Goal: Information Seeking & Learning: Learn about a topic

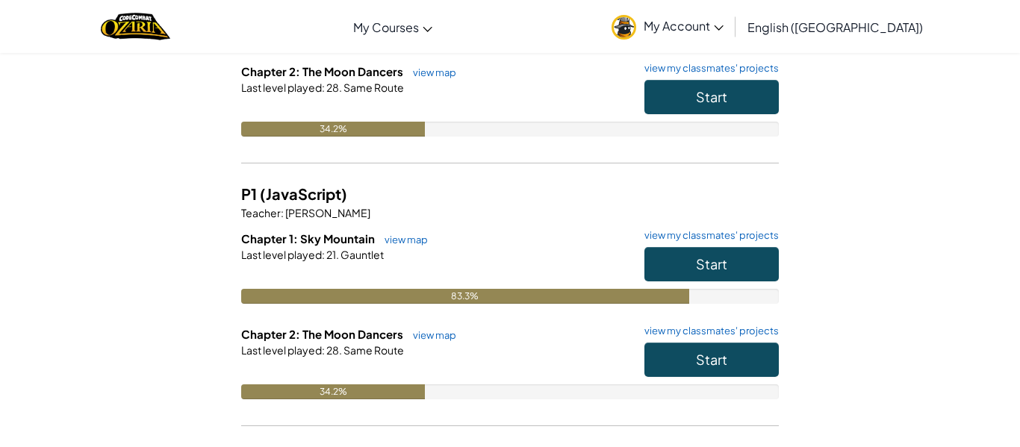
scroll to position [283, 0]
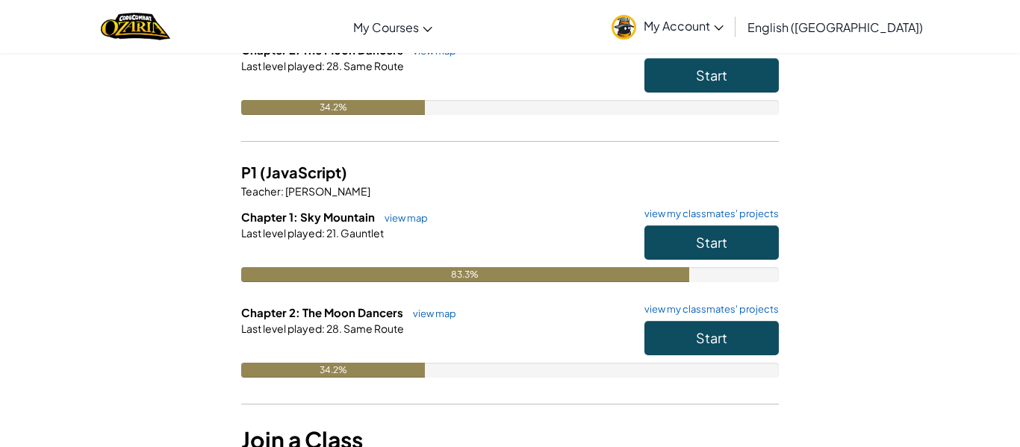
click at [422, 321] on div "Last level played : 28. Same Route" at bounding box center [510, 328] width 538 height 15
click at [432, 318] on link "view map" at bounding box center [430, 314] width 51 height 12
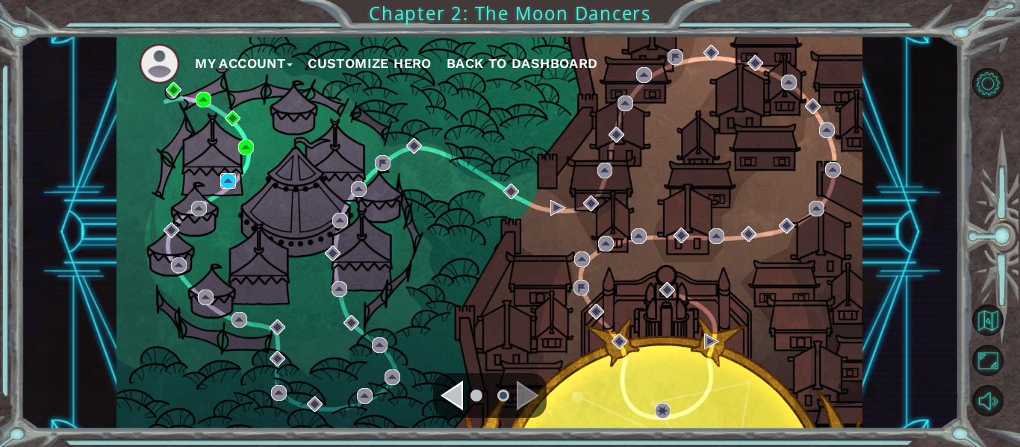
click at [231, 175] on img at bounding box center [228, 181] width 16 height 16
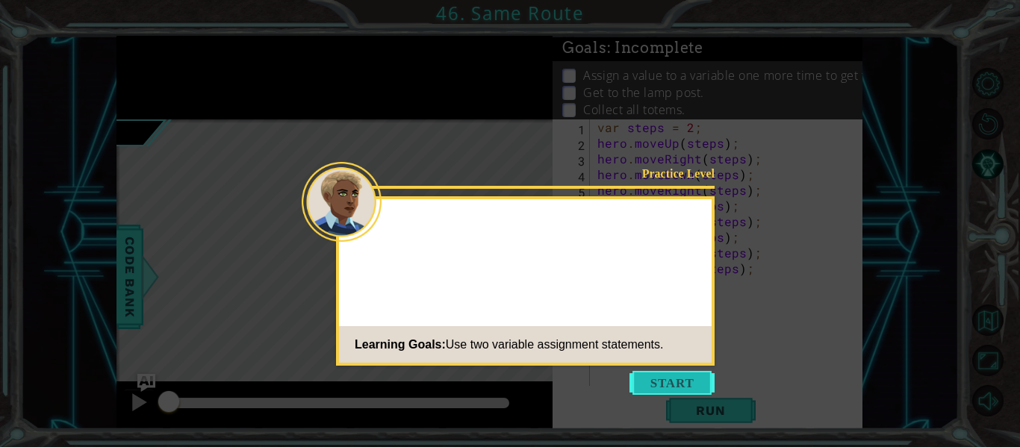
click at [669, 380] on button "Start" at bounding box center [672, 383] width 85 height 24
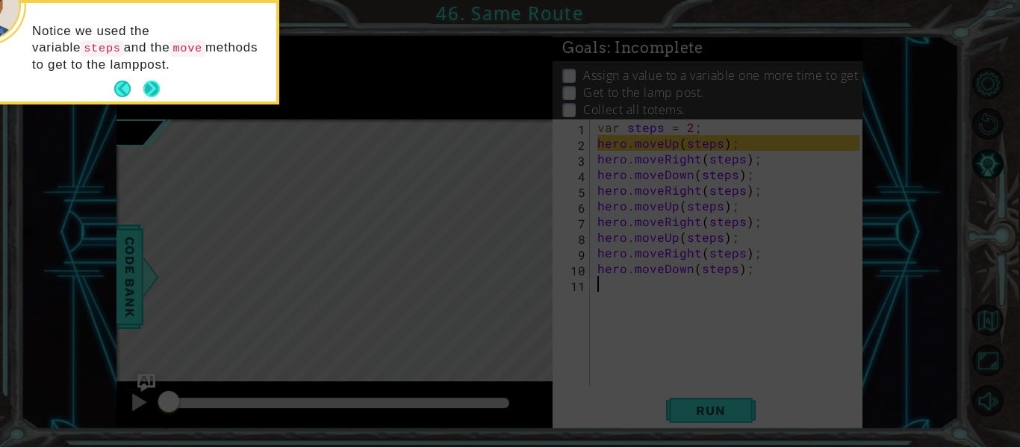
click at [149, 88] on button "Next" at bounding box center [152, 89] width 24 height 24
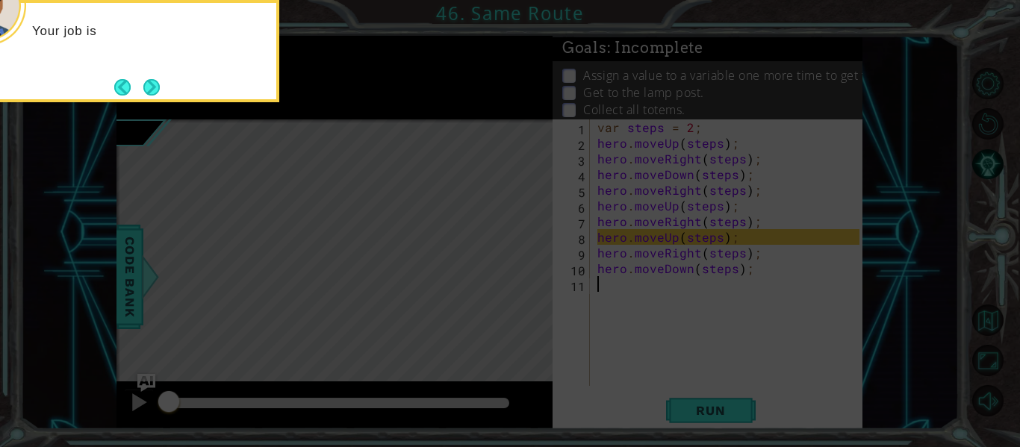
click at [149, 88] on button "Next" at bounding box center [151, 86] width 17 height 17
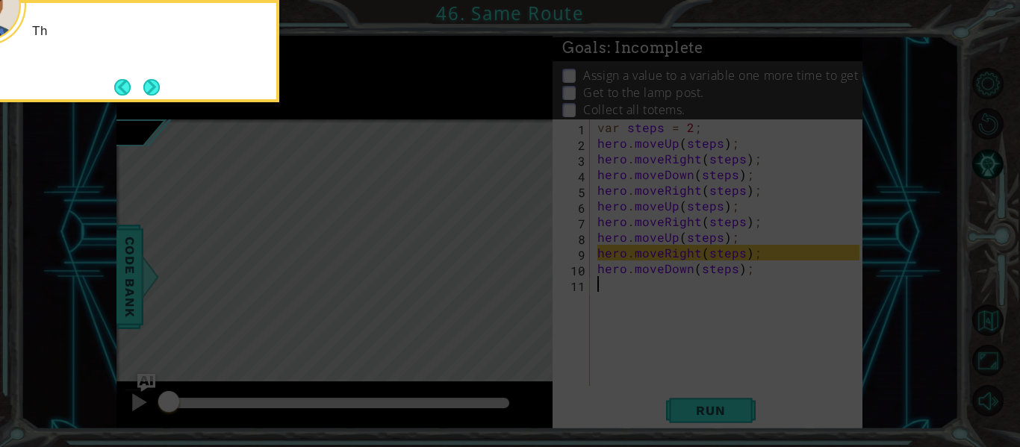
click at [149, 88] on button "Next" at bounding box center [151, 86] width 17 height 17
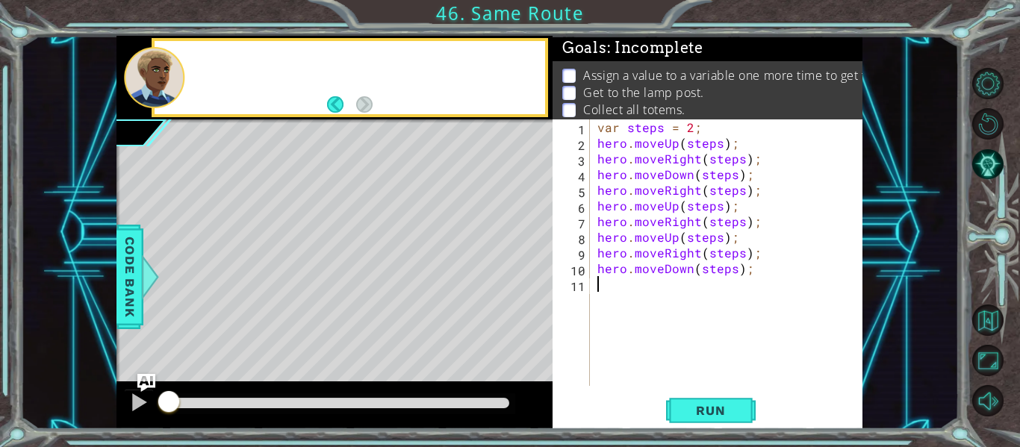
click at [149, 88] on div at bounding box center [154, 77] width 60 height 61
click at [712, 404] on span "Run" at bounding box center [710, 410] width 59 height 15
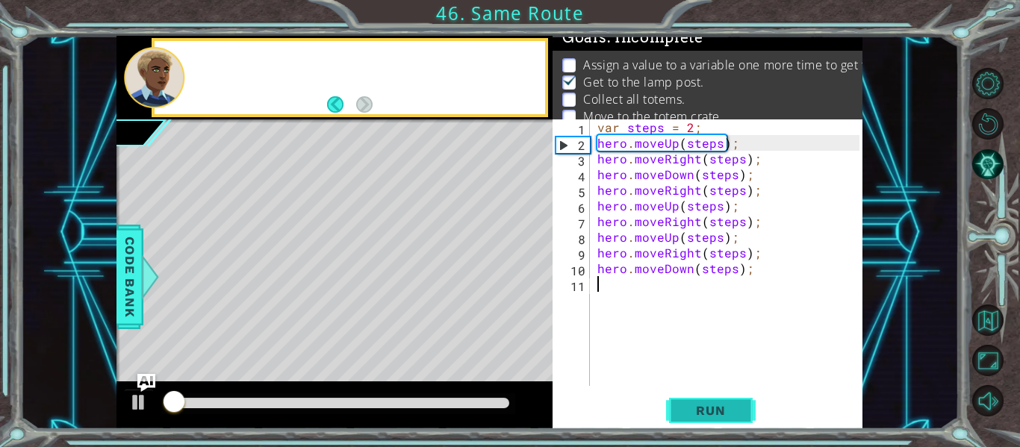
scroll to position [12, 0]
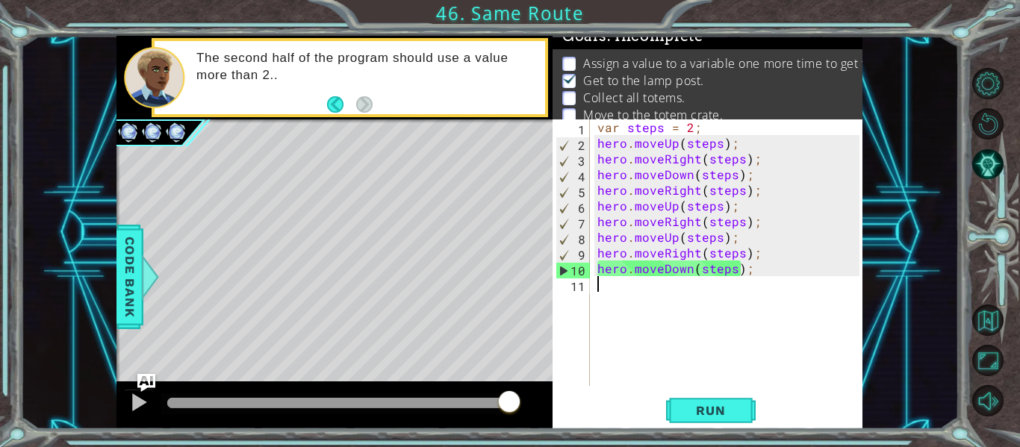
click at [686, 383] on div "var steps = 2 ; hero . moveUp ( steps ) ; hero . moveRight ( steps ) ; hero . m…" at bounding box center [730, 268] width 273 height 298
click at [689, 397] on button "Run" at bounding box center [711, 411] width 90 height 31
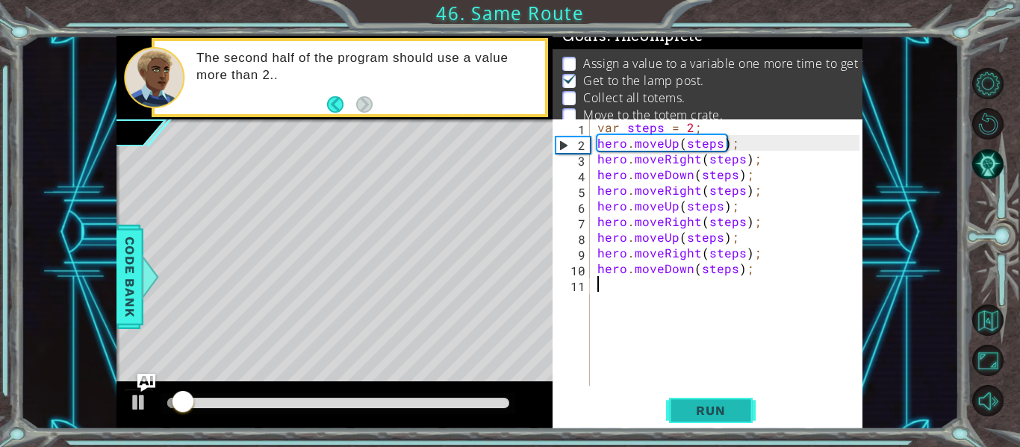
click at [689, 397] on button "Run" at bounding box center [711, 411] width 90 height 31
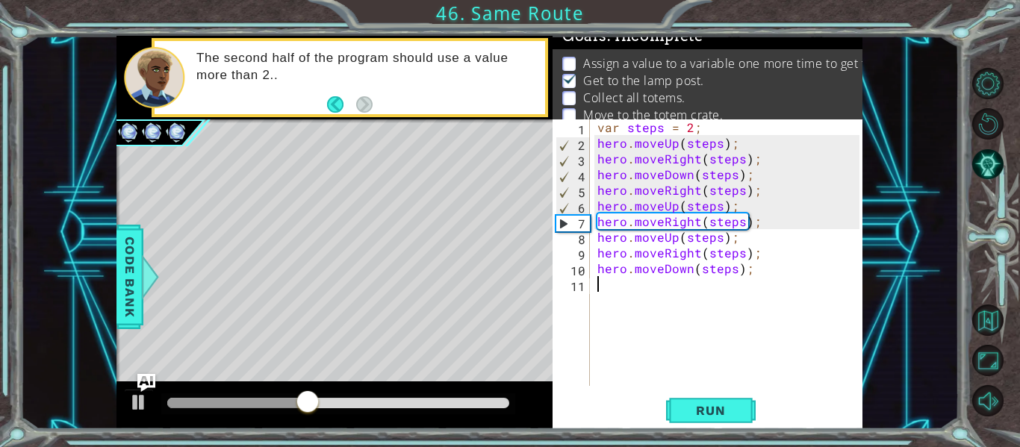
click at [761, 175] on div "var steps = 2 ; hero . moveUp ( steps ) ; hero . moveRight ( steps ) ; hero . m…" at bounding box center [730, 268] width 273 height 298
type textarea "hero.moveDown(steps);"
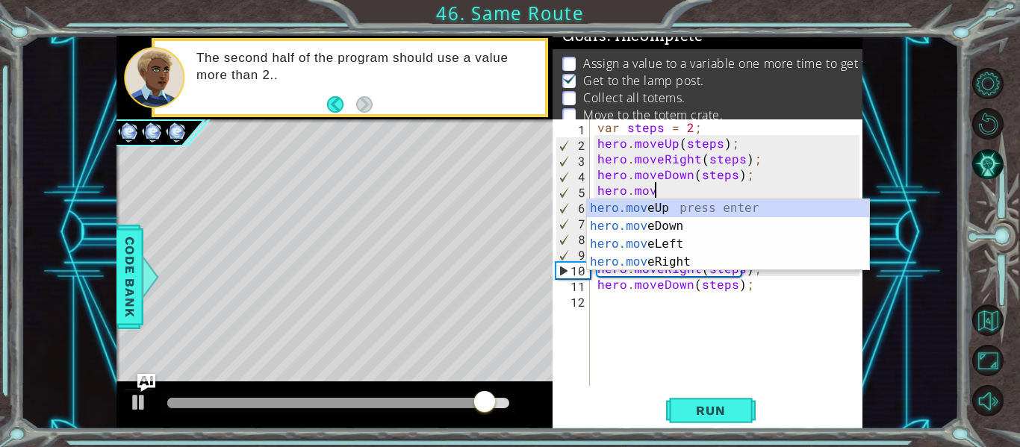
scroll to position [0, 3]
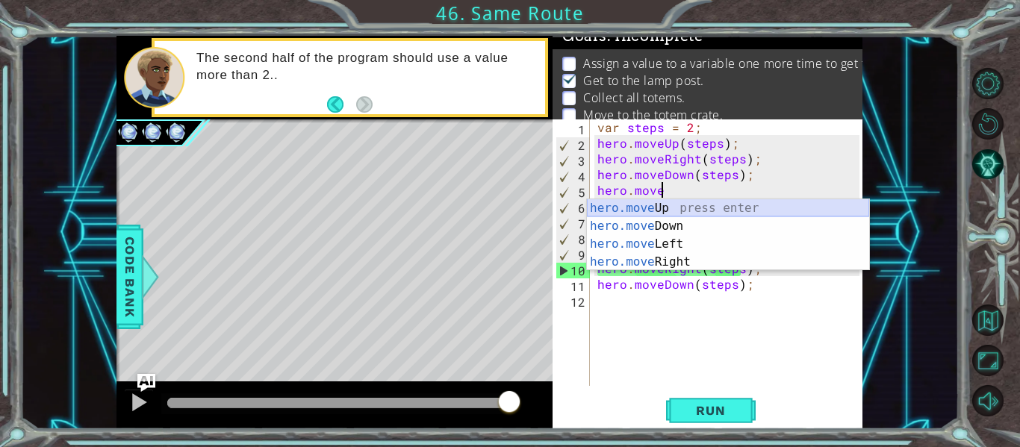
click at [731, 207] on div "hero.move Up press enter hero.move Down press enter hero.move Left press enter …" at bounding box center [728, 253] width 282 height 108
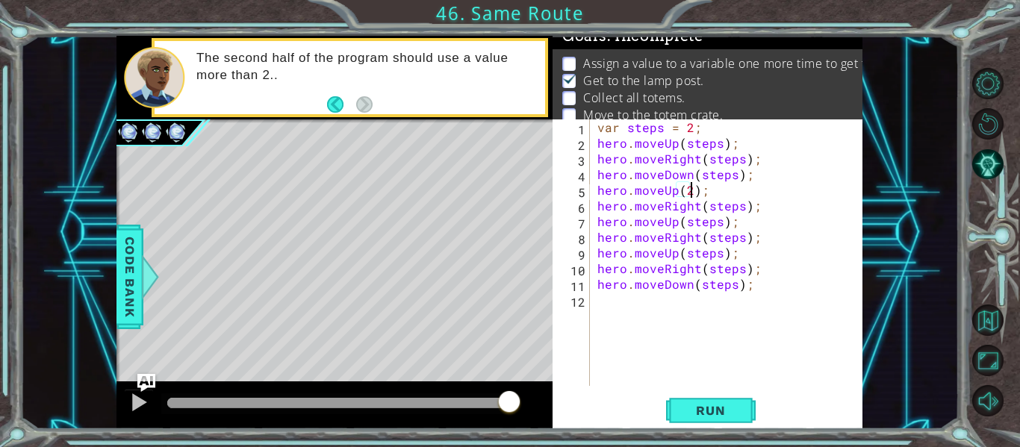
scroll to position [0, 6]
click at [700, 408] on span "Run" at bounding box center [710, 410] width 59 height 15
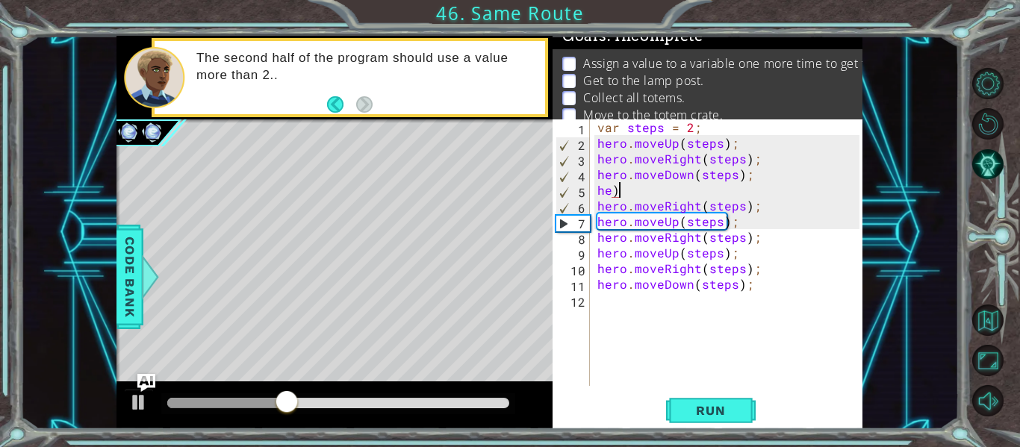
scroll to position [0, 0]
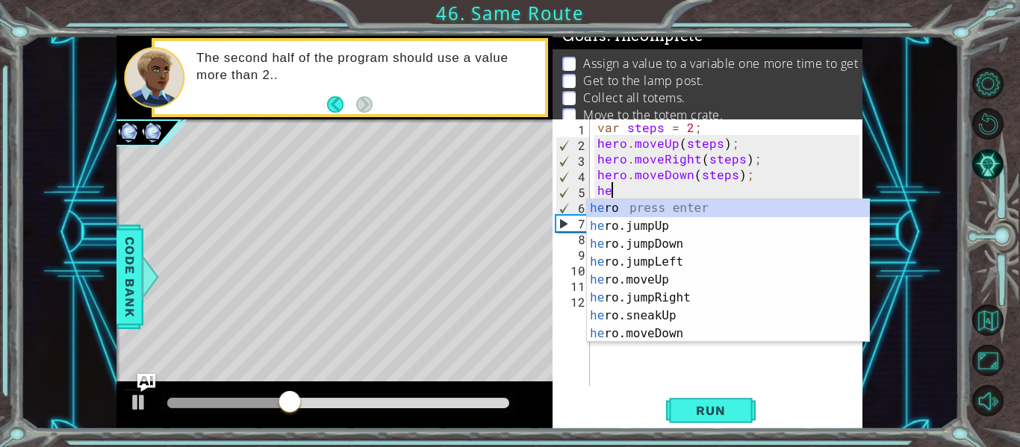
type textarea "h"
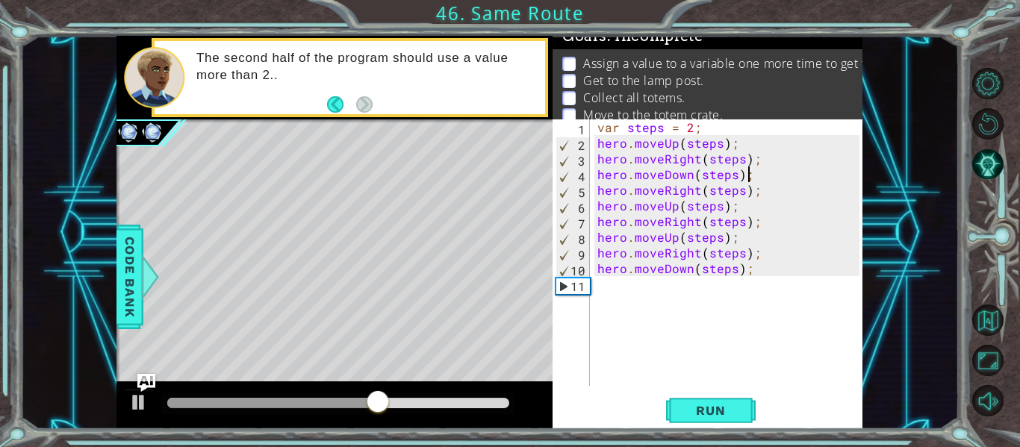
click at [745, 224] on div "var steps = 2 ; hero . moveUp ( steps ) ; hero . moveRight ( steps ) ; hero . m…" at bounding box center [730, 268] width 273 height 298
click at [710, 417] on span "Run" at bounding box center [710, 410] width 59 height 15
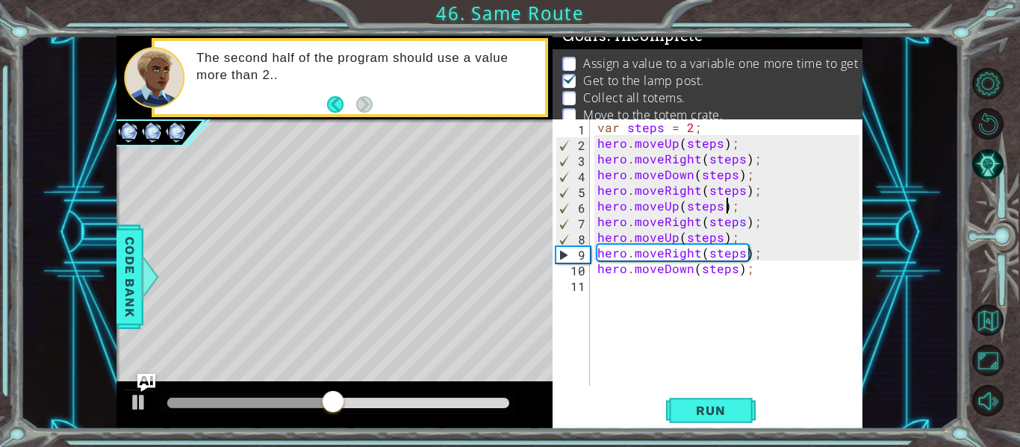
click at [726, 204] on div "var steps = 2 ; hero . moveUp ( steps ) ; hero . moveRight ( steps ) ; hero . m…" at bounding box center [730, 268] width 273 height 298
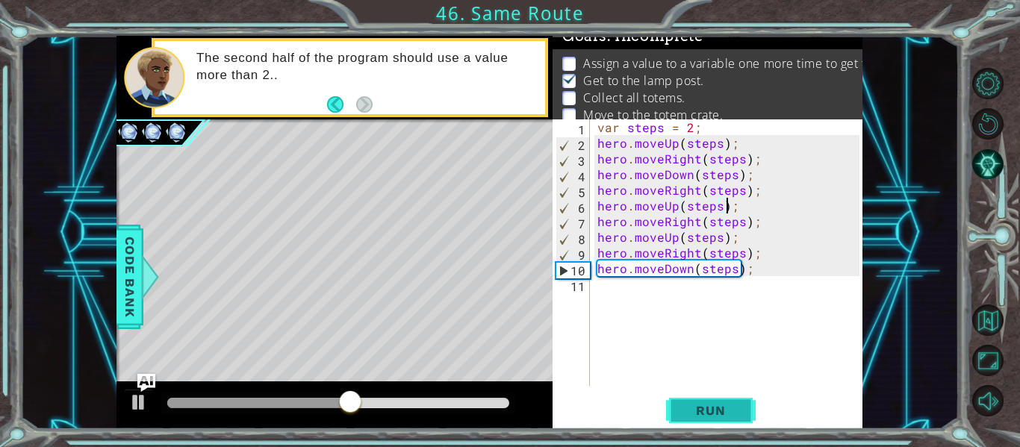
click at [681, 420] on button "Run" at bounding box center [711, 411] width 90 height 31
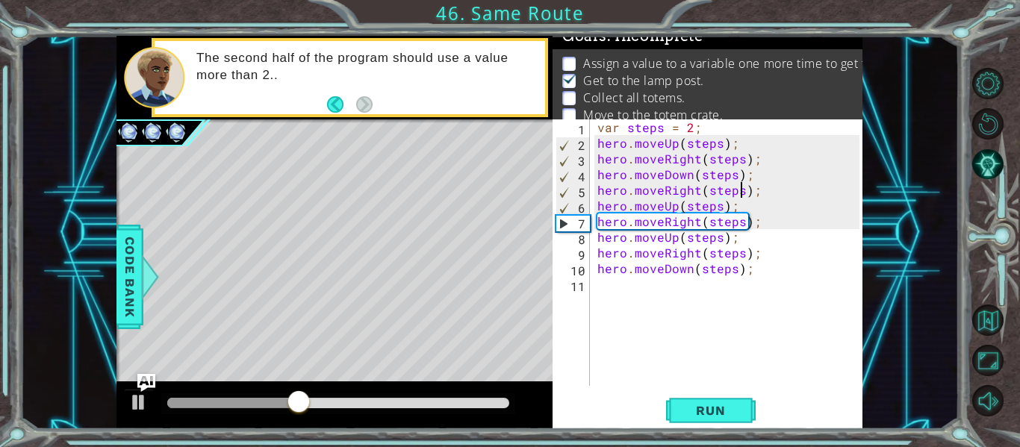
click at [743, 193] on div "var steps = 2 ; hero . moveUp ( steps ) ; hero . moveRight ( steps ) ; hero . m…" at bounding box center [730, 268] width 273 height 298
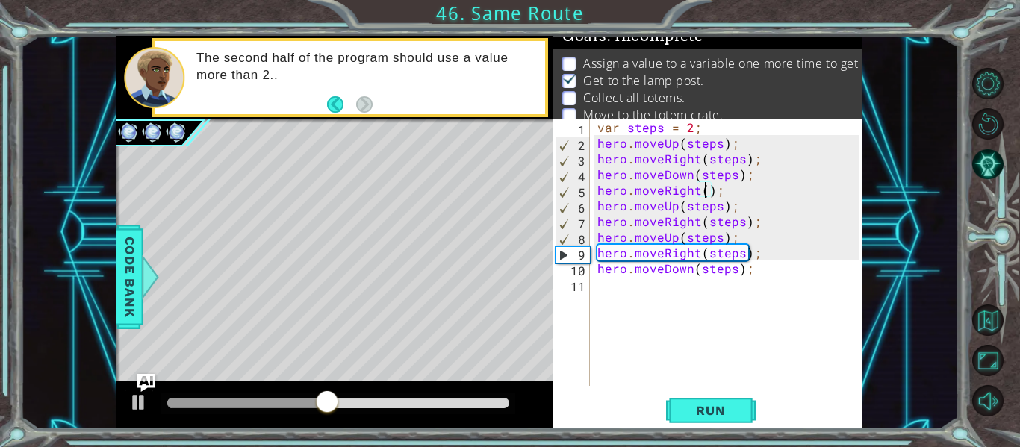
scroll to position [0, 7]
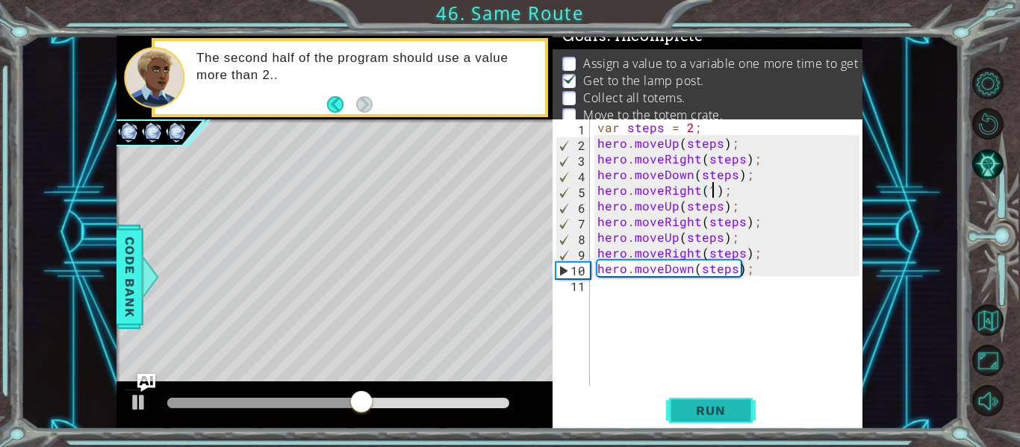
type textarea "hero.moveRight(1);"
click at [703, 422] on button "Run" at bounding box center [711, 411] width 90 height 31
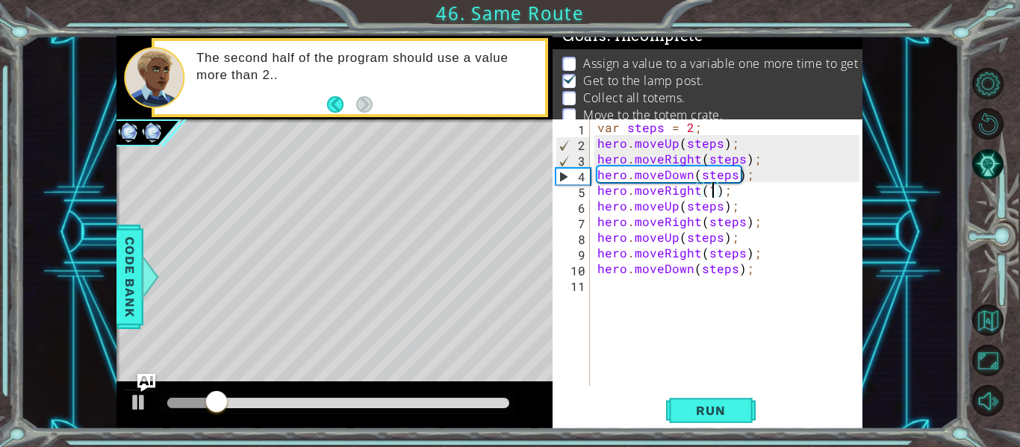
click at [615, 308] on div "var steps = 2 ; hero . moveUp ( steps ) ; hero . moveRight ( steps ) ; hero . m…" at bounding box center [730, 268] width 273 height 298
click at [612, 285] on div "var steps = 2 ; hero . moveUp ( steps ) ; hero . moveRight ( steps ) ; hero . m…" at bounding box center [730, 268] width 273 height 298
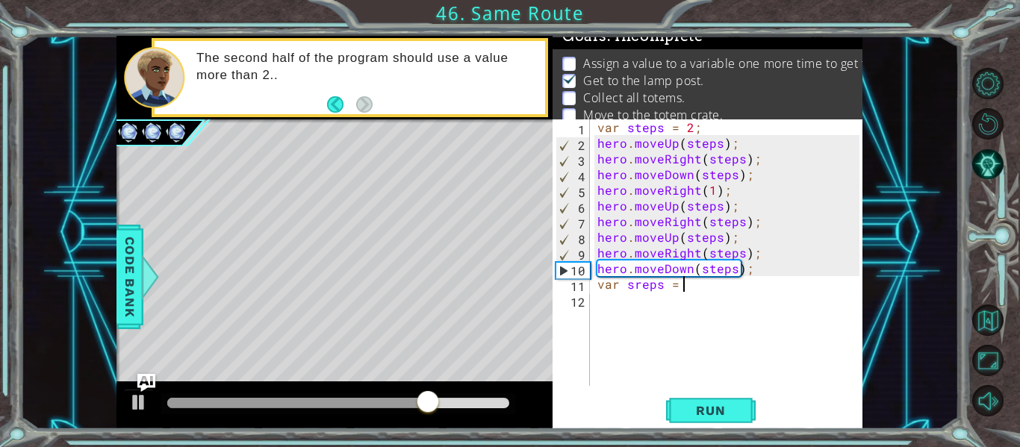
scroll to position [0, 5]
click at [710, 408] on span "Run" at bounding box center [710, 410] width 59 height 15
click at [740, 208] on div "var steps = 2 ; hero . moveUp ( steps ) ; hero . moveRight ( steps ) ; hero . m…" at bounding box center [730, 268] width 273 height 298
type textarea "hero.moveUp(steps);"
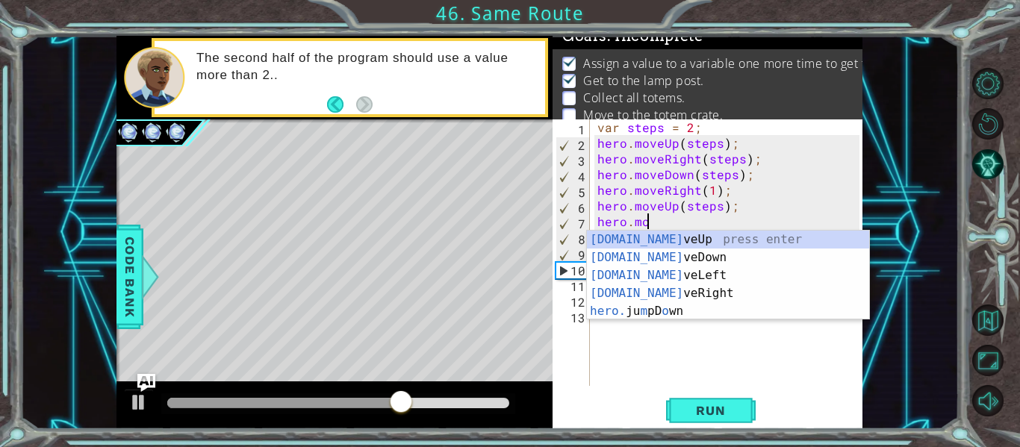
scroll to position [0, 3]
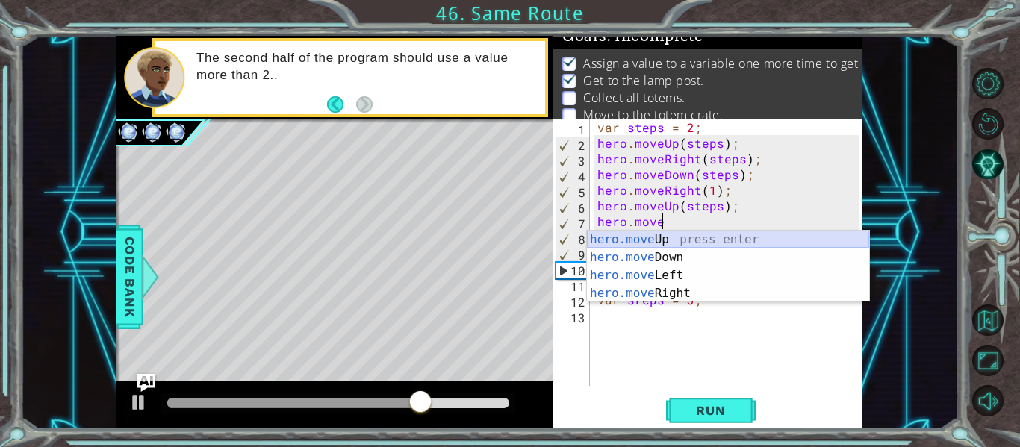
click at [710, 238] on div "hero.move Up press enter hero.move Down press enter hero.move Left press enter …" at bounding box center [728, 285] width 282 height 108
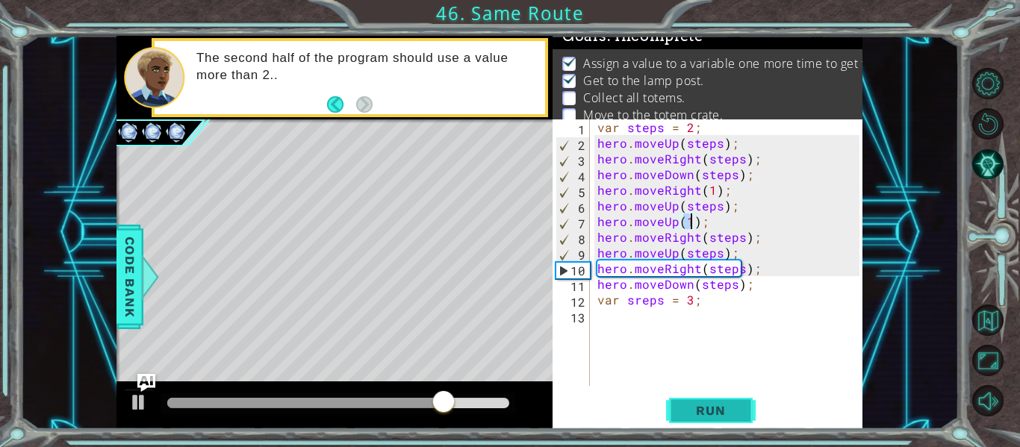
click at [688, 410] on span "Run" at bounding box center [710, 410] width 59 height 15
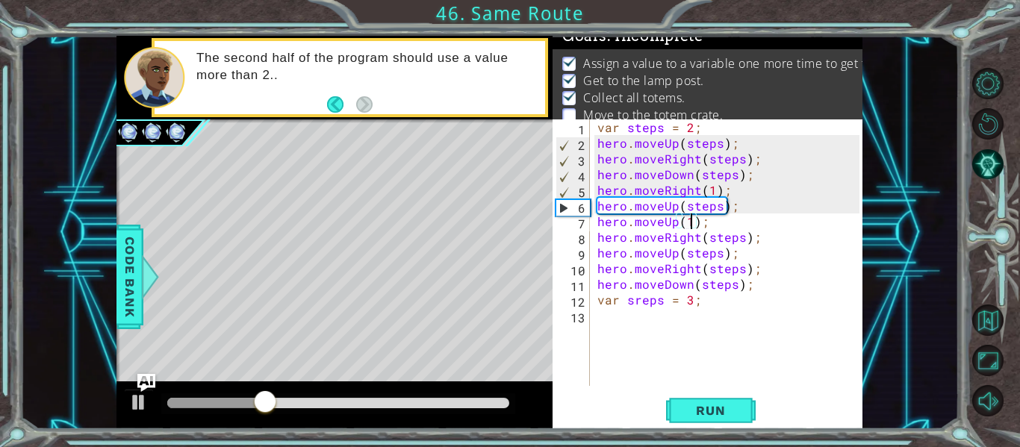
scroll to position [24, 0]
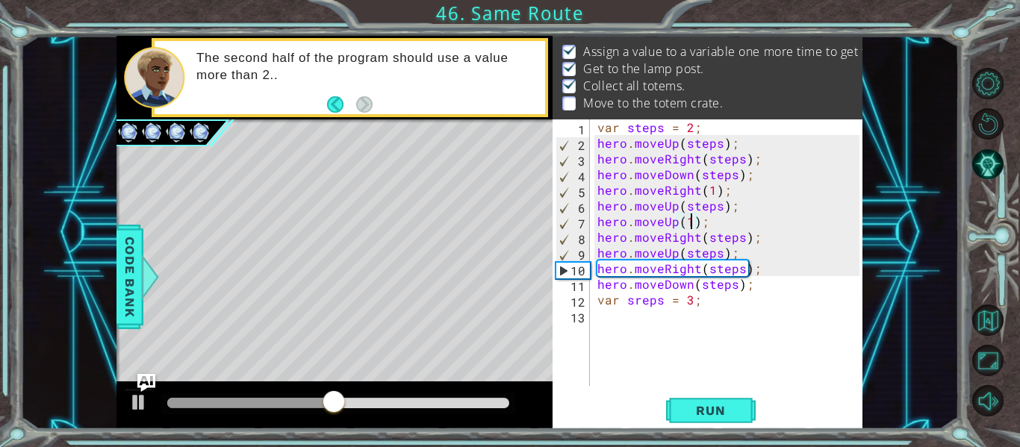
click at [603, 78] on p "Collect all totems." at bounding box center [634, 86] width 102 height 16
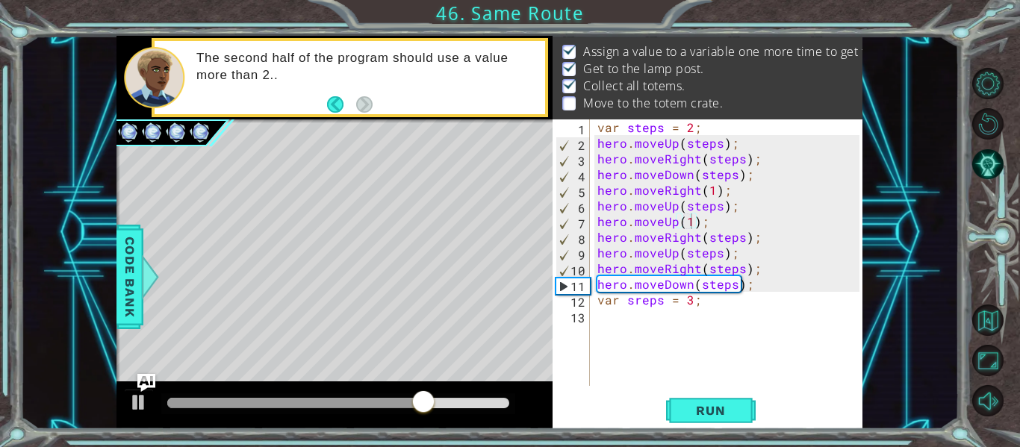
click at [751, 295] on div "var steps = 2 ; hero . moveUp ( steps ) ; hero . moveRight ( steps ) ; hero . m…" at bounding box center [730, 268] width 273 height 298
click at [751, 291] on div "var steps = 2 ; hero . moveUp ( steps ) ; hero . moveRight ( steps ) ; hero . m…" at bounding box center [730, 268] width 273 height 298
type textarea "hero.moveDown(steps);"
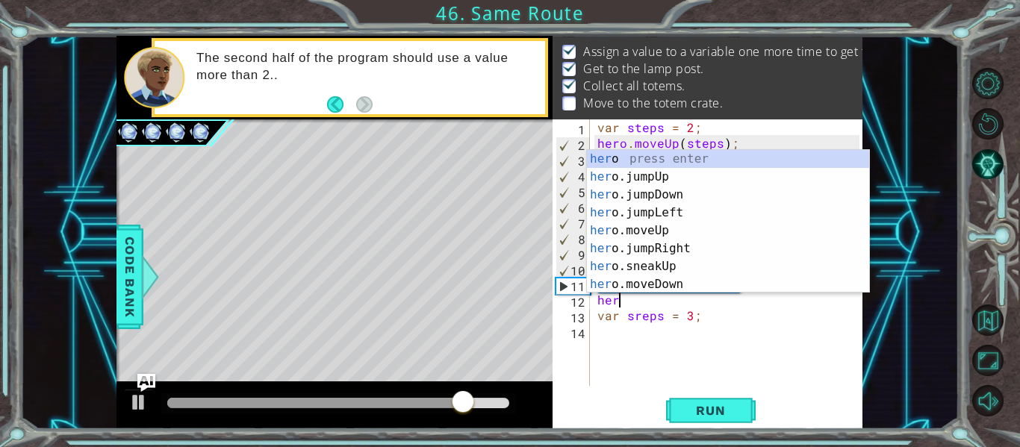
scroll to position [0, 1]
type textarea "hero"
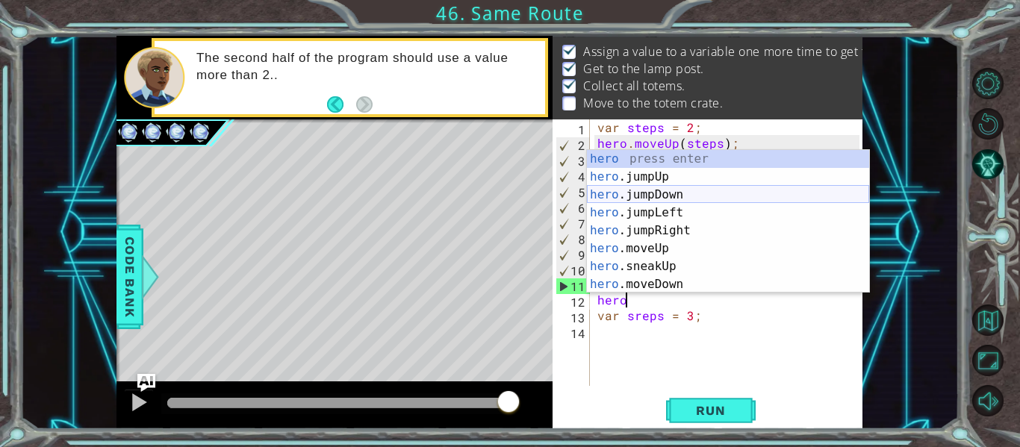
click at [653, 196] on div "hero press enter hero .jumpUp press enter hero .jumpDown press enter hero .jump…" at bounding box center [728, 239] width 282 height 179
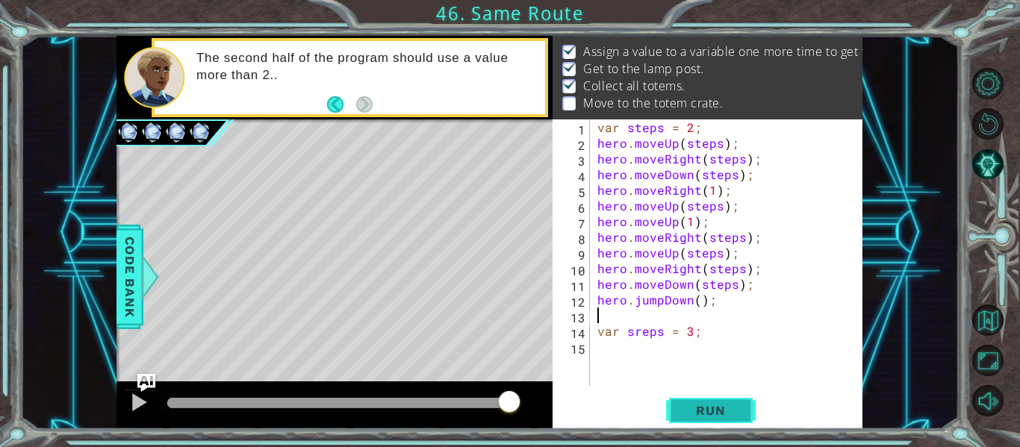
click at [694, 416] on span "Run" at bounding box center [710, 410] width 59 height 15
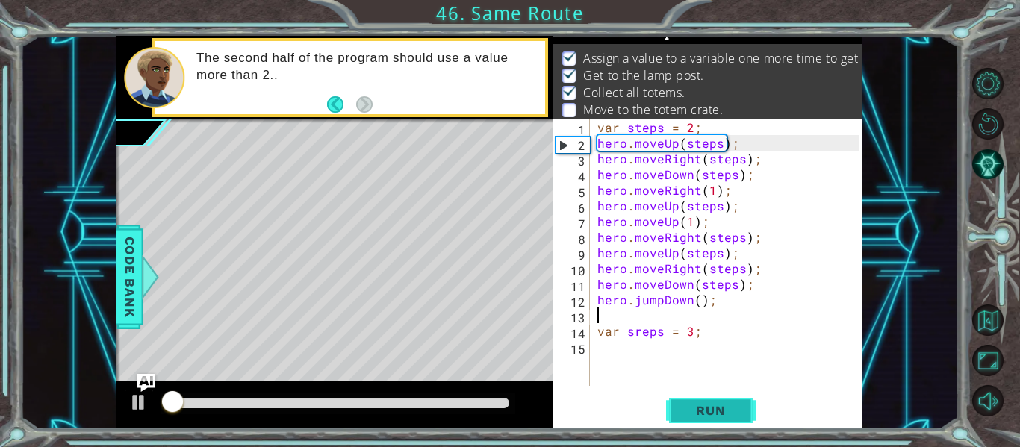
scroll to position [12, 0]
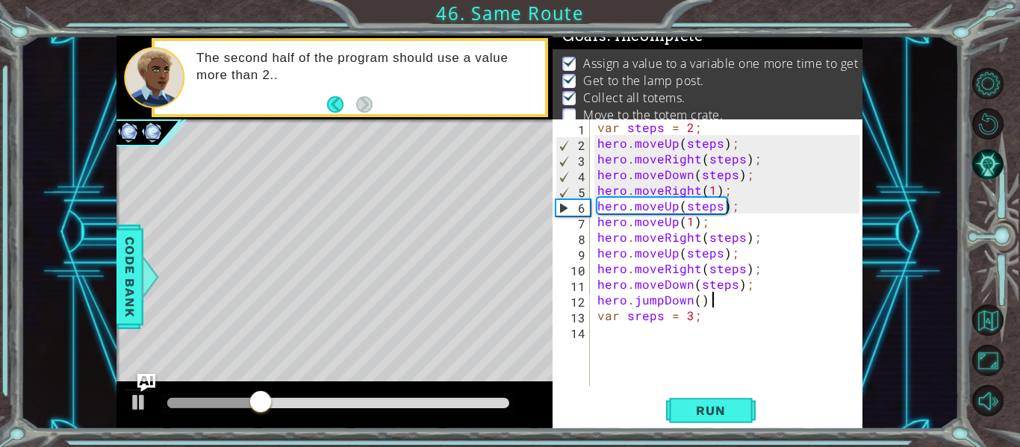
click at [693, 300] on div "var steps = 2 ; hero . moveUp ( steps ) ; hero . moveRight ( steps ) ; hero . m…" at bounding box center [730, 268] width 273 height 298
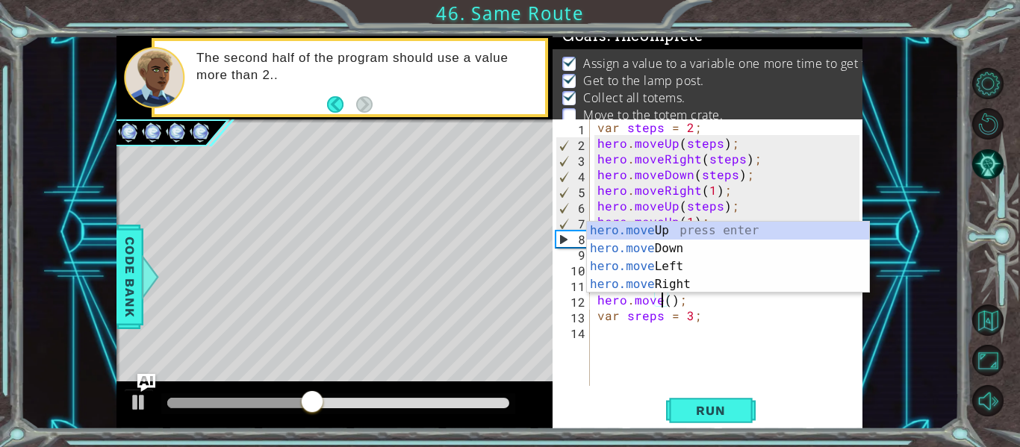
scroll to position [0, 4]
click at [669, 245] on div "hero.move Up press enter hero.move Down press enter hero.move Left press enter …" at bounding box center [728, 276] width 282 height 108
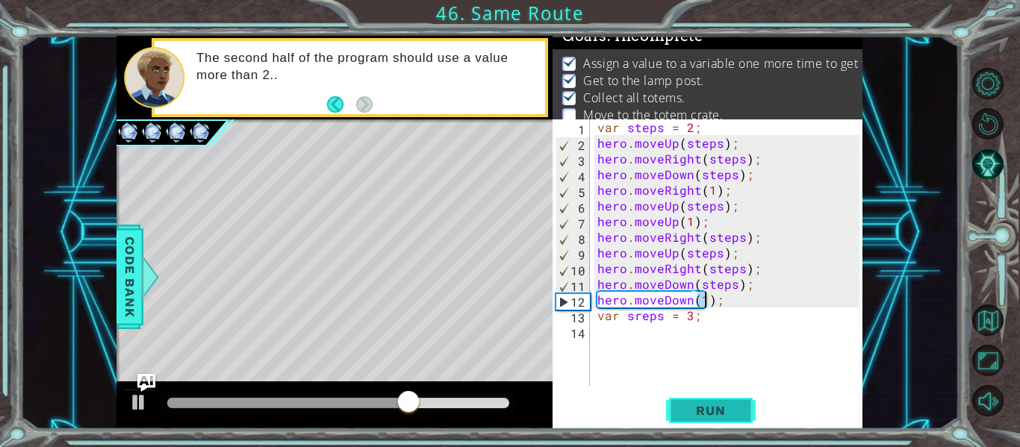
type textarea "hero.moveDown(1);"
click at [693, 414] on span "Run" at bounding box center [710, 410] width 59 height 15
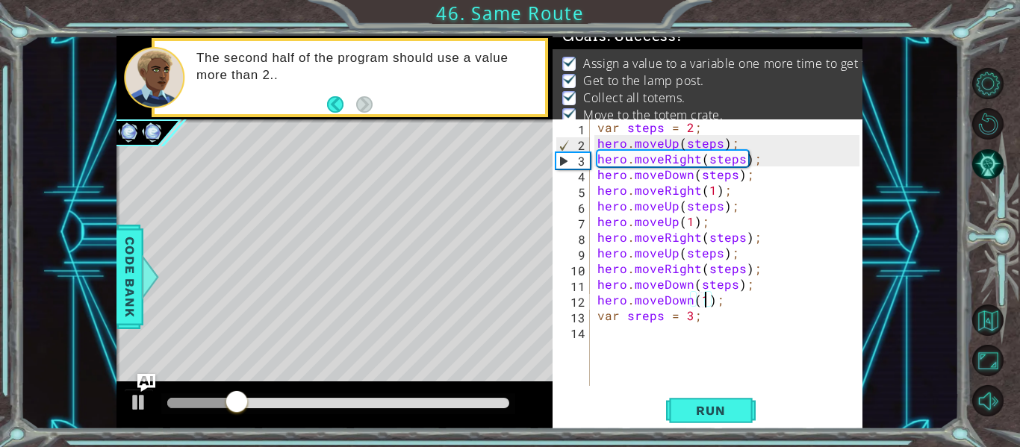
click at [488, 409] on div at bounding box center [338, 404] width 354 height 21
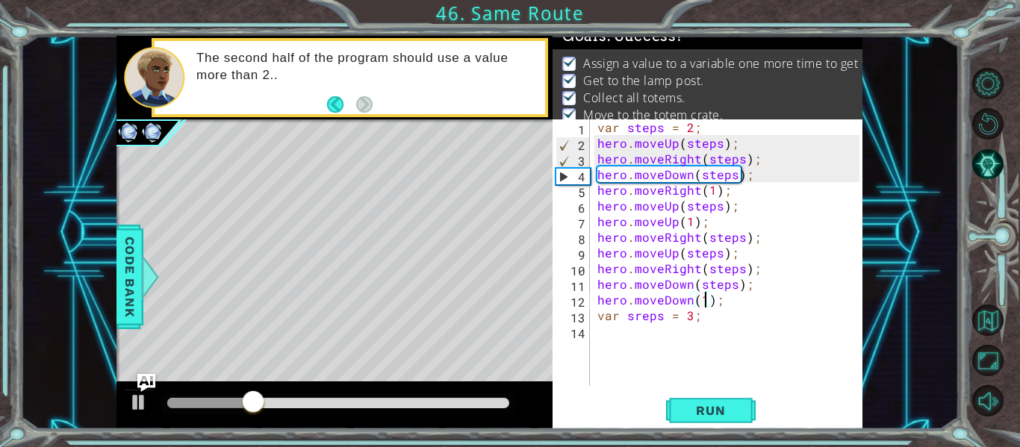
click at [485, 400] on div at bounding box center [338, 403] width 342 height 10
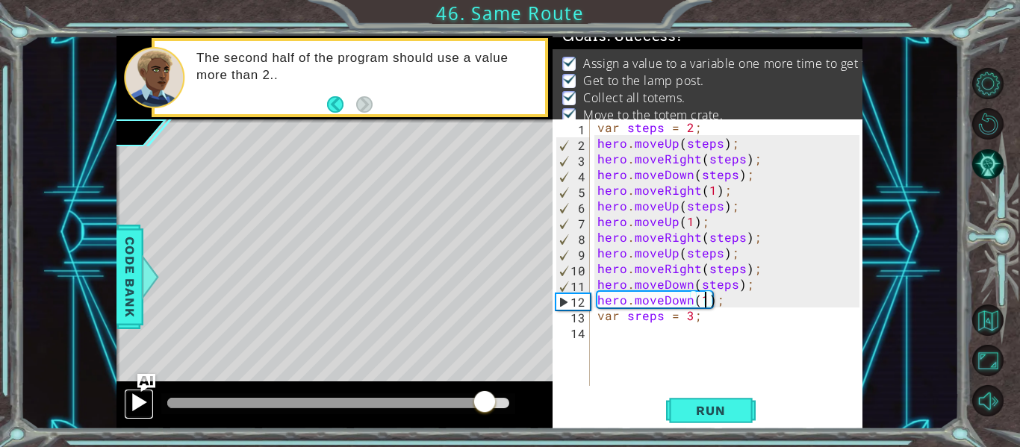
click at [139, 403] on div at bounding box center [138, 402] width 19 height 19
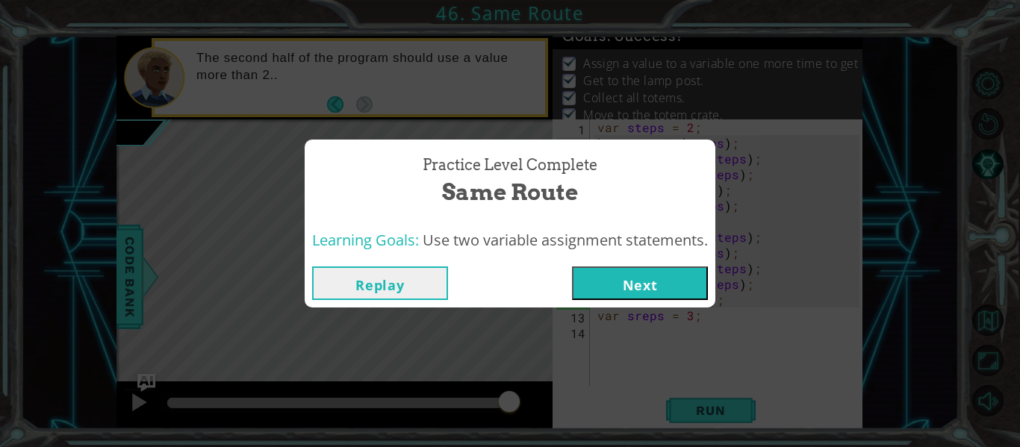
click at [639, 274] on button "Next" at bounding box center [640, 284] width 136 height 34
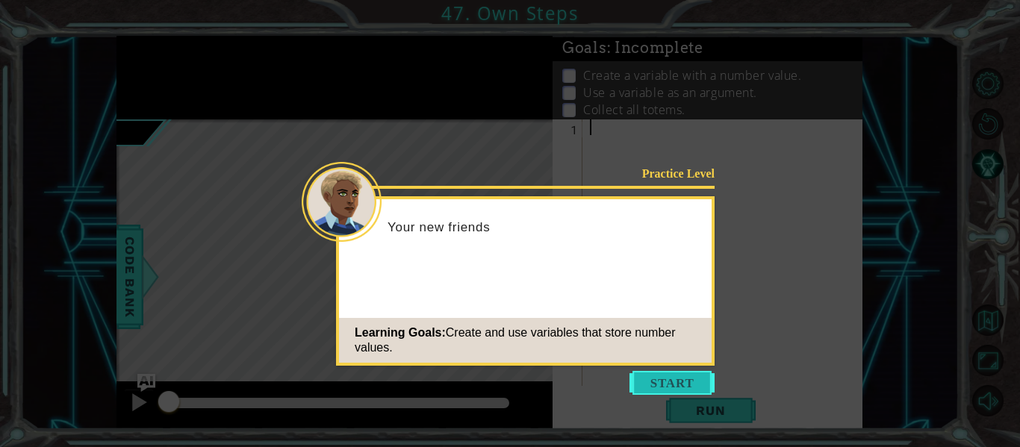
click at [691, 386] on button "Start" at bounding box center [672, 383] width 85 height 24
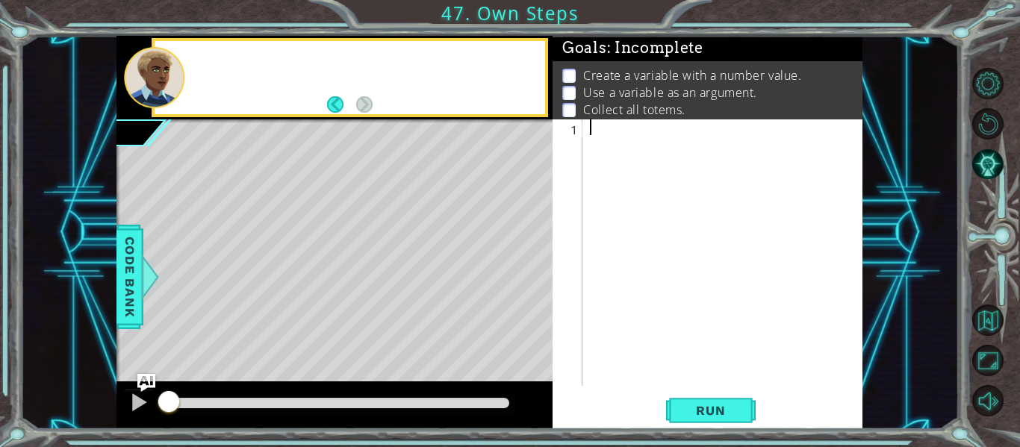
click at [691, 386] on div "1 ההההההההההההההההההההההההההההההההההההההההההההההההההההההההההההההההההההההההההההה…" at bounding box center [708, 274] width 310 height 310
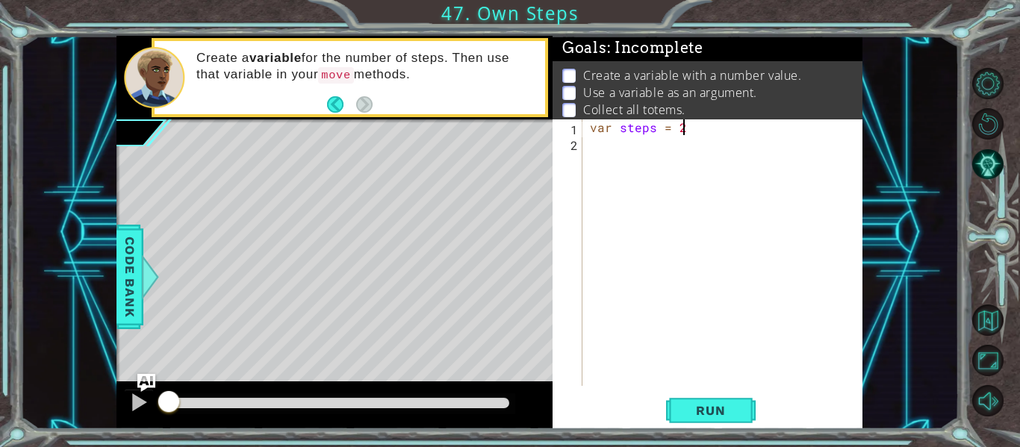
scroll to position [0, 5]
type textarea "var steps = 2;"
click at [677, 419] on button "Run" at bounding box center [711, 411] width 90 height 31
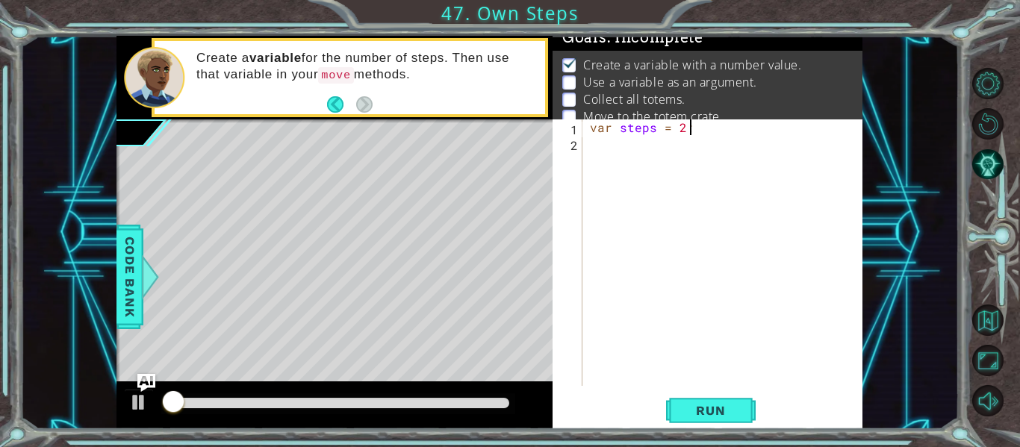
scroll to position [12, 0]
click at [602, 163] on div "var steps = 2 ;" at bounding box center [727, 268] width 280 height 298
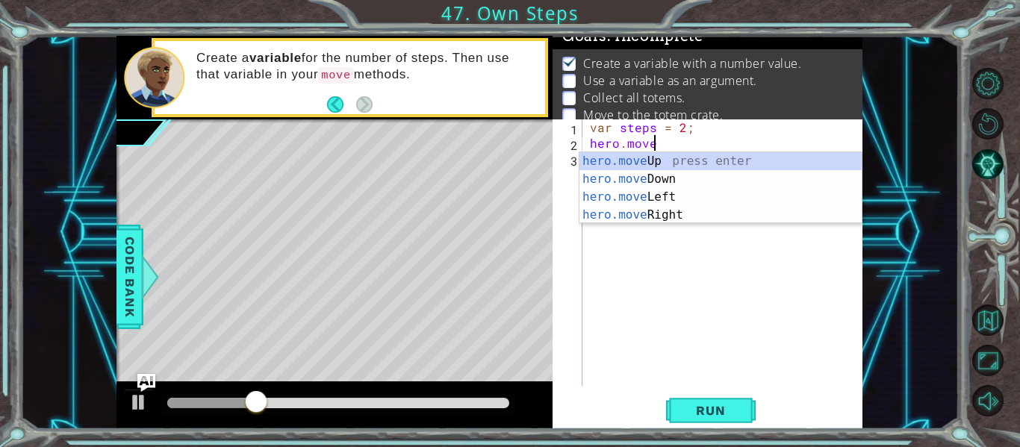
scroll to position [0, 3]
click at [650, 161] on div "hero.move Up press enter hero.move Down press enter hero.move Left press enter …" at bounding box center [720, 206] width 282 height 108
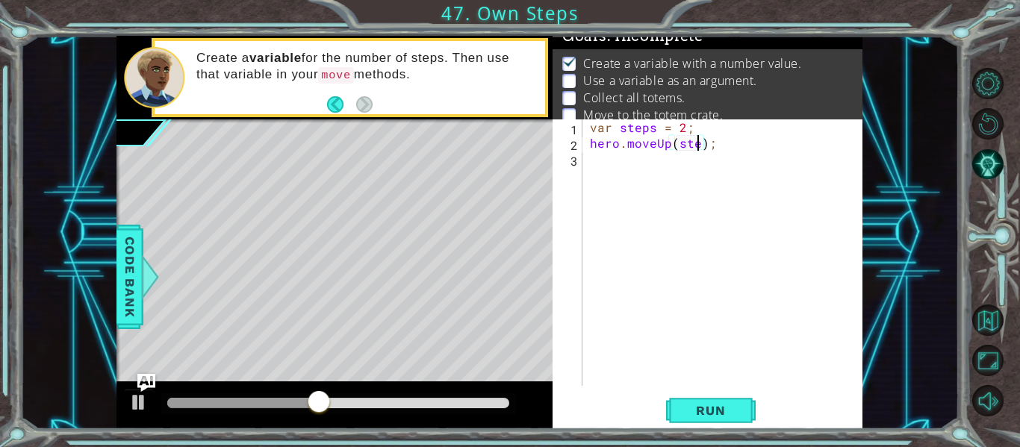
scroll to position [0, 7]
type textarea "hero.moveUp(steps);"
click at [667, 166] on div "var steps = 2 ; hero . moveUp ( steps ) ;" at bounding box center [727, 268] width 280 height 298
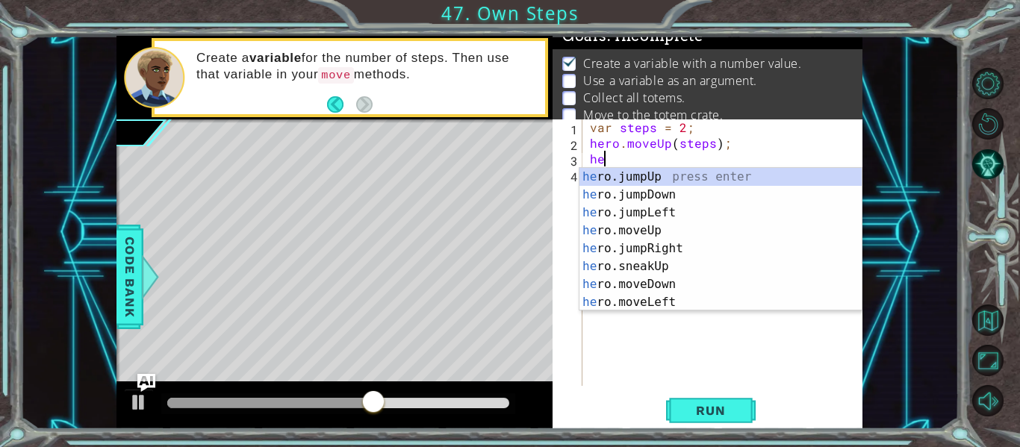
scroll to position [0, 1]
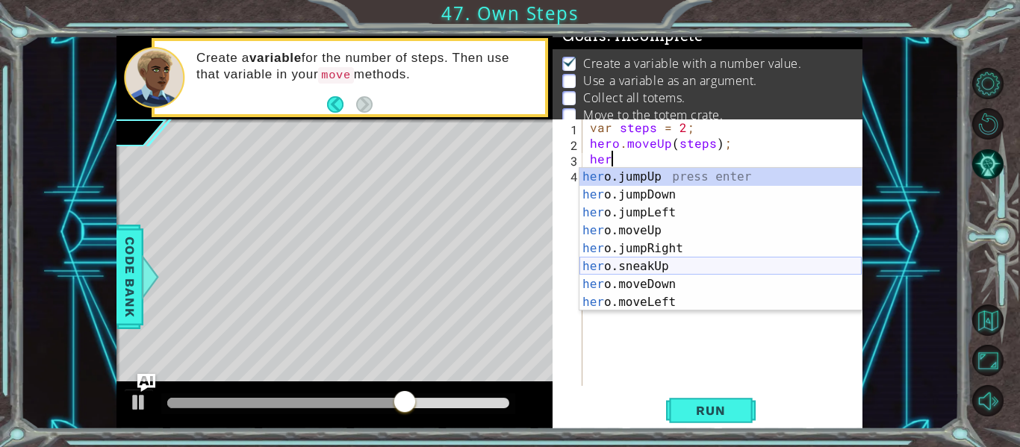
click at [644, 266] on div "her o.jumpUp press enter her o.jumpDown press enter her o.jumpLeft press enter …" at bounding box center [720, 257] width 282 height 179
type textarea "hero.sneakUp(1);"
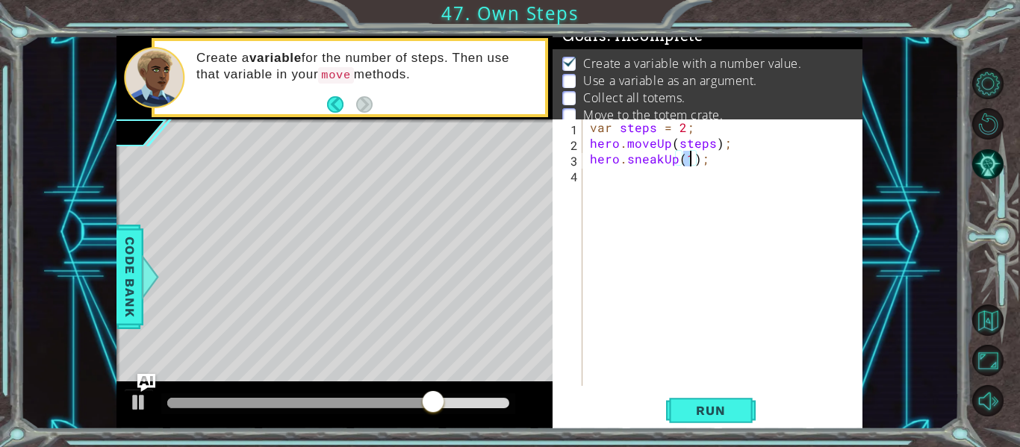
click at [656, 186] on div "var steps = 2 ; hero . moveUp ( steps ) ; hero . sneakUp ( 1 ) ;" at bounding box center [727, 268] width 280 height 298
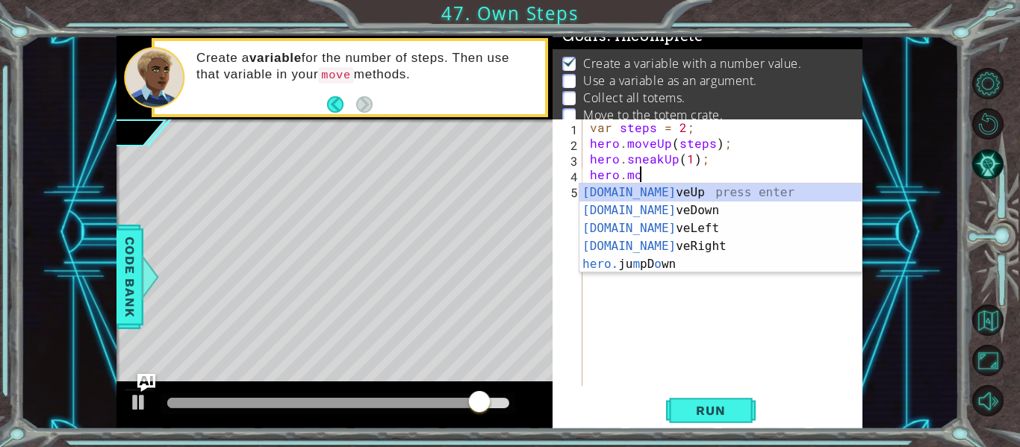
scroll to position [0, 3]
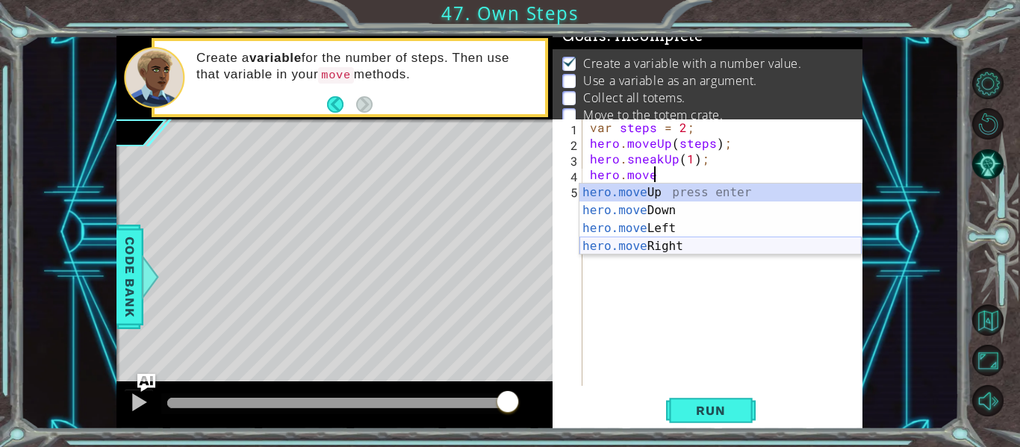
click at [682, 253] on div "hero.move Up press enter hero.move Down press enter hero.move Left press enter …" at bounding box center [720, 238] width 282 height 108
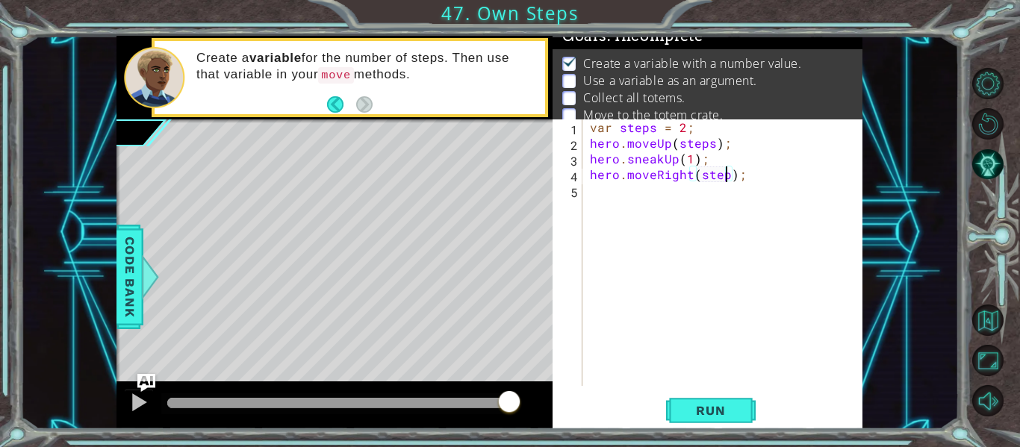
scroll to position [0, 9]
type textarea "hero.moveRight(steps);"
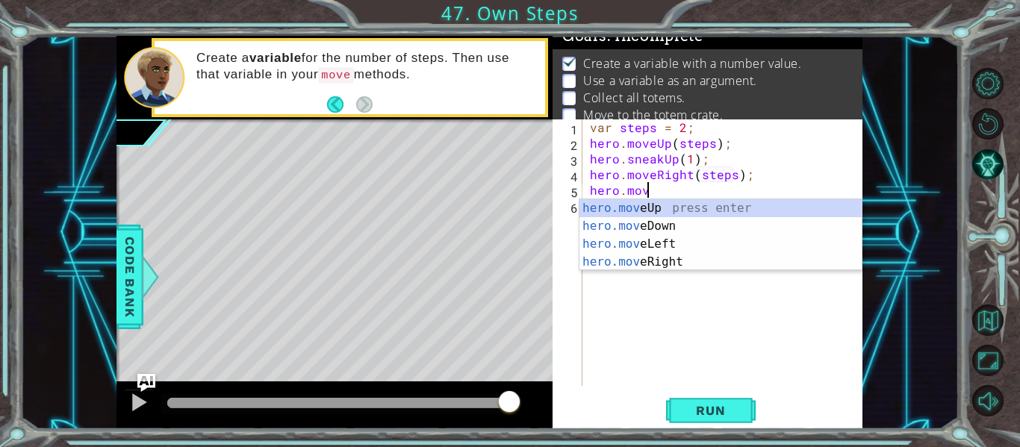
scroll to position [0, 3]
click at [662, 264] on div "hero.move Up press enter hero.move Down press enter hero.move Left press enter …" at bounding box center [720, 253] width 282 height 108
type textarea "hero.moveRight(1);"
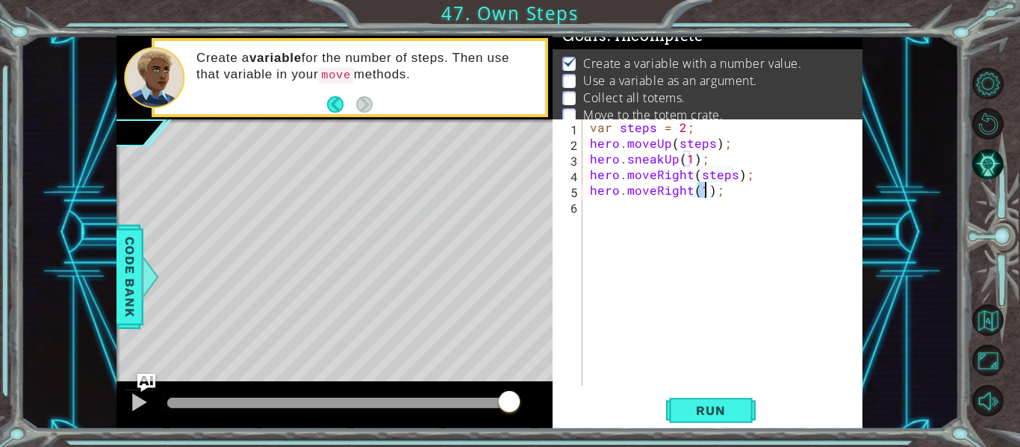
click at [684, 217] on div "var steps = 2 ; hero . moveUp ( steps ) ; hero . sneakUp ( 1 ) ; hero . moveRig…" at bounding box center [727, 268] width 280 height 298
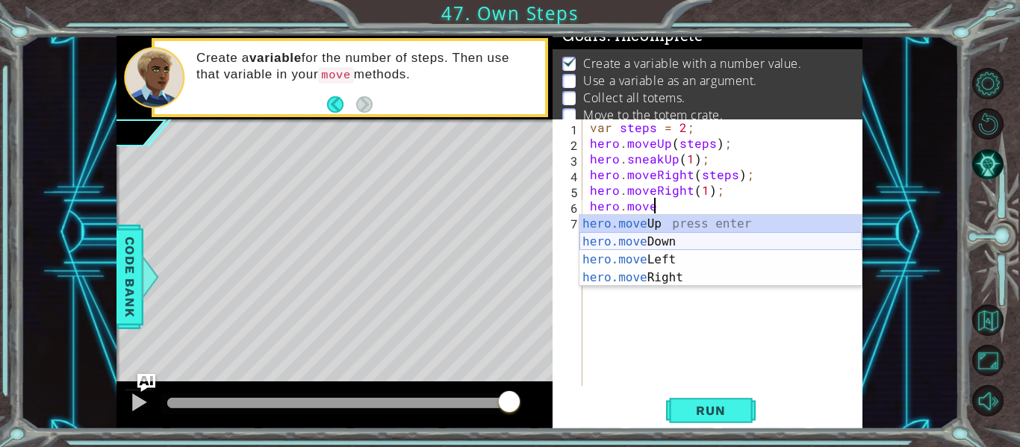
click at [678, 240] on div "hero.move Up press enter hero.move Down press enter hero.move Left press enter …" at bounding box center [720, 269] width 282 height 108
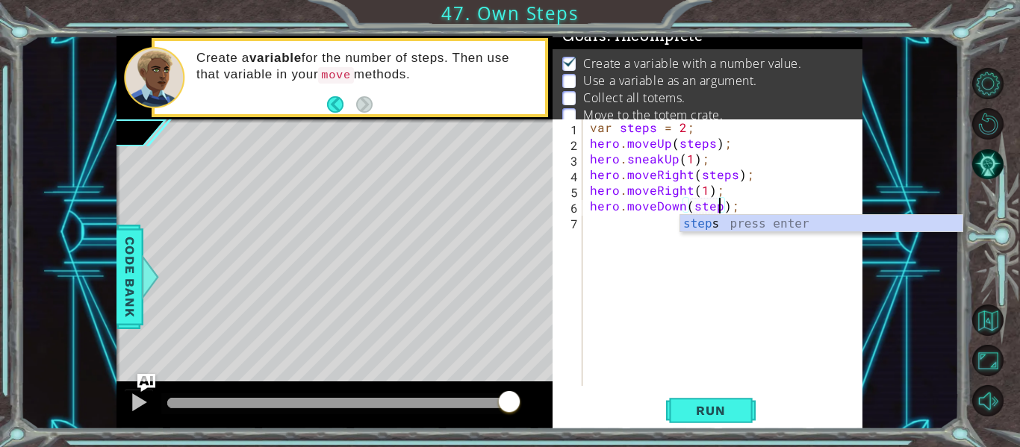
type textarea "hero.moveDown(steps);"
click at [646, 251] on div "var steps = 2 ; hero . moveUp ( steps ) ; hero . sneakUp ( 1 ) ; hero . moveRig…" at bounding box center [727, 268] width 280 height 298
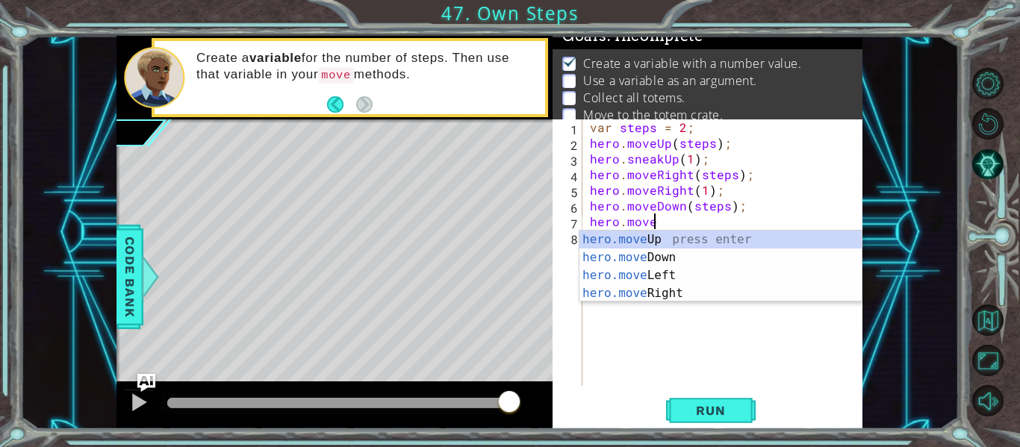
scroll to position [0, 3]
click at [675, 255] on div "hero.move Up press enter hero.move Down press enter hero.move Left press enter …" at bounding box center [720, 285] width 282 height 108
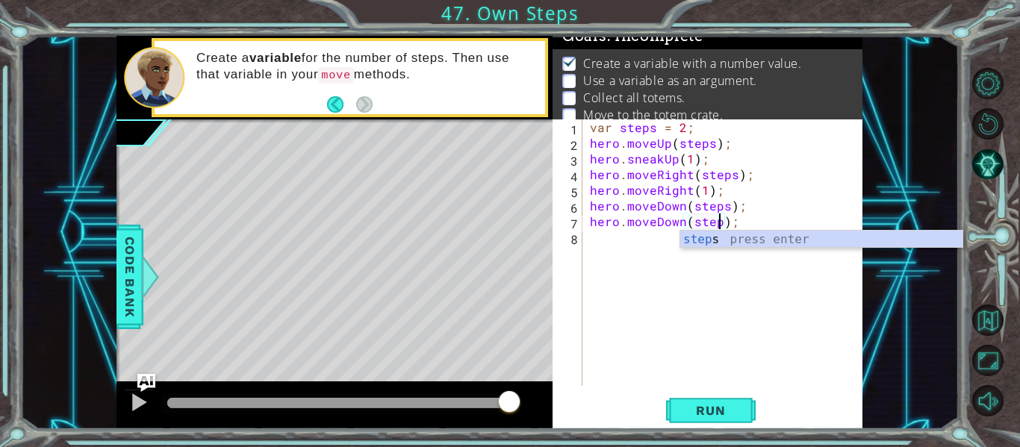
type textarea "hero.moveDown(steps);"
click at [606, 249] on div "var steps = 2 ; hero . moveUp ( steps ) ; hero . sneakUp ( 1 ) ; hero . moveRig…" at bounding box center [727, 268] width 280 height 298
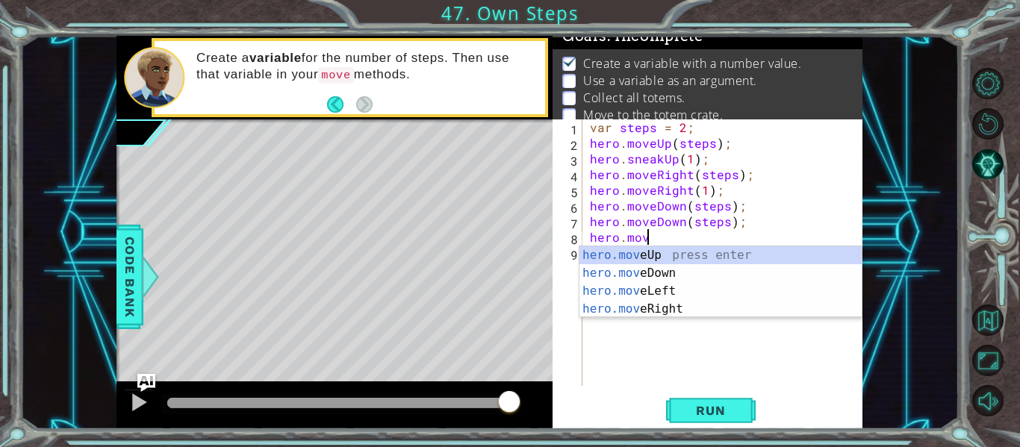
scroll to position [0, 3]
click at [670, 309] on div "hero.move Up press enter hero.move Down press enter hero.move Left press enter …" at bounding box center [720, 300] width 282 height 108
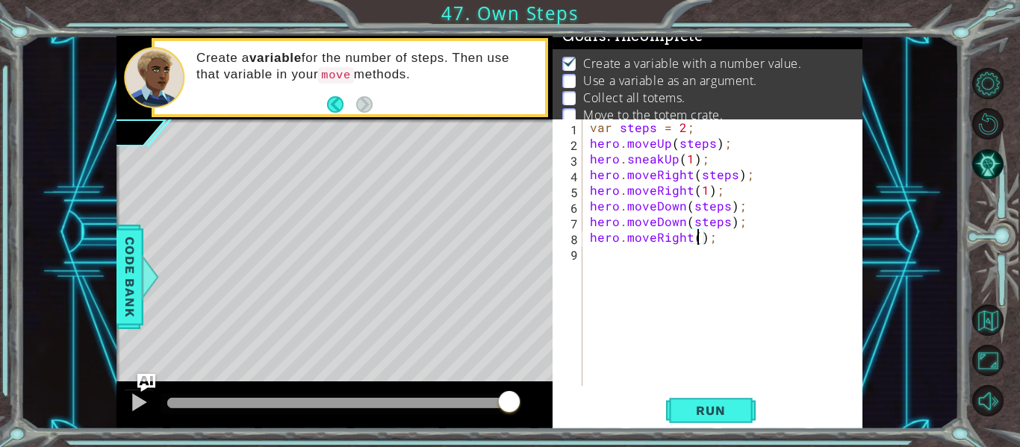
scroll to position [0, 7]
type textarea "hero.moveRight(3);"
click at [715, 420] on button "Run" at bounding box center [711, 411] width 90 height 31
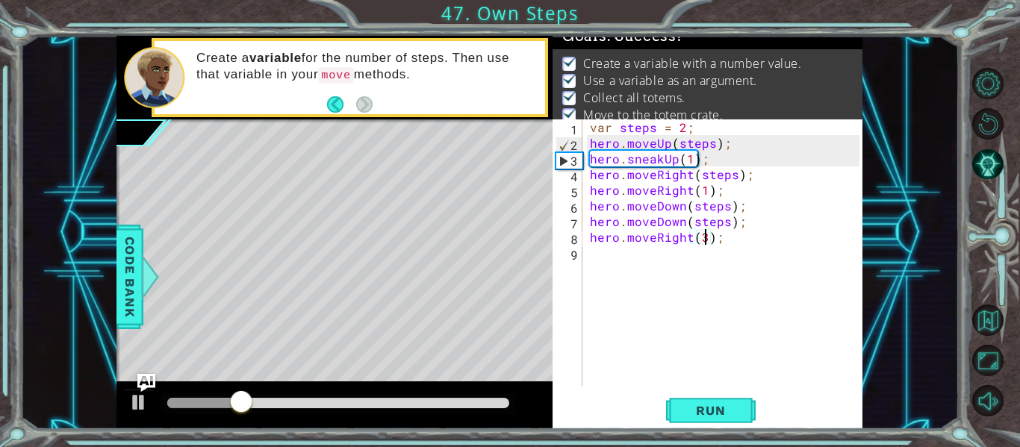
click at [503, 400] on div at bounding box center [338, 403] width 342 height 10
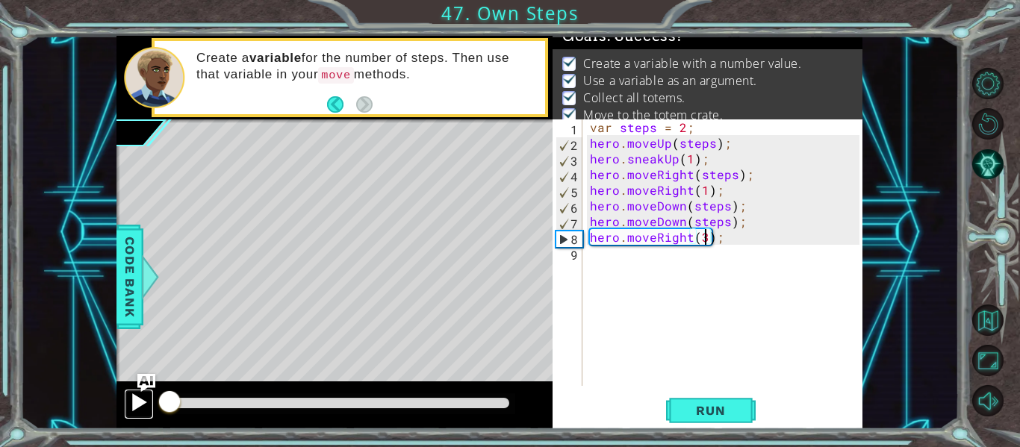
click at [140, 407] on div at bounding box center [138, 402] width 19 height 19
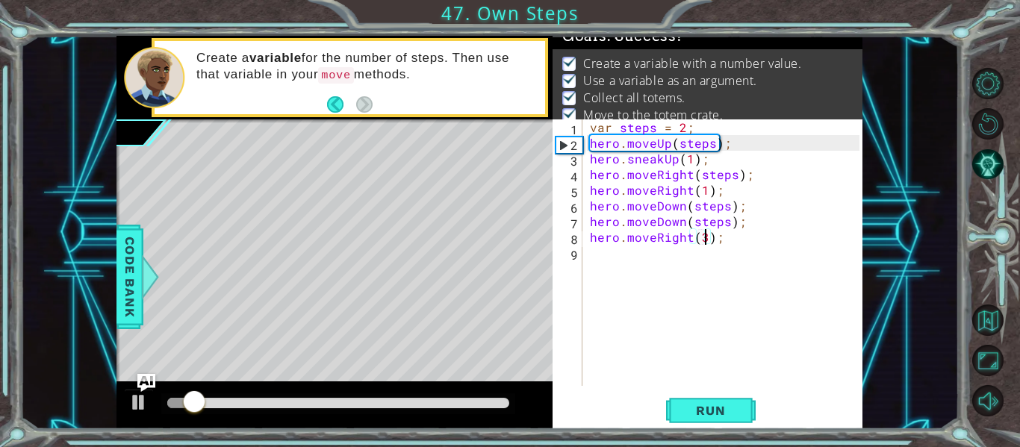
click at [469, 405] on div at bounding box center [338, 403] width 342 height 10
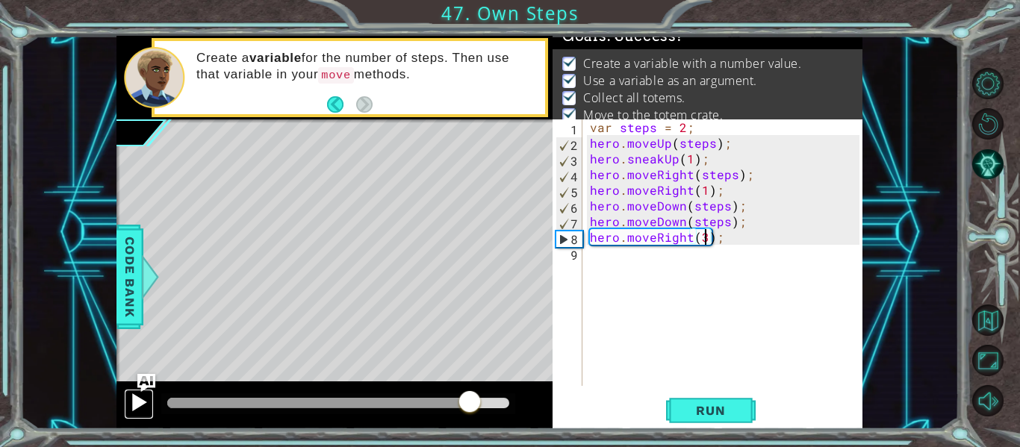
click at [140, 405] on div at bounding box center [138, 402] width 19 height 19
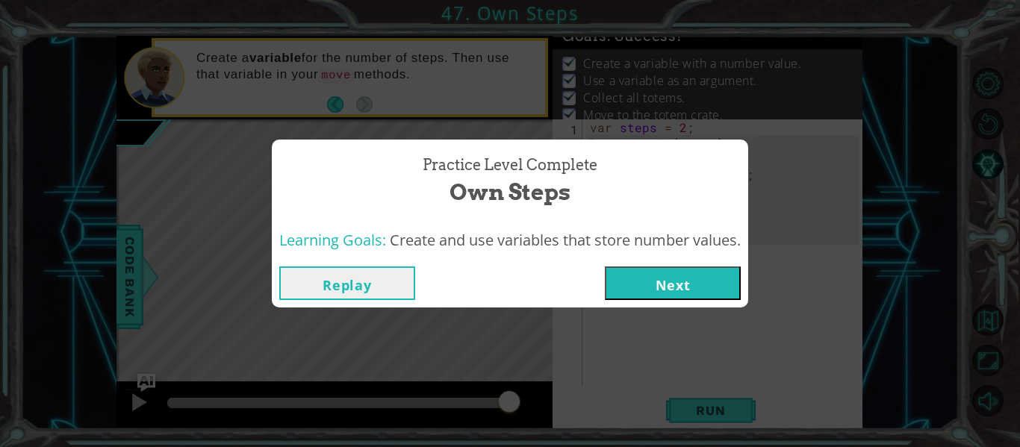
click at [654, 290] on button "Next" at bounding box center [673, 284] width 136 height 34
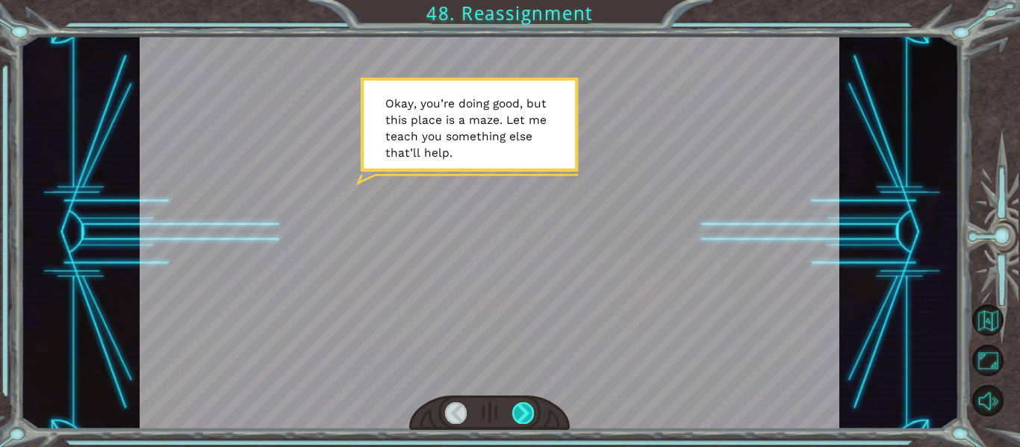
click at [524, 405] on div at bounding box center [523, 412] width 22 height 21
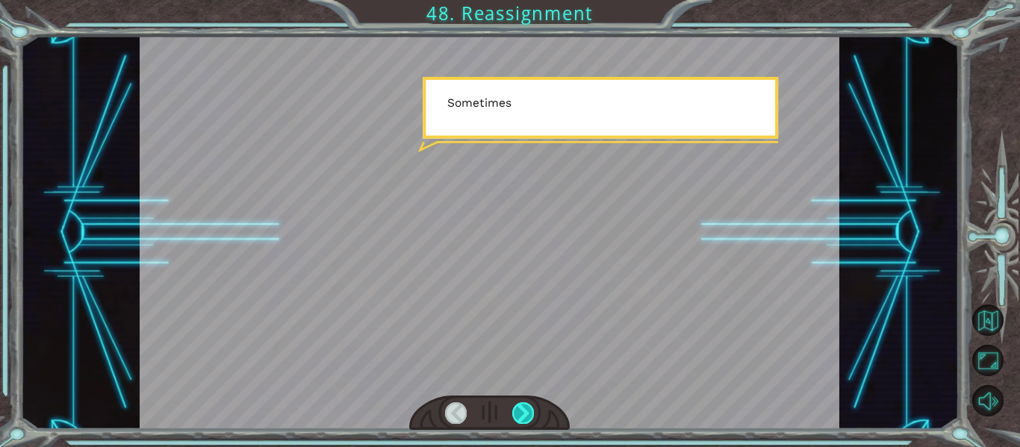
click at [524, 405] on div at bounding box center [523, 412] width 22 height 21
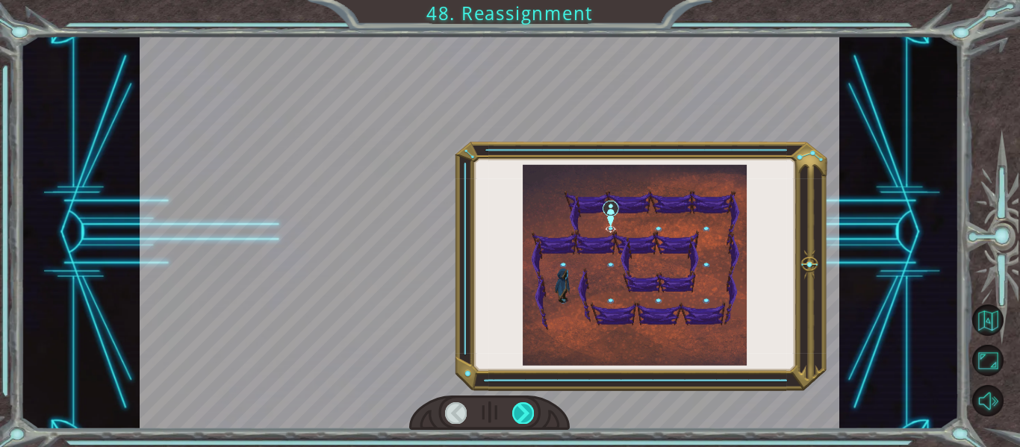
click at [524, 405] on div at bounding box center [523, 412] width 22 height 21
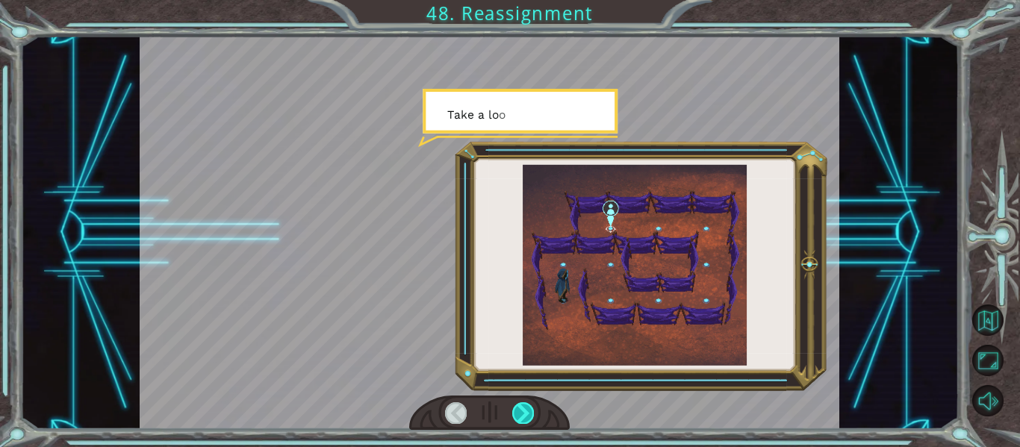
click at [524, 405] on div at bounding box center [523, 412] width 22 height 21
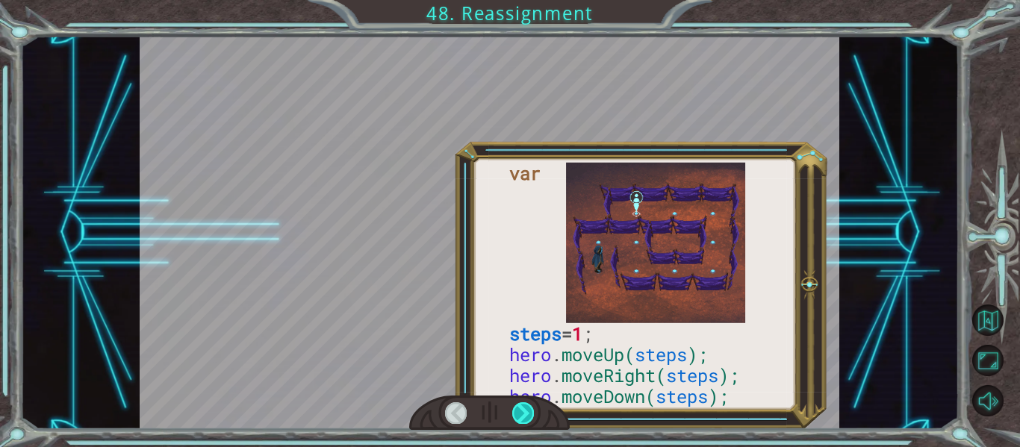
click at [524, 405] on div at bounding box center [523, 412] width 22 height 21
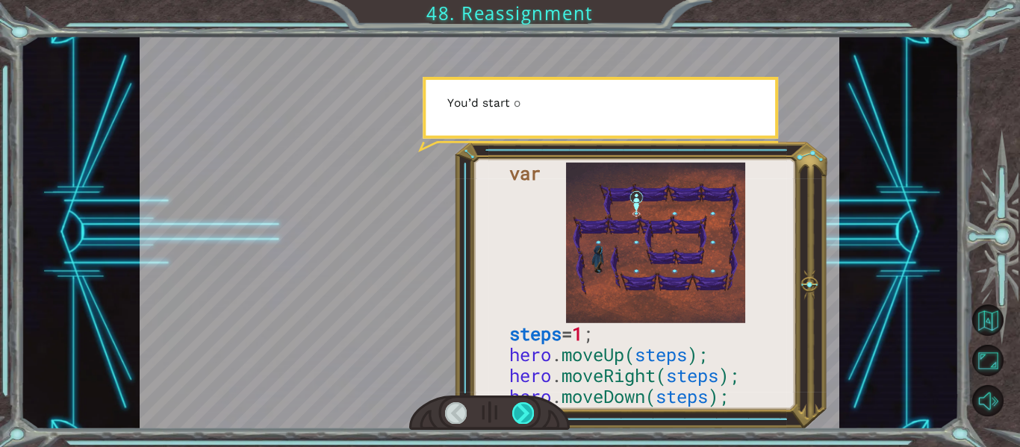
click at [524, 405] on div at bounding box center [523, 412] width 22 height 21
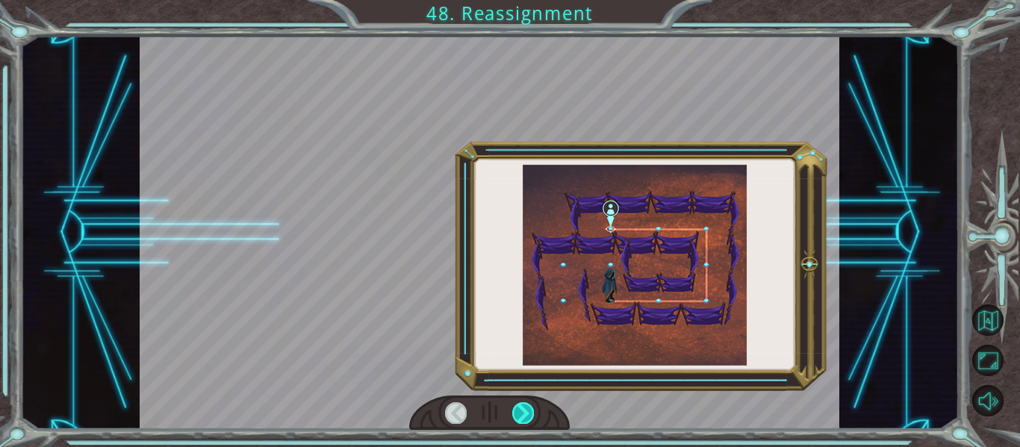
click at [524, 405] on div at bounding box center [523, 412] width 22 height 21
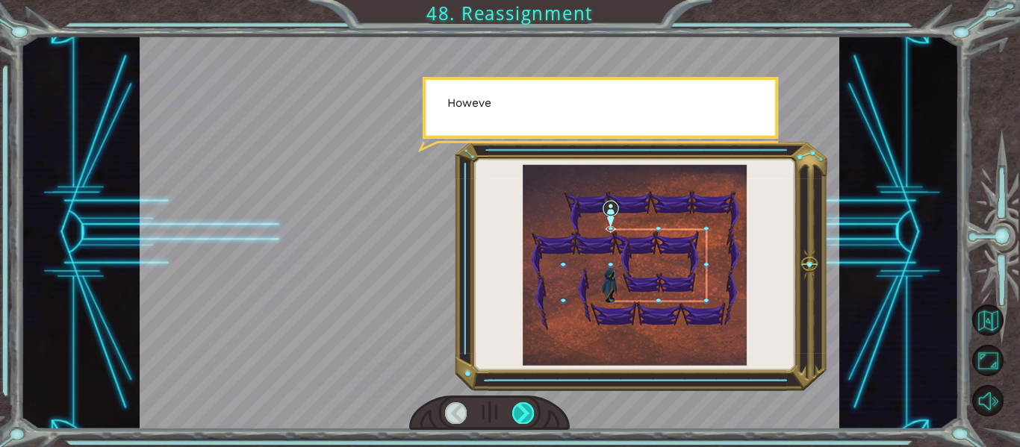
click at [524, 405] on div at bounding box center [523, 412] width 22 height 21
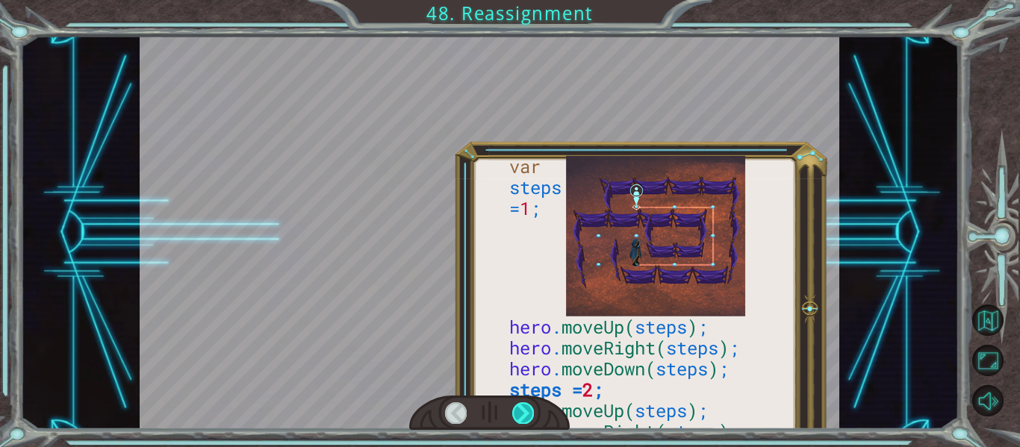
click at [524, 405] on div at bounding box center [523, 412] width 22 height 21
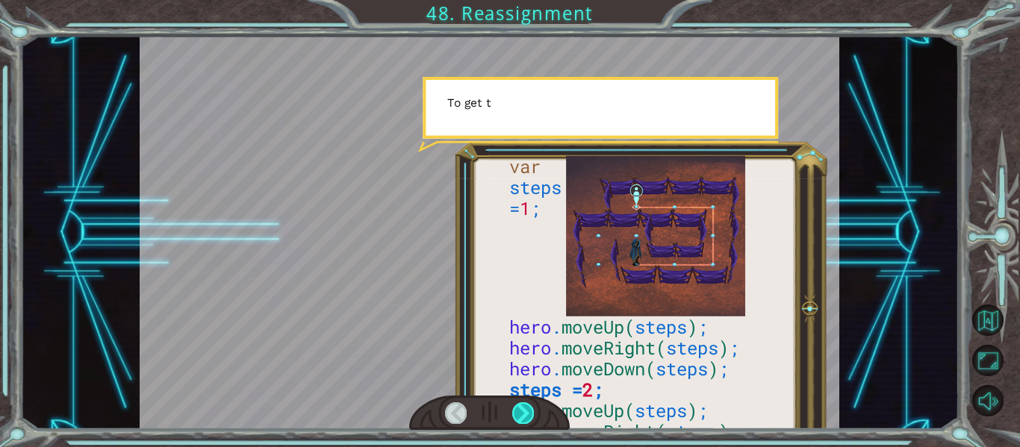
click at [524, 405] on div at bounding box center [523, 412] width 22 height 21
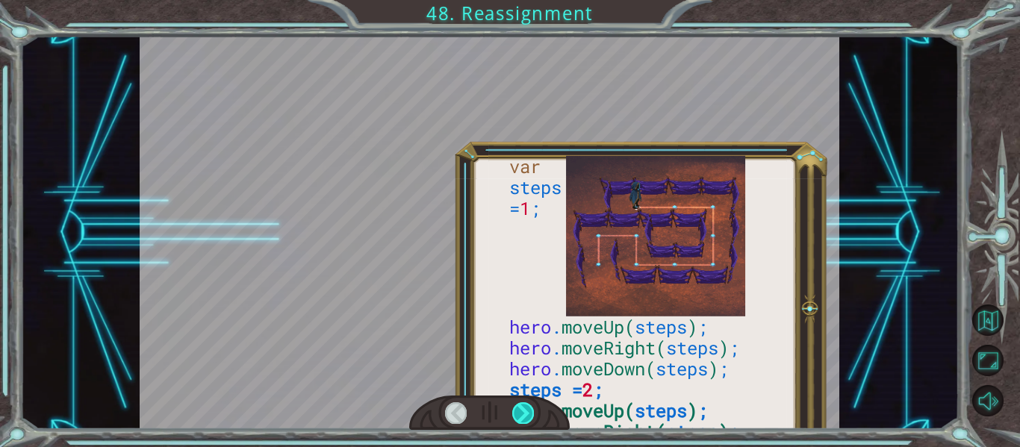
click at [524, 405] on div at bounding box center [523, 412] width 22 height 21
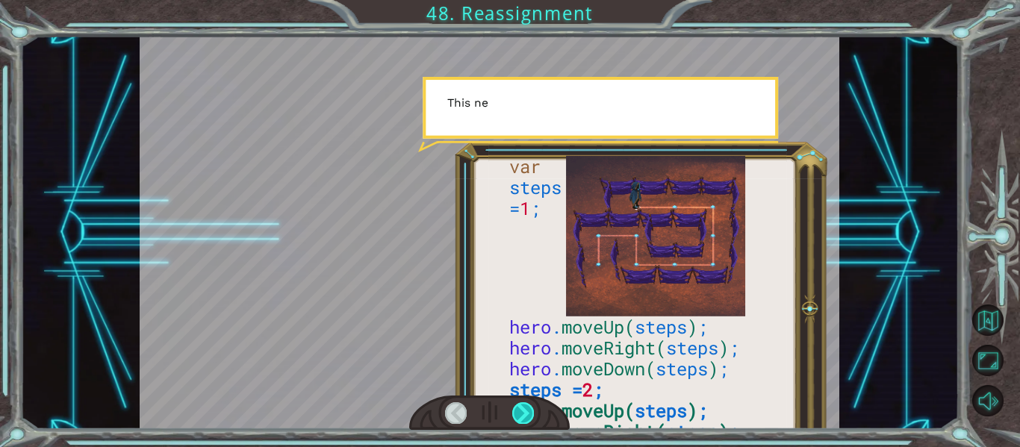
click at [524, 406] on div at bounding box center [523, 412] width 22 height 21
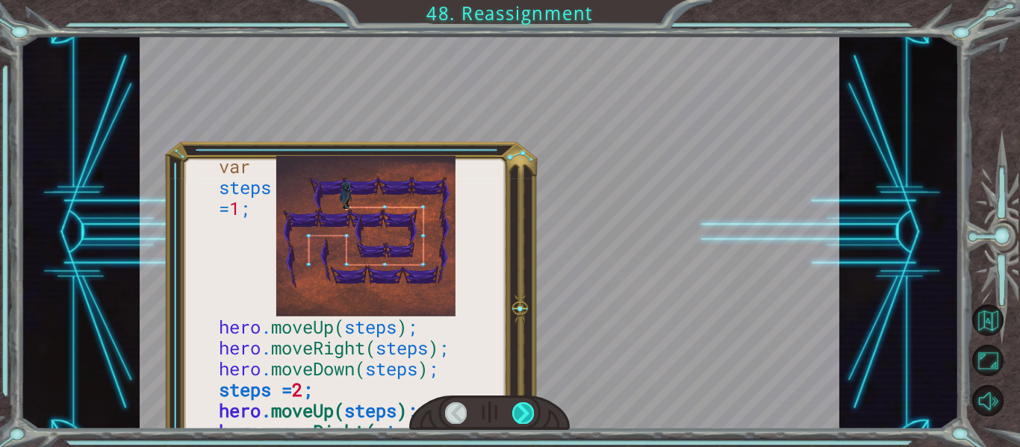
click at [524, 406] on div at bounding box center [523, 412] width 22 height 21
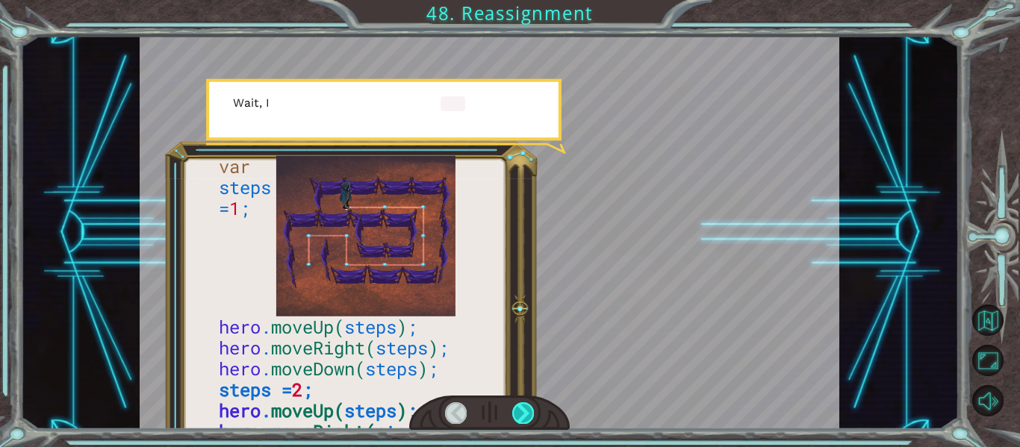
click at [524, 406] on div at bounding box center [523, 412] width 22 height 21
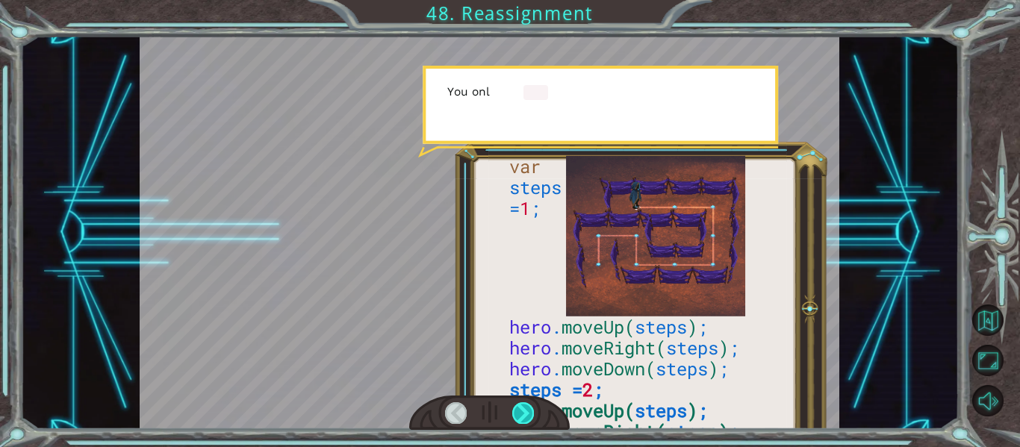
click at [524, 406] on div at bounding box center [523, 412] width 22 height 21
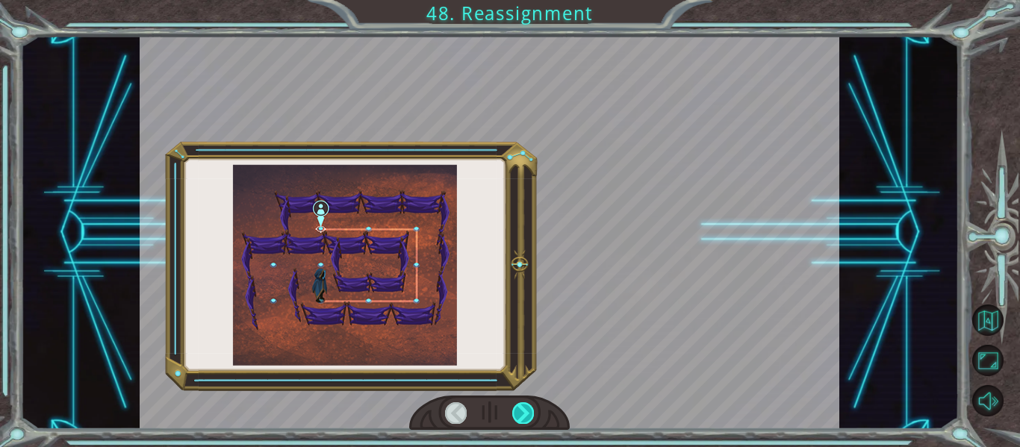
click at [524, 406] on div at bounding box center [523, 412] width 22 height 21
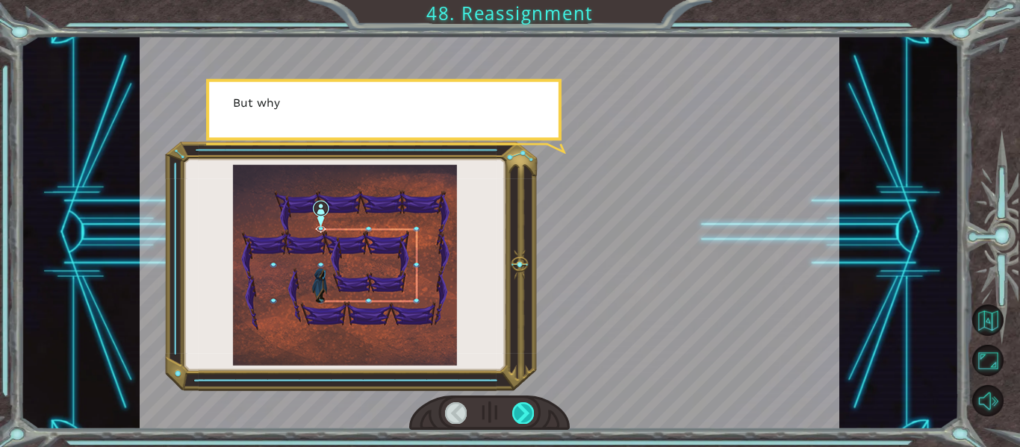
click at [524, 406] on div at bounding box center [523, 412] width 22 height 21
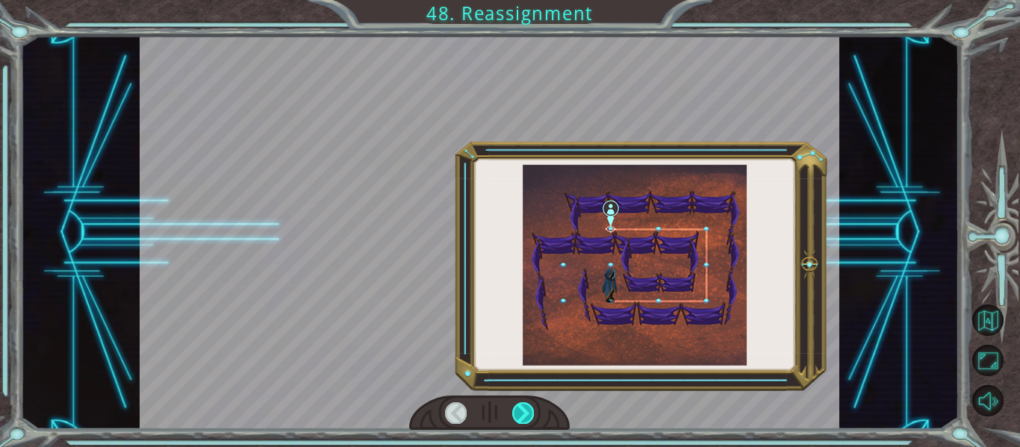
click at [524, 406] on div at bounding box center [523, 412] width 22 height 21
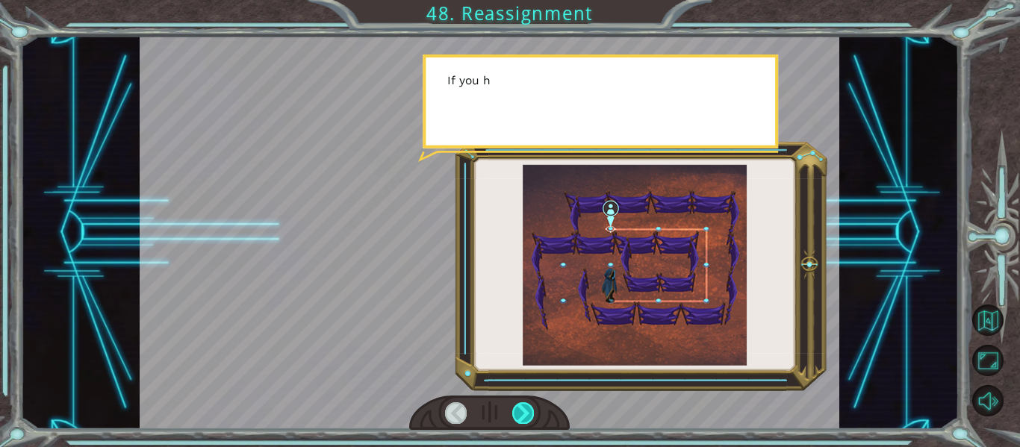
click at [524, 406] on div at bounding box center [523, 412] width 22 height 21
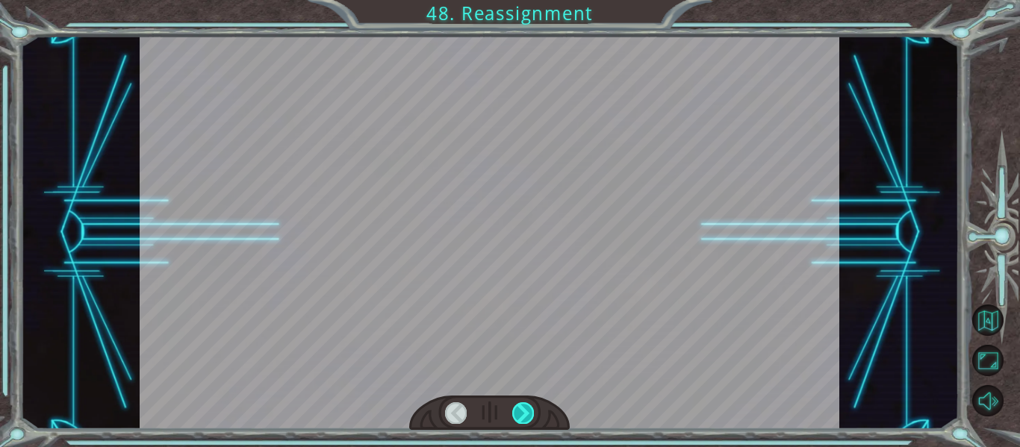
click at [524, 406] on div at bounding box center [523, 412] width 22 height 21
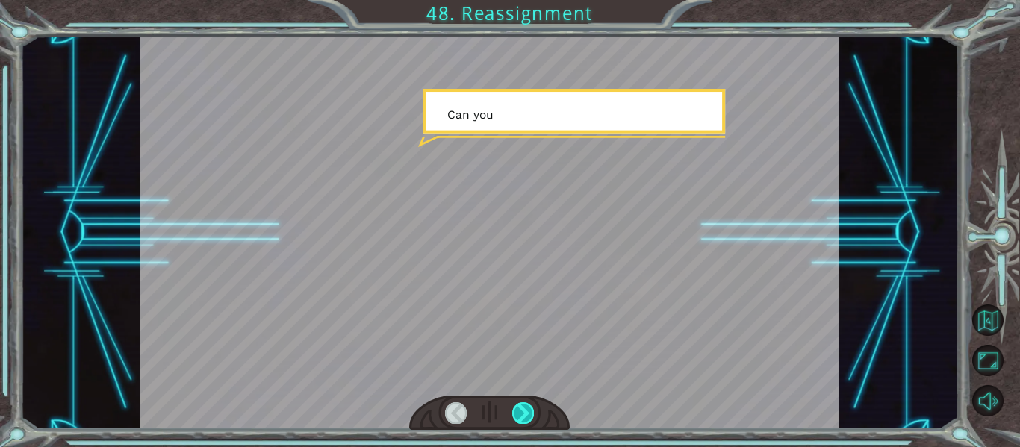
click at [524, 406] on div at bounding box center [523, 412] width 22 height 21
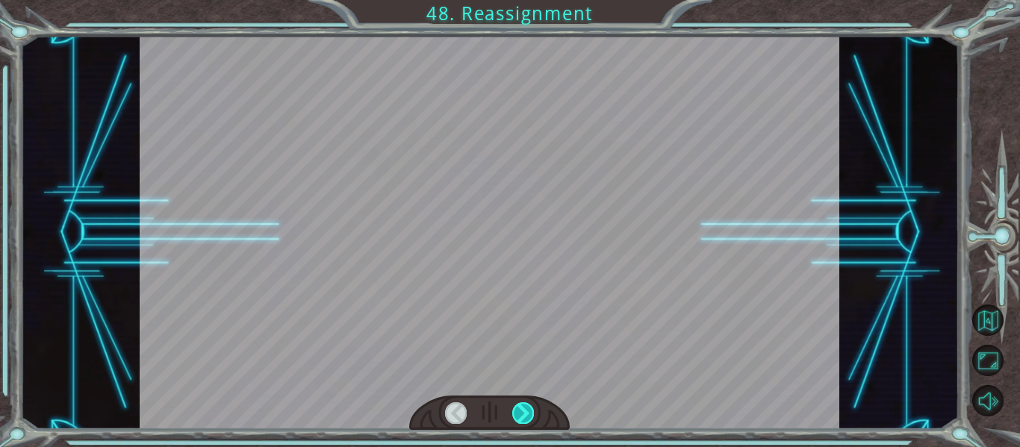
click at [524, 406] on div at bounding box center [523, 412] width 22 height 21
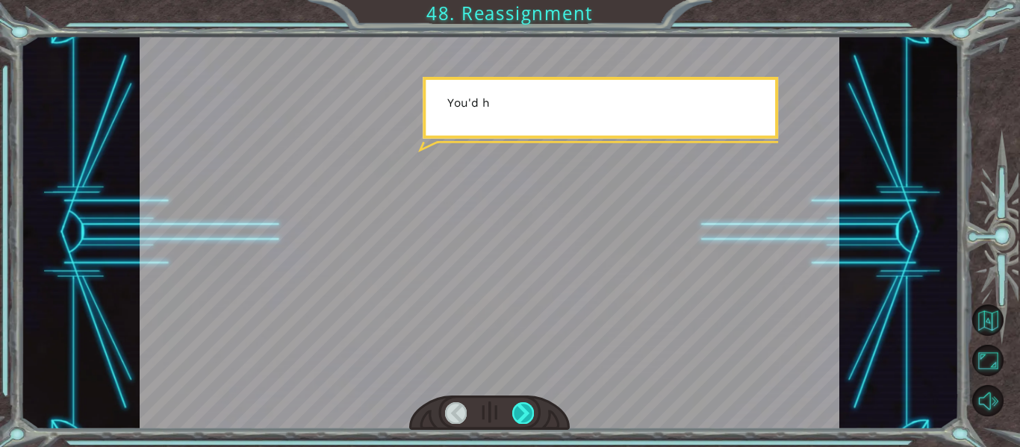
click at [524, 406] on div at bounding box center [523, 412] width 22 height 21
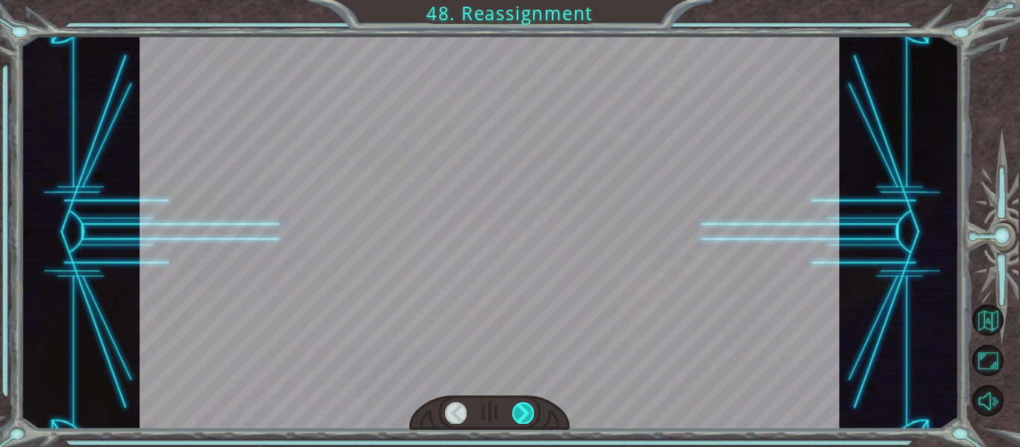
click at [524, 406] on div at bounding box center [523, 412] width 22 height 21
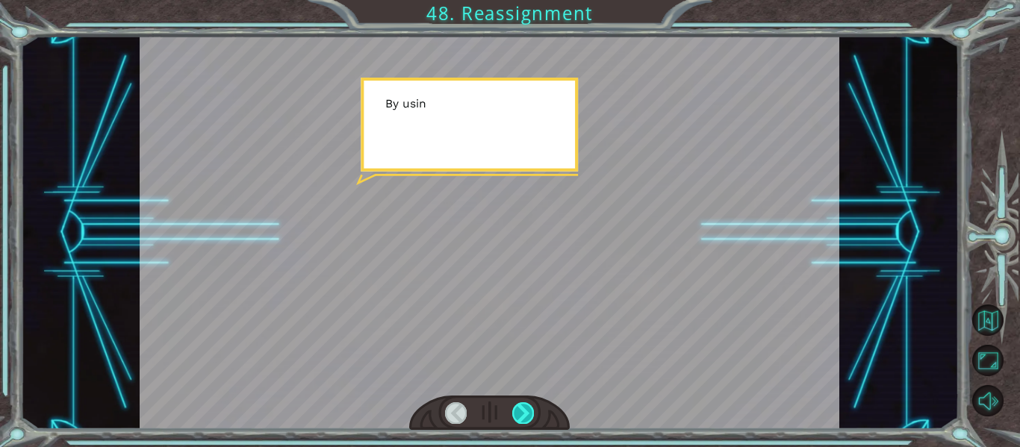
click at [524, 406] on div at bounding box center [523, 412] width 22 height 21
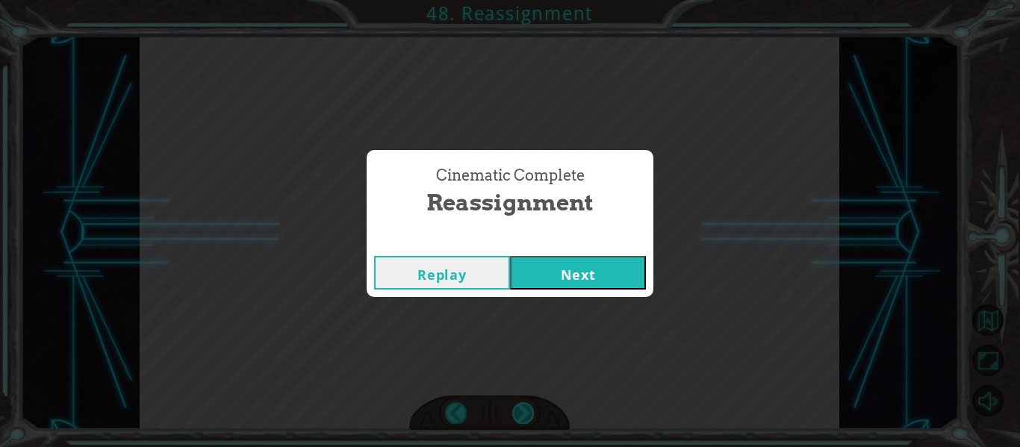
click at [524, 406] on div "Cinematic Complete Reassignment Replay Next" at bounding box center [510, 223] width 1020 height 447
click at [538, 277] on button "Next" at bounding box center [578, 273] width 136 height 34
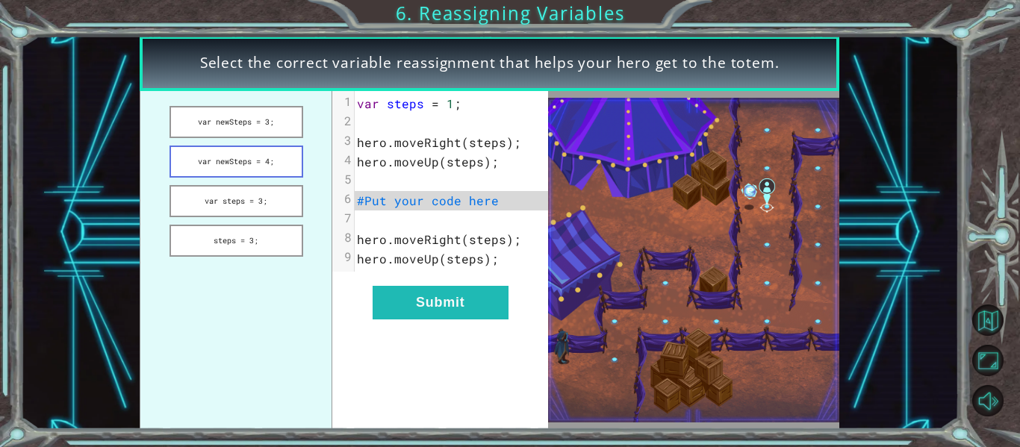
click at [192, 159] on button "var newSteps = 4;" at bounding box center [237, 162] width 134 height 32
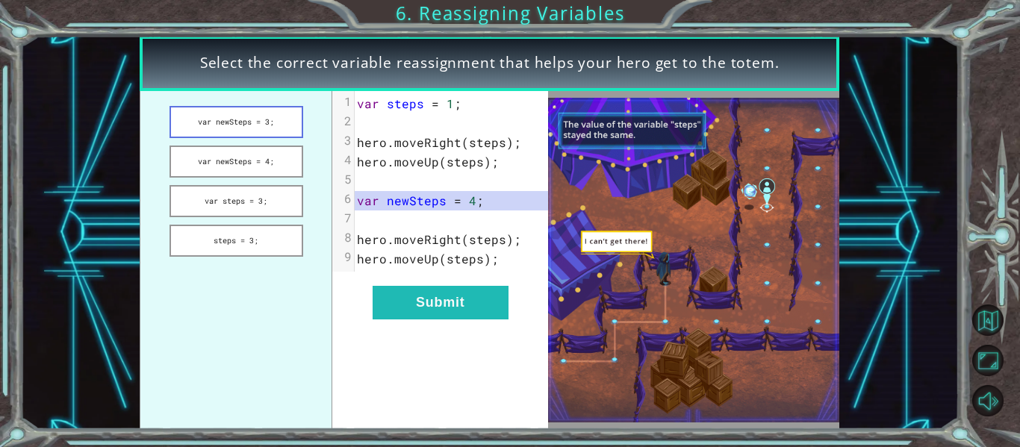
click at [203, 130] on button "var newSteps = 3;" at bounding box center [237, 122] width 134 height 32
click at [229, 190] on button "var steps = 3;" at bounding box center [237, 201] width 134 height 32
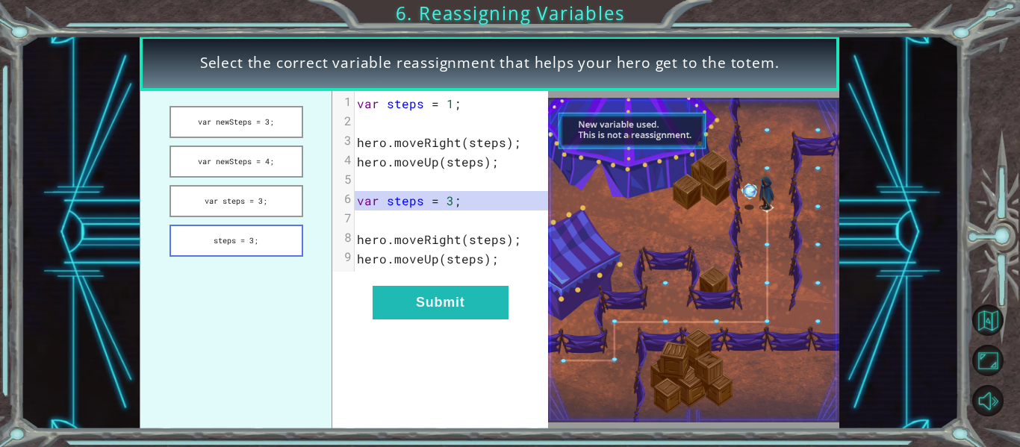
click at [233, 246] on button "steps = 3;" at bounding box center [237, 241] width 134 height 32
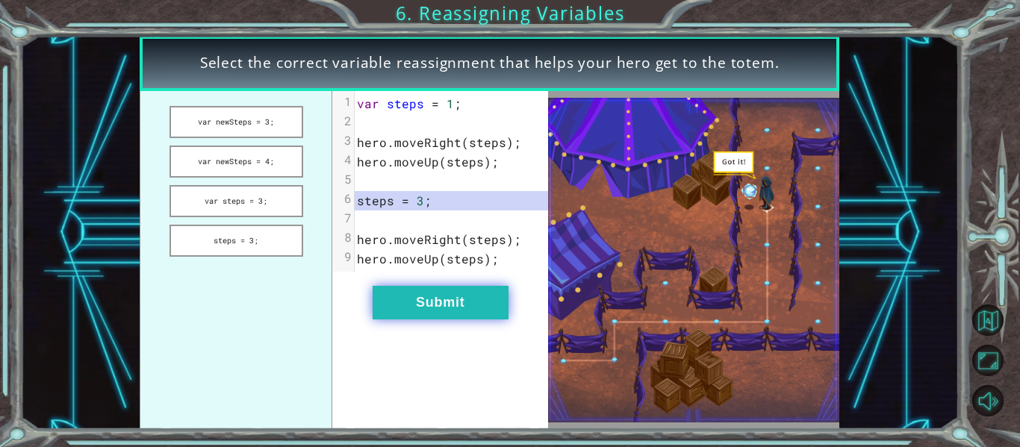
click at [435, 296] on button "Submit" at bounding box center [441, 303] width 136 height 34
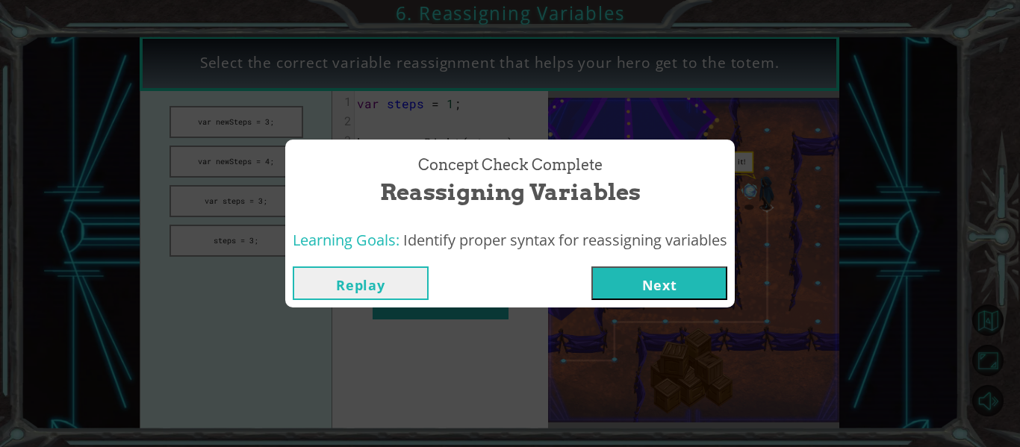
click at [675, 295] on button "Next" at bounding box center [659, 284] width 136 height 34
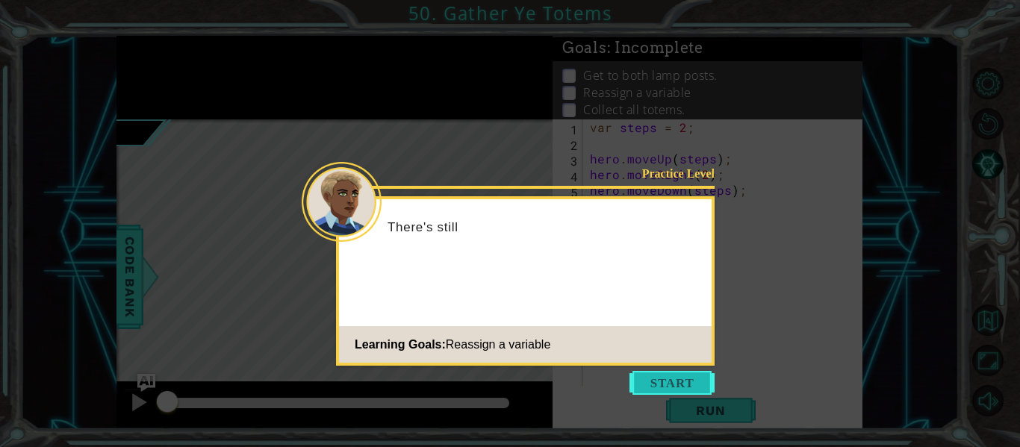
click at [674, 372] on button "Start" at bounding box center [672, 383] width 85 height 24
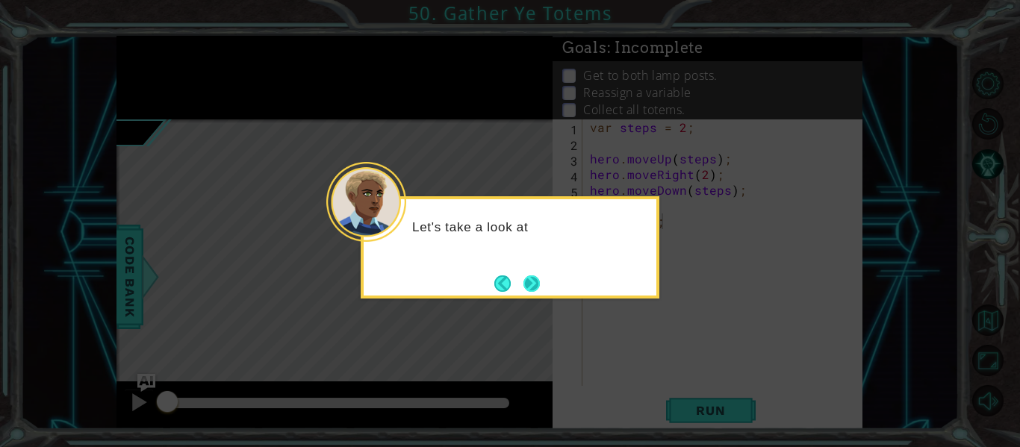
click at [526, 283] on button "Next" at bounding box center [531, 283] width 19 height 19
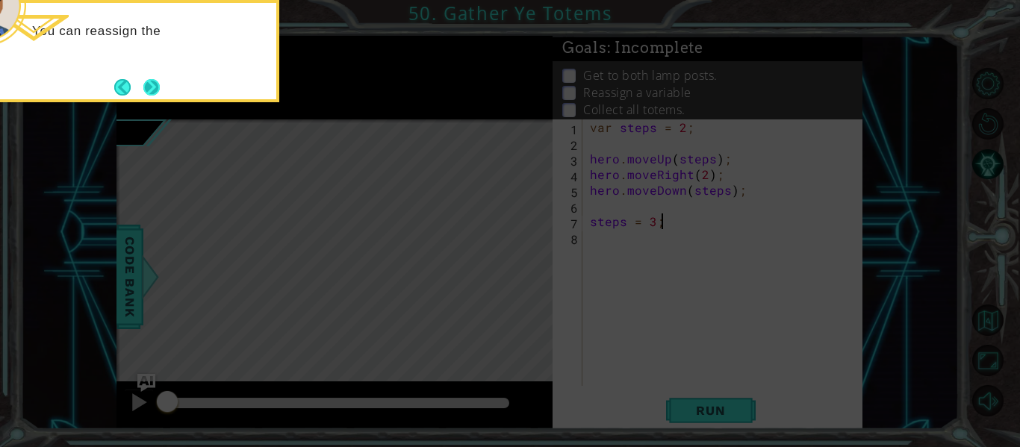
click at [156, 79] on button "Next" at bounding box center [151, 86] width 21 height 21
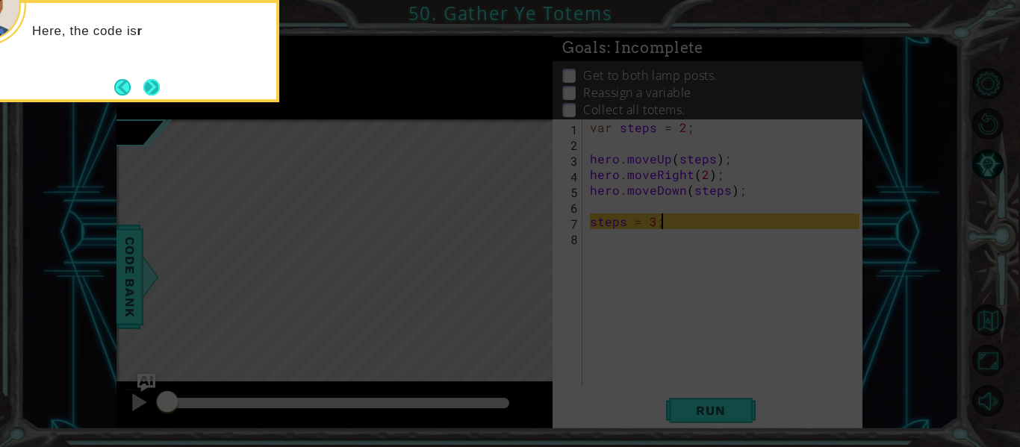
click at [163, 77] on button "Next" at bounding box center [151, 87] width 22 height 22
click at [164, 77] on div at bounding box center [130, 51] width 299 height 102
click at [163, 78] on div "The" at bounding box center [130, 51] width 299 height 102
click at [155, 82] on button "Next" at bounding box center [152, 87] width 18 height 18
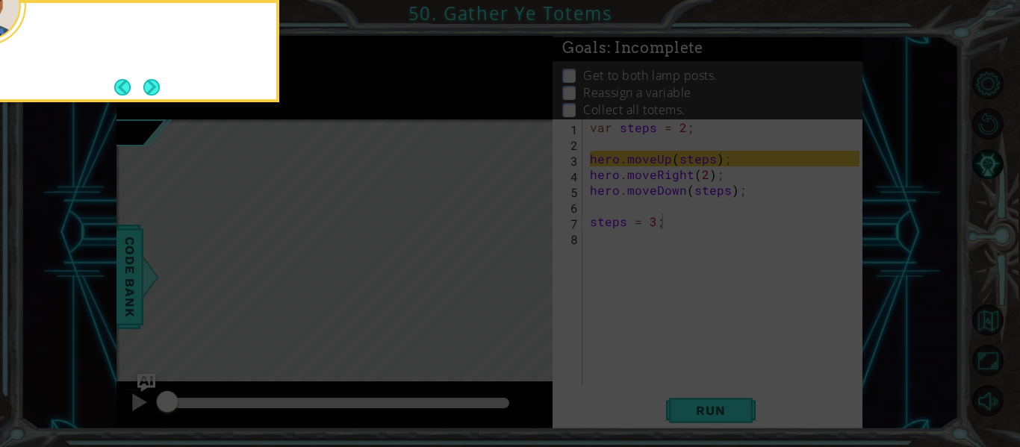
click at [155, 82] on button "Next" at bounding box center [152, 87] width 20 height 20
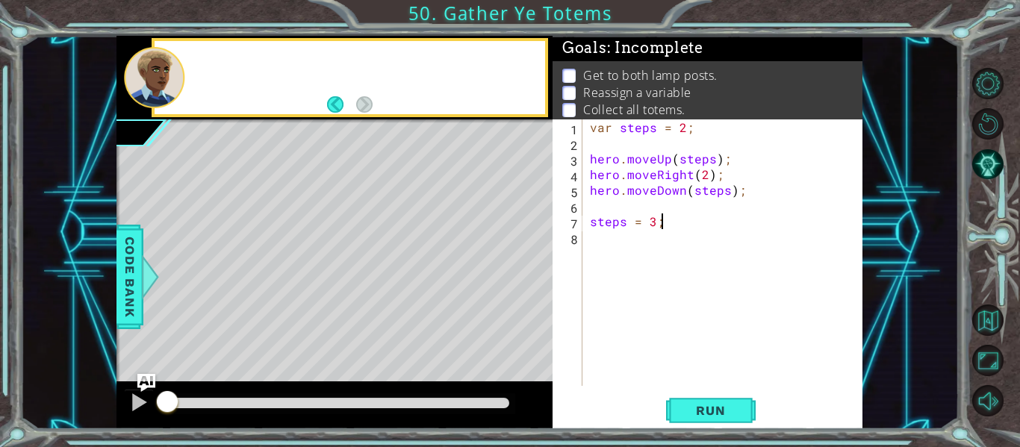
click at [155, 82] on div at bounding box center [154, 77] width 60 height 61
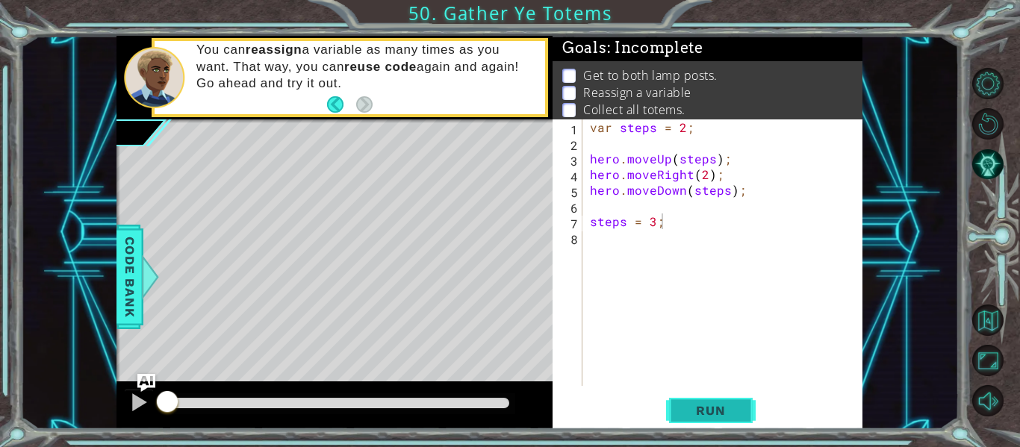
click at [719, 407] on span "Run" at bounding box center [710, 410] width 59 height 15
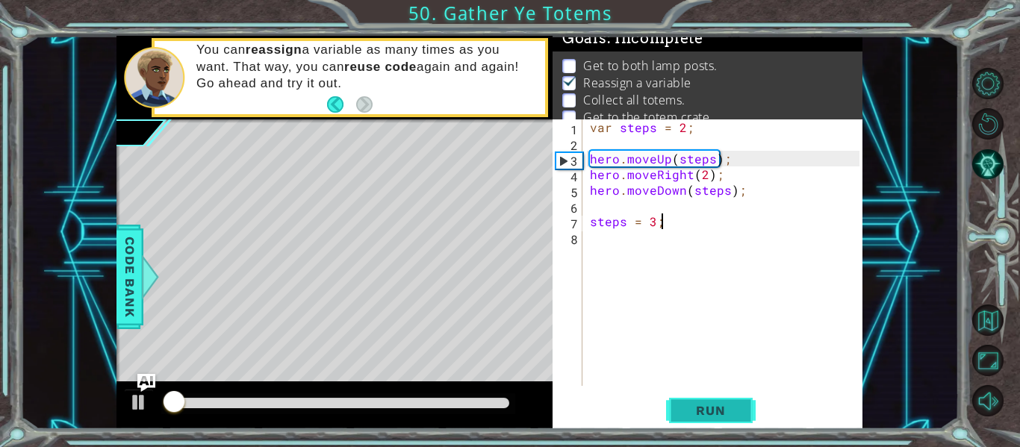
scroll to position [12, 0]
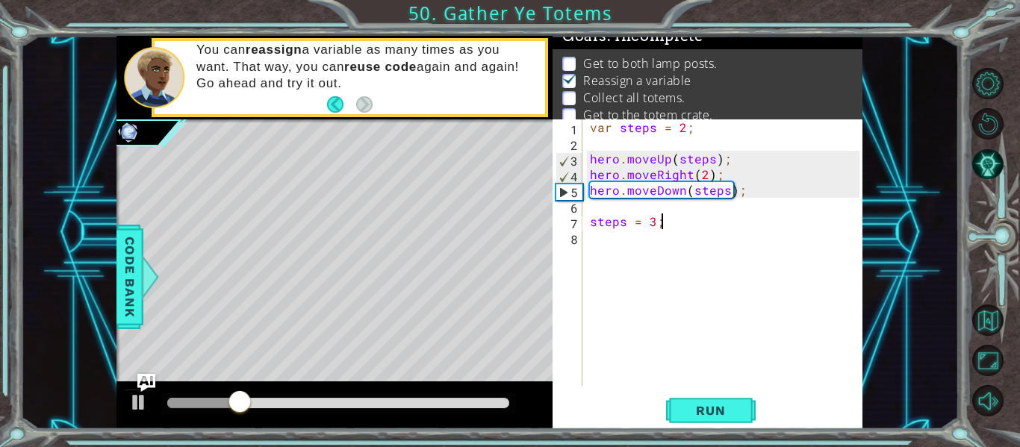
click at [600, 245] on div "var steps = 2 ; hero . moveUp ( steps ) ; hero . moveRight ( 2 ) ; hero . moveD…" at bounding box center [727, 268] width 280 height 298
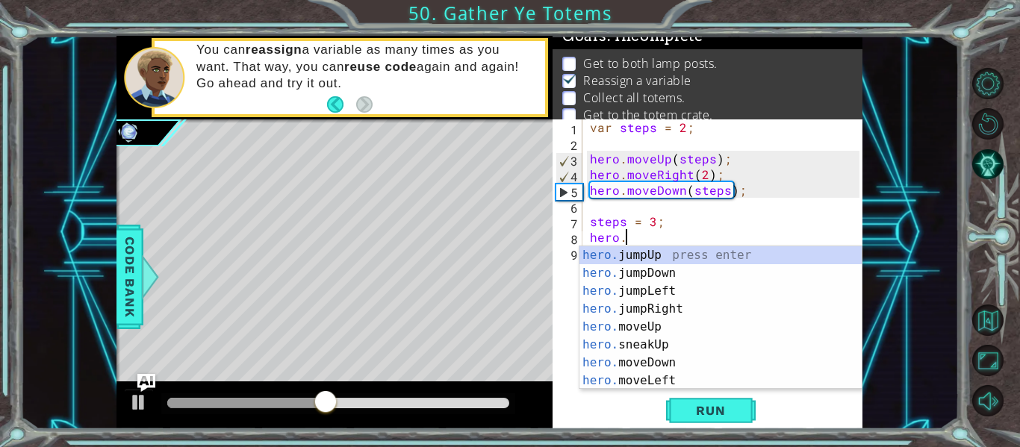
scroll to position [0, 1]
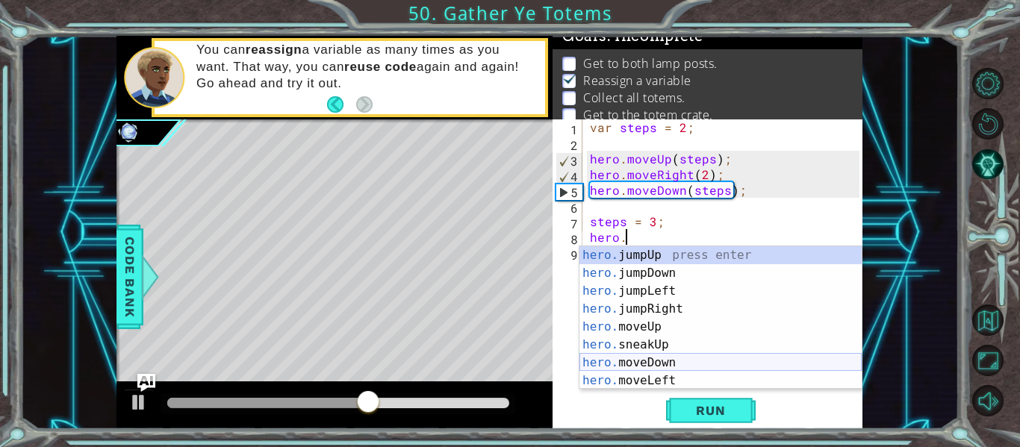
click at [647, 367] on div "hero. jumpUp press enter hero. jumpDown press enter hero. jumpLeft press enter …" at bounding box center [720, 335] width 282 height 179
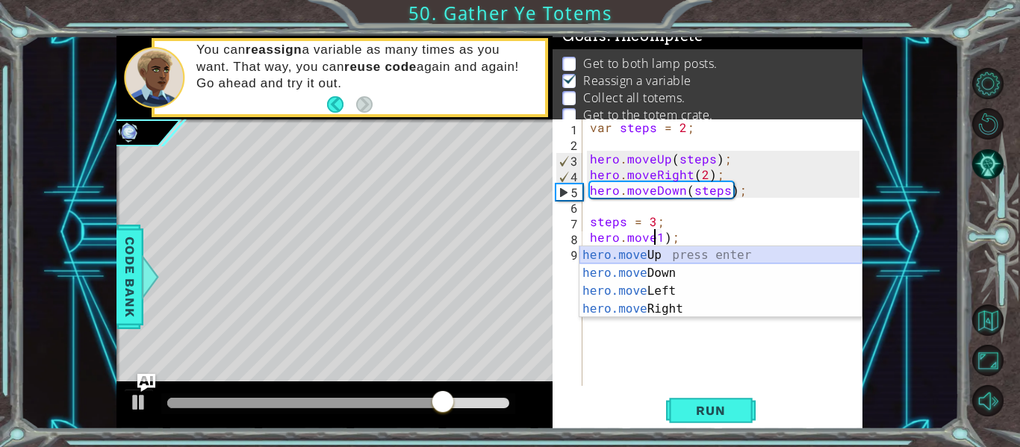
click at [668, 255] on div "hero.move Up press enter hero.move Down press enter hero.move Left press enter …" at bounding box center [720, 300] width 282 height 108
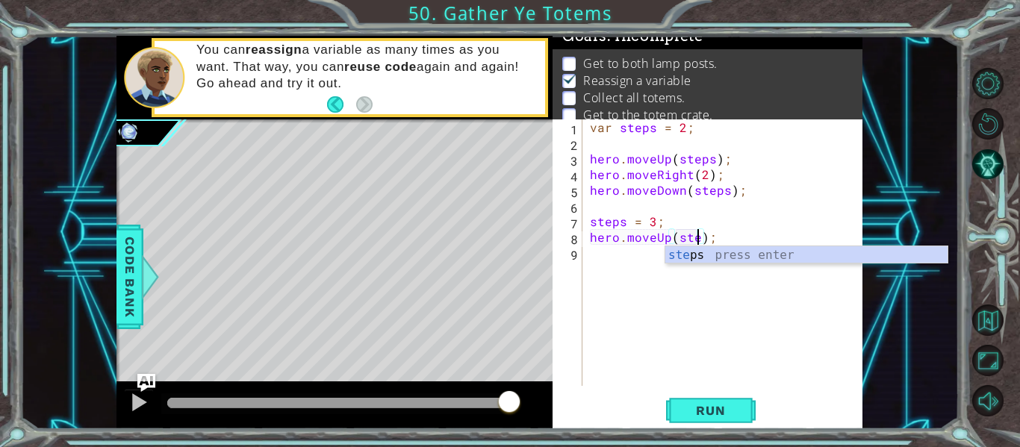
scroll to position [0, 7]
type textarea "hero.moveUp(steps);"
click at [691, 249] on div "steps press enter" at bounding box center [806, 273] width 282 height 54
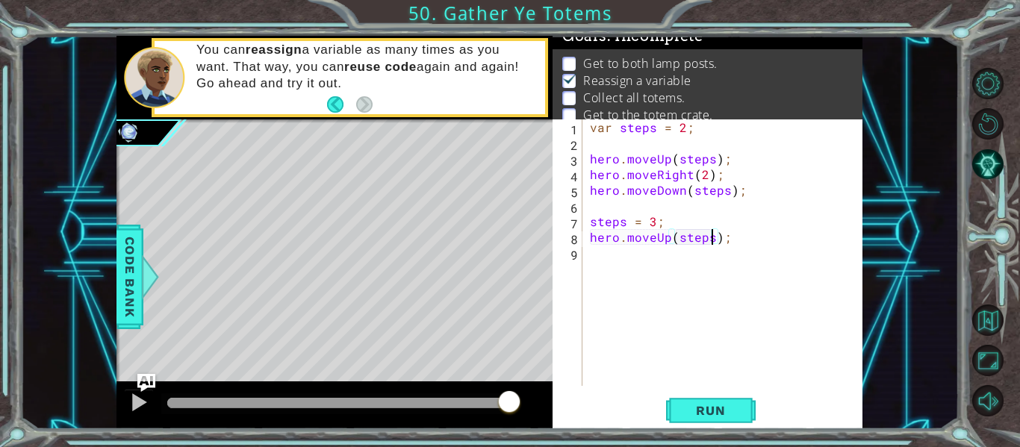
click at [651, 252] on div "var steps = 2 ; hero . moveUp ( steps ) ; hero . moveRight ( 2 ) ; hero . moveD…" at bounding box center [727, 268] width 280 height 298
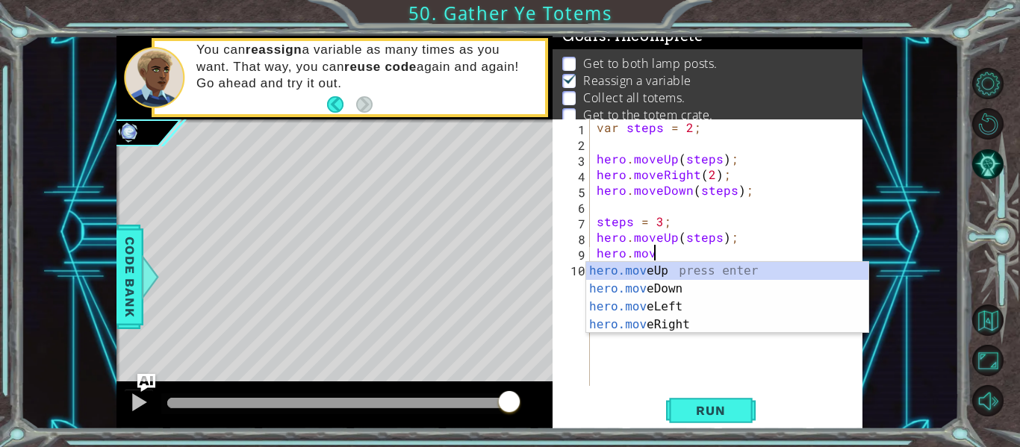
scroll to position [0, 3]
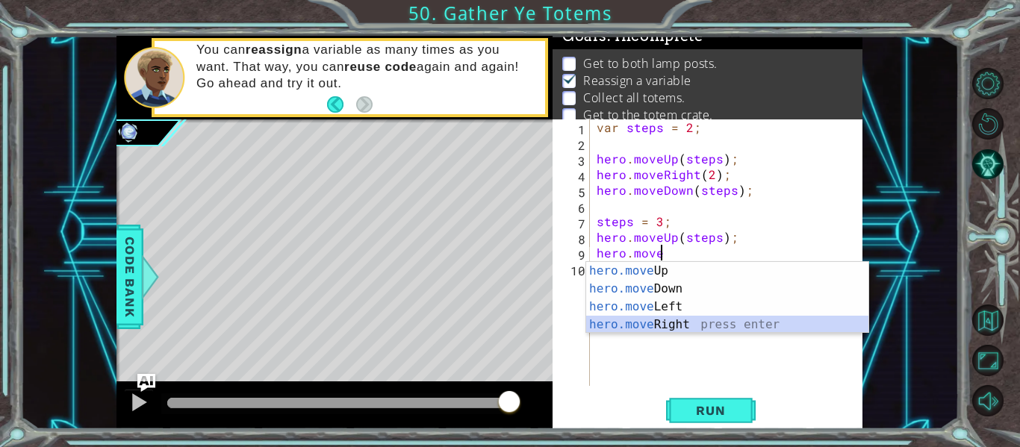
click at [674, 326] on div "hero.move Up press enter hero.move Down press enter hero.move Left press enter …" at bounding box center [727, 316] width 282 height 108
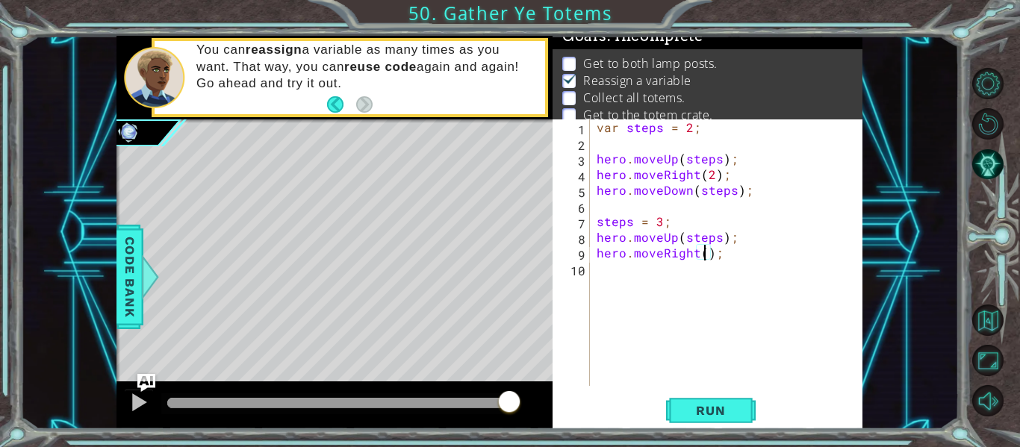
type textarea "hero.moveRight(2);"
click at [609, 282] on div "var steps = 2 ; hero . moveUp ( steps ) ; hero . moveRight ( 2 ) ; hero . moveD…" at bounding box center [730, 268] width 273 height 298
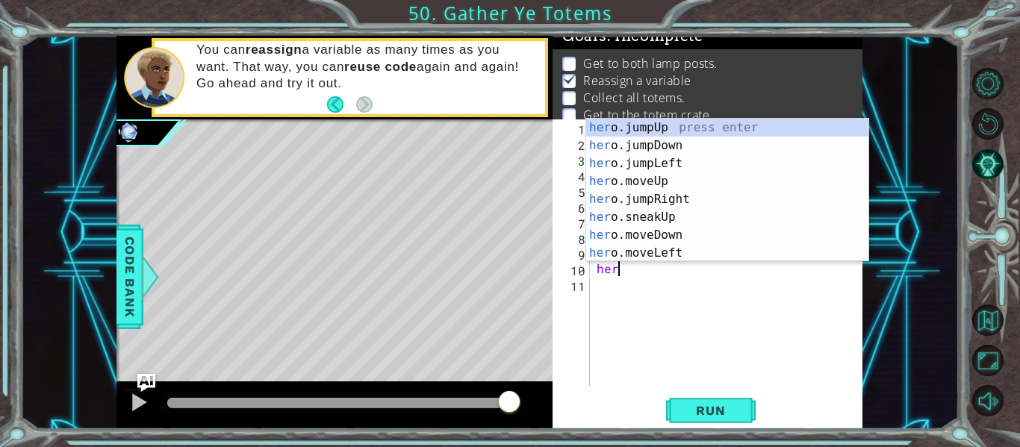
scroll to position [0, 1]
click at [650, 234] on div "her o.jumpUp press enter her o.jumpDown press enter her o.jumpLeft press enter …" at bounding box center [727, 208] width 282 height 179
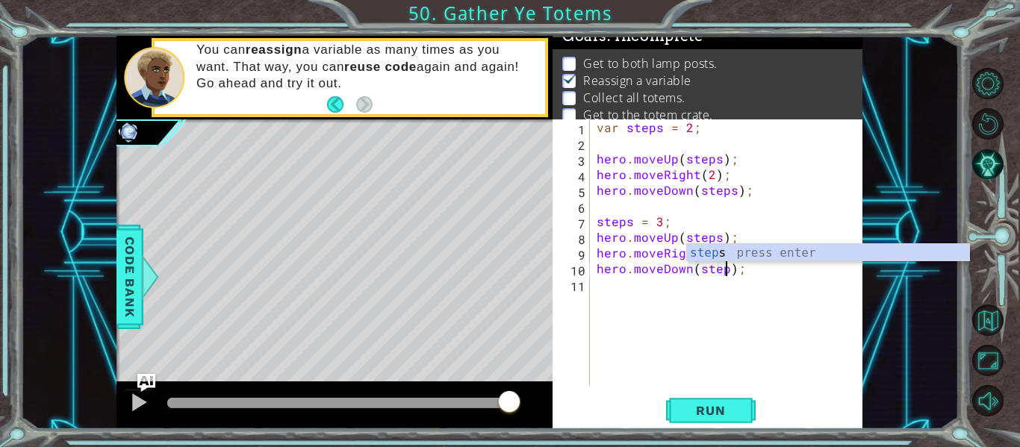
type textarea "hero.moveDown(steps);"
click at [715, 252] on div "steps press enter" at bounding box center [828, 271] width 282 height 54
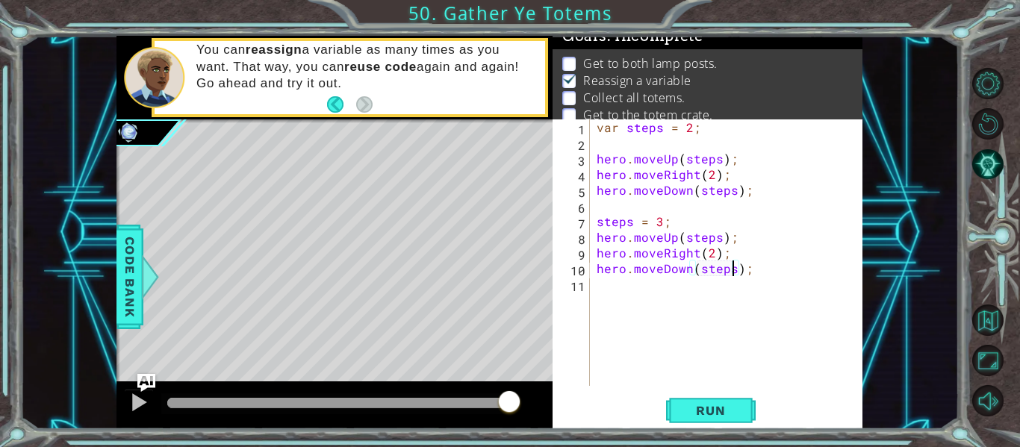
click at [615, 283] on div "var steps = 2 ; hero . moveUp ( steps ) ; hero . moveRight ( 2 ) ; hero . moveD…" at bounding box center [730, 268] width 273 height 298
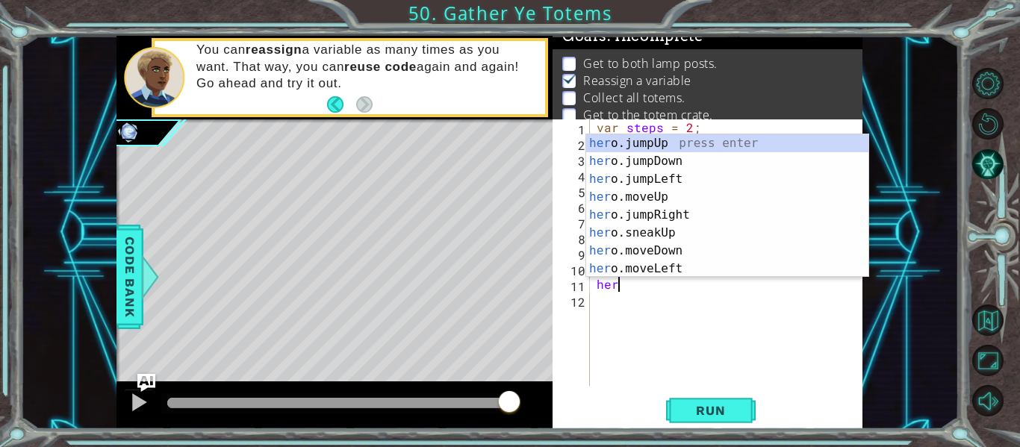
scroll to position [0, 1]
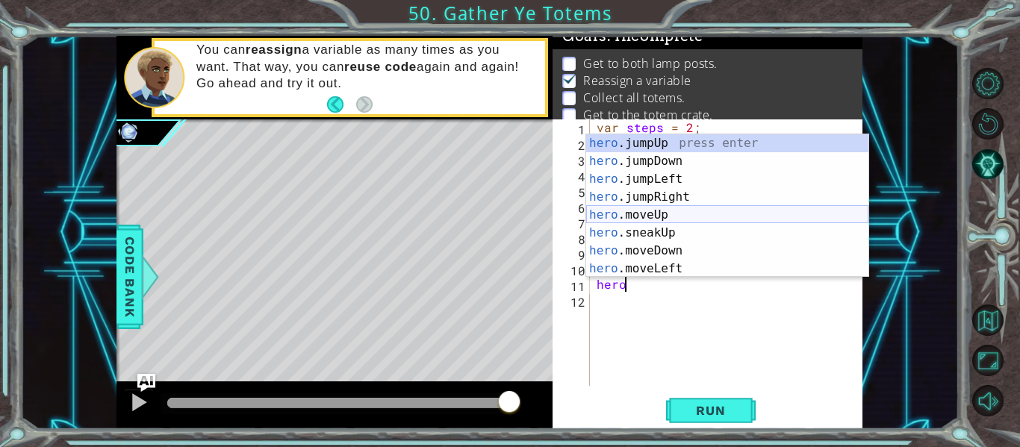
click at [677, 217] on div "hero .jumpUp press enter hero .jumpDown press enter hero .jumpLeft press enter …" at bounding box center [727, 223] width 282 height 179
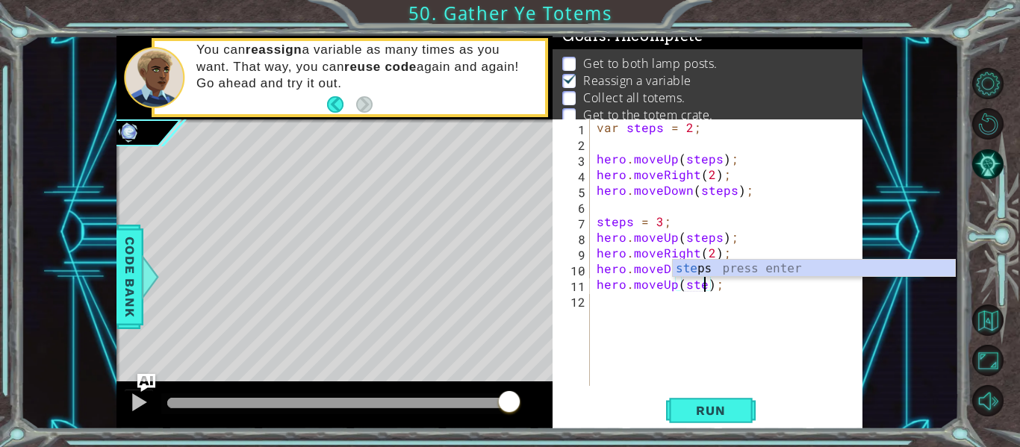
scroll to position [0, 7]
type textarea "hero.moveUp(steps);"
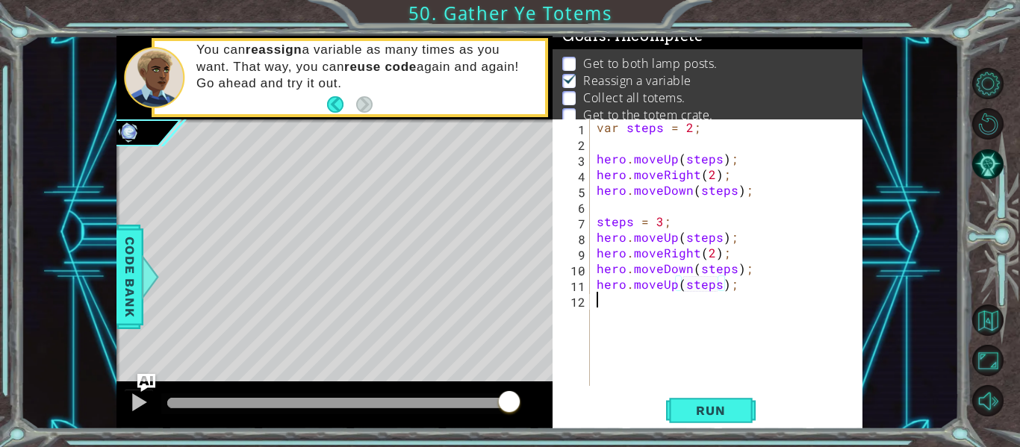
click at [638, 311] on div "var steps = 2 ; hero . moveUp ( steps ) ; hero . moveRight ( 2 ) ; hero . moveD…" at bounding box center [730, 268] width 273 height 298
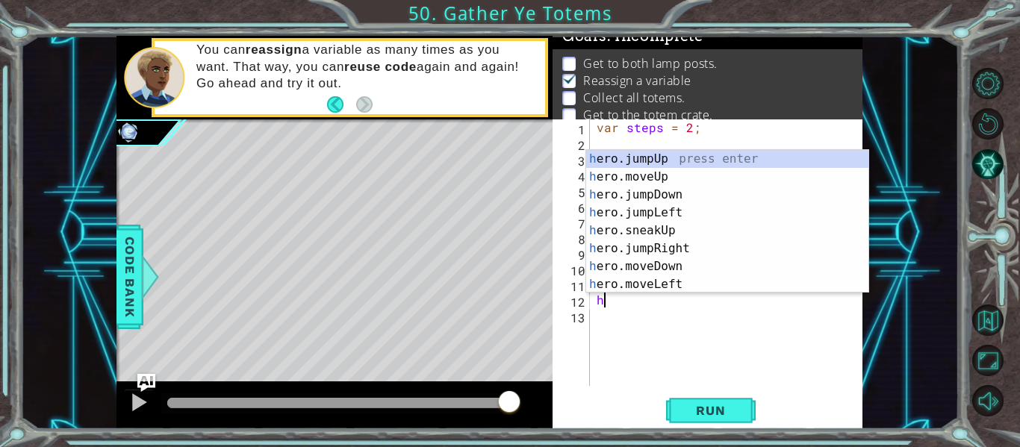
scroll to position [0, 1]
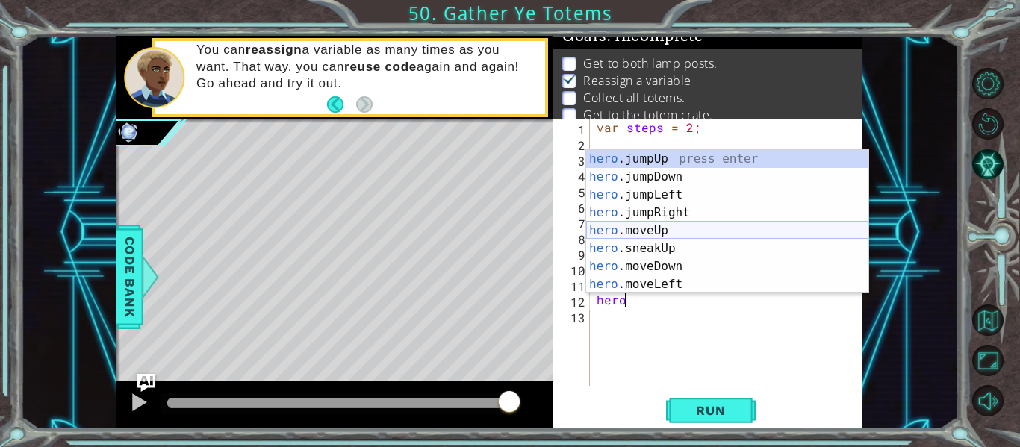
click at [650, 230] on div "hero .jumpUp press enter hero .jumpDown press enter hero .jumpLeft press enter …" at bounding box center [727, 239] width 282 height 179
type textarea "hero.moveUp(1);"
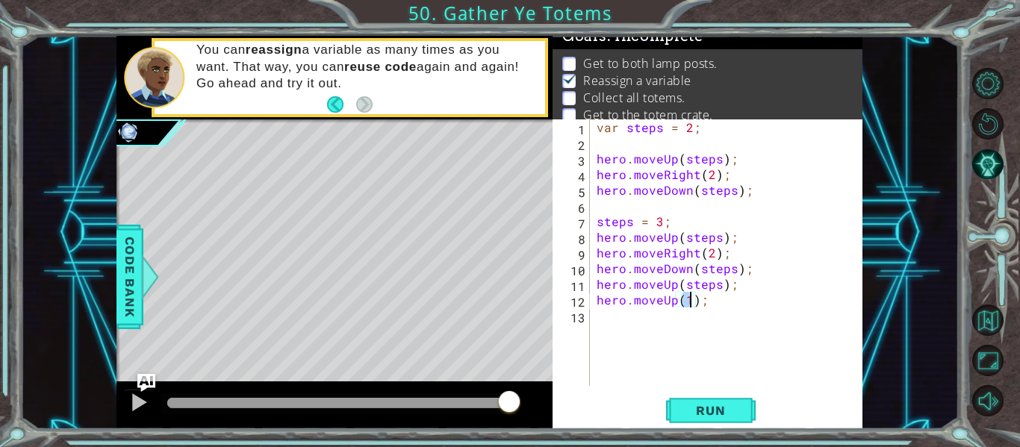
click at [618, 329] on div "var steps = 2 ; hero . moveUp ( steps ) ; hero . moveRight ( 2 ) ; hero . moveD…" at bounding box center [730, 268] width 273 height 298
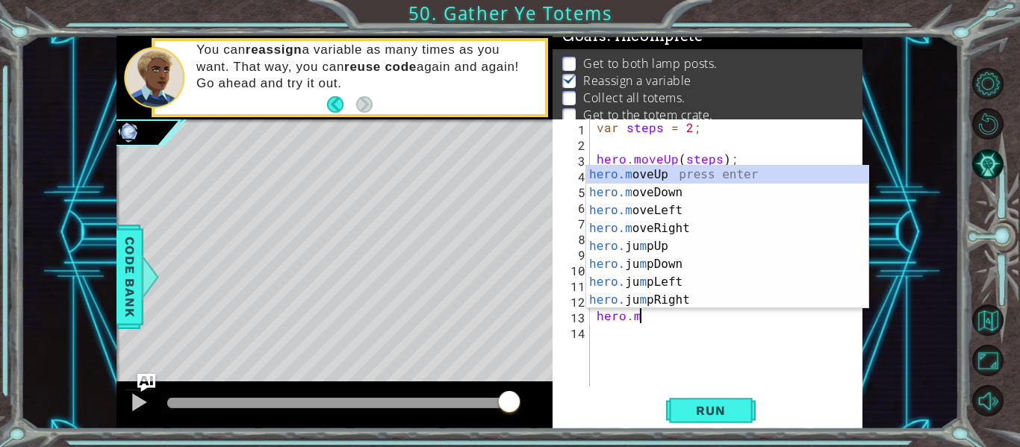
scroll to position [0, 2]
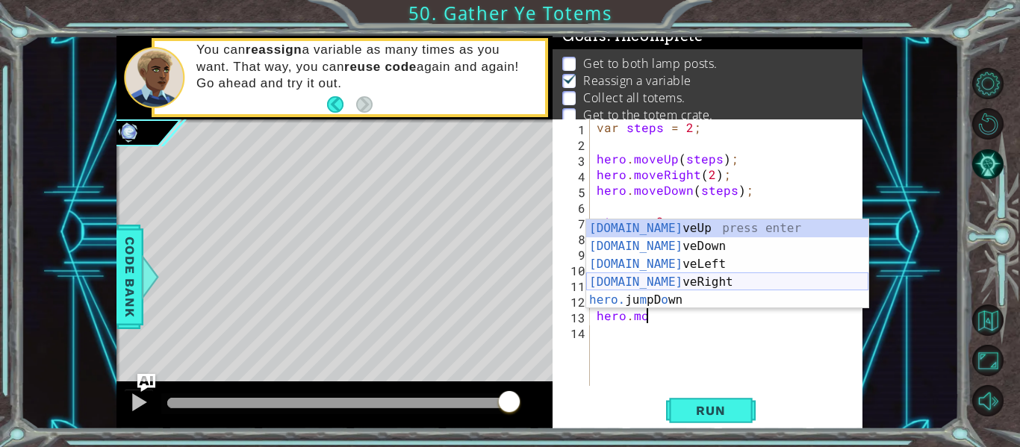
click at [691, 279] on div "[DOMAIN_NAME] veUp press enter [DOMAIN_NAME] veDown press enter [DOMAIN_NAME] v…" at bounding box center [727, 282] width 282 height 125
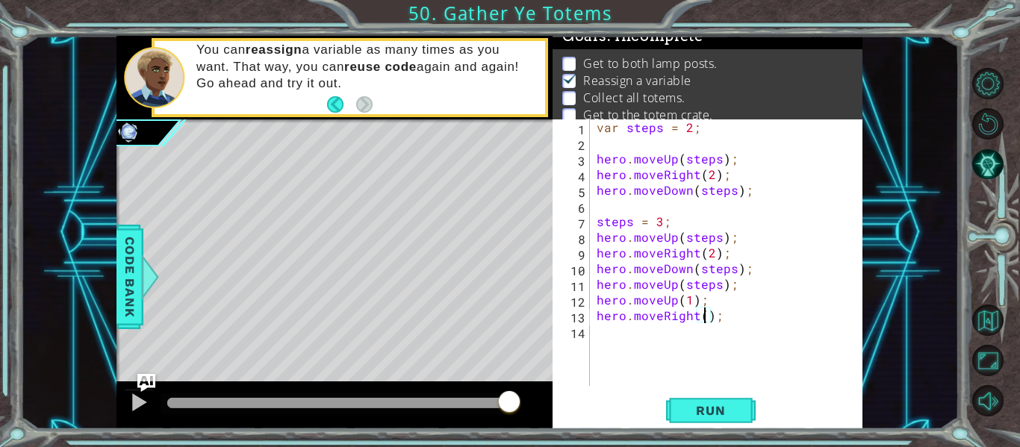
type textarea "hero.moveRight(2);"
click at [647, 353] on div "var steps = 2 ; hero . moveUp ( steps ) ; hero . moveRight ( 2 ) ; hero . moveD…" at bounding box center [730, 268] width 273 height 298
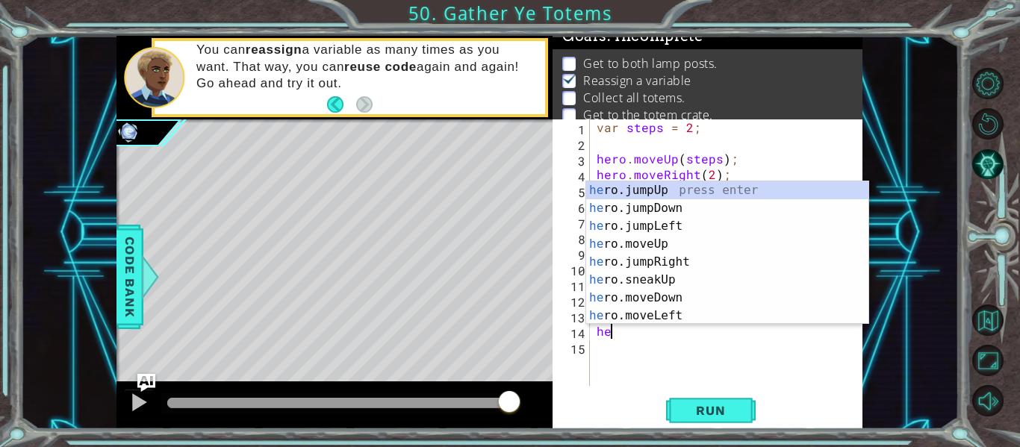
scroll to position [0, 1]
click at [637, 300] on div "her o.jumpUp press enter her o.jumpDown press enter her o.jumpLeft press enter …" at bounding box center [727, 270] width 282 height 179
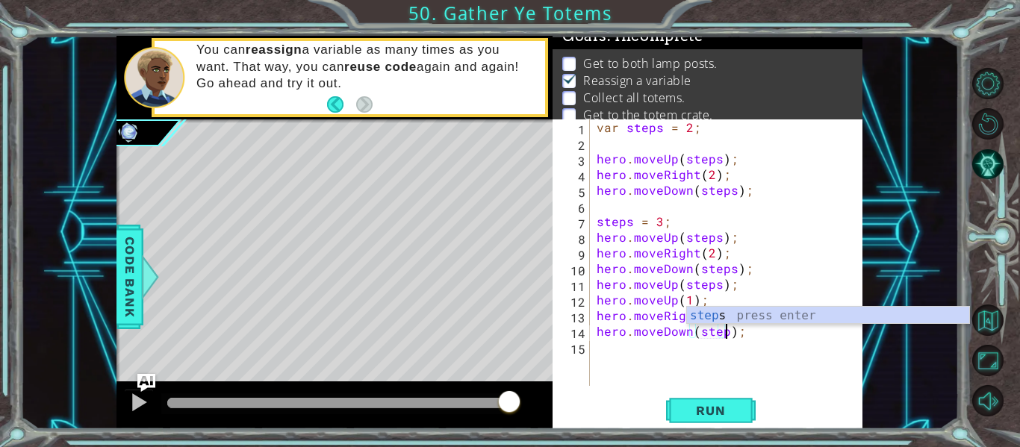
scroll to position [0, 9]
type textarea "hero.moveDown(steps);"
click at [626, 352] on div "var steps = 2 ; hero . moveUp ( steps ) ; hero . moveRight ( 2 ) ; hero . moveD…" at bounding box center [730, 268] width 273 height 298
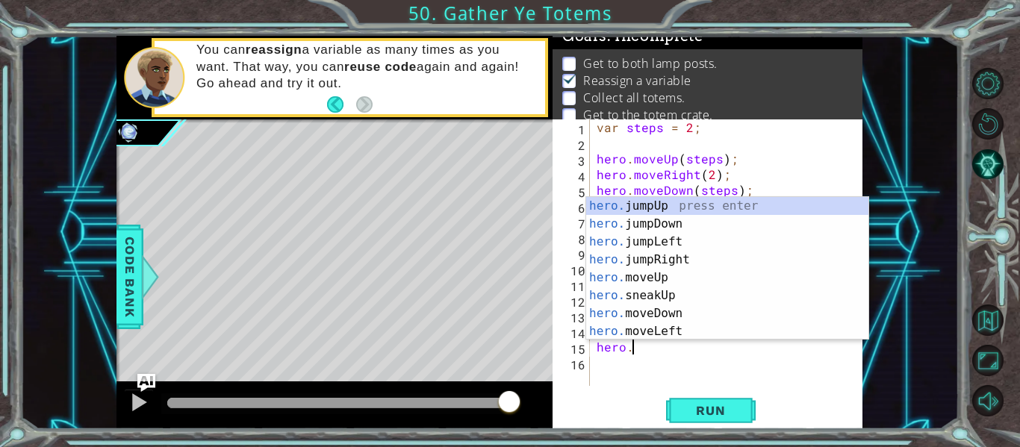
scroll to position [0, 2]
click at [650, 220] on div "hero.m oveUp press enter hero.m oveDown press enter hero.m oveLeft press enter …" at bounding box center [727, 286] width 282 height 179
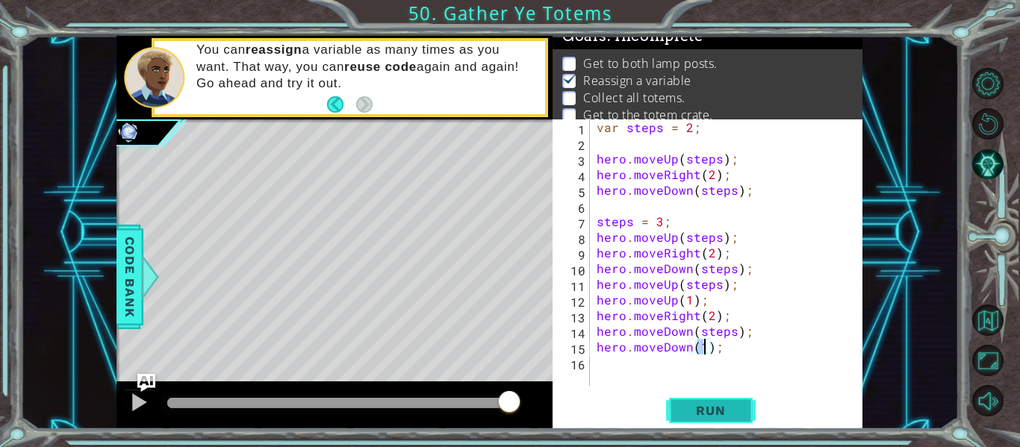
type textarea "hero.moveDown(1);"
click at [707, 417] on span "Run" at bounding box center [710, 410] width 59 height 15
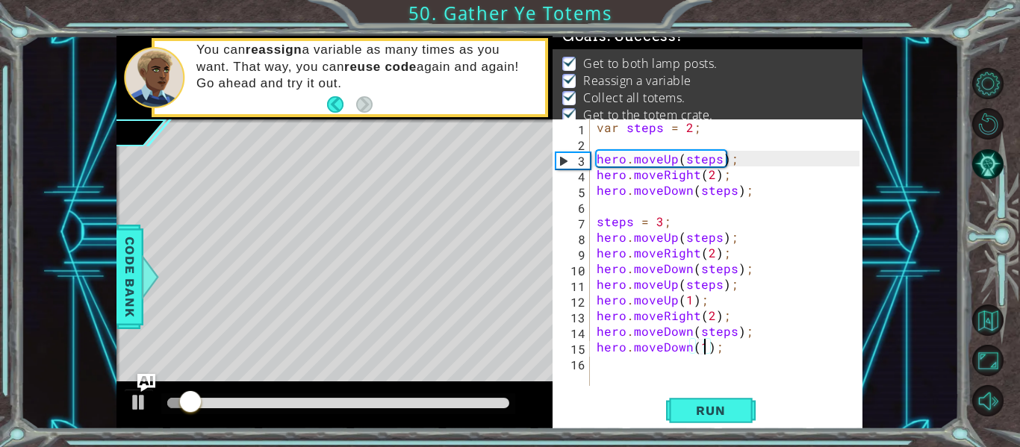
click at [450, 400] on div at bounding box center [338, 403] width 342 height 10
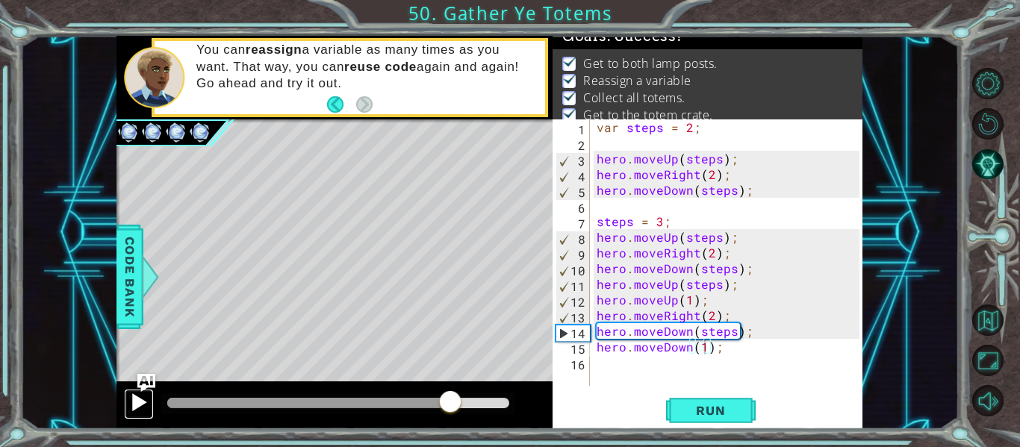
click at [133, 407] on div at bounding box center [138, 402] width 19 height 19
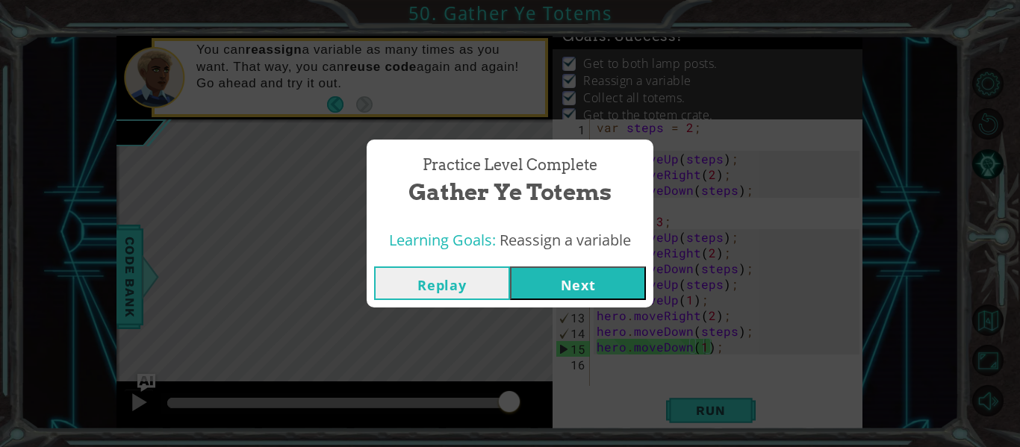
click at [542, 283] on button "Next" at bounding box center [578, 284] width 136 height 34
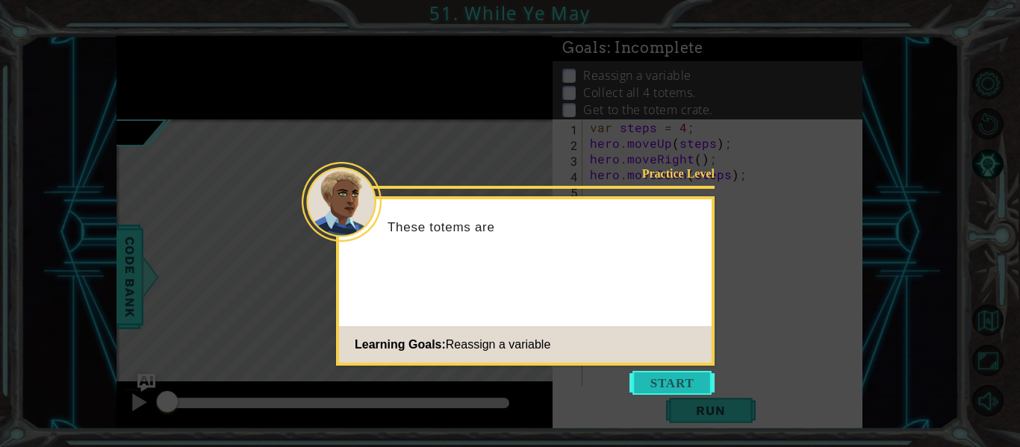
click at [653, 381] on button "Start" at bounding box center [672, 383] width 85 height 24
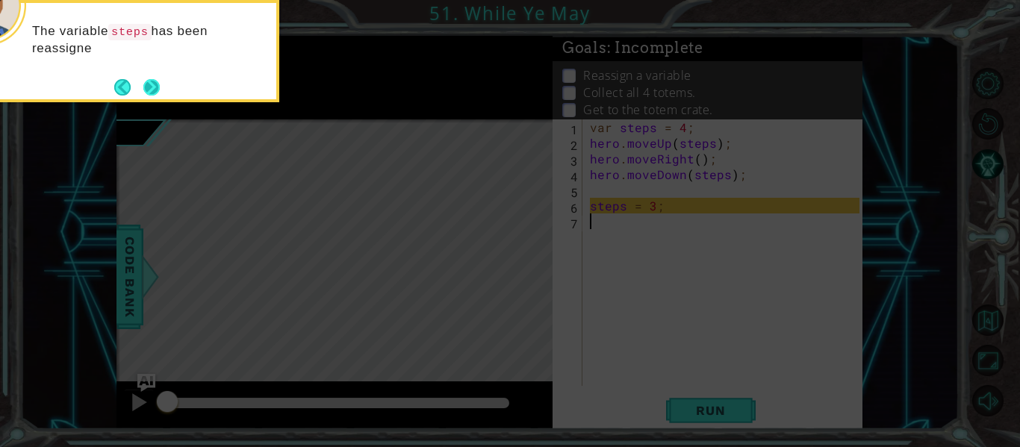
click at [142, 97] on button "Next" at bounding box center [151, 87] width 19 height 19
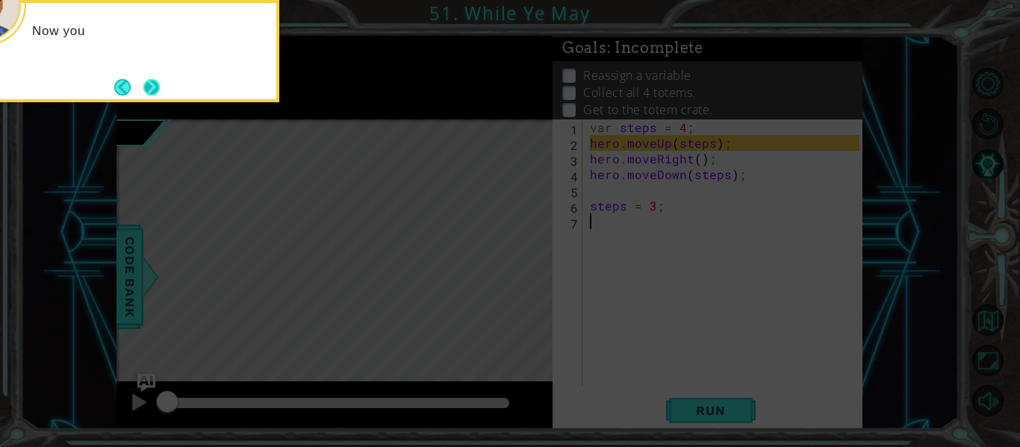
click at [150, 91] on button "Next" at bounding box center [151, 86] width 17 height 17
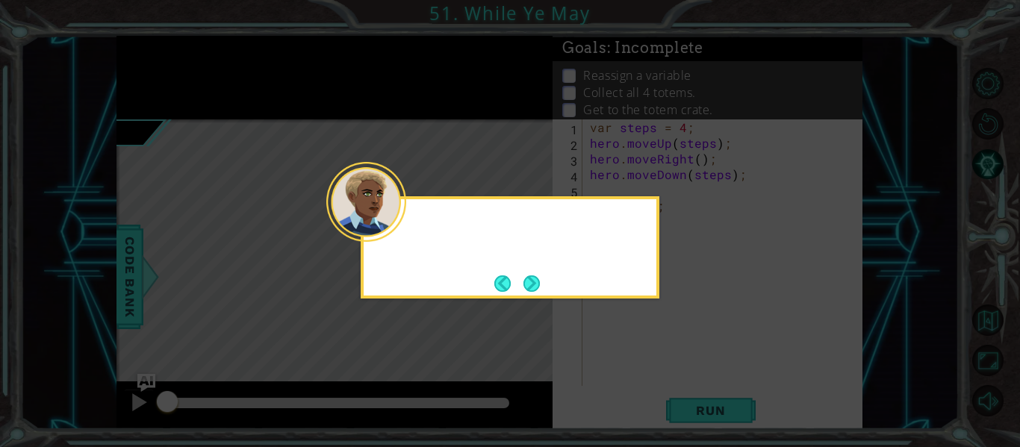
click at [150, 91] on icon at bounding box center [510, 223] width 1020 height 447
click at [530, 279] on button "Next" at bounding box center [531, 283] width 17 height 17
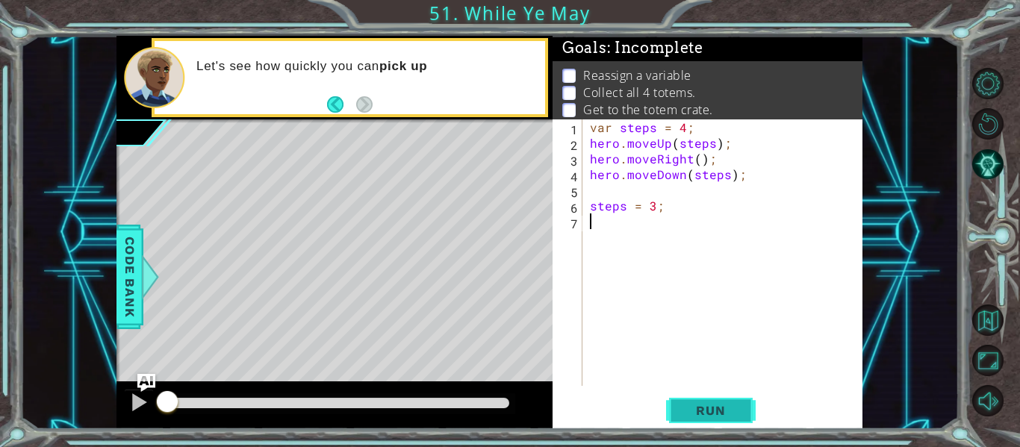
click at [671, 400] on button "Run" at bounding box center [711, 411] width 90 height 31
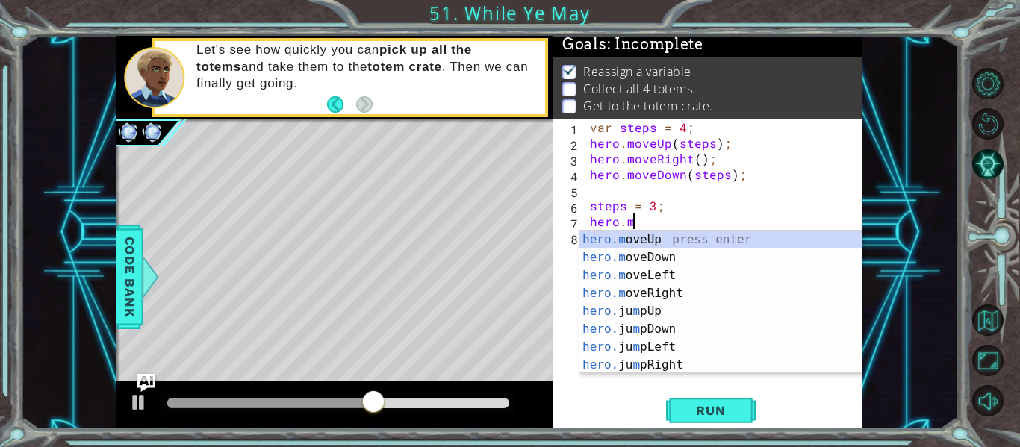
scroll to position [0, 2]
click at [656, 236] on div "hero.m oveUp press enter hero.m oveDown press enter hero.m oveLeft press enter …" at bounding box center [720, 320] width 282 height 179
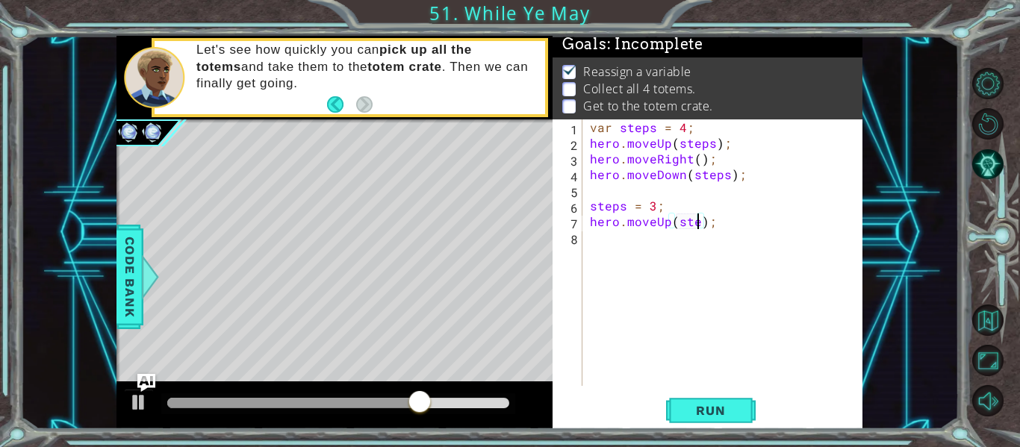
scroll to position [0, 7]
type textarea "hero.moveUp(steps);"
click at [606, 234] on div "var steps = 4 ; hero . moveUp ( steps ) ; hero . moveRight ( ) ; hero . moveDow…" at bounding box center [727, 268] width 280 height 298
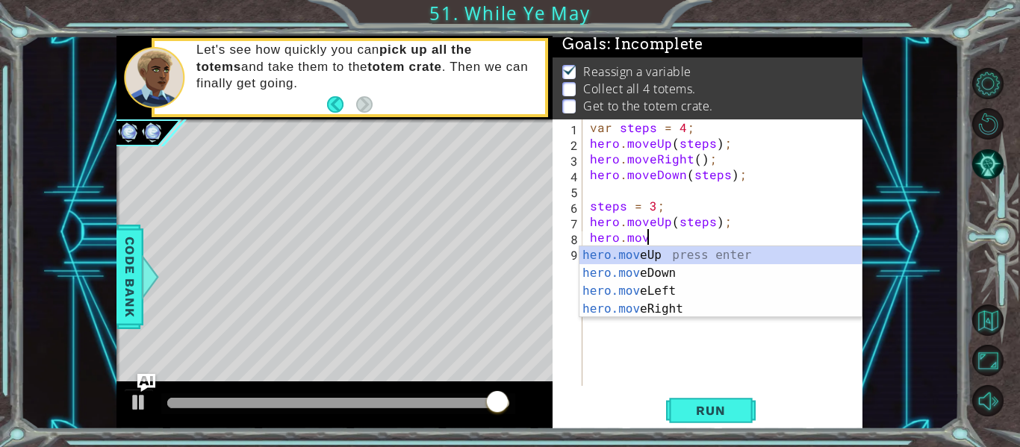
scroll to position [0, 3]
click at [667, 308] on div "hero.move Up press enter hero.move Down press enter hero.move Left press enter …" at bounding box center [720, 300] width 282 height 108
type textarea "hero.moveRight(1);"
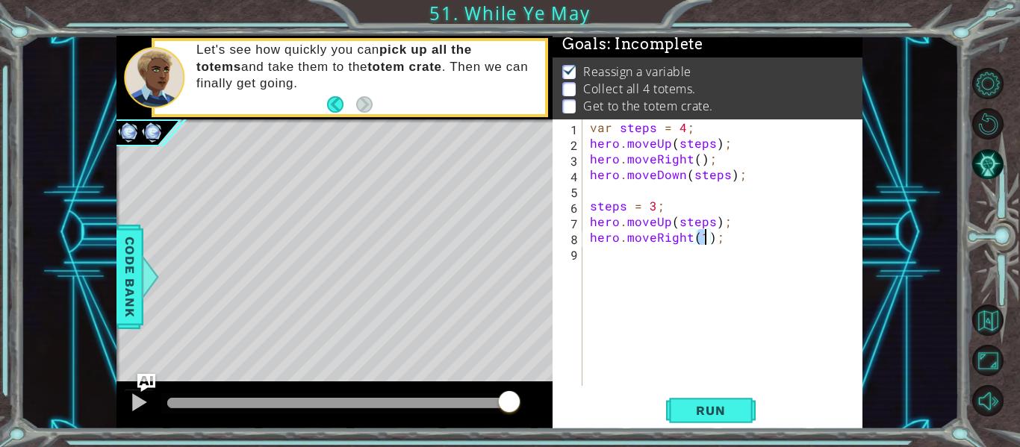
click at [635, 285] on div "var steps = 4 ; hero . moveUp ( steps ) ; hero . moveRight ( ) ; hero . moveDow…" at bounding box center [727, 268] width 280 height 298
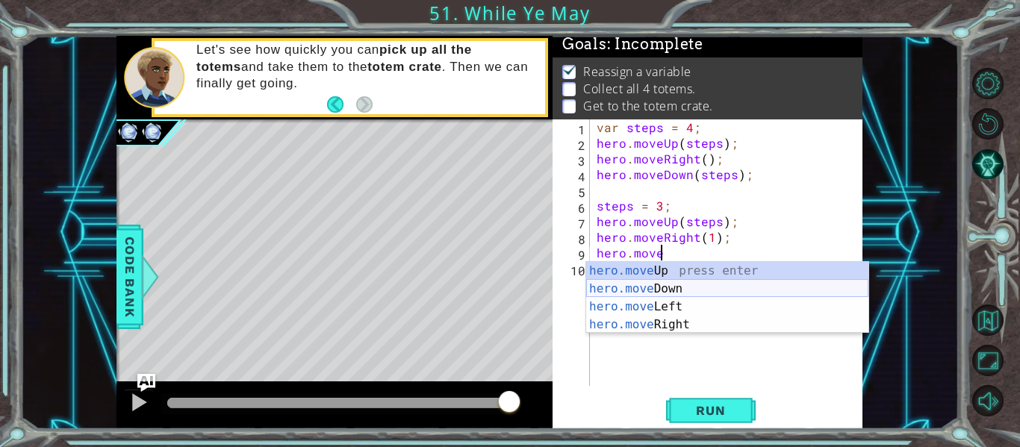
click at [672, 294] on div "hero.move Up press enter hero.move Down press enter hero.move Left press enter …" at bounding box center [727, 316] width 282 height 108
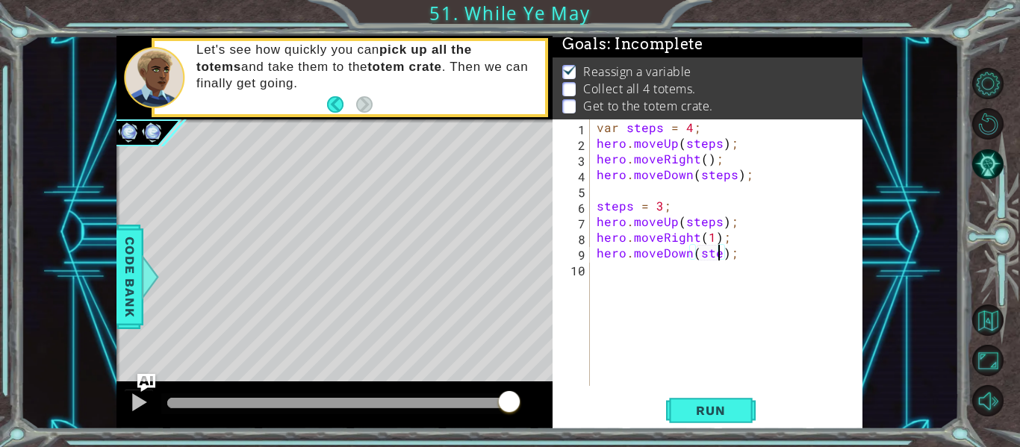
type textarea "hero.moveDown(steps);"
click at [644, 265] on div "var steps = 4 ; hero . moveUp ( steps ) ; hero . moveRight ( ) ; hero . moveDow…" at bounding box center [730, 268] width 273 height 298
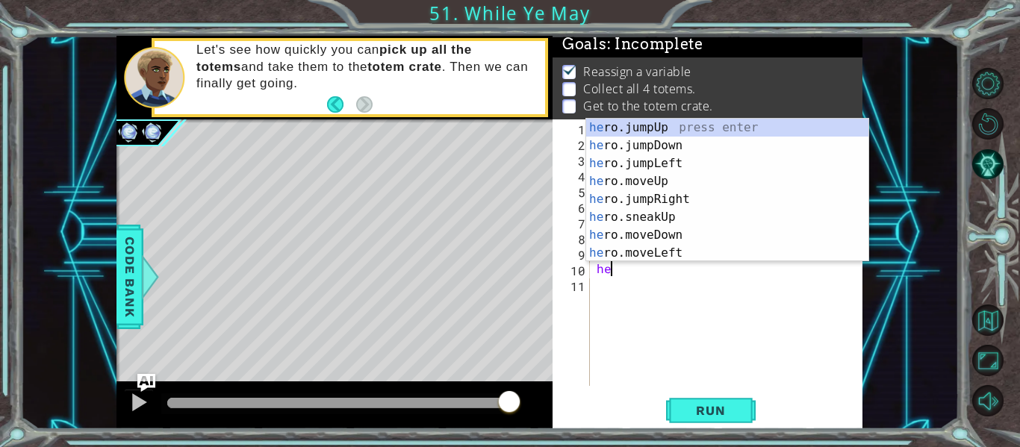
scroll to position [0, 1]
click at [653, 178] on div "her o.jumpUp press enter her o.jumpDown press enter her o.jumpLeft press enter …" at bounding box center [727, 208] width 282 height 179
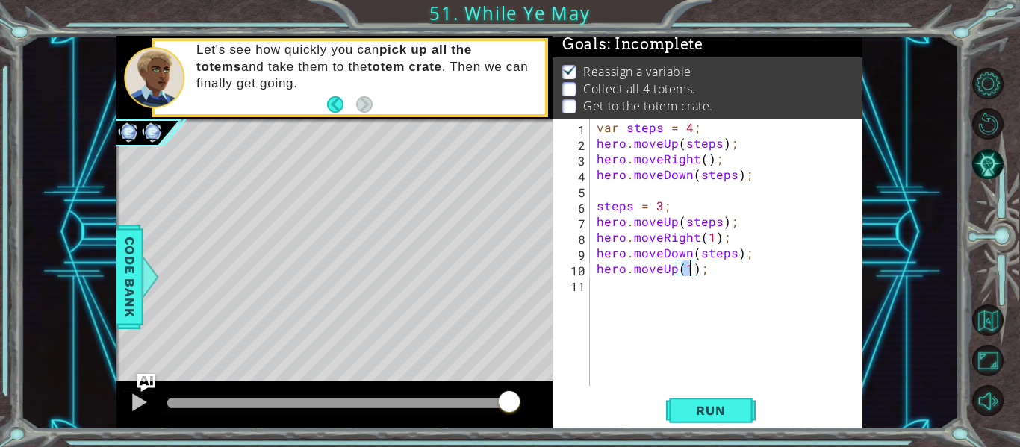
type textarea "hero.moveUp(2);"
click at [607, 289] on div "var steps = 4 ; hero . moveUp ( steps ) ; hero . moveRight ( ) ; hero . moveDow…" at bounding box center [730, 268] width 273 height 298
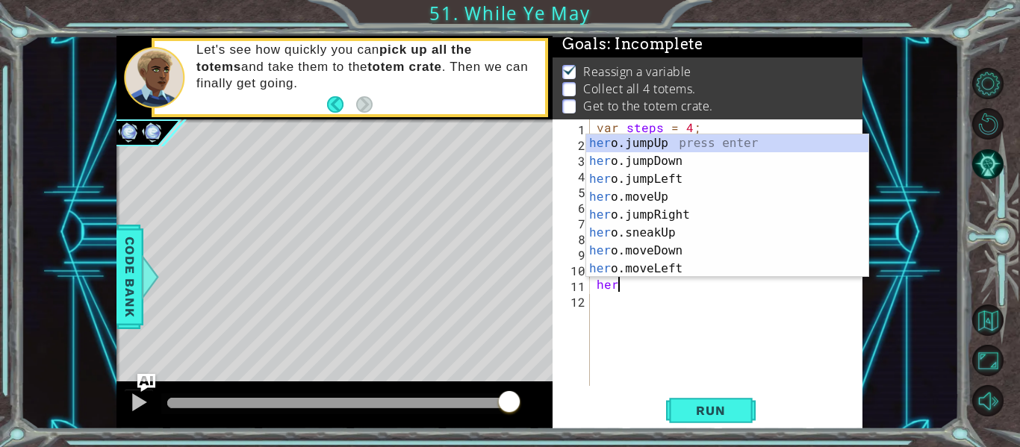
scroll to position [0, 1]
type textarea "hero."
click at [668, 197] on div "hero. jumpUp press enter hero. jumpDown press enter hero. jumpLeft press enter …" at bounding box center [727, 223] width 282 height 179
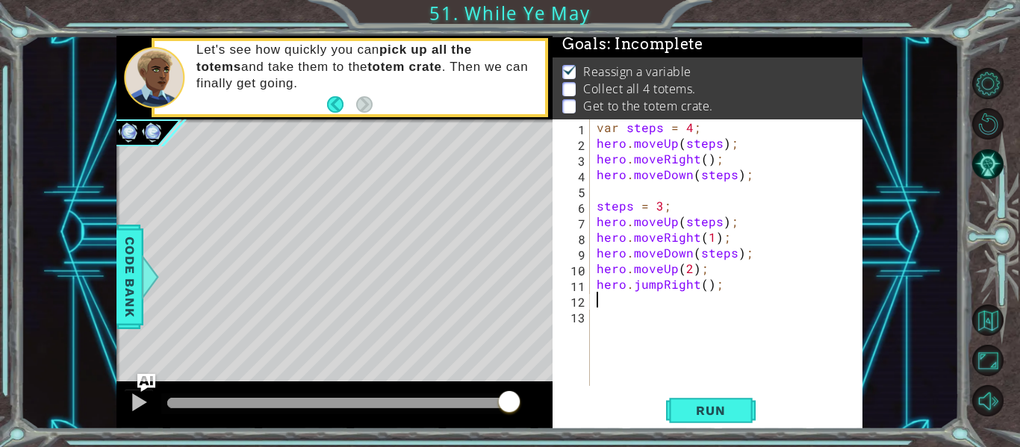
scroll to position [0, 0]
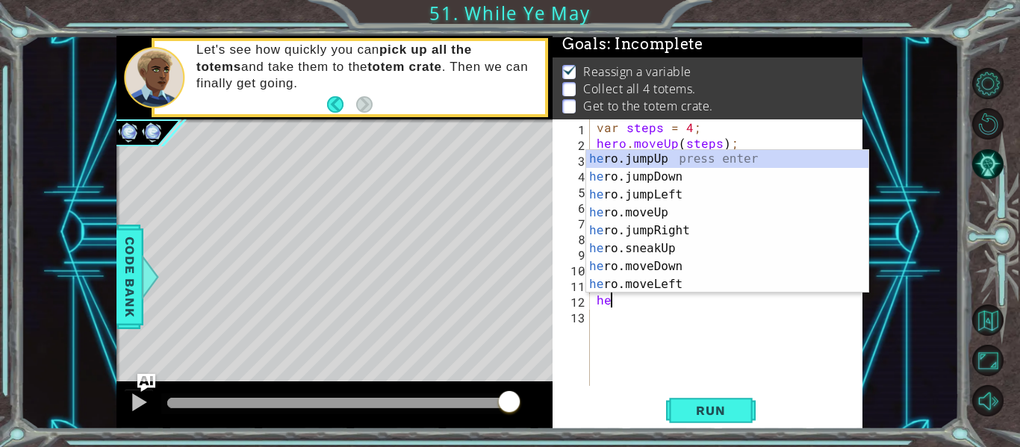
type textarea "her"
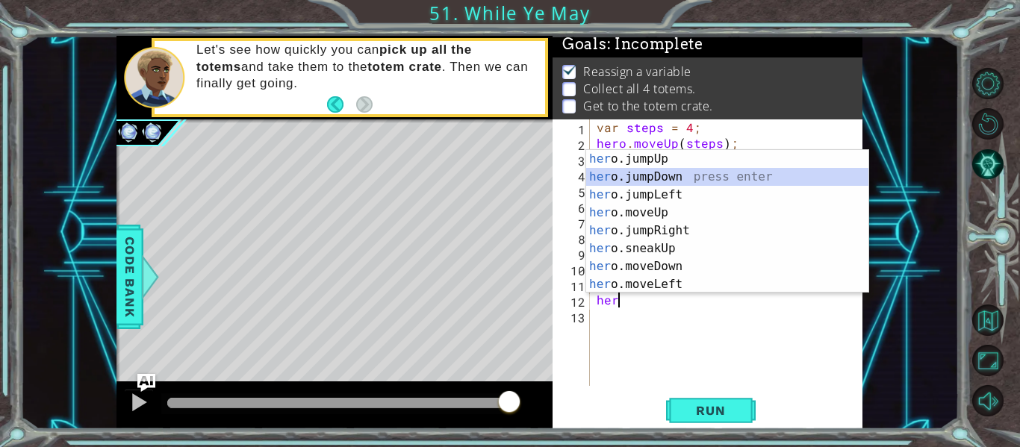
click at [665, 170] on div "her o.jumpUp press enter her o.jumpDown press enter her o.jumpLeft press enter …" at bounding box center [727, 239] width 282 height 179
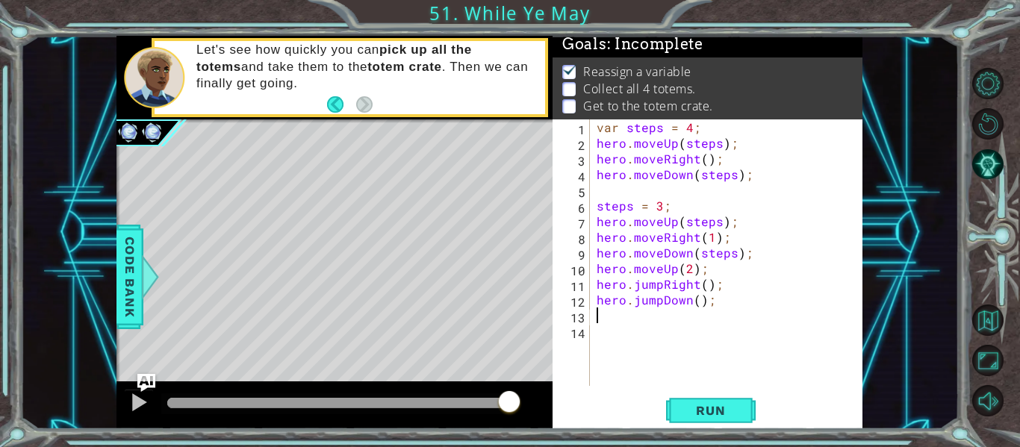
click at [697, 301] on div "var steps = 4 ; hero . moveUp ( steps ) ; hero . moveRight ( ) ; hero . moveDow…" at bounding box center [730, 268] width 273 height 298
type textarea "hero.jumpDown(2);"
click at [665, 327] on div "var steps = 4 ; hero . moveUp ( steps ) ; hero . moveRight ( ) ; hero . moveDow…" at bounding box center [730, 268] width 273 height 298
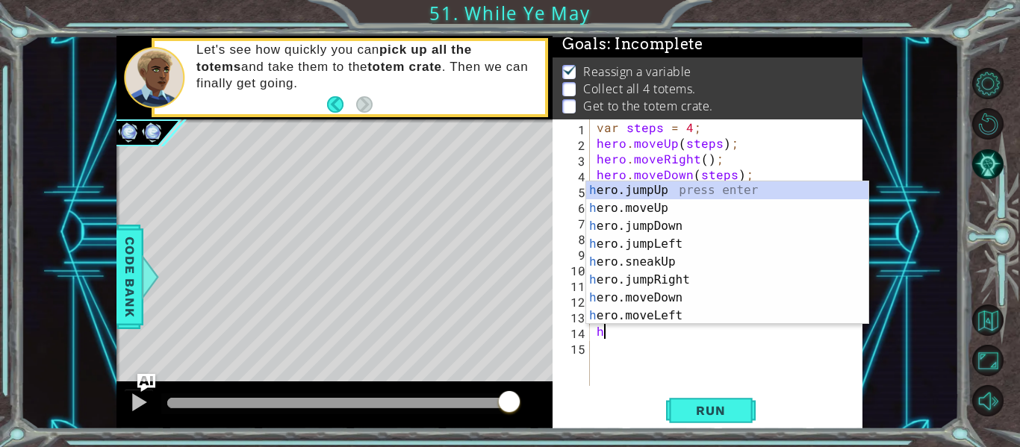
scroll to position [0, 1]
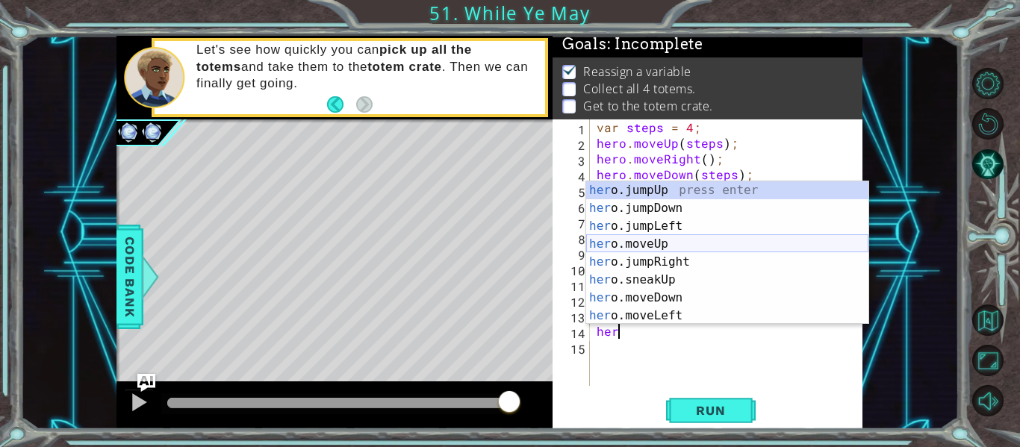
click at [647, 244] on div "her o.jumpUp press enter her o.jumpDown press enter her o.jumpLeft press enter …" at bounding box center [727, 270] width 282 height 179
type textarea "hero.moveUp(1);"
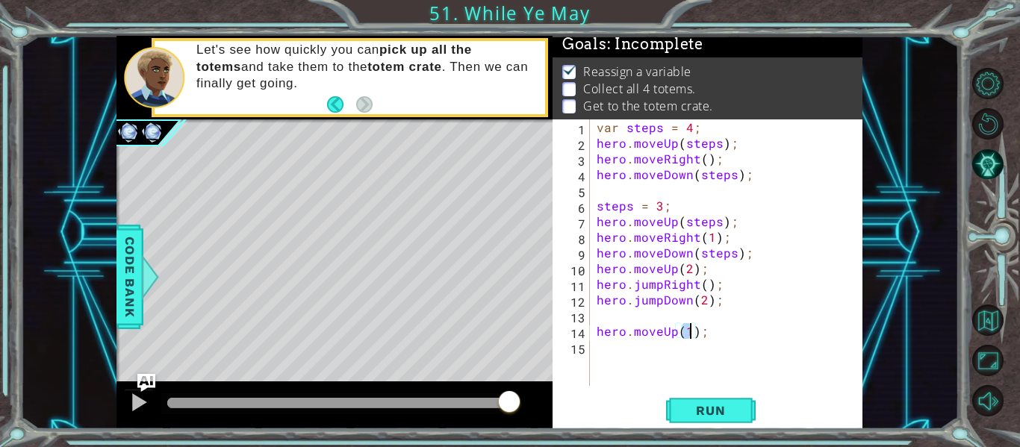
click at [631, 361] on div "var steps = 4 ; hero . moveUp ( steps ) ; hero . moveRight ( ) ; hero . moveDow…" at bounding box center [730, 268] width 273 height 298
click at [607, 323] on div "var steps = 4 ; hero . moveUp ( steps ) ; hero . moveRight ( ) ; hero . moveDow…" at bounding box center [730, 268] width 273 height 298
type textarea "hero.jumpDown(2);"
click at [602, 326] on div "var steps = 4 ; hero . moveUp ( steps ) ; hero . moveRight ( ) ; hero . moveDow…" at bounding box center [730, 268] width 273 height 298
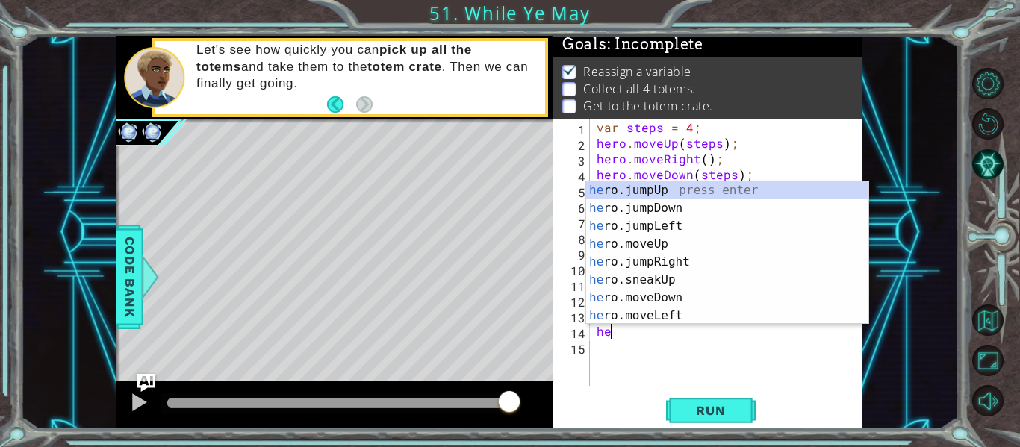
type textarea "her"
click at [676, 264] on div "her o.jumpUp press enter her o.jumpDown press enter her o.jumpLeft press enter …" at bounding box center [727, 270] width 282 height 179
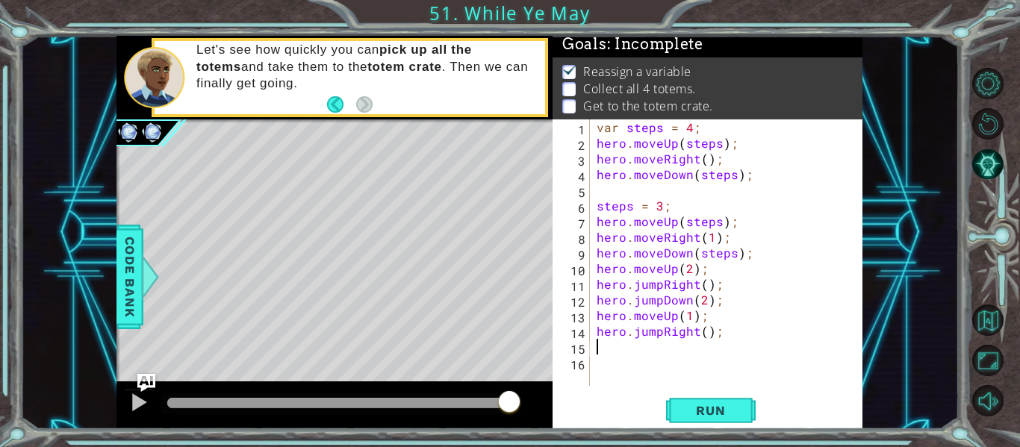
scroll to position [0, 0]
click at [641, 349] on div "var steps = 4 ; hero . moveUp ( steps ) ; hero . moveRight ( ) ; hero . moveDow…" at bounding box center [730, 268] width 273 height 298
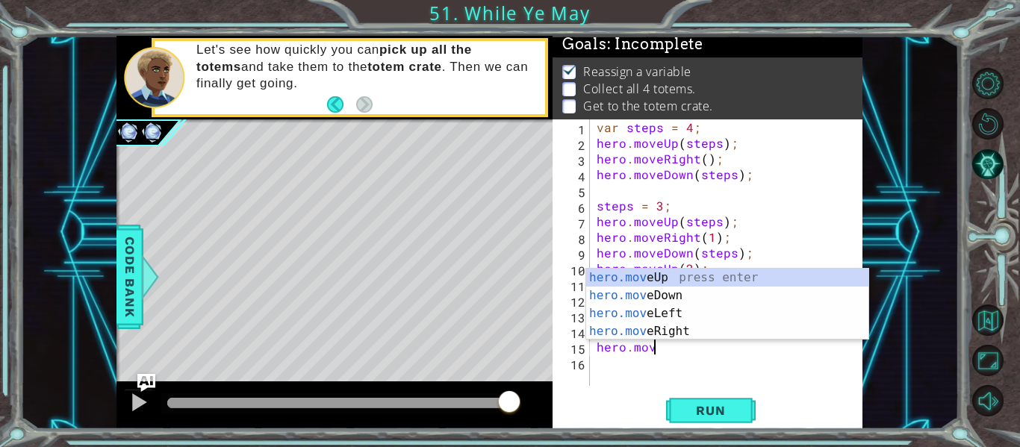
scroll to position [0, 3]
click at [686, 296] on div "hero.move Up press enter hero.move Down press enter hero.move Left press enter …" at bounding box center [727, 323] width 282 height 108
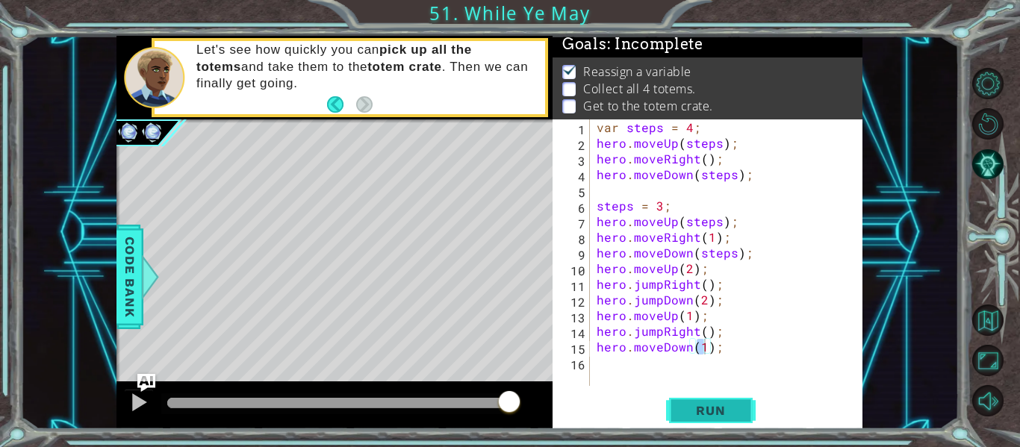
click at [712, 402] on button "Run" at bounding box center [711, 411] width 90 height 31
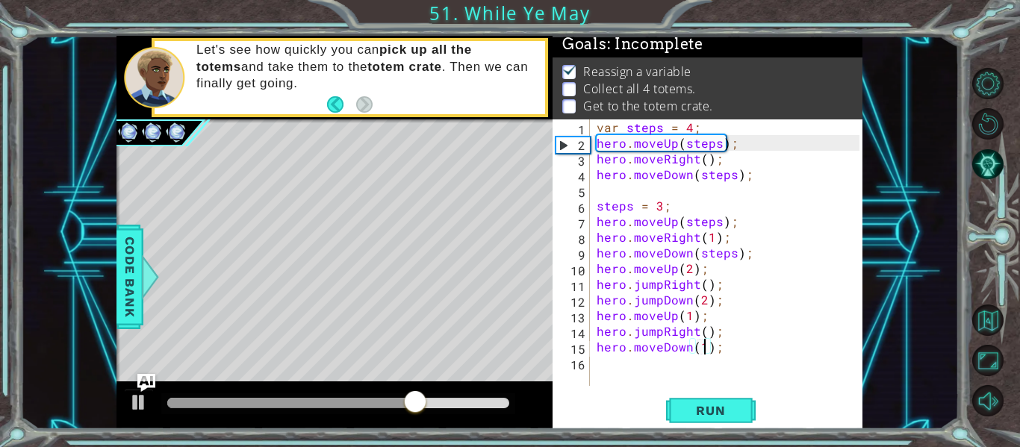
click at [690, 427] on div "hero.moveDown(1); 1 2 3 4 5 6 7 8 9 10 11 12 13 14 15 16 var steps = 4 ; hero .…" at bounding box center [708, 274] width 310 height 310
click at [673, 415] on button "Run" at bounding box center [711, 411] width 90 height 31
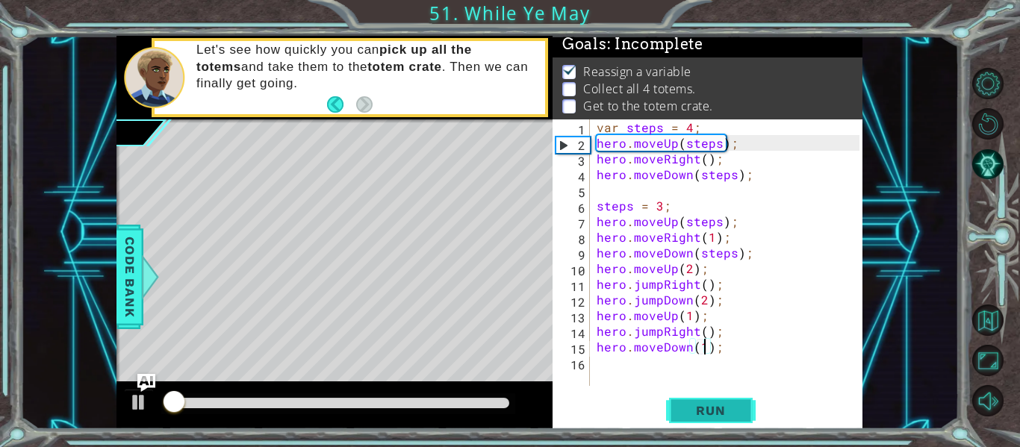
click at [673, 415] on button "Run" at bounding box center [711, 411] width 90 height 31
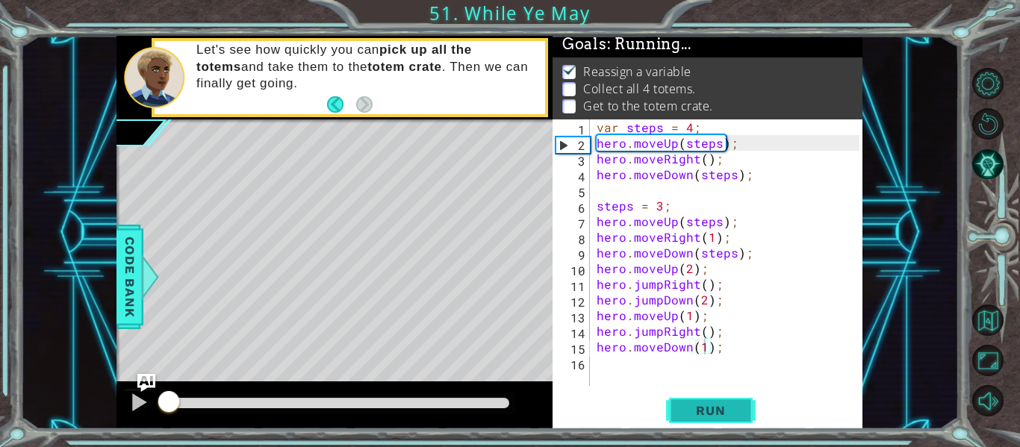
click at [673, 415] on button "Run" at bounding box center [711, 411] width 90 height 31
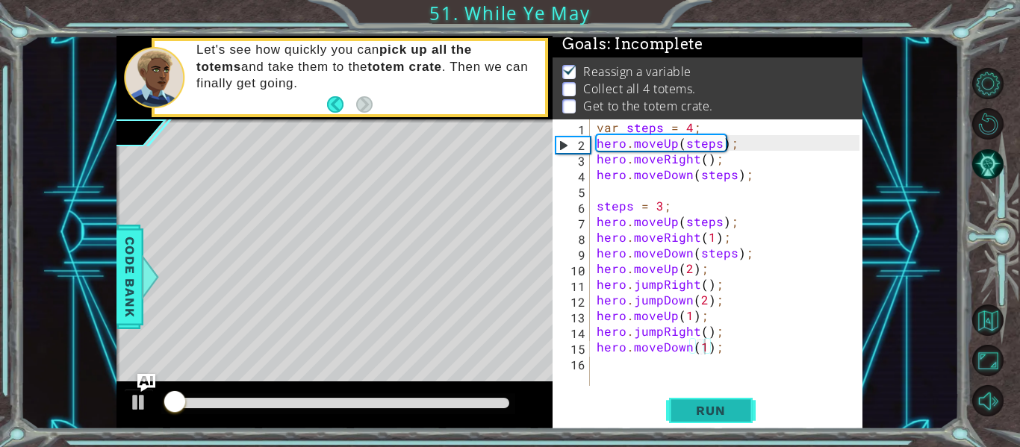
click at [673, 415] on button "Run" at bounding box center [711, 411] width 90 height 31
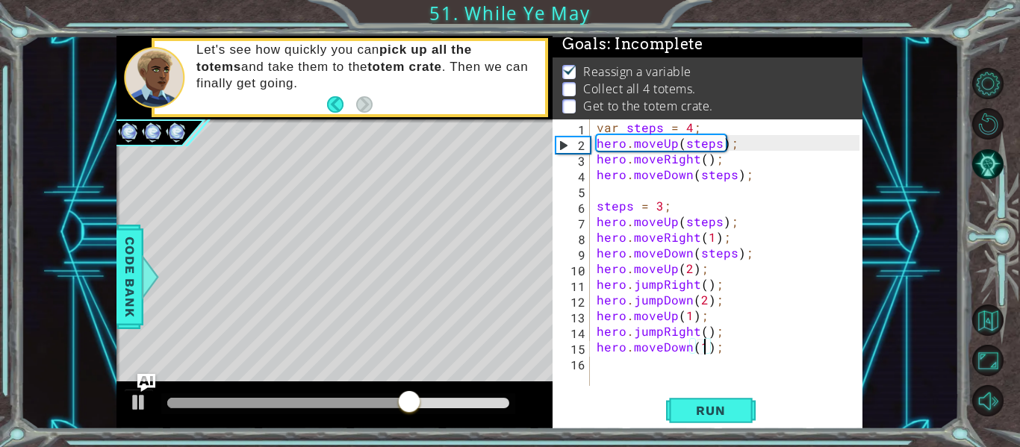
click at [697, 287] on div "var steps = 4 ; hero . moveUp ( steps ) ; hero . moveRight ( ) ; hero . moveDow…" at bounding box center [730, 268] width 273 height 298
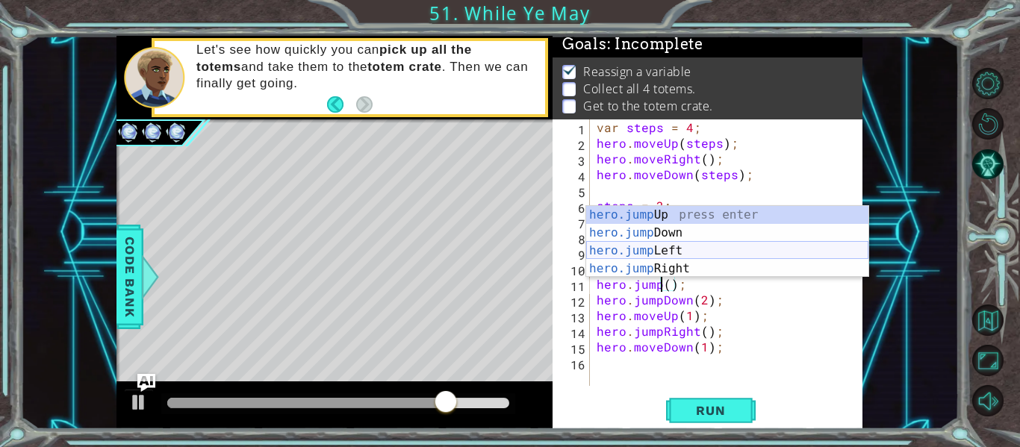
click at [663, 249] on div "hero.jump Up press enter hero.jump Down press enter hero.jump Left press enter …" at bounding box center [727, 260] width 282 height 108
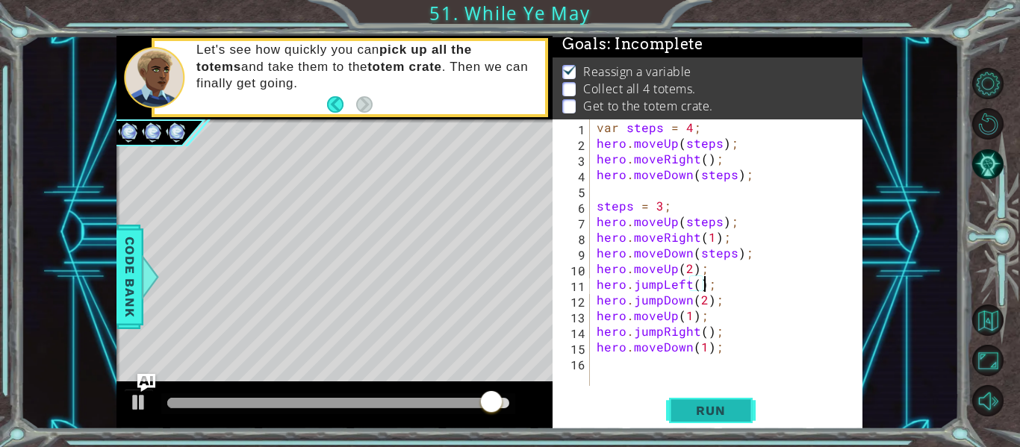
click at [697, 405] on span "Run" at bounding box center [710, 410] width 59 height 15
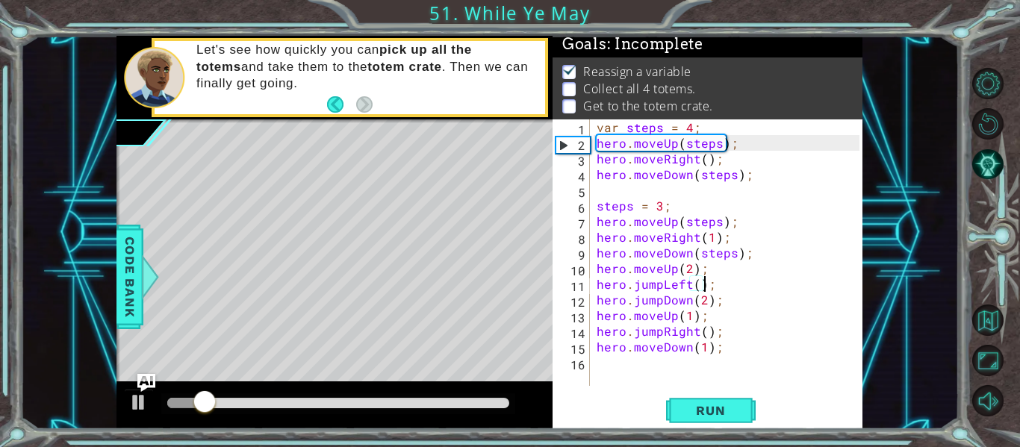
click at [305, 407] on div at bounding box center [338, 403] width 342 height 10
click at [322, 405] on div at bounding box center [338, 403] width 342 height 10
click at [343, 407] on div at bounding box center [338, 403] width 342 height 10
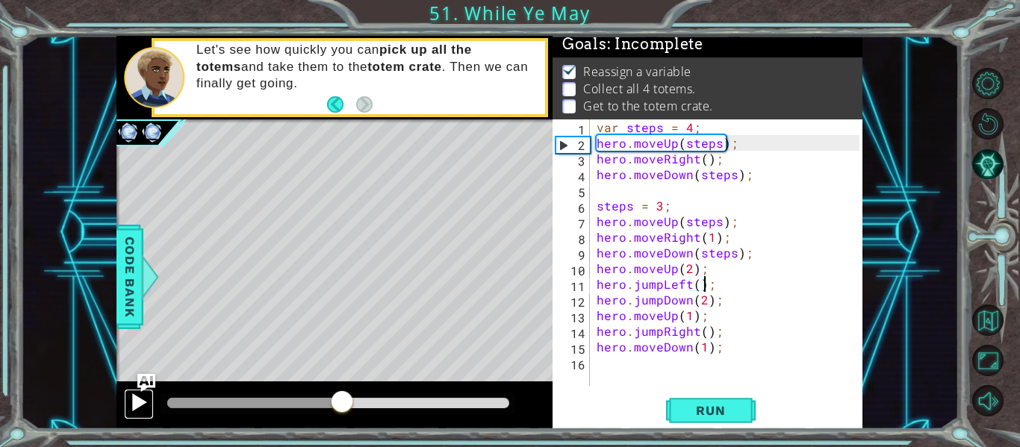
click at [134, 398] on div at bounding box center [138, 402] width 19 height 19
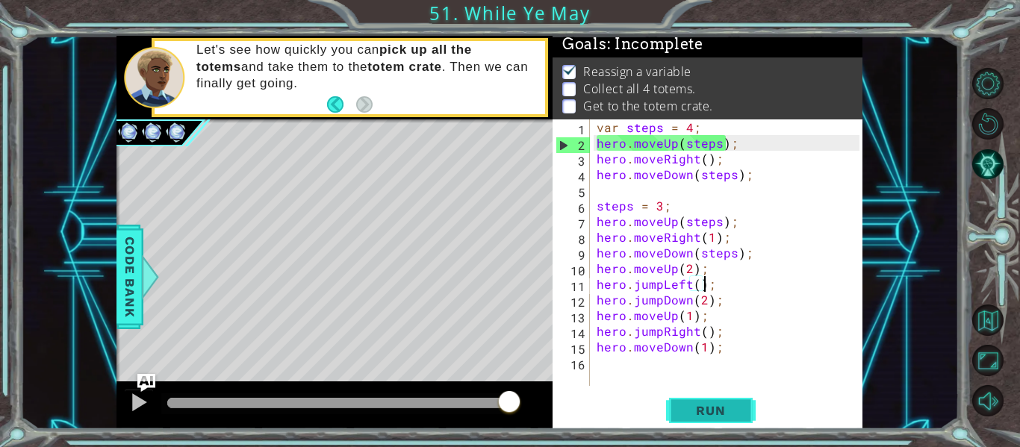
click at [694, 414] on span "Run" at bounding box center [710, 410] width 59 height 15
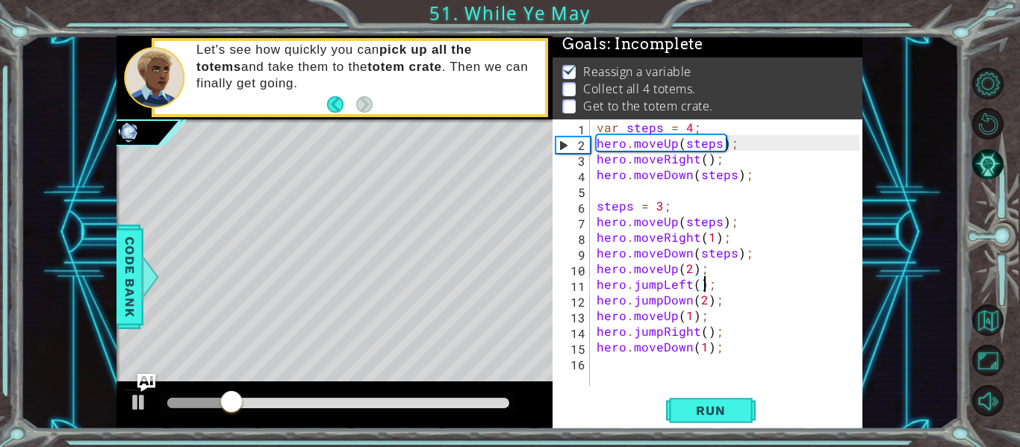
click at [699, 287] on div "var steps = 4 ; hero . moveUp ( steps ) ; hero . moveRight ( ) ; hero . moveDow…" at bounding box center [730, 268] width 273 height 298
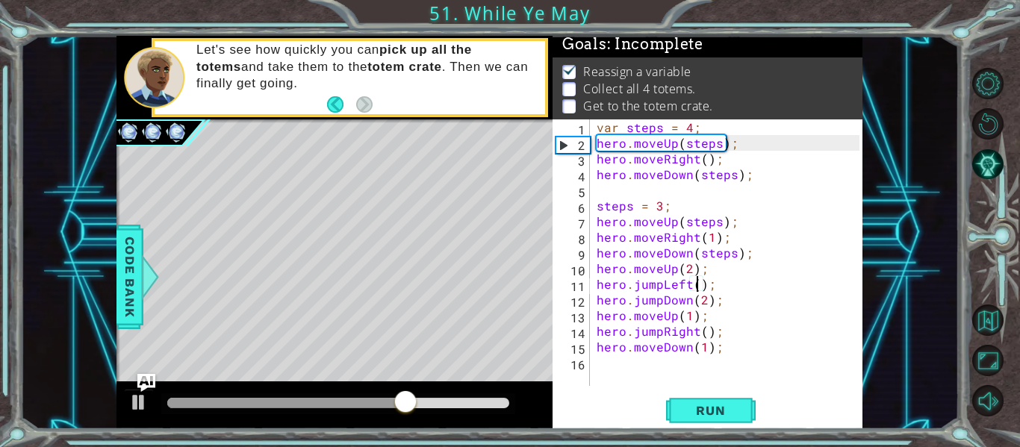
click at [688, 288] on div "var steps = 4 ; hero . moveUp ( steps ) ; hero . moveRight ( ) ; hero . moveDow…" at bounding box center [730, 268] width 273 height 298
click at [659, 290] on div "var steps = 4 ; hero . moveUp ( steps ) ; hero . moveRight ( ) ; hero . moveDow…" at bounding box center [730, 268] width 273 height 298
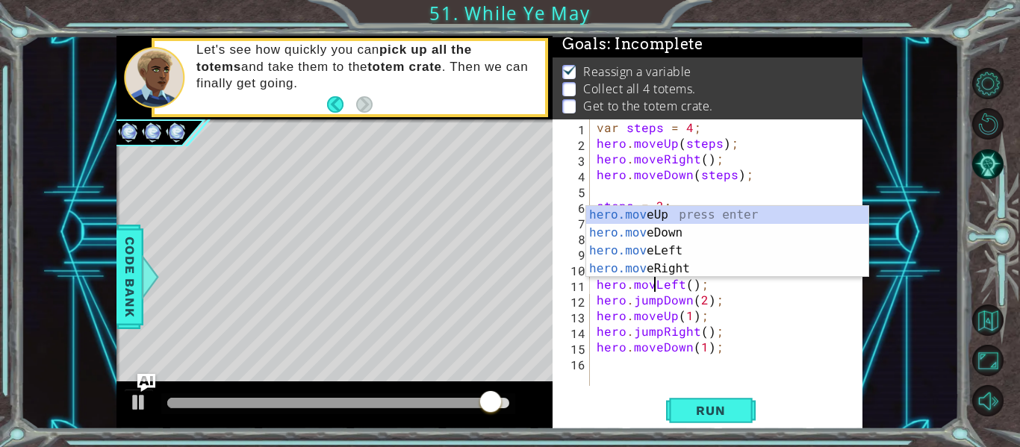
scroll to position [0, 4]
click at [661, 302] on div "var steps = 4 ; hero . moveUp ( steps ) ; hero . moveRight ( ) ; hero . moveDow…" at bounding box center [730, 268] width 273 height 298
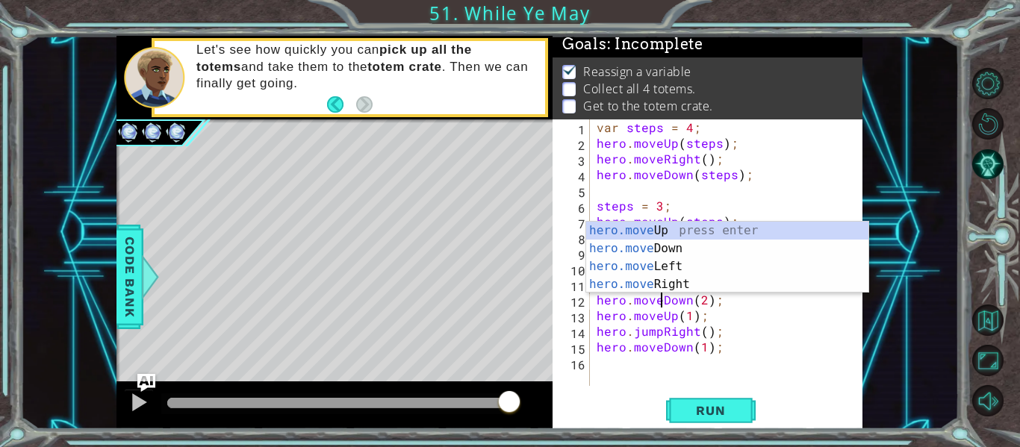
click at [663, 341] on div "var steps = 4 ; hero . moveUp ( steps ) ; hero . moveRight ( ) ; hero . moveDow…" at bounding box center [730, 268] width 273 height 298
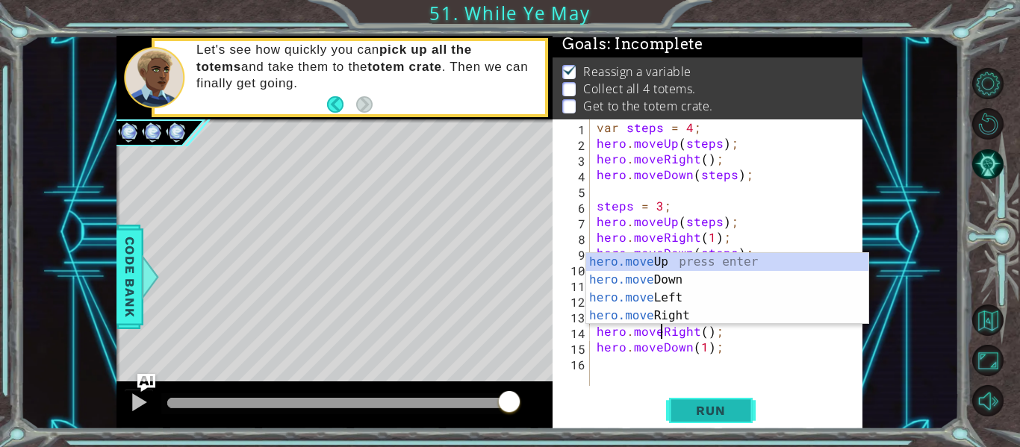
click at [713, 406] on span "Run" at bounding box center [710, 410] width 59 height 15
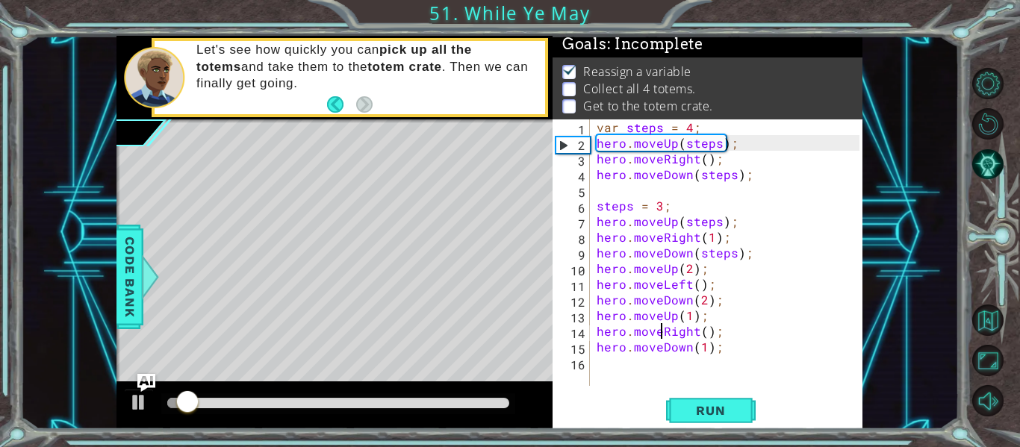
click at [689, 285] on div "var steps = 4 ; hero . moveUp ( steps ) ; hero . moveRight ( ) ; hero . moveDow…" at bounding box center [730, 268] width 273 height 298
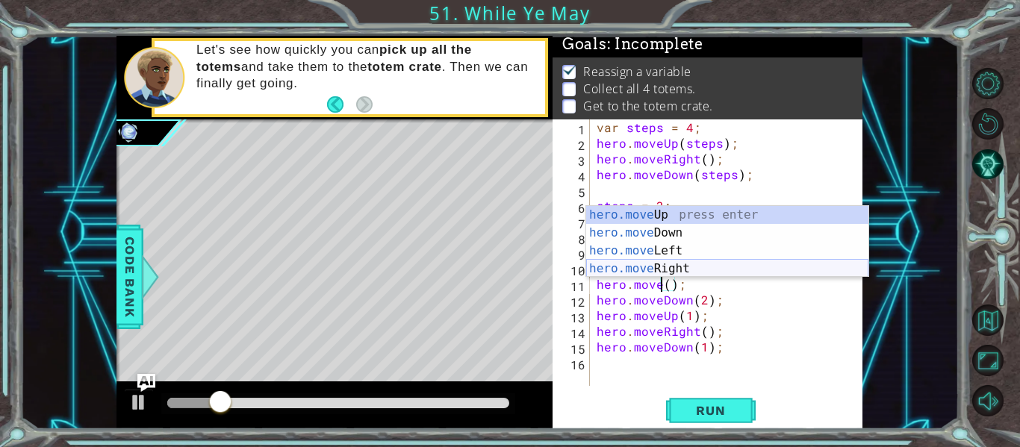
click at [683, 269] on div "hero.move Up press enter hero.move Down press enter hero.move Left press enter …" at bounding box center [727, 260] width 282 height 108
type textarea "hero.moveRight(1);"
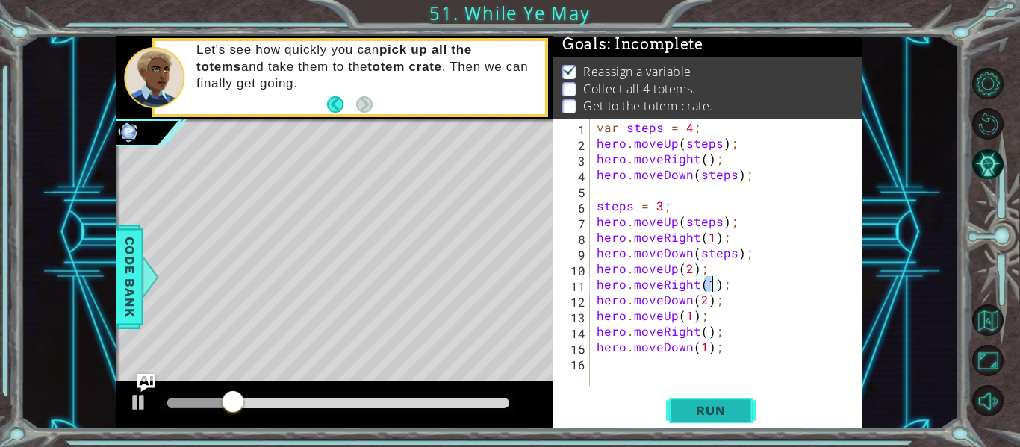
click at [706, 413] on span "Run" at bounding box center [710, 410] width 59 height 15
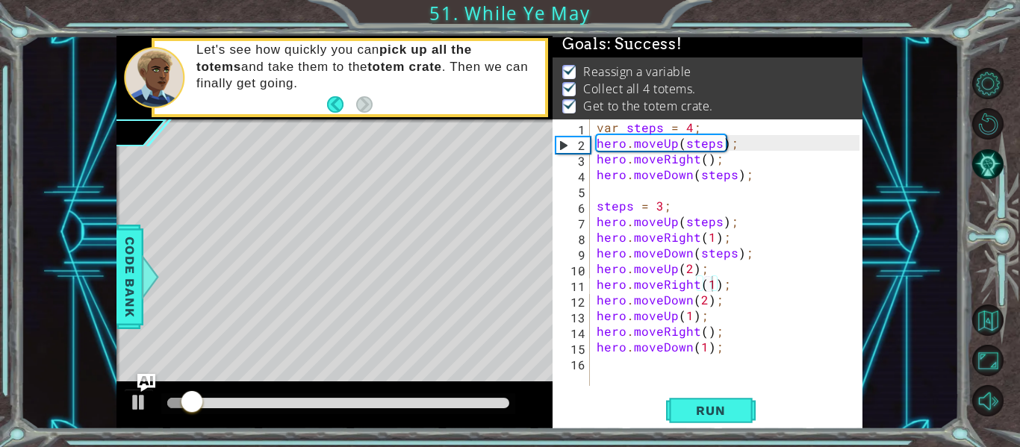
click at [450, 396] on div at bounding box center [338, 404] width 354 height 21
click at [446, 405] on div at bounding box center [338, 403] width 342 height 10
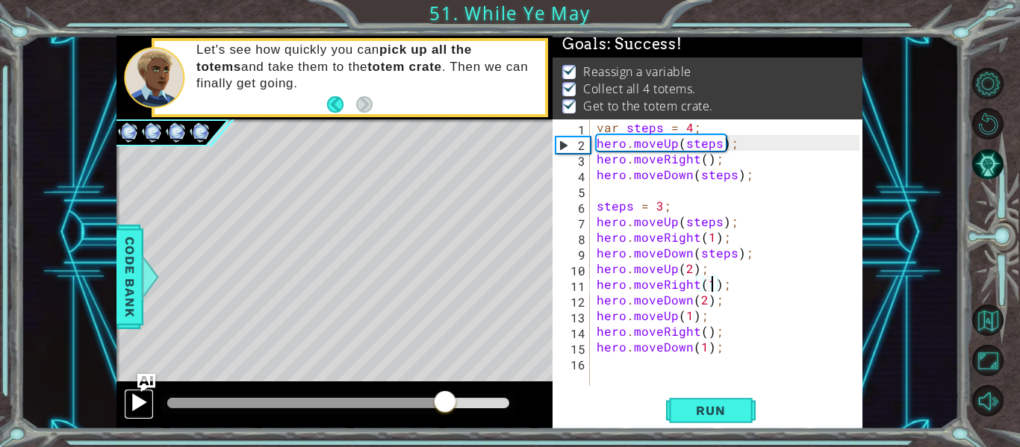
click at [137, 399] on div at bounding box center [138, 402] width 19 height 19
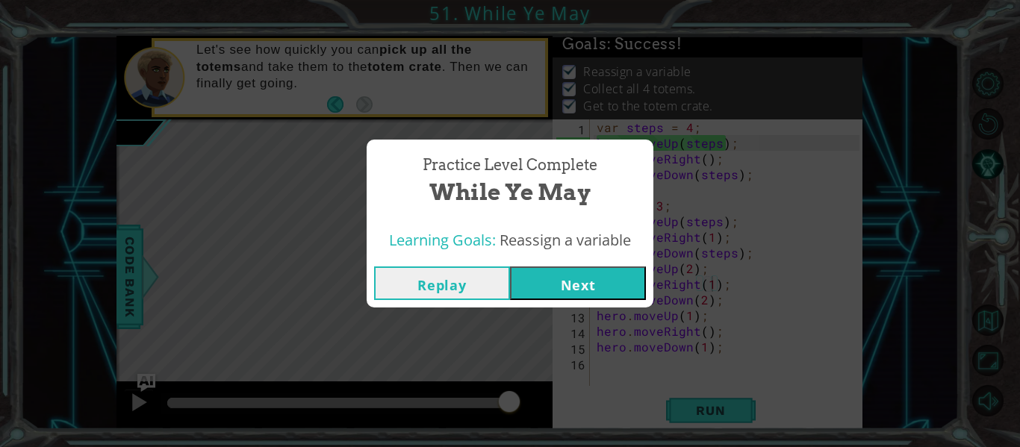
click at [543, 285] on button "Next" at bounding box center [578, 284] width 136 height 34
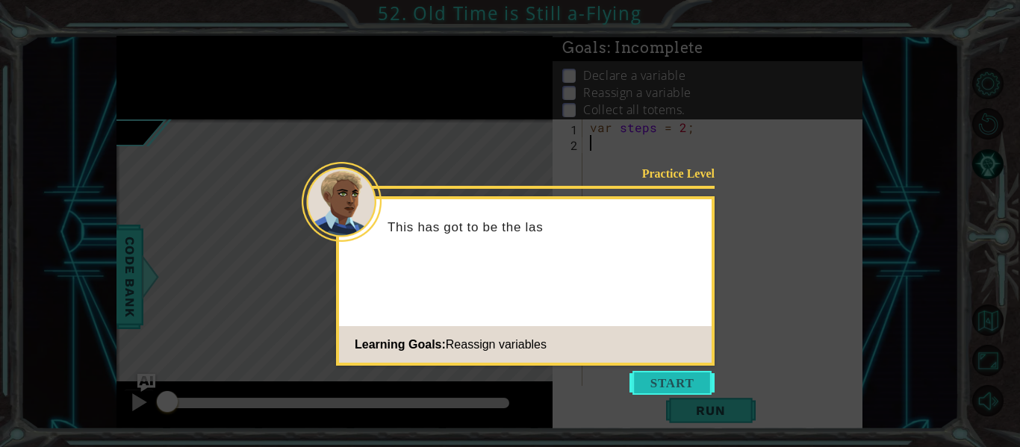
click at [654, 391] on button "Start" at bounding box center [672, 383] width 85 height 24
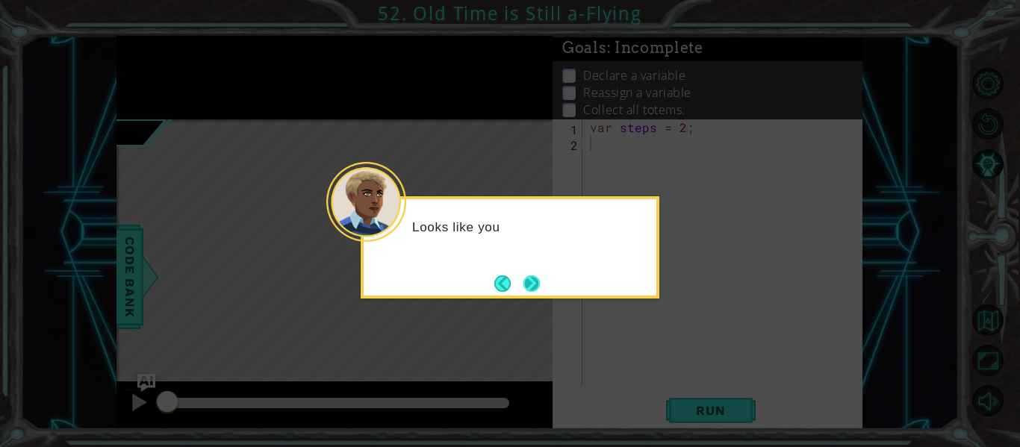
click at [538, 287] on button "Next" at bounding box center [531, 284] width 16 height 16
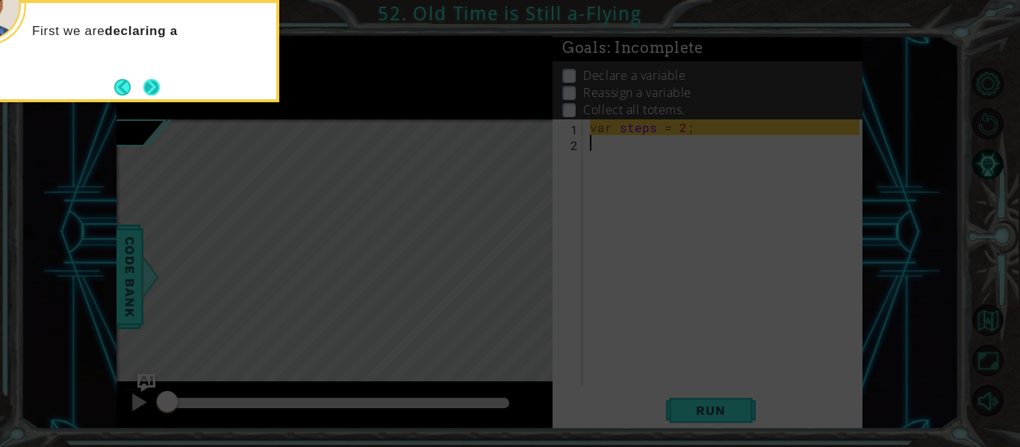
click at [156, 90] on button "Next" at bounding box center [151, 86] width 17 height 17
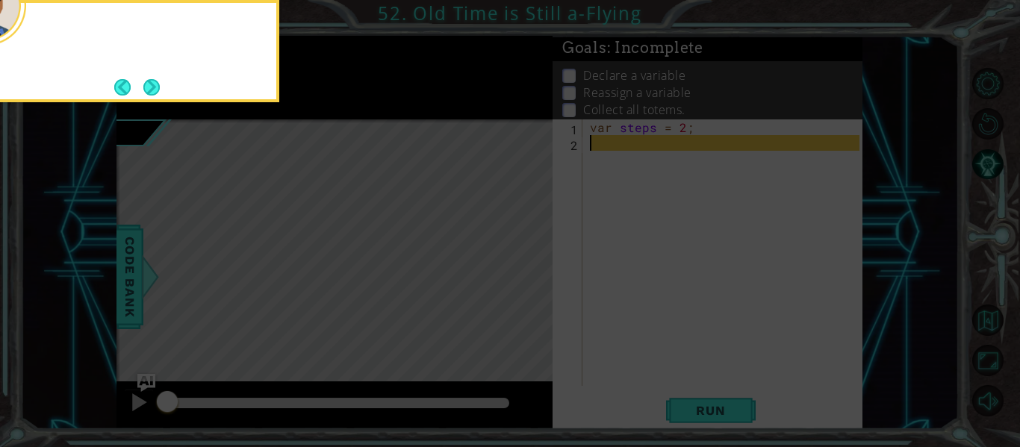
click at [156, 90] on button "Next" at bounding box center [151, 87] width 16 height 16
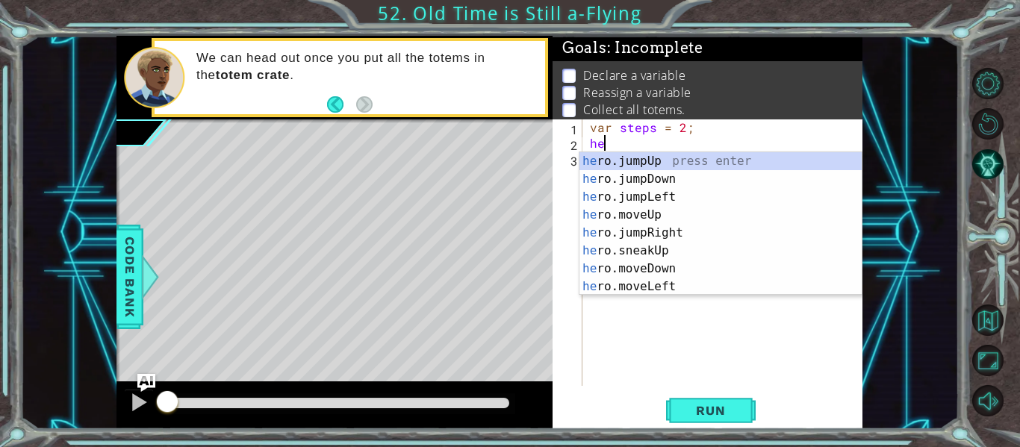
type textarea "her"
click at [688, 232] on div "her o.jumpUp press enter her o.jumpDown press enter her o.jumpLeft press enter …" at bounding box center [720, 241] width 282 height 179
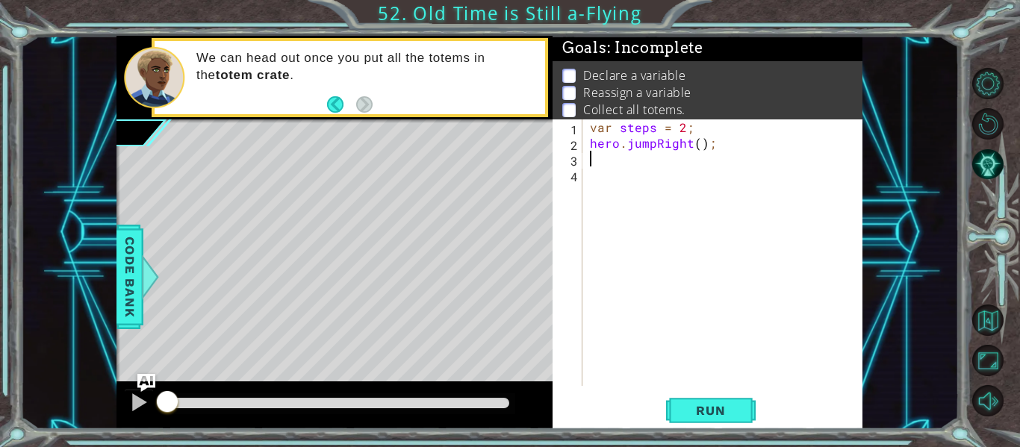
click at [695, 150] on div "var steps = 2 ; hero . jumpRight ( ) ;" at bounding box center [727, 268] width 280 height 298
type textarea "hero.jumpRight(steps);"
click at [665, 150] on div "var steps = 2 ; hero . jumpRight ( steps ) ;" at bounding box center [727, 268] width 280 height 298
click at [623, 172] on div "var steps = 2 ; hero . jumpRight ( steps ) ;" at bounding box center [727, 268] width 280 height 298
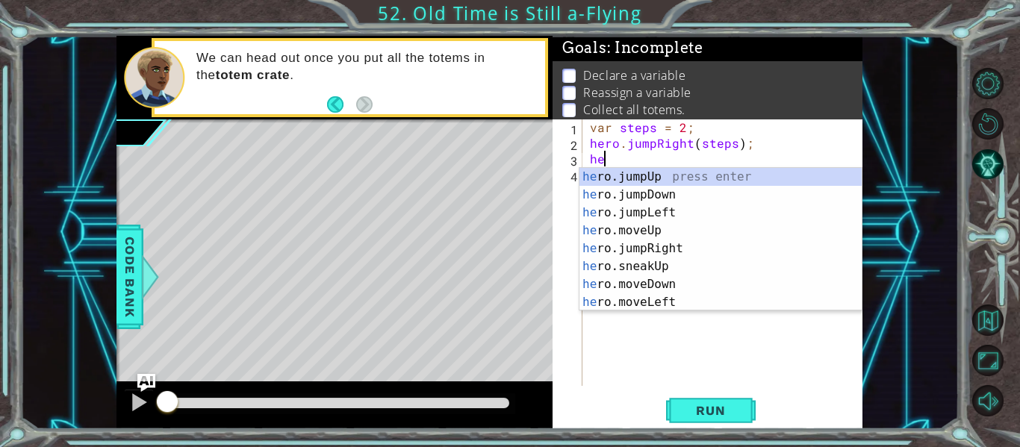
scroll to position [0, 1]
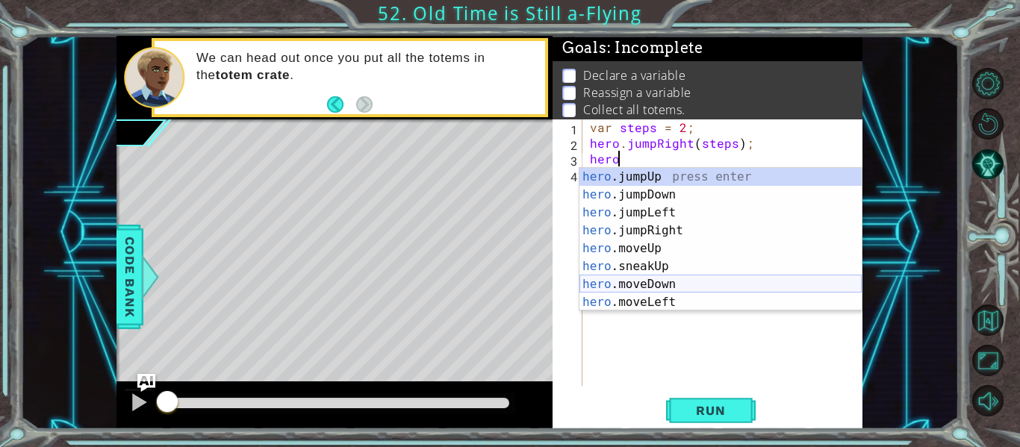
click at [670, 279] on div "hero .jumpUp press enter hero .jumpDown press enter hero .jumpLeft press enter …" at bounding box center [720, 257] width 282 height 179
type textarea "hero.moveDown(1);"
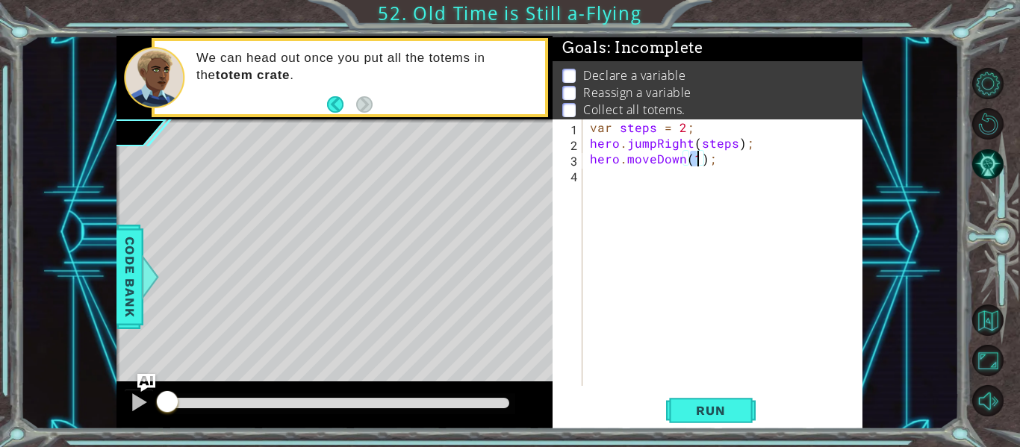
click at [624, 190] on div "var steps = 2 ; hero . jumpRight ( steps ) ; hero . moveDown ( 1 ) ;" at bounding box center [727, 268] width 280 height 298
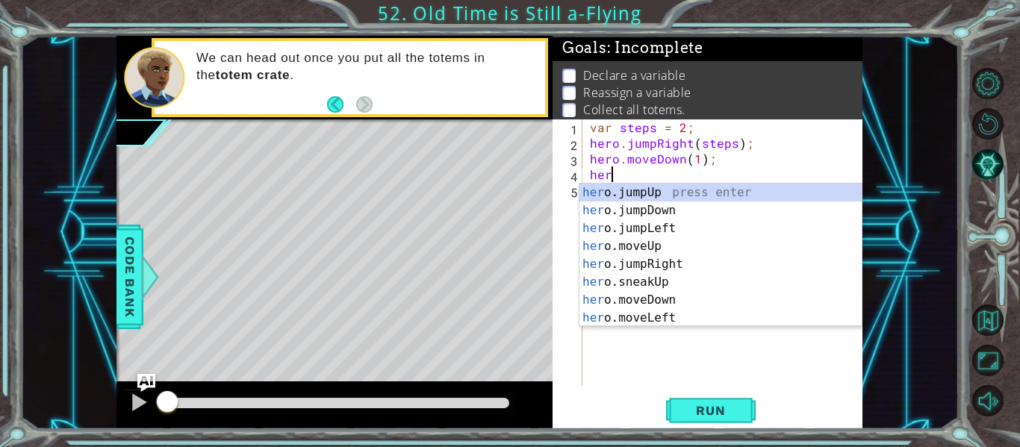
click at [650, 324] on div "her o.jumpUp press enter her o.jumpDown press enter her o.jumpLeft press enter …" at bounding box center [720, 273] width 282 height 179
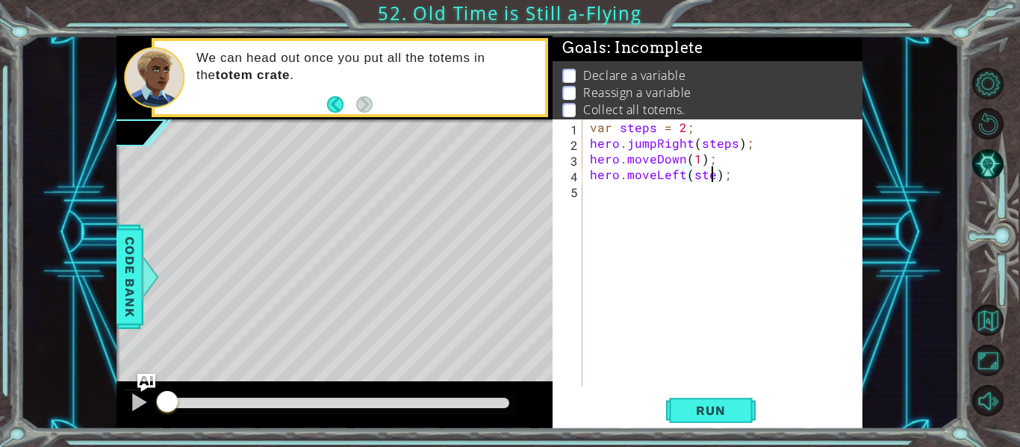
scroll to position [0, 9]
type textarea "hero.moveLeft(steps);"
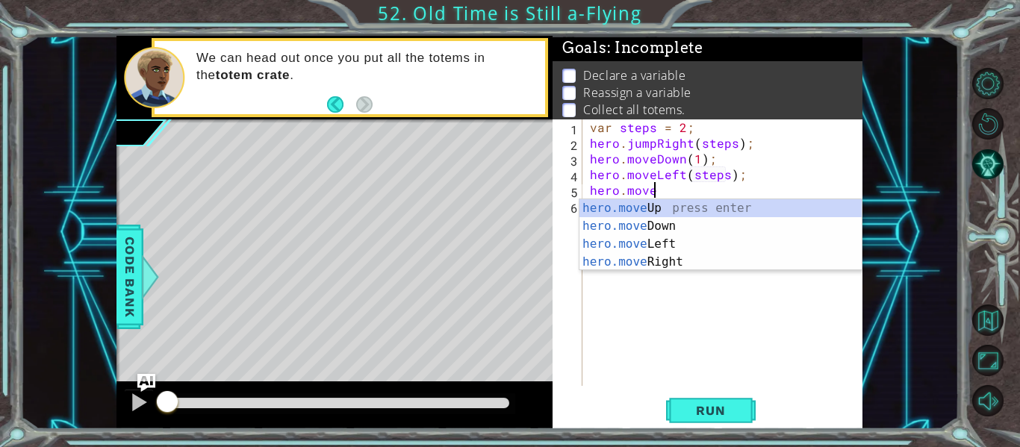
scroll to position [0, 3]
click at [705, 260] on div "hero.move Up press enter hero.move Down press enter hero.move Left press enter …" at bounding box center [720, 253] width 282 height 108
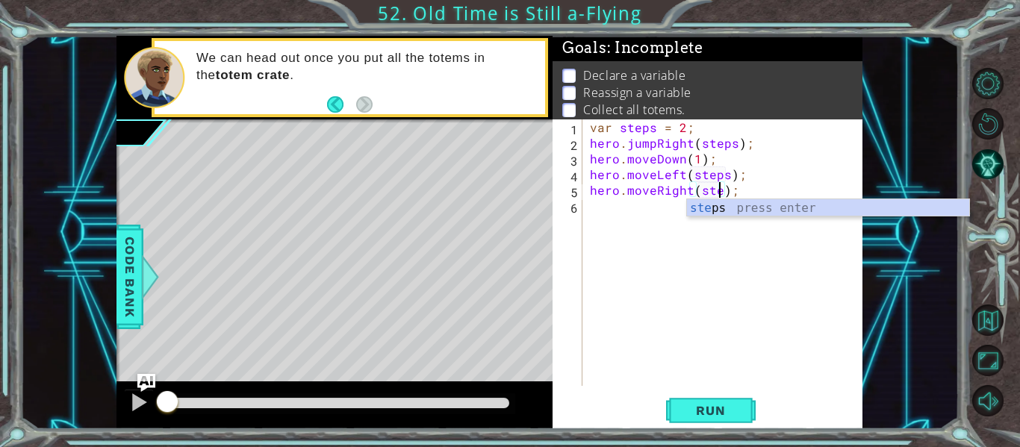
type textarea "hero.moveRight(steps);"
click at [621, 234] on div "var steps = 2 ; hero . jumpRight ( steps ) ; hero . moveDown ( 1 ) ; hero . mov…" at bounding box center [727, 268] width 280 height 298
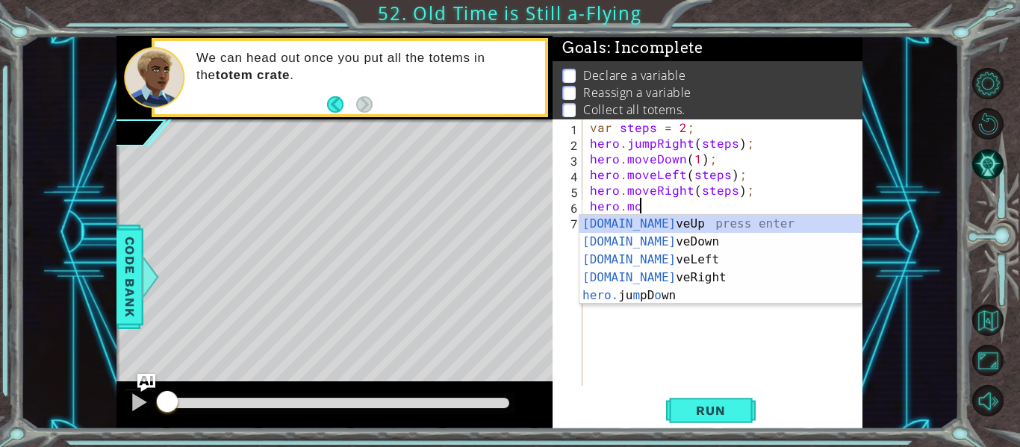
scroll to position [0, 3]
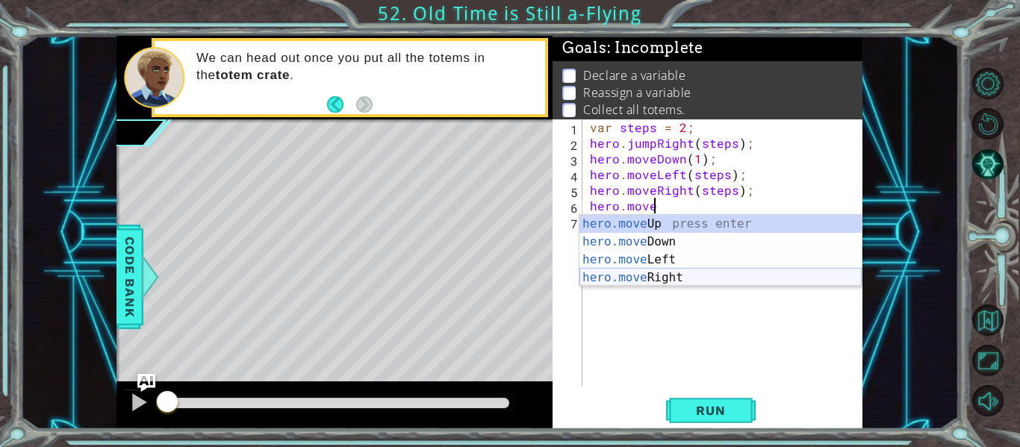
click at [673, 278] on div "hero.move Up press enter hero.move Down press enter hero.move Left press enter …" at bounding box center [720, 269] width 282 height 108
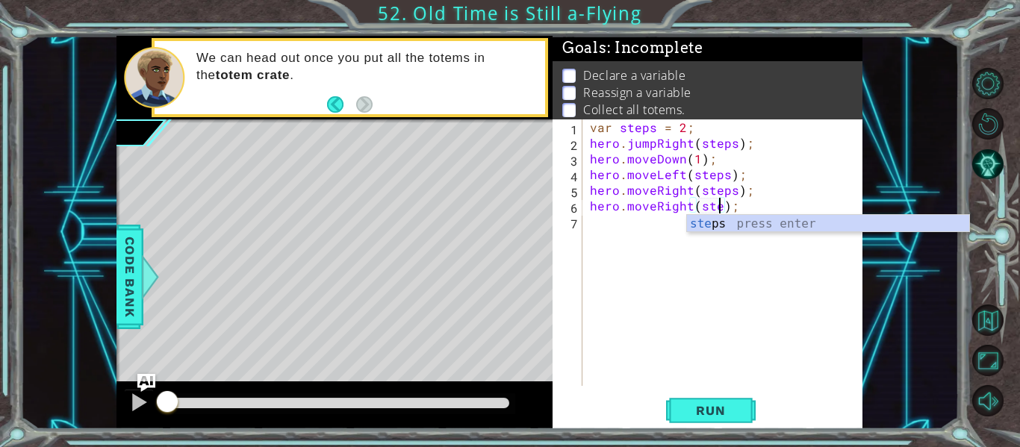
type textarea "hero.moveRight(steps);"
click at [612, 237] on div "var steps = 2 ; hero . jumpRight ( steps ) ; hero . moveDown ( 1 ) ; hero . mov…" at bounding box center [727, 268] width 280 height 298
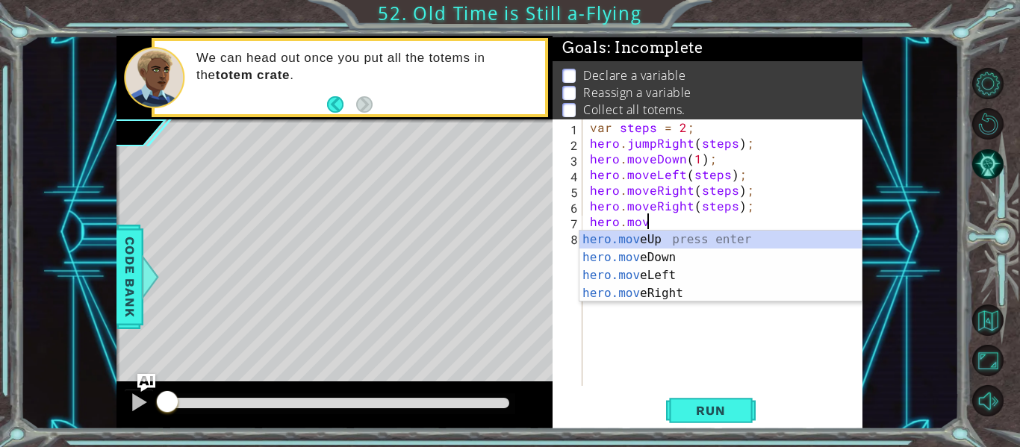
scroll to position [0, 3]
click at [668, 263] on div "hero.move Up press enter hero.move Down press enter hero.move Left press enter …" at bounding box center [720, 285] width 282 height 108
type textarea "hero.moveDown(1);"
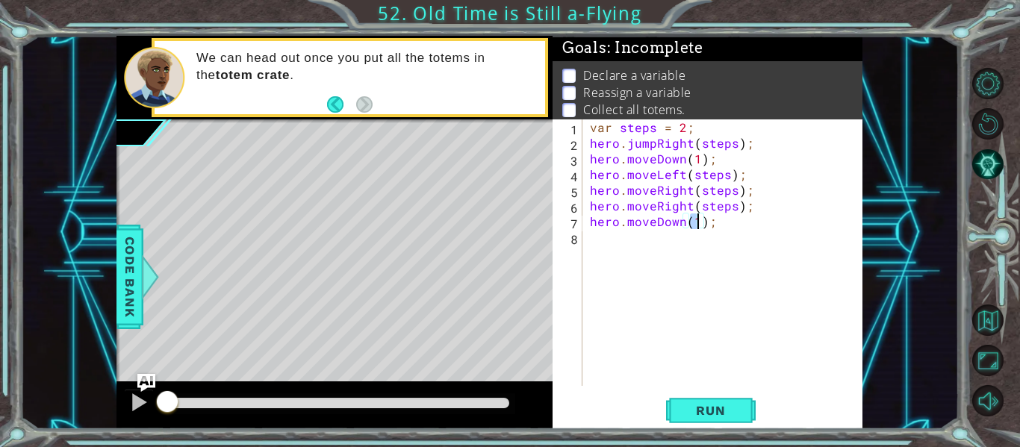
click at [662, 257] on div "var steps = 2 ; hero . jumpRight ( steps ) ; hero . moveDown ( 1 ) ; hero . mov…" at bounding box center [727, 268] width 280 height 298
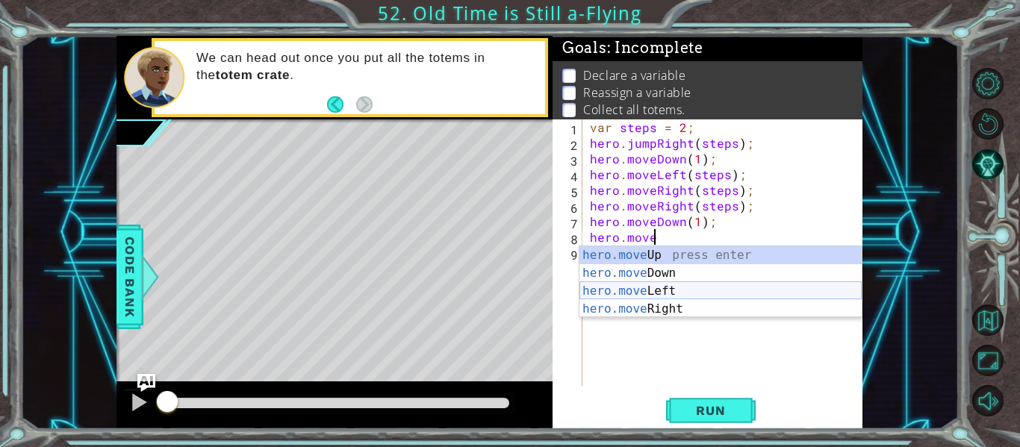
click at [681, 287] on div "hero.move Up press enter hero.move Down press enter hero.move Left press enter …" at bounding box center [720, 300] width 282 height 108
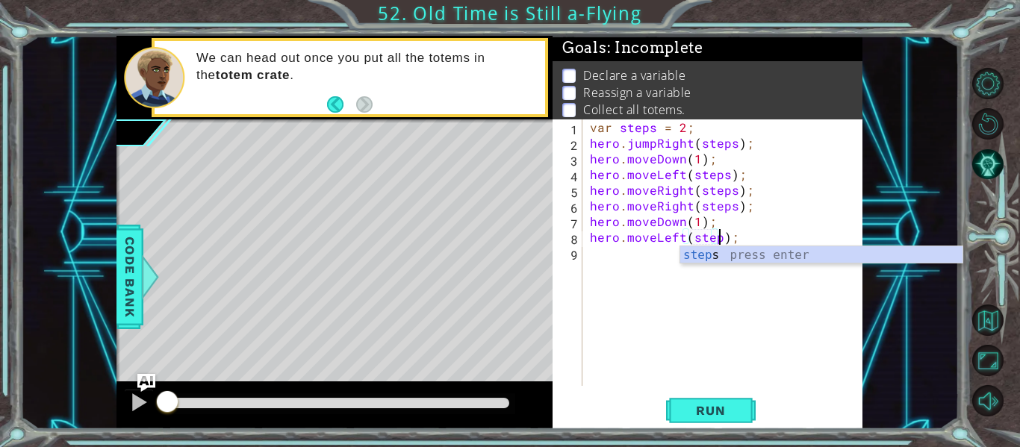
type textarea "hero.moveLeft(steps);"
click at [632, 283] on div "var steps = 2 ; hero . jumpRight ( steps ) ; hero . moveDown ( 1 ) ; hero . mov…" at bounding box center [727, 268] width 280 height 298
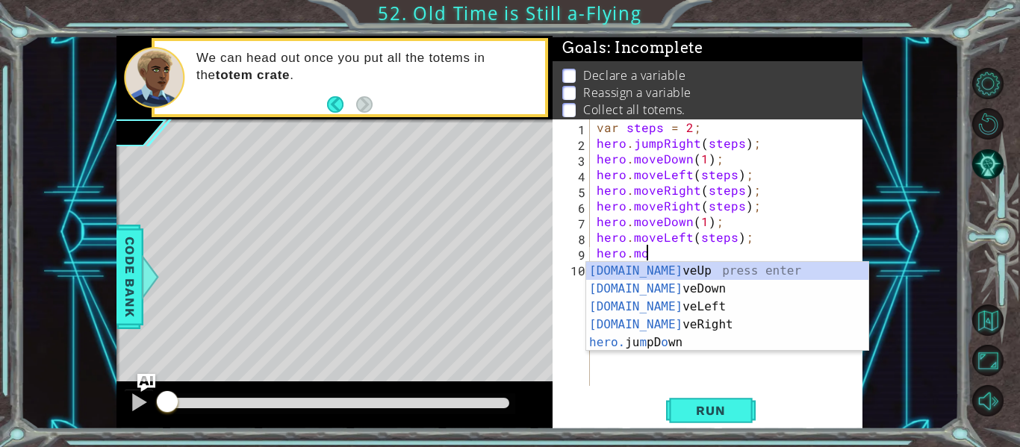
scroll to position [0, 3]
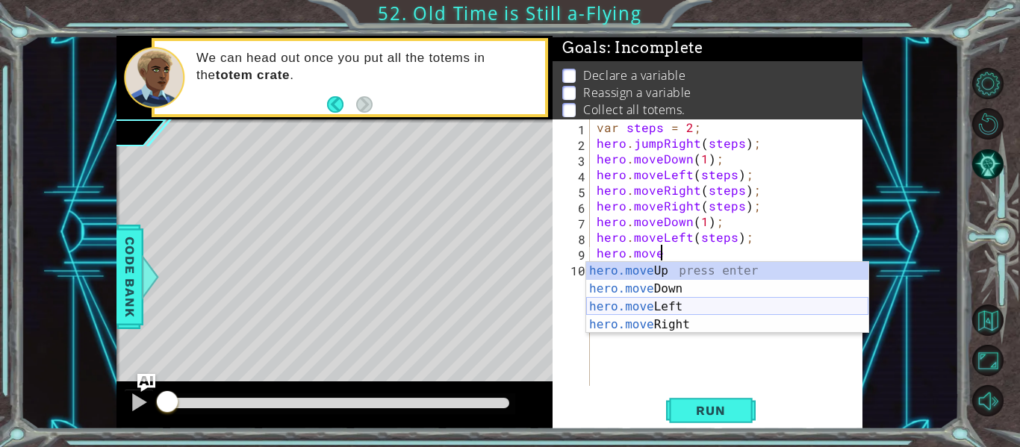
click at [667, 310] on div "hero.move Up press enter hero.move Down press enter hero.move Left press enter …" at bounding box center [727, 316] width 282 height 108
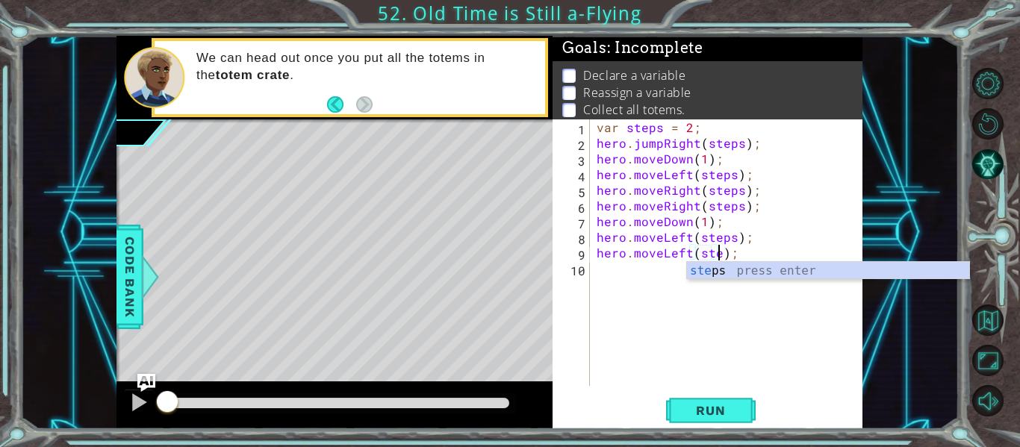
scroll to position [0, 9]
type textarea "hero.moveLeft(steps);"
click at [633, 284] on div "var steps = 2 ; hero . jumpRight ( steps ) ; hero . moveDown ( 1 ) ; hero . mov…" at bounding box center [730, 268] width 273 height 298
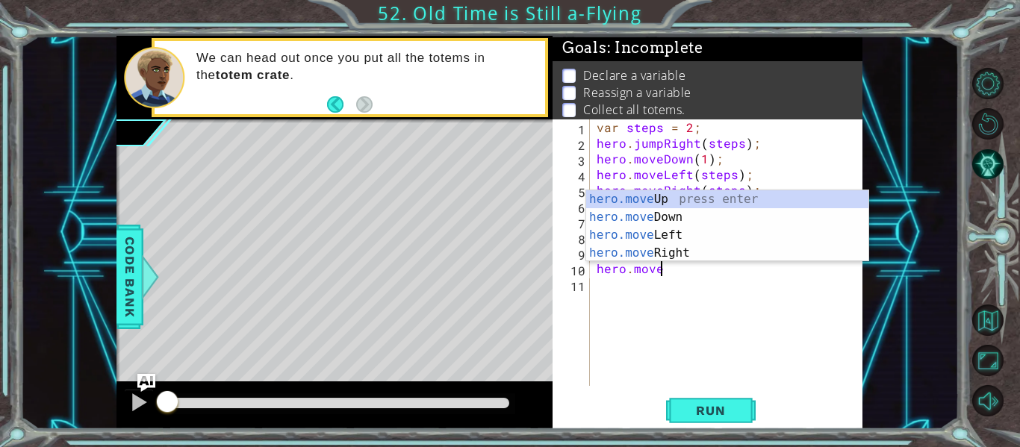
scroll to position [0, 3]
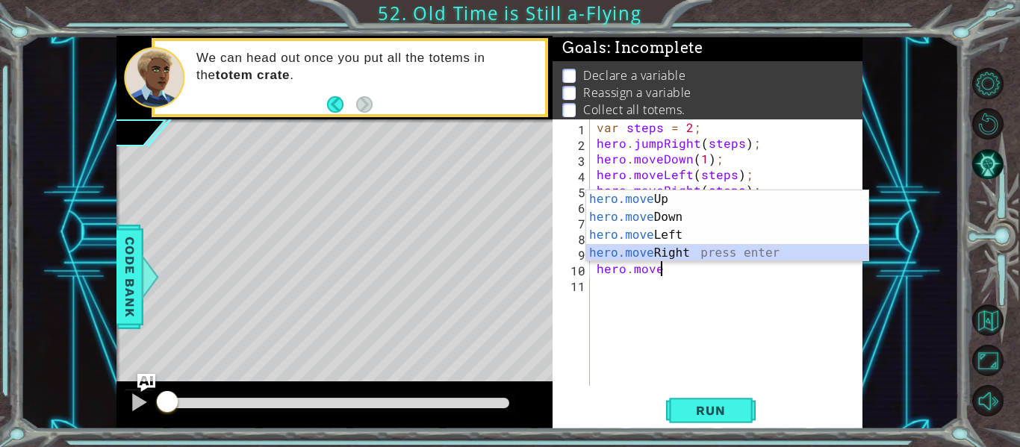
click at [703, 255] on div "hero.move Up press enter hero.move Down press enter hero.move Left press enter …" at bounding box center [727, 244] width 282 height 108
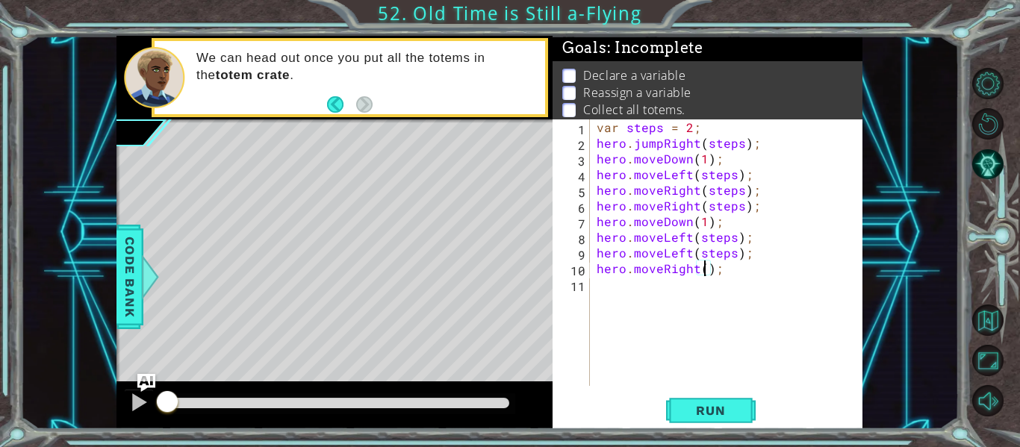
type textarea "hero.moveRight(6);"
click at [664, 292] on div "var steps = 2 ; hero . jumpRight ( steps ) ; hero . moveDown ( 1 ) ; hero . mov…" at bounding box center [730, 268] width 273 height 298
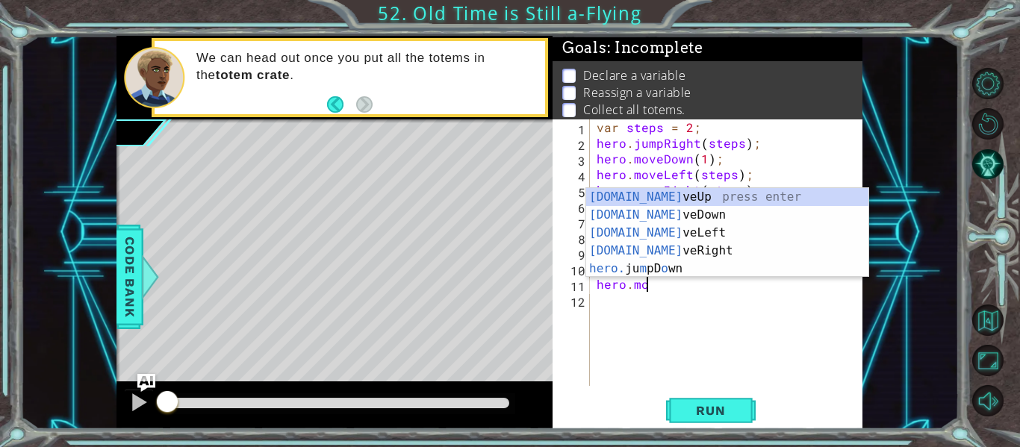
scroll to position [0, 3]
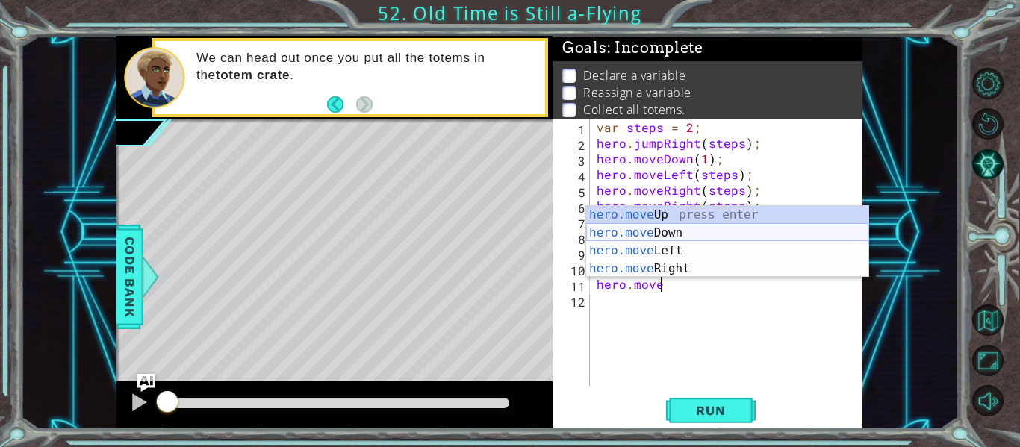
click at [674, 232] on div "hero.move Up press enter hero.move Down press enter hero.move Left press enter …" at bounding box center [727, 260] width 282 height 108
type textarea "hero.moveDown(1);"
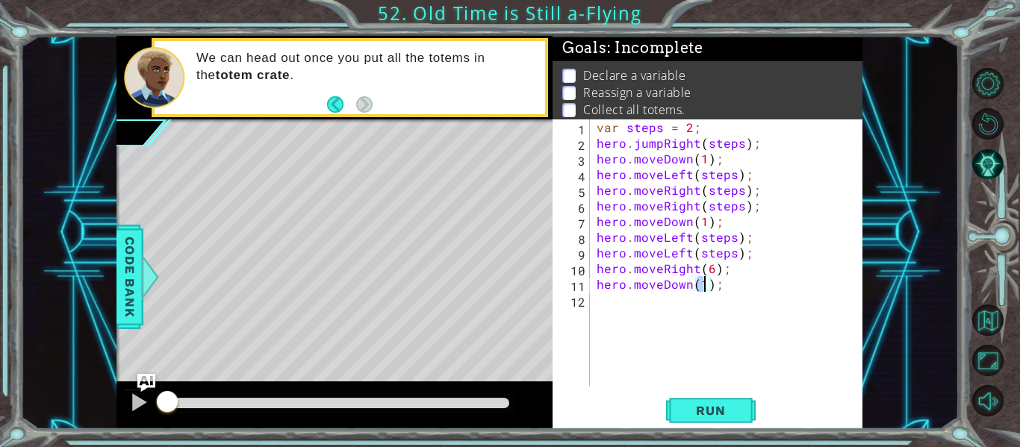
click at [657, 331] on div "var steps = 2 ; hero . jumpRight ( steps ) ; hero . moveDown ( 1 ) ; hero . mov…" at bounding box center [730, 268] width 273 height 298
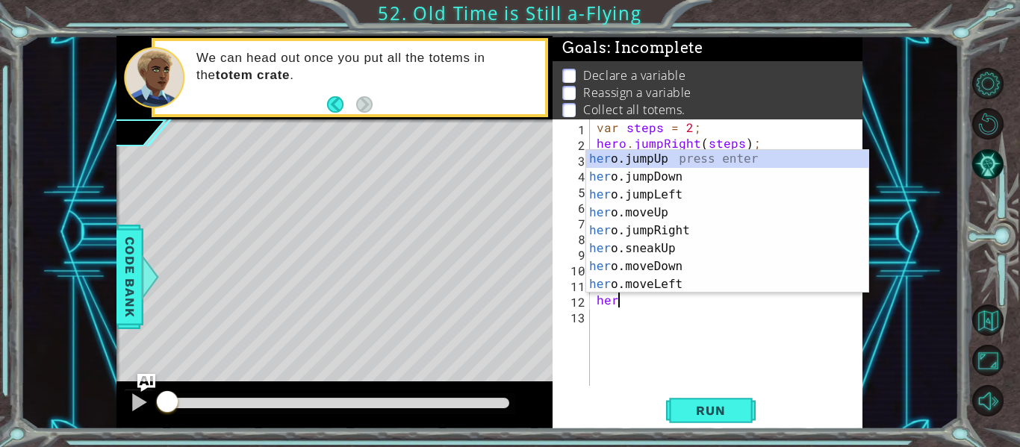
scroll to position [0, 1]
click at [690, 286] on div "hero .jumpUp press enter hero .jumpDown press enter hero .jumpLeft press enter …" at bounding box center [727, 239] width 282 height 179
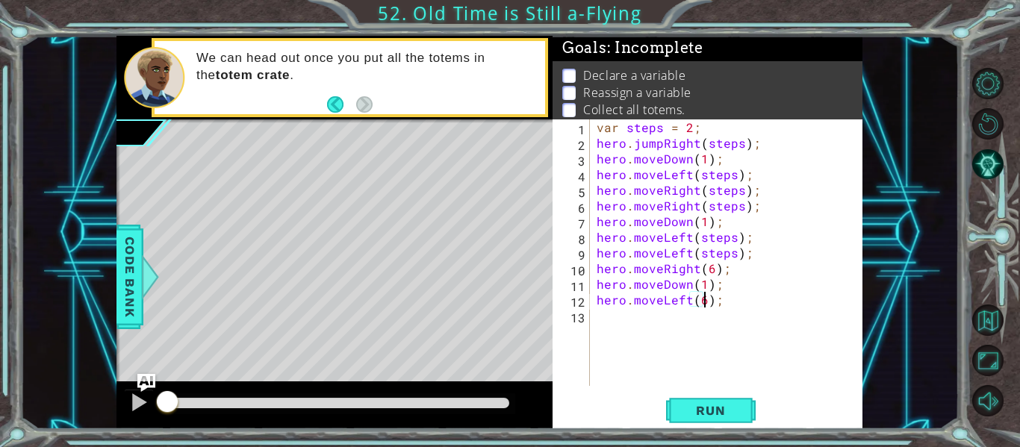
scroll to position [0, 7]
type textarea "hero.moveLeft(6);"
click at [710, 411] on span "Run" at bounding box center [710, 410] width 59 height 15
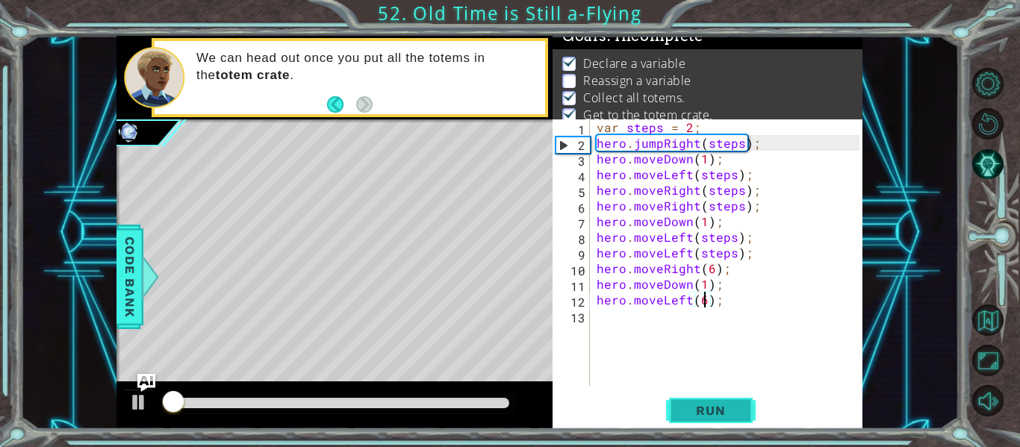
scroll to position [12, 0]
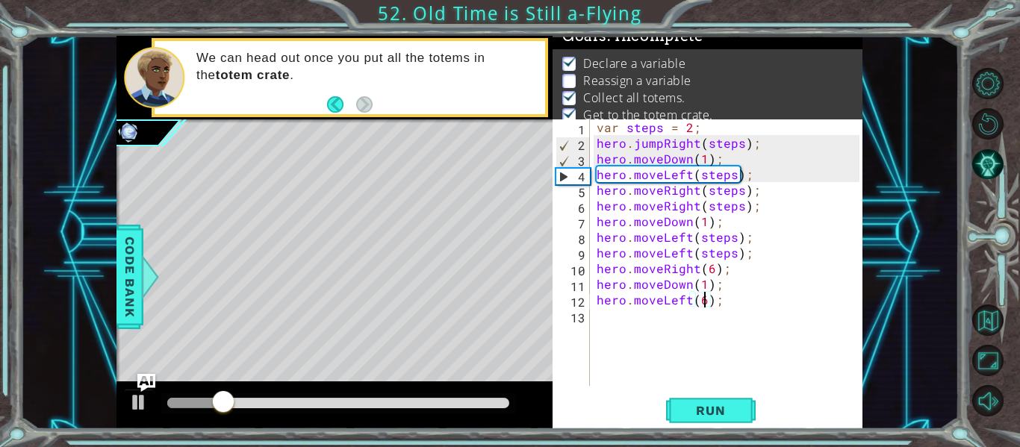
click at [464, 407] on div at bounding box center [338, 403] width 342 height 10
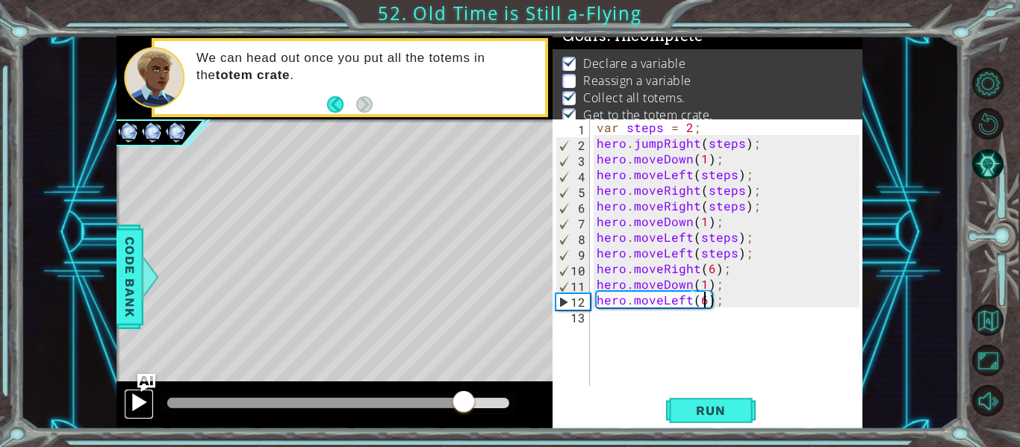
click at [135, 401] on div at bounding box center [138, 402] width 19 height 19
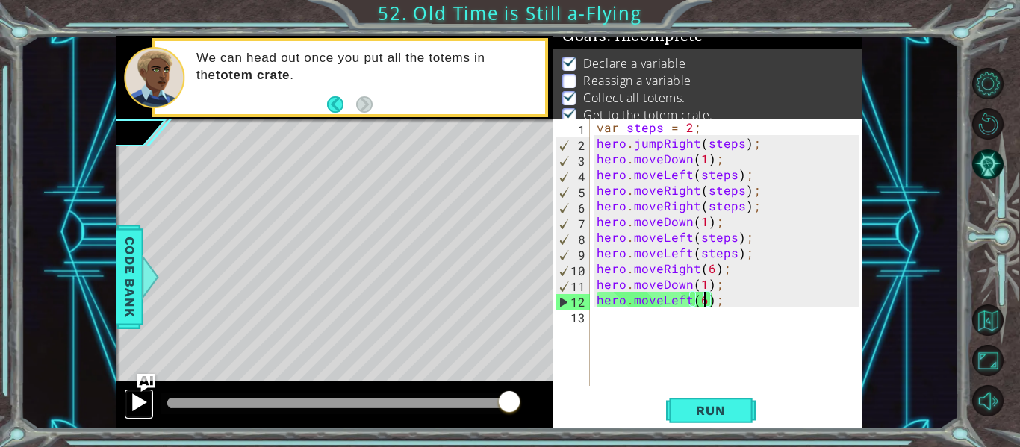
click at [131, 408] on div at bounding box center [138, 402] width 19 height 19
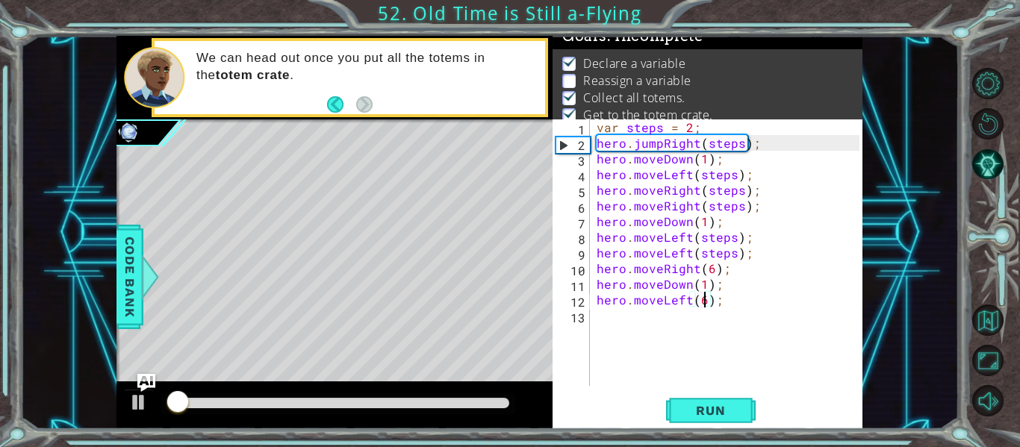
click at [646, 336] on div "var steps = 2 ; hero . jumpRight ( steps ) ; hero . moveDown ( 1 ) ; hero . mov…" at bounding box center [730, 268] width 273 height 298
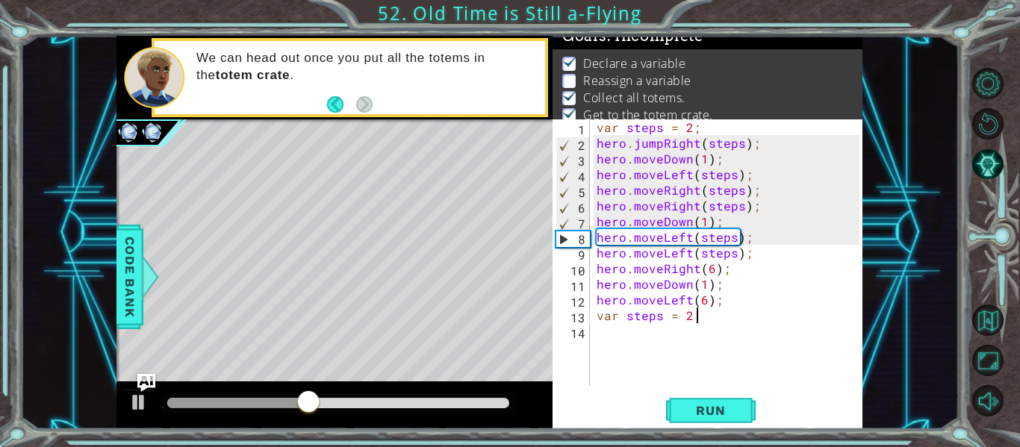
scroll to position [0, 5]
click at [698, 411] on span "Run" at bounding box center [710, 410] width 59 height 15
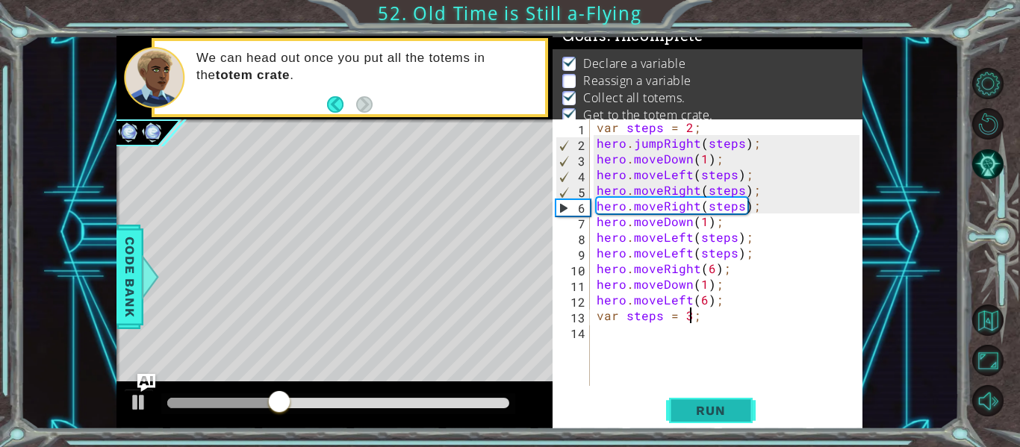
click at [710, 404] on span "Run" at bounding box center [710, 410] width 59 height 15
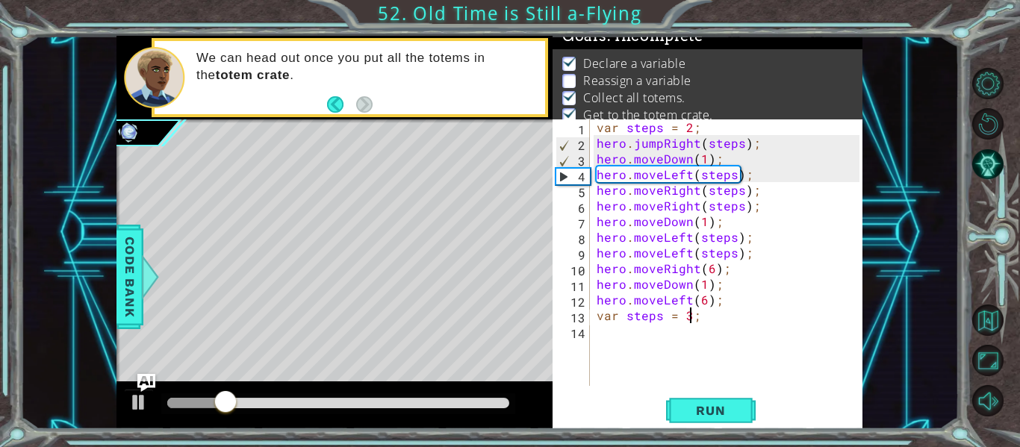
click at [663, 146] on div "var steps = 2 ; hero . jumpRight ( steps ) ; hero . moveDown ( 1 ) ; hero . mov…" at bounding box center [730, 268] width 273 height 298
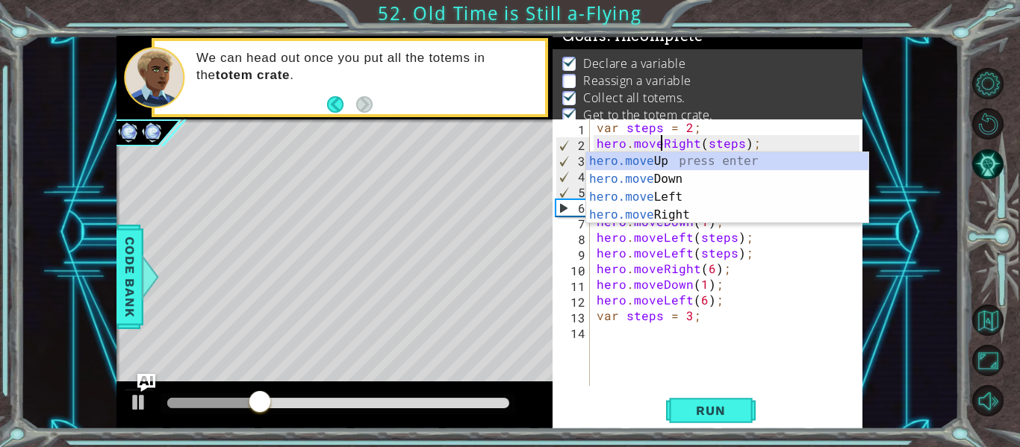
scroll to position [0, 4]
click at [697, 419] on button "Run" at bounding box center [711, 411] width 90 height 31
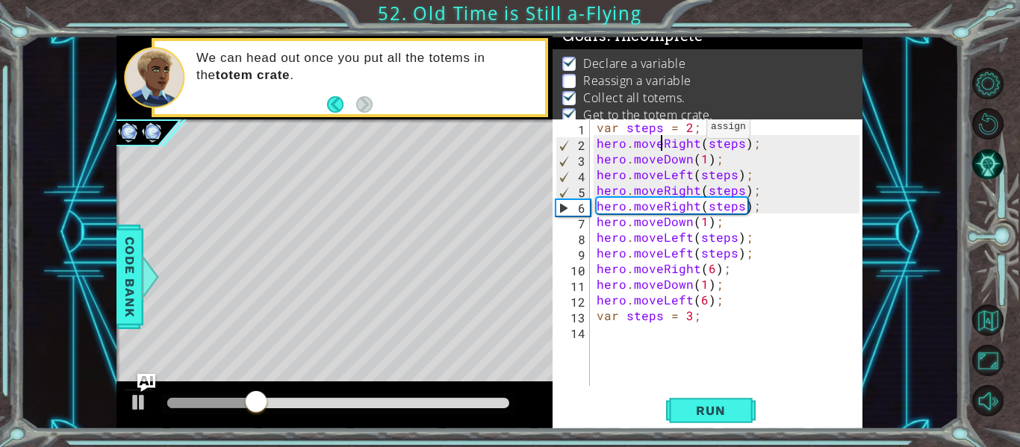
click at [688, 131] on div "var steps = 2 ; hero . moveRight ( steps ) ; hero . moveDown ( 1 ) ; hero . mov…" at bounding box center [730, 268] width 273 height 298
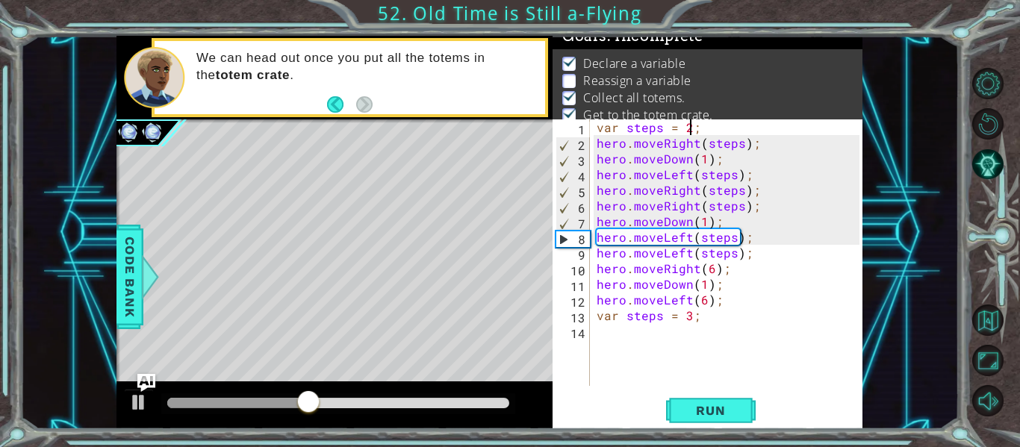
click at [721, 301] on div "var steps = 2 ; hero . moveRight ( steps ) ; hero . moveDown ( 1 ) ; hero . mov…" at bounding box center [730, 268] width 273 height 298
type textarea "hero.moveLeft(6);"
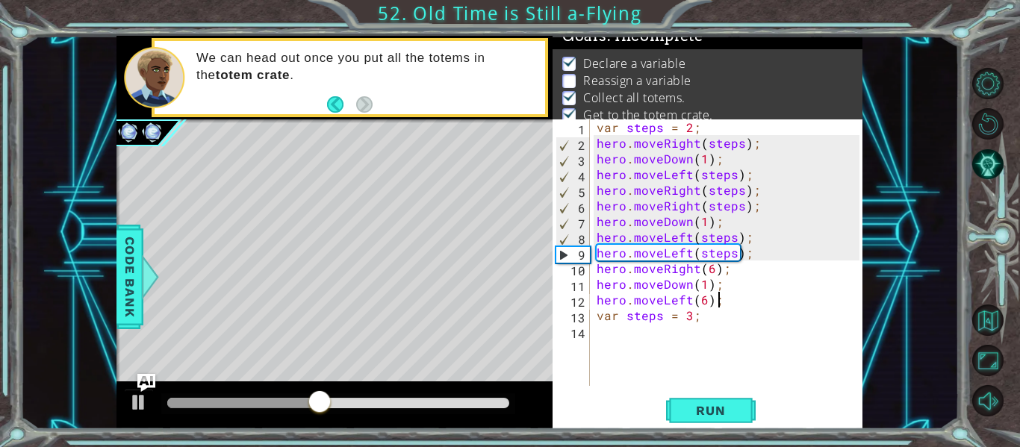
scroll to position [0, 0]
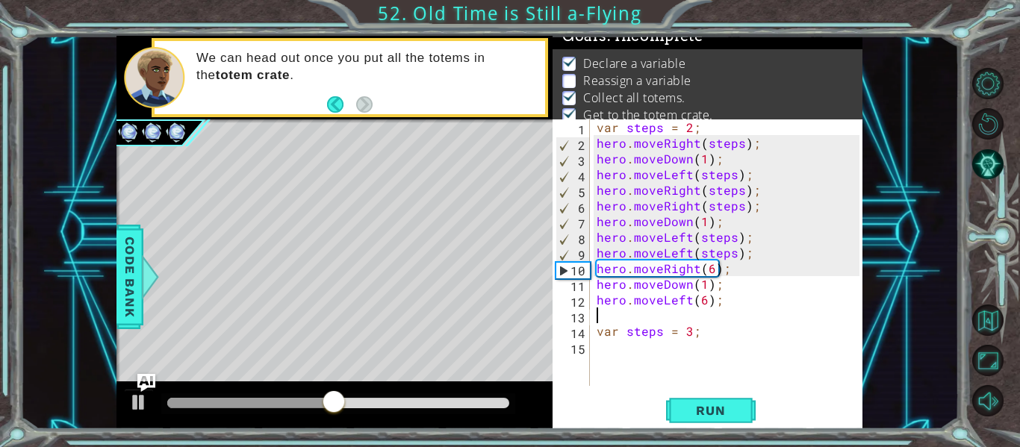
click at [718, 286] on div "var steps = 2 ; hero . moveRight ( steps ) ; hero . moveDown ( 1 ) ; hero . mov…" at bounding box center [730, 268] width 273 height 298
type textarea "hero.moveDown(1);"
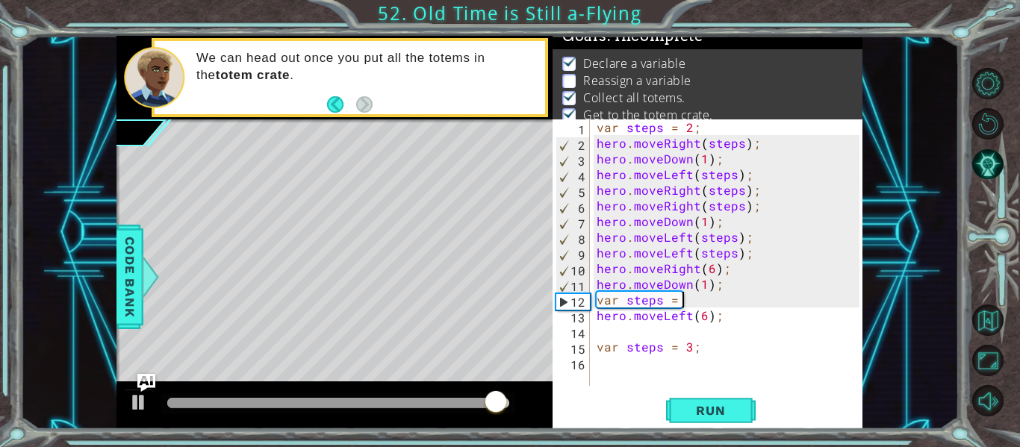
scroll to position [0, 5]
type textarea "var steps = 3;"
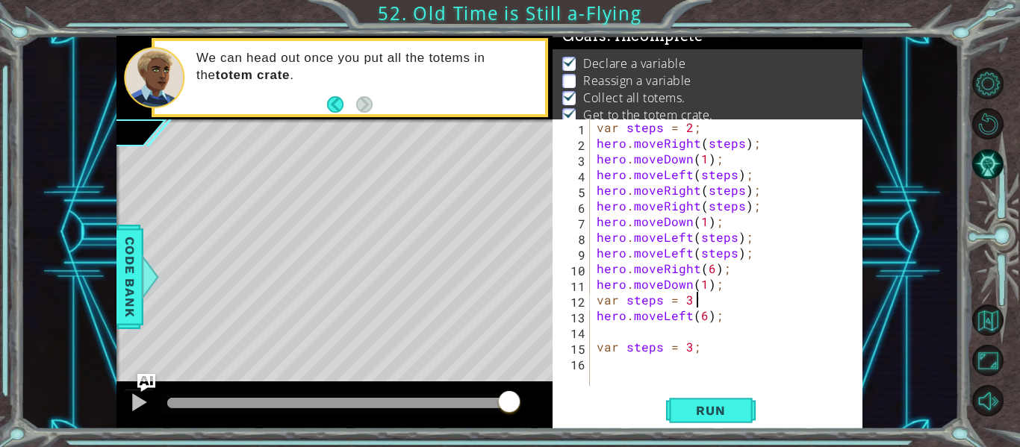
click at [655, 332] on div "var steps = 2 ; hero . moveRight ( steps ) ; hero . moveDown ( 1 ) ; hero . mov…" at bounding box center [730, 268] width 273 height 298
type textarea "v"
click at [700, 418] on button "Run" at bounding box center [711, 411] width 90 height 31
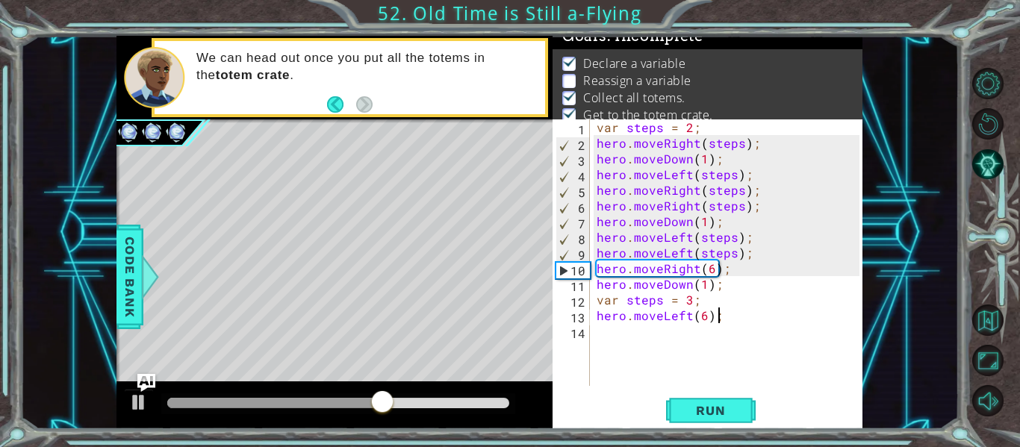
click at [702, 164] on div "var steps = 2 ; hero . moveRight ( steps ) ; hero . moveDown ( 1 ) ; hero . mov…" at bounding box center [730, 268] width 273 height 298
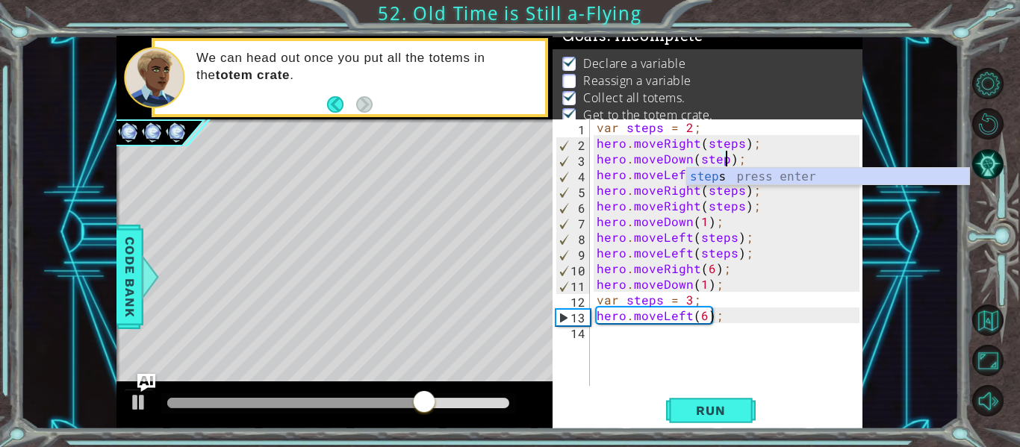
scroll to position [0, 9]
click at [725, 178] on div "steps press enter" at bounding box center [828, 195] width 282 height 54
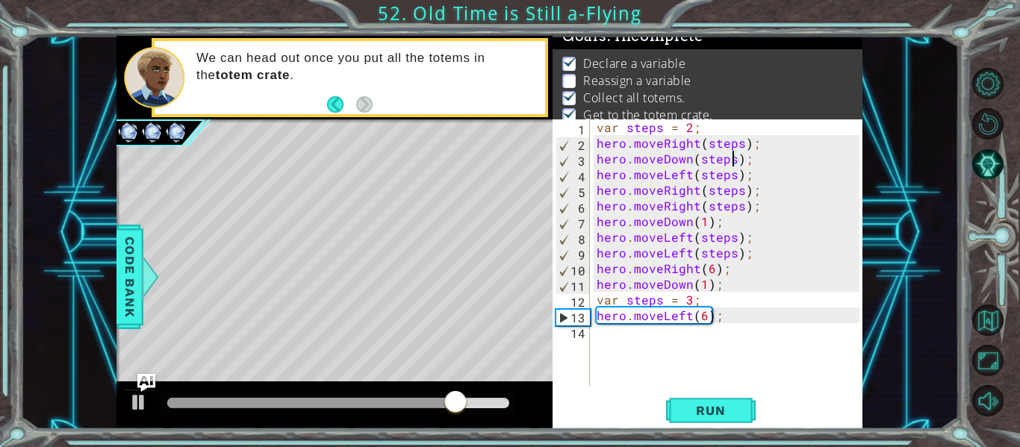
click at [707, 224] on div "var steps = 2 ; hero . moveRight ( steps ) ; hero . moveDown ( steps ) ; hero .…" at bounding box center [730, 268] width 273 height 298
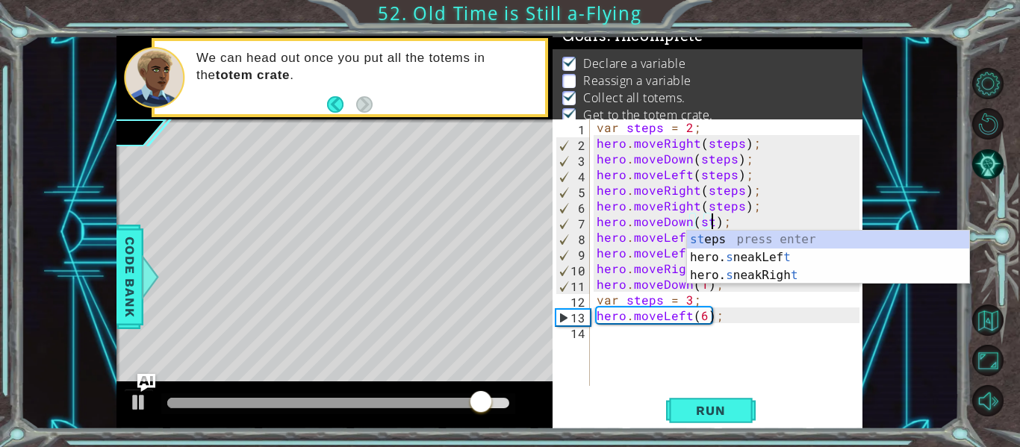
scroll to position [0, 7]
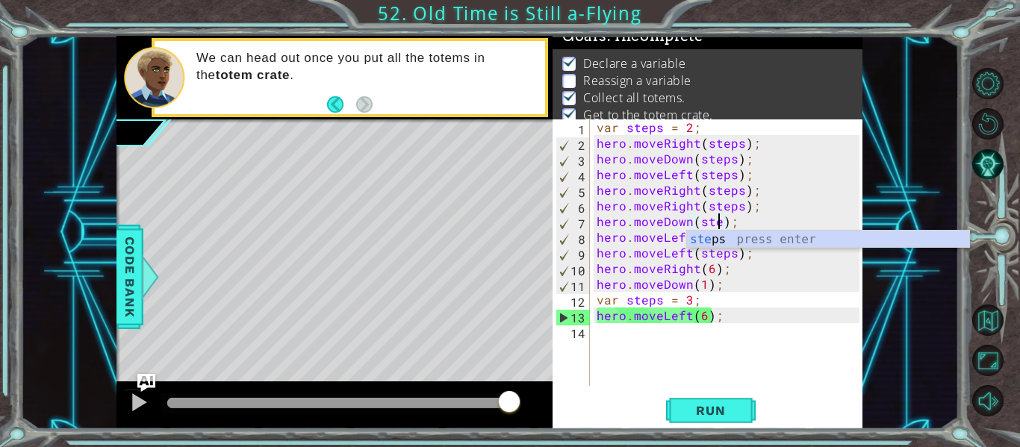
click at [712, 232] on div "ste ps press enter" at bounding box center [828, 258] width 282 height 54
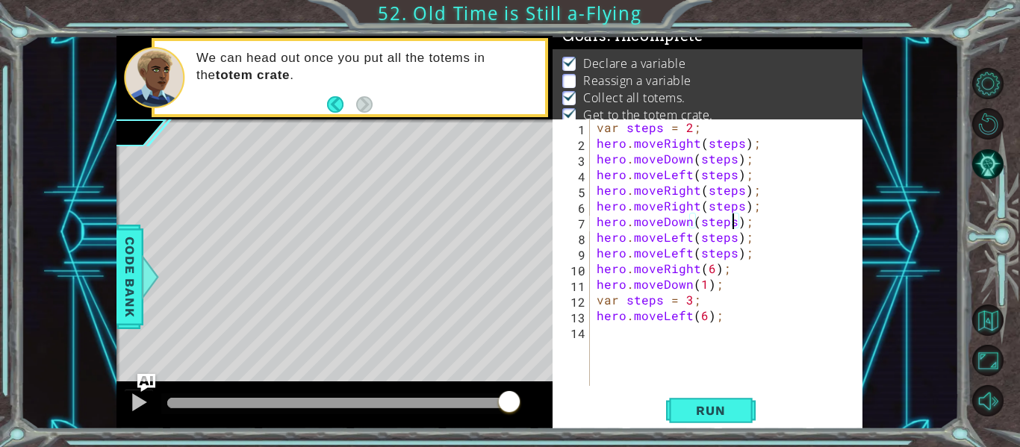
click at [710, 276] on div "var steps = 2 ; hero . moveRight ( steps ) ; hero . moveDown ( steps ) ; hero .…" at bounding box center [730, 268] width 273 height 298
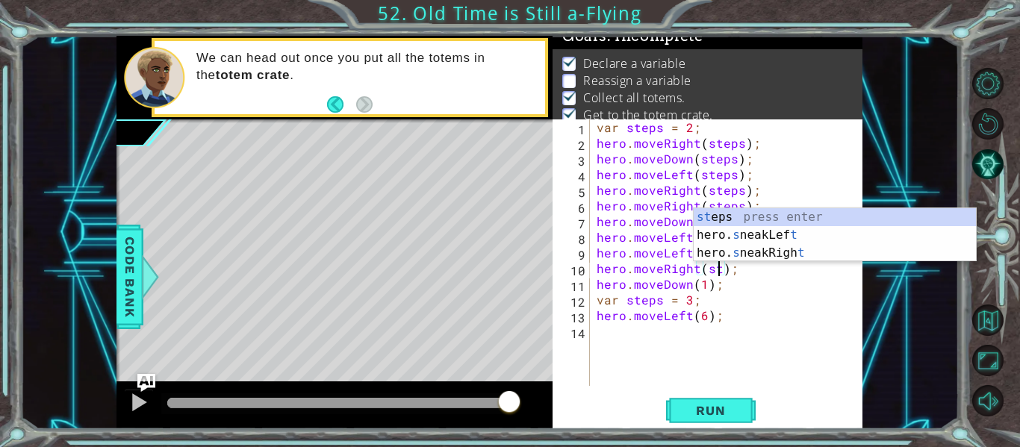
scroll to position [0, 9]
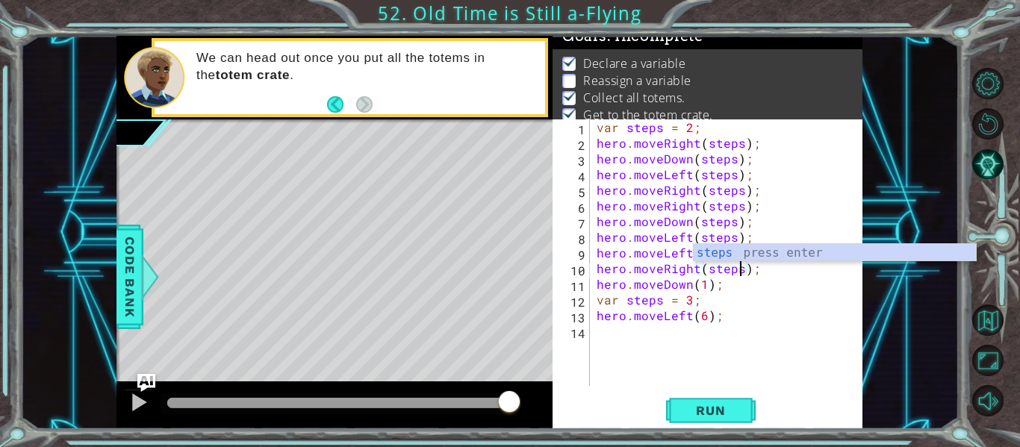
click at [702, 285] on div "var steps = 2 ; hero . moveRight ( steps ) ; hero . moveDown ( steps ) ; hero .…" at bounding box center [730, 268] width 273 height 298
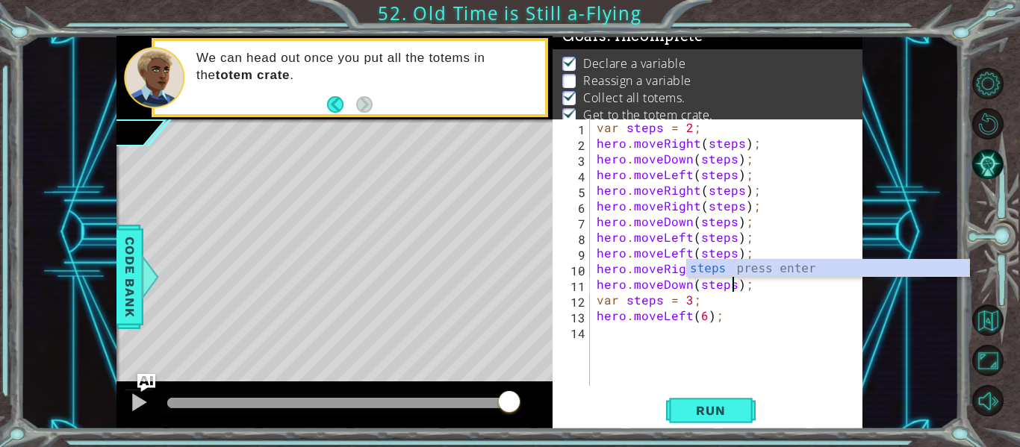
click at [703, 320] on div "var steps = 2 ; hero . moveRight ( steps ) ; hero . moveDown ( steps ) ; hero .…" at bounding box center [730, 268] width 273 height 298
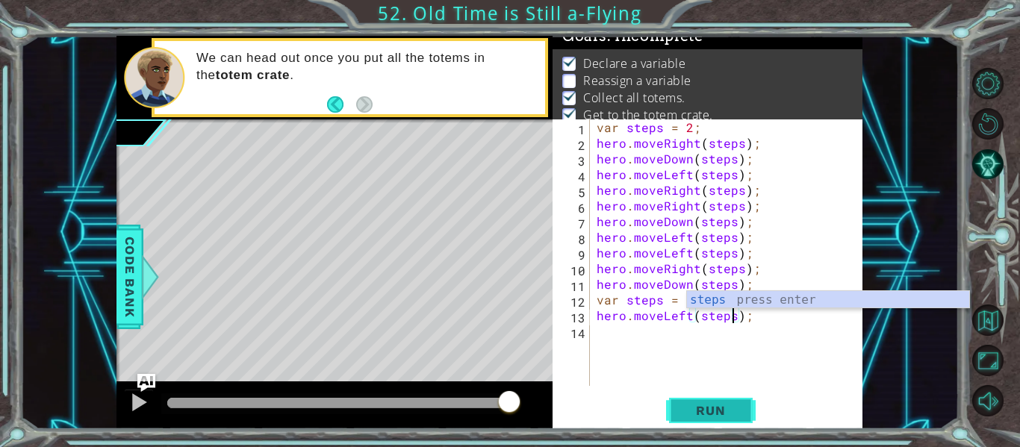
click at [701, 417] on span "Run" at bounding box center [710, 410] width 59 height 15
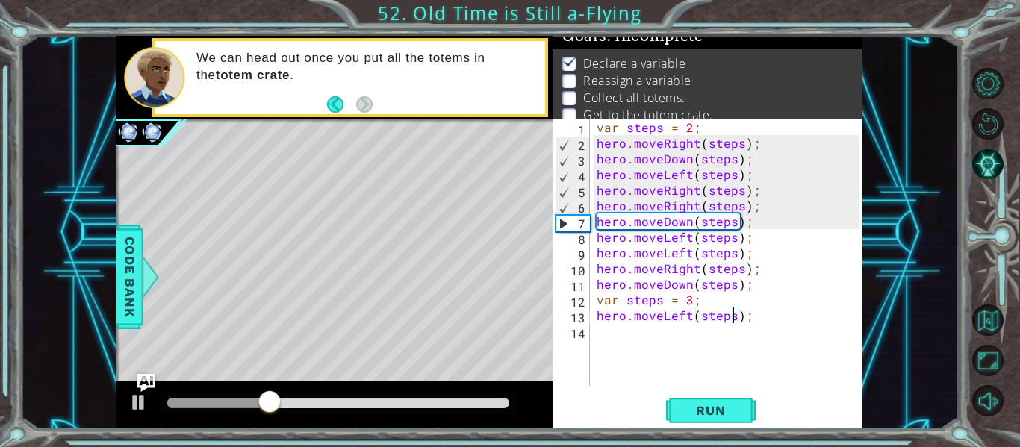
click at [734, 162] on div "var steps = 2 ; hero . moveRight ( steps ) ; hero . moveDown ( steps ) ; hero .…" at bounding box center [730, 268] width 273 height 298
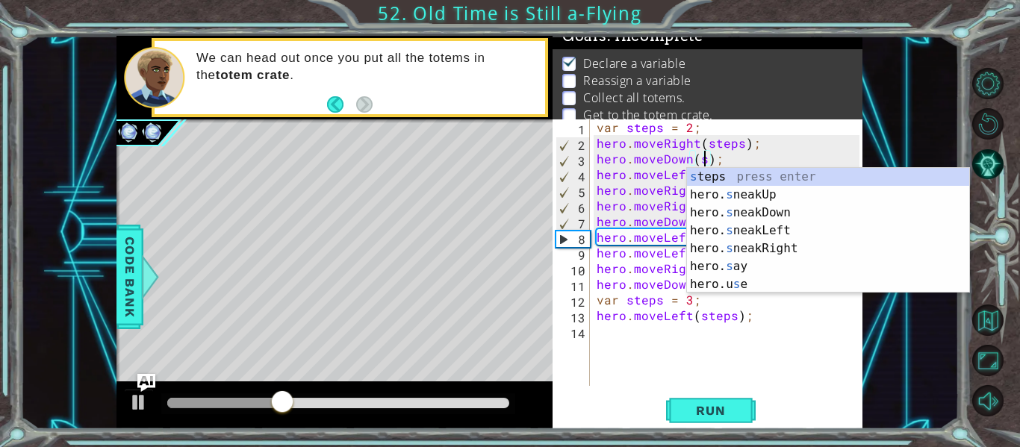
scroll to position [0, 7]
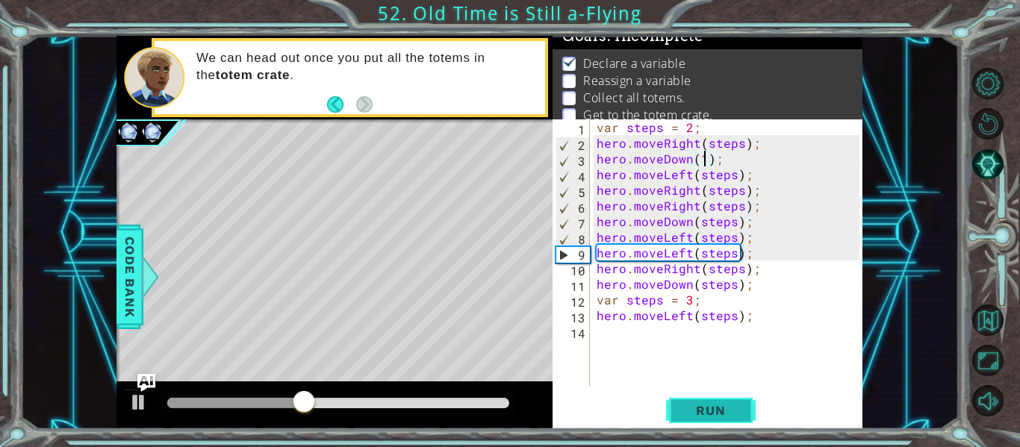
click at [703, 408] on span "Run" at bounding box center [710, 410] width 59 height 15
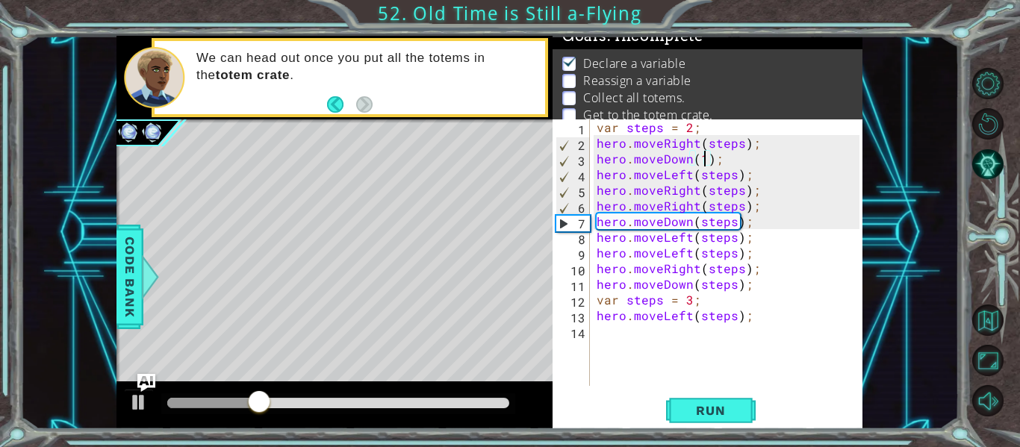
click at [733, 226] on div "var steps = 2 ; hero . moveRight ( steps ) ; hero . moveDown ( 1 ) ; hero . mov…" at bounding box center [730, 268] width 273 height 298
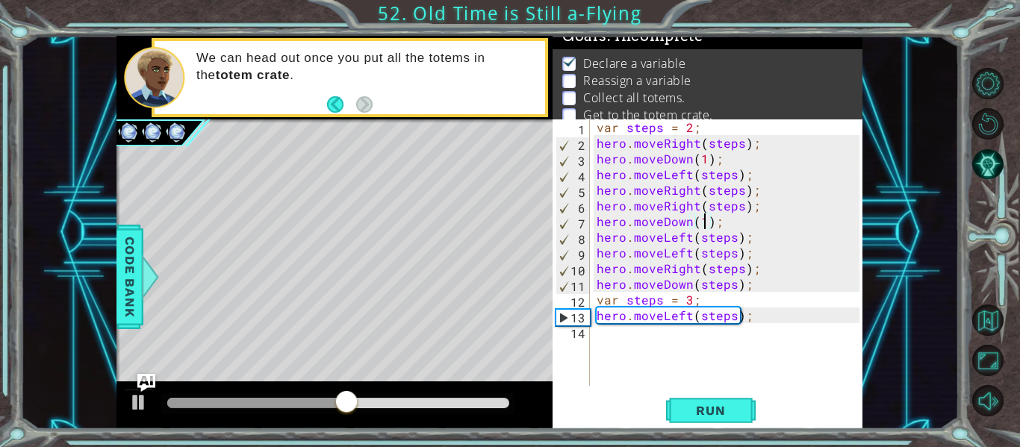
click at [742, 275] on div "var steps = 2 ; hero . moveRight ( steps ) ; hero . moveDown ( 1 ) ; hero . mov…" at bounding box center [730, 268] width 273 height 298
click at [705, 408] on span "Run" at bounding box center [710, 410] width 59 height 15
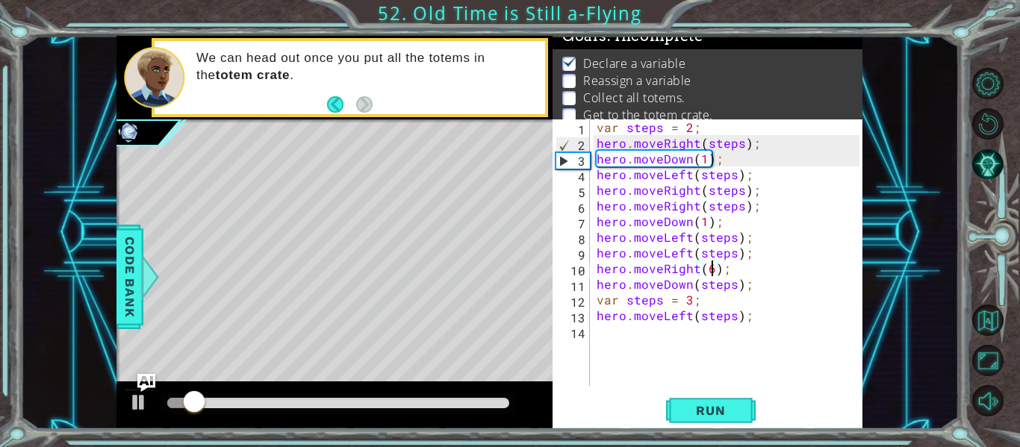
click at [733, 293] on div "var steps = 2 ; hero . moveRight ( steps ) ; hero . moveDown ( 1 ) ; hero . mov…" at bounding box center [730, 268] width 273 height 298
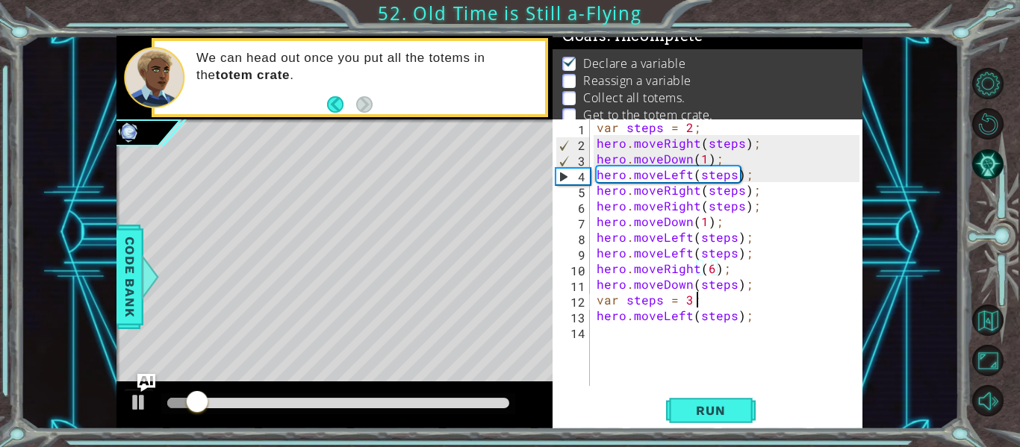
scroll to position [0, 5]
click at [733, 290] on div "var steps = 2 ; hero . moveRight ( steps ) ; hero . moveDown ( 1 ) ; hero . mov…" at bounding box center [730, 268] width 273 height 298
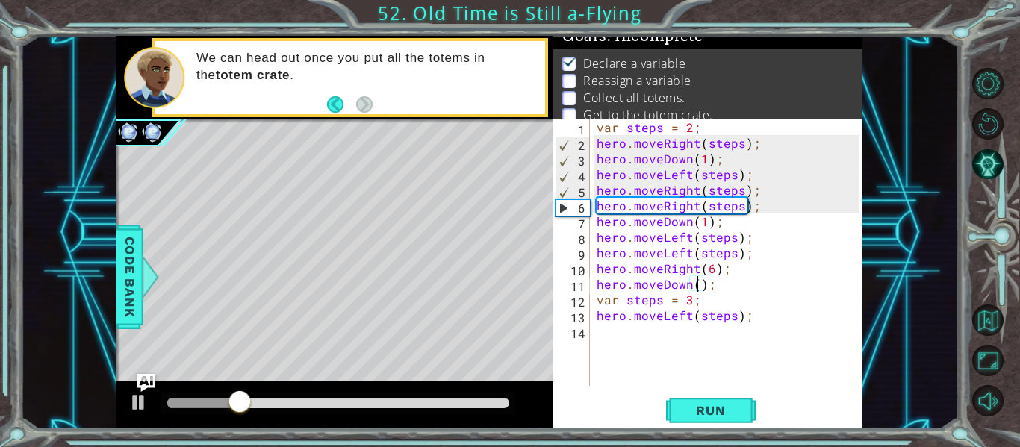
scroll to position [0, 7]
click at [739, 410] on span "Run" at bounding box center [710, 410] width 59 height 15
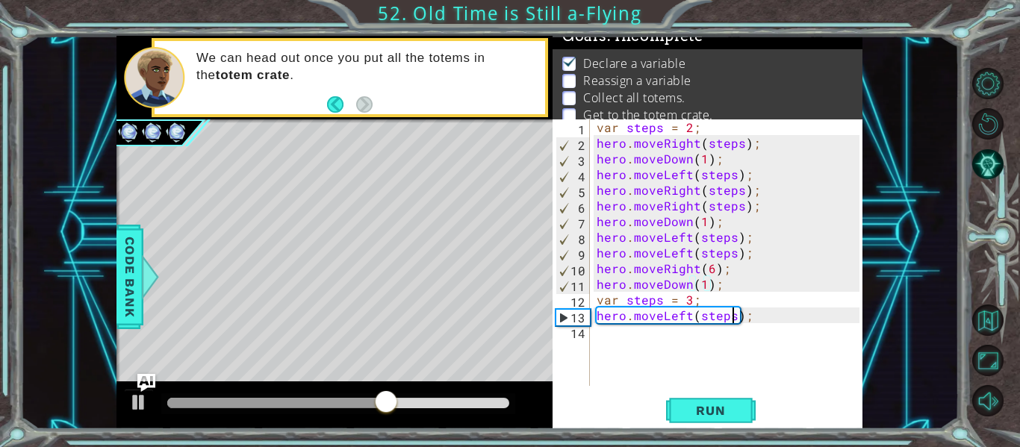
click at [733, 323] on div "var steps = 2 ; hero . moveRight ( steps ) ; hero . moveDown ( 1 ) ; hero . mov…" at bounding box center [730, 268] width 273 height 298
click at [728, 412] on span "Run" at bounding box center [710, 410] width 59 height 15
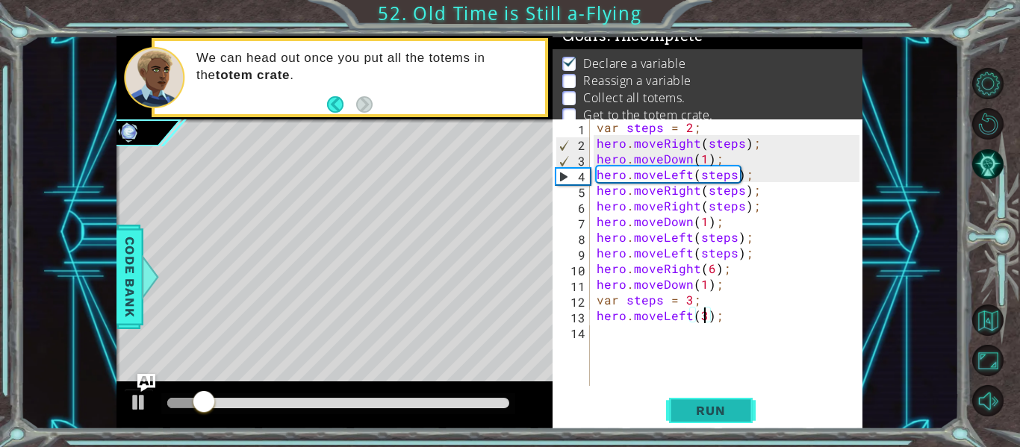
click at [697, 411] on span "Run" at bounding box center [710, 410] width 59 height 15
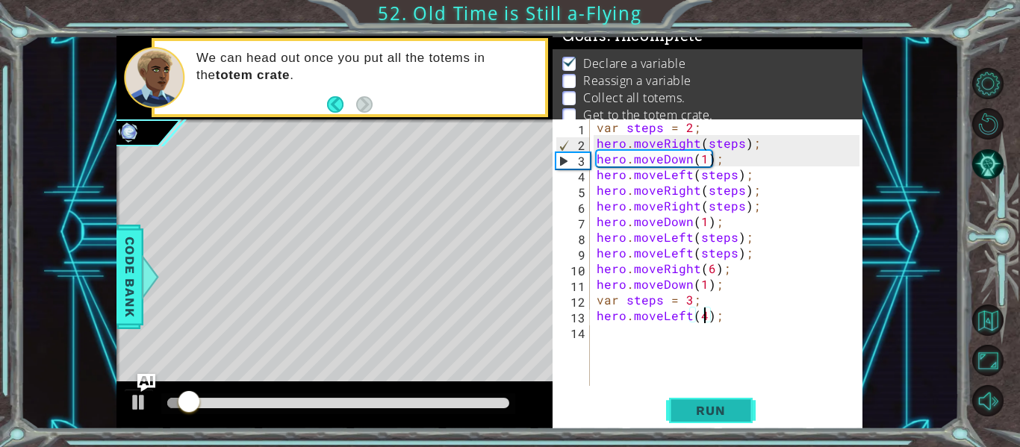
click at [705, 413] on span "Run" at bounding box center [710, 410] width 59 height 15
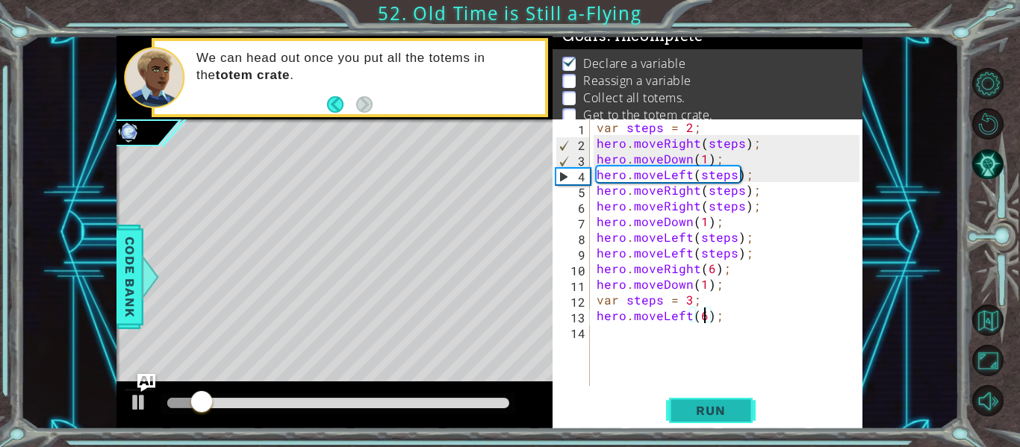
click at [712, 403] on span "Run" at bounding box center [710, 410] width 59 height 15
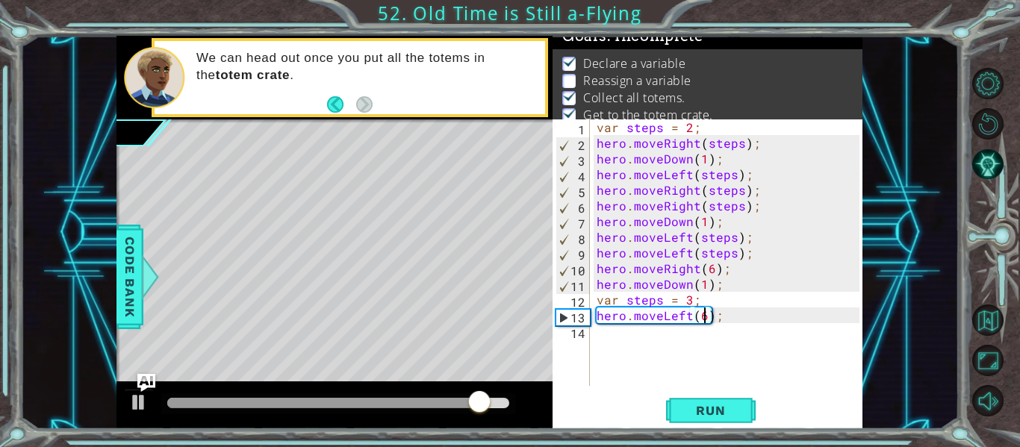
type textarea "hero.moveLeft(6i);"
click at [725, 325] on div "var steps = 2 ; hero . moveRight ( steps ) ; hero . moveDown ( 1 ) ; hero . mov…" at bounding box center [730, 268] width 273 height 298
click at [728, 315] on div "var steps = 2 ; hero . moveRight ( steps ) ; hero . moveDown ( 1 ) ; hero . mov…" at bounding box center [730, 268] width 273 height 298
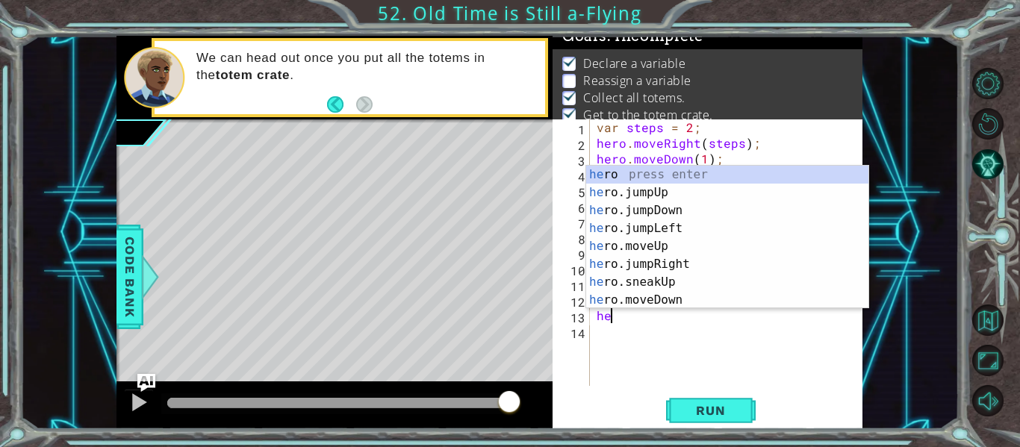
type textarea "h"
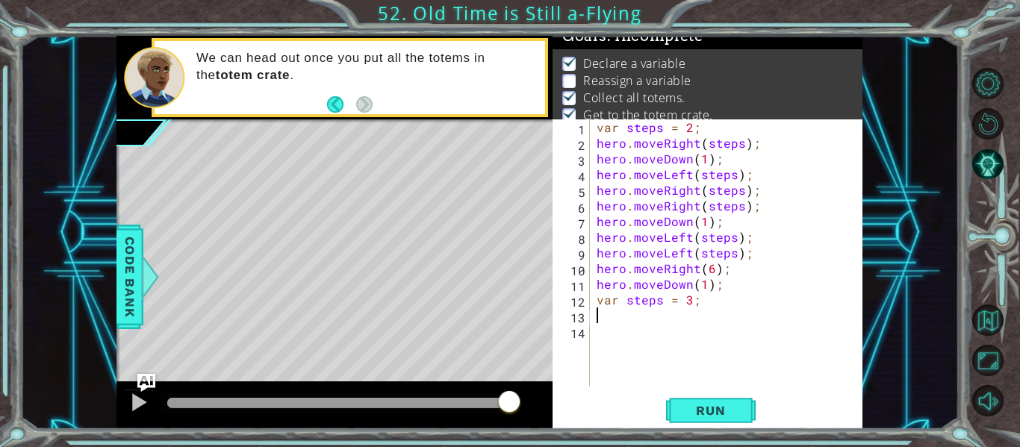
click at [596, 298] on div "var steps = 2 ; hero . moveRight ( steps ) ; hero . moveDown ( 1 ) ; hero . mov…" at bounding box center [730, 268] width 273 height 298
click at [605, 292] on div "var steps = 2 ; hero . moveRight ( steps ) ; hero . moveDown ( 1 ) ; hero . mov…" at bounding box center [730, 268] width 273 height 298
type textarea "hero.moveDown(1);"
click at [597, 303] on div "var steps = 2 ; hero . moveRight ( steps ) ; hero . moveDown ( 1 ) ; hero . mov…" at bounding box center [730, 268] width 273 height 298
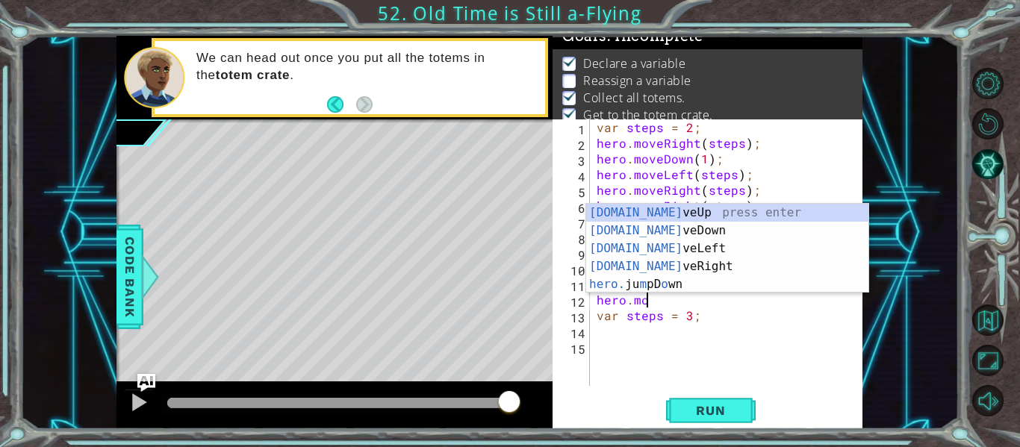
scroll to position [0, 3]
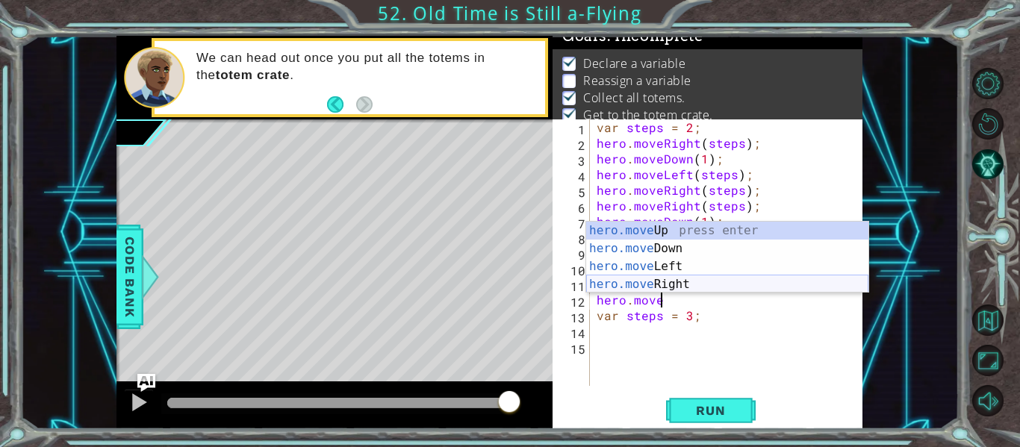
click at [697, 289] on div "hero.move Up press enter hero.move Down press enter hero.move Left press enter …" at bounding box center [727, 276] width 282 height 108
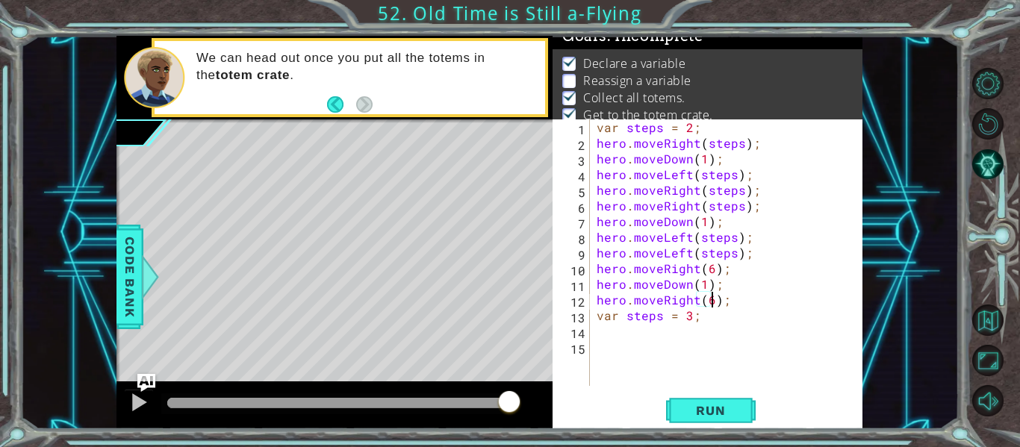
scroll to position [0, 7]
click at [740, 408] on button "Run" at bounding box center [711, 411] width 90 height 31
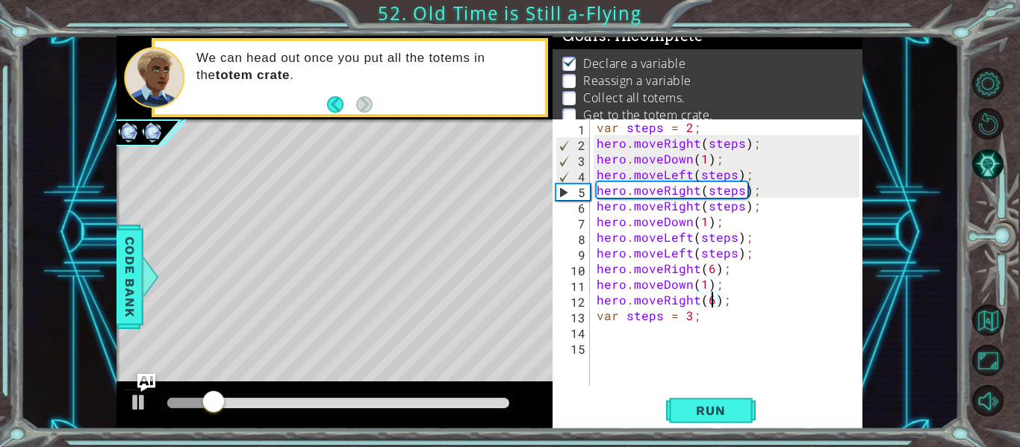
click at [695, 302] on div "var steps = 2 ; hero . moveRight ( steps ) ; hero . moveDown ( 1 ) ; hero . mov…" at bounding box center [730, 268] width 273 height 298
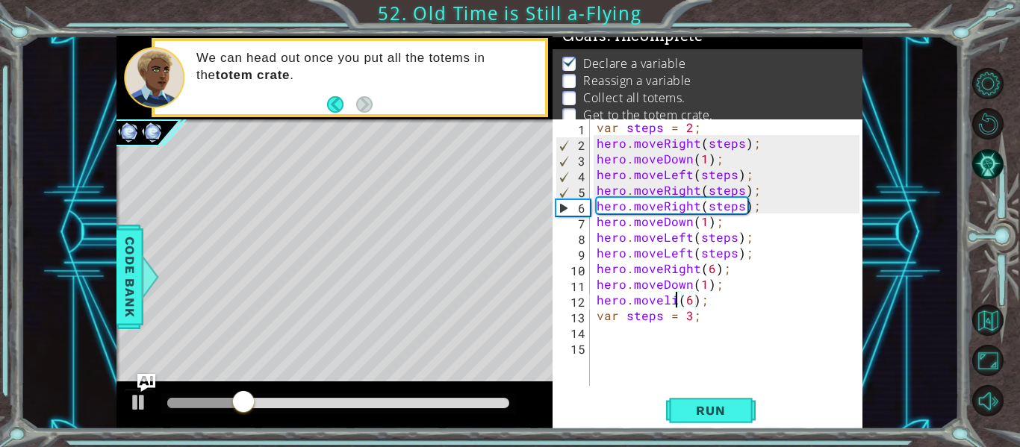
scroll to position [0, 6]
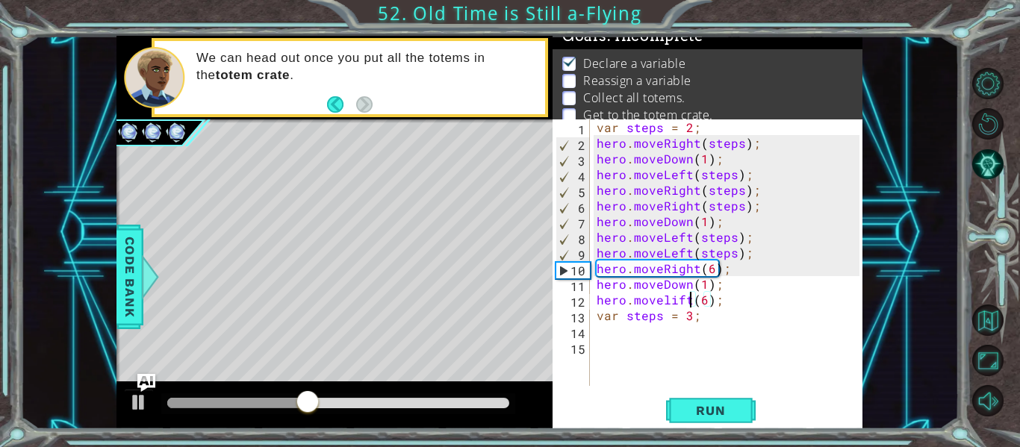
click at [674, 302] on div "var steps = 2 ; hero . moveRight ( steps ) ; hero . moveDown ( 1 ) ; hero . mov…" at bounding box center [730, 268] width 273 height 298
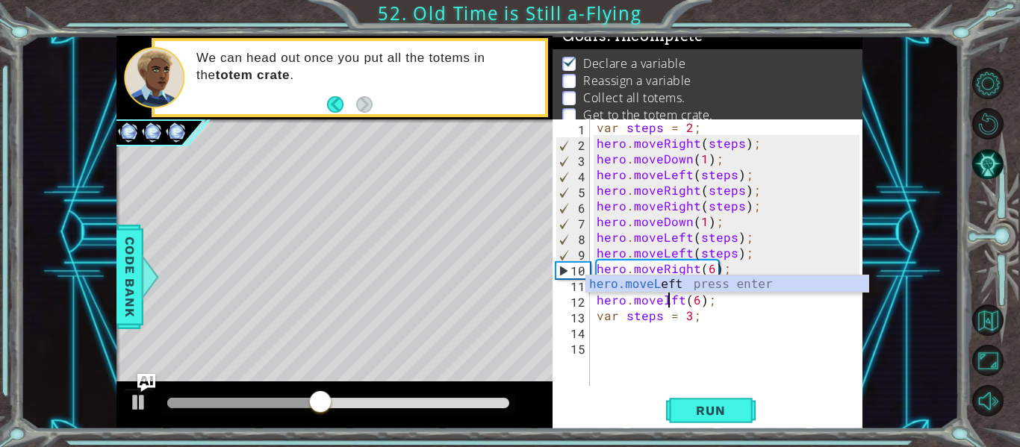
scroll to position [0, 5]
click at [728, 411] on span "Run" at bounding box center [710, 410] width 59 height 15
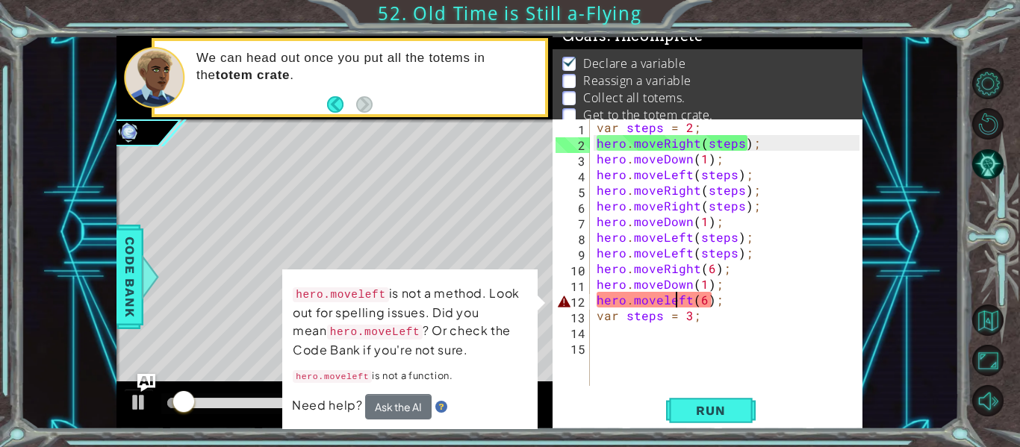
click at [665, 303] on div "var steps = 2 ; hero . moveRight ( steps ) ; hero . moveDown ( 1 ) ; hero . mov…" at bounding box center [730, 268] width 273 height 298
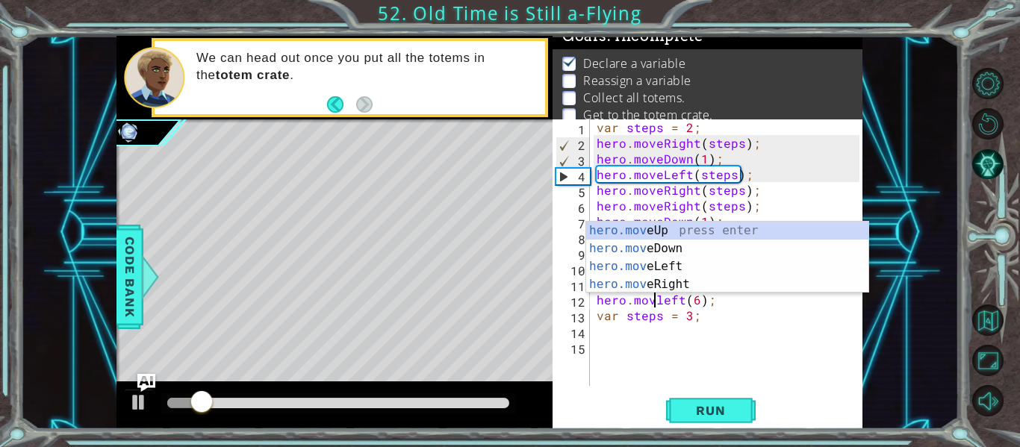
scroll to position [0, 4]
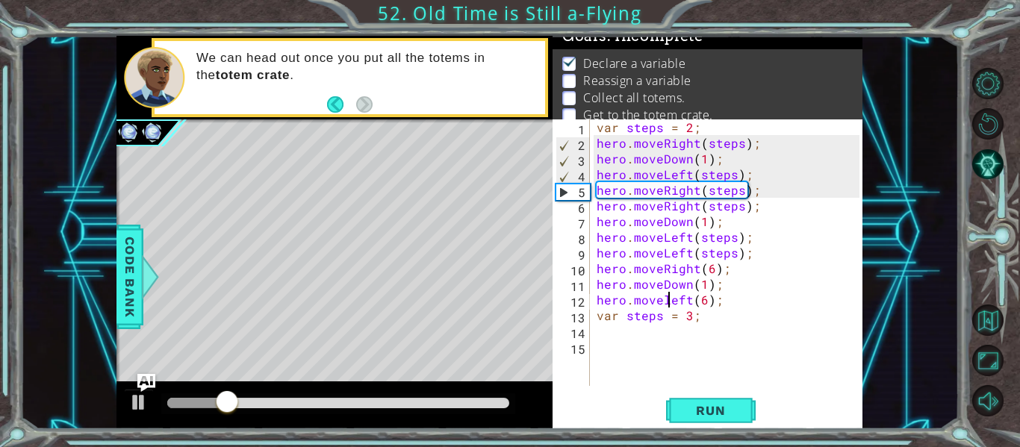
click at [671, 302] on div "var steps = 2 ; hero . moveRight ( steps ) ; hero . moveDown ( 1 ) ; hero . mov…" at bounding box center [730, 268] width 273 height 298
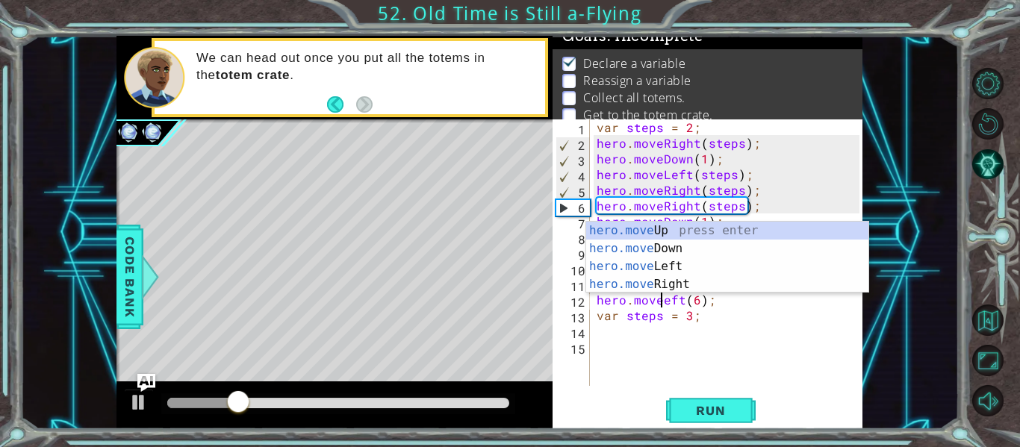
scroll to position [0, 5]
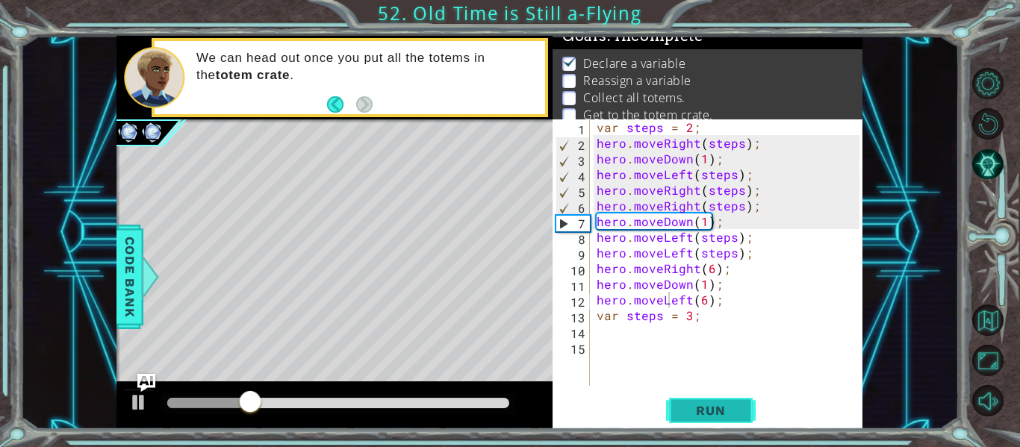
click at [715, 414] on span "Run" at bounding box center [710, 410] width 59 height 15
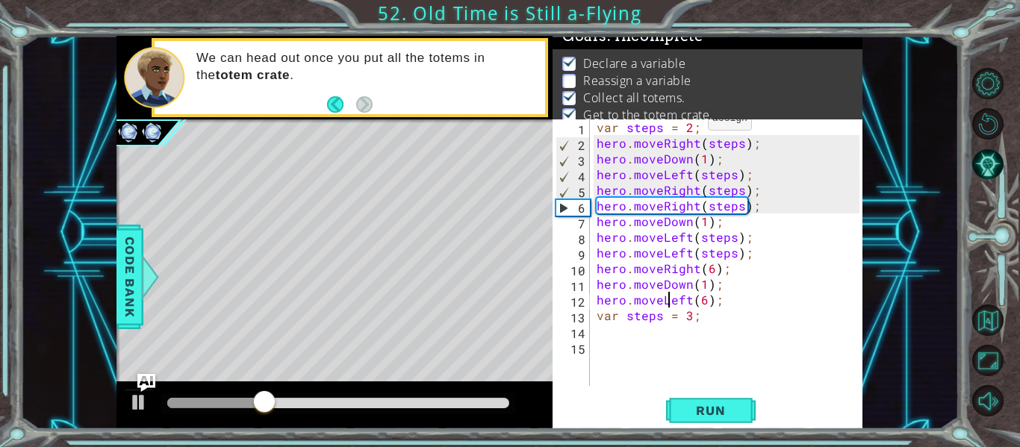
click at [689, 122] on div "var steps = 2 ; hero . moveRight ( steps ) ; hero . moveDown ( 1 ) ; hero . mov…" at bounding box center [730, 268] width 273 height 298
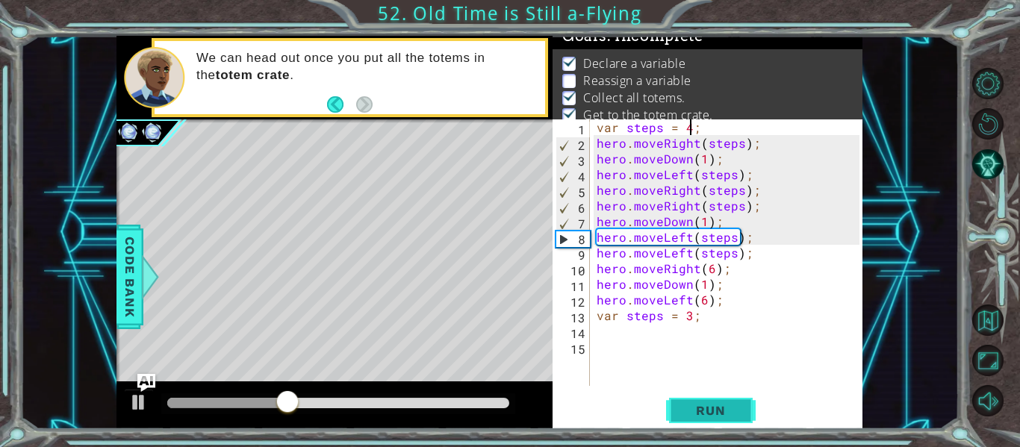
type textarea "var steps = 4;"
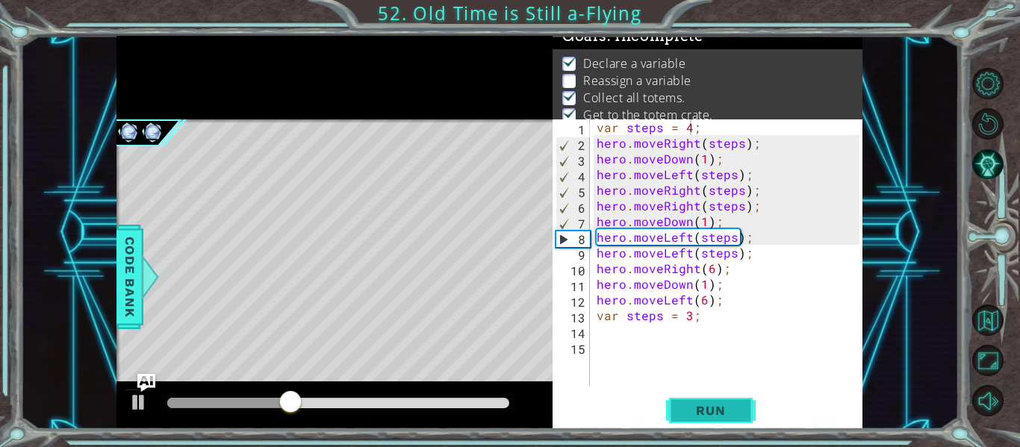
click at [740, 420] on button "Run" at bounding box center [711, 411] width 90 height 31
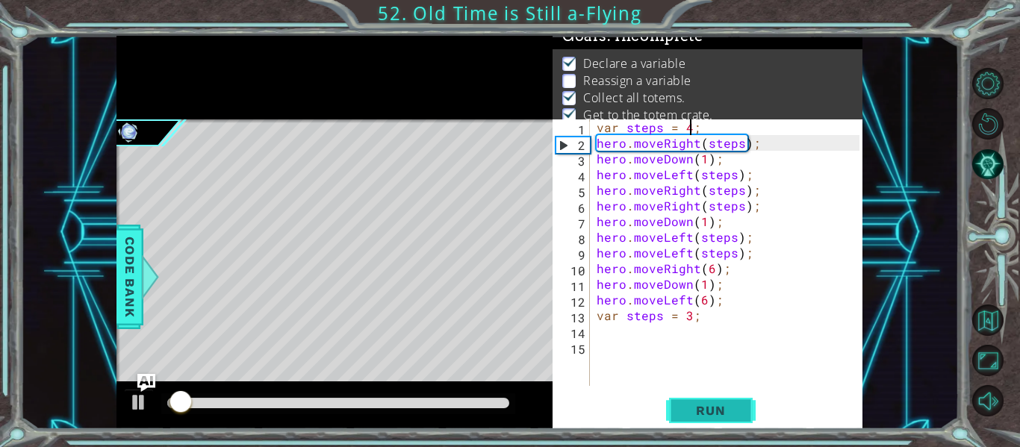
click at [740, 420] on button "Run" at bounding box center [711, 411] width 90 height 31
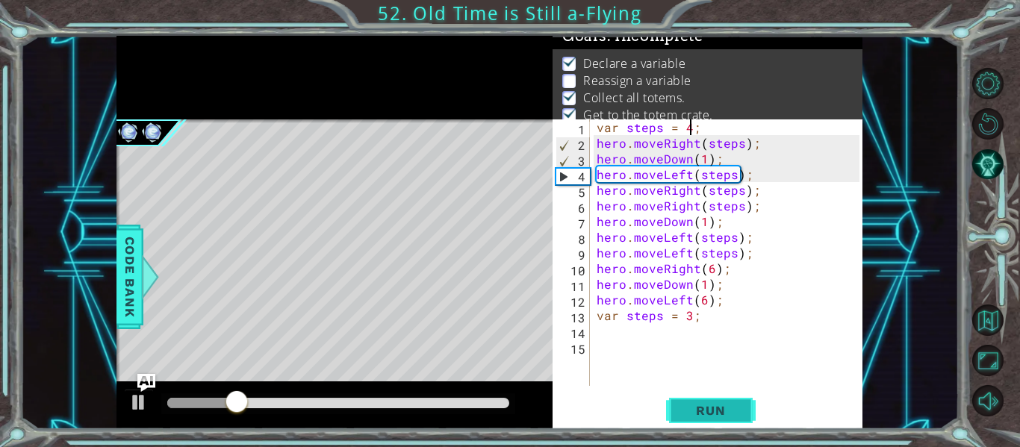
click at [741, 420] on button "Run" at bounding box center [711, 411] width 90 height 31
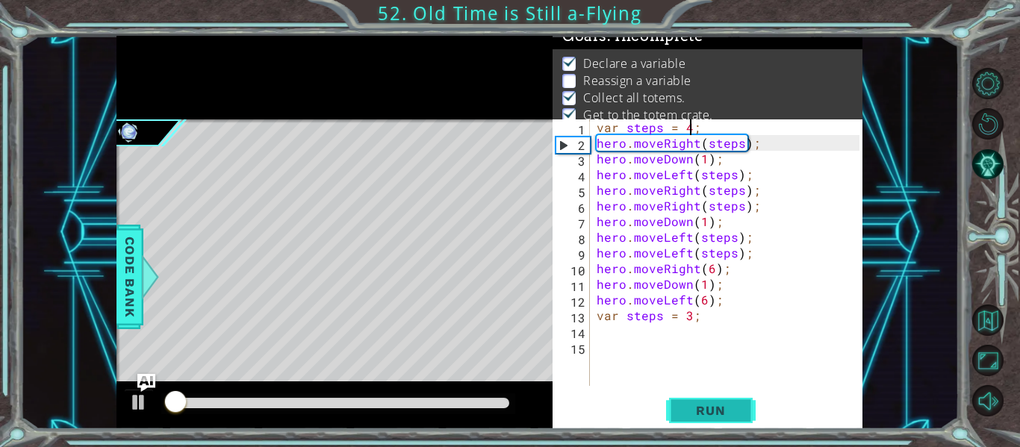
click at [724, 407] on span "Run" at bounding box center [710, 410] width 59 height 15
click at [691, 324] on div "var steps = 4 ; hero . moveRight ( steps ) ; hero . moveDown ( 1 ) ; hero . mov…" at bounding box center [730, 268] width 273 height 298
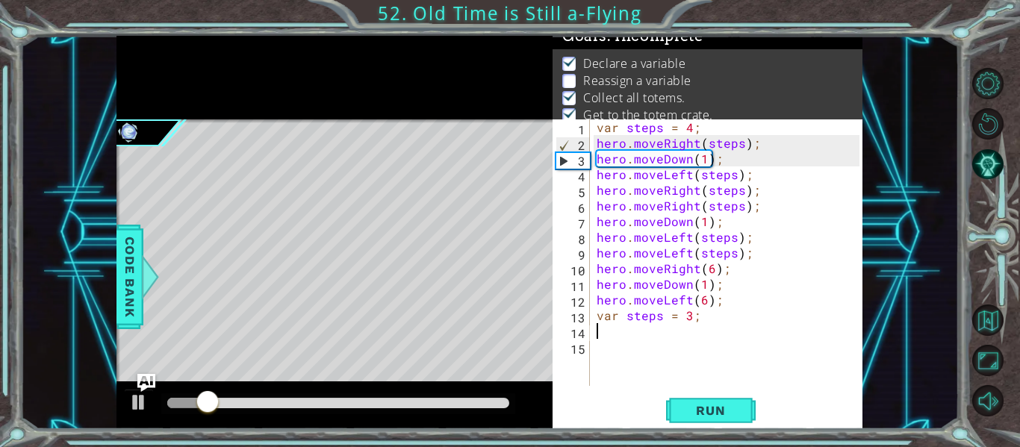
click at [687, 326] on div "var steps = 4 ; hero . moveRight ( steps ) ; hero . moveDown ( 1 ) ; hero . mov…" at bounding box center [730, 268] width 273 height 298
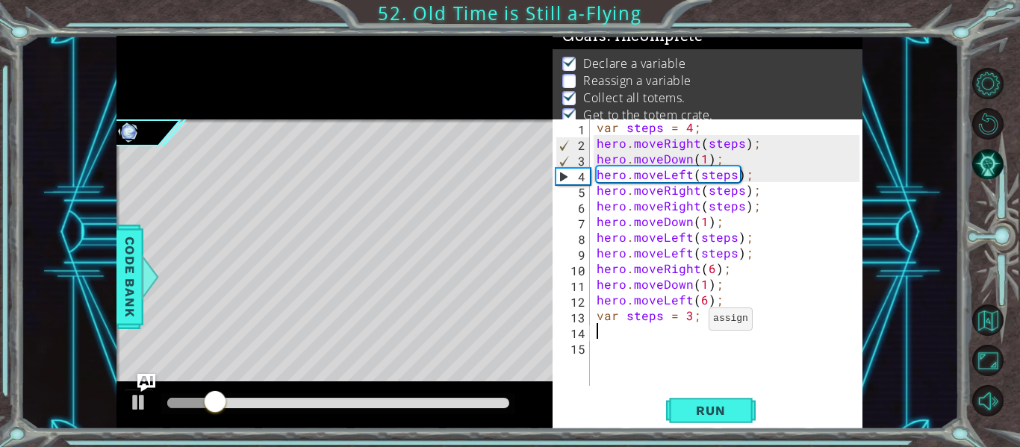
click at [690, 322] on div "var steps = 4 ; hero . moveRight ( steps ) ; hero . moveDown ( 1 ) ; hero . mov…" at bounding box center [730, 268] width 273 height 298
click at [699, 425] on button "Run" at bounding box center [711, 411] width 90 height 31
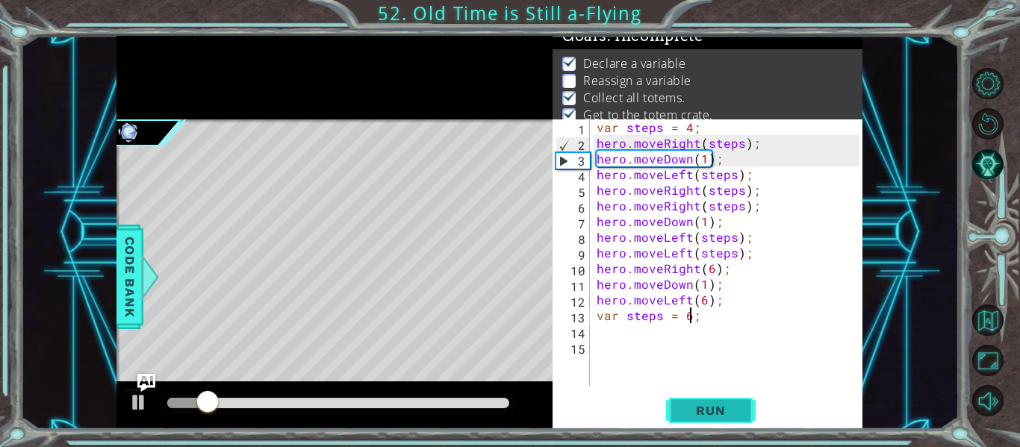
click at [712, 419] on button "Run" at bounding box center [711, 411] width 90 height 31
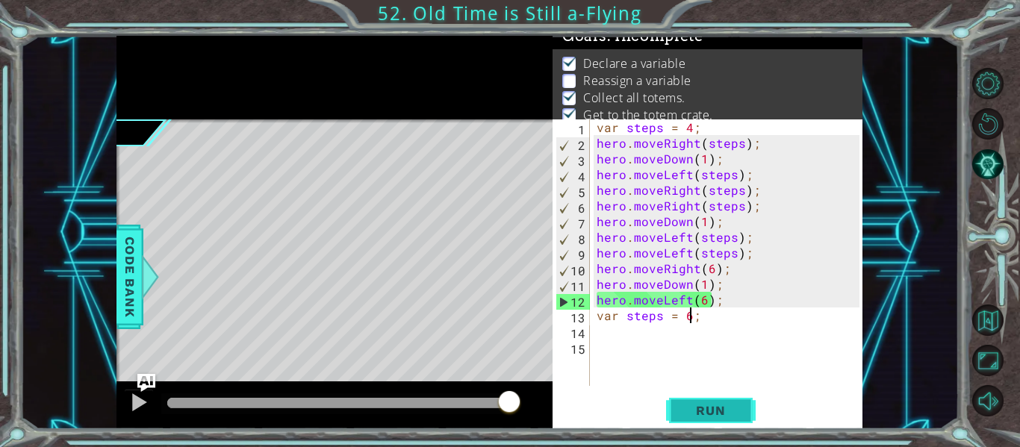
click at [707, 422] on button "Run" at bounding box center [711, 411] width 90 height 31
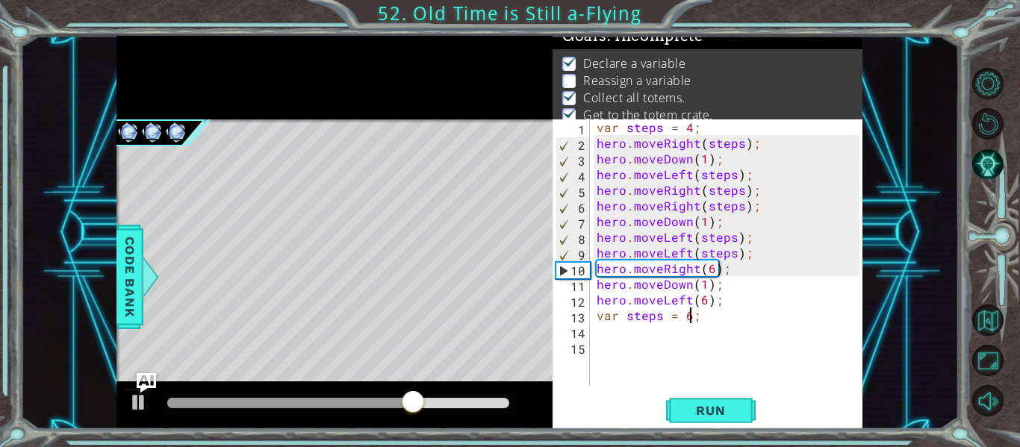
click at [144, 379] on img "Ask AI" at bounding box center [146, 382] width 19 height 19
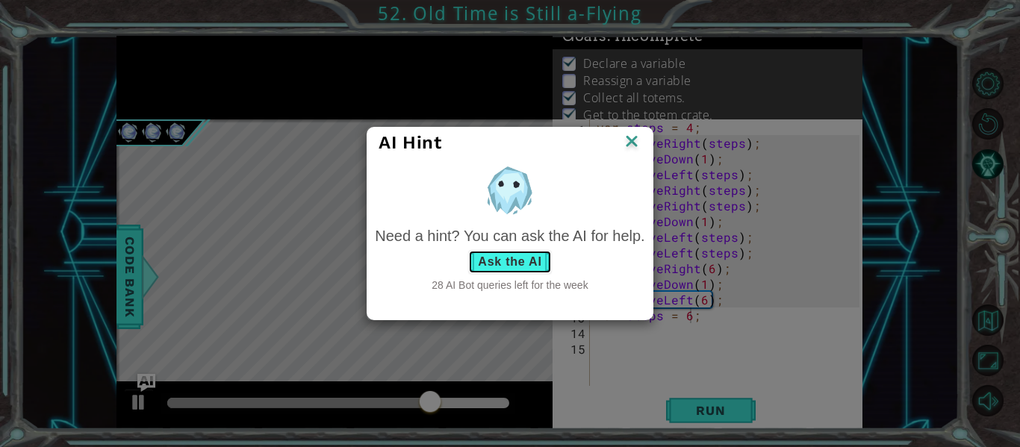
click at [524, 258] on button "Ask the AI" at bounding box center [509, 262] width 83 height 24
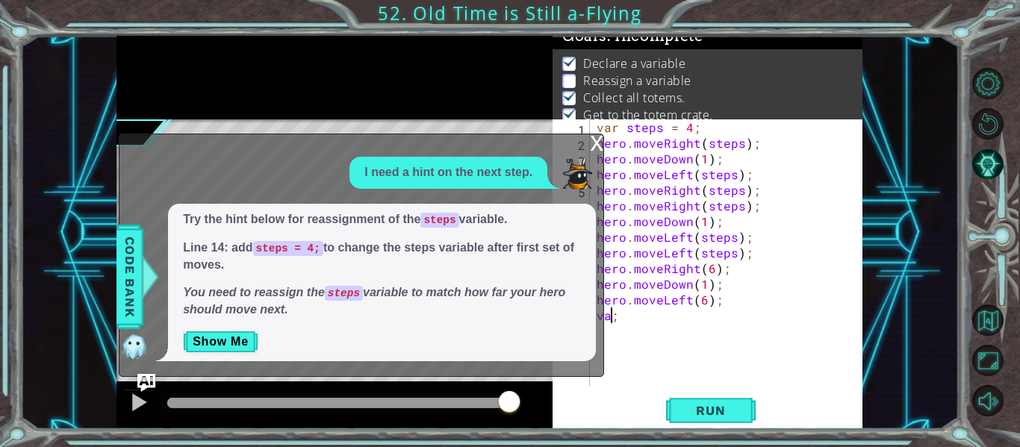
scroll to position [0, 0]
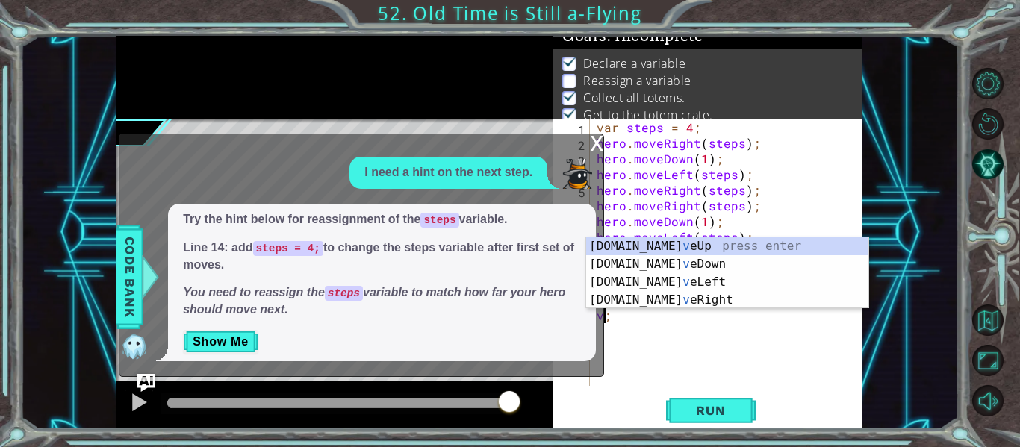
type textarea ";"
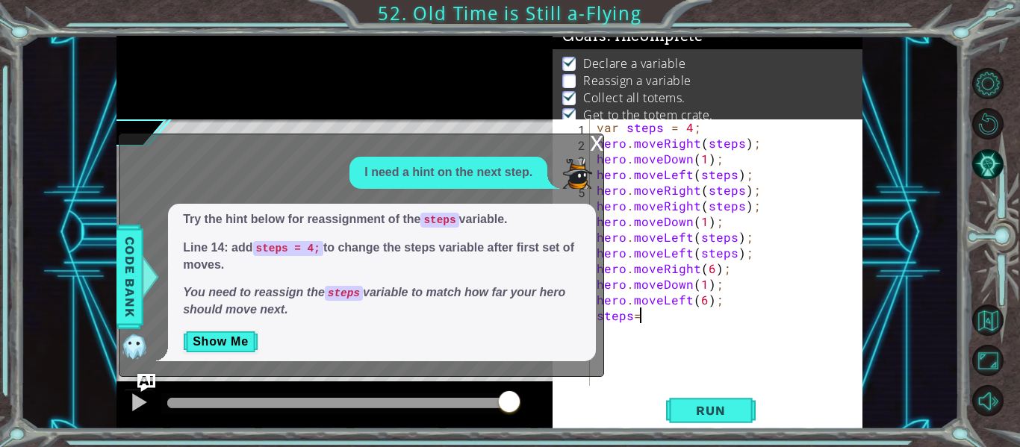
scroll to position [0, 2]
type textarea "steps=4"
click at [703, 413] on span "Run" at bounding box center [710, 410] width 59 height 15
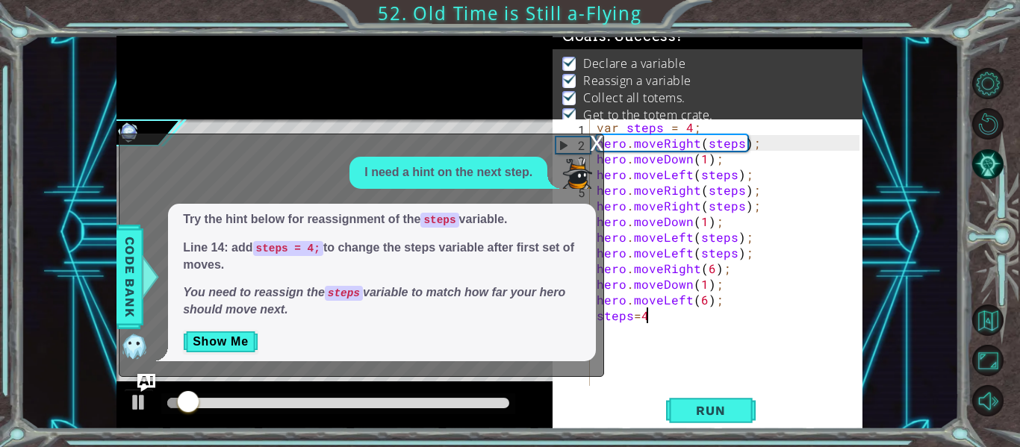
click at [593, 140] on div "x" at bounding box center [596, 141] width 13 height 15
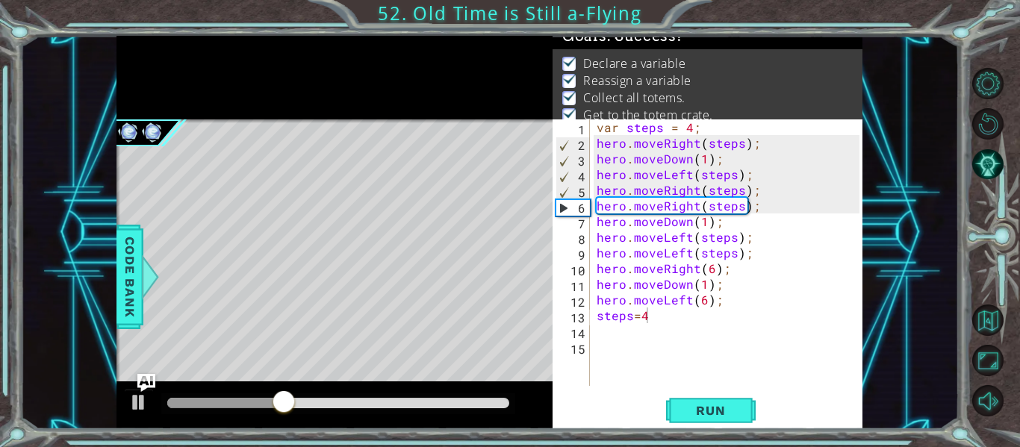
click at [470, 400] on div at bounding box center [338, 403] width 342 height 10
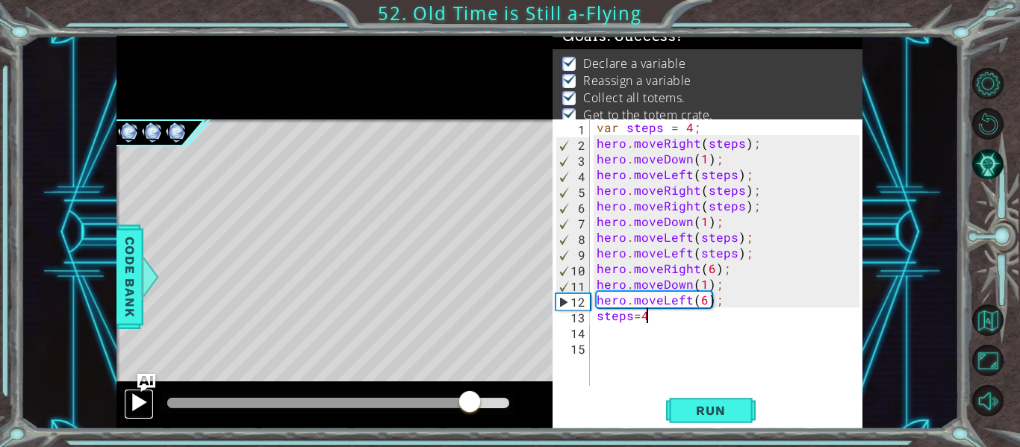
click at [136, 397] on div at bounding box center [138, 402] width 19 height 19
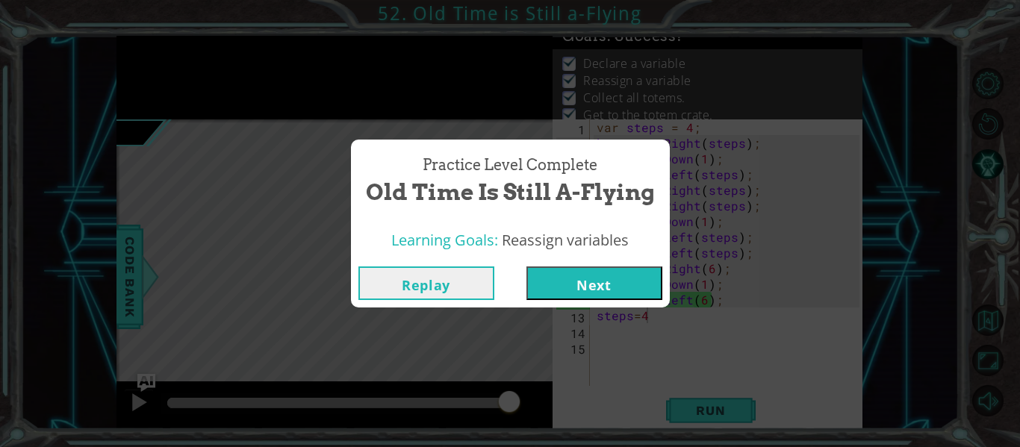
click at [571, 294] on button "Next" at bounding box center [594, 284] width 136 height 34
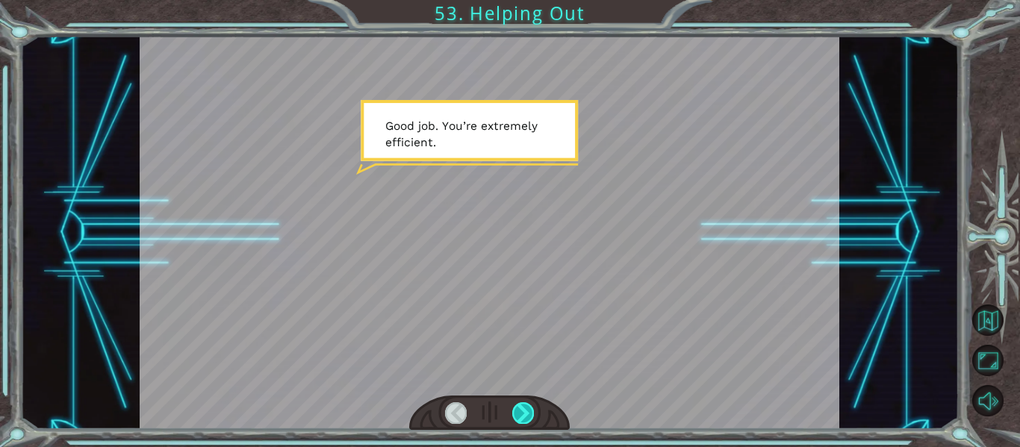
click at [524, 412] on div at bounding box center [523, 412] width 22 height 21
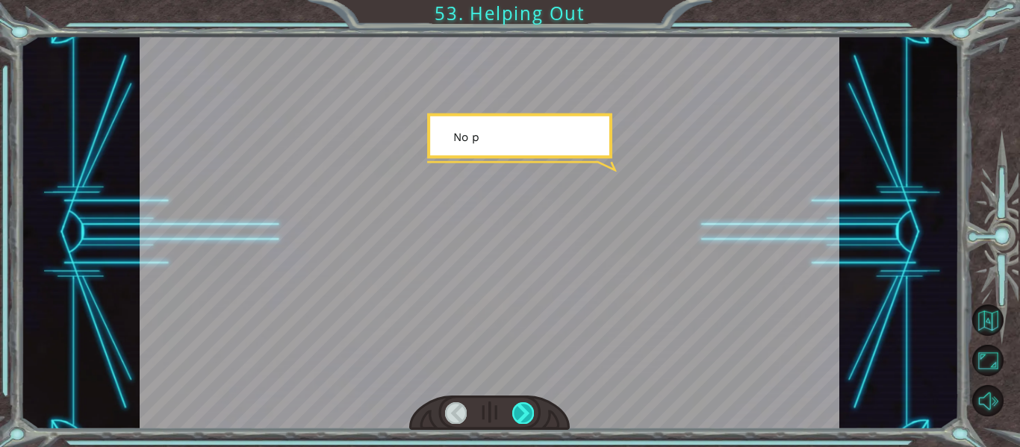
click at [524, 412] on div at bounding box center [523, 412] width 22 height 21
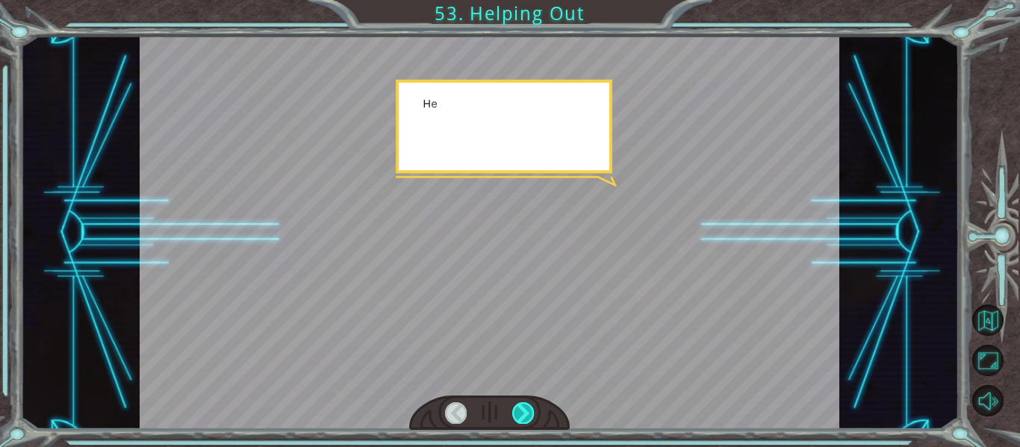
click at [524, 412] on div at bounding box center [523, 412] width 22 height 21
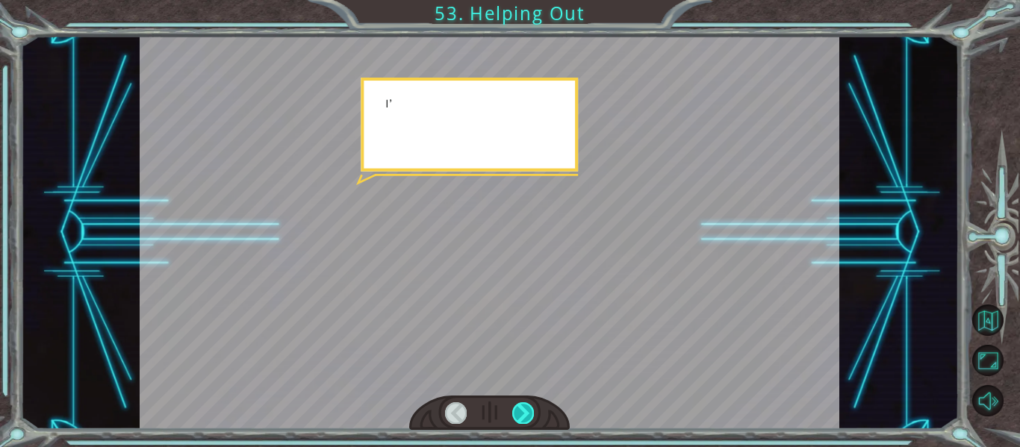
click at [524, 412] on div at bounding box center [523, 412] width 22 height 21
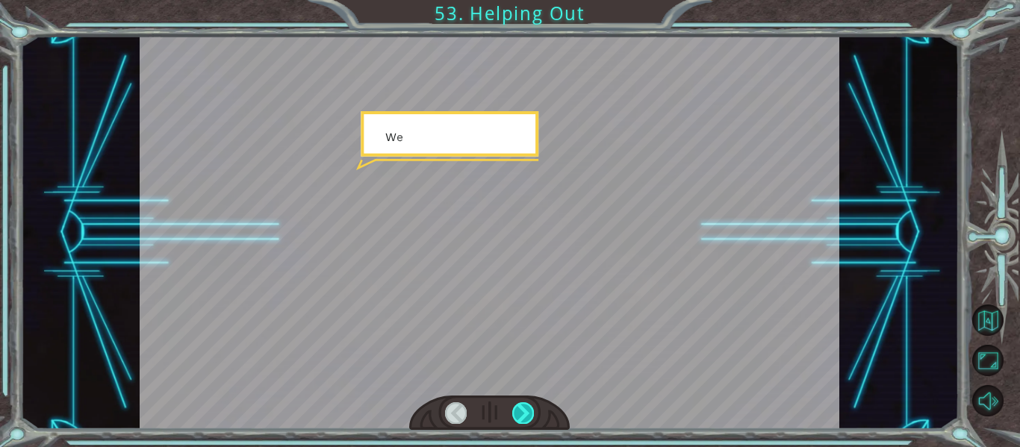
click at [524, 412] on div at bounding box center [523, 412] width 22 height 21
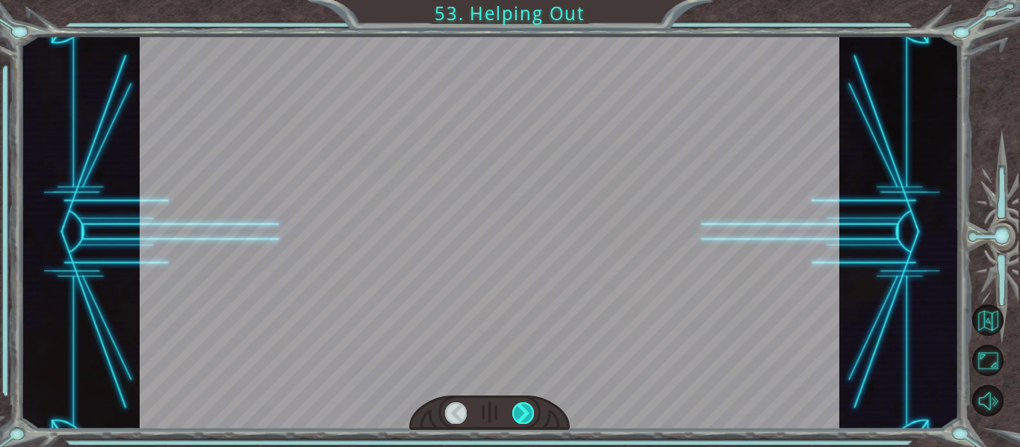
click at [524, 413] on div at bounding box center [523, 412] width 22 height 21
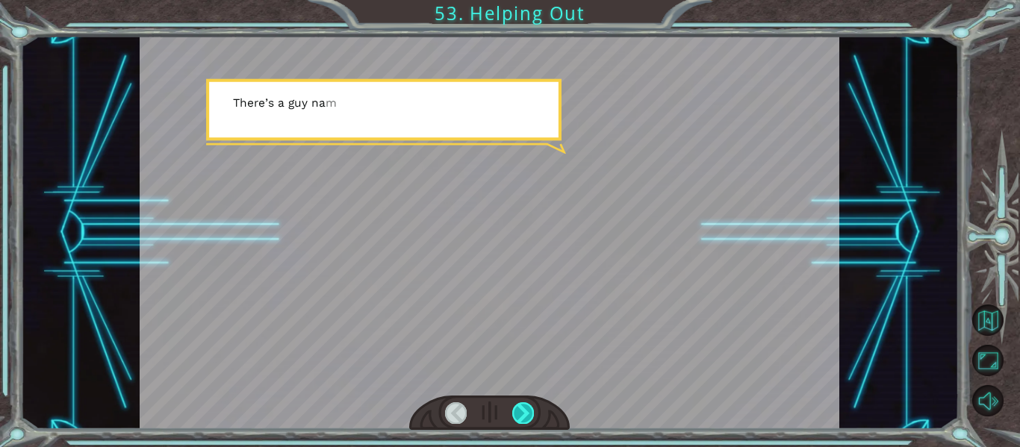
click at [527, 416] on div at bounding box center [523, 412] width 22 height 21
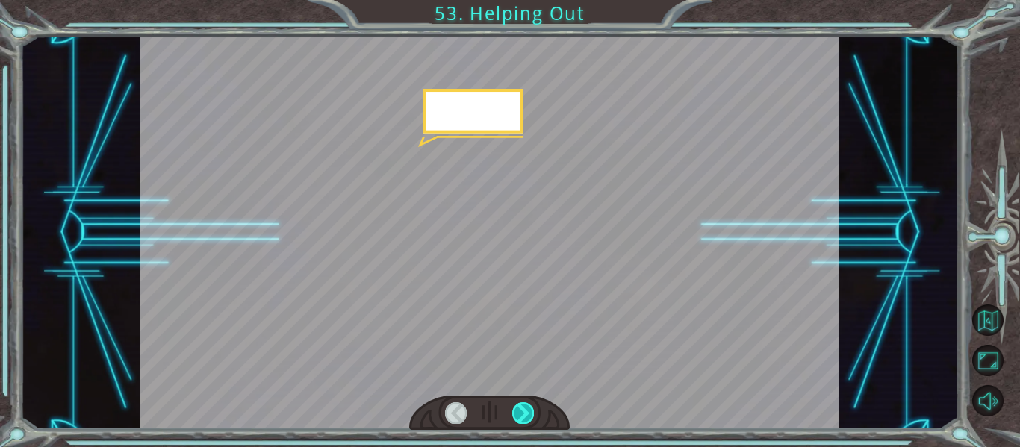
click at [526, 416] on div at bounding box center [523, 412] width 22 height 21
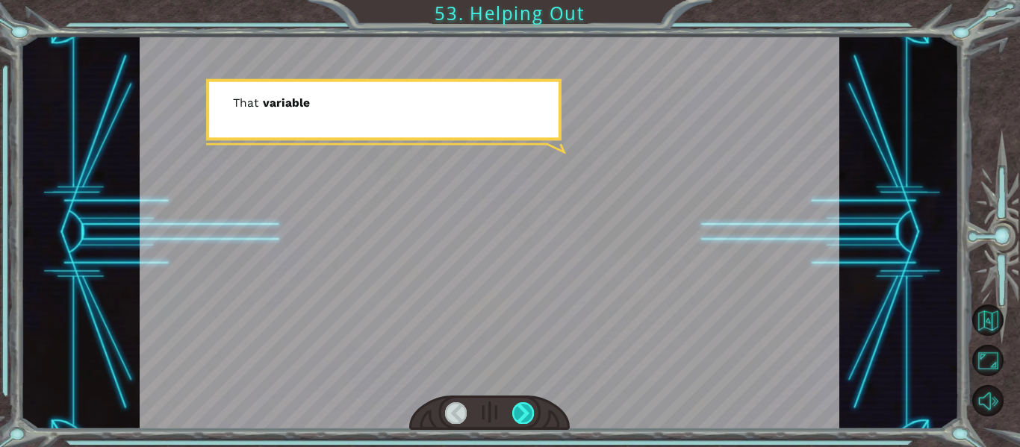
click at [526, 416] on div at bounding box center [523, 412] width 22 height 21
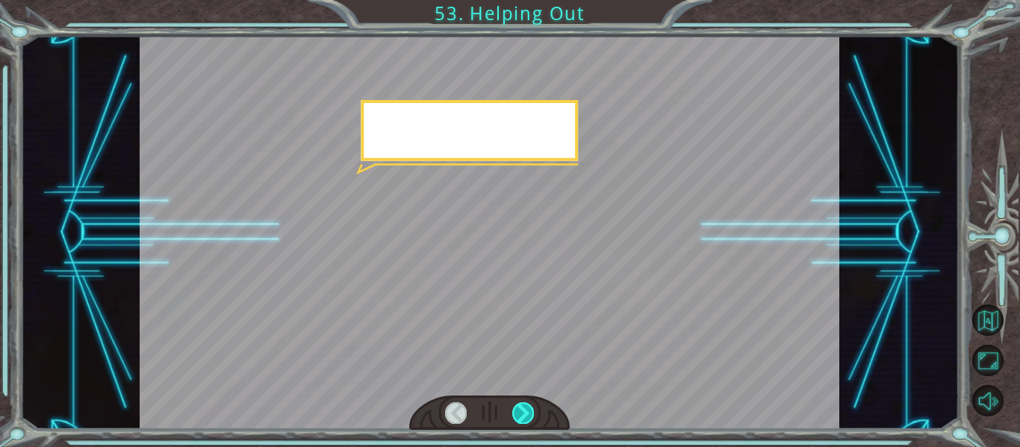
click at [526, 416] on div at bounding box center [523, 412] width 22 height 21
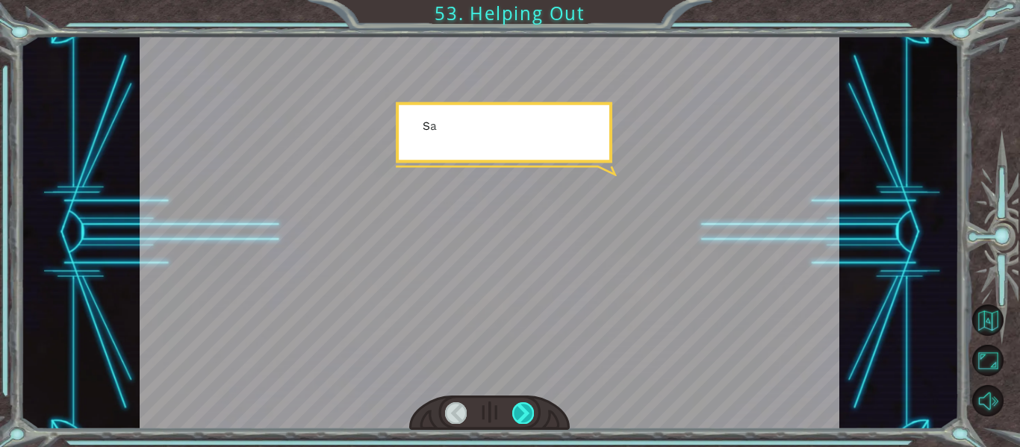
click at [526, 416] on div at bounding box center [523, 412] width 22 height 21
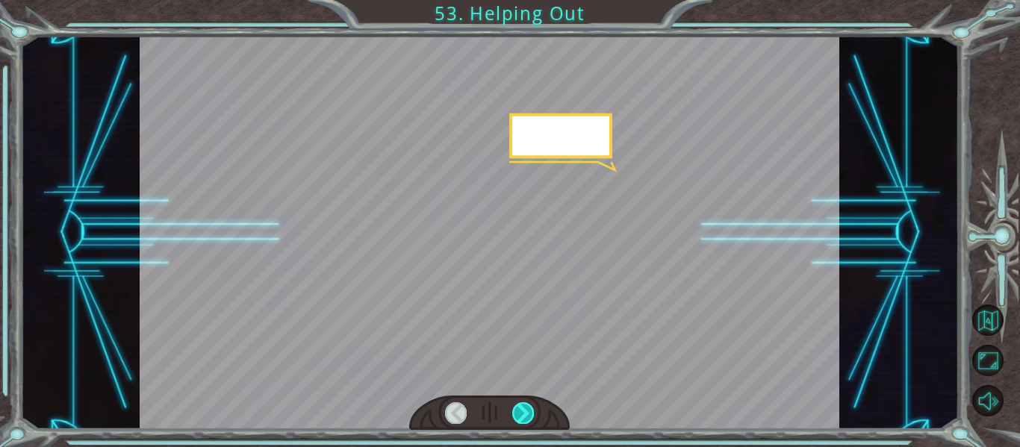
click at [526, 416] on div at bounding box center [523, 412] width 22 height 21
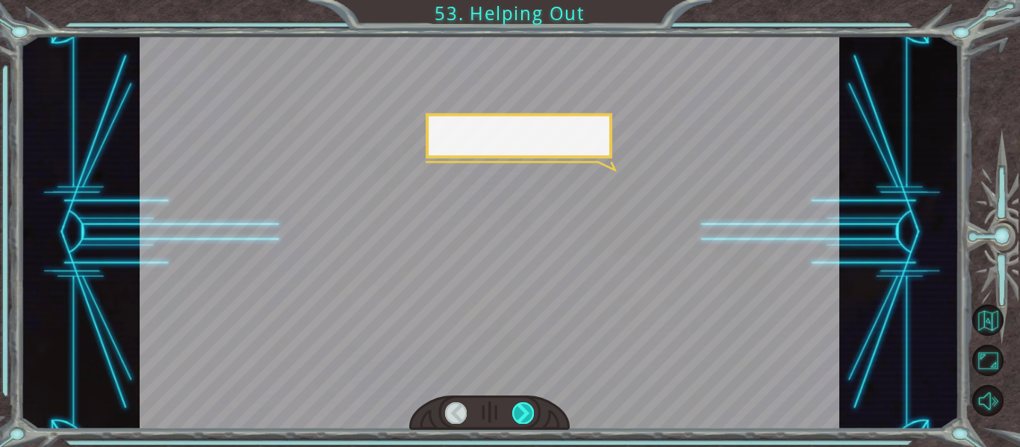
click at [526, 416] on div at bounding box center [523, 412] width 22 height 21
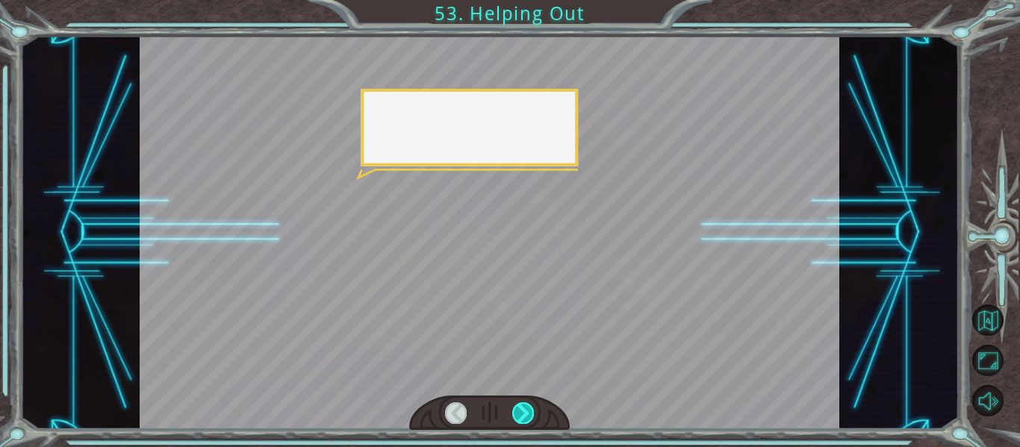
click at [526, 416] on div at bounding box center [523, 412] width 22 height 21
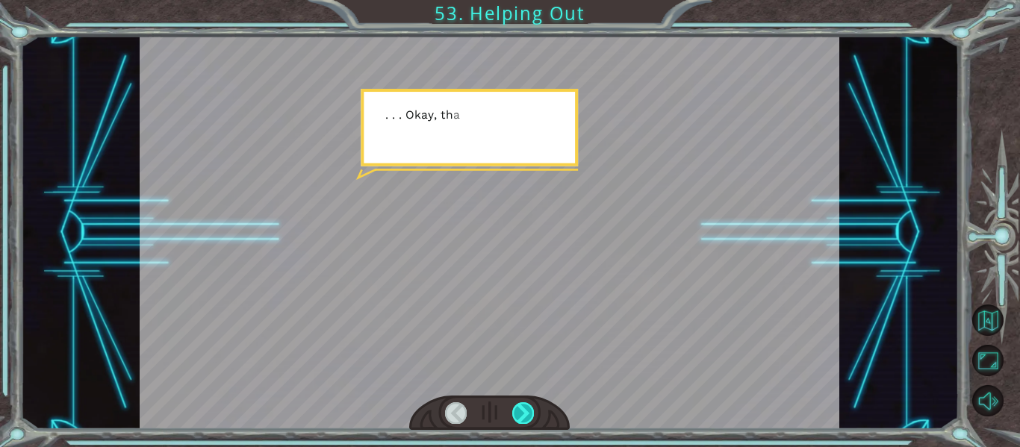
click at [526, 416] on div at bounding box center [523, 412] width 22 height 21
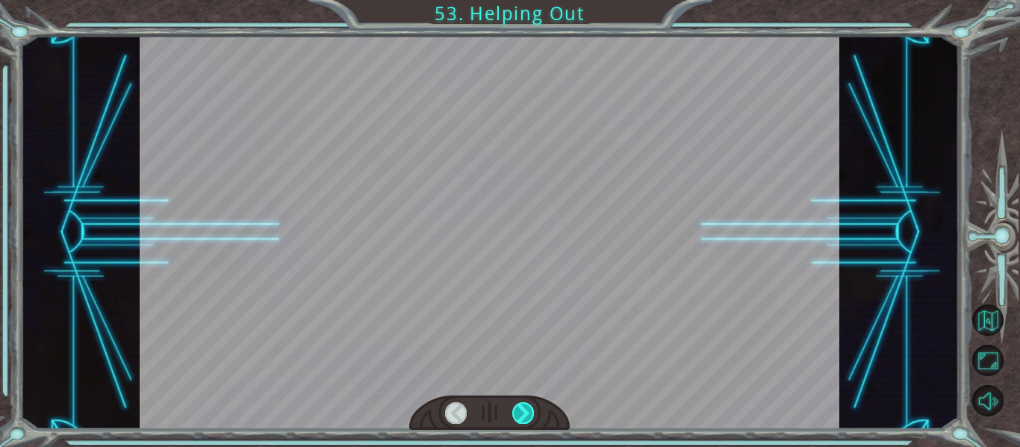
click at [526, 416] on div at bounding box center [523, 412] width 22 height 21
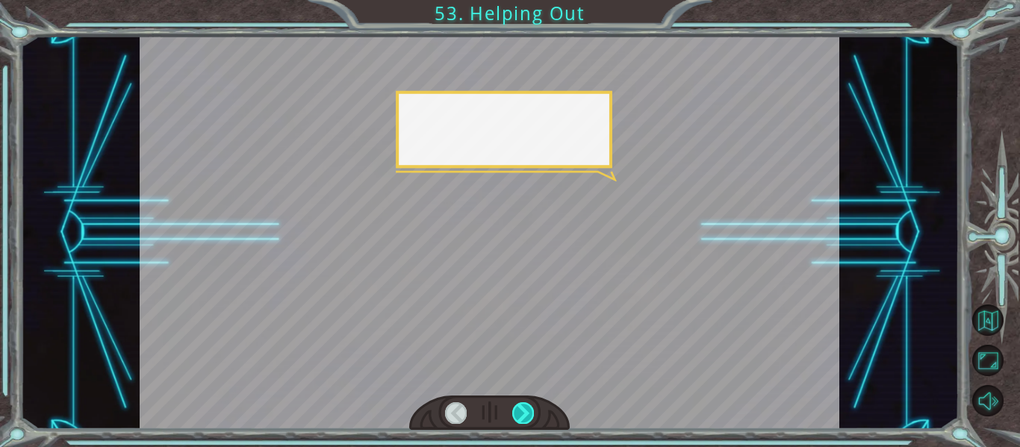
click at [526, 416] on div at bounding box center [523, 412] width 22 height 21
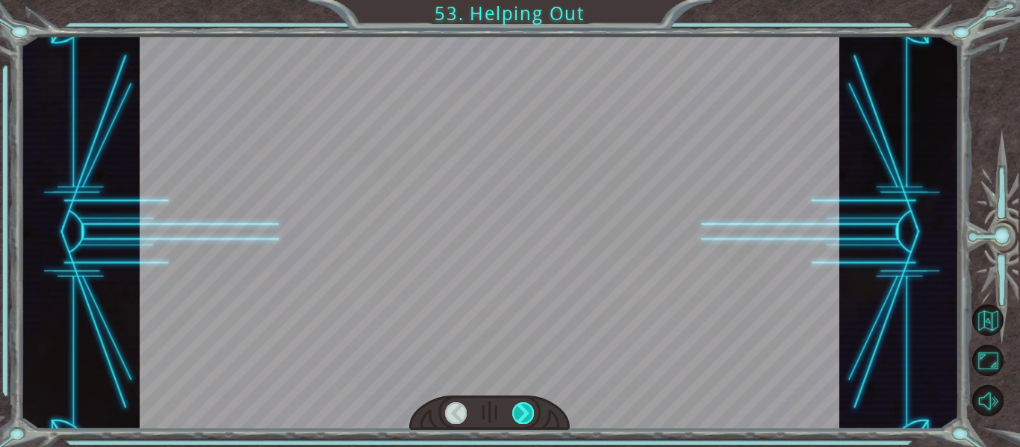
click at [526, 416] on div at bounding box center [523, 412] width 22 height 21
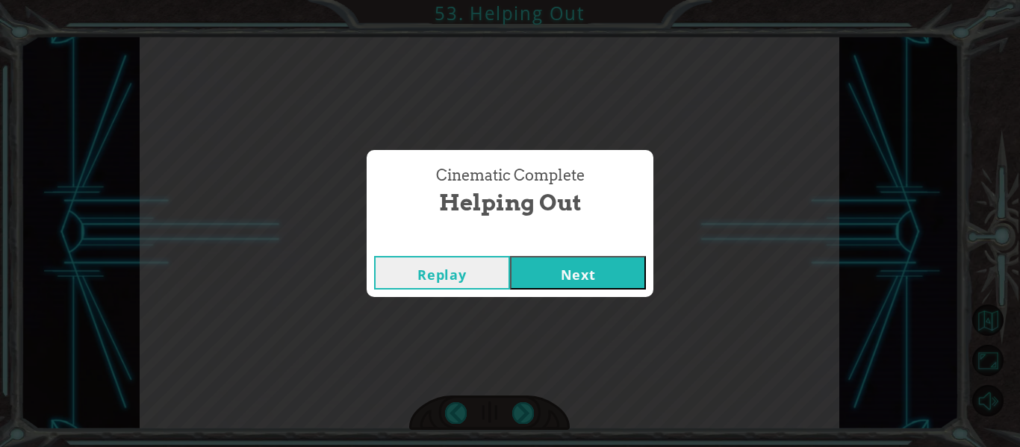
click at [550, 282] on button "Next" at bounding box center [578, 273] width 136 height 34
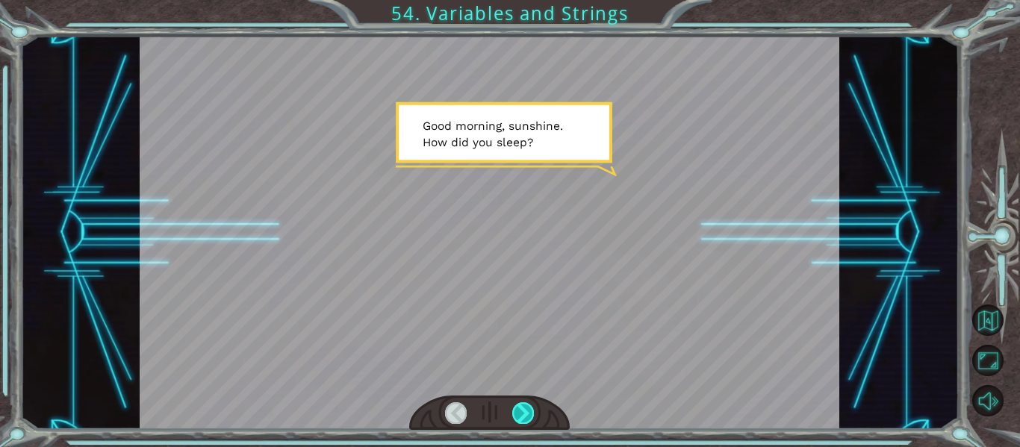
click at [512, 414] on div at bounding box center [523, 412] width 22 height 21
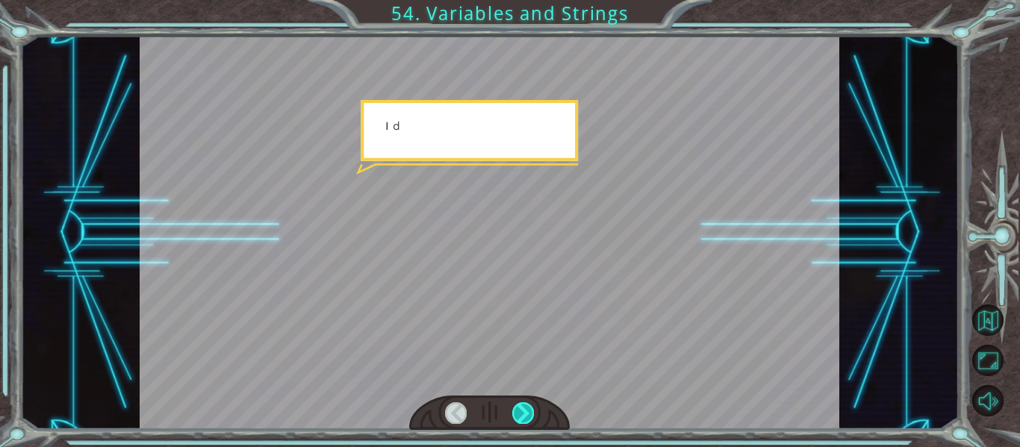
click at [512, 414] on div at bounding box center [523, 412] width 22 height 21
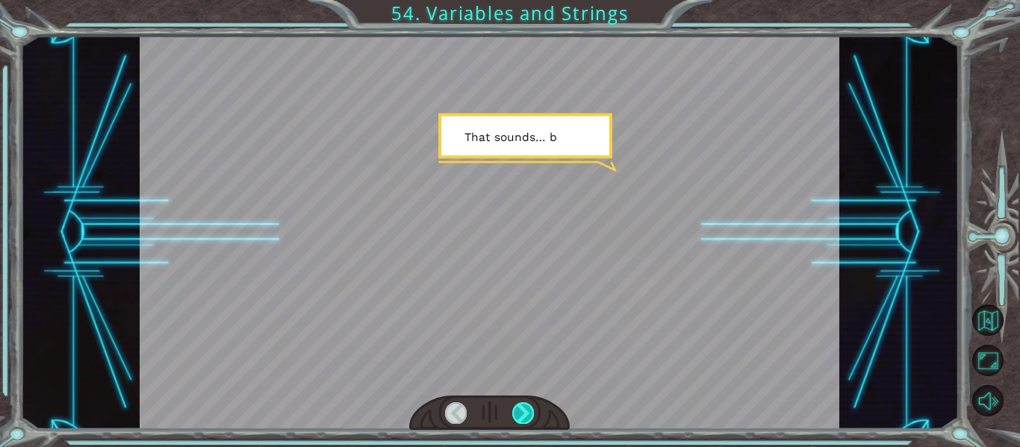
click at [513, 415] on div at bounding box center [523, 412] width 22 height 21
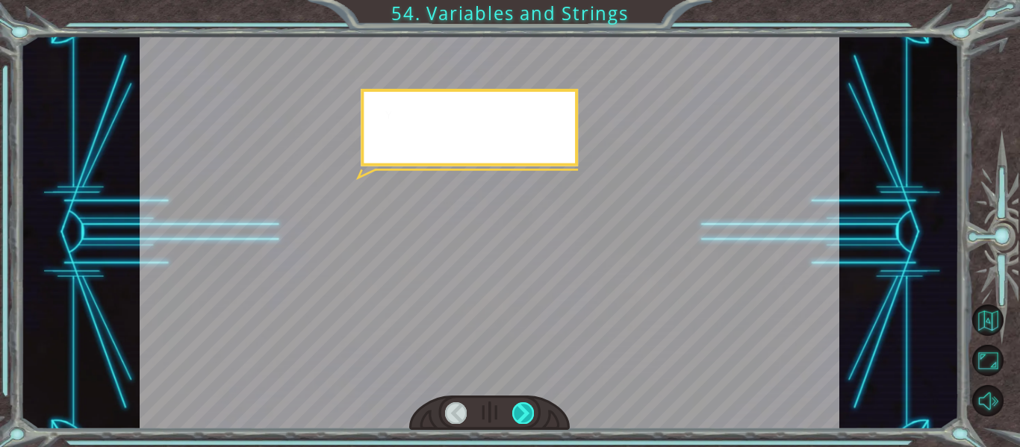
click at [513, 415] on div at bounding box center [523, 412] width 22 height 21
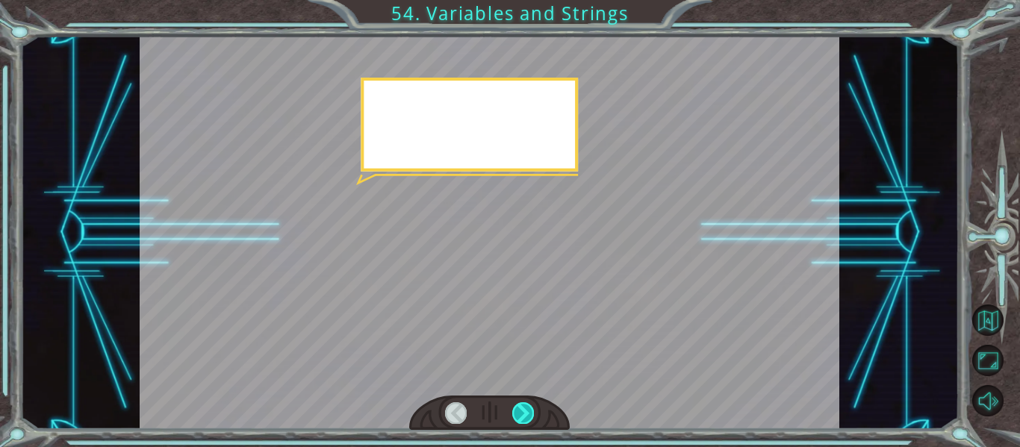
click at [513, 415] on div at bounding box center [523, 412] width 22 height 21
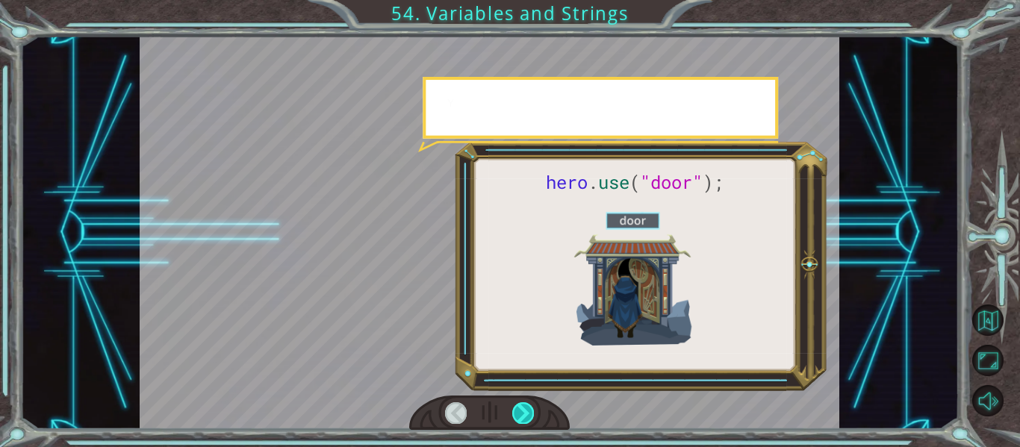
click at [513, 415] on div at bounding box center [523, 412] width 22 height 21
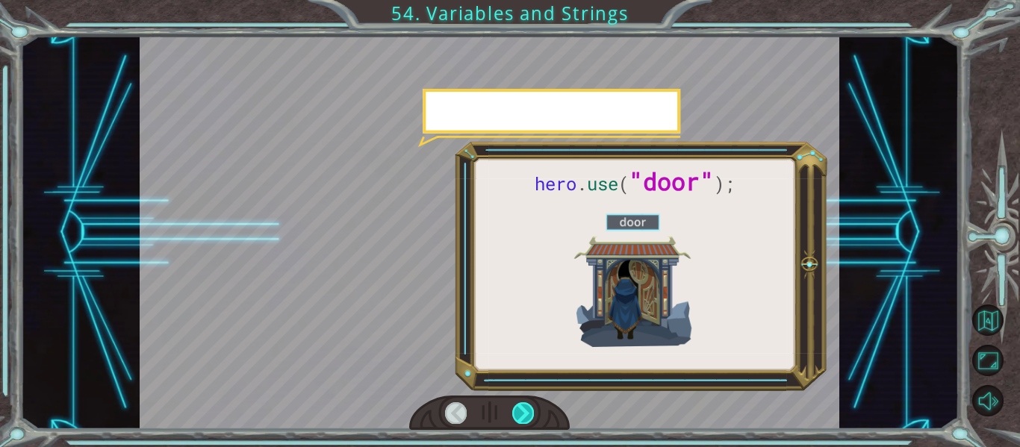
click at [513, 415] on div at bounding box center [523, 412] width 22 height 21
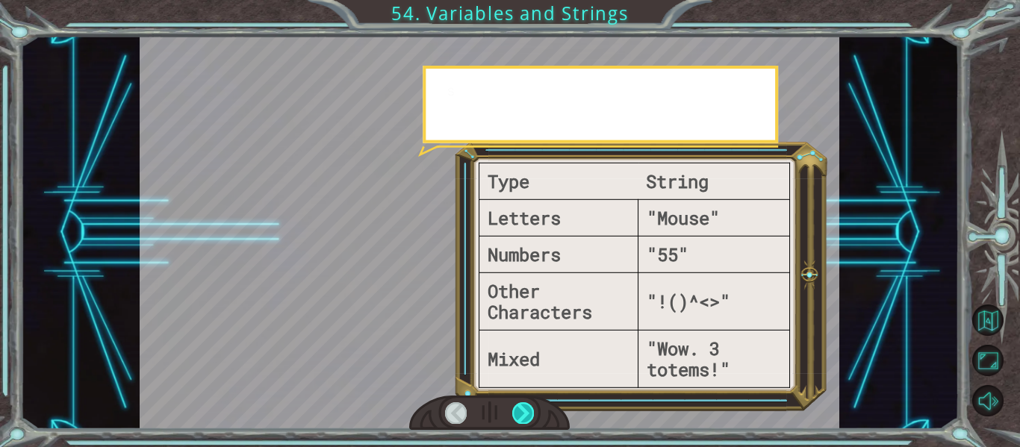
click at [513, 416] on div at bounding box center [523, 412] width 22 height 21
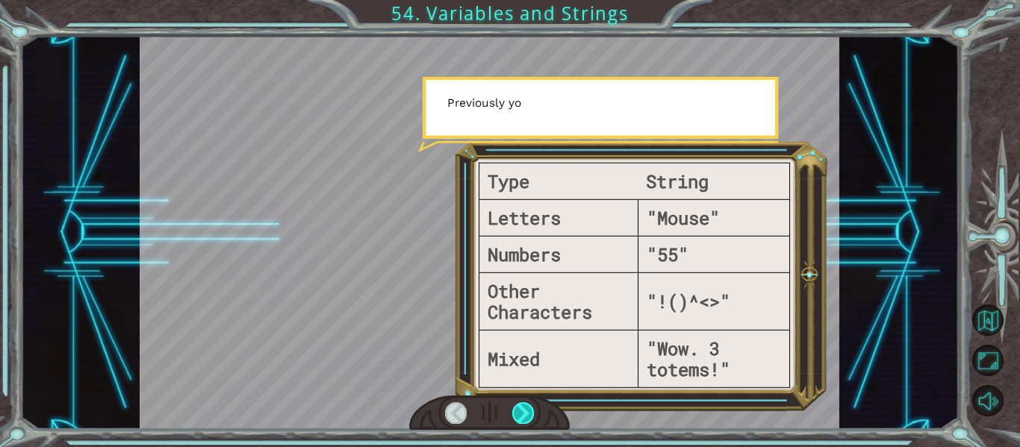
click at [513, 416] on div at bounding box center [523, 412] width 22 height 21
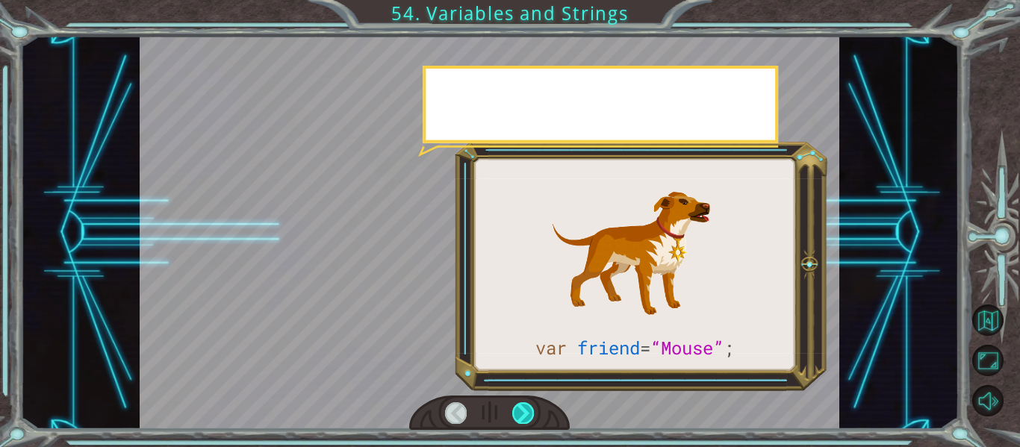
click at [513, 416] on div at bounding box center [523, 412] width 22 height 21
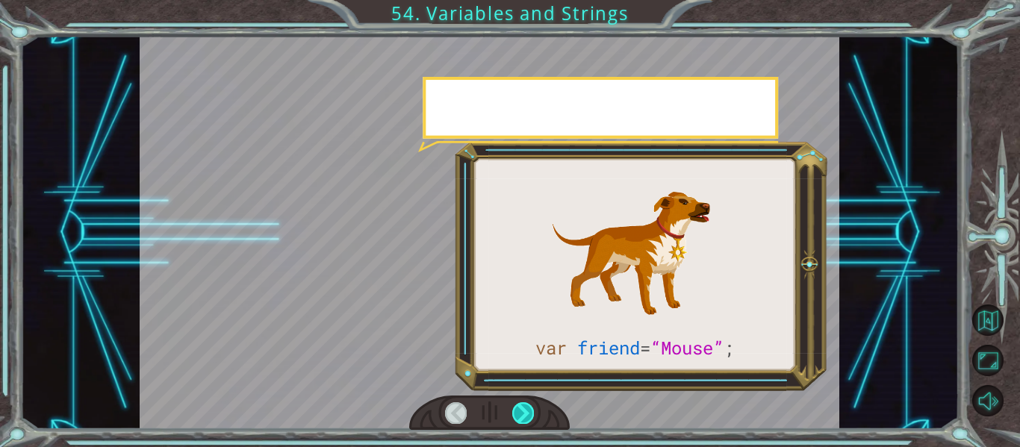
click at [513, 416] on div at bounding box center [523, 412] width 22 height 21
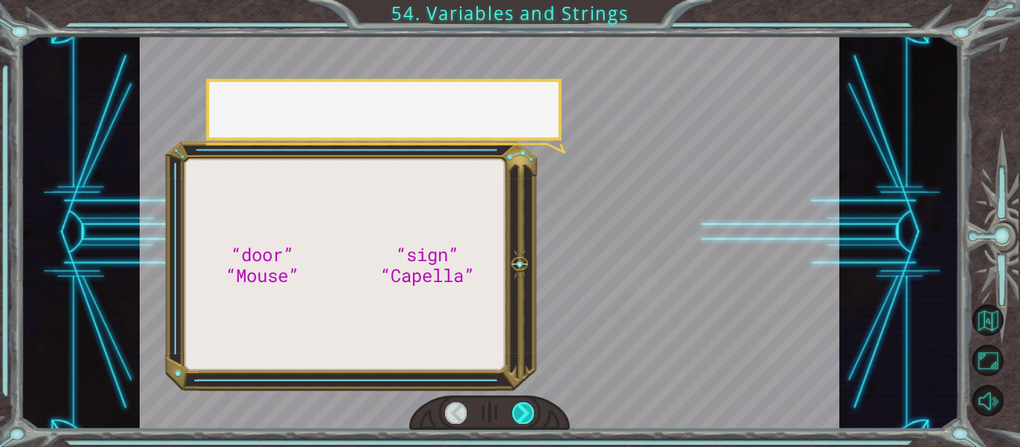
click at [513, 416] on div at bounding box center [523, 412] width 22 height 21
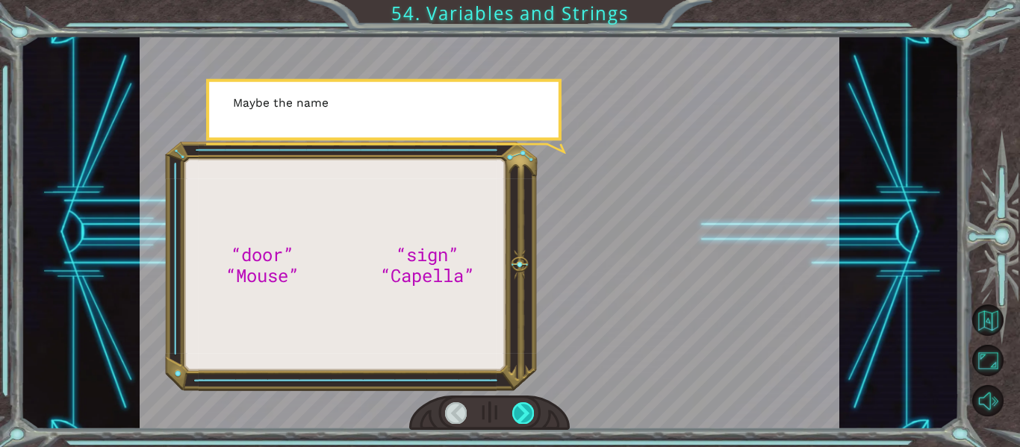
click at [513, 416] on div at bounding box center [523, 412] width 22 height 21
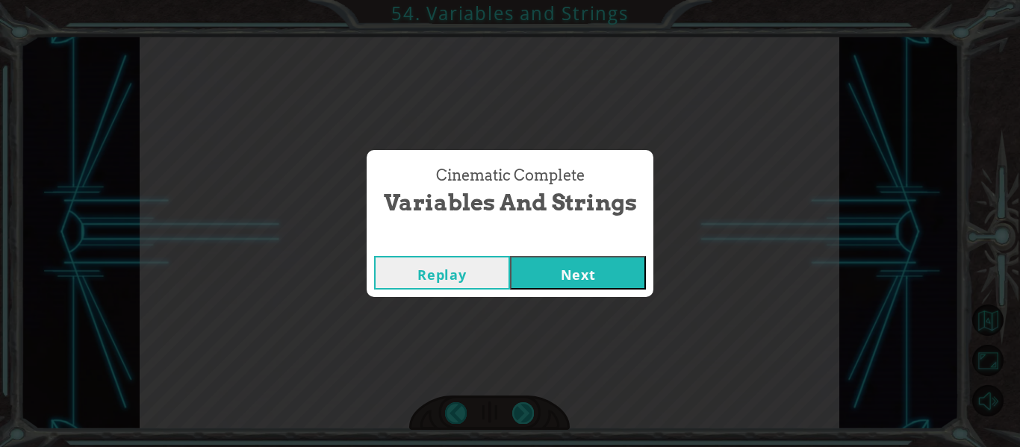
click at [512, 415] on div "Cinematic Complete Variables and Strings Replay Next" at bounding box center [510, 223] width 1020 height 447
click at [606, 279] on button "Next" at bounding box center [578, 273] width 136 height 34
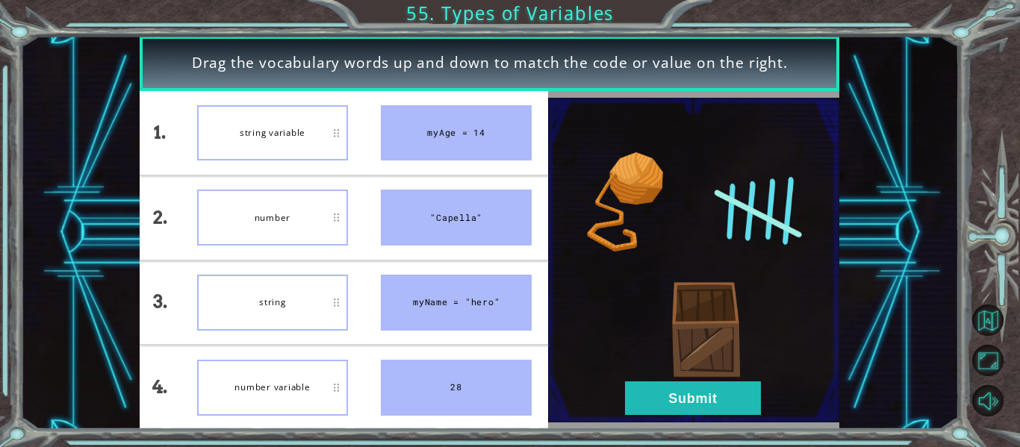
click at [309, 197] on div "number" at bounding box center [272, 218] width 151 height 56
click at [302, 113] on div "string variable" at bounding box center [272, 133] width 151 height 56
click at [634, 394] on button "Submit" at bounding box center [693, 399] width 136 height 34
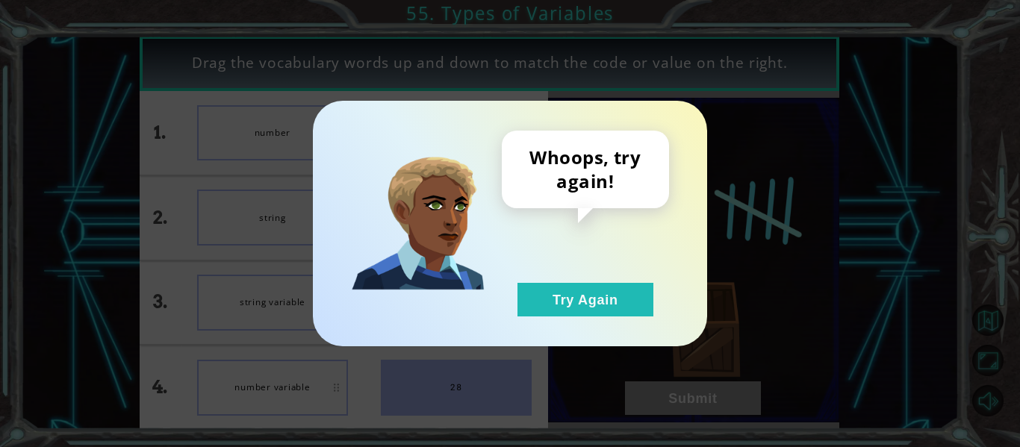
click at [574, 322] on div "Whoops, try again! Try Again" at bounding box center [510, 224] width 394 height 246
click at [564, 291] on button "Try Again" at bounding box center [585, 300] width 136 height 34
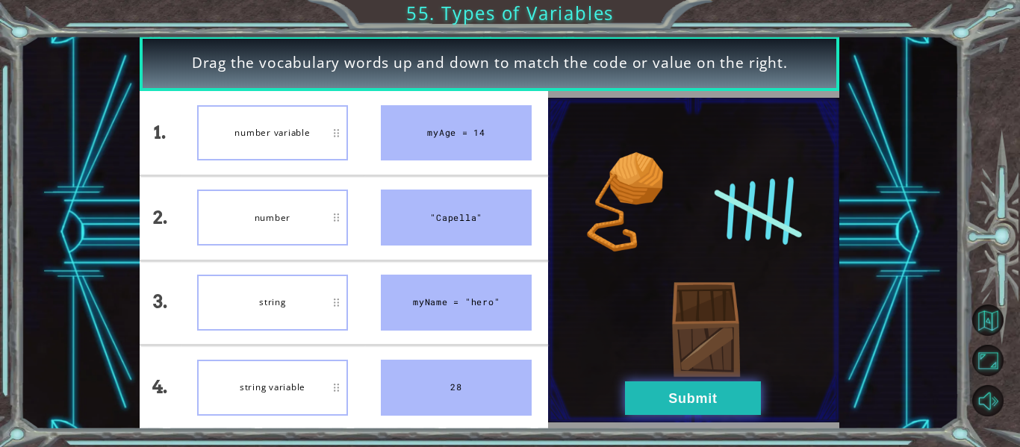
click at [697, 415] on button "Submit" at bounding box center [693, 399] width 136 height 34
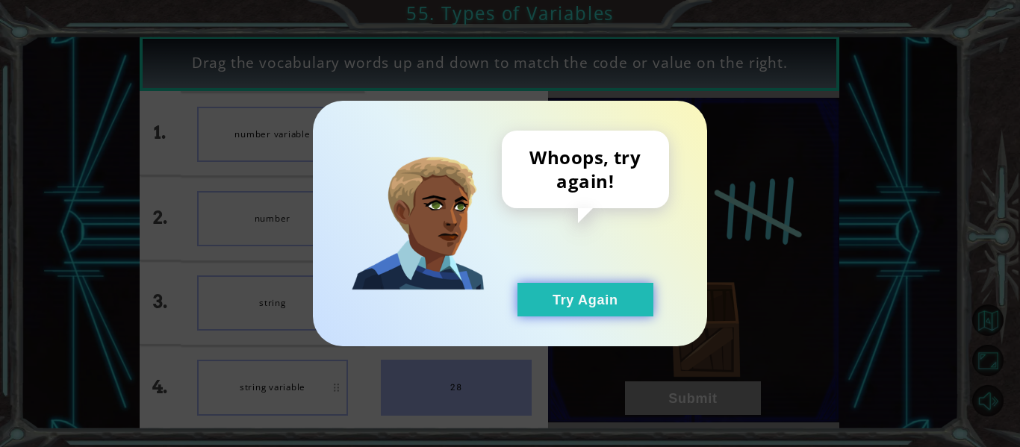
click at [573, 300] on button "Try Again" at bounding box center [585, 300] width 136 height 34
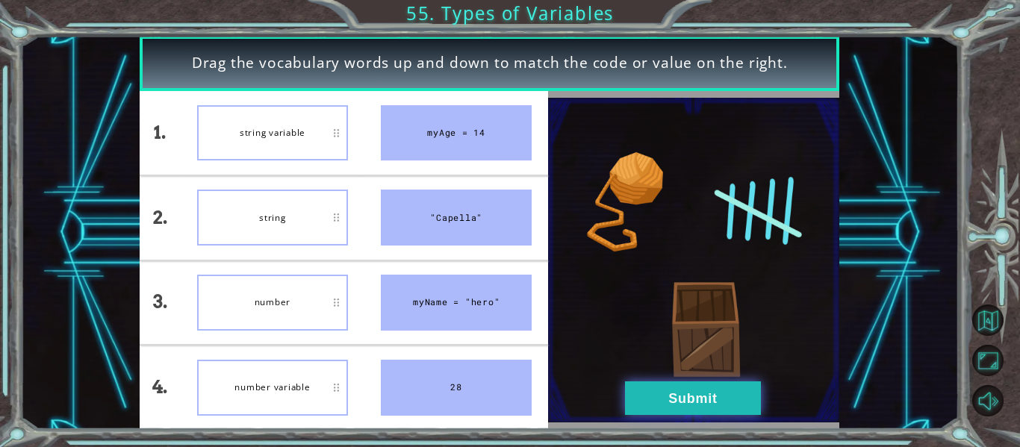
click at [668, 408] on button "Submit" at bounding box center [693, 399] width 136 height 34
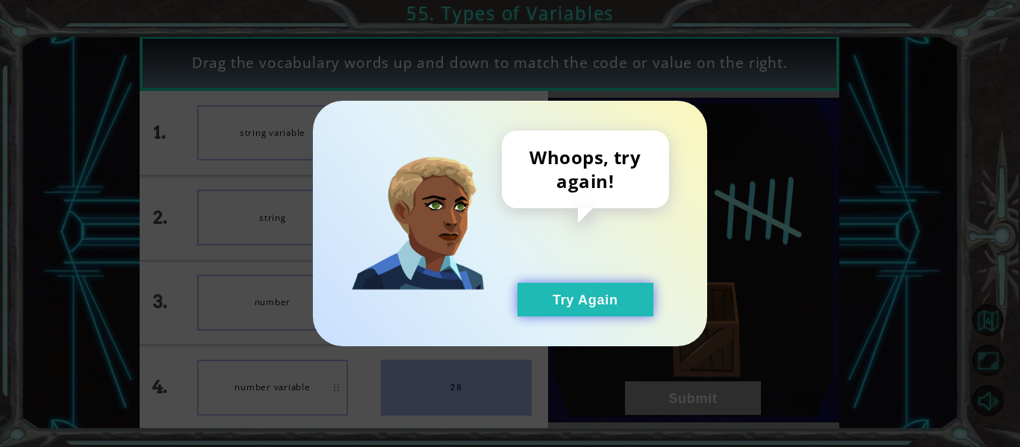
click at [536, 314] on button "Try Again" at bounding box center [585, 300] width 136 height 34
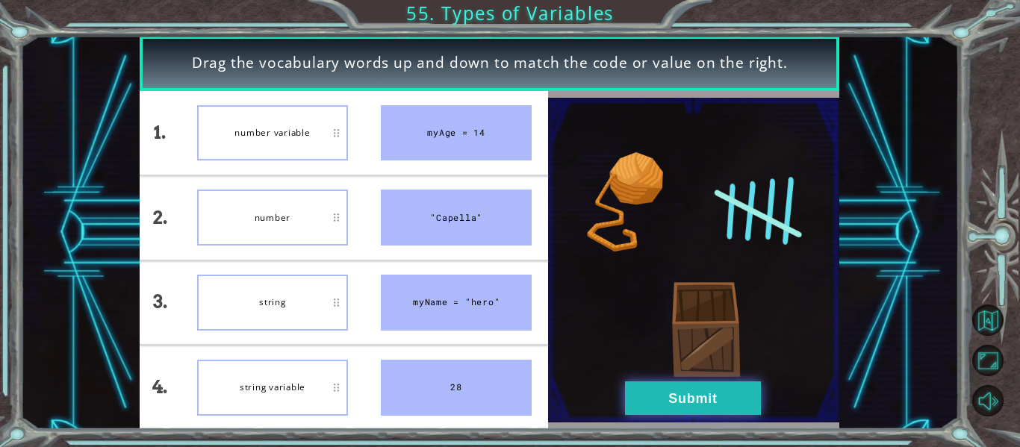
click at [635, 387] on button "Submit" at bounding box center [693, 399] width 136 height 34
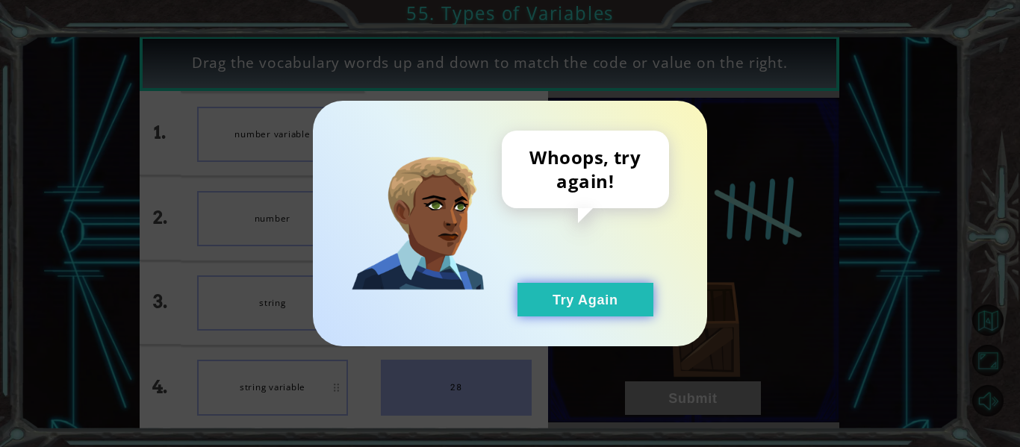
click at [543, 310] on button "Try Again" at bounding box center [585, 300] width 136 height 34
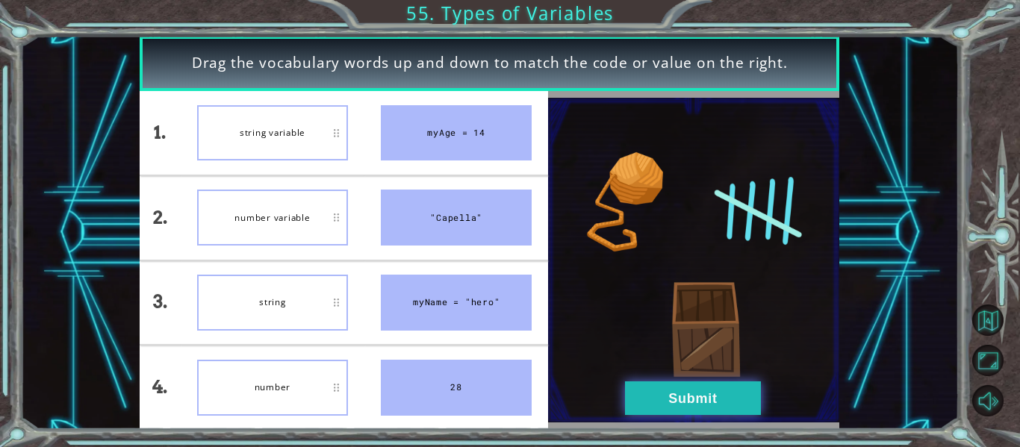
click at [632, 392] on button "Submit" at bounding box center [693, 399] width 136 height 34
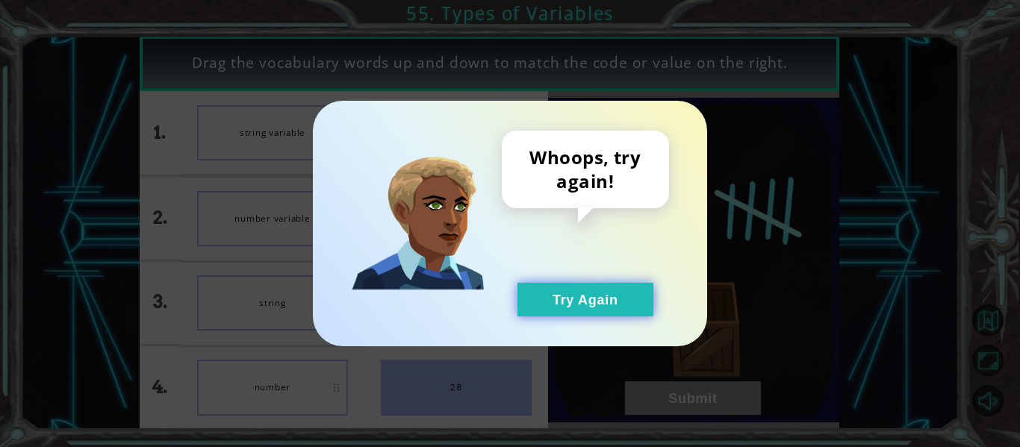
click at [565, 283] on button "Try Again" at bounding box center [585, 300] width 136 height 34
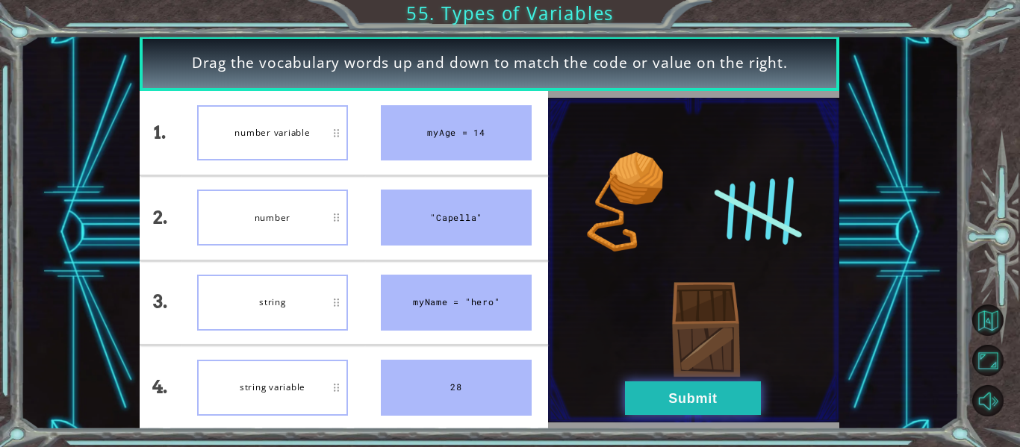
click at [655, 405] on button "Submit" at bounding box center [693, 399] width 136 height 34
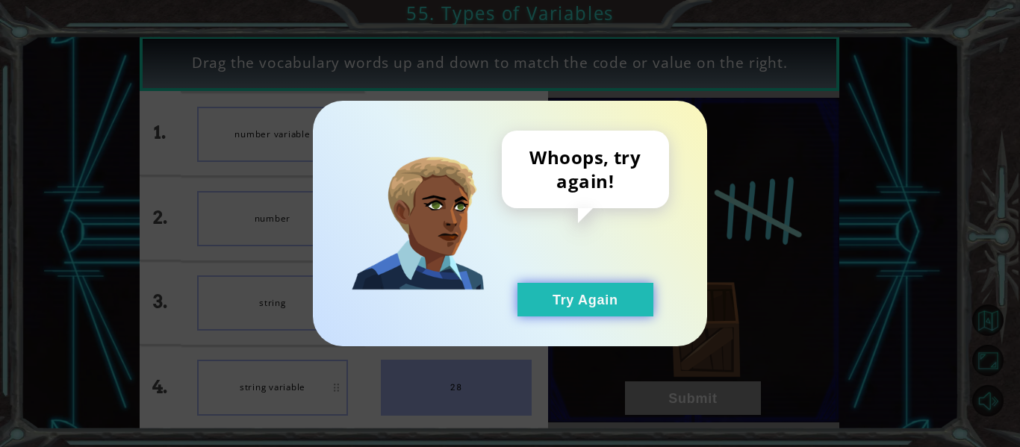
click at [565, 287] on button "Try Again" at bounding box center [585, 300] width 136 height 34
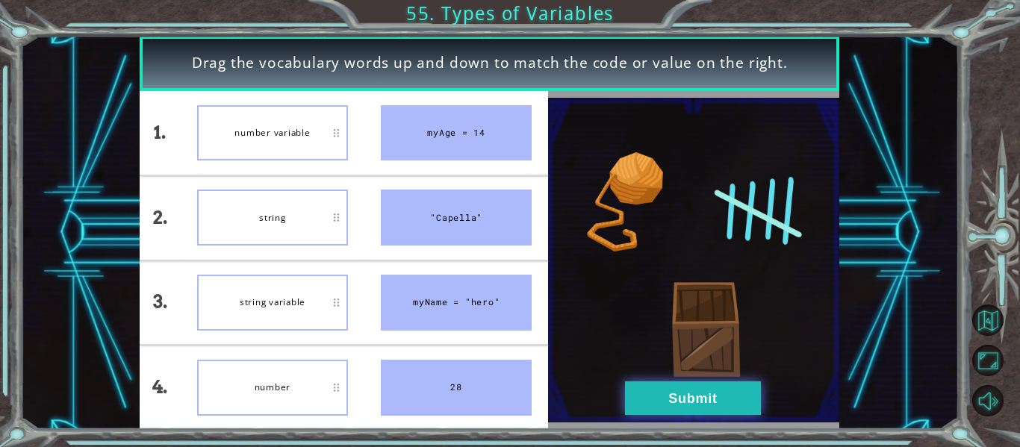
click at [650, 393] on button "Submit" at bounding box center [693, 399] width 136 height 34
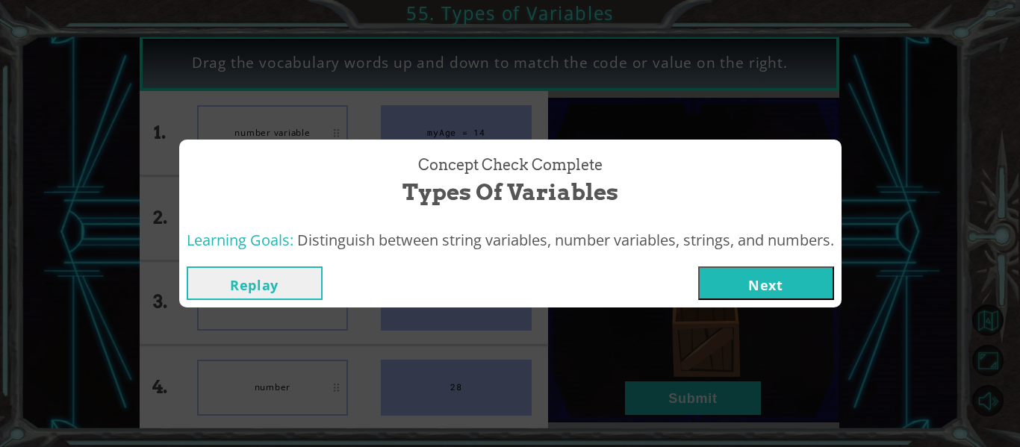
click at [775, 286] on button "Next" at bounding box center [766, 284] width 136 height 34
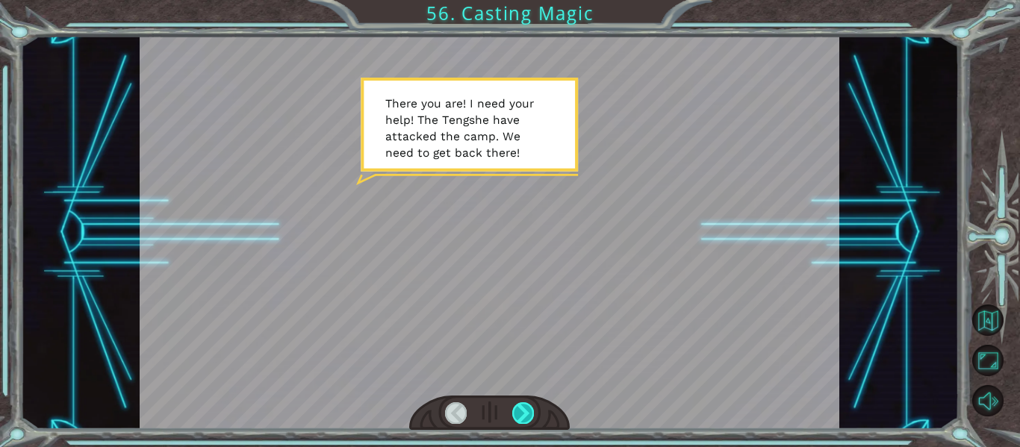
click at [523, 412] on div at bounding box center [523, 412] width 22 height 21
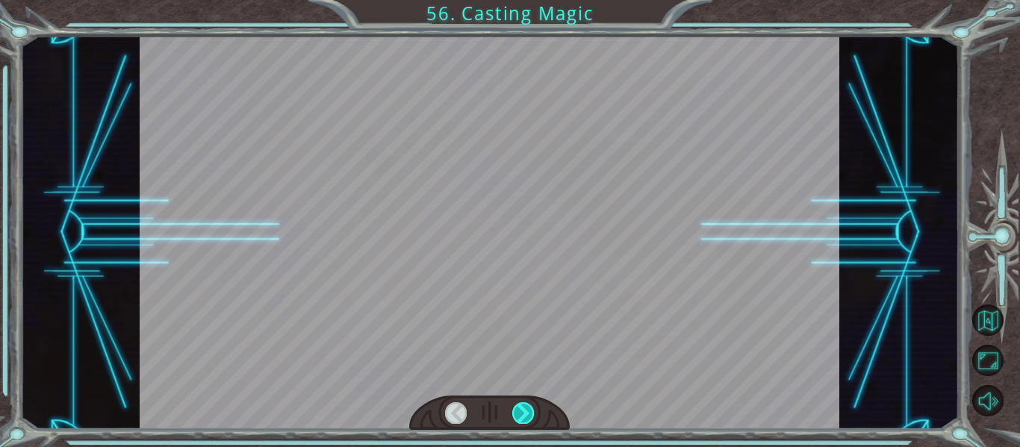
click at [523, 412] on div at bounding box center [523, 412] width 22 height 21
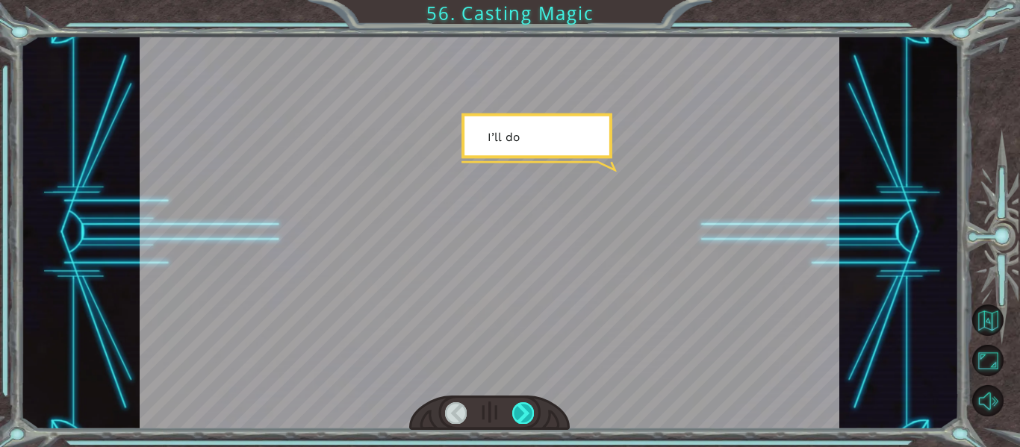
click at [523, 412] on div at bounding box center [523, 412] width 22 height 21
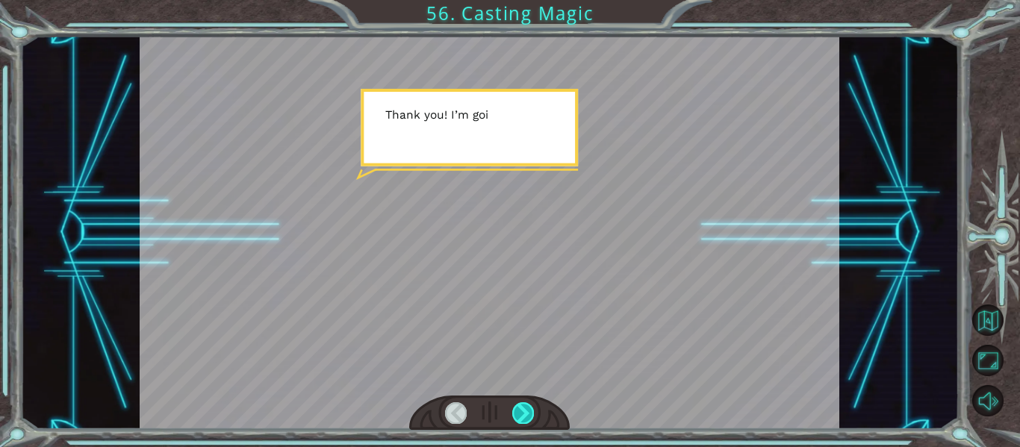
click at [523, 412] on div at bounding box center [523, 412] width 22 height 21
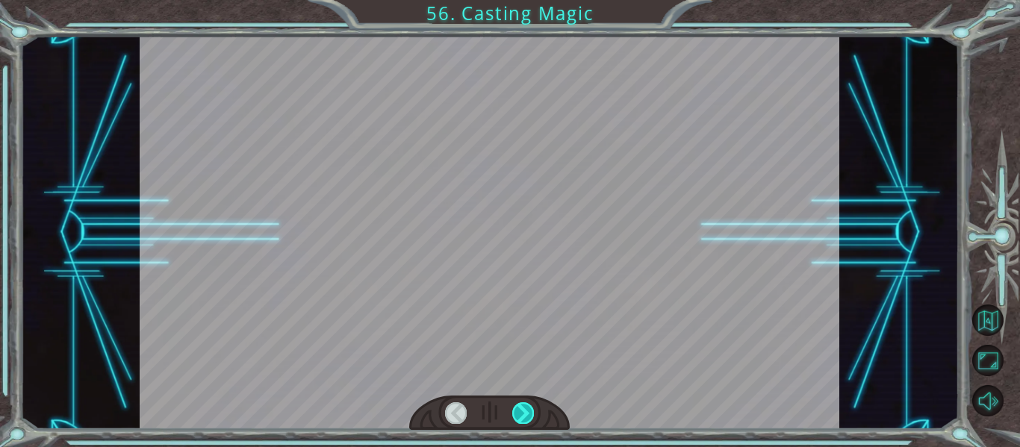
click at [523, 412] on div at bounding box center [523, 412] width 22 height 21
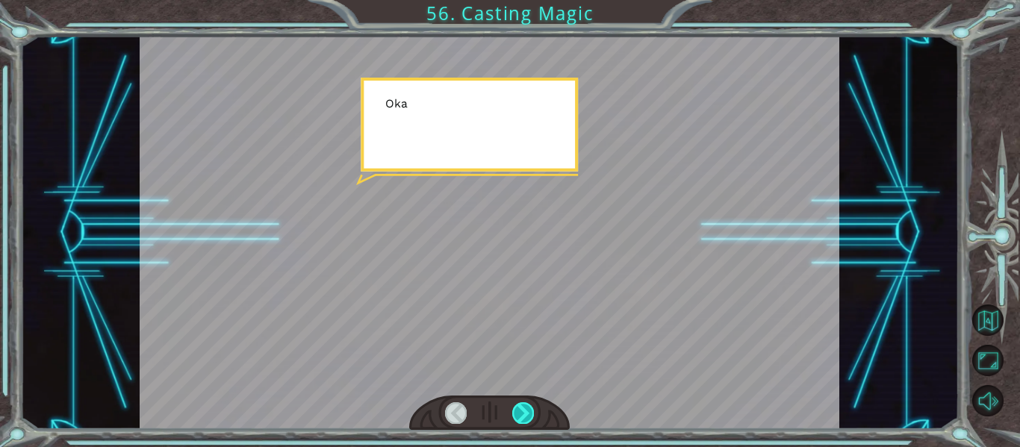
click at [523, 412] on div at bounding box center [523, 412] width 22 height 21
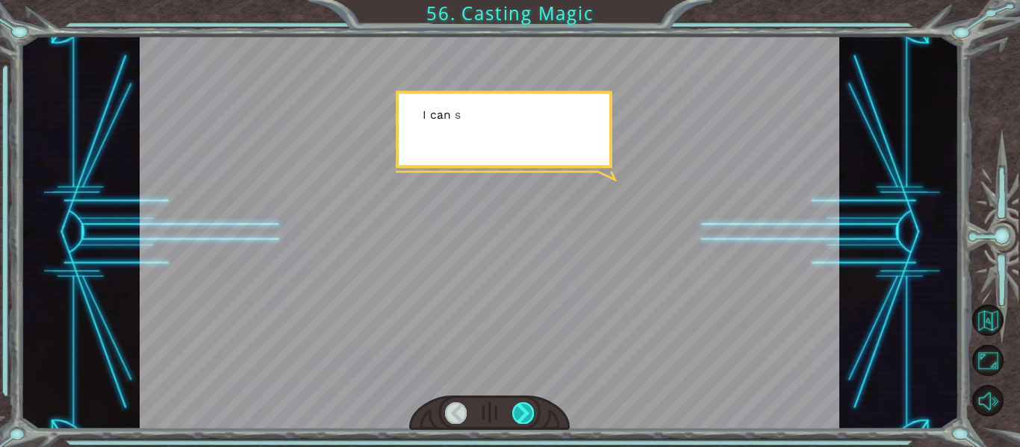
click at [523, 412] on div at bounding box center [523, 412] width 22 height 21
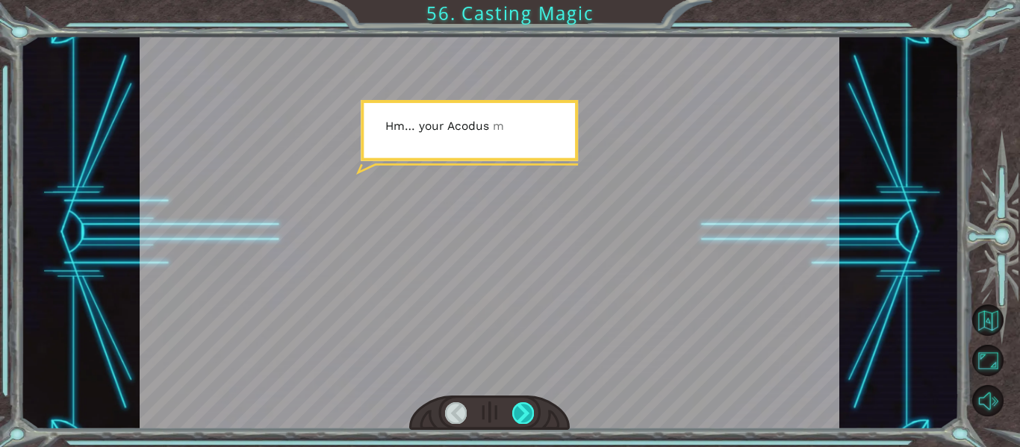
click at [523, 412] on div at bounding box center [523, 412] width 22 height 21
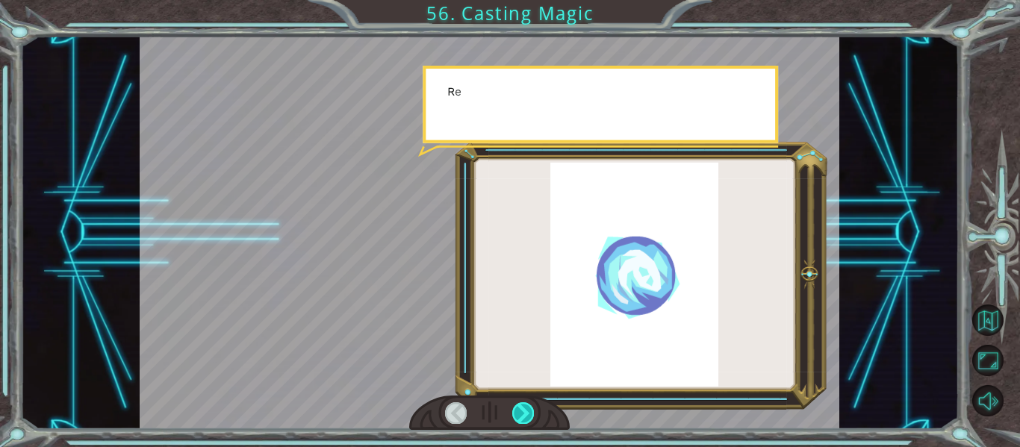
click at [523, 412] on div at bounding box center [523, 412] width 22 height 21
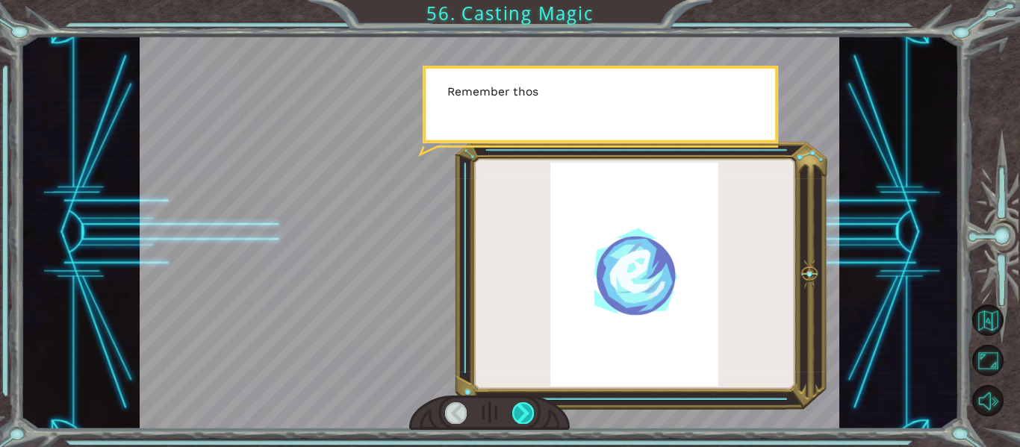
click at [523, 412] on div at bounding box center [523, 412] width 22 height 21
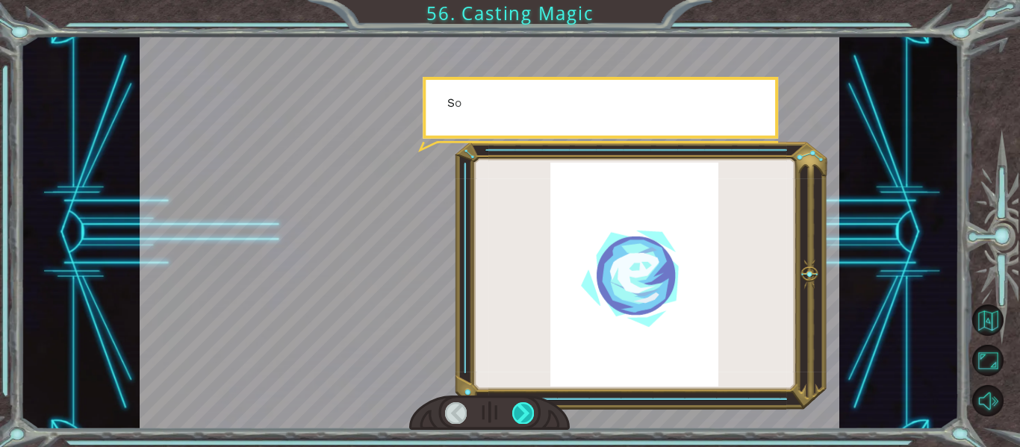
click at [523, 412] on div at bounding box center [523, 412] width 22 height 21
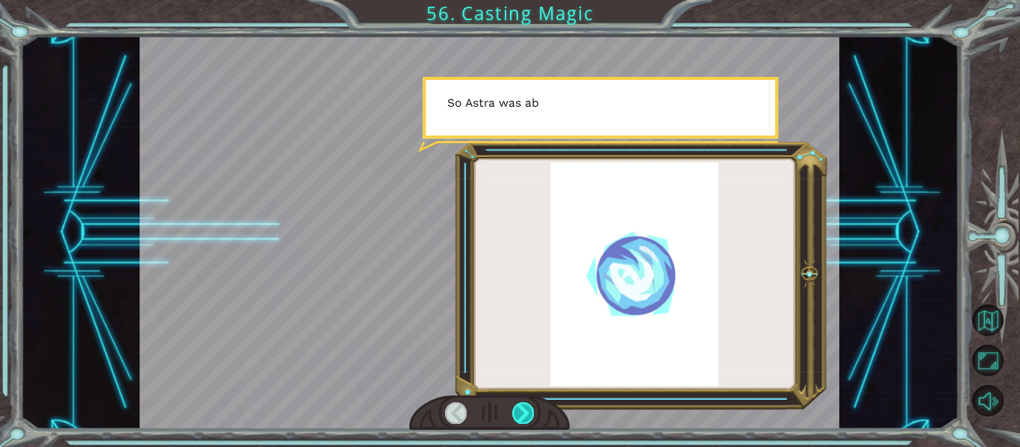
click at [523, 412] on div at bounding box center [523, 412] width 22 height 21
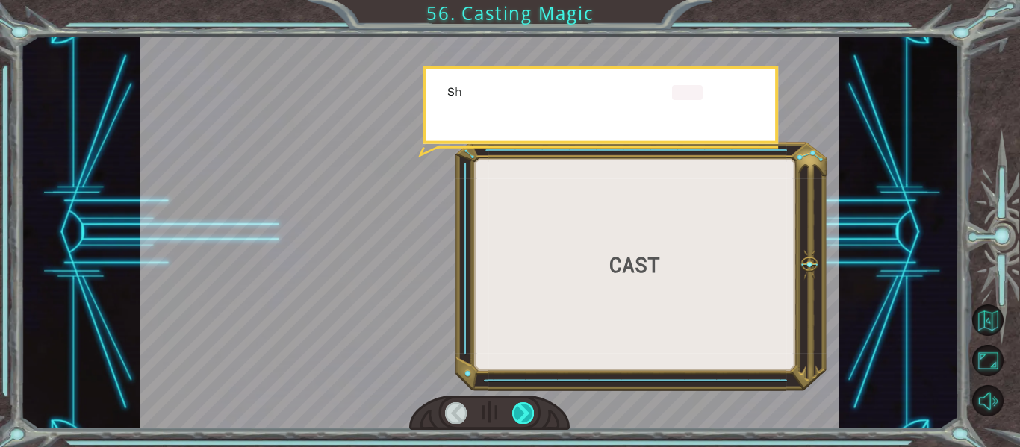
click at [523, 412] on div at bounding box center [523, 412] width 22 height 21
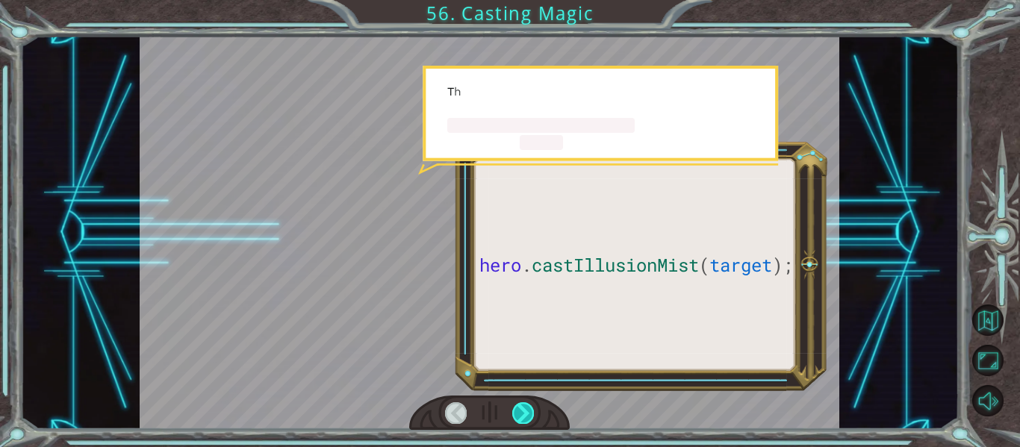
click at [523, 412] on div at bounding box center [523, 412] width 22 height 21
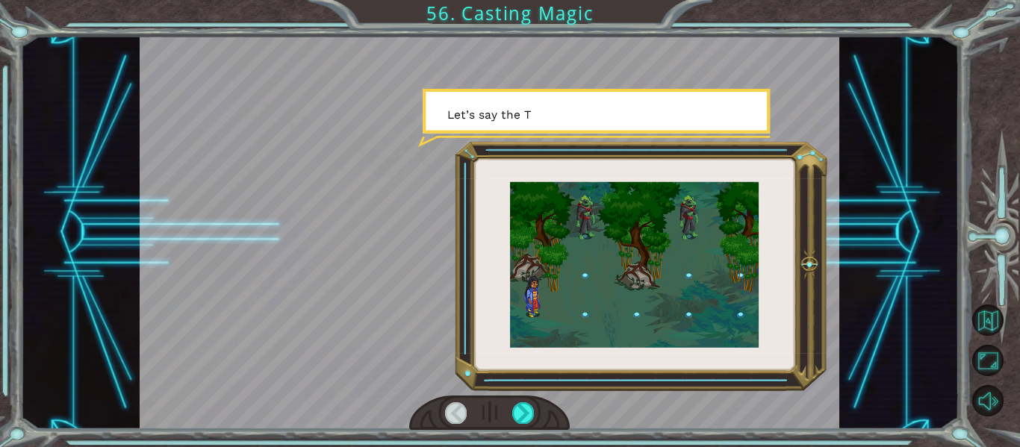
click at [539, 447] on div "T h e r e y o u a r e ! I n e e d y o u r h e l p ! T h e T e n g s h e h a v e…" at bounding box center [510, 223] width 1020 height 447
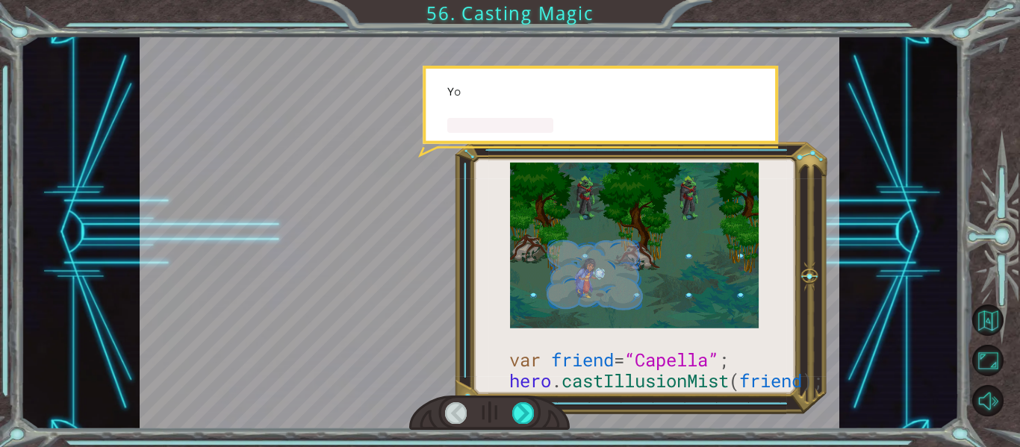
click at [539, 447] on div "var friend = “Capella” ; hero . castIllusionMist ( friend ); T h e r e y o u a …" at bounding box center [510, 223] width 1020 height 447
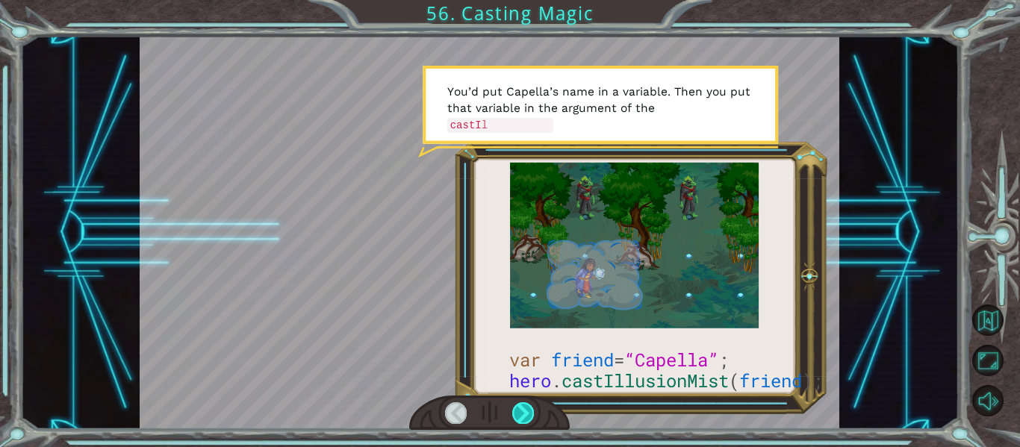
click at [523, 413] on div at bounding box center [523, 412] width 22 height 21
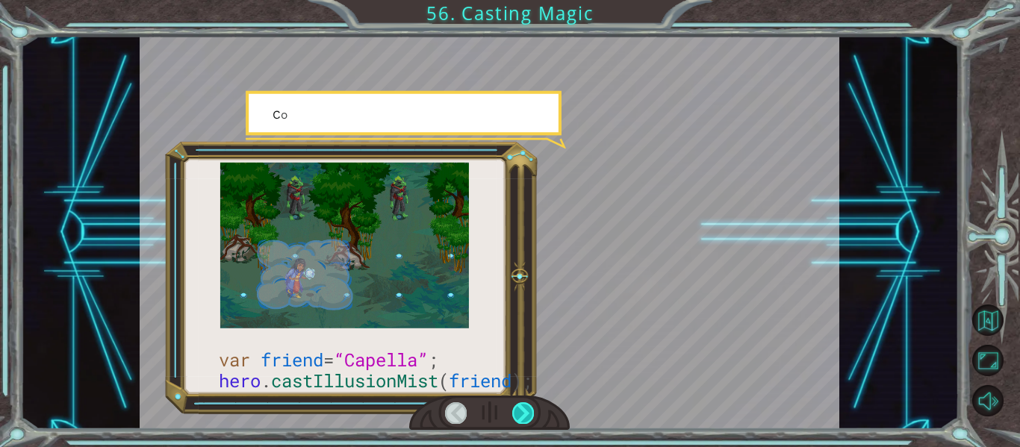
click at [523, 413] on div at bounding box center [523, 412] width 22 height 21
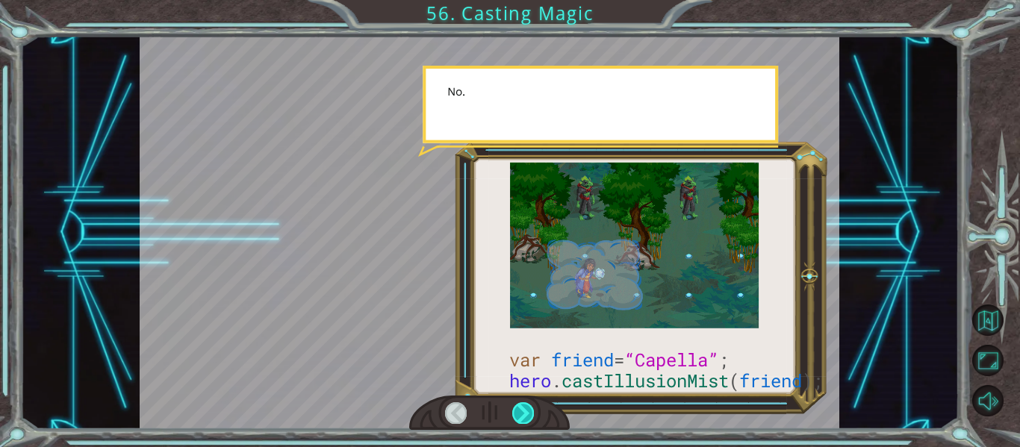
click at [523, 413] on div at bounding box center [523, 412] width 22 height 21
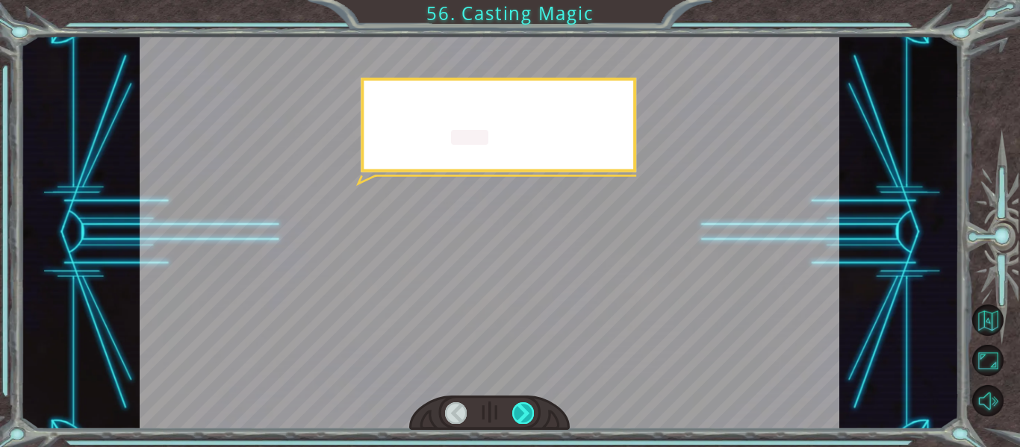
click at [523, 413] on div at bounding box center [523, 412] width 22 height 21
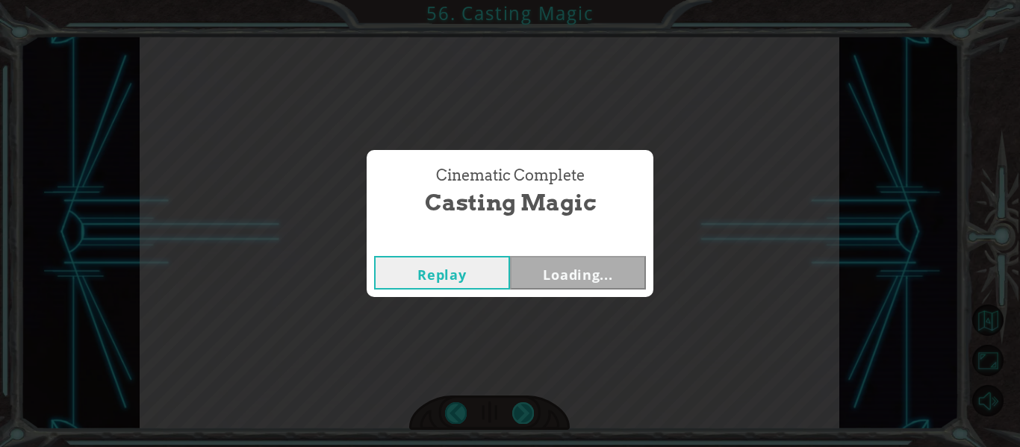
click at [523, 413] on div "Cinematic Complete Casting Magic Replay Loading..." at bounding box center [510, 223] width 1020 height 447
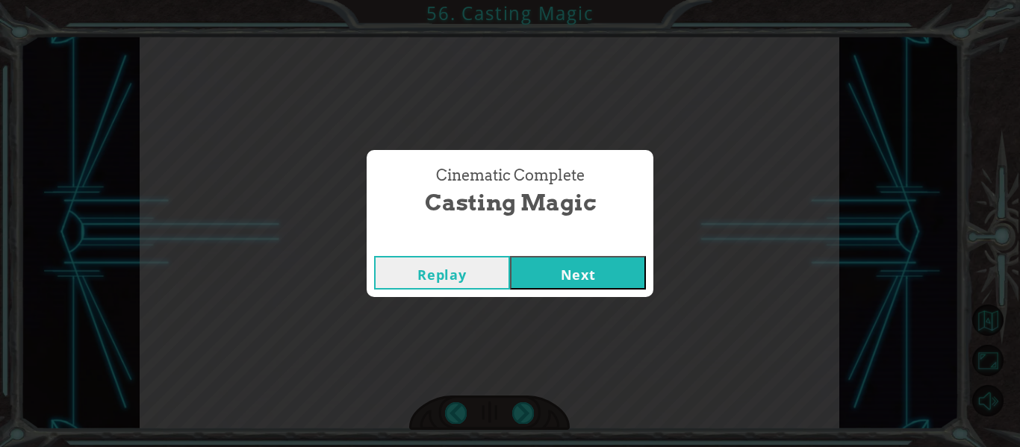
click at [541, 285] on button "Next" at bounding box center [578, 273] width 136 height 34
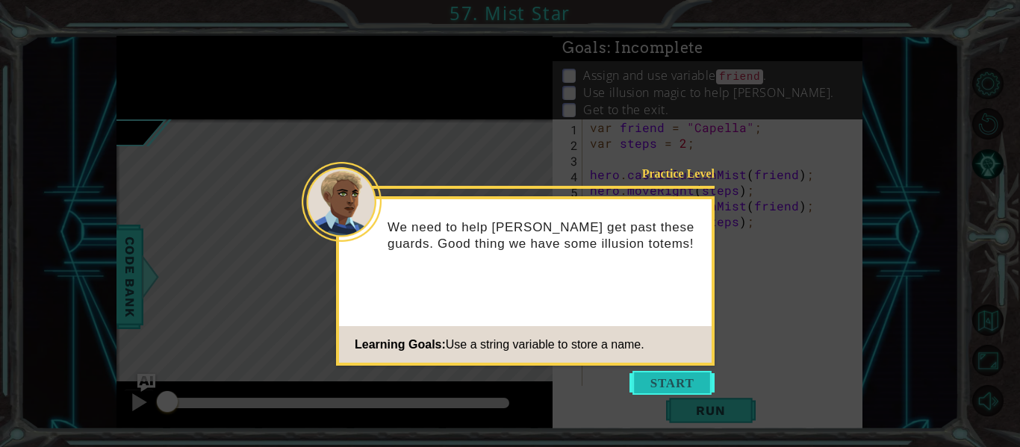
click at [707, 373] on button "Start" at bounding box center [672, 383] width 85 height 24
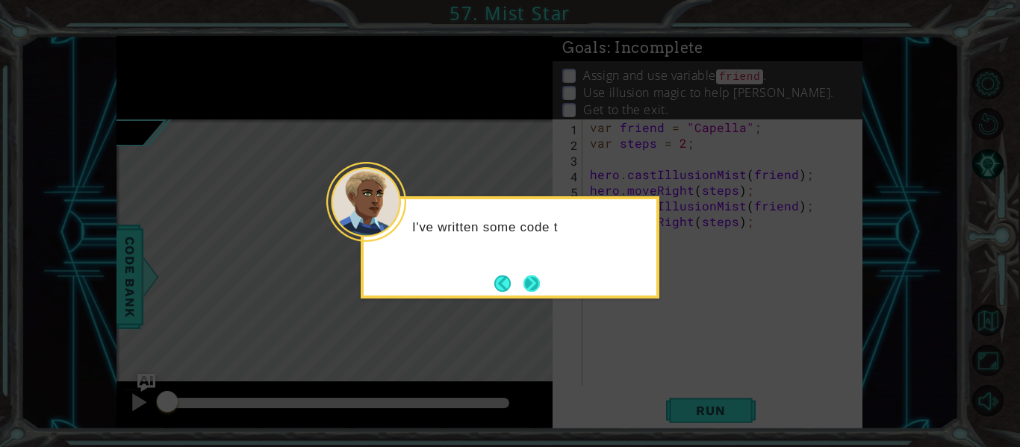
click at [535, 289] on button "Next" at bounding box center [531, 283] width 19 height 19
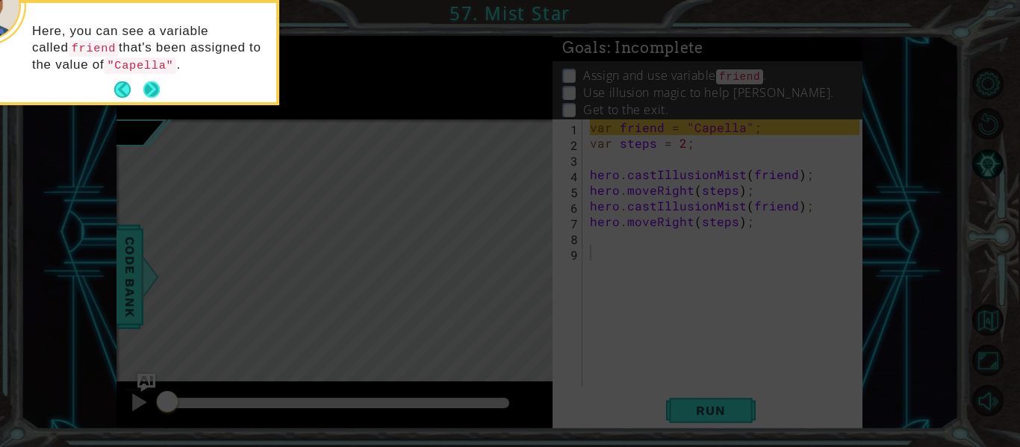
click at [155, 81] on button "Next" at bounding box center [152, 90] width 18 height 18
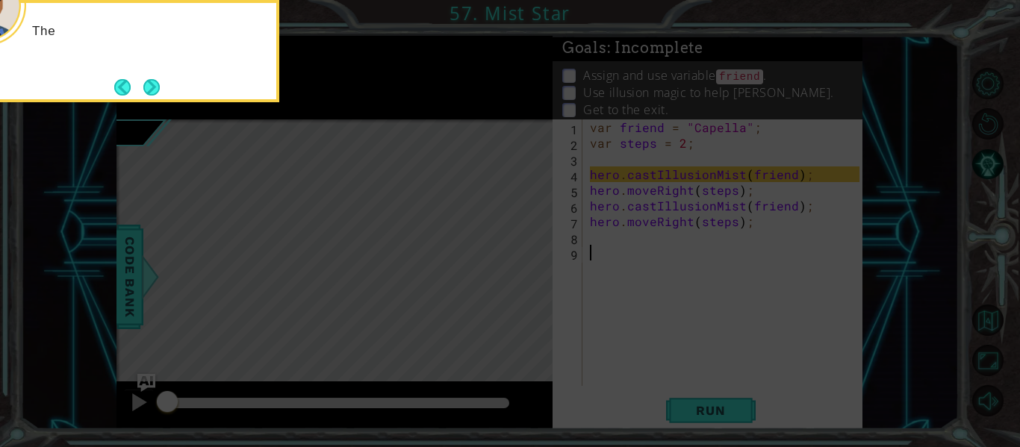
click at [155, 80] on button "Next" at bounding box center [151, 87] width 19 height 19
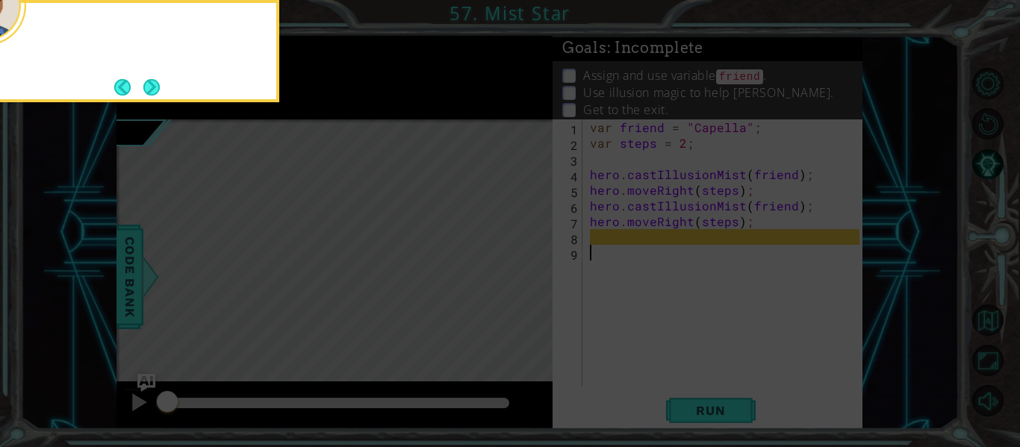
click at [155, 80] on button "Next" at bounding box center [151, 86] width 17 height 17
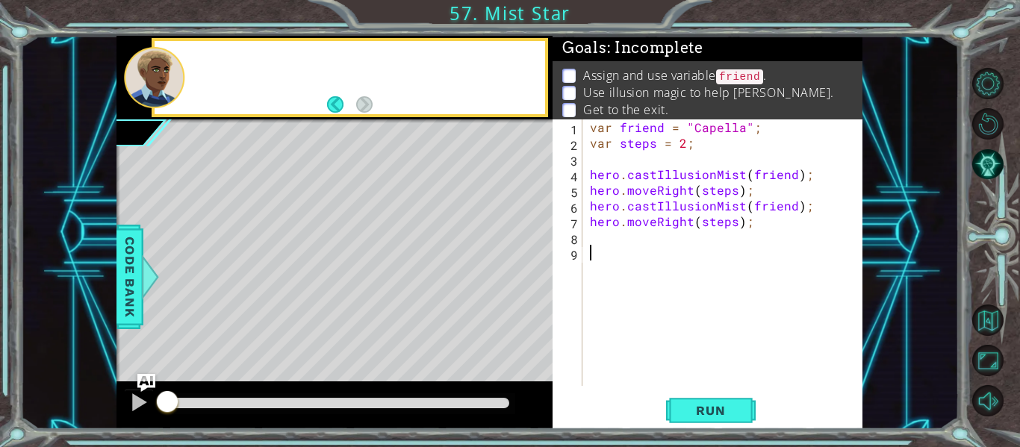
click at [155, 80] on div at bounding box center [154, 77] width 60 height 61
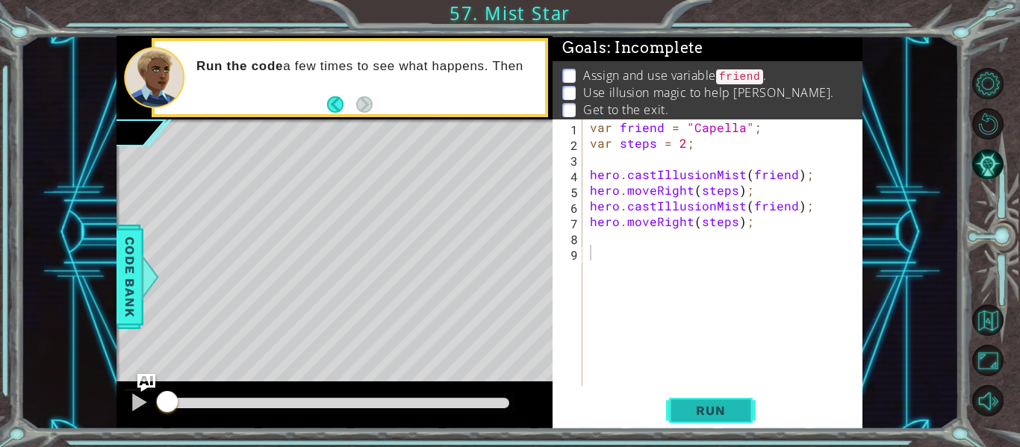
click at [704, 415] on span "Run" at bounding box center [710, 410] width 59 height 15
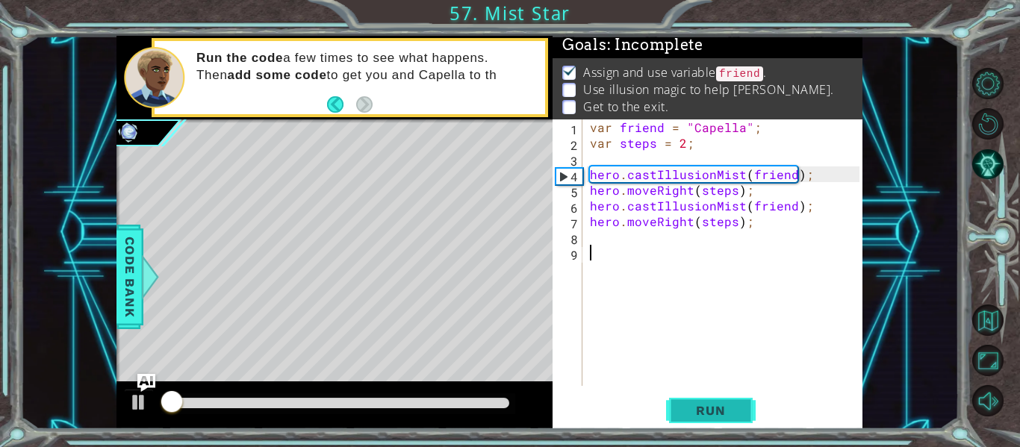
scroll to position [4, 0]
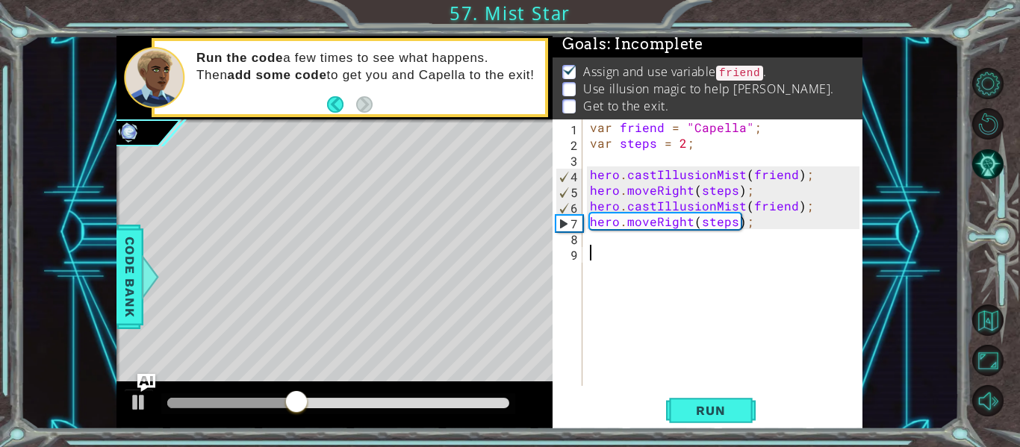
click at [640, 240] on div "var friend = "Capella" ; var steps = 2 ; hero . castIllusionMist ( friend ) ; h…" at bounding box center [727, 268] width 280 height 298
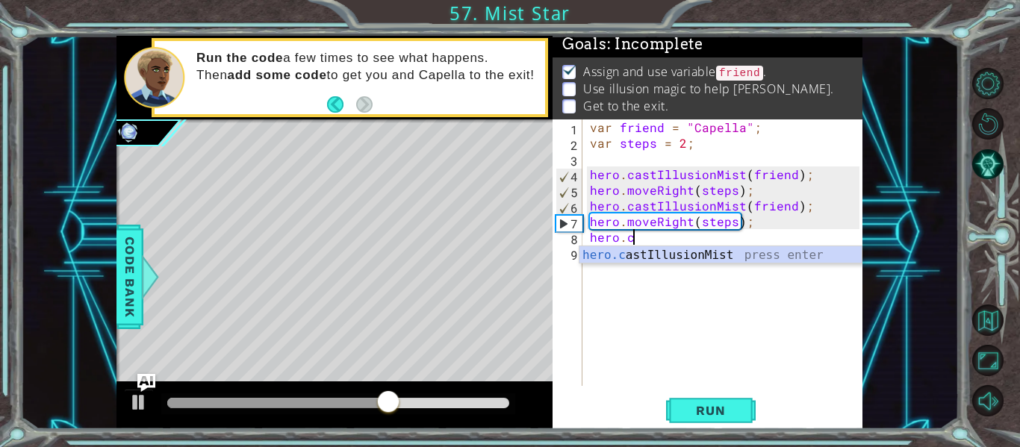
scroll to position [0, 2]
click at [643, 250] on div "hero.c astIllusionMist press enter" at bounding box center [720, 273] width 282 height 54
type textarea "hero.castIllusionMist(friend);"
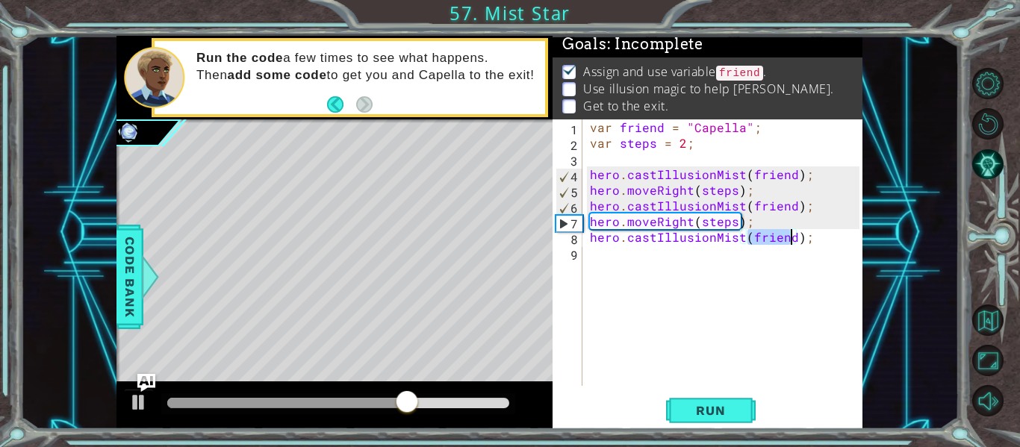
click at [683, 275] on div "var friend = "Capella" ; var steps = 2 ; hero . castIllusionMist ( friend ) ; h…" at bounding box center [727, 268] width 280 height 298
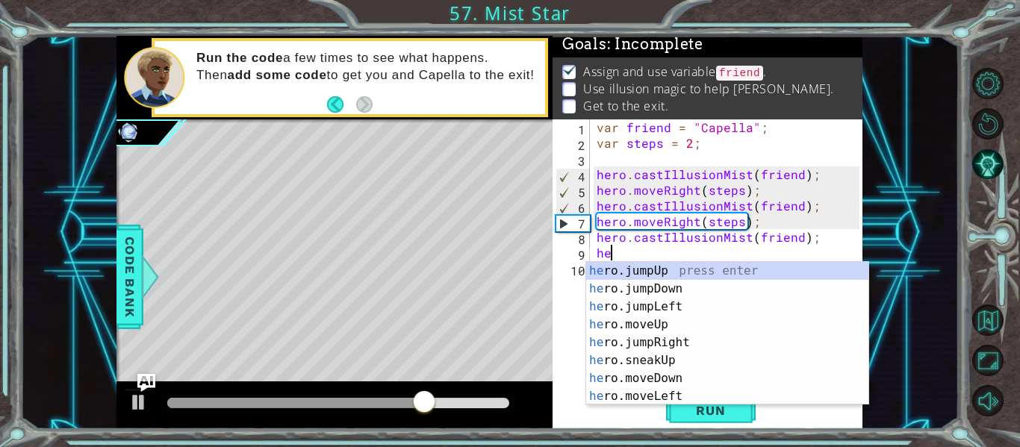
type textarea "her"
click at [679, 341] on div "her o.jumpUp press enter her o.jumpDown press enter her o.jumpLeft press enter …" at bounding box center [727, 351] width 282 height 179
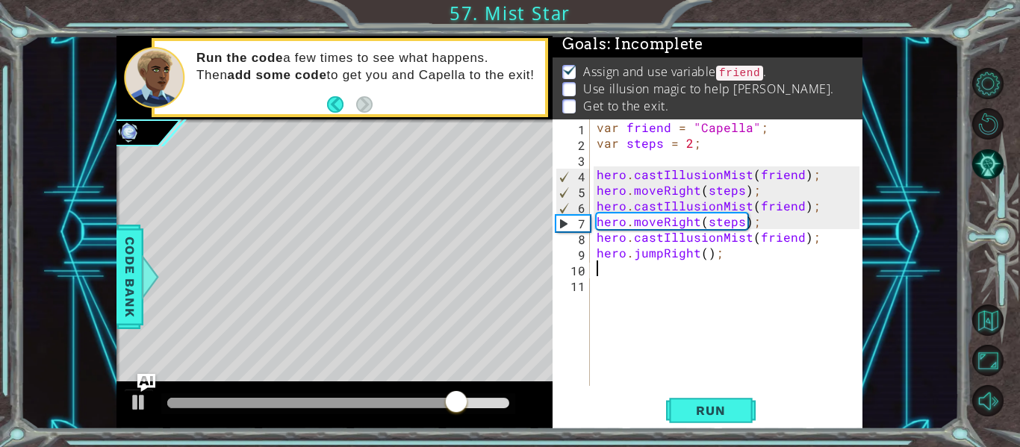
click at [700, 255] on div "var friend = "Capella" ; var steps = 2 ; hero . castIllusionMist ( friend ) ; h…" at bounding box center [730, 268] width 273 height 298
click at [705, 257] on div "var friend = "Capella" ; var steps = 2 ; hero . castIllusionMist ( friend ) ; h…" at bounding box center [730, 268] width 273 height 298
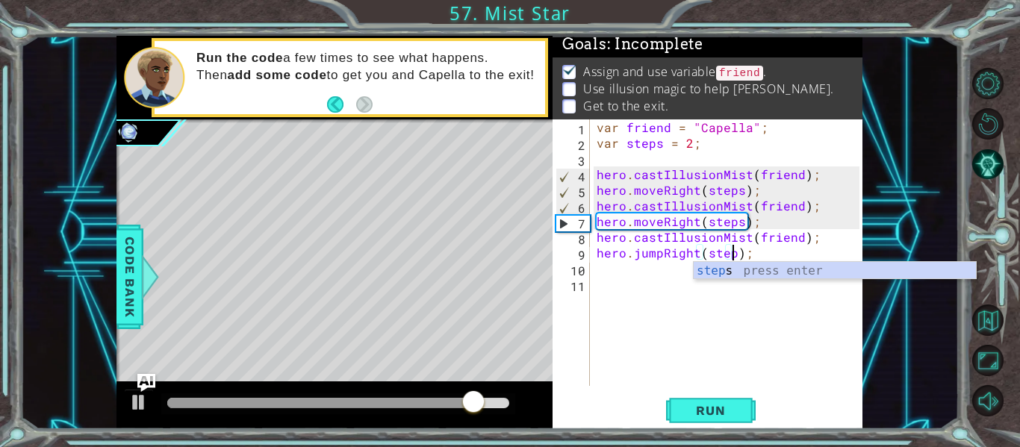
scroll to position [0, 9]
click at [709, 264] on div "steps press enter" at bounding box center [835, 289] width 282 height 54
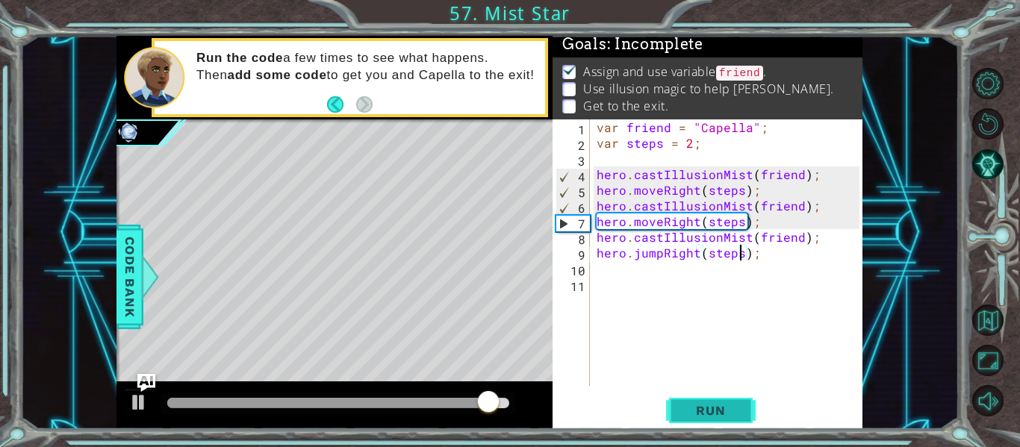
type textarea "hero.jumpRight(steps);"
click at [683, 423] on button "Run" at bounding box center [711, 411] width 90 height 31
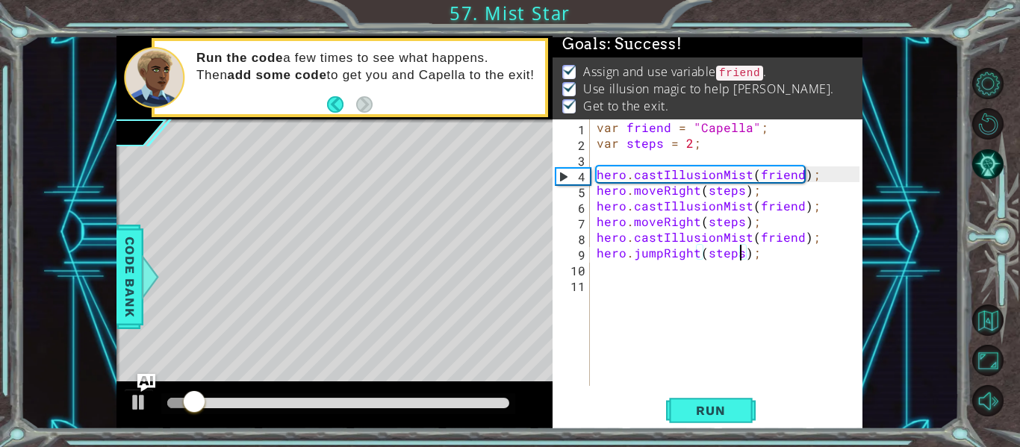
click at [449, 400] on div at bounding box center [338, 403] width 342 height 10
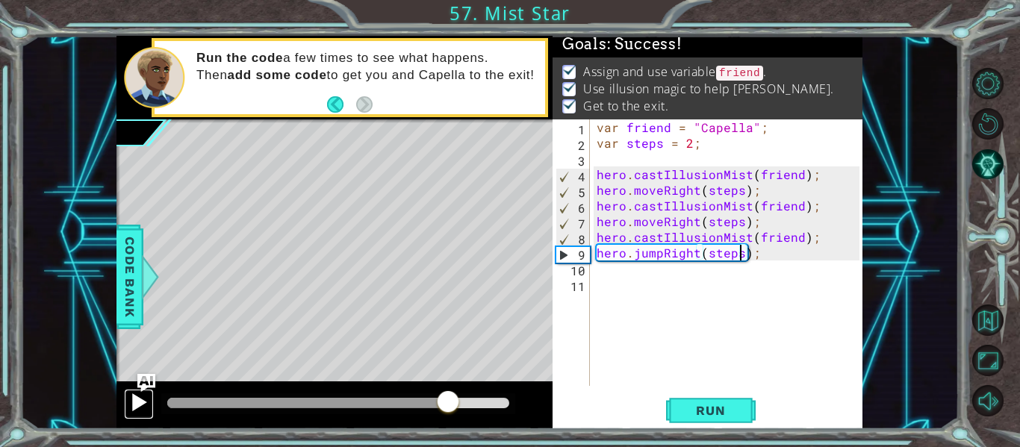
click at [137, 396] on div at bounding box center [138, 402] width 19 height 19
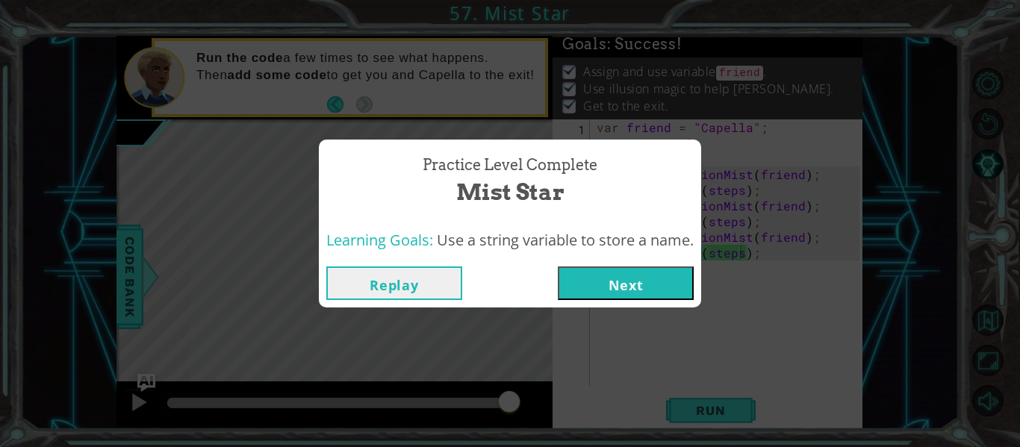
click at [626, 281] on button "Next" at bounding box center [626, 284] width 136 height 34
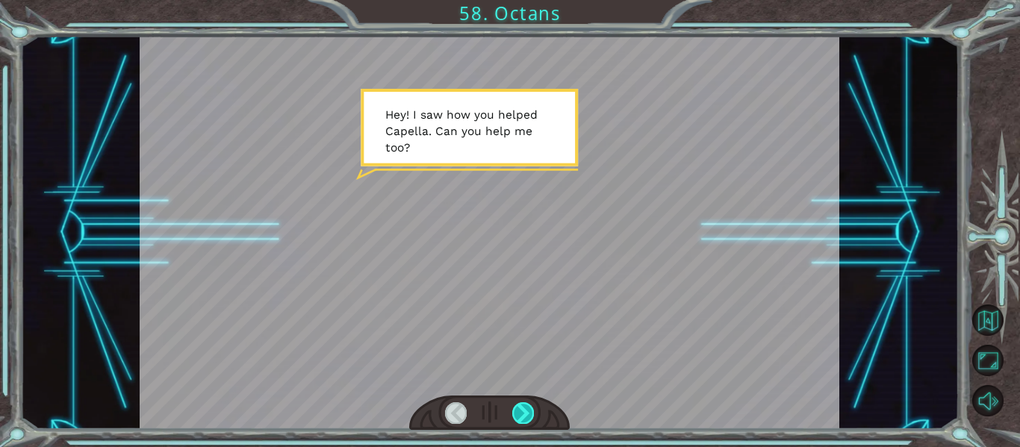
click at [514, 402] on div at bounding box center [523, 412] width 22 height 21
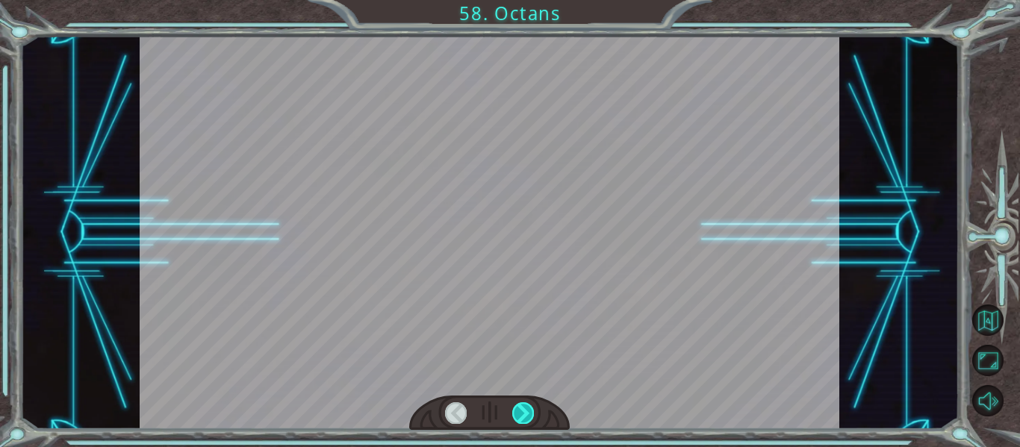
click at [514, 402] on div at bounding box center [523, 412] width 22 height 21
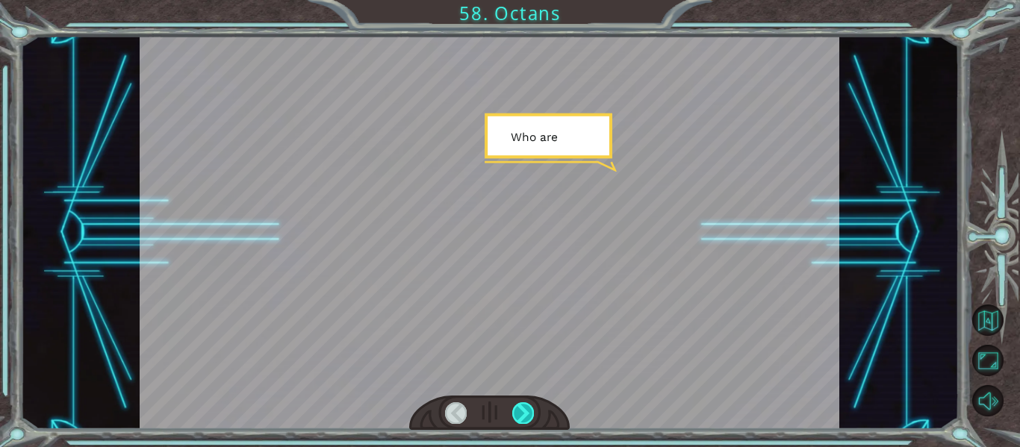
click at [514, 402] on div at bounding box center [523, 412] width 22 height 21
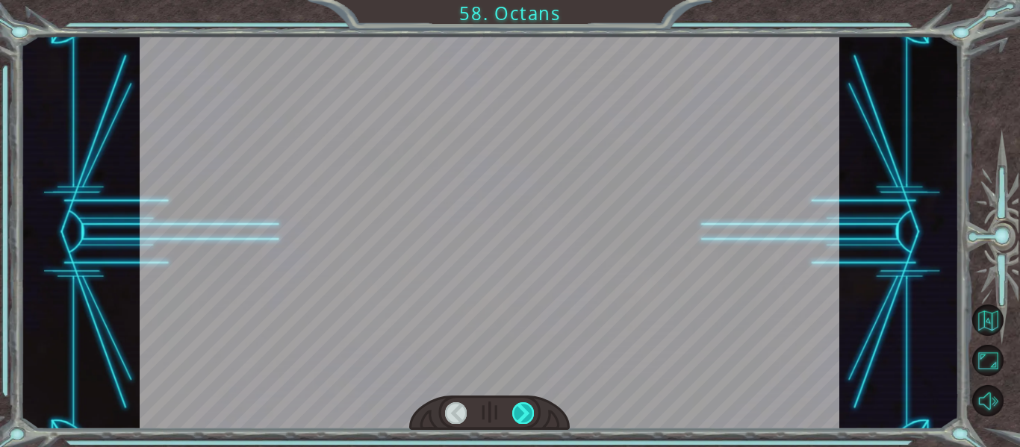
click at [514, 402] on div at bounding box center [523, 412] width 22 height 21
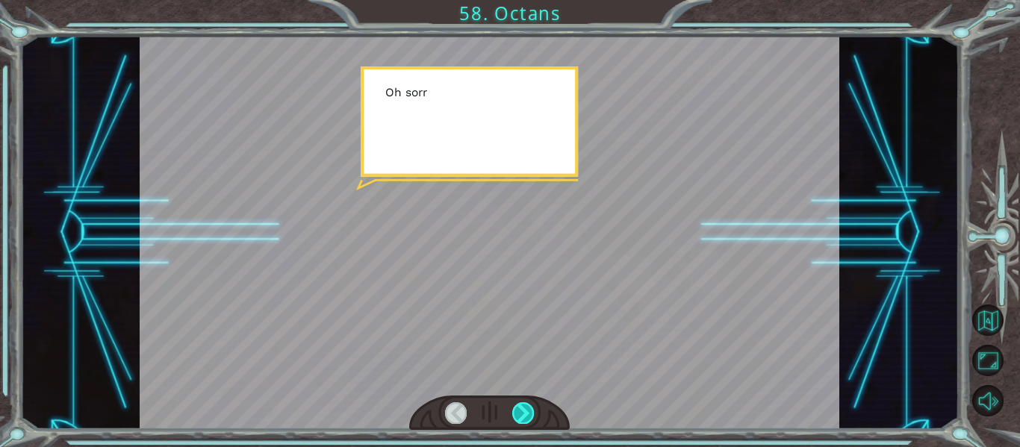
click at [514, 402] on div at bounding box center [523, 412] width 22 height 21
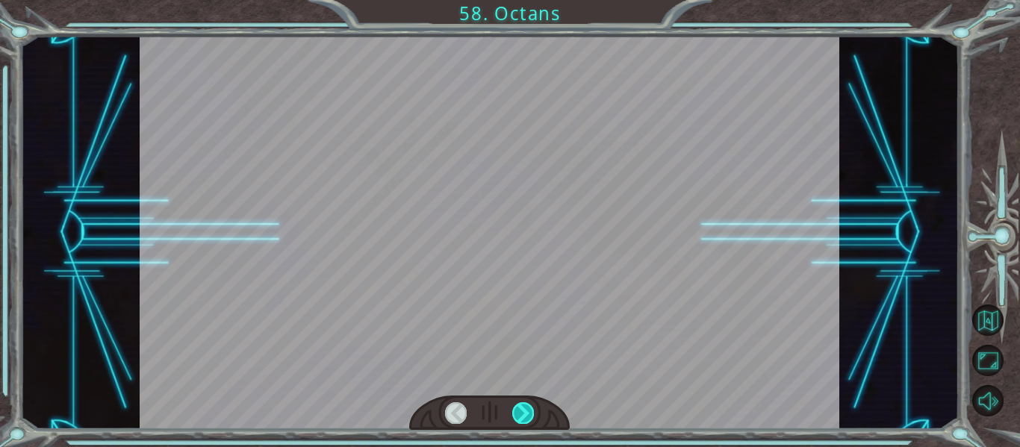
click at [514, 402] on div at bounding box center [523, 412] width 22 height 21
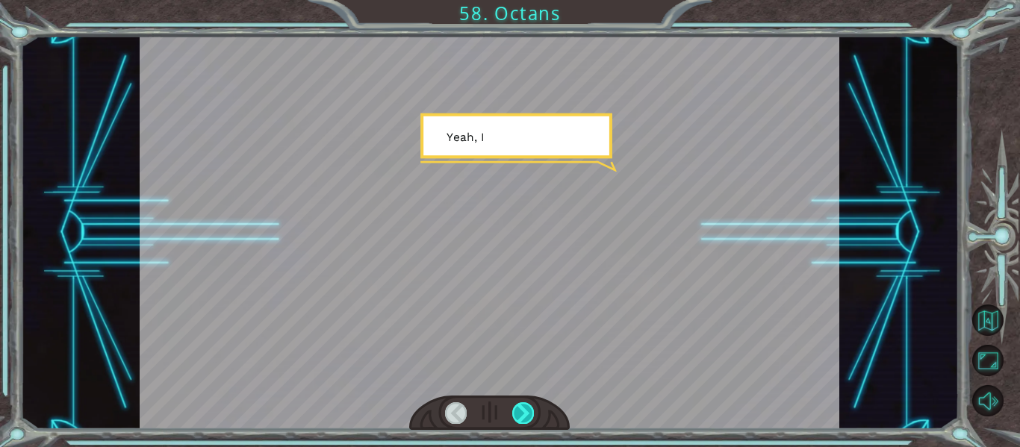
click at [514, 402] on div at bounding box center [523, 412] width 22 height 21
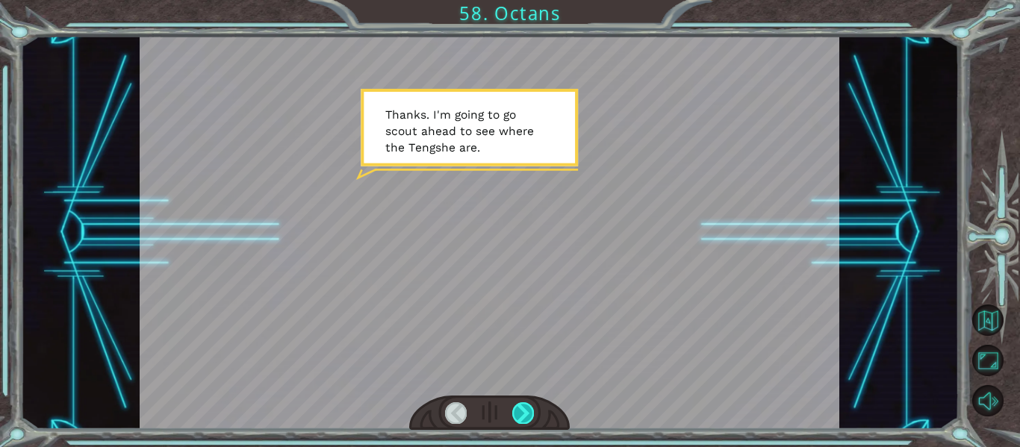
click at [514, 402] on div at bounding box center [523, 412] width 22 height 21
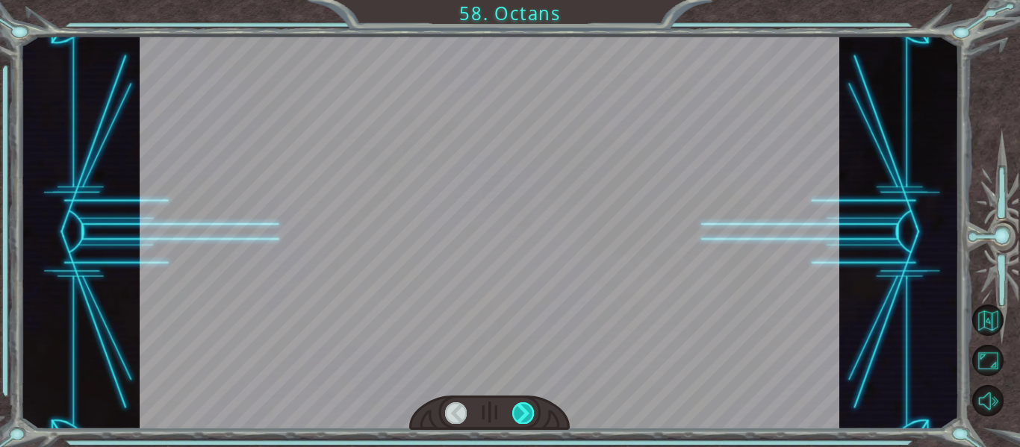
click at [514, 402] on div at bounding box center [523, 412] width 22 height 21
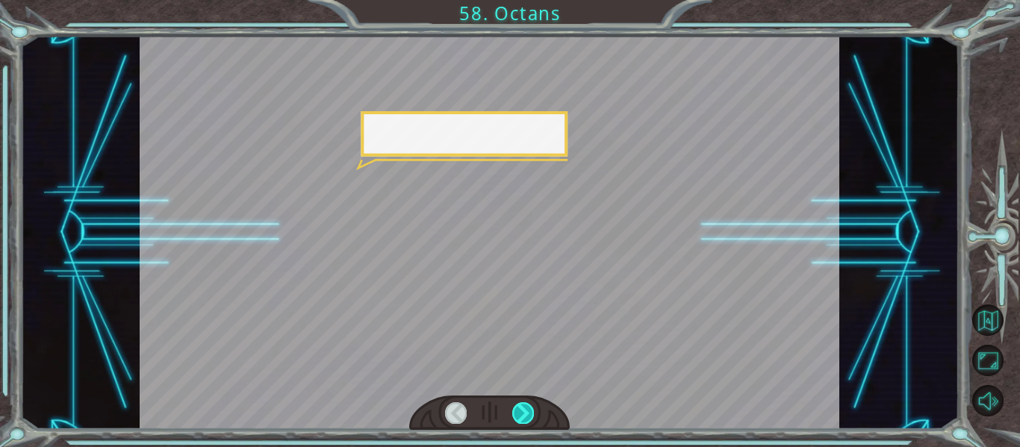
click at [514, 402] on div at bounding box center [523, 412] width 22 height 21
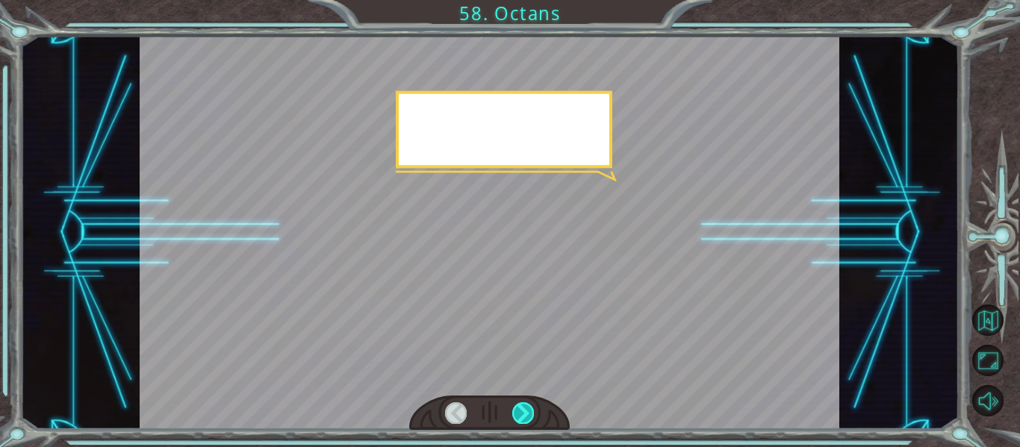
click at [514, 402] on div at bounding box center [523, 412] width 22 height 21
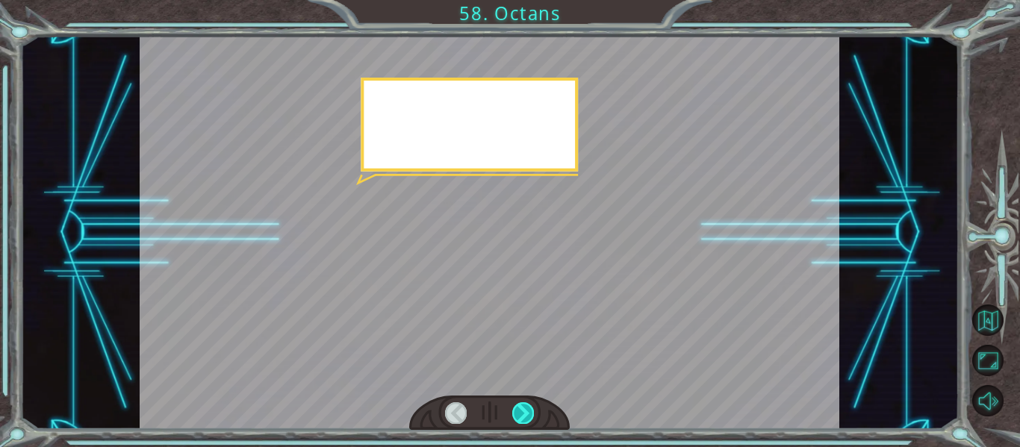
click at [514, 402] on div at bounding box center [523, 412] width 22 height 21
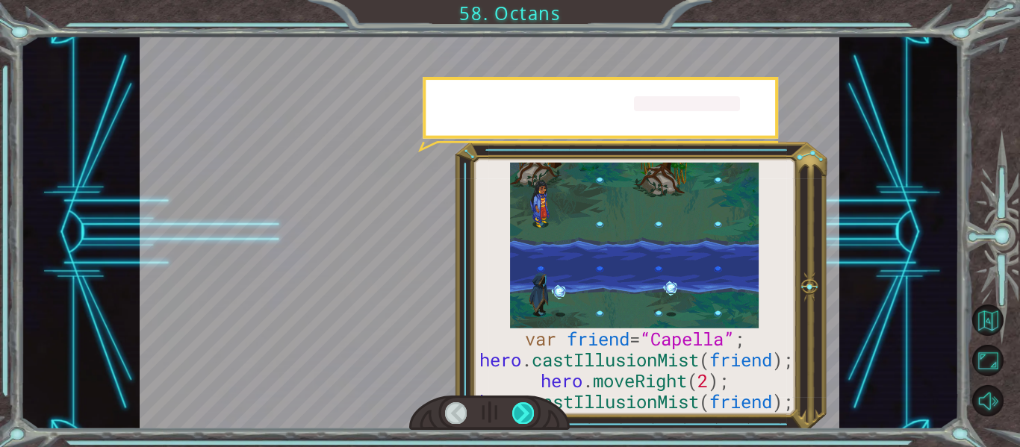
click at [514, 402] on div at bounding box center [523, 412] width 22 height 21
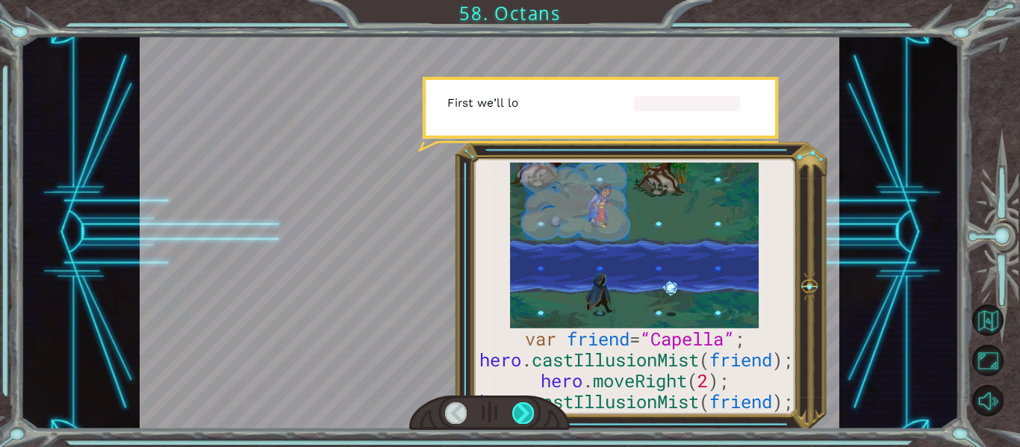
click at [514, 402] on div at bounding box center [523, 412] width 22 height 21
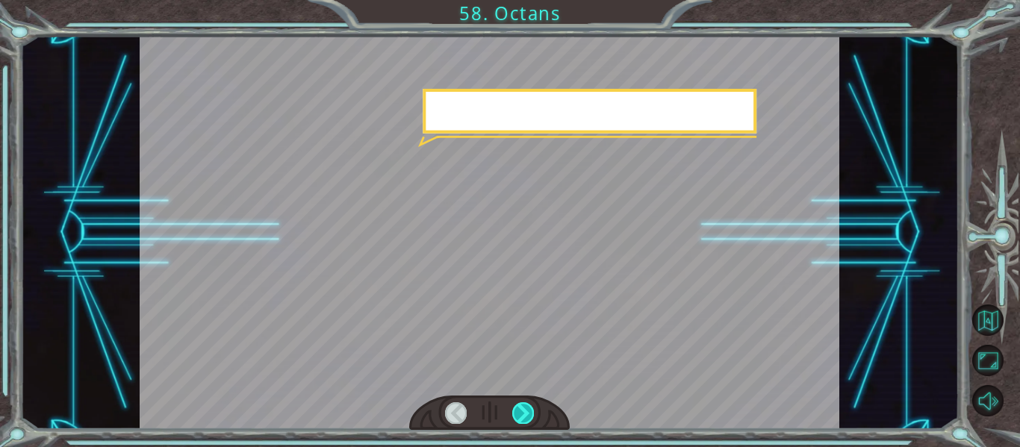
click at [514, 402] on div at bounding box center [523, 412] width 22 height 21
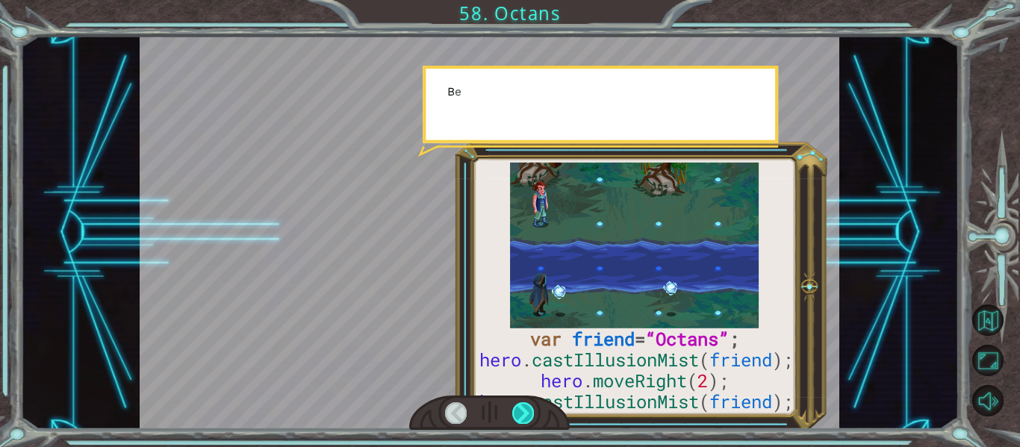
click at [514, 402] on div at bounding box center [523, 412] width 22 height 21
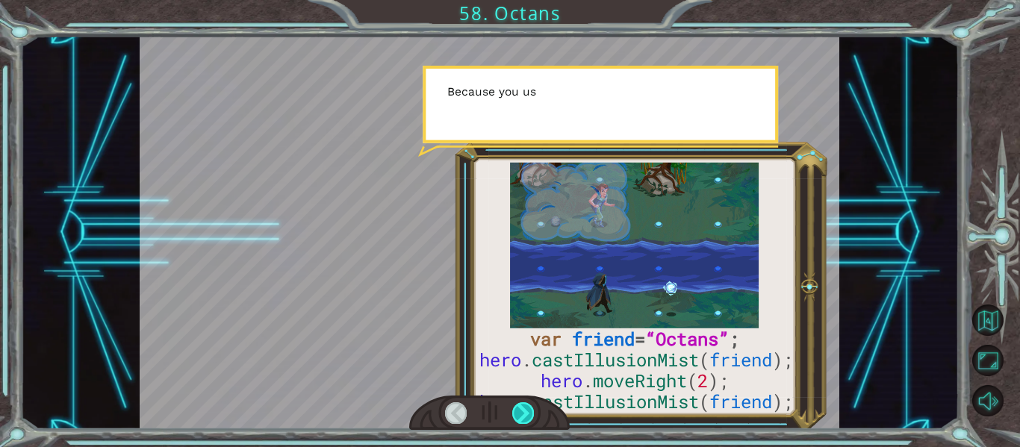
click at [514, 402] on div at bounding box center [523, 412] width 22 height 21
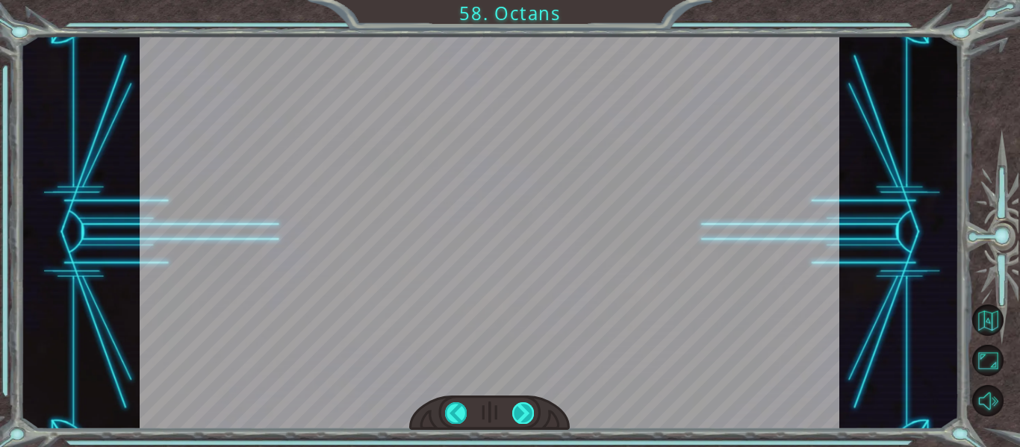
click at [514, 0] on div "var friend = “Octans” ; hero . castIllusionMist ( friend ); hero . moveRight ( …" at bounding box center [510, 0] width 1020 height 0
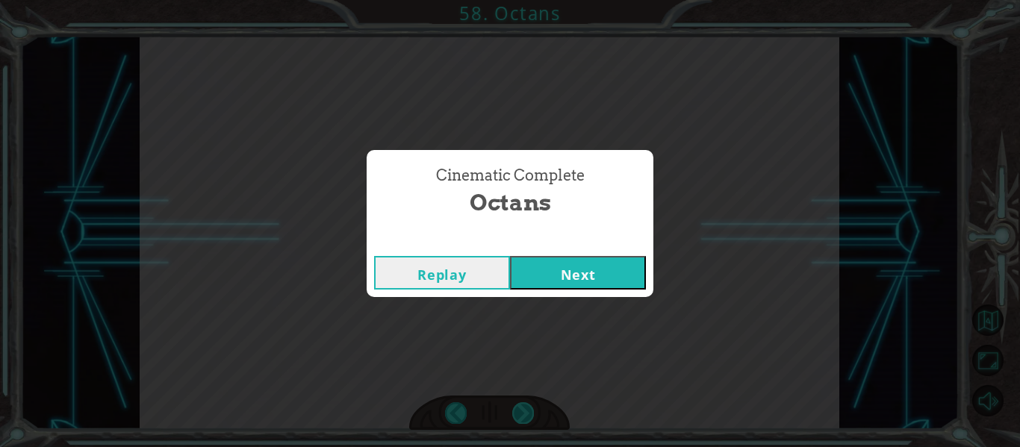
click at [514, 402] on div "Cinematic Complete Octans Replay Next" at bounding box center [510, 223] width 1020 height 447
click at [600, 262] on button "Next" at bounding box center [578, 273] width 136 height 34
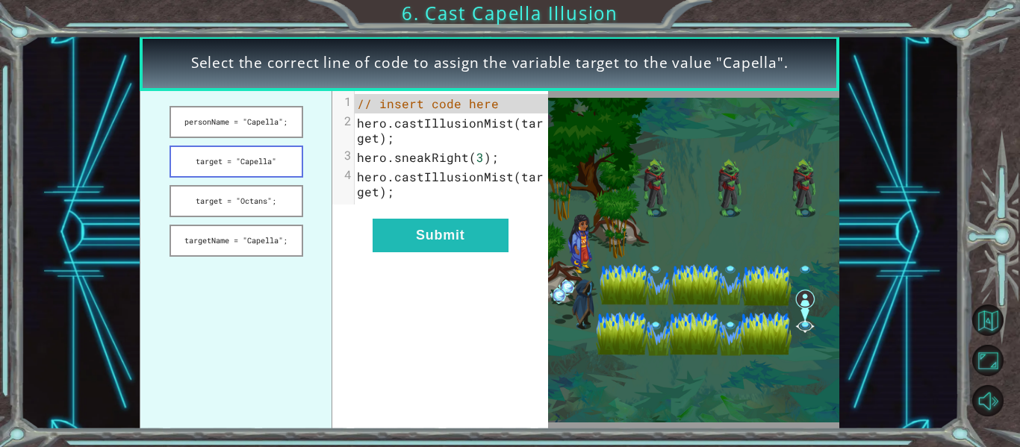
click at [233, 162] on button "target = "Capella"" at bounding box center [237, 162] width 134 height 32
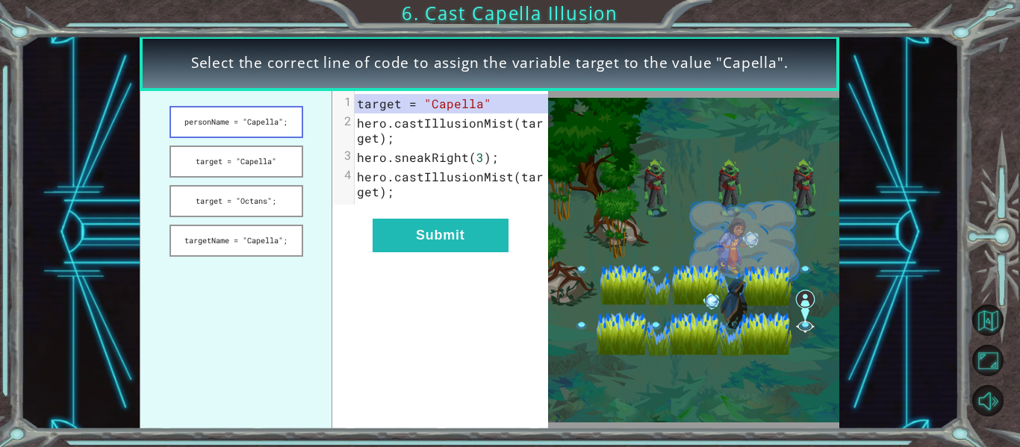
click at [243, 118] on button "personName = "Capella";" at bounding box center [237, 122] width 134 height 32
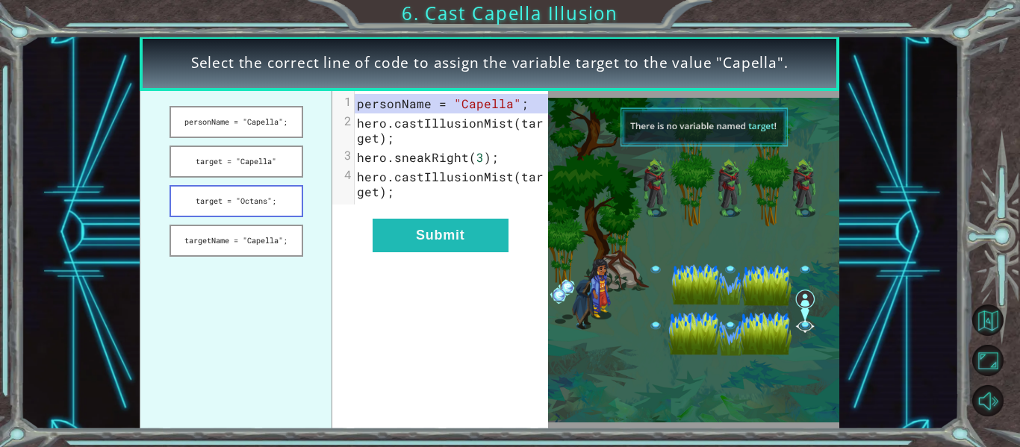
click at [259, 213] on button "target = "Octans";" at bounding box center [237, 201] width 134 height 32
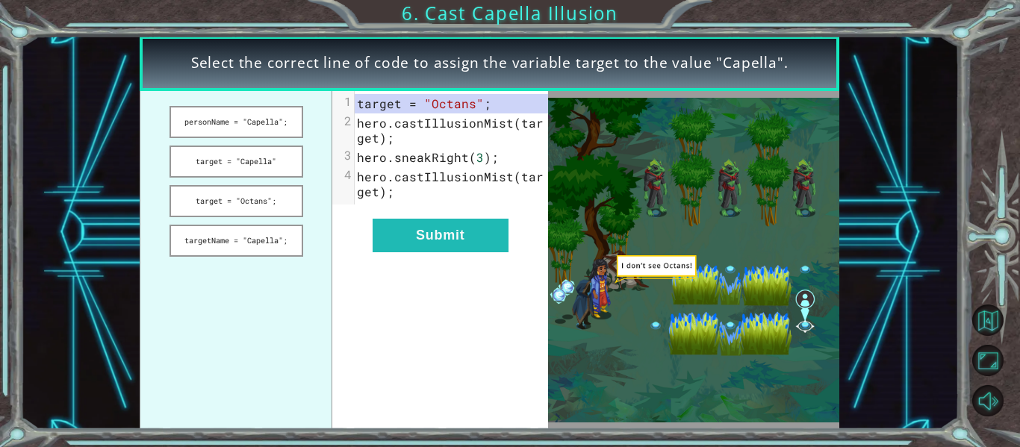
click at [273, 259] on ul "personName = "Capella"; target = "Capella" target = "Octans"; targetName = "Cap…" at bounding box center [236, 260] width 193 height 338
click at [237, 236] on button "targetName = "Capella";" at bounding box center [237, 241] width 134 height 32
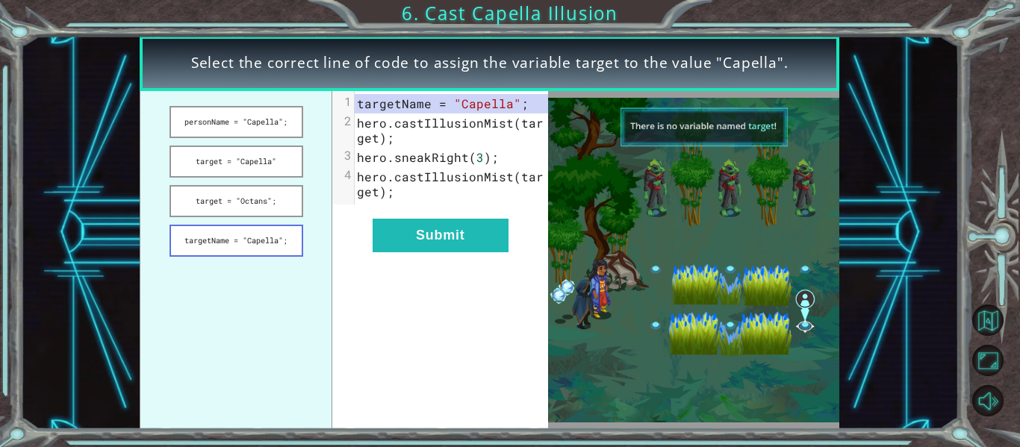
click at [238, 234] on button "targetName = "Capella";" at bounding box center [237, 241] width 134 height 32
click at [267, 196] on button "target = "Octans";" at bounding box center [237, 201] width 134 height 32
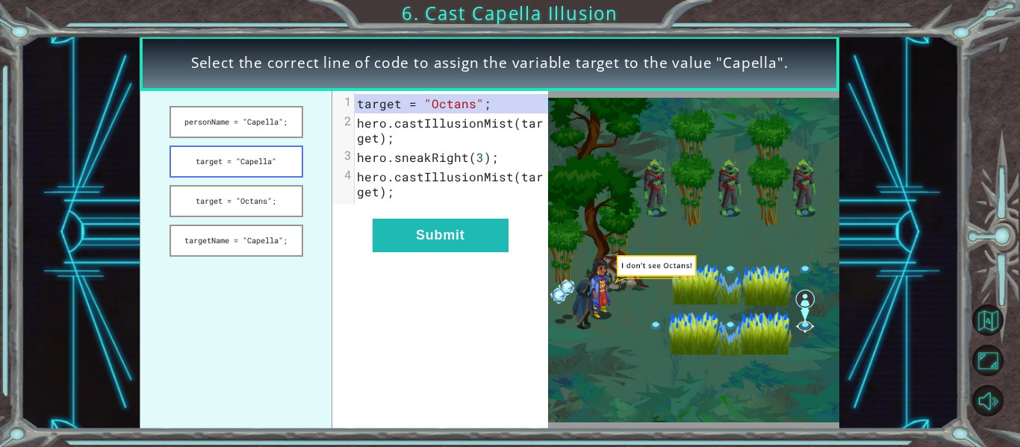
click at [251, 164] on button "target = "Capella"" at bounding box center [237, 162] width 134 height 32
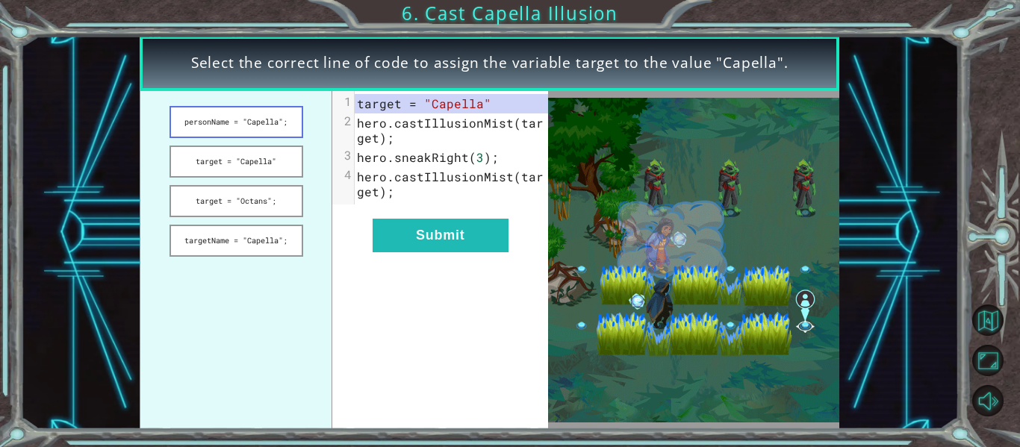
click at [239, 118] on button "personName = "Capella";" at bounding box center [237, 122] width 134 height 32
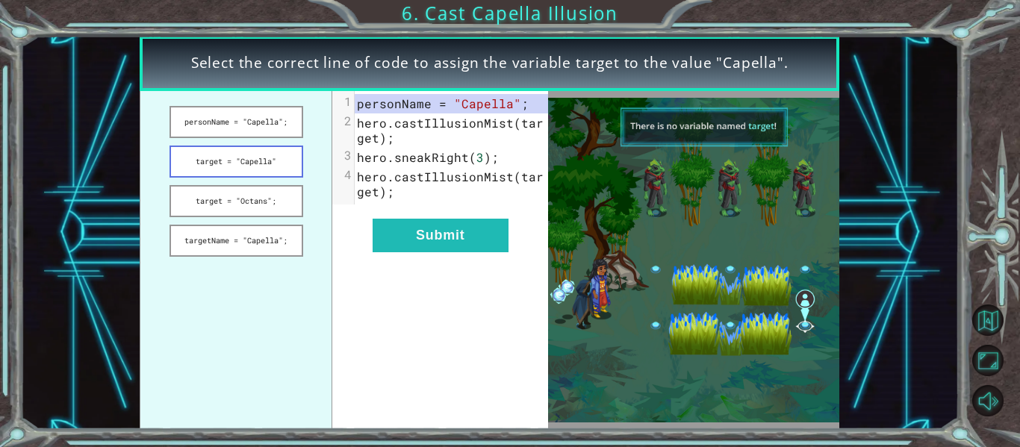
click at [264, 164] on button "target = "Capella"" at bounding box center [237, 162] width 134 height 32
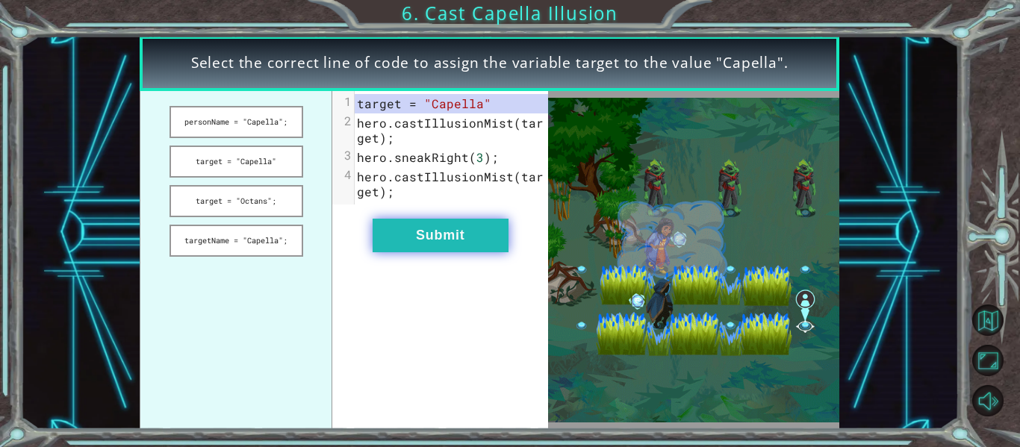
click at [468, 234] on button "Submit" at bounding box center [441, 236] width 136 height 34
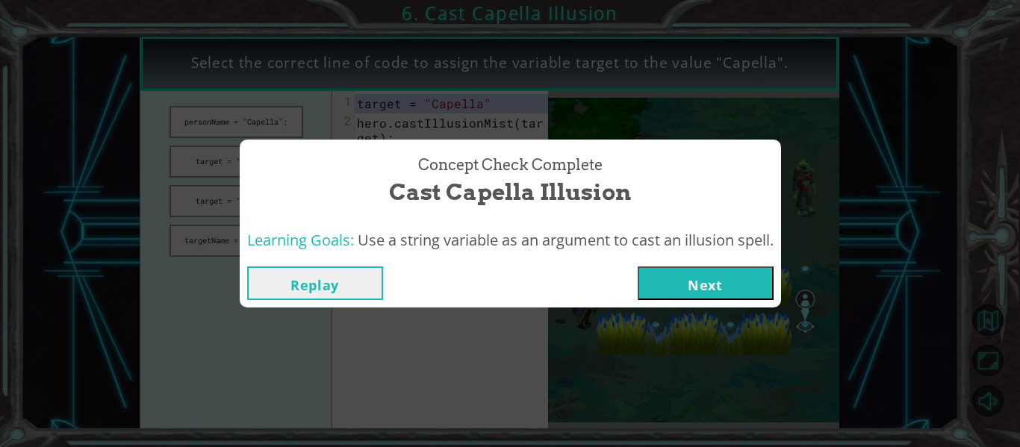
click at [722, 284] on button "Next" at bounding box center [706, 284] width 136 height 34
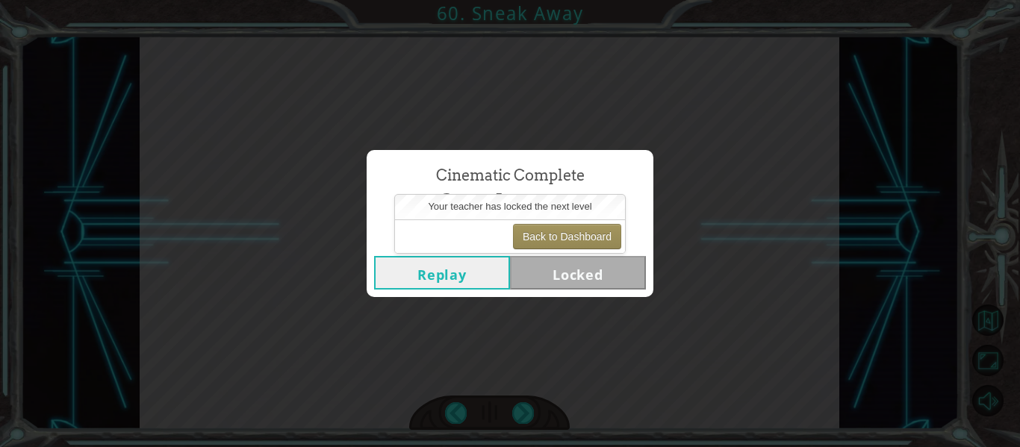
click at [477, 267] on button "Replay" at bounding box center [442, 273] width 136 height 34
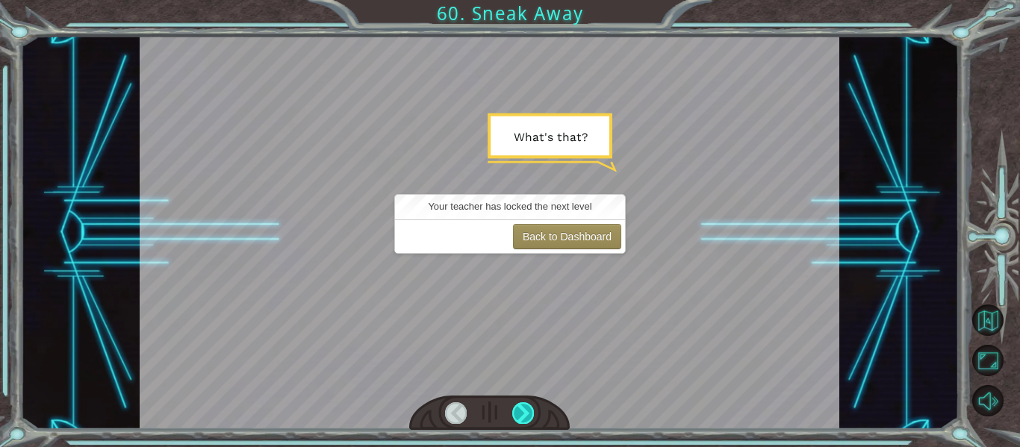
click at [527, 417] on div at bounding box center [523, 412] width 22 height 21
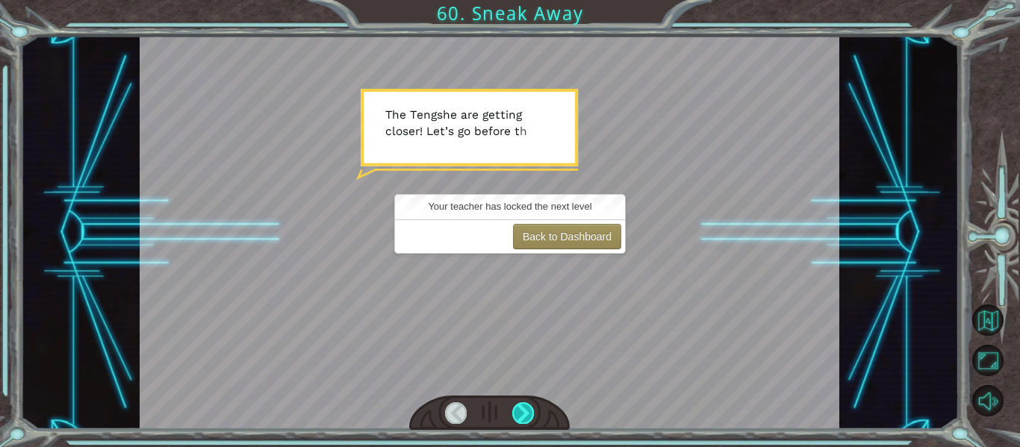
click at [527, 417] on div at bounding box center [523, 412] width 22 height 21
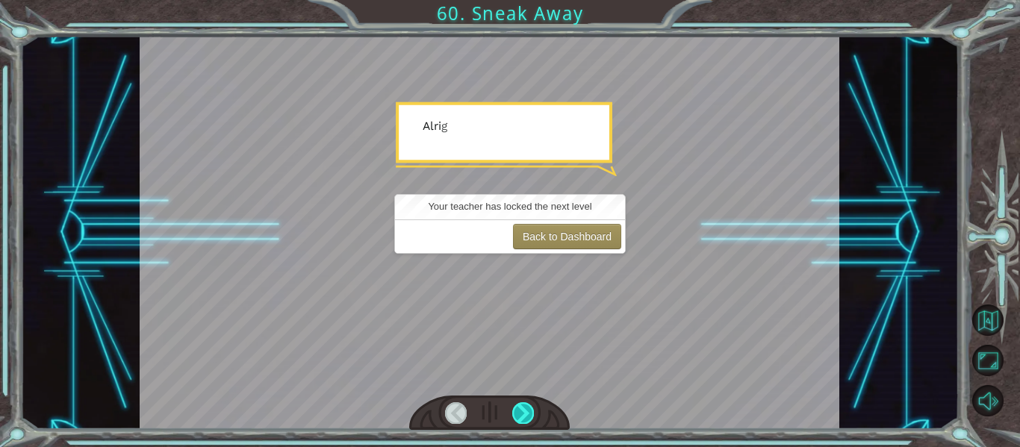
click at [527, 417] on div at bounding box center [523, 412] width 22 height 21
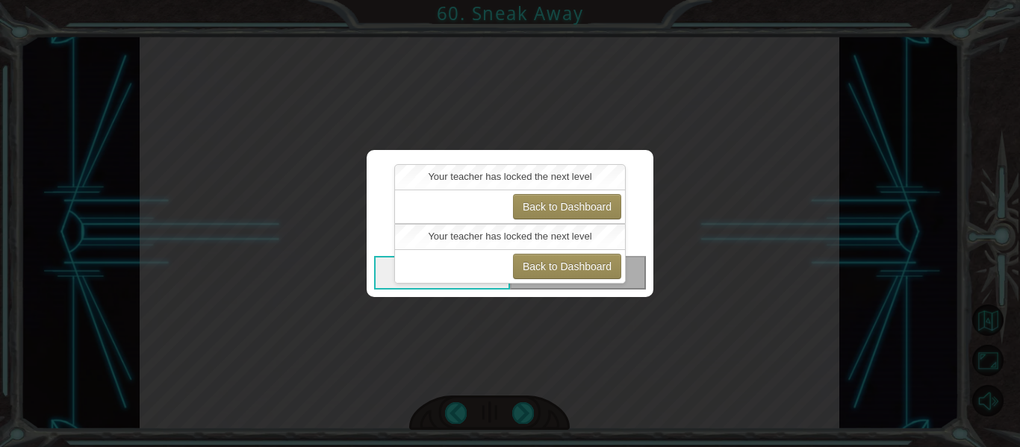
click at [426, 357] on div "Cinematic Complete Sneak Away Replay Locked" at bounding box center [510, 223] width 1020 height 447
click at [556, 290] on div "Replay Locked" at bounding box center [510, 273] width 287 height 49
click at [955, 261] on div "Cinematic Complete Sneak Away Replay Locked" at bounding box center [510, 223] width 1020 height 447
click at [559, 265] on button "Back to Dashboard" at bounding box center [567, 266] width 108 height 25
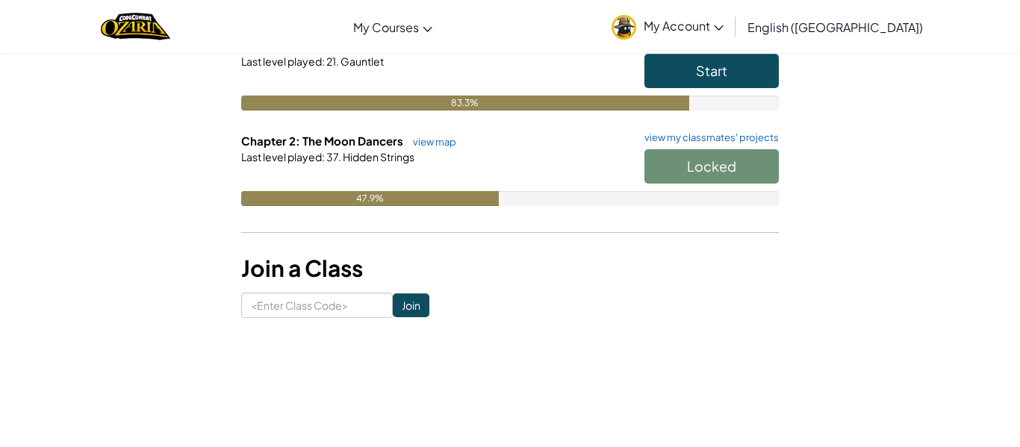
scroll to position [505, 0]
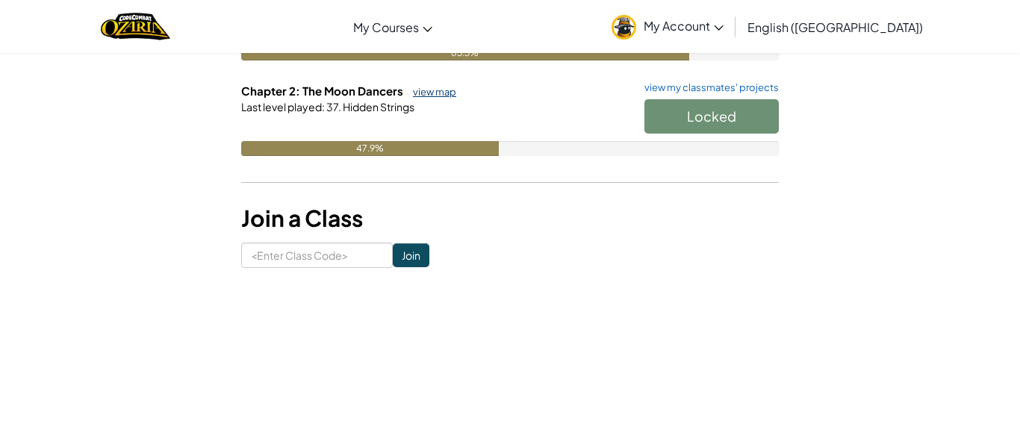
click at [430, 93] on link "view map" at bounding box center [430, 92] width 51 height 12
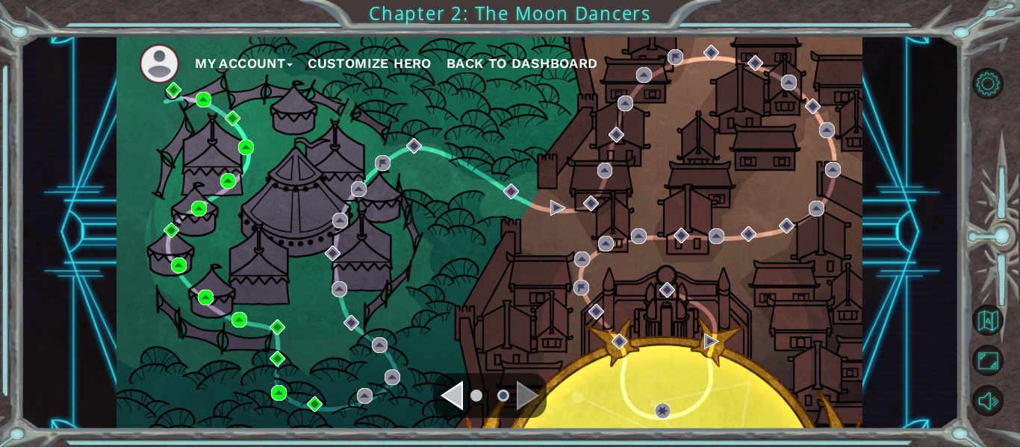
click at [354, 405] on div "My Account Customize Hero Back to Dashboard" at bounding box center [489, 233] width 746 height 394
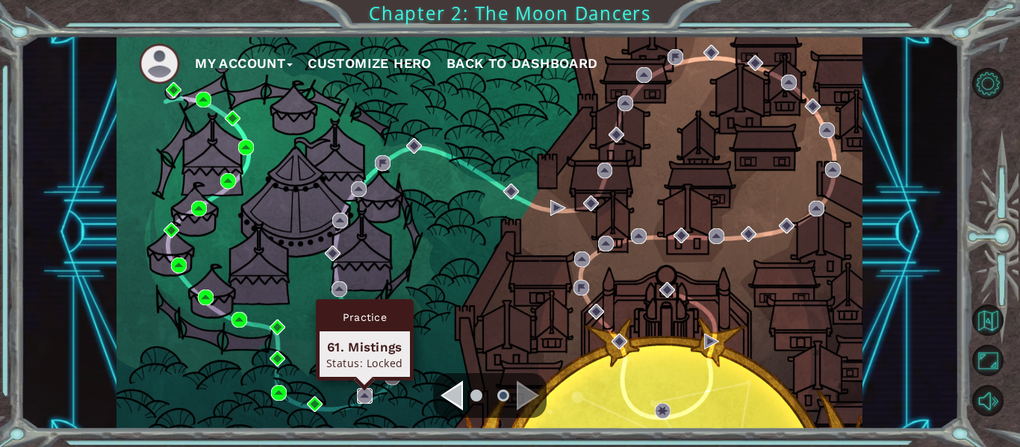
click at [359, 400] on img at bounding box center [365, 396] width 16 height 16
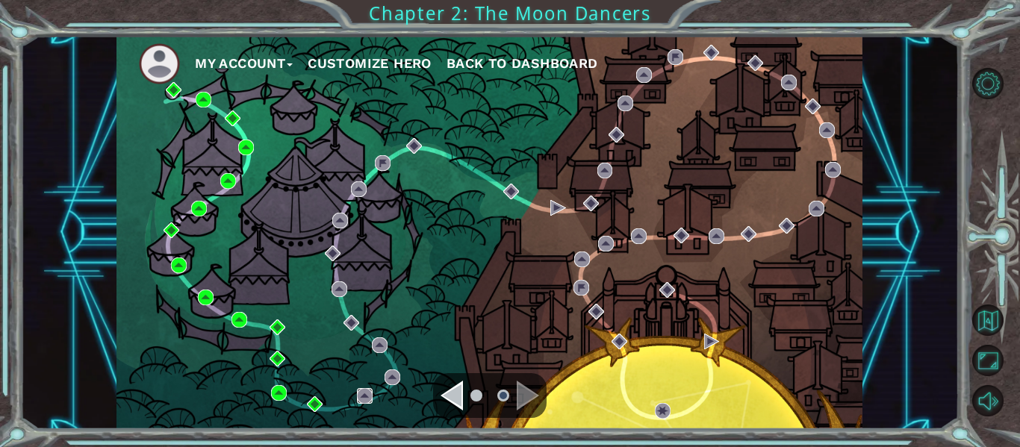
click at [359, 400] on img at bounding box center [365, 396] width 16 height 16
click at [369, 397] on img at bounding box center [365, 396] width 16 height 16
click at [309, 401] on img at bounding box center [315, 405] width 16 height 16
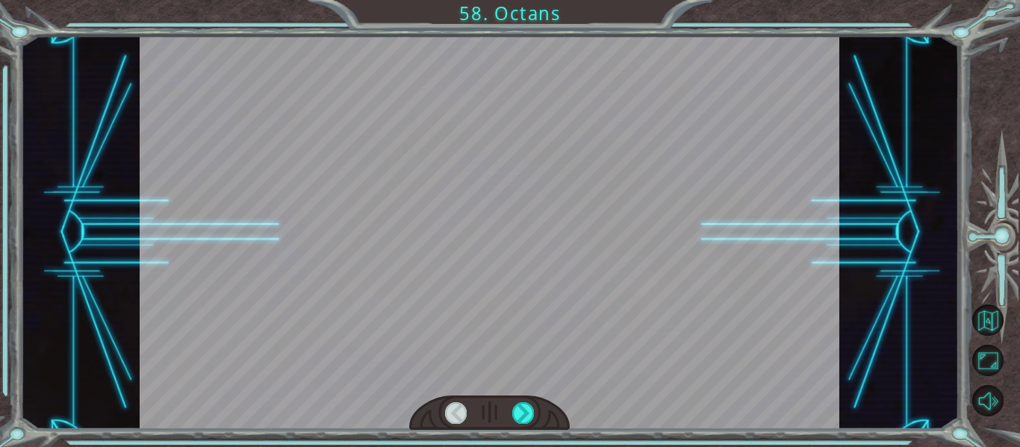
click at [459, 423] on div at bounding box center [489, 413] width 161 height 35
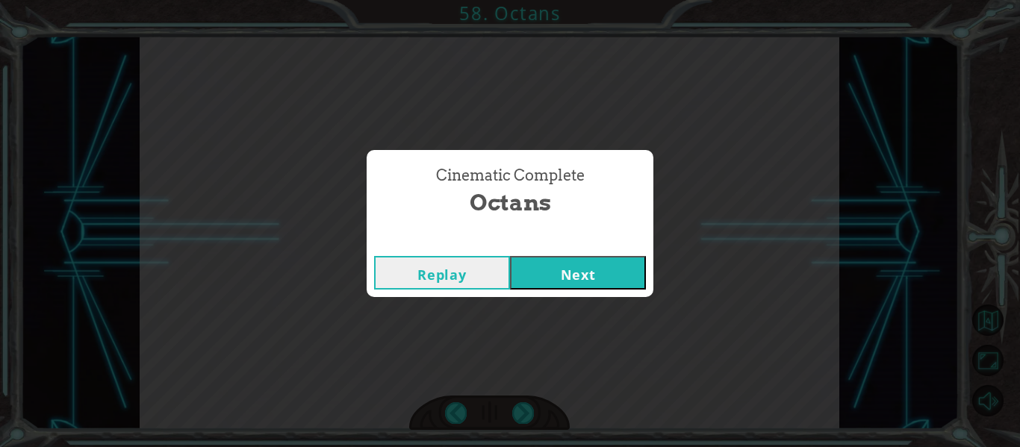
click at [459, 423] on div "Cinematic Complete Octans Replay Next" at bounding box center [510, 223] width 1020 height 447
click at [635, 267] on button "Next" at bounding box center [578, 273] width 136 height 34
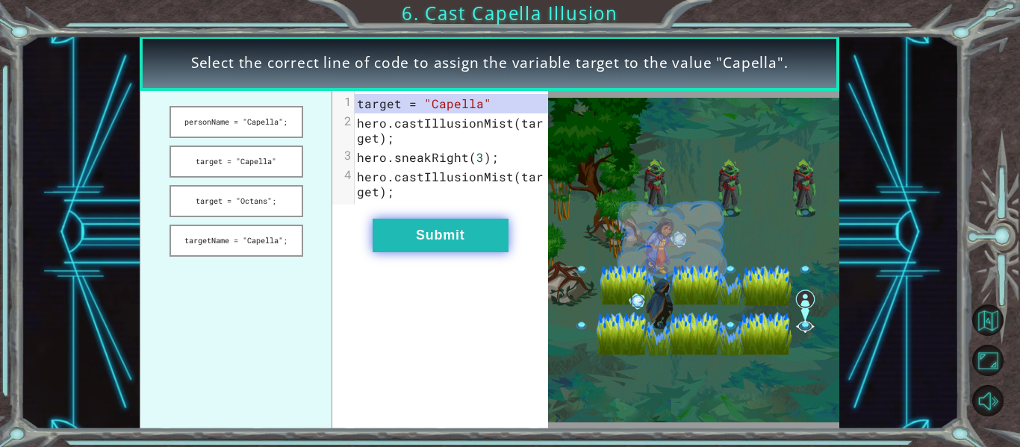
click at [418, 238] on button "Submit" at bounding box center [441, 236] width 136 height 34
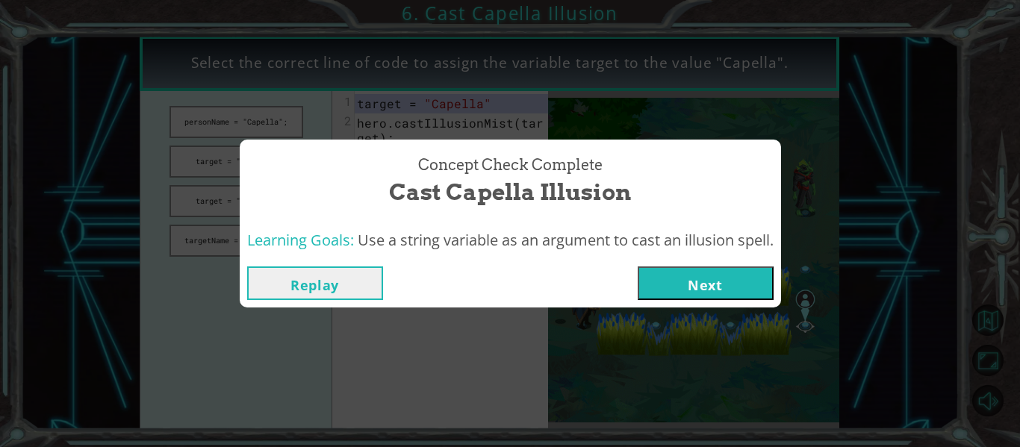
click at [665, 279] on button "Next" at bounding box center [706, 284] width 136 height 34
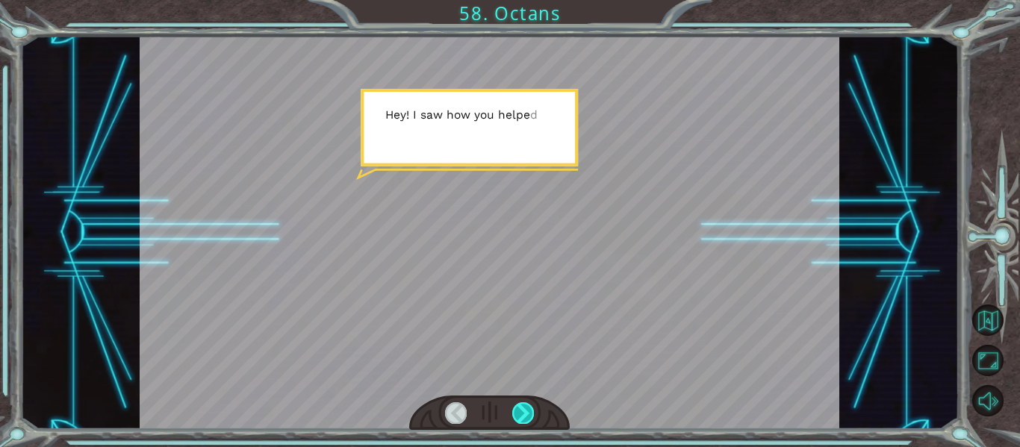
click at [529, 415] on div at bounding box center [523, 412] width 22 height 21
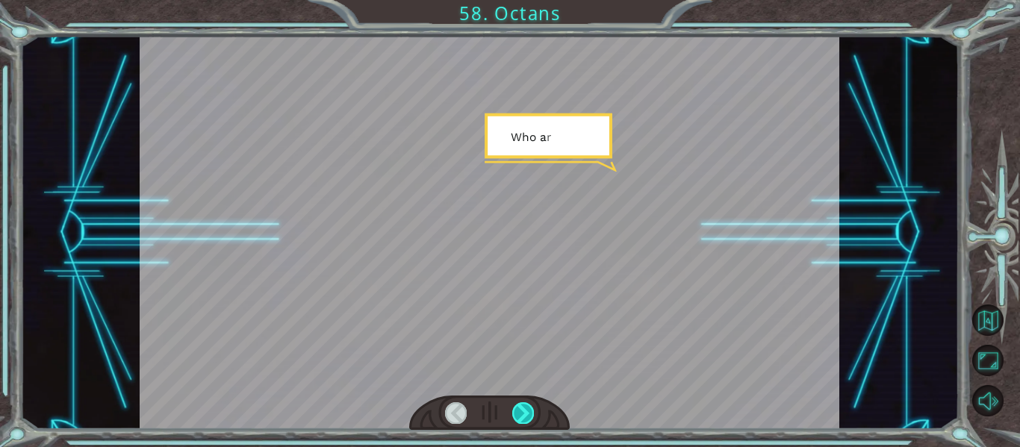
click at [529, 415] on div at bounding box center [523, 412] width 22 height 21
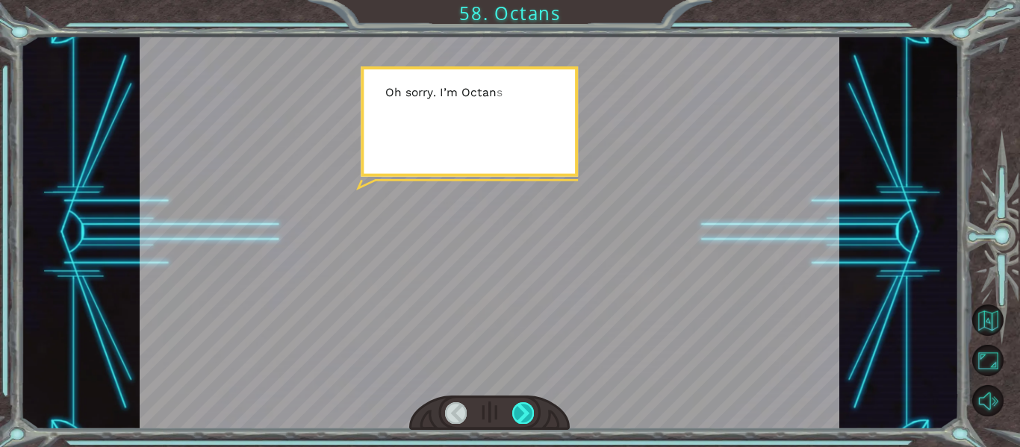
click at [529, 416] on div at bounding box center [523, 412] width 22 height 21
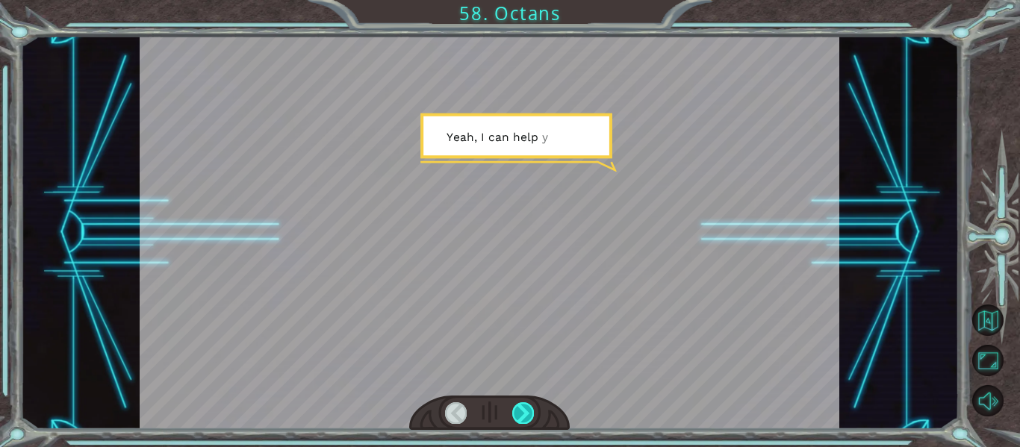
click at [529, 416] on div at bounding box center [523, 412] width 22 height 21
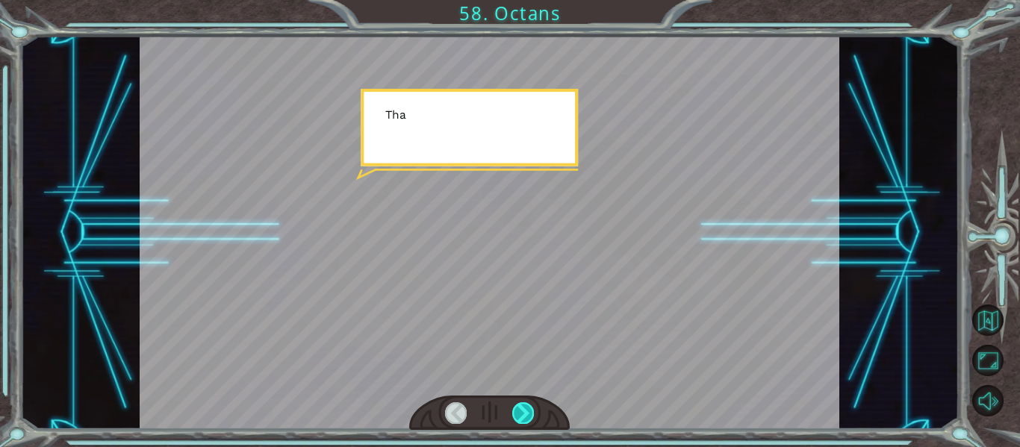
click at [529, 416] on div at bounding box center [523, 412] width 22 height 21
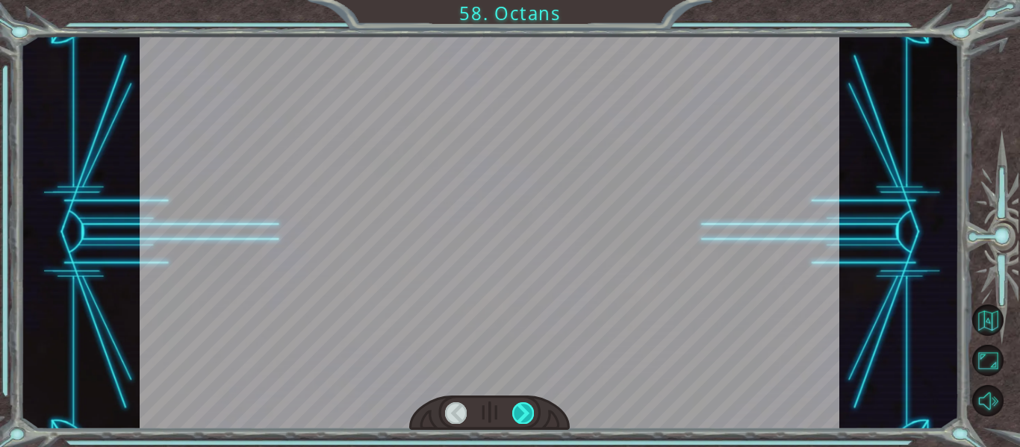
click at [529, 416] on div at bounding box center [523, 412] width 22 height 21
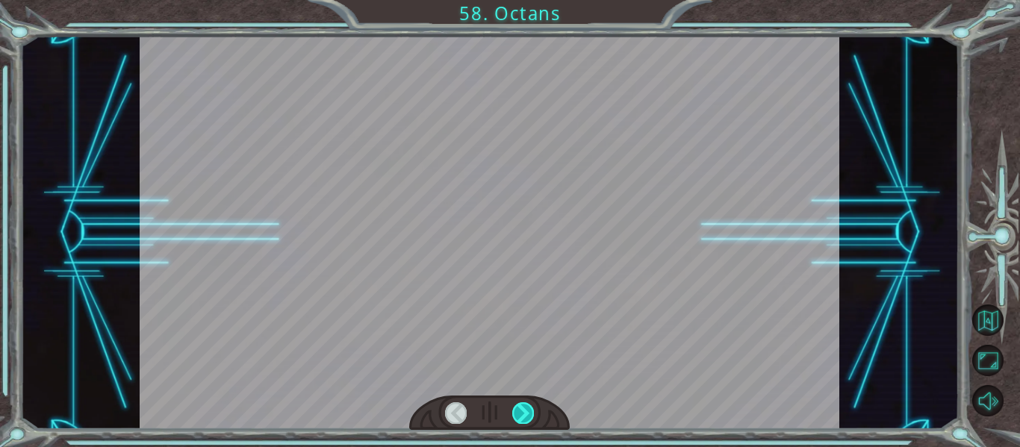
click at [529, 416] on div at bounding box center [523, 412] width 22 height 21
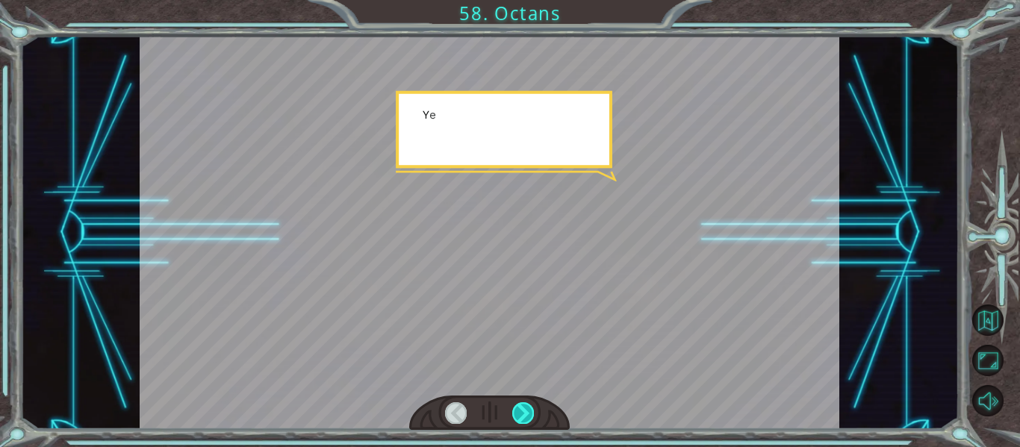
click at [529, 416] on div at bounding box center [523, 412] width 22 height 21
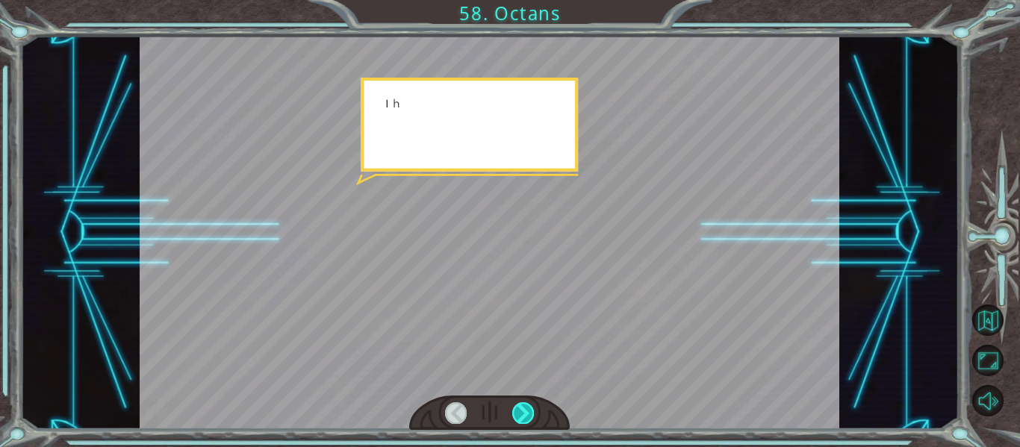
click at [529, 416] on div at bounding box center [523, 412] width 22 height 21
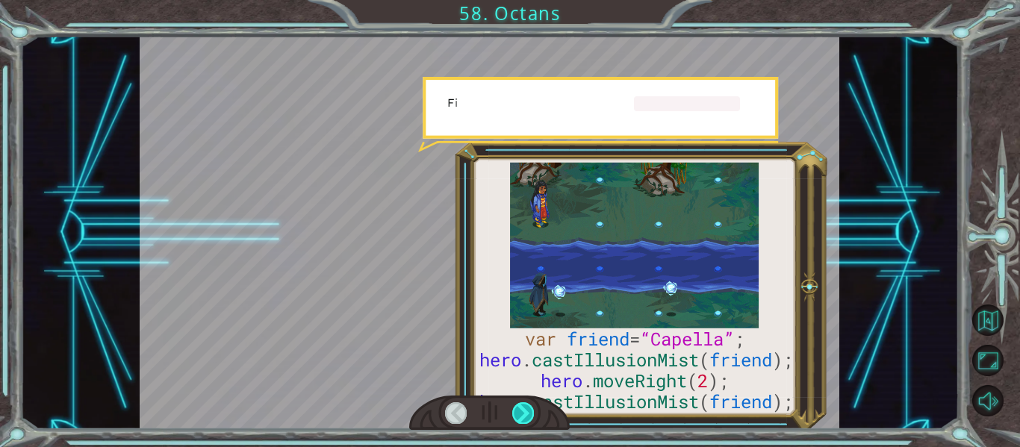
click at [529, 416] on div at bounding box center [523, 412] width 22 height 21
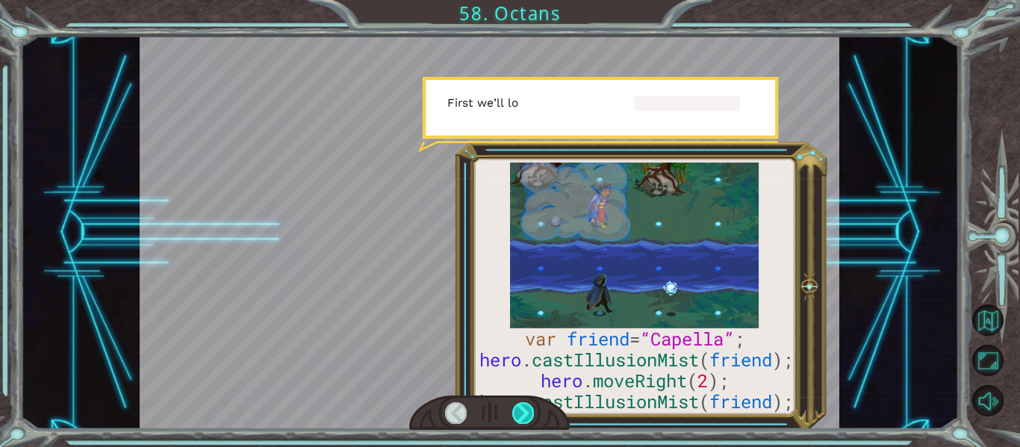
click at [529, 416] on div at bounding box center [523, 412] width 22 height 21
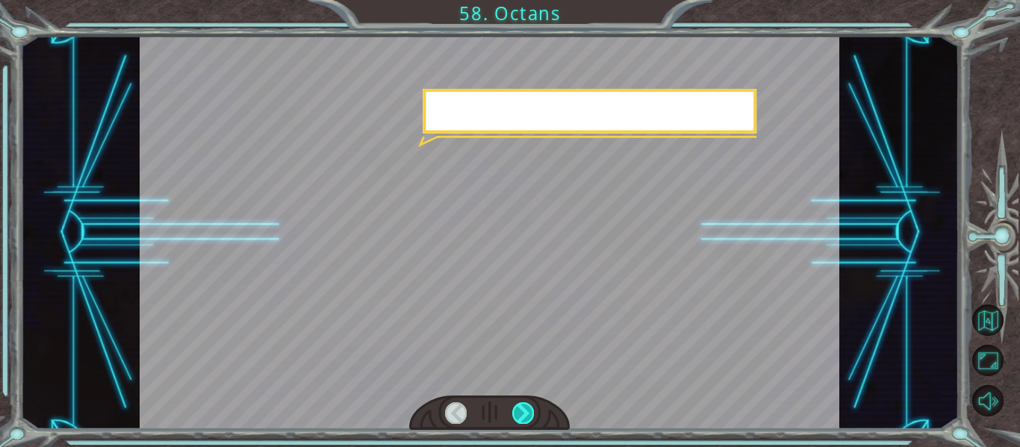
click at [529, 416] on div at bounding box center [523, 412] width 22 height 21
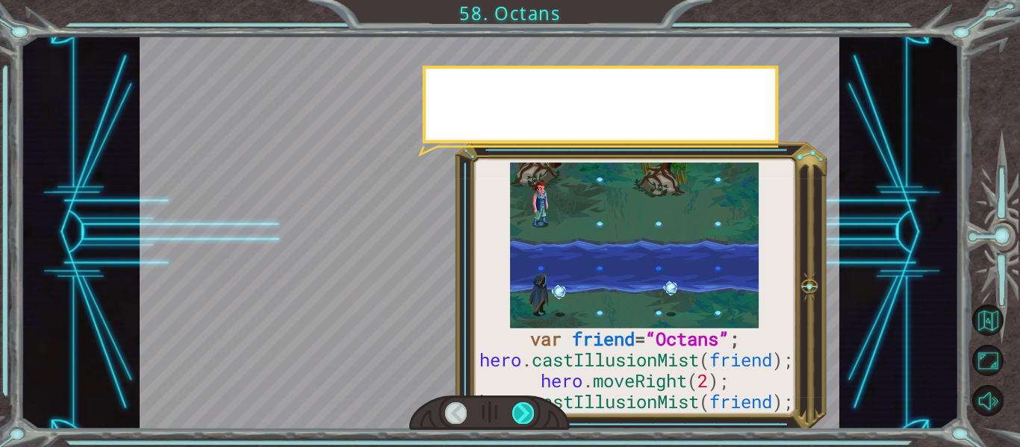
click at [529, 416] on div at bounding box center [523, 412] width 22 height 21
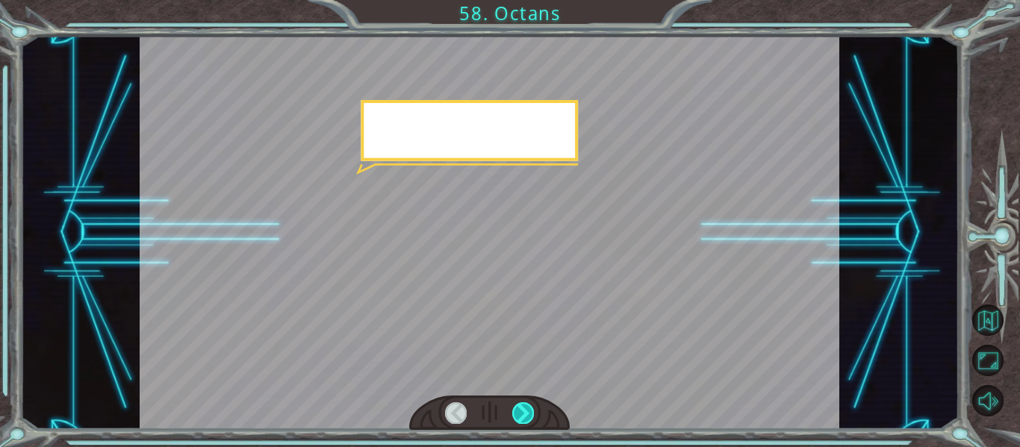
click at [529, 416] on div at bounding box center [523, 412] width 22 height 21
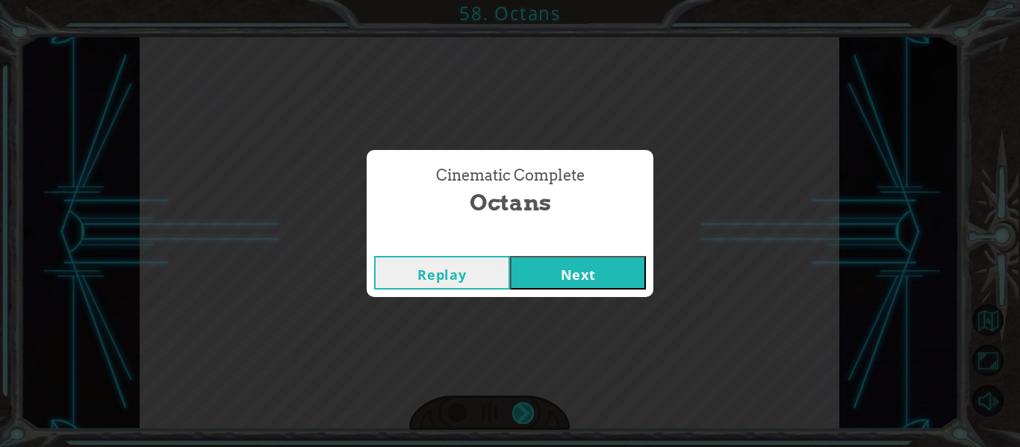
click at [529, 416] on div "Cinematic Complete Octans Replay Next" at bounding box center [510, 223] width 1020 height 447
click at [618, 281] on button "Next" at bounding box center [578, 273] width 136 height 34
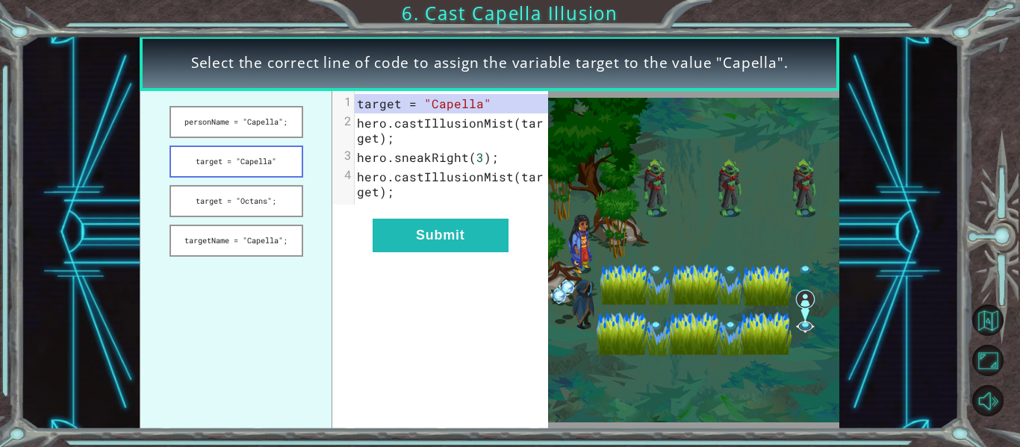
click at [210, 149] on button "target = "Capella"" at bounding box center [237, 162] width 134 height 32
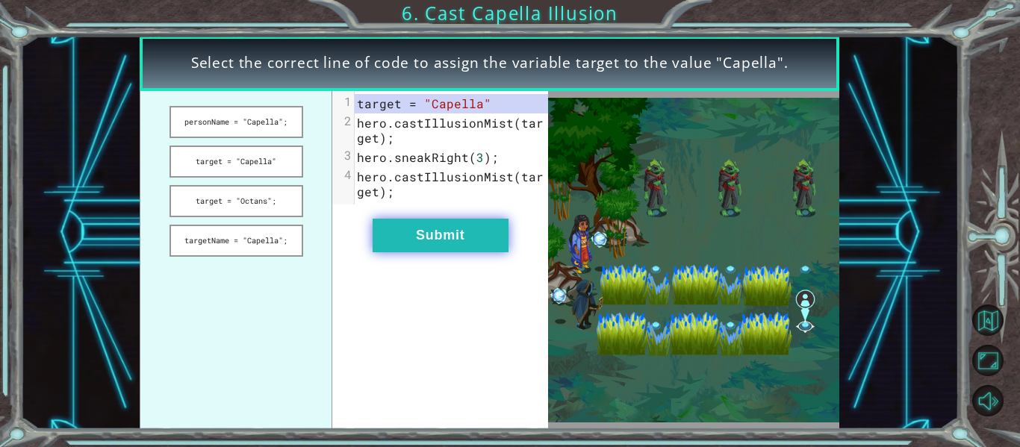
click at [442, 246] on button "Submit" at bounding box center [441, 236] width 136 height 34
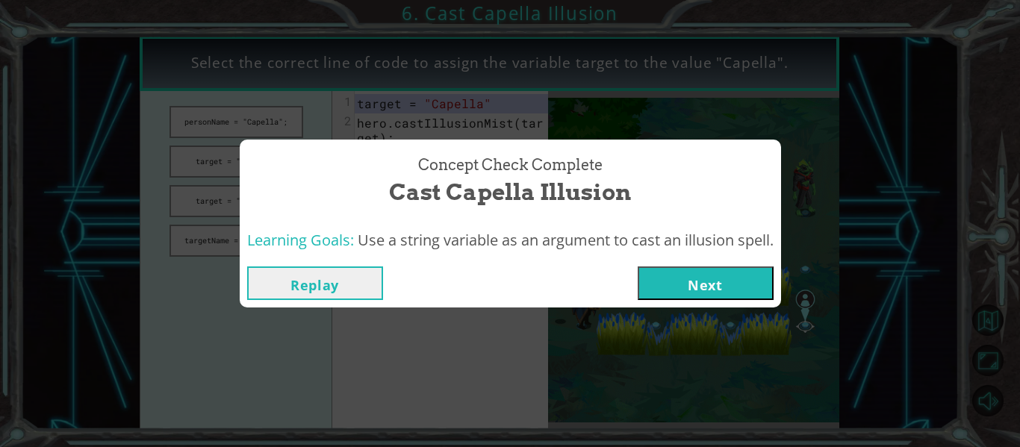
click at [712, 273] on button "Next" at bounding box center [706, 284] width 136 height 34
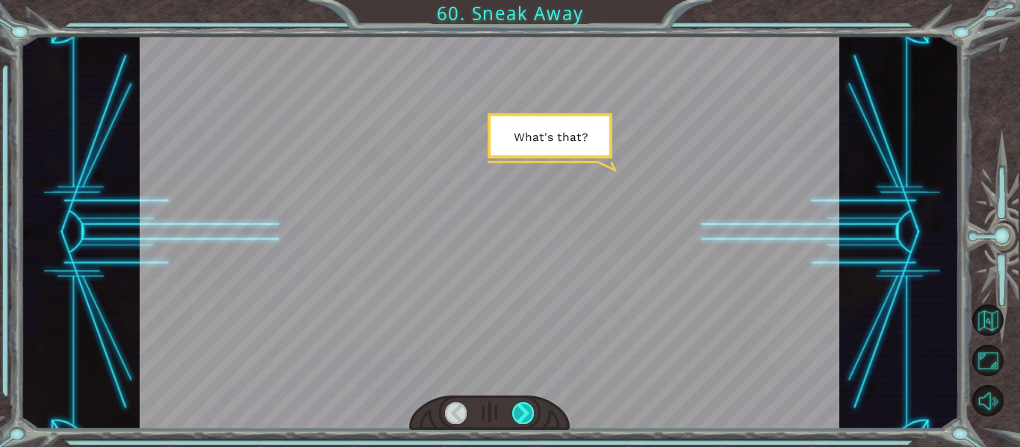
click at [515, 414] on div at bounding box center [523, 412] width 22 height 21
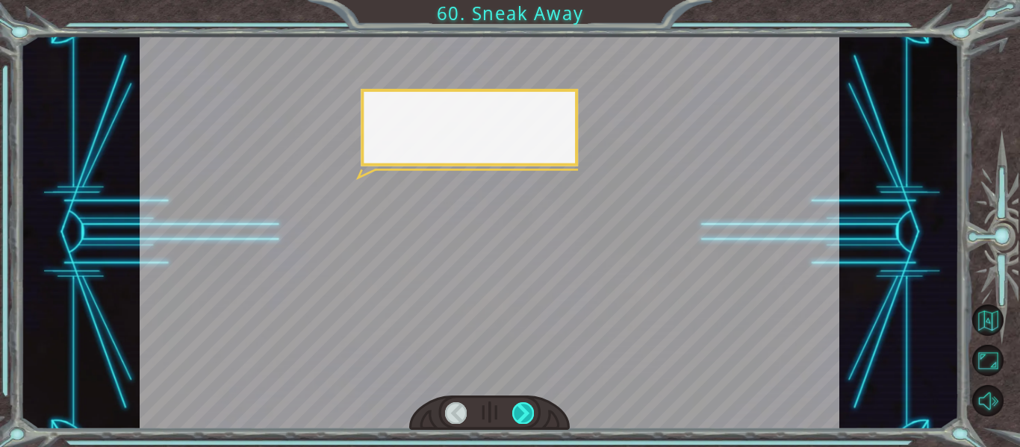
click at [515, 414] on div at bounding box center [523, 412] width 22 height 21
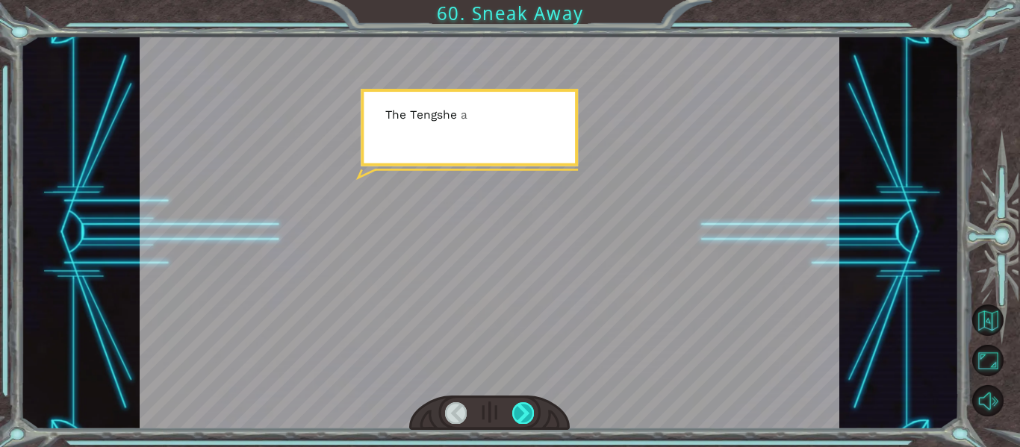
click at [515, 414] on div at bounding box center [523, 412] width 22 height 21
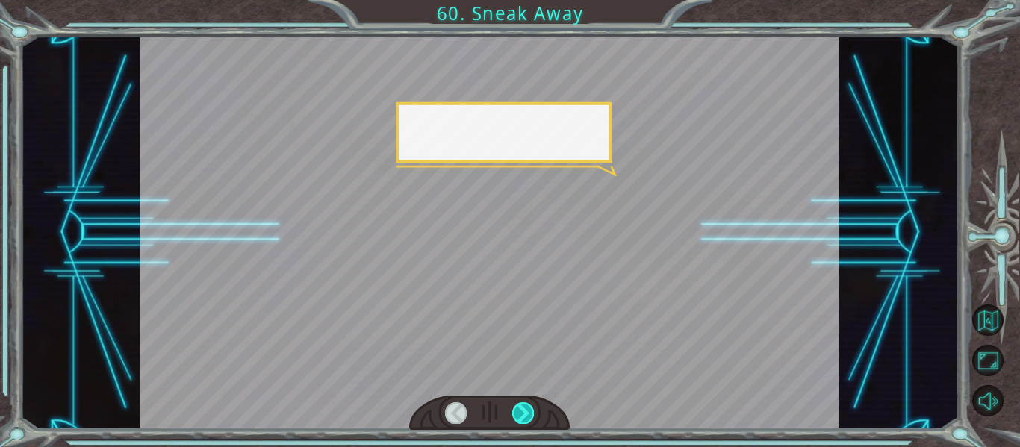
click at [515, 415] on div at bounding box center [523, 412] width 22 height 21
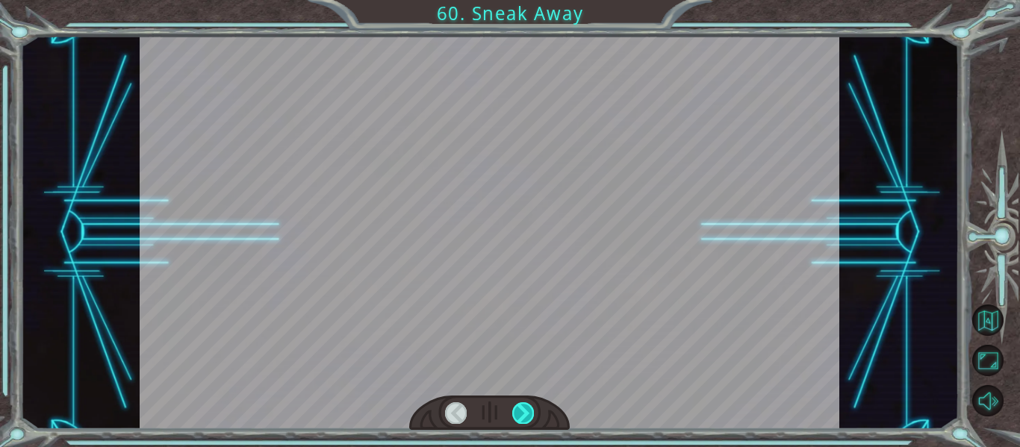
click at [515, 415] on div at bounding box center [523, 412] width 22 height 21
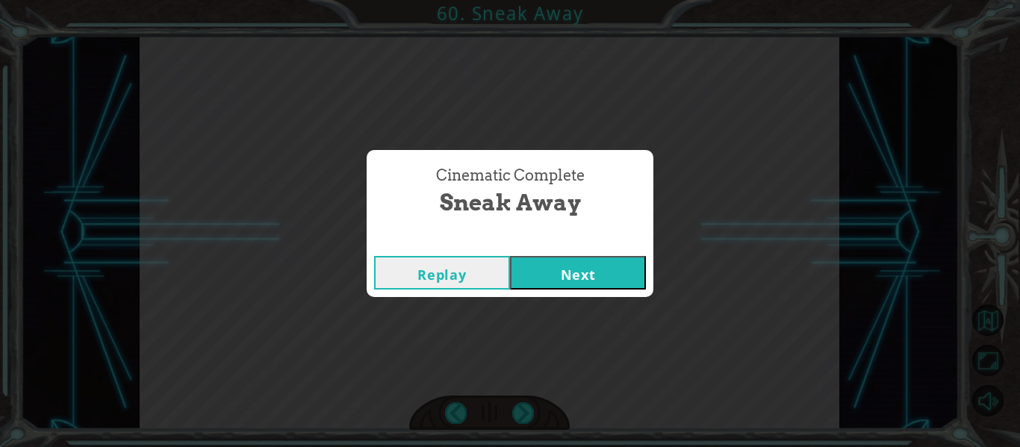
click at [577, 279] on button "Next" at bounding box center [578, 273] width 136 height 34
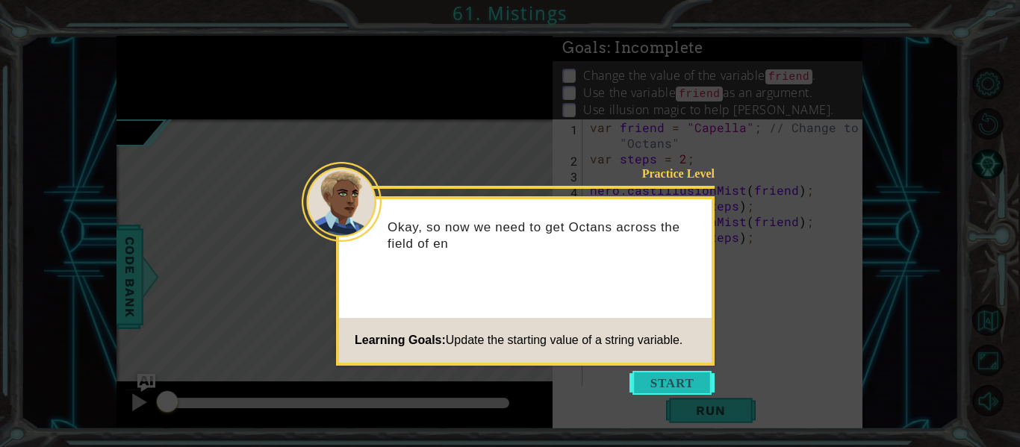
click at [668, 374] on button "Start" at bounding box center [672, 383] width 85 height 24
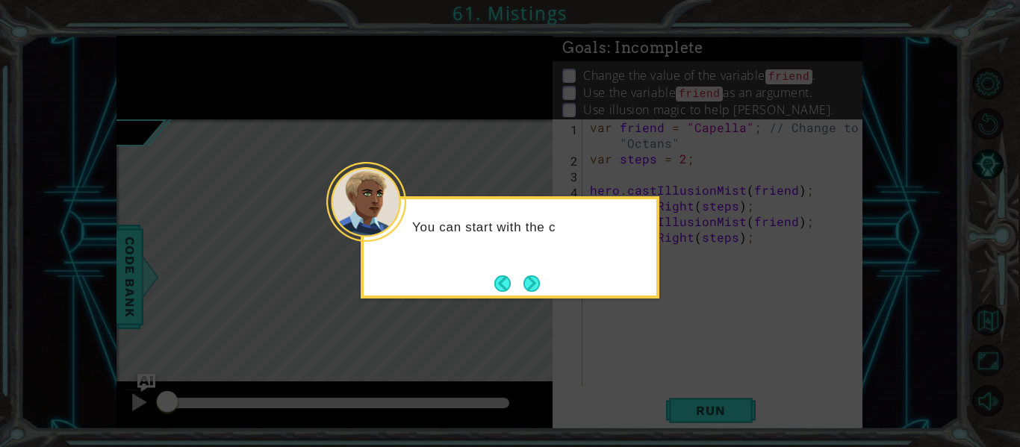
click at [529, 268] on div "You can start with the c" at bounding box center [510, 247] width 299 height 102
click at [529, 268] on div "You can start with the code you" at bounding box center [510, 247] width 299 height 102
click at [537, 282] on button "Next" at bounding box center [531, 284] width 16 height 16
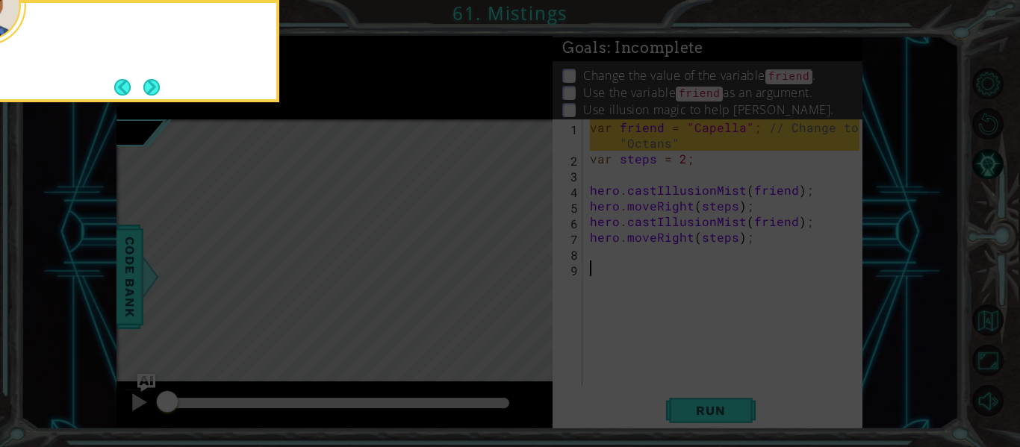
click at [537, 282] on icon at bounding box center [510, 66] width 1020 height 761
click at [151, 88] on button "Next" at bounding box center [151, 87] width 16 height 16
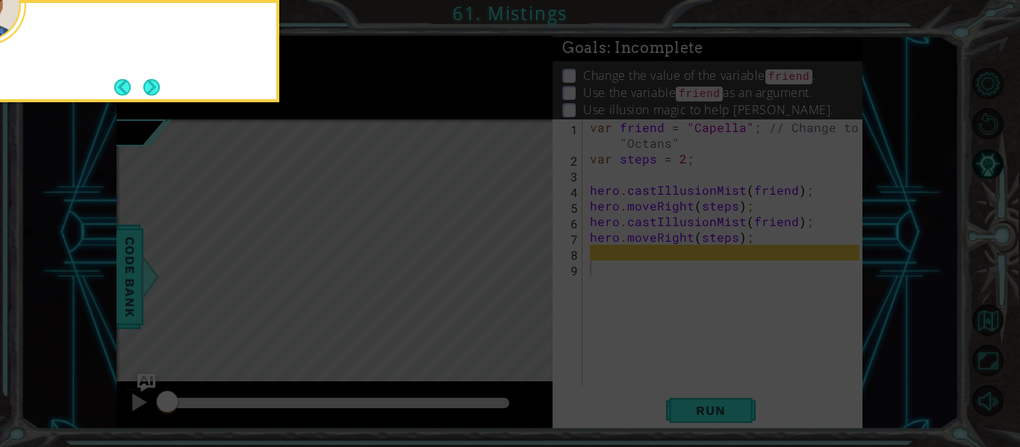
click at [151, 88] on button "Next" at bounding box center [151, 87] width 16 height 16
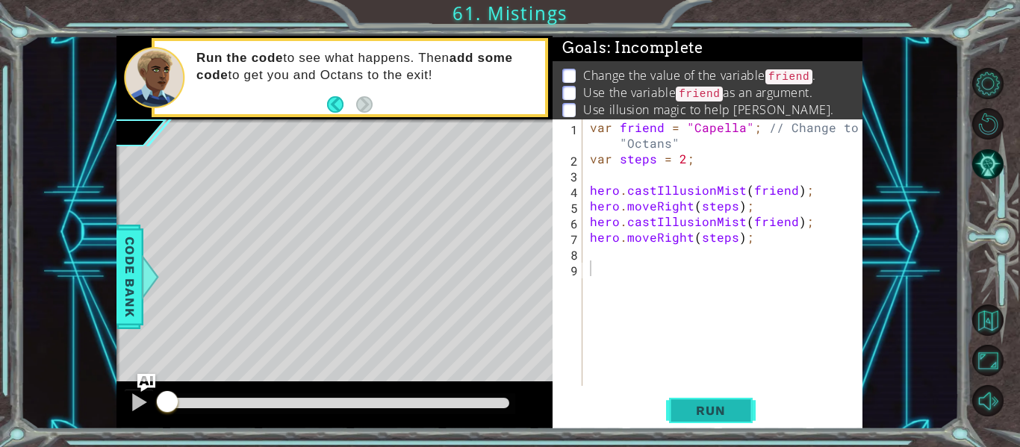
click at [686, 399] on button "Run" at bounding box center [711, 411] width 90 height 31
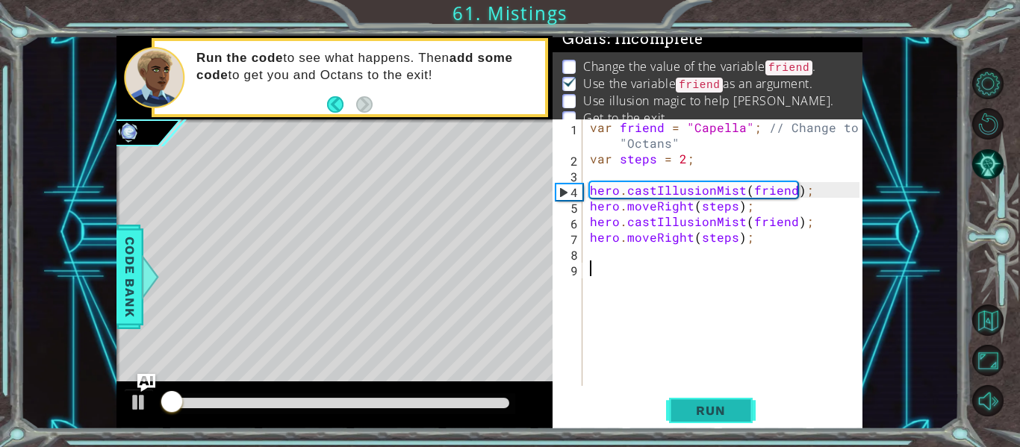
scroll to position [12, 0]
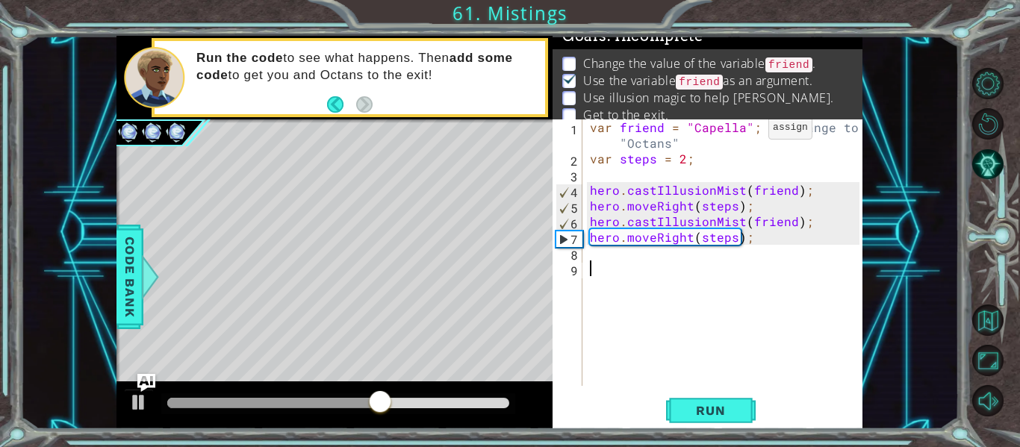
click at [742, 131] on div "var friend = "Capella" ; // Change to "Octans" var steps = 2 ; hero . castIllus…" at bounding box center [727, 276] width 280 height 314
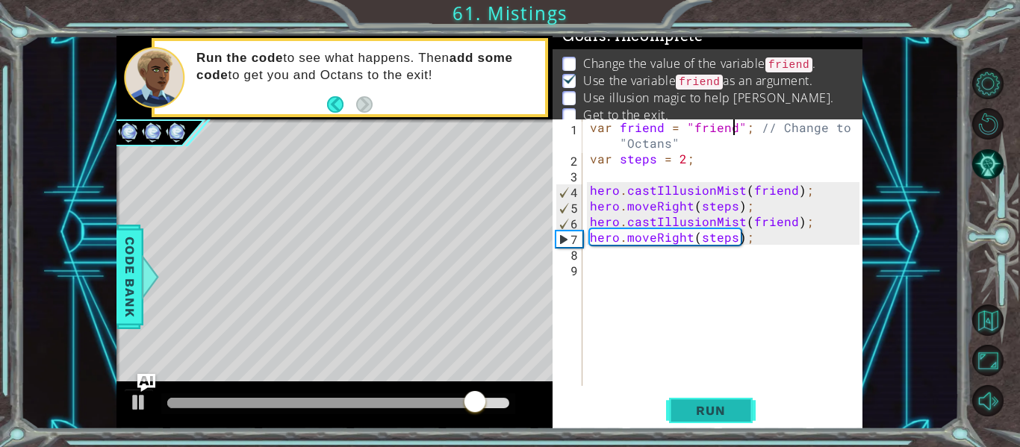
click at [703, 416] on span "Run" at bounding box center [710, 410] width 59 height 15
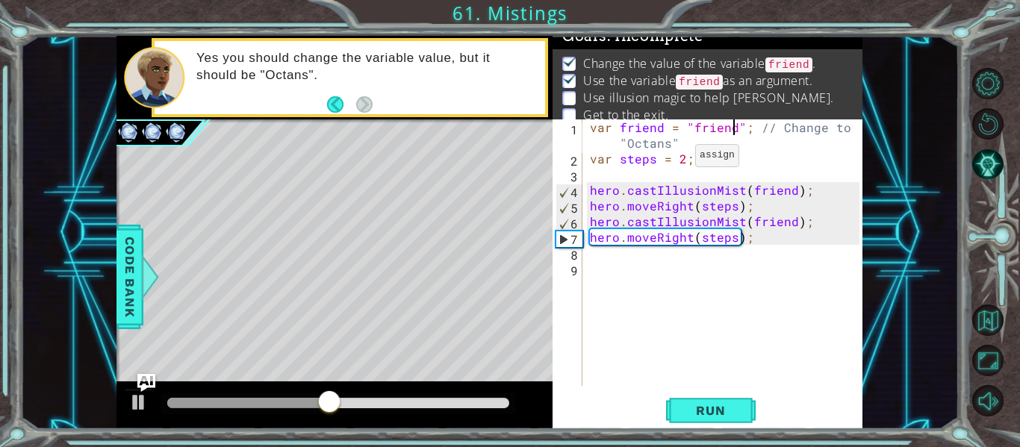
scroll to position [24, 0]
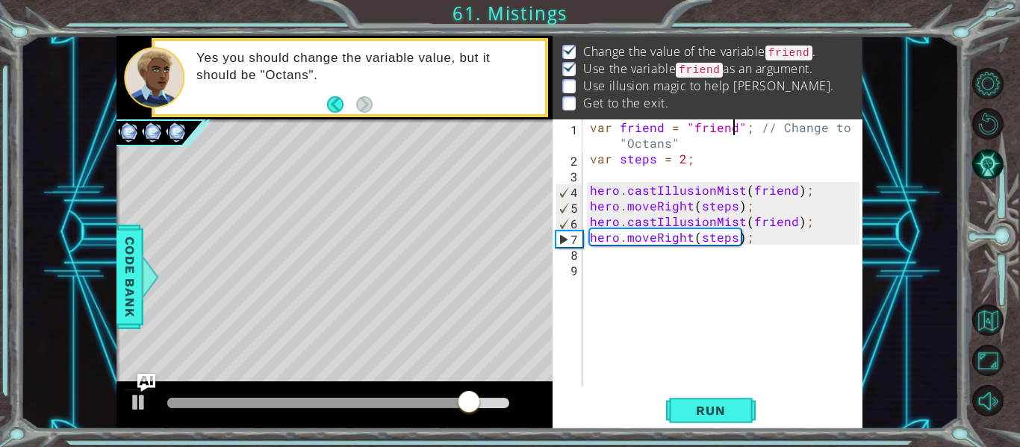
click at [790, 192] on div "var friend = "friend" ; // Change to "Octans" var steps = 2 ; hero . castIllusi…" at bounding box center [727, 276] width 280 height 314
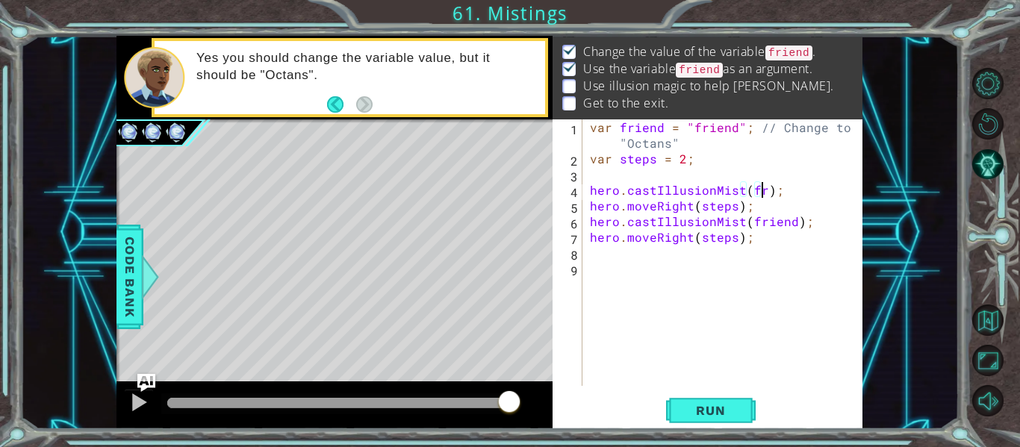
scroll to position [0, 11]
type textarea "hero.castIllusionMist(friend);"
click at [652, 351] on div "var friend = "friend" ; // Change to "Octans" var steps = 2 ; hero . castIllusi…" at bounding box center [727, 276] width 280 height 314
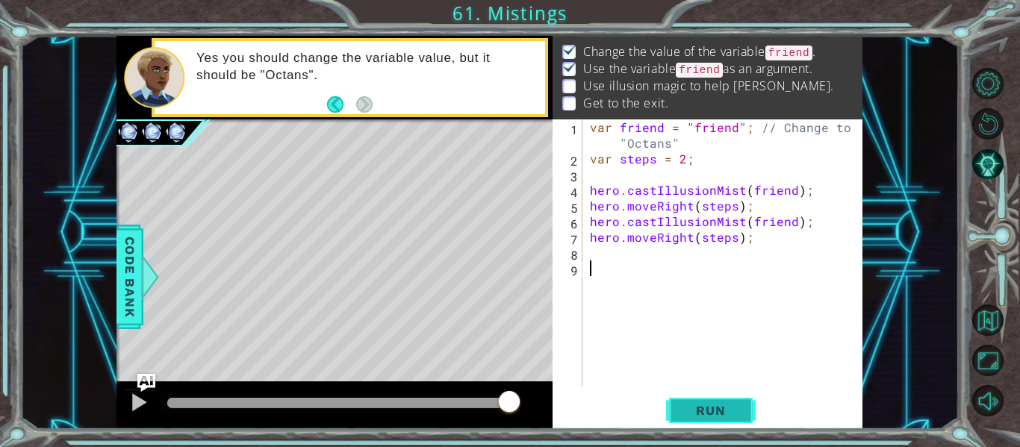
click at [697, 417] on span "Run" at bounding box center [710, 410] width 59 height 15
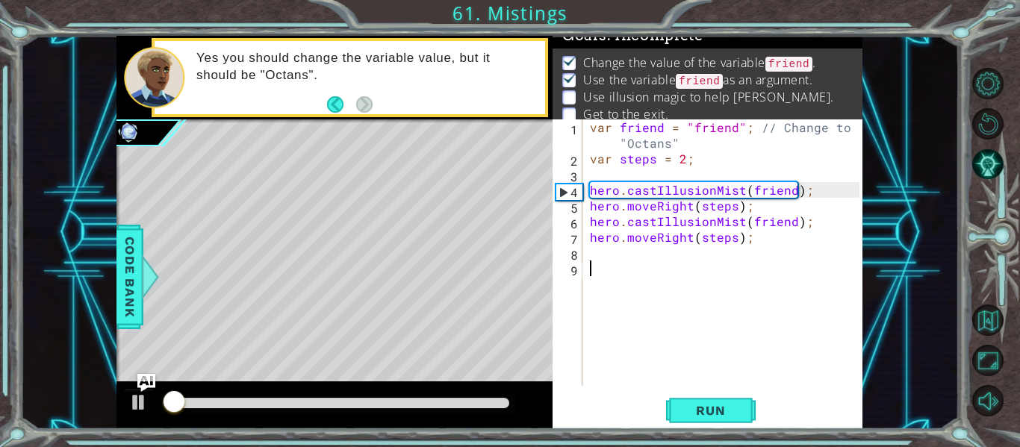
scroll to position [12, 0]
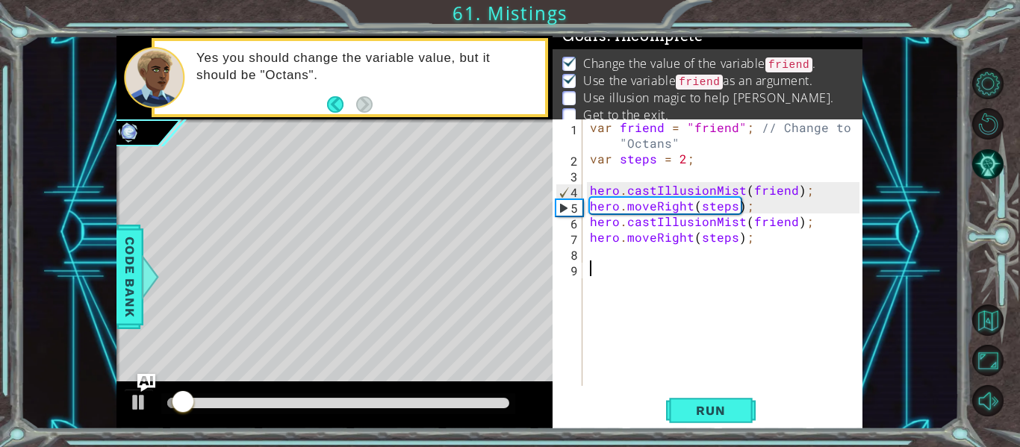
click at [613, 261] on div "var friend = "friend" ; // Change to "Octans" var steps = 2 ; hero . castIllusi…" at bounding box center [727, 276] width 280 height 314
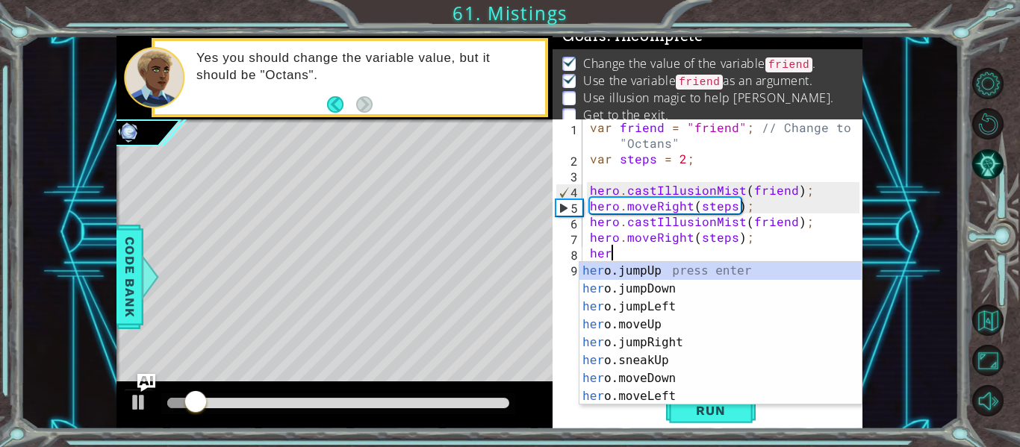
type textarea "her"
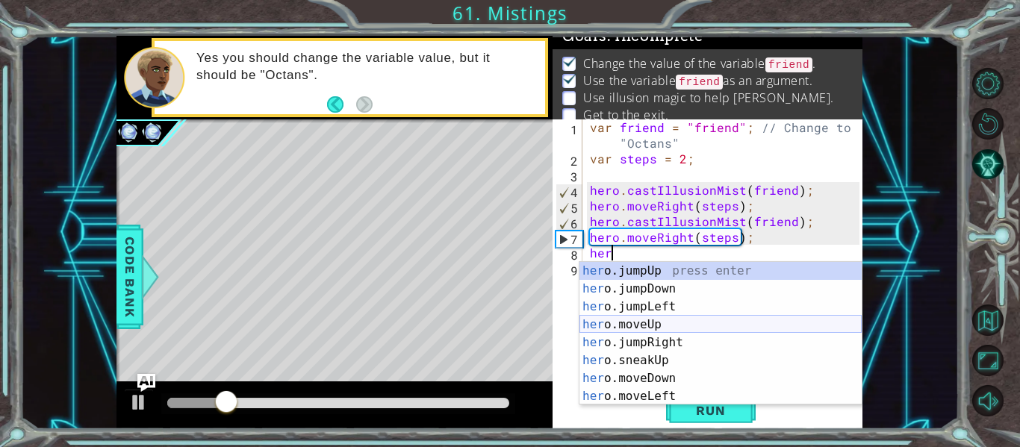
click at [682, 338] on div "her o.jumpUp press enter her o.jumpDown press enter her o.jumpLeft press enter …" at bounding box center [720, 351] width 282 height 179
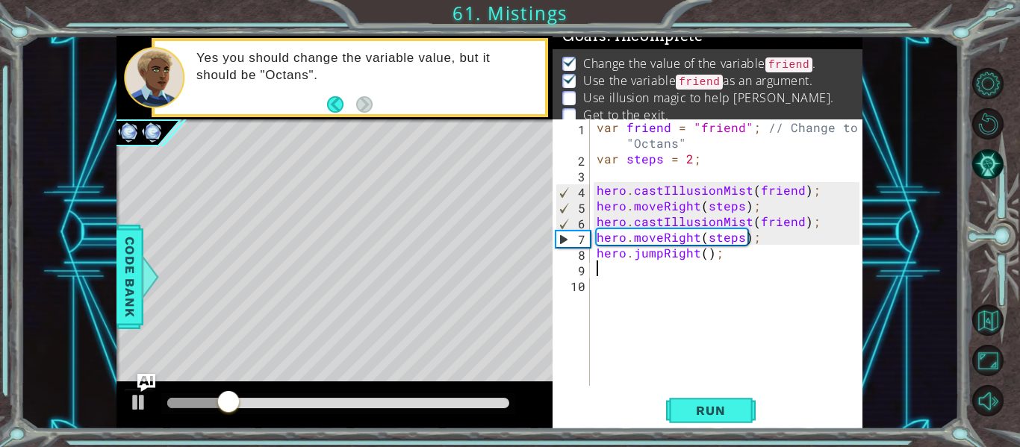
scroll to position [0, 0]
click at [706, 260] on div "var friend = "friend" ; // Change to "Octans" var steps = 2 ; hero . castIllusi…" at bounding box center [730, 276] width 273 height 314
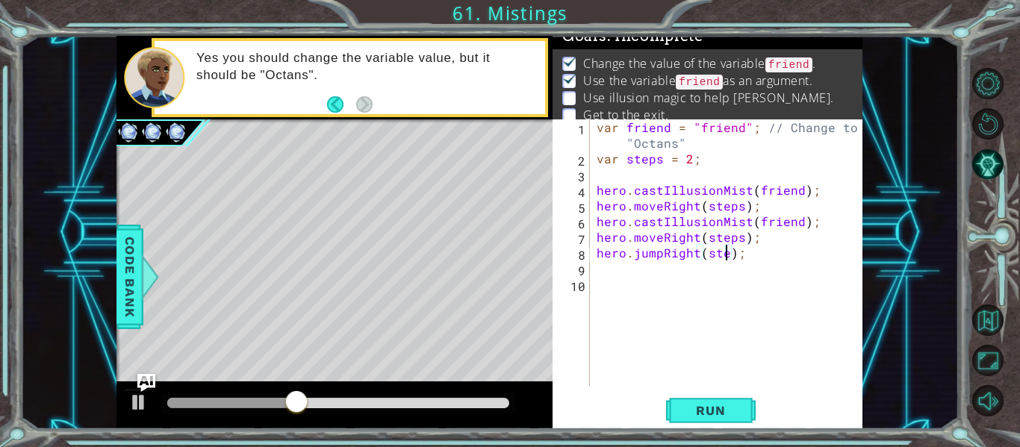
scroll to position [0, 9]
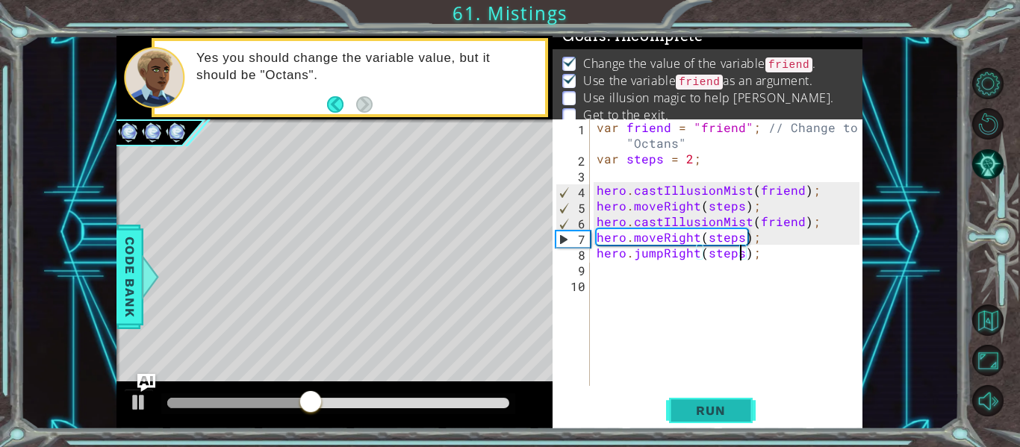
click at [699, 405] on span "Run" at bounding box center [710, 410] width 59 height 15
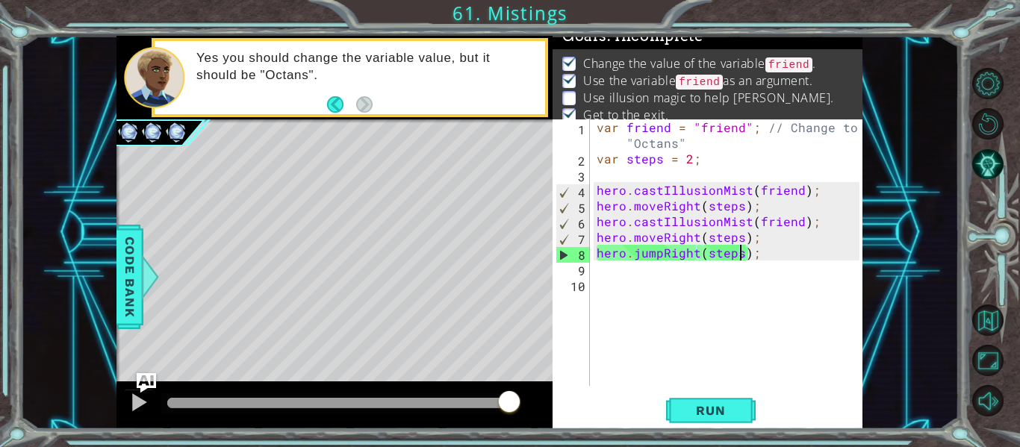
click at [143, 376] on img "Ask AI" at bounding box center [146, 382] width 19 height 19
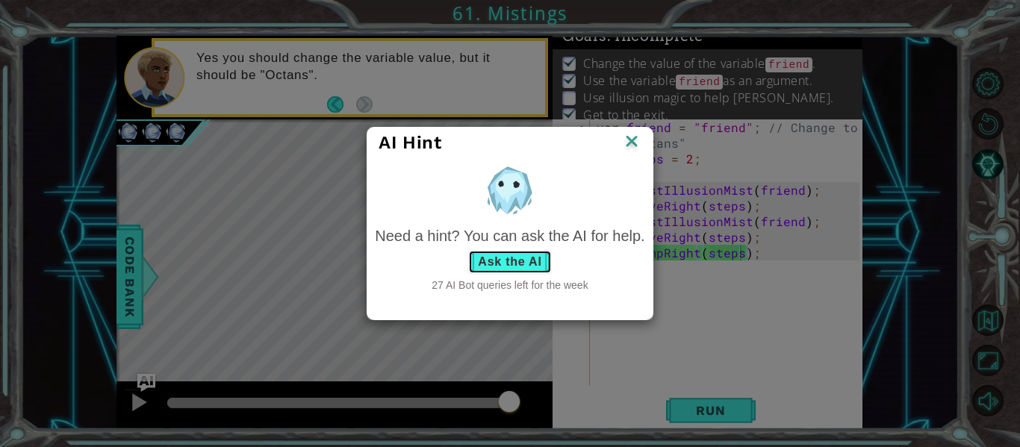
click at [508, 250] on button "Ask the AI" at bounding box center [509, 262] width 83 height 24
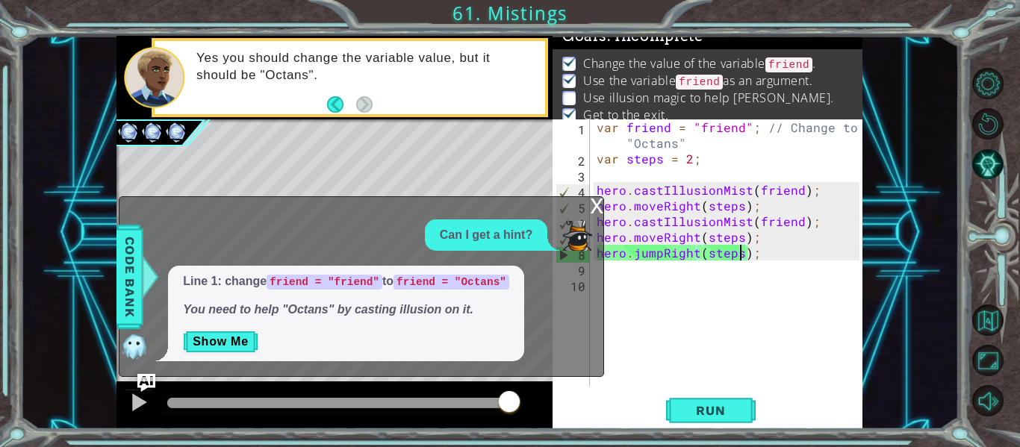
click at [754, 196] on div "var friend = "friend" ; // Change to "Octans" var steps = 2 ; hero . castIllusi…" at bounding box center [730, 276] width 273 height 314
click at [807, 198] on div "var friend = "friend" ; // Change to "Octans" var steps = 2 ; hero . castIllusi…" at bounding box center [730, 276] width 273 height 314
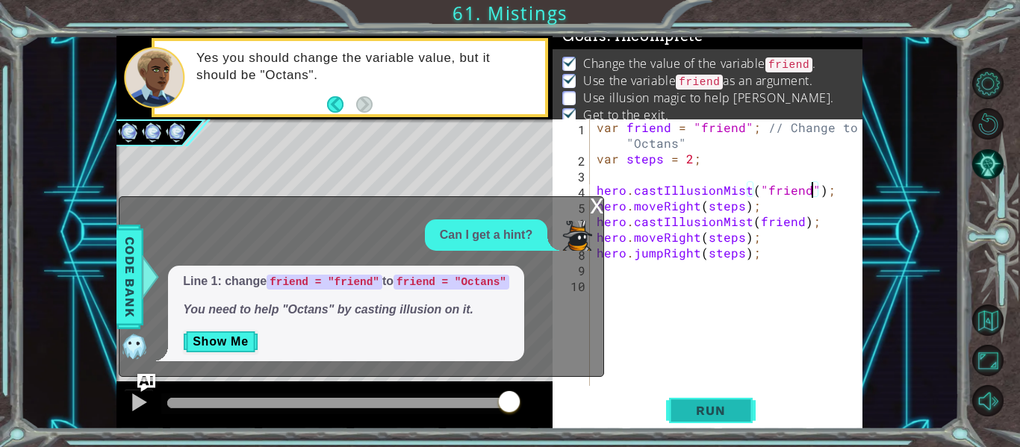
type textarea "hero.castIllusionMist("friend");"
click at [692, 405] on span "Run" at bounding box center [710, 410] width 59 height 15
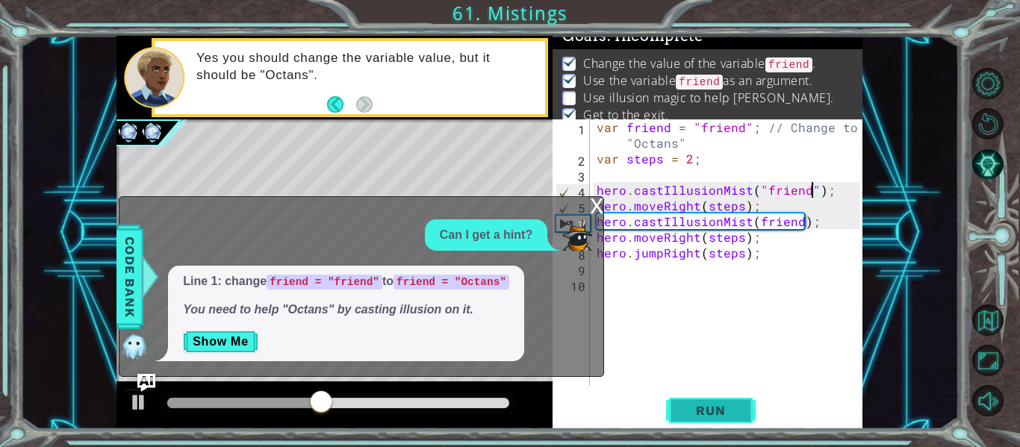
click at [692, 405] on span "Run" at bounding box center [710, 410] width 59 height 15
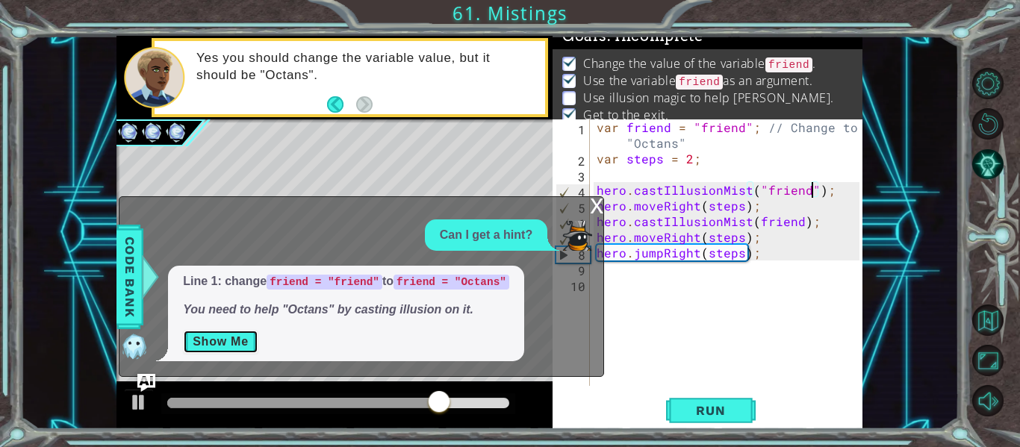
click at [211, 341] on button "Show Me" at bounding box center [220, 342] width 75 height 24
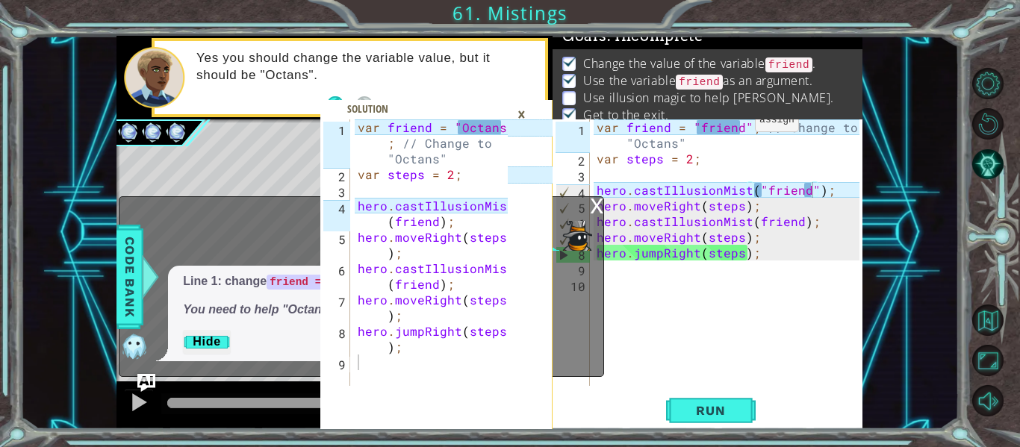
click at [736, 125] on div "var friend = "friend" ; // Change to "Octans" var steps = 2 ; hero . castIllusi…" at bounding box center [730, 276] width 273 height 314
click at [740, 131] on div "var friend = "friend" ; // Change to "Octans" var steps = 2 ; hero . castIllusi…" at bounding box center [730, 276] width 273 height 314
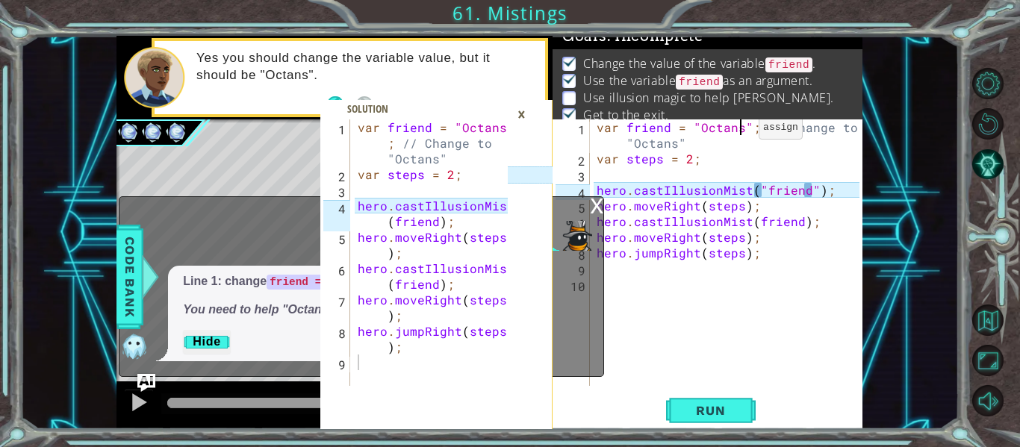
scroll to position [0, 10]
click at [714, 421] on button "Run" at bounding box center [711, 411] width 90 height 31
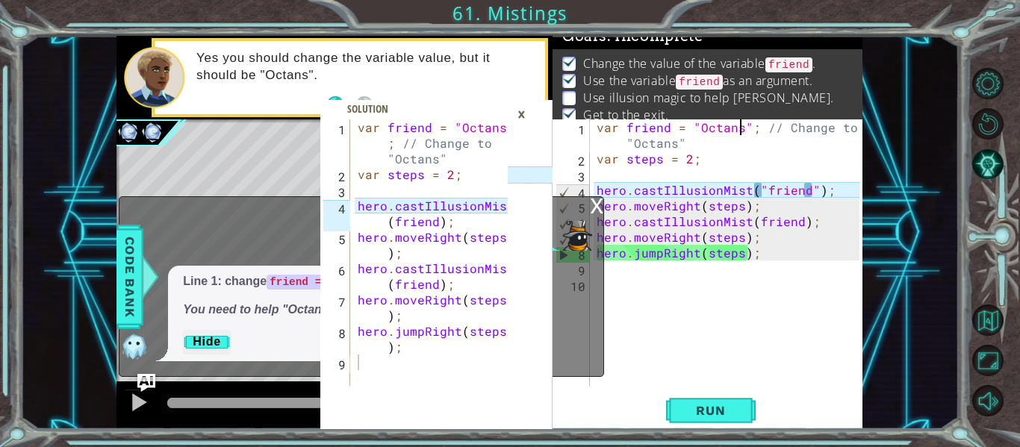
click at [763, 188] on div "var friend = "Octans" ; // Change to "Octans" var steps = 2 ; hero . castIllusi…" at bounding box center [730, 276] width 273 height 314
click at [804, 192] on div "var friend = "Octans" ; // Change to "Octans" var steps = 2 ; hero . castIllusi…" at bounding box center [730, 276] width 273 height 314
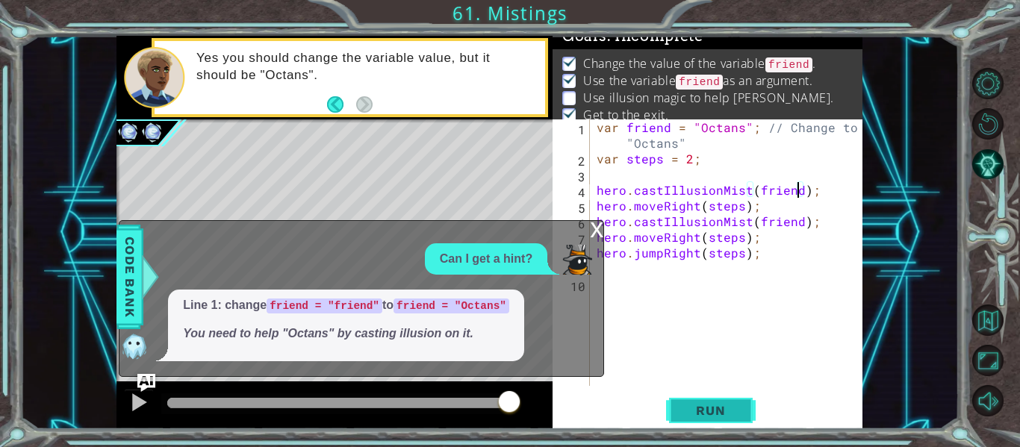
click at [698, 419] on button "Run" at bounding box center [711, 411] width 90 height 31
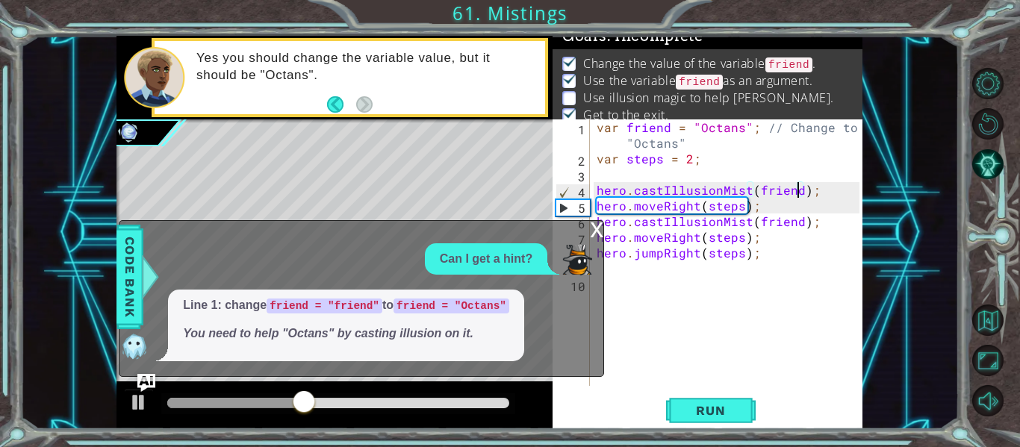
click at [591, 230] on div "x" at bounding box center [596, 228] width 13 height 15
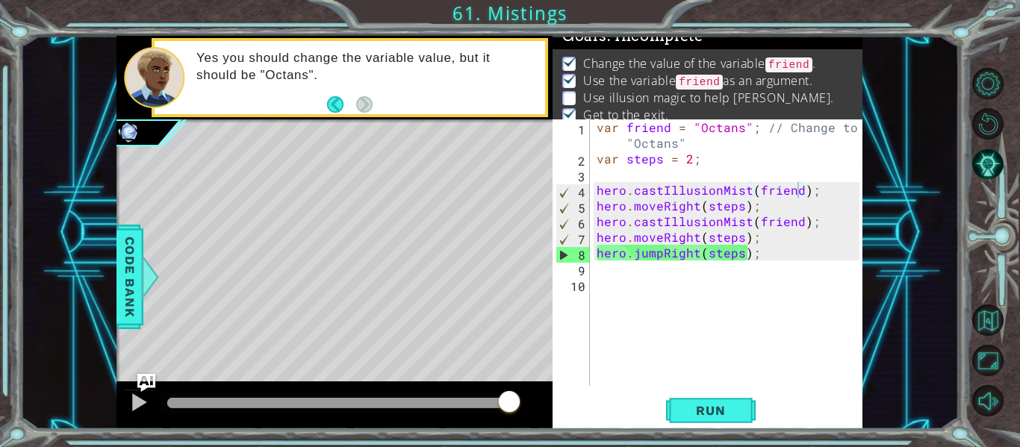
type textarea "hero.moveRight(steps);"
click at [765, 241] on div "var friend = "Octans" ; // Change to "Octans" var steps = 2 ; hero . castIllusi…" at bounding box center [730, 276] width 273 height 314
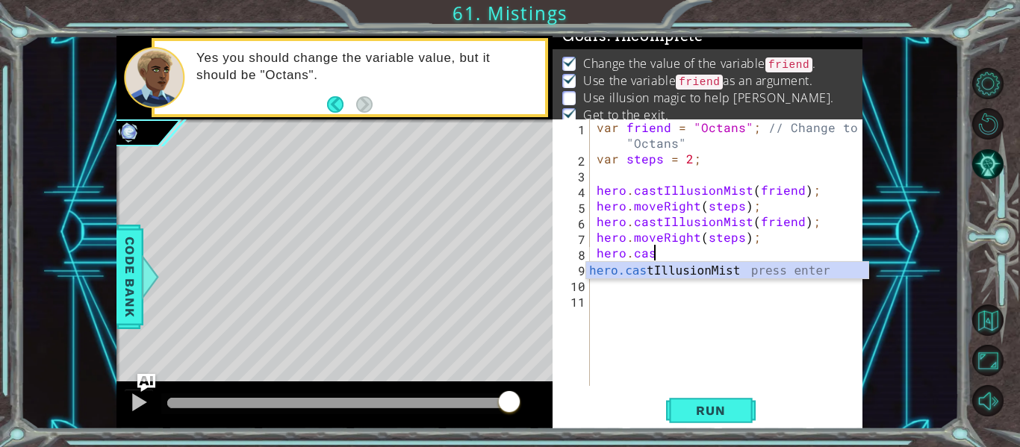
scroll to position [0, 3]
click at [808, 270] on div "hero.cas tIllusionMist press enter" at bounding box center [727, 289] width 282 height 54
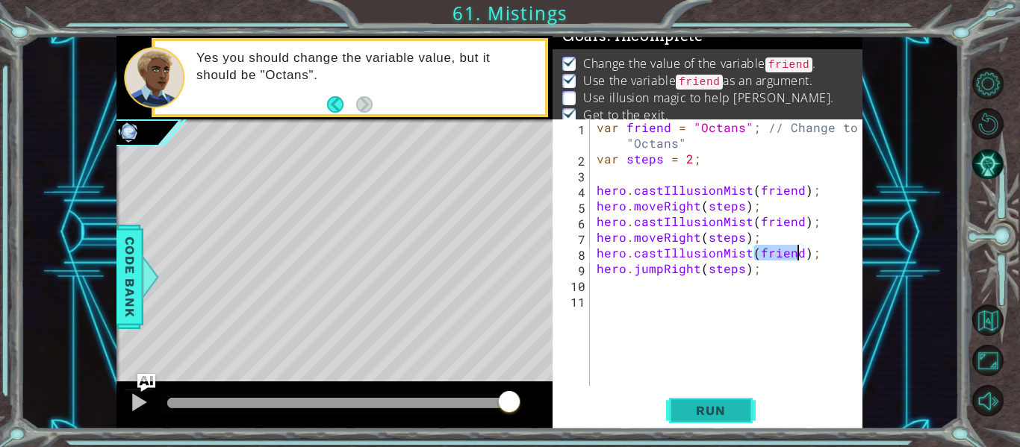
type textarea "hero.castIllusionMist(friend);"
click at [715, 418] on button "Run" at bounding box center [711, 411] width 90 height 31
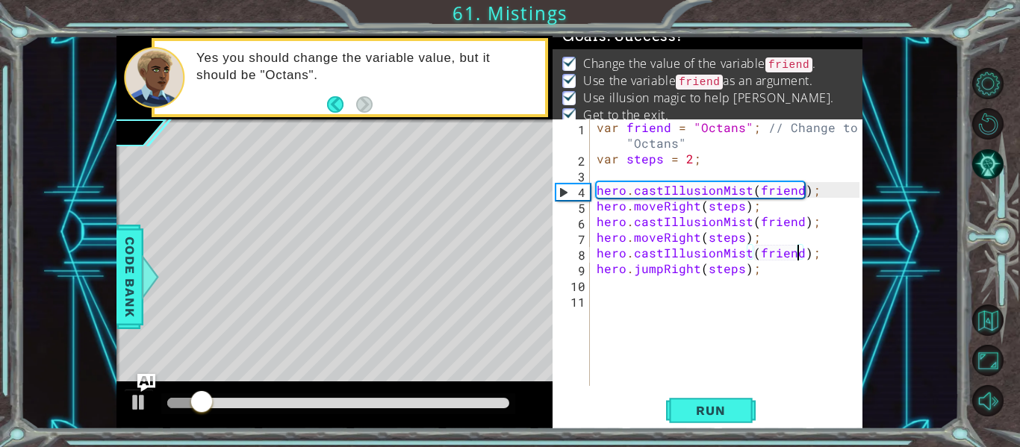
click at [459, 404] on div at bounding box center [338, 403] width 342 height 10
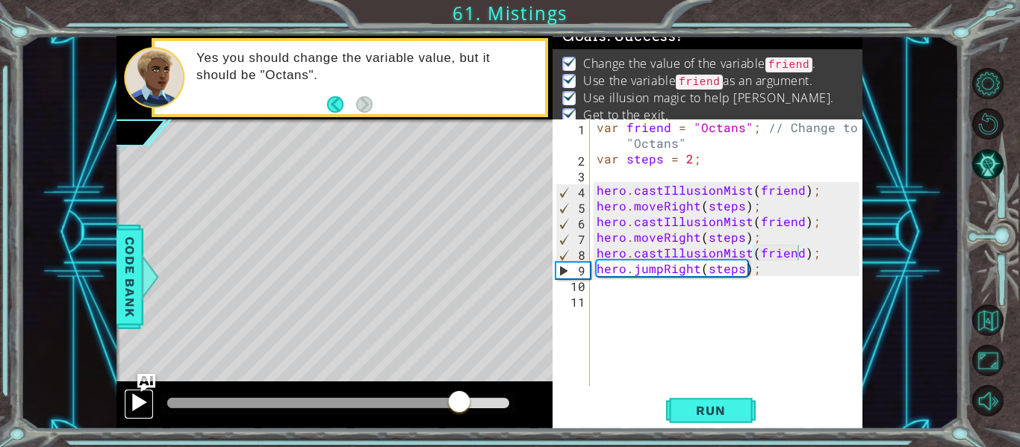
click at [124, 408] on button at bounding box center [139, 404] width 30 height 31
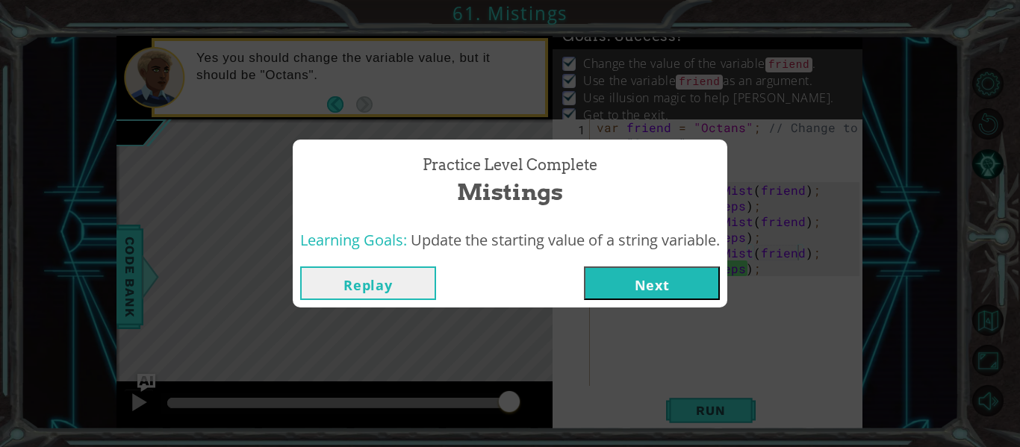
click at [674, 291] on button "Next" at bounding box center [652, 284] width 136 height 34
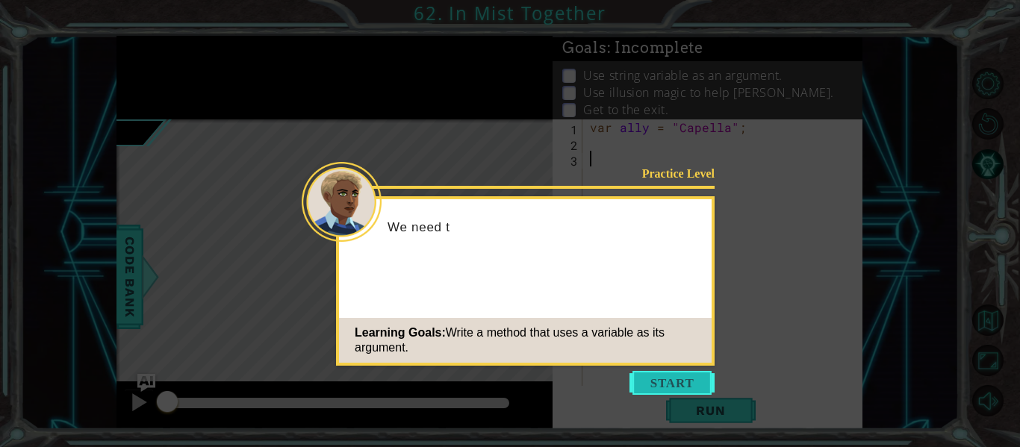
click at [679, 388] on button "Start" at bounding box center [672, 383] width 85 height 24
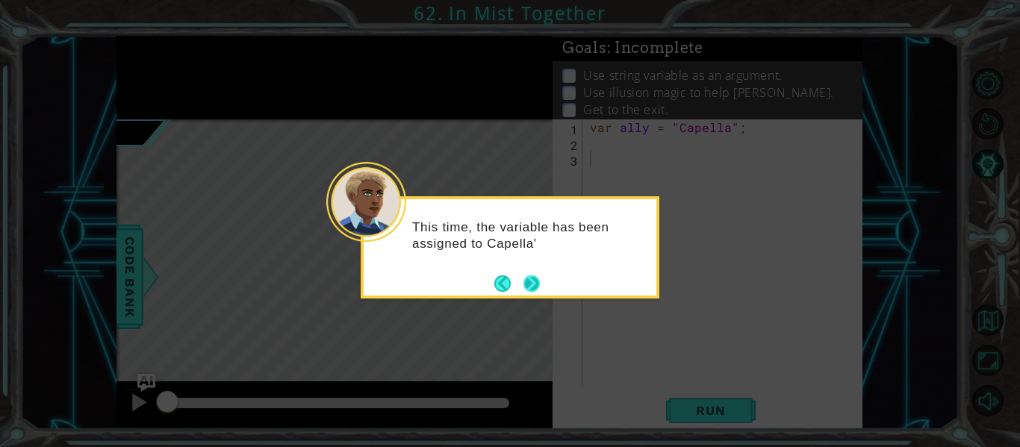
click at [528, 276] on button "Next" at bounding box center [531, 284] width 16 height 16
click at [529, 278] on button "Next" at bounding box center [531, 284] width 16 height 16
click at [528, 279] on button "Next" at bounding box center [531, 284] width 16 height 16
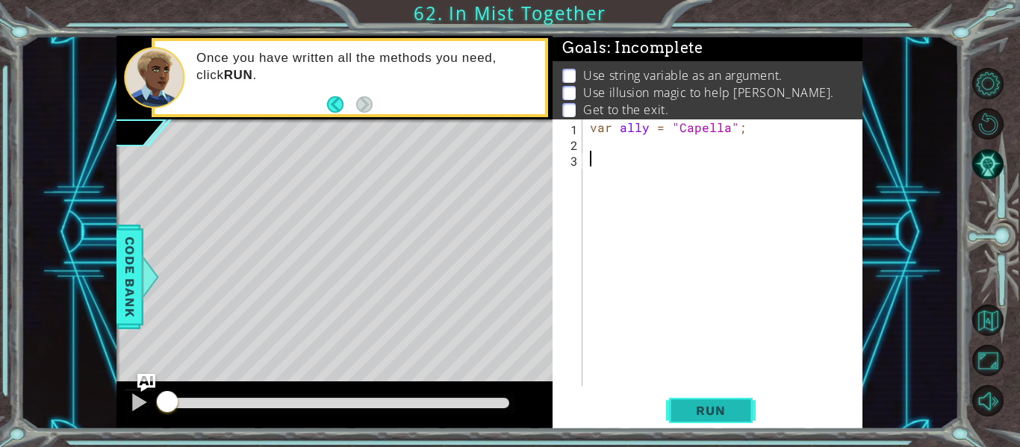
click at [683, 405] on span "Run" at bounding box center [710, 410] width 59 height 15
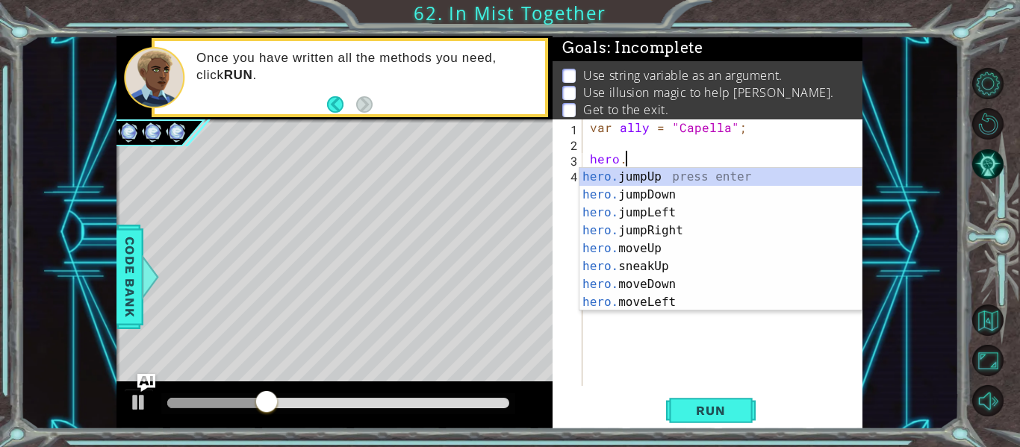
scroll to position [0, 2]
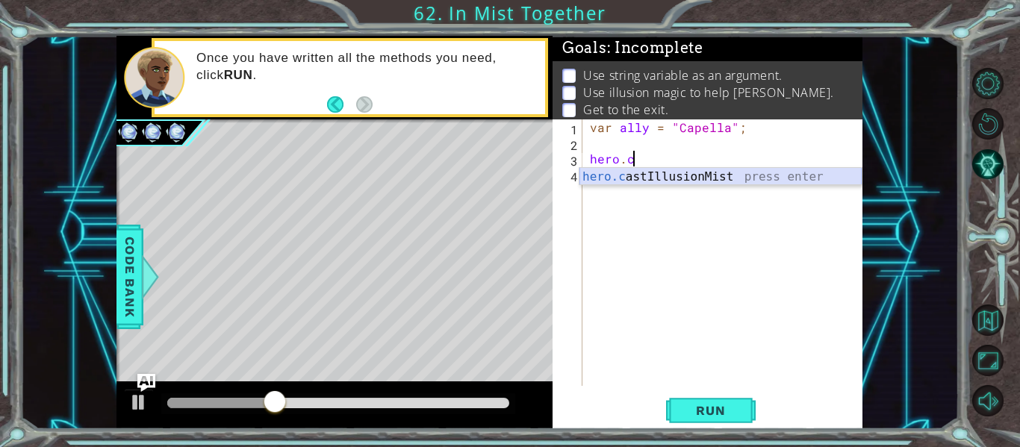
click at [674, 178] on div "hero.c astIllusionMist press enter" at bounding box center [720, 195] width 282 height 54
type textarea "hero.castIllusionMist(friend);"
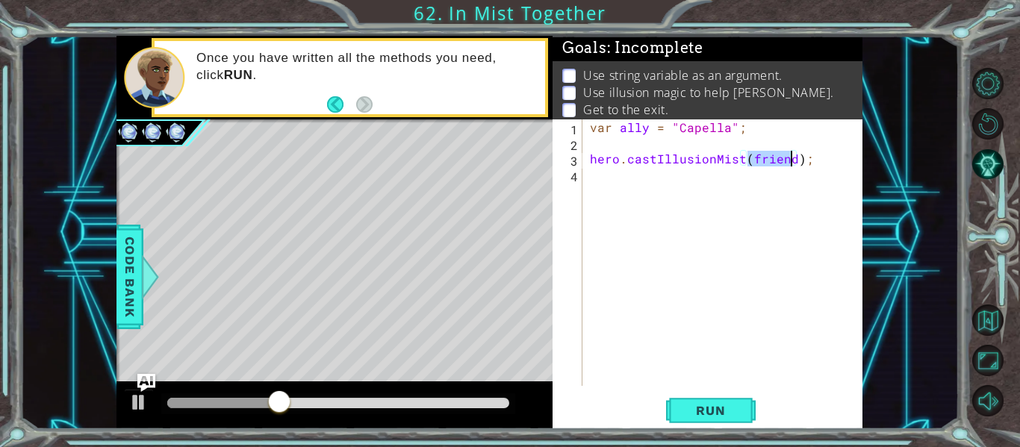
click at [678, 187] on div "var ally = "Capella" ; hero . castIllusionMist ( friend ) ;" at bounding box center [727, 268] width 280 height 298
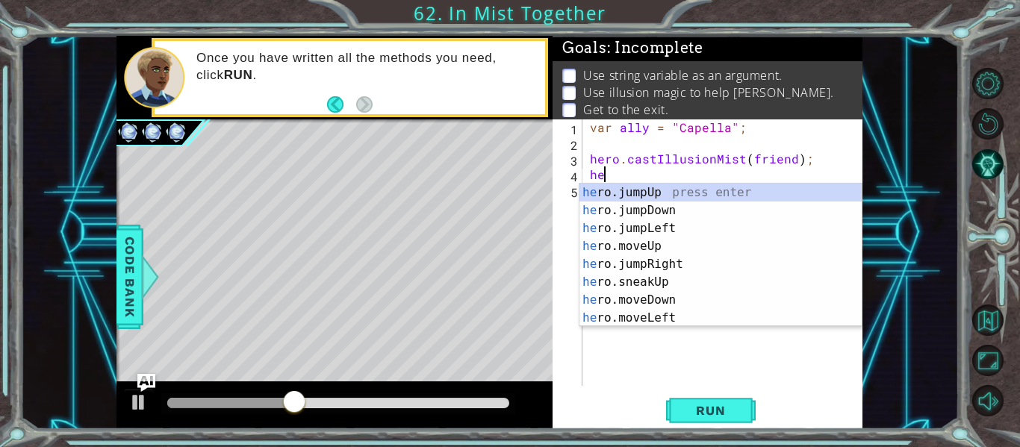
type textarea "her"
click at [681, 265] on div "her o.jumpUp press enter her o.jumpDown press enter her o.jumpLeft press enter …" at bounding box center [720, 273] width 282 height 179
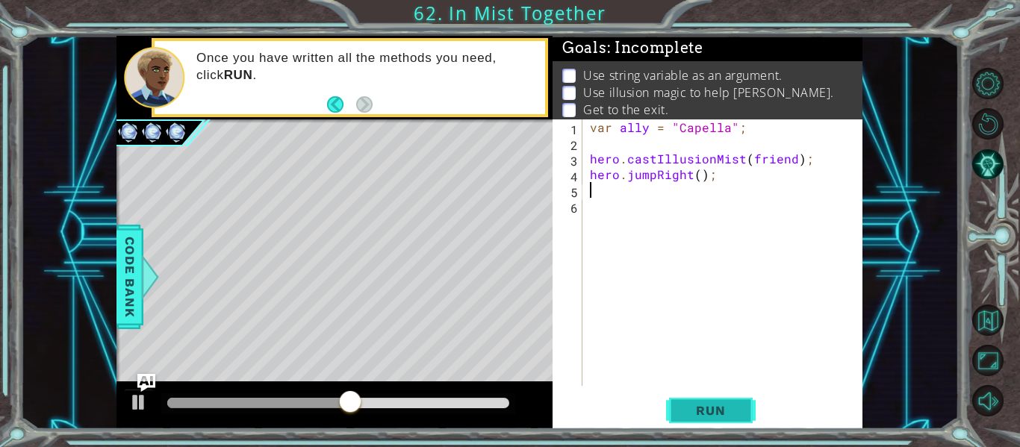
click at [694, 402] on button "Run" at bounding box center [711, 411] width 90 height 31
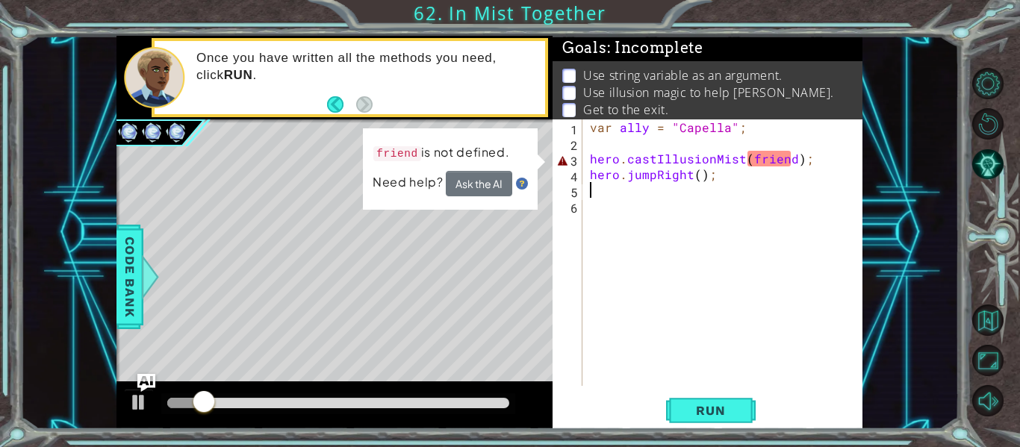
click at [746, 164] on div "var ally = "Capella" ; hero . castIllusionMist ( friend ) ; hero . jumpRight ( …" at bounding box center [727, 268] width 280 height 298
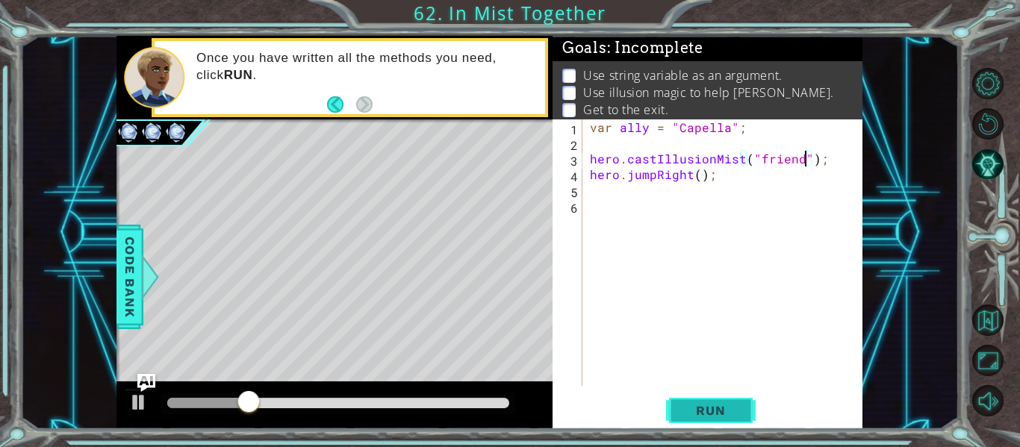
click at [668, 405] on button "Run" at bounding box center [711, 411] width 90 height 31
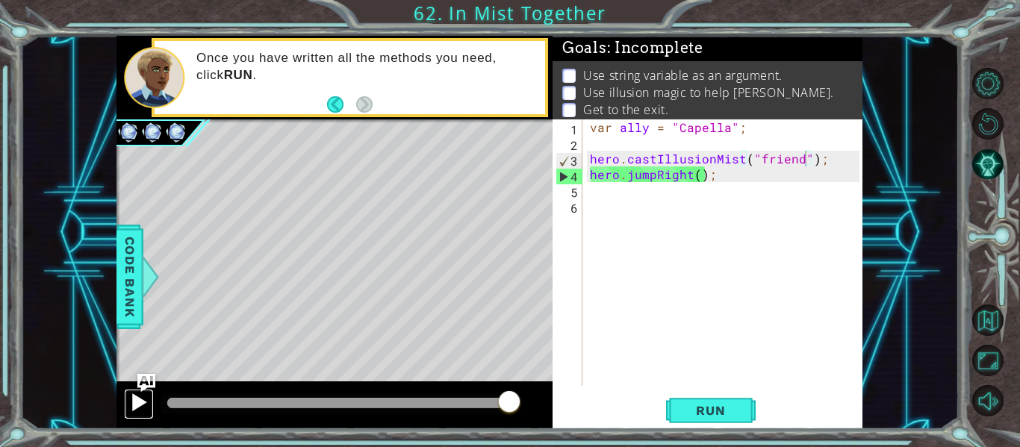
click at [141, 395] on div at bounding box center [138, 402] width 19 height 19
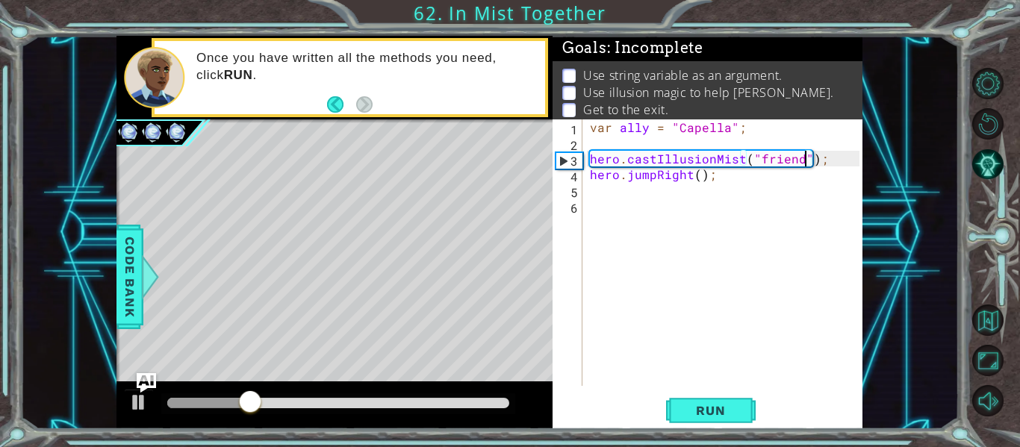
click at [140, 385] on img "Ask AI" at bounding box center [146, 382] width 19 height 19
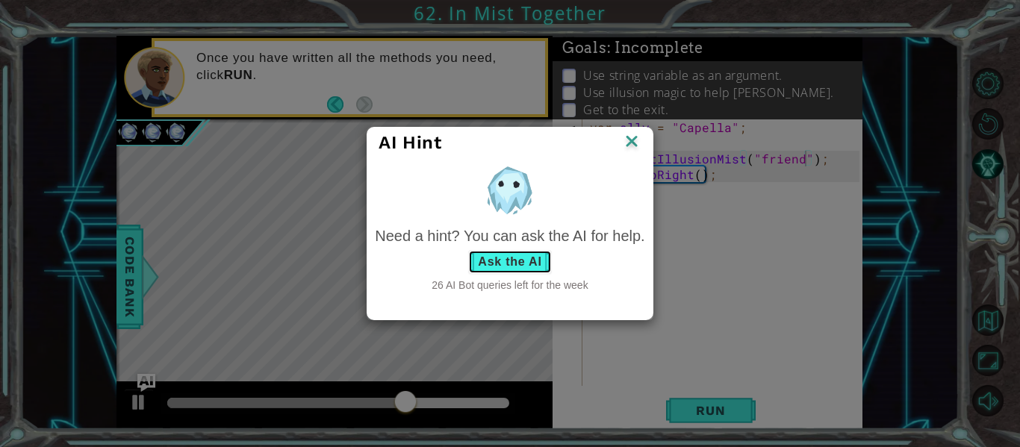
click at [508, 271] on button "Ask the AI" at bounding box center [509, 262] width 83 height 24
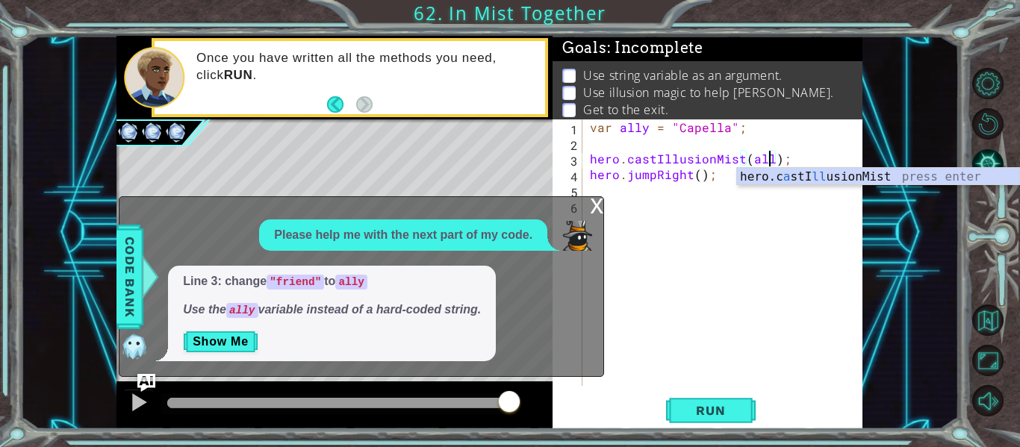
scroll to position [0, 12]
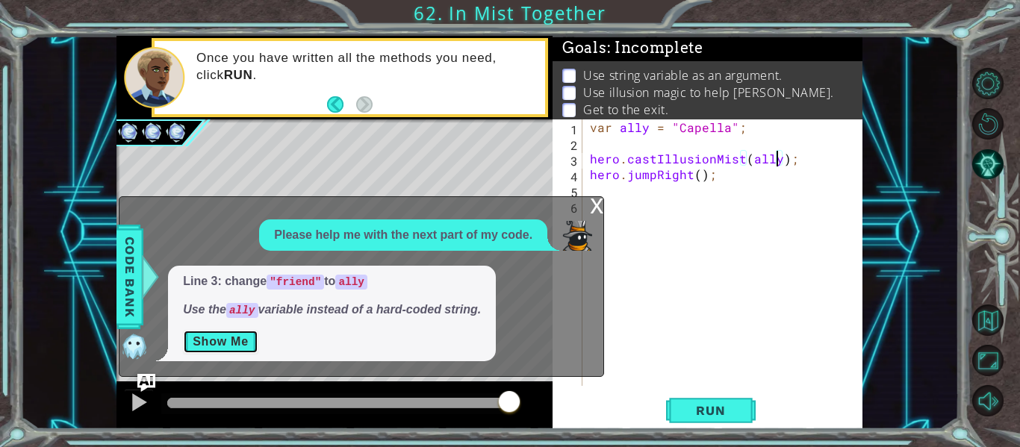
click at [245, 338] on button "Show Me" at bounding box center [220, 342] width 75 height 24
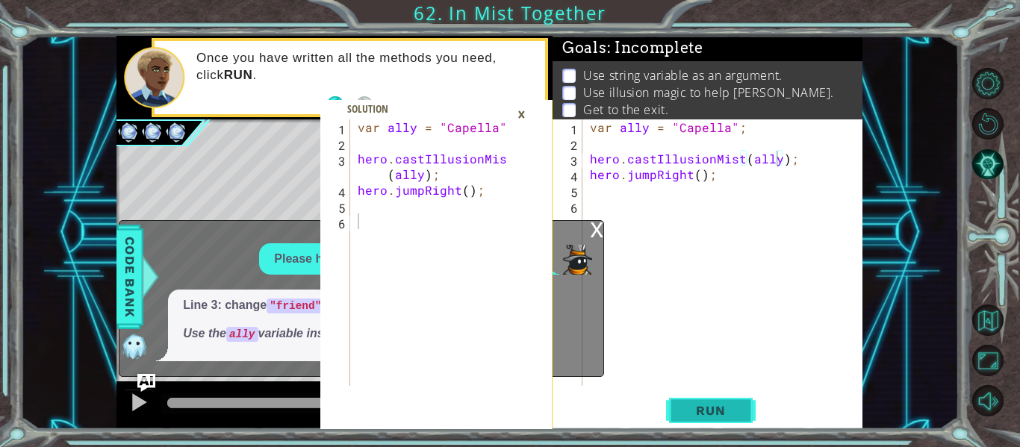
click at [697, 420] on button "Run" at bounding box center [711, 411] width 90 height 31
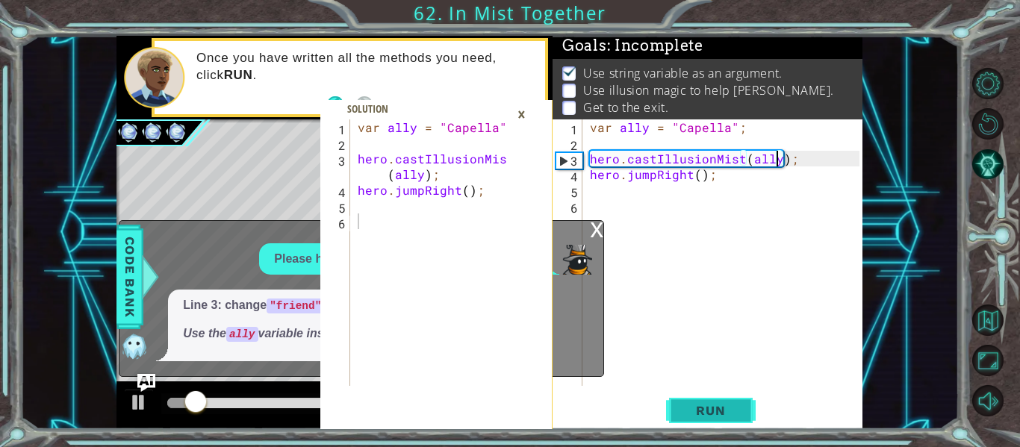
scroll to position [4, 0]
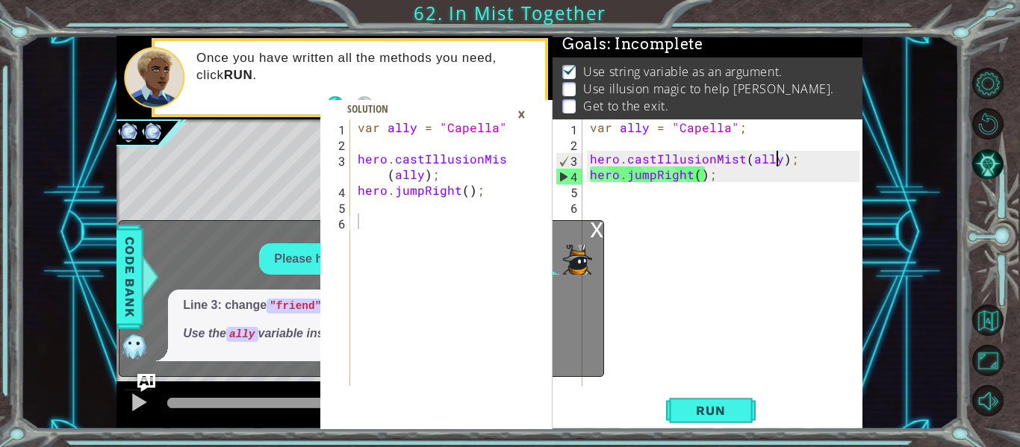
click at [656, 178] on div "var ally = "Capella" ; hero . castIllusionMist ( ally ) ; hero . jumpRight ( ) ;" at bounding box center [727, 268] width 280 height 298
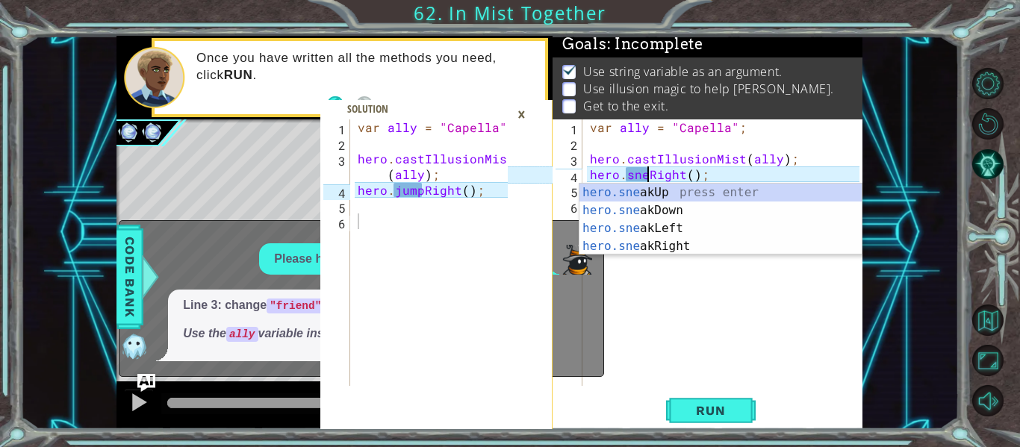
scroll to position [0, 5]
click at [681, 414] on span "Run" at bounding box center [710, 410] width 59 height 15
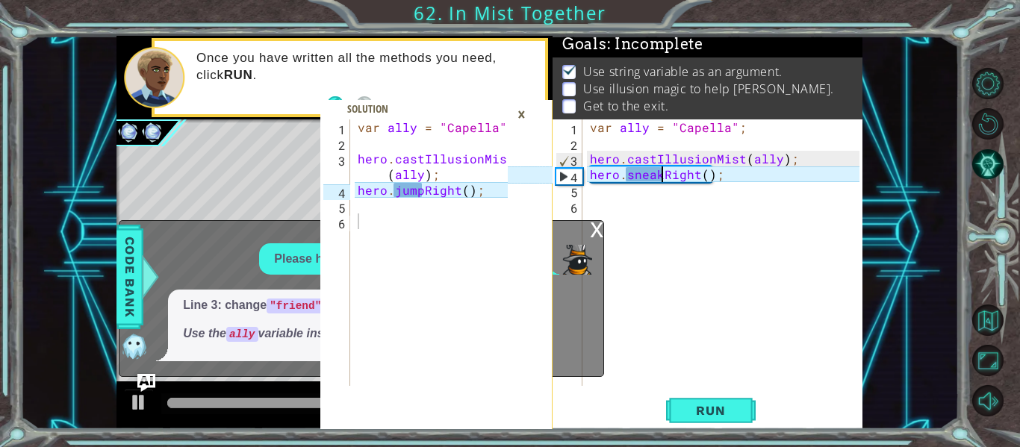
click at [525, 107] on div "×" at bounding box center [521, 114] width 23 height 25
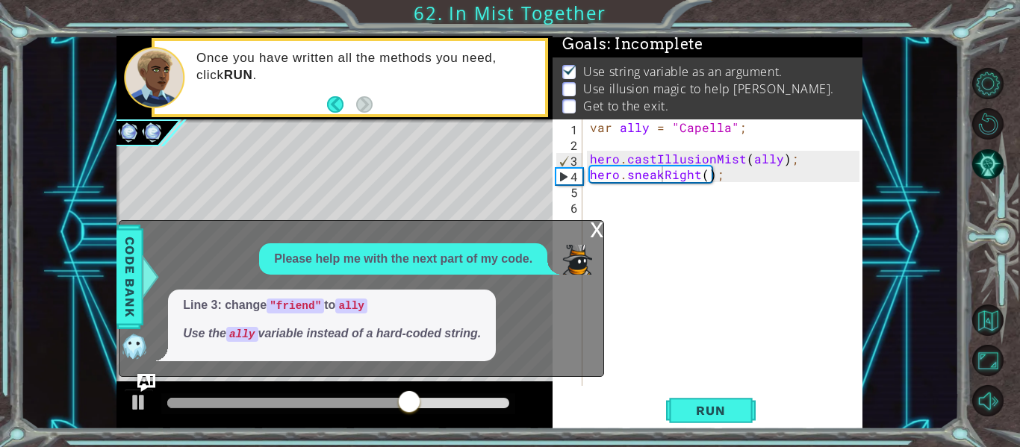
click at [594, 229] on div "x" at bounding box center [596, 228] width 13 height 15
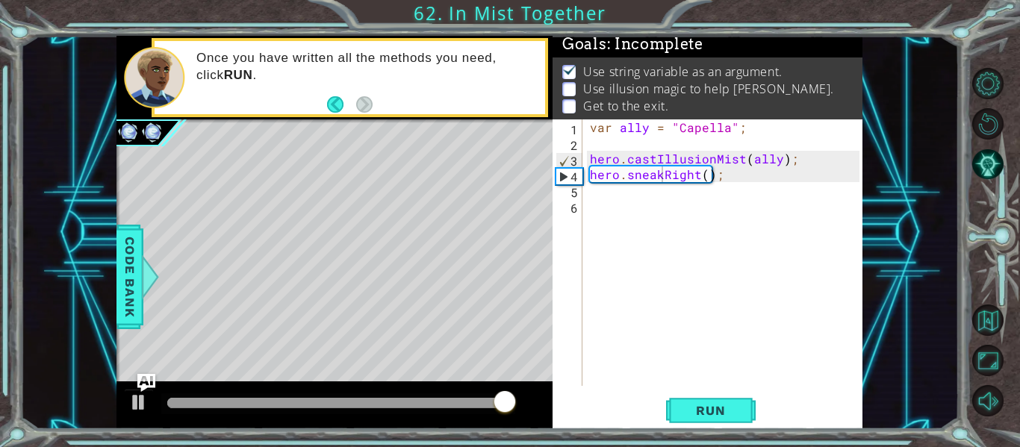
click at [703, 178] on div "var ally = "Capella" ; hero . castIllusionMist ( ally ) ; hero . sneakRight ( )…" at bounding box center [727, 268] width 280 height 298
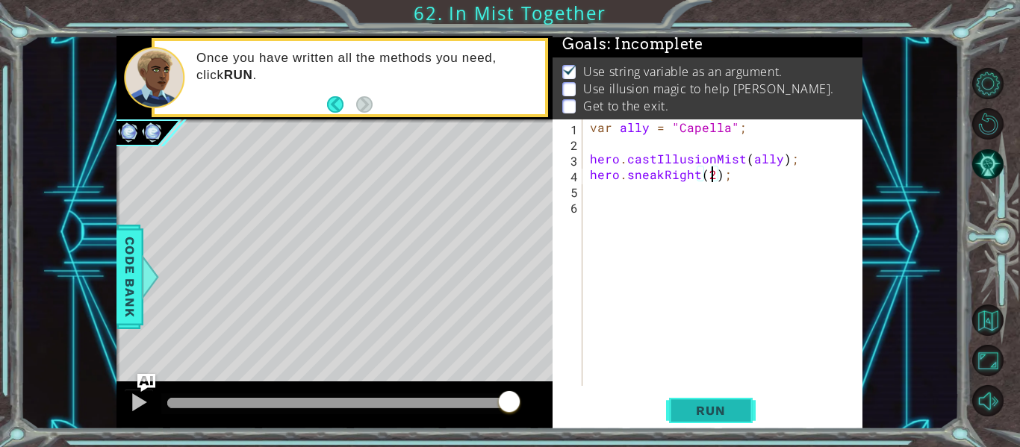
type textarea "hero.sneakRight(2);"
click at [698, 402] on button "Run" at bounding box center [711, 411] width 90 height 31
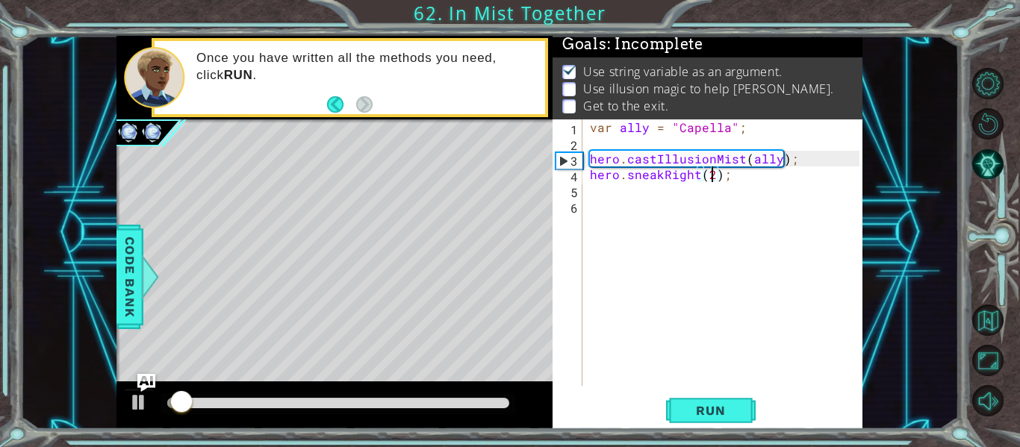
click at [645, 215] on div "var ally = "Capella" ; hero . castIllusionMist ( ally ) ; hero . sneakRight ( 2…" at bounding box center [727, 268] width 280 height 298
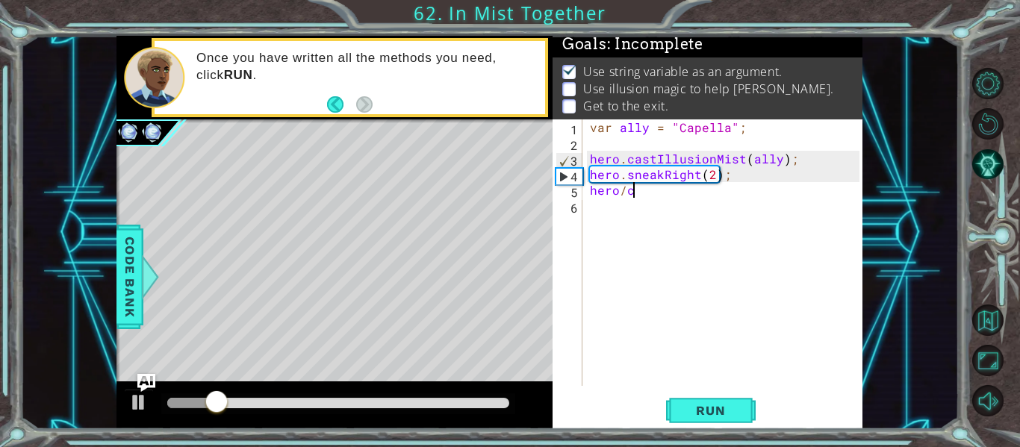
scroll to position [0, 2]
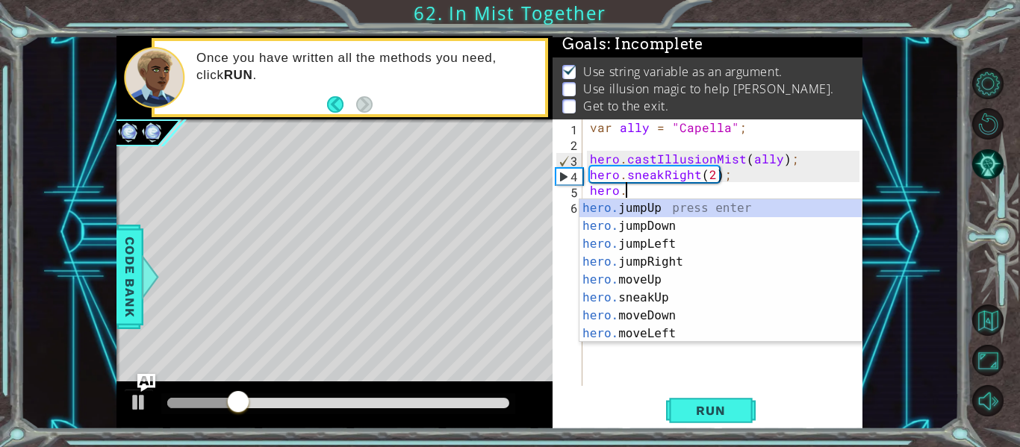
type textarea "hero.c"
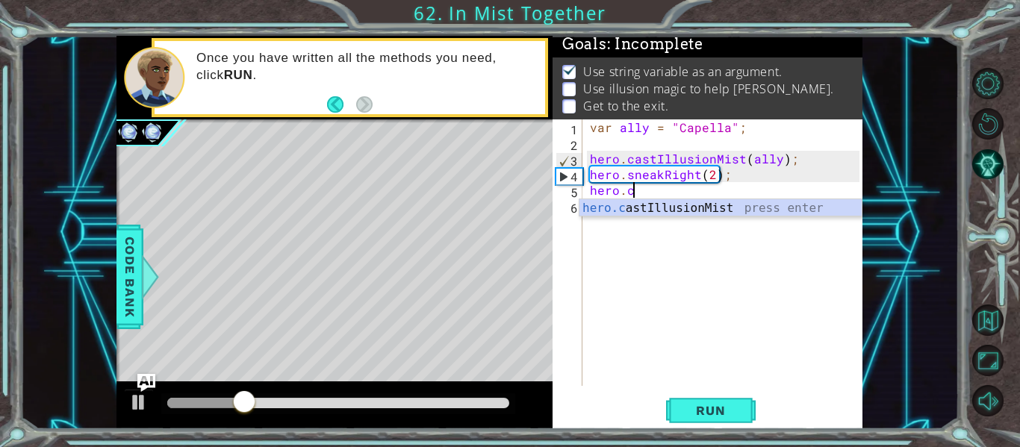
click at [656, 217] on div "var ally = "Capella" ; hero . castIllusionMist ( ally ) ; hero . sneakRight ( 2…" at bounding box center [727, 268] width 280 height 298
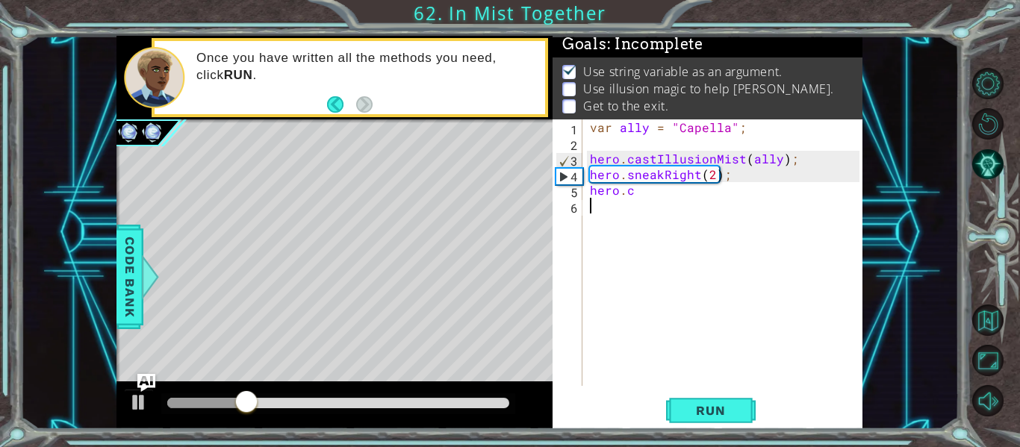
scroll to position [0, 0]
click at [635, 193] on div "var ally = "Capella" ; hero . castIllusionMist ( ally ) ; hero . sneakRight ( 2…" at bounding box center [727, 268] width 280 height 298
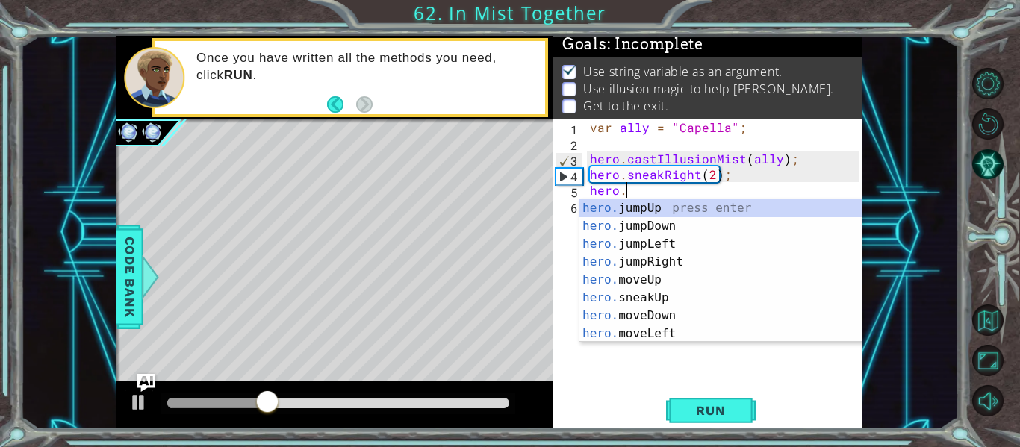
scroll to position [0, 2]
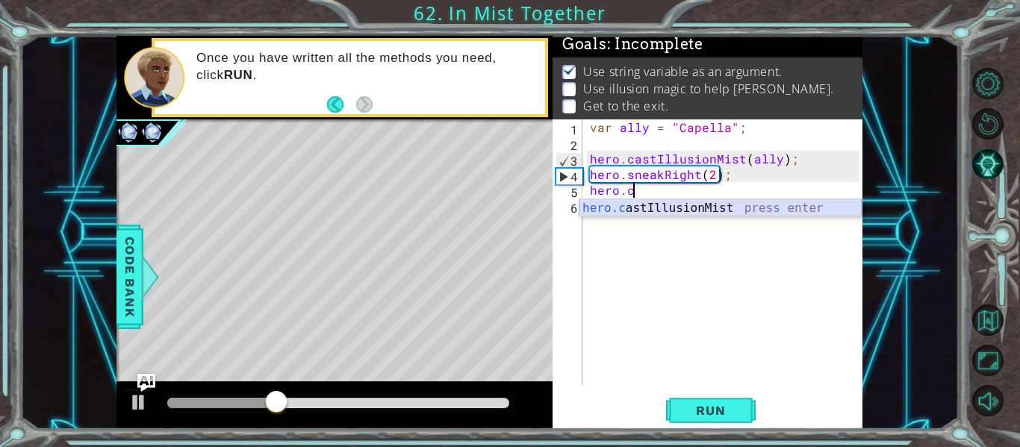
click at [649, 206] on div "hero.c astIllusionMist press enter" at bounding box center [720, 226] width 282 height 54
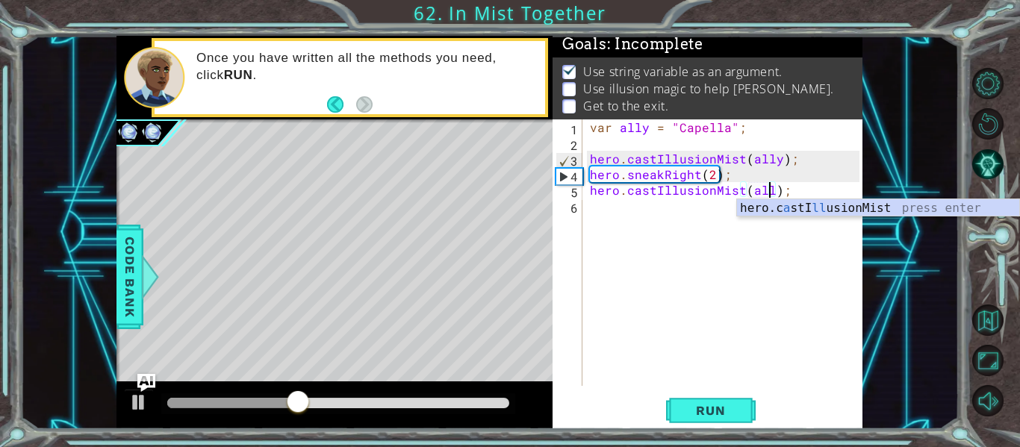
type textarea "hero.castIllusionMist(ally);"
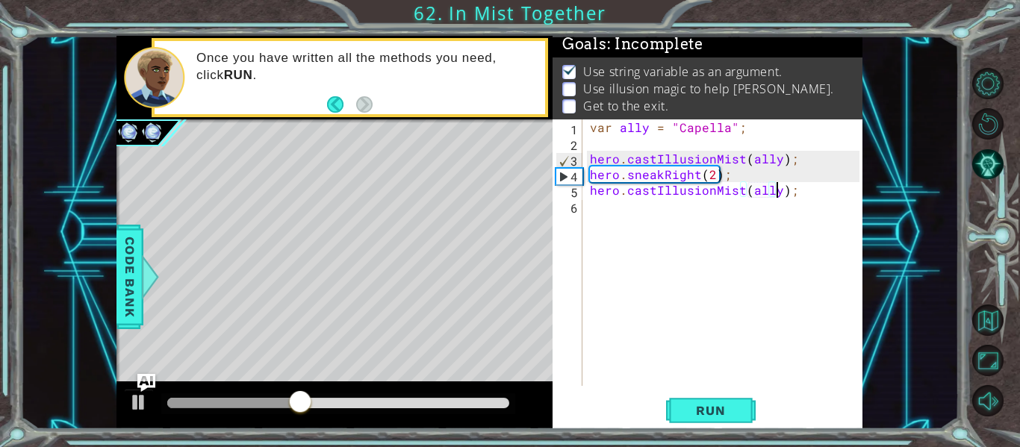
scroll to position [0, 12]
click at [623, 211] on div "var ally = "Capella" ; hero . castIllusionMist ( ally ) ; hero . sneakRight ( 2…" at bounding box center [727, 268] width 280 height 298
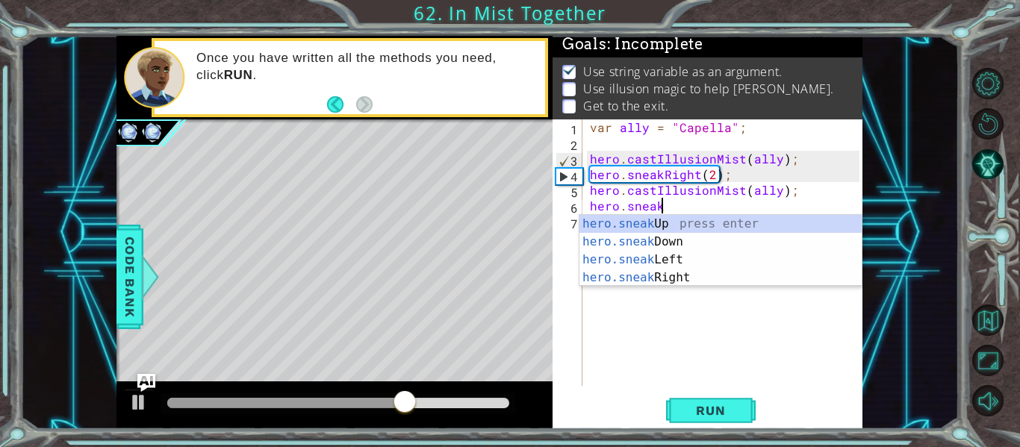
scroll to position [0, 4]
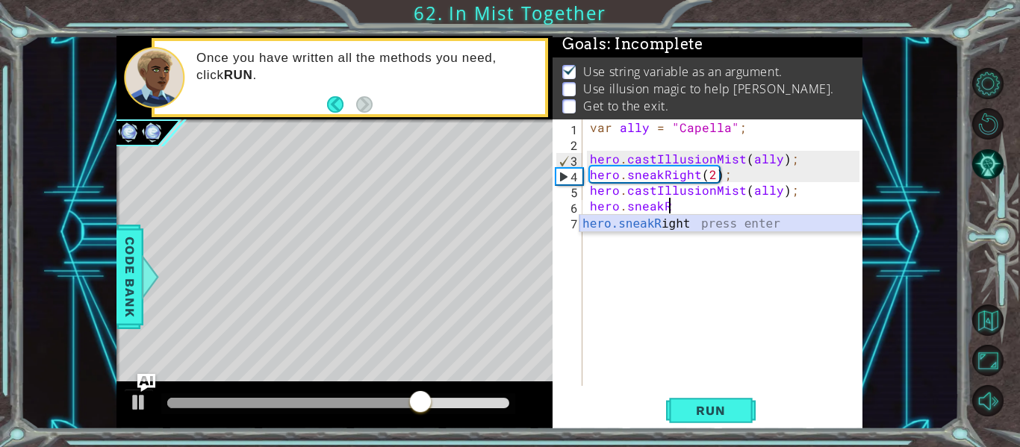
click at [678, 230] on div "hero.sneakR ight press enter" at bounding box center [720, 242] width 282 height 54
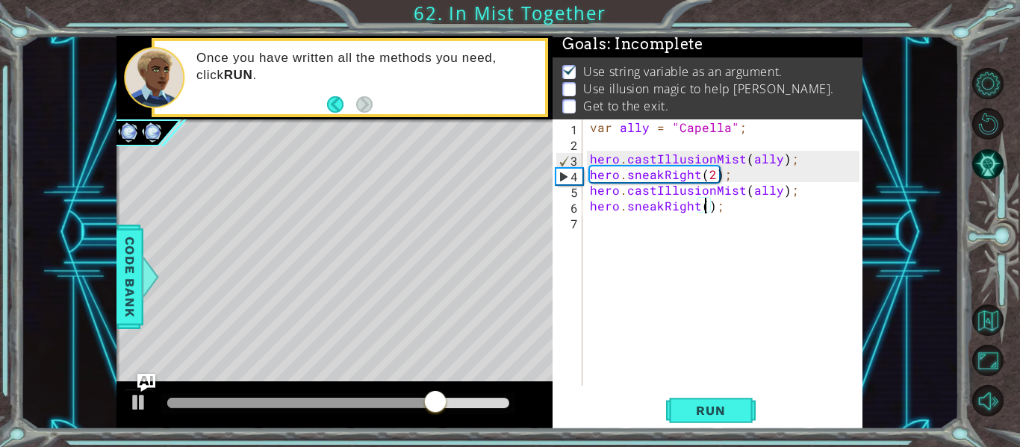
type textarea "hero.sneakRight(2);"
click at [665, 229] on div "var ally = "Capella" ; hero . castIllusionMist ( ally ) ; hero . sneakRight ( 2…" at bounding box center [727, 268] width 280 height 298
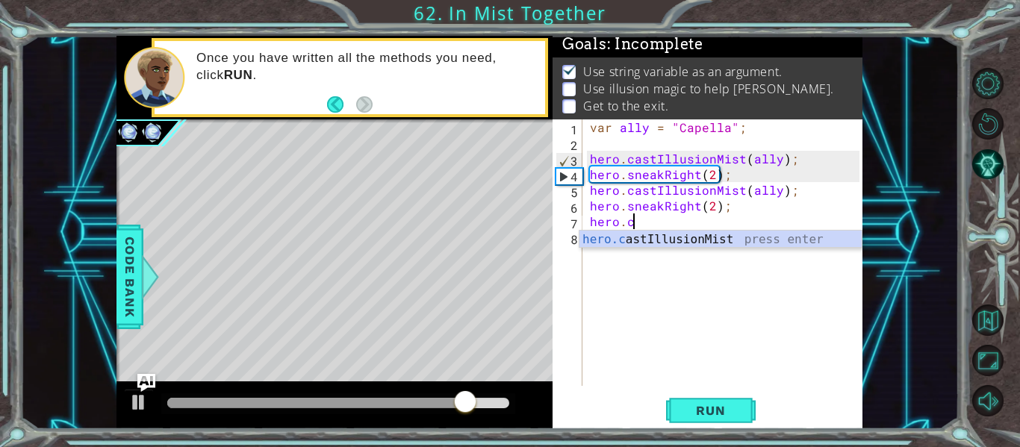
scroll to position [0, 2]
click at [661, 243] on div "hero.c astIllusionMist press enter" at bounding box center [720, 258] width 282 height 54
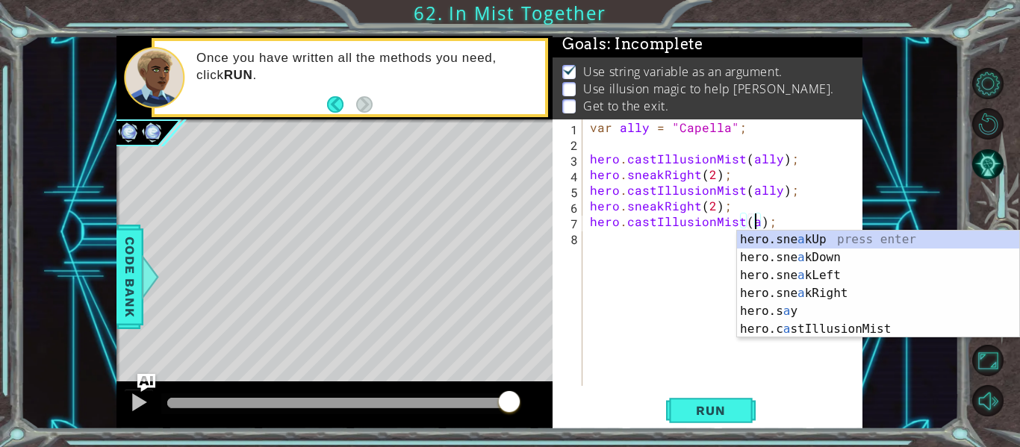
scroll to position [0, 11]
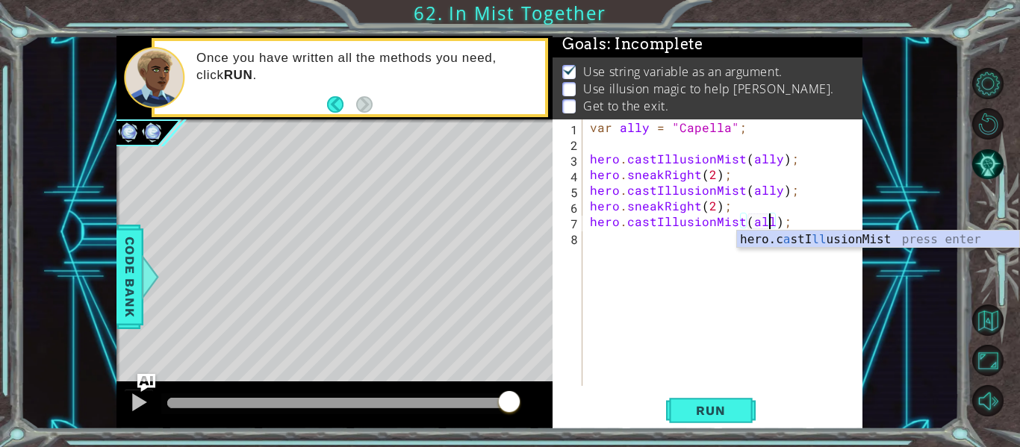
type textarea "hero.castIllusionMist(ally);"
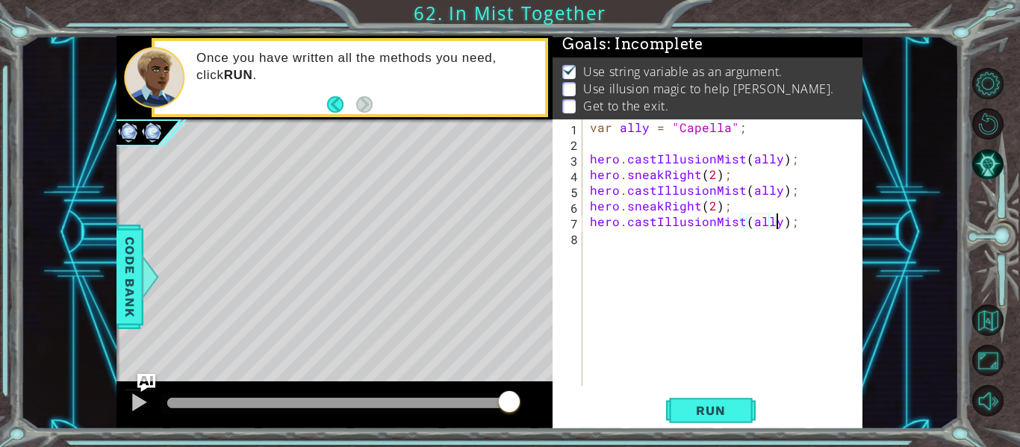
scroll to position [0, 12]
click at [600, 266] on div "var ally = "Capella" ; hero . castIllusionMist ( ally ) ; hero . sneakRight ( 2…" at bounding box center [727, 268] width 280 height 298
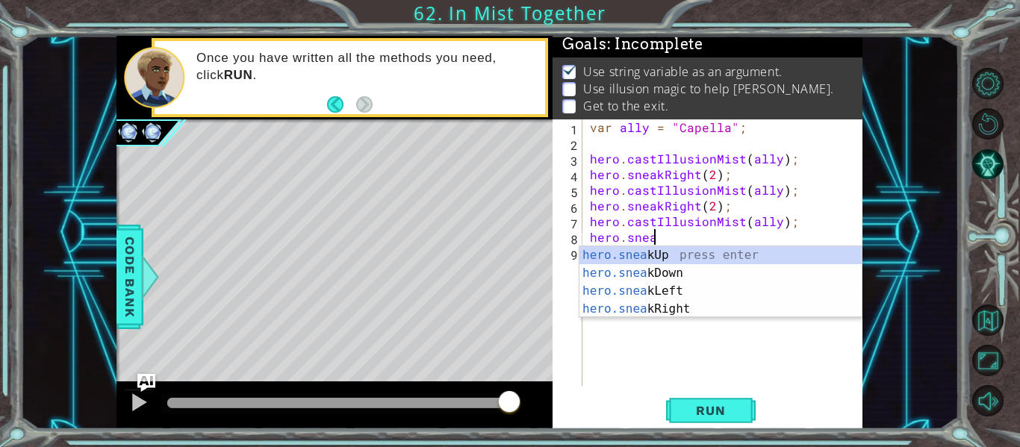
scroll to position [0, 4]
click at [601, 307] on div "hero.sneak Up press enter hero.sneak Down press enter hero.sneak Left press ent…" at bounding box center [720, 300] width 282 height 108
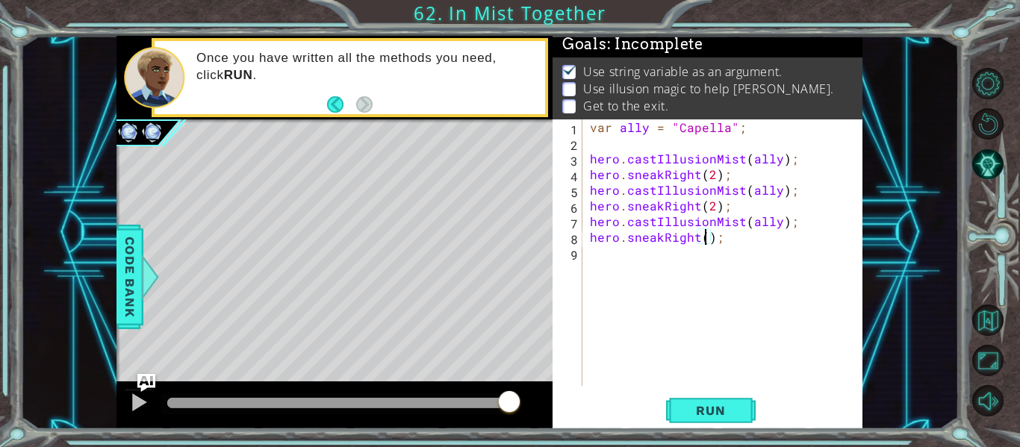
scroll to position [0, 7]
type textarea "hero.sneakRight(2);"
click at [674, 404] on button "Run" at bounding box center [711, 411] width 90 height 31
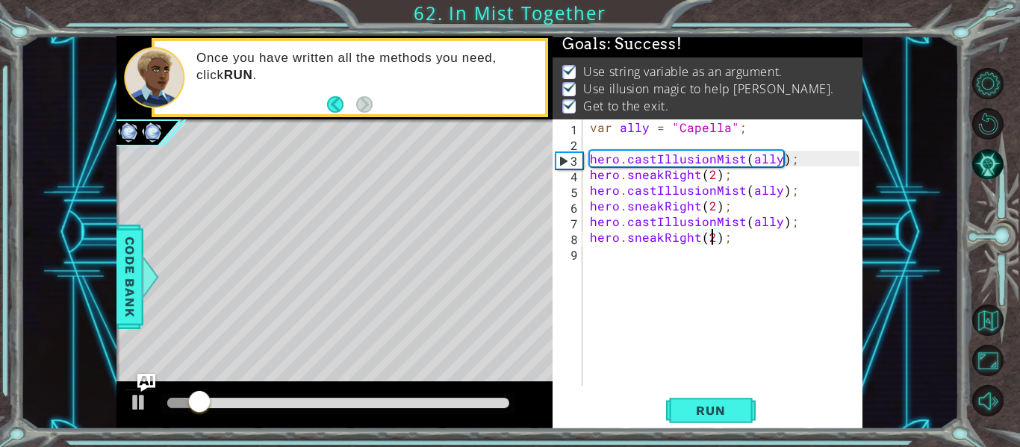
click at [448, 402] on div at bounding box center [338, 403] width 342 height 10
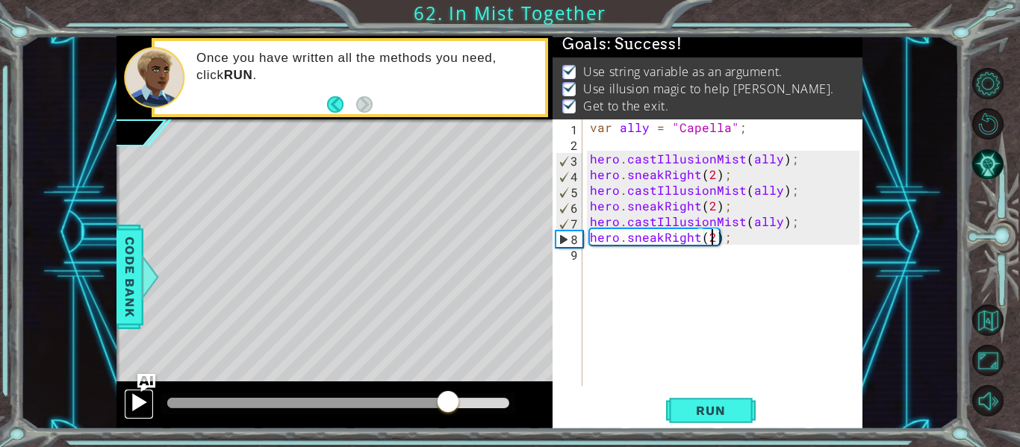
click at [134, 407] on div at bounding box center [138, 402] width 19 height 19
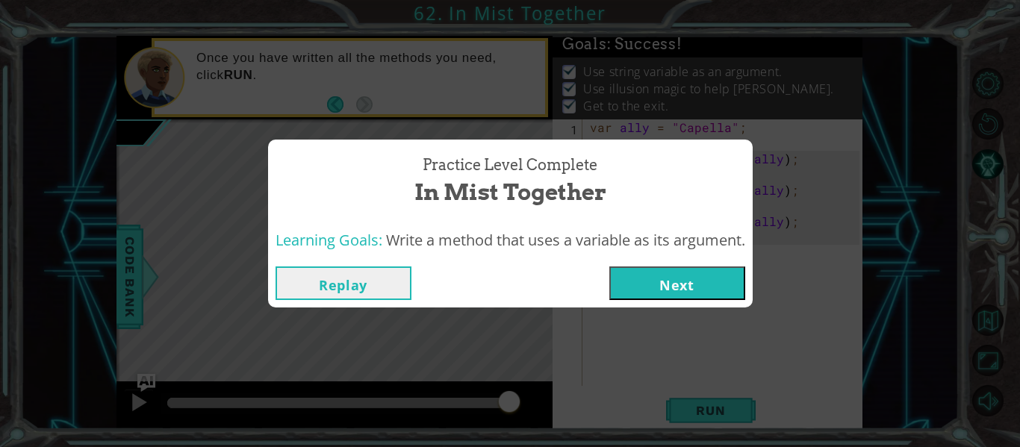
click at [643, 283] on button "Next" at bounding box center [677, 284] width 136 height 34
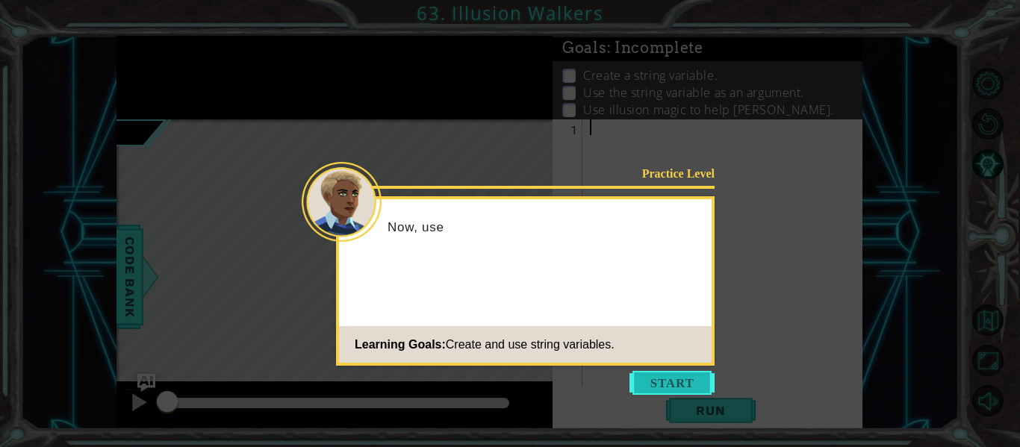
click at [663, 385] on button "Start" at bounding box center [672, 383] width 85 height 24
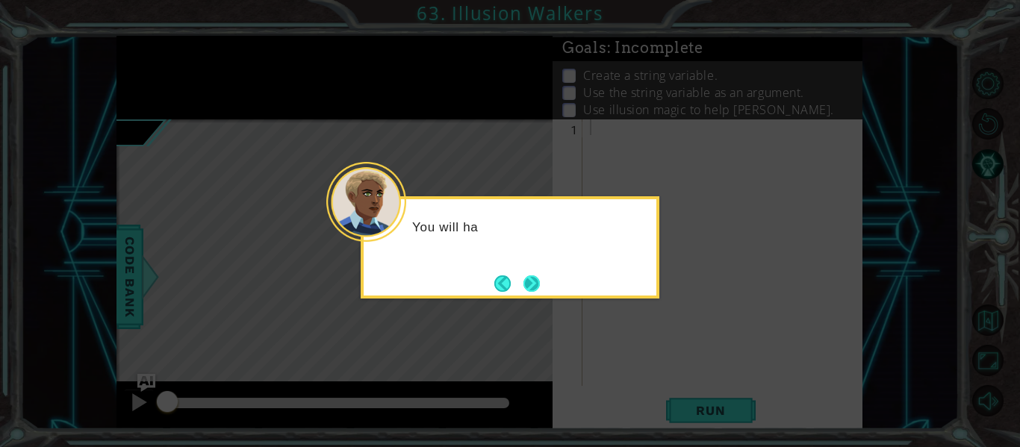
click at [526, 276] on button "Next" at bounding box center [531, 284] width 16 height 16
click at [529, 279] on button "Next" at bounding box center [531, 284] width 16 height 16
click at [529, 279] on div "Level Map" at bounding box center [461, 339] width 690 height 440
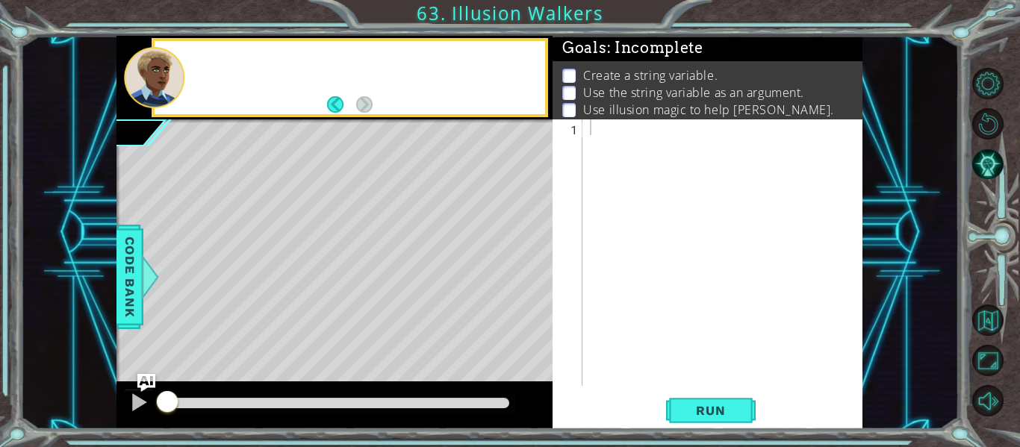
click at [529, 279] on div "Level Map" at bounding box center [461, 339] width 690 height 440
click at [627, 137] on div at bounding box center [727, 268] width 280 height 298
click at [138, 380] on img "Ask AI" at bounding box center [146, 382] width 19 height 19
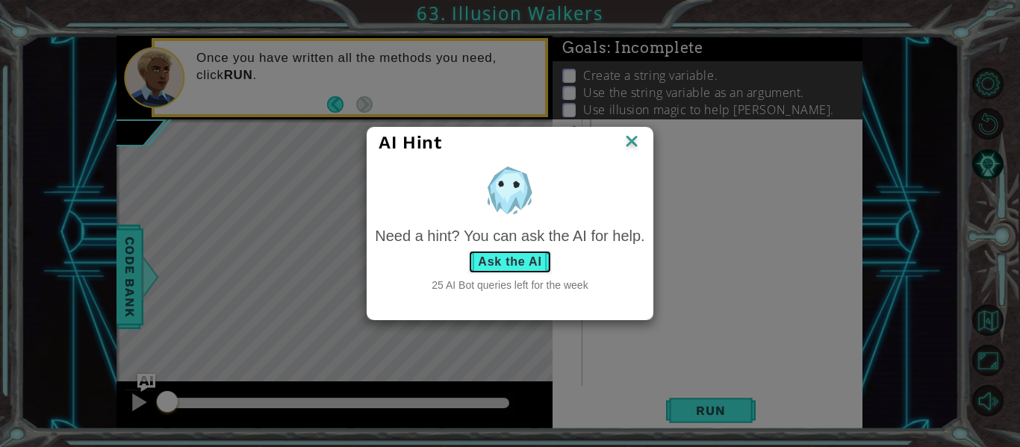
click at [487, 257] on button "Ask the AI" at bounding box center [509, 262] width 83 height 24
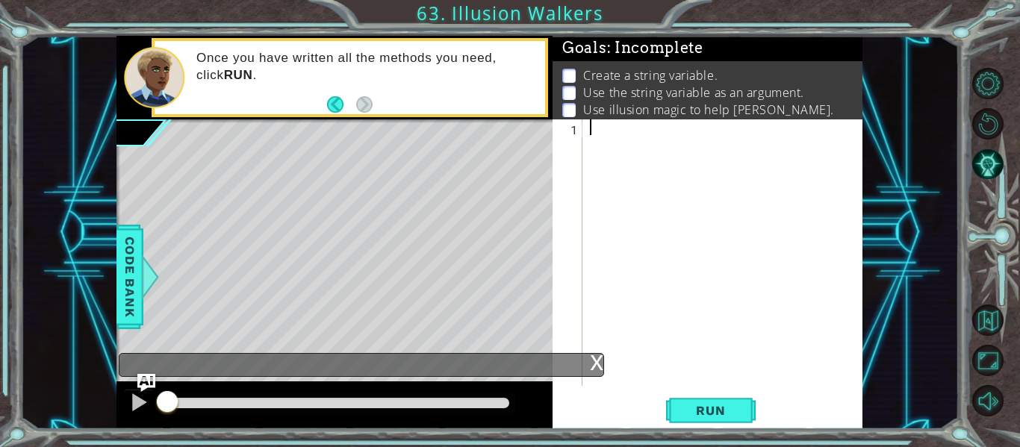
click at [666, 394] on div "1 ההההההההההההההההההההההההההההההההההההההההההההההההההההההההההההההההההההההההההההה…" at bounding box center [708, 274] width 310 height 310
click at [671, 397] on button "Run" at bounding box center [711, 411] width 90 height 31
click at [603, 359] on div "x" at bounding box center [596, 361] width 13 height 15
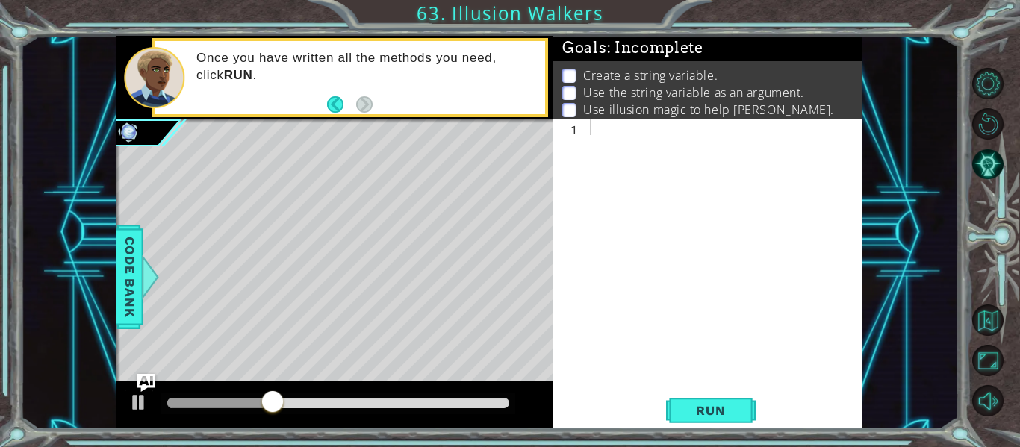
click at [619, 131] on div at bounding box center [727, 268] width 280 height 298
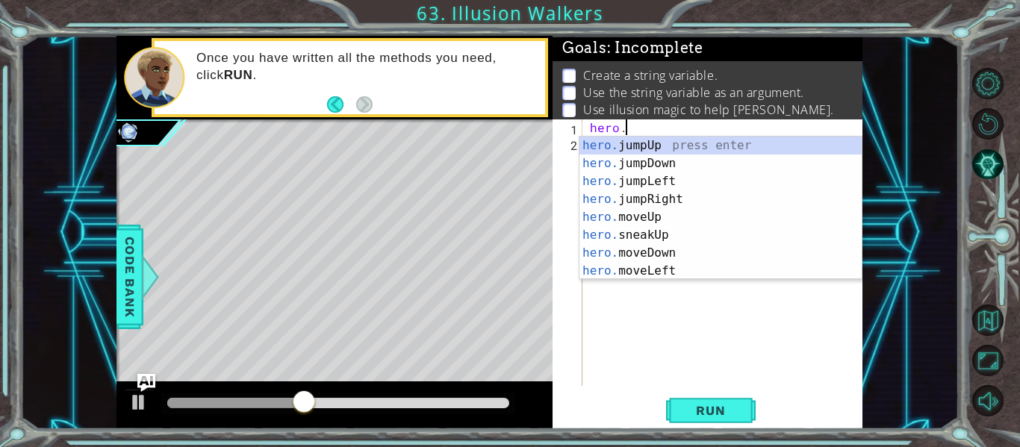
scroll to position [0, 2]
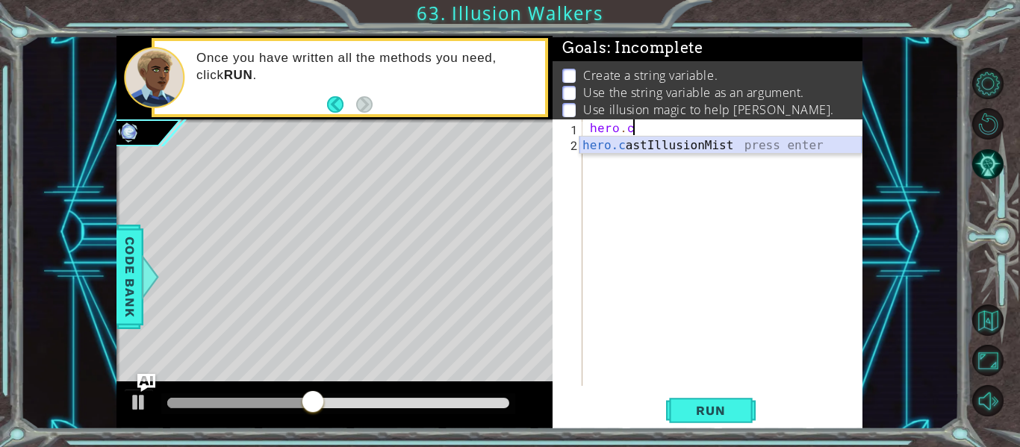
click at [633, 150] on div "hero.c astIllusionMist press enter" at bounding box center [720, 164] width 282 height 54
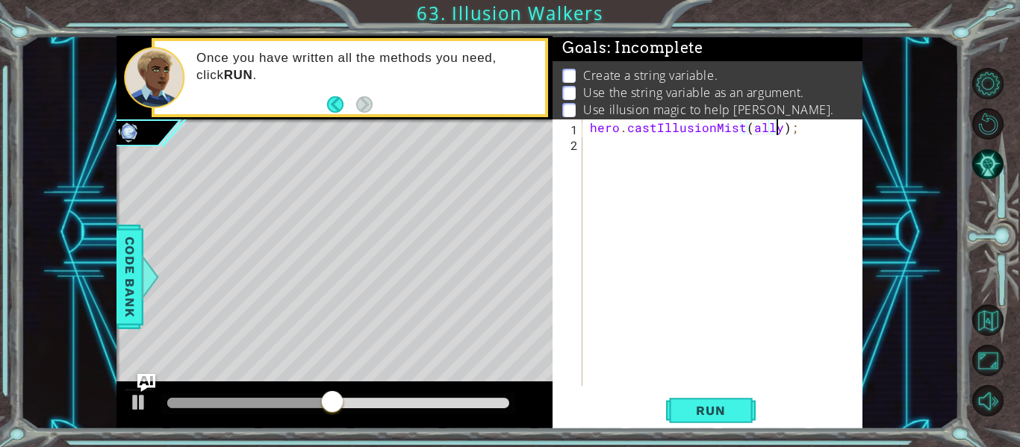
scroll to position [0, 12]
click at [691, 420] on button "Run" at bounding box center [711, 411] width 90 height 31
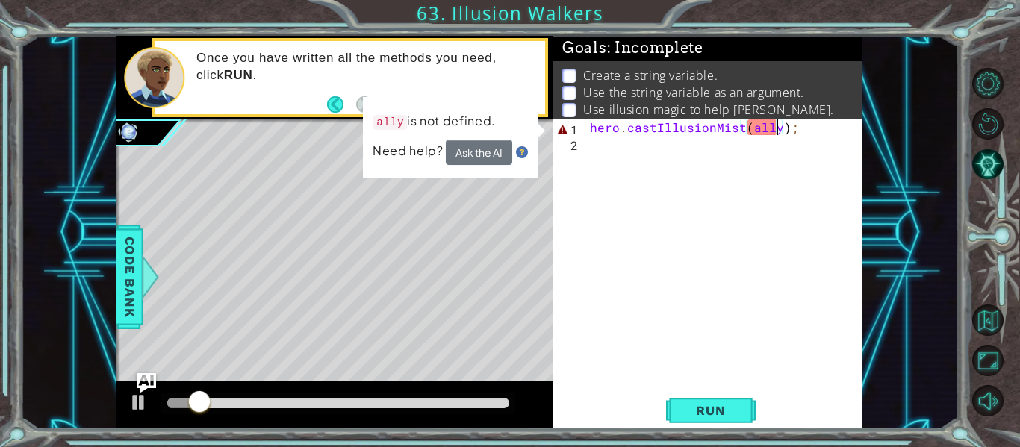
click at [152, 382] on img "Ask AI" at bounding box center [146, 382] width 19 height 19
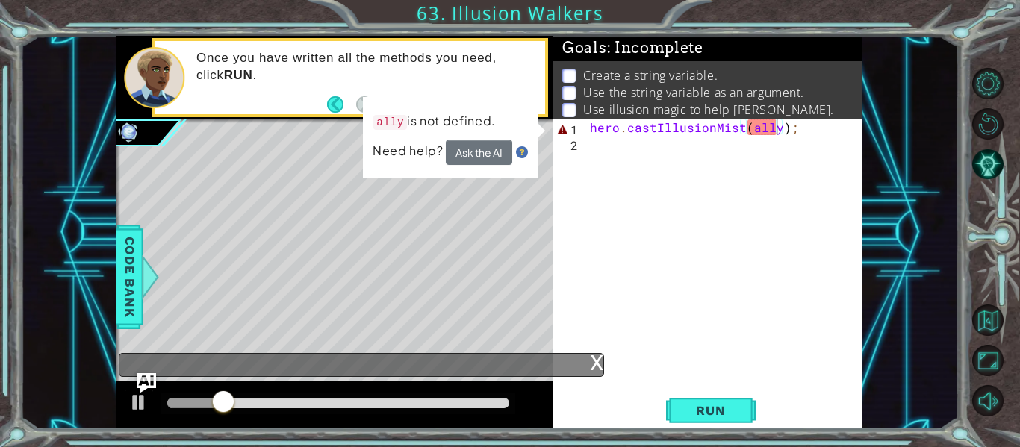
click at [142, 382] on img "Ask AI" at bounding box center [146, 382] width 19 height 19
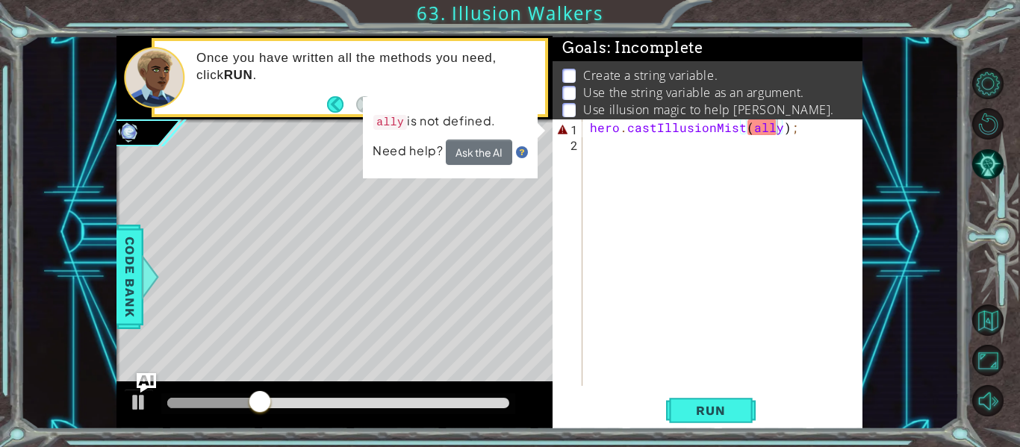
click at [152, 381] on img "Ask AI" at bounding box center [146, 382] width 19 height 19
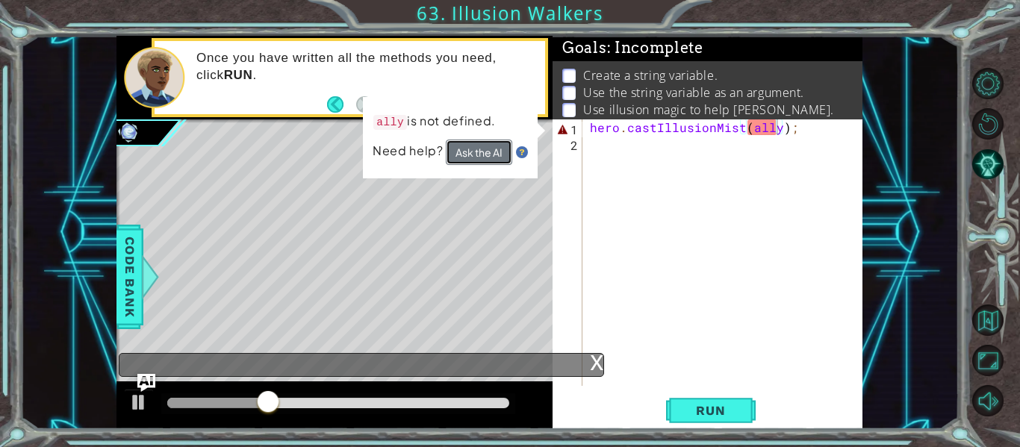
click at [484, 155] on button "Ask the AI" at bounding box center [479, 152] width 66 height 25
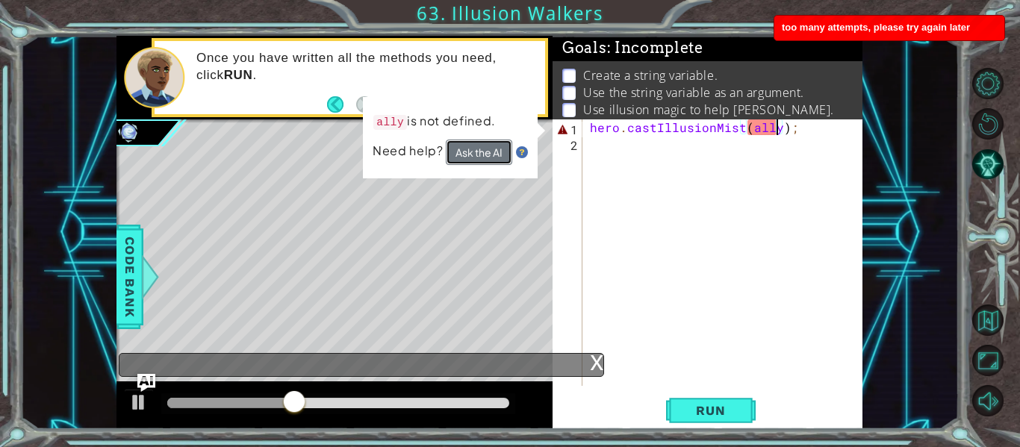
click at [484, 155] on button "Ask the AI" at bounding box center [479, 152] width 66 height 25
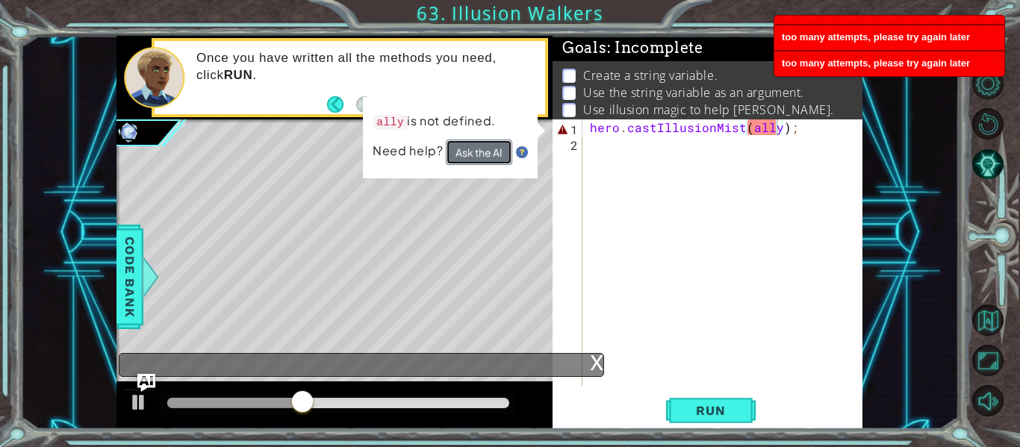
click at [484, 155] on button "Ask the AI" at bounding box center [479, 152] width 66 height 25
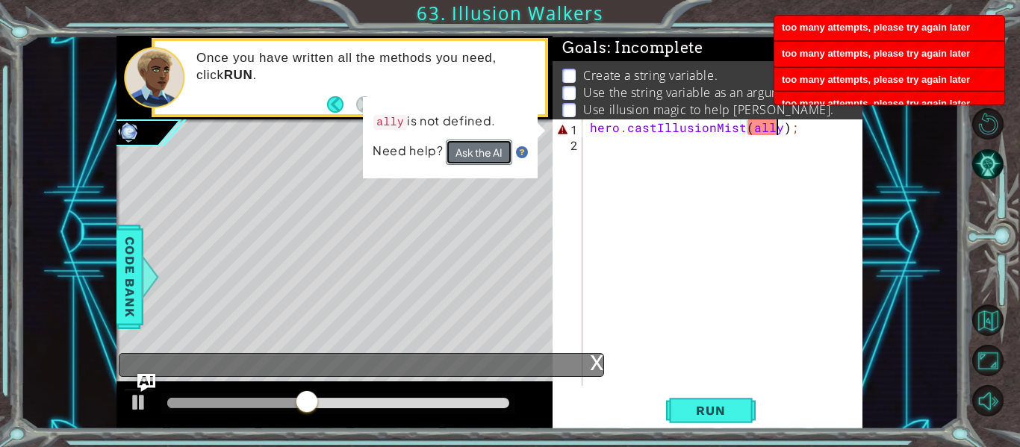
click at [484, 155] on button "Ask the AI" at bounding box center [479, 152] width 66 height 25
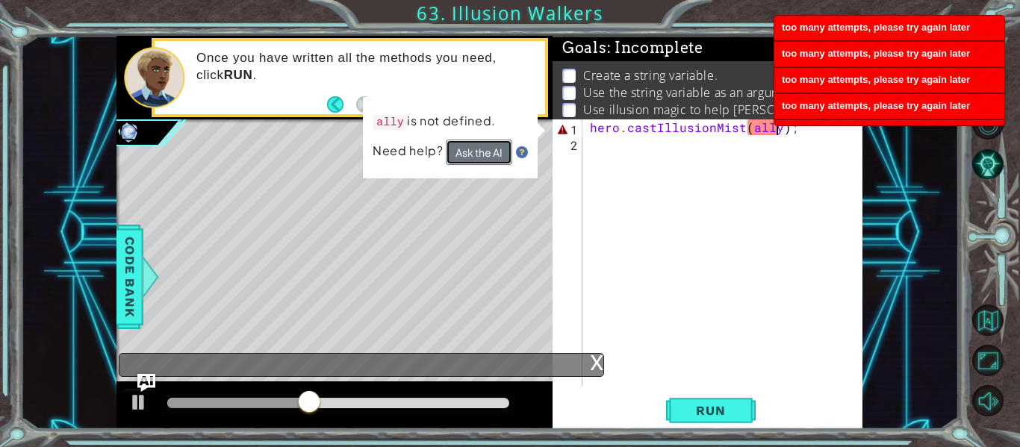
click at [484, 155] on button "Ask the AI" at bounding box center [479, 152] width 66 height 25
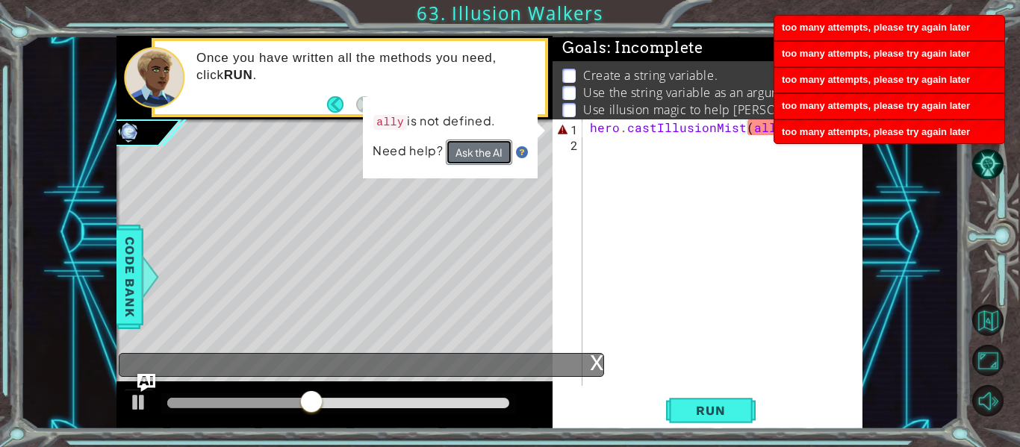
click at [484, 155] on button "Ask the AI" at bounding box center [479, 152] width 66 height 25
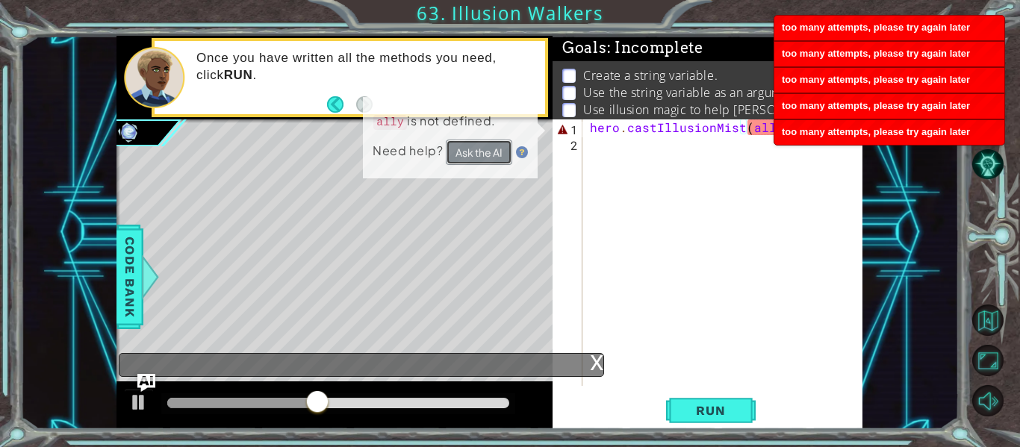
click at [484, 155] on button "Ask the AI" at bounding box center [479, 152] width 66 height 25
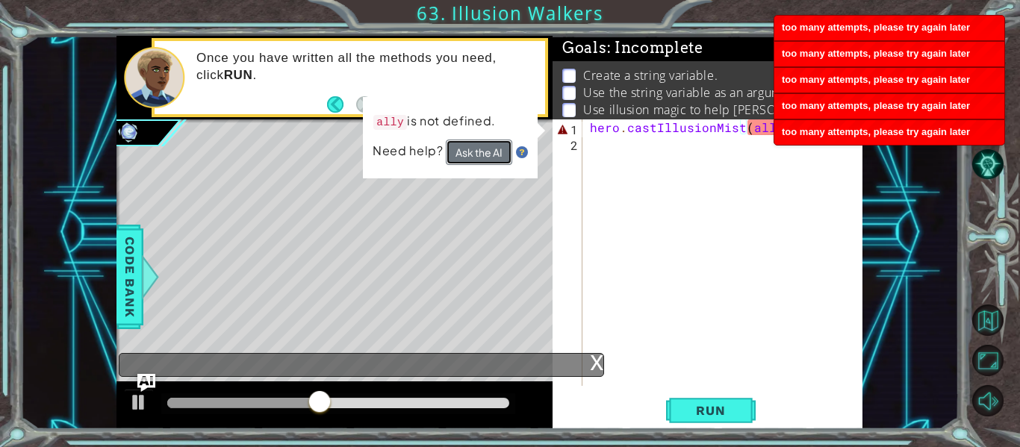
click at [484, 155] on button "Ask the AI" at bounding box center [479, 152] width 66 height 25
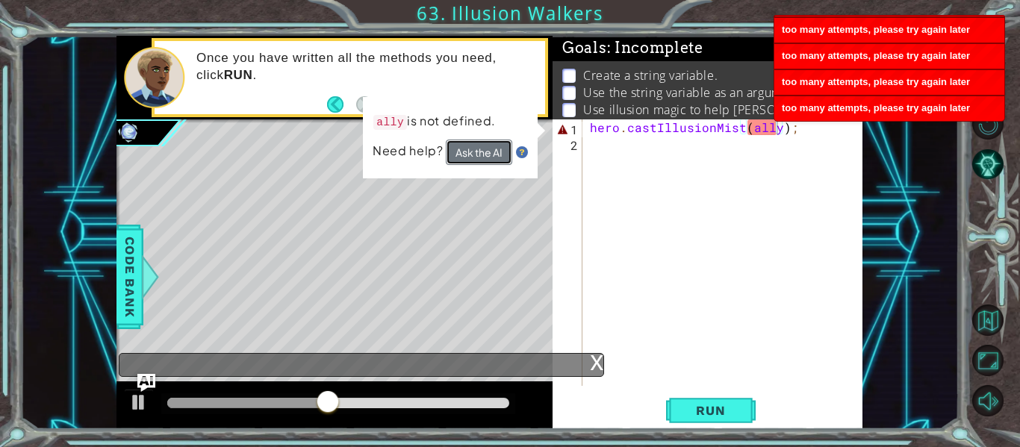
click at [481, 154] on button "Ask the AI" at bounding box center [479, 152] width 66 height 25
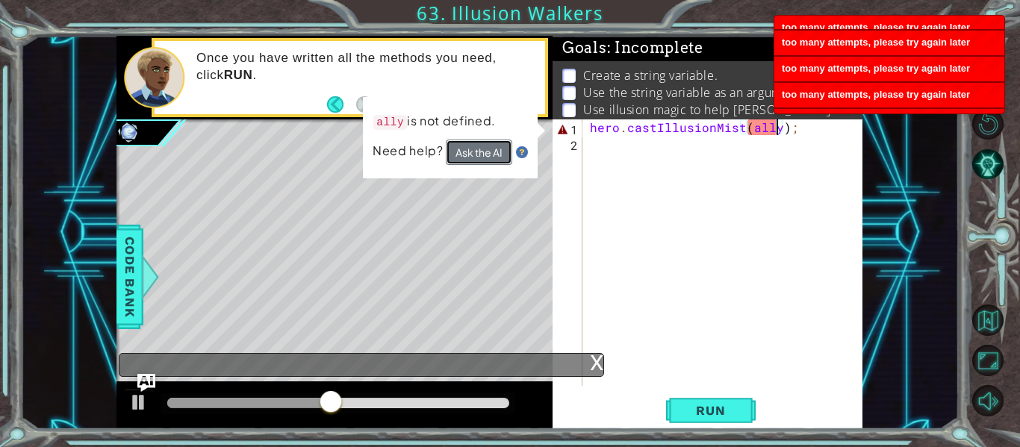
click at [481, 154] on button "Ask the AI" at bounding box center [479, 152] width 66 height 25
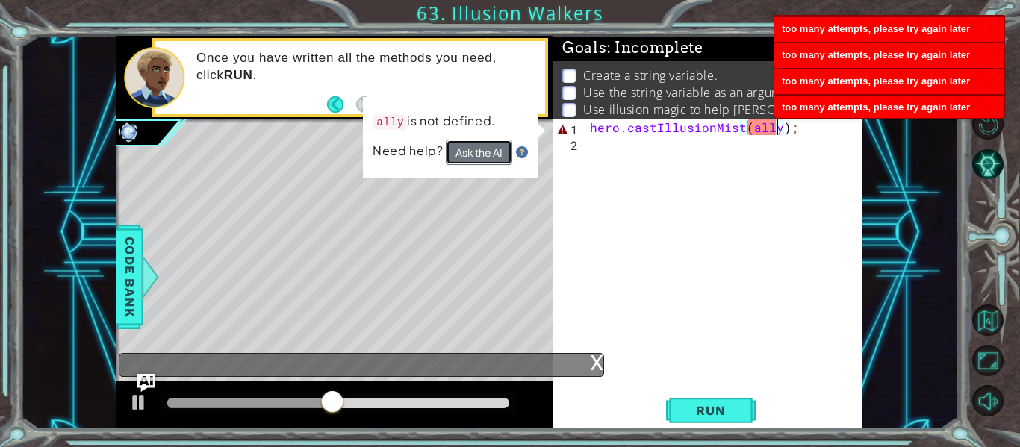
click at [481, 154] on button "Ask the AI" at bounding box center [479, 152] width 66 height 25
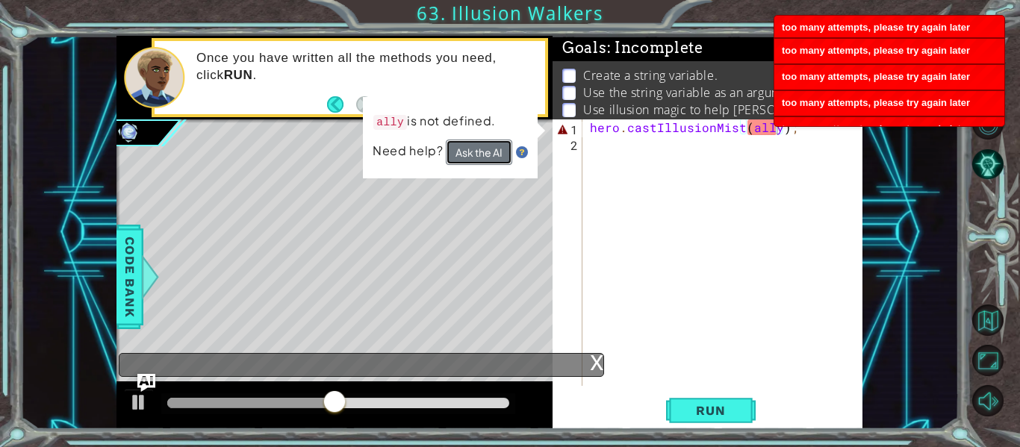
click at [481, 154] on button "Ask the AI" at bounding box center [479, 152] width 66 height 25
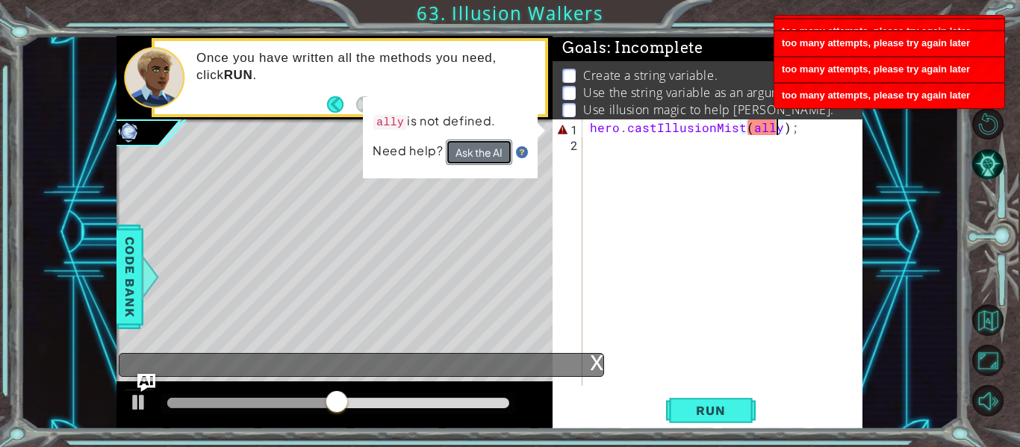
click at [481, 154] on button "Ask the AI" at bounding box center [479, 152] width 66 height 25
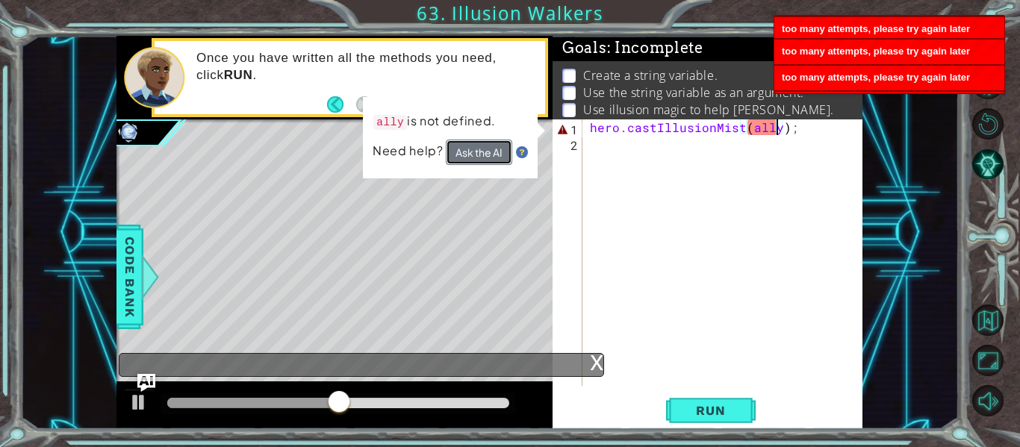
click at [481, 154] on button "Ask the AI" at bounding box center [479, 152] width 66 height 25
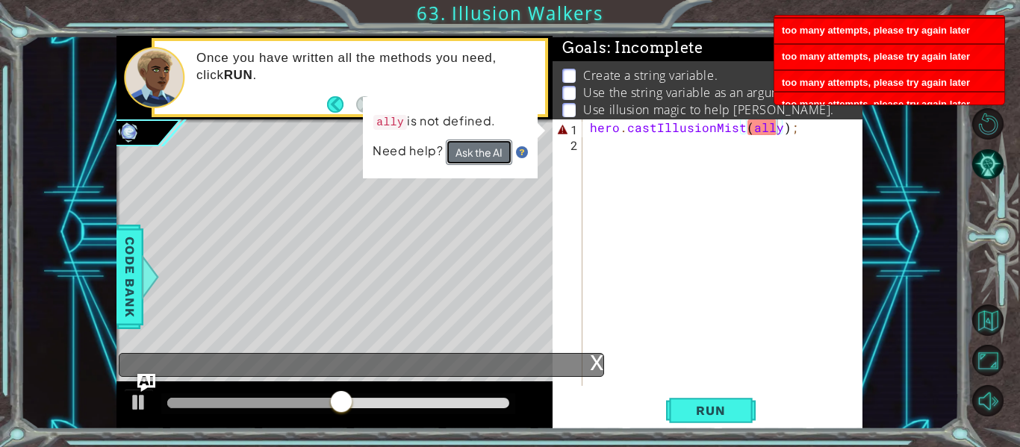
click at [481, 154] on button "Ask the AI" at bounding box center [479, 152] width 66 height 25
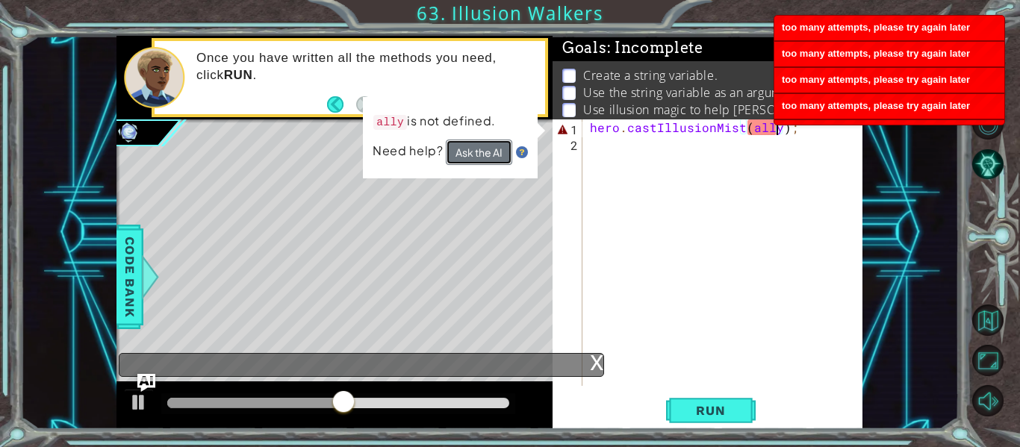
click at [481, 154] on button "Ask the AI" at bounding box center [479, 152] width 66 height 25
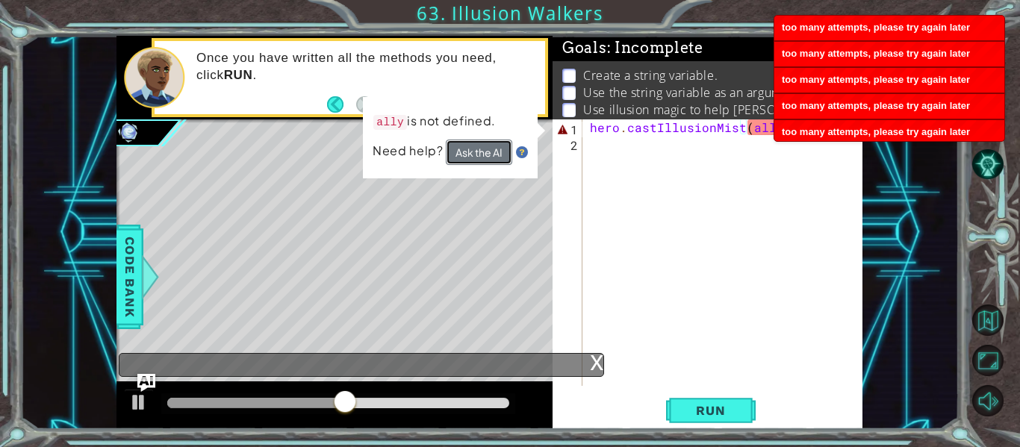
click at [481, 154] on button "Ask the AI" at bounding box center [479, 152] width 66 height 25
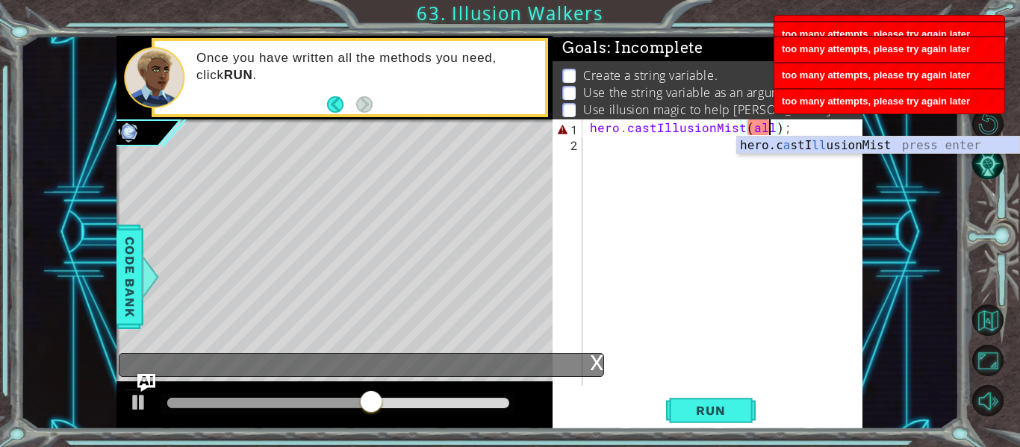
scroll to position [0, 11]
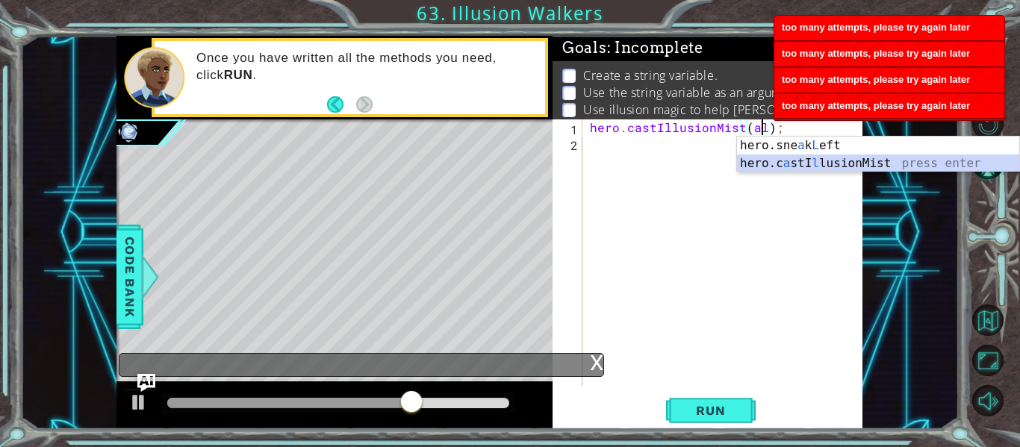
click at [797, 167] on div "hero.sne a k L eft press enter hero.c a stI l lusionMist press enter" at bounding box center [878, 173] width 282 height 72
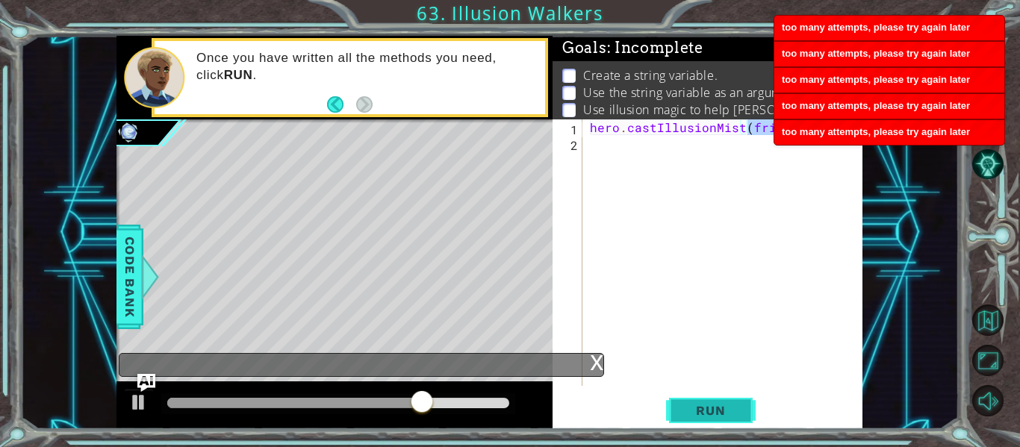
click at [702, 414] on span "Run" at bounding box center [710, 410] width 59 height 15
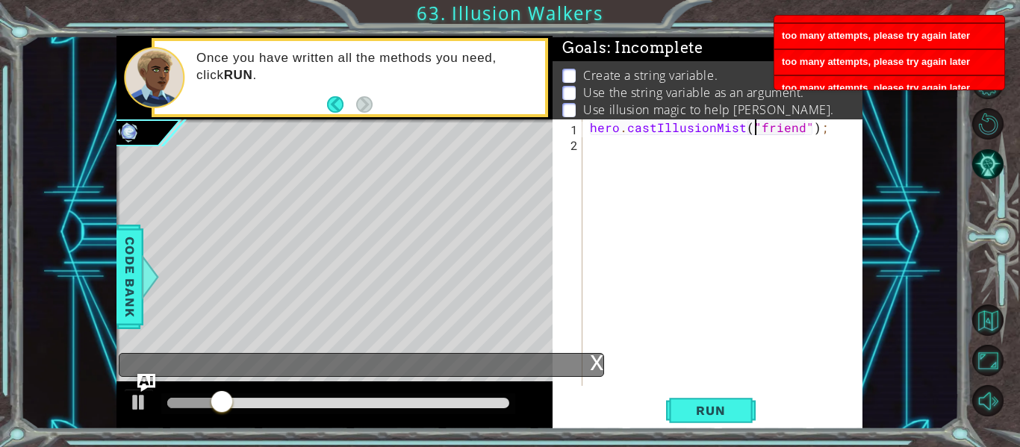
scroll to position [0, 10]
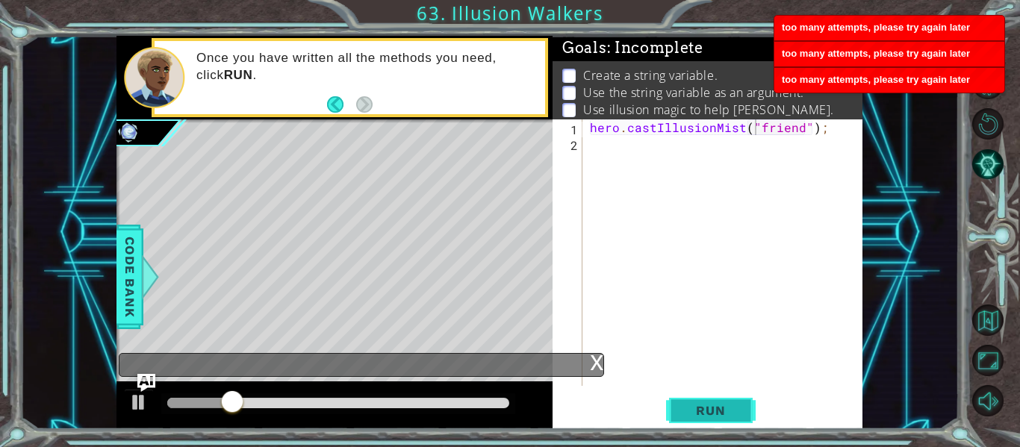
click at [700, 423] on button "Run" at bounding box center [711, 411] width 90 height 31
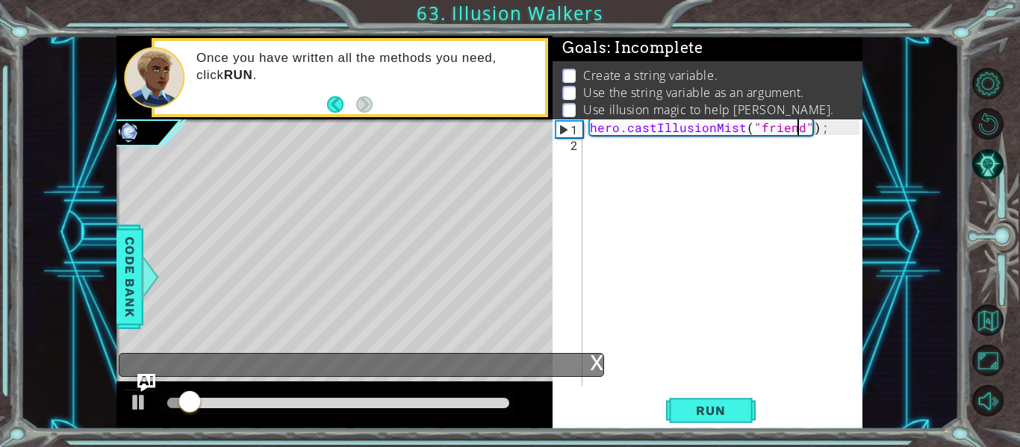
click at [796, 134] on div "hero . castIllusionMist ( "friend" ) ;" at bounding box center [727, 268] width 280 height 298
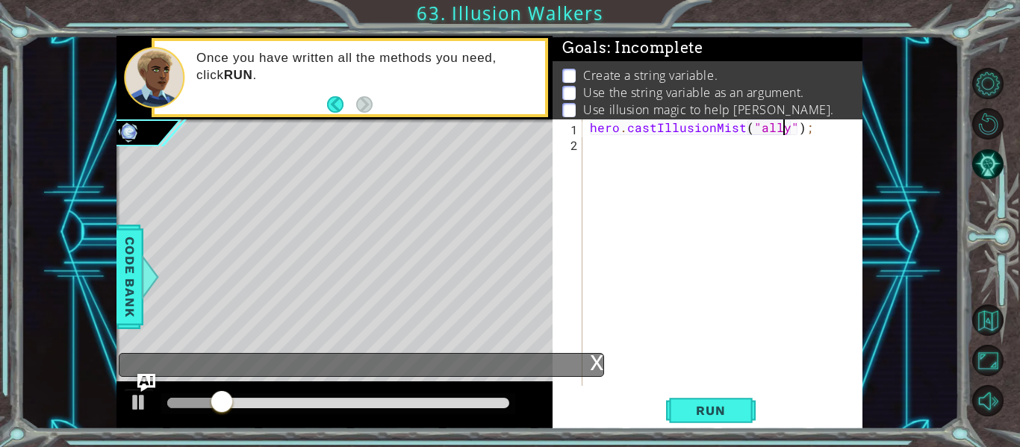
scroll to position [0, 13]
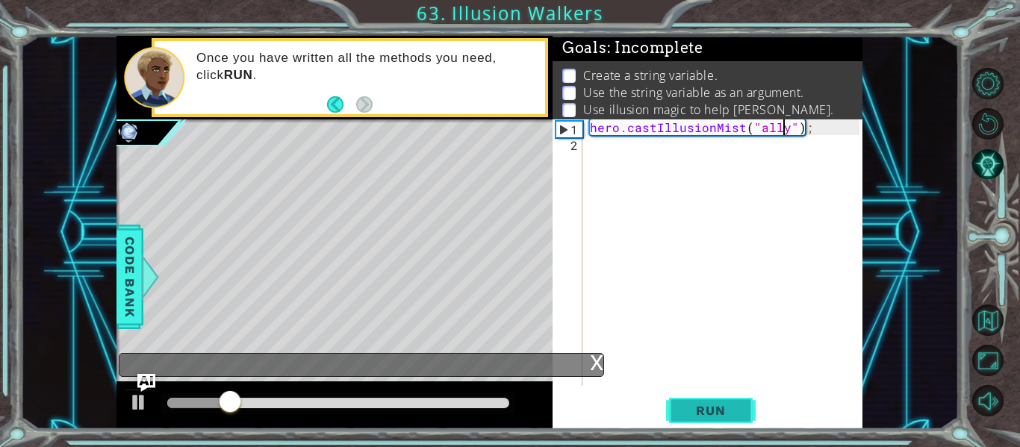
click at [697, 397] on button "Run" at bounding box center [711, 411] width 90 height 31
click at [136, 378] on div "Level Map" at bounding box center [461, 339] width 690 height 440
click at [140, 379] on img "Ask AI" at bounding box center [146, 382] width 19 height 19
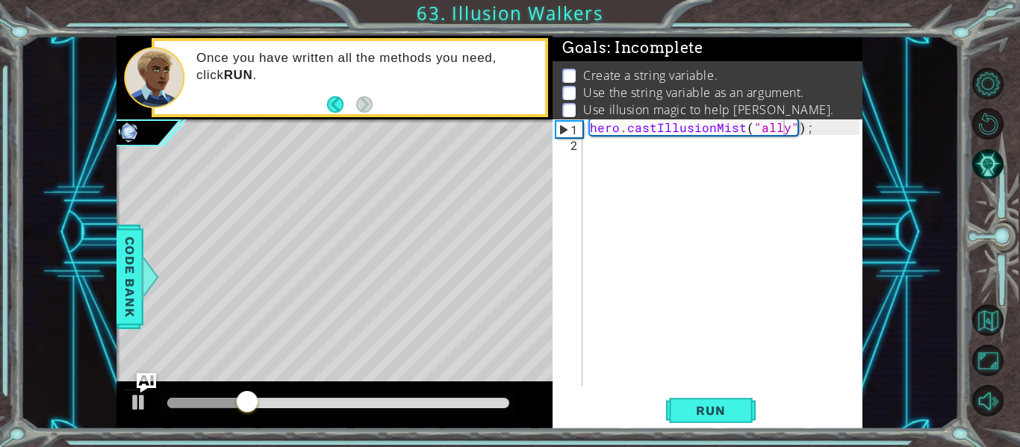
click at [140, 380] on img "Ask AI" at bounding box center [146, 382] width 19 height 19
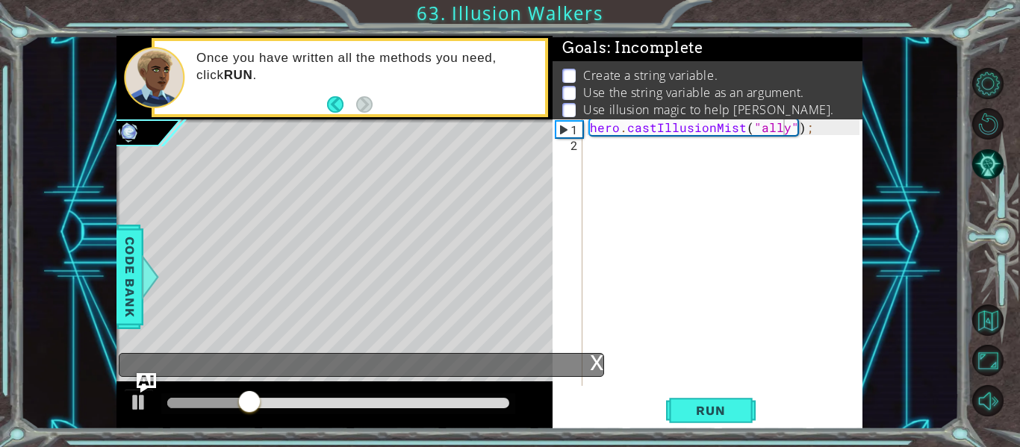
click at [142, 381] on img "Ask AI" at bounding box center [146, 382] width 19 height 19
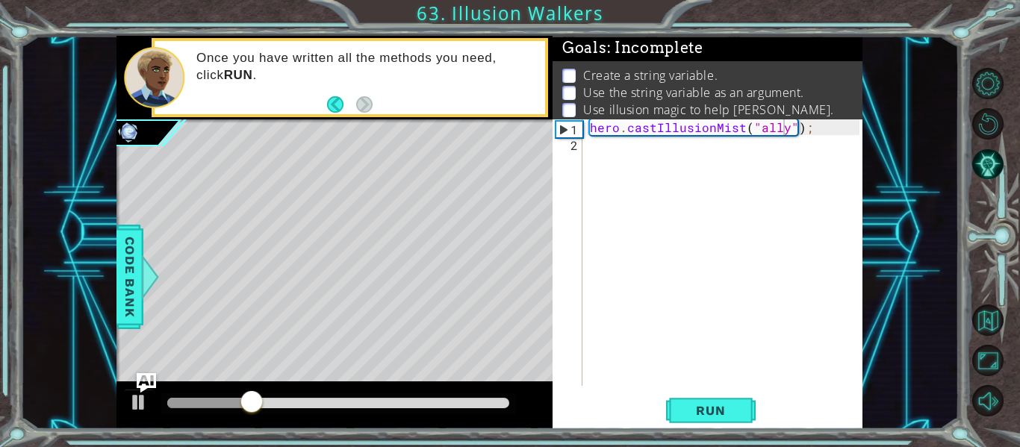
click at [142, 381] on img "Ask AI" at bounding box center [146, 382] width 19 height 19
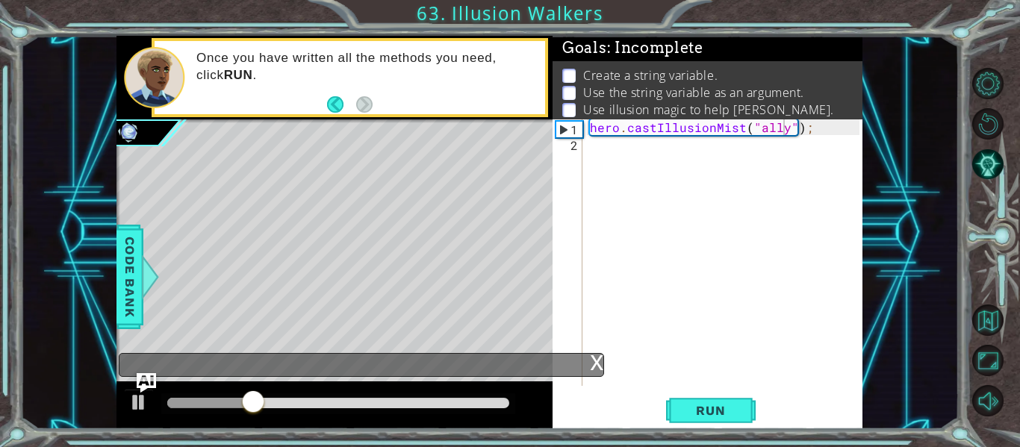
click at [142, 381] on img "Ask AI" at bounding box center [146, 382] width 19 height 19
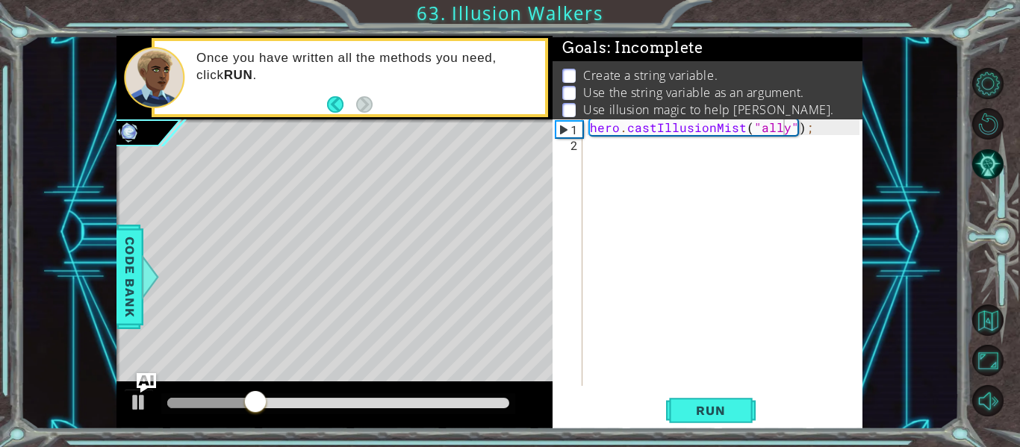
click at [142, 381] on img "Ask AI" at bounding box center [146, 382] width 19 height 19
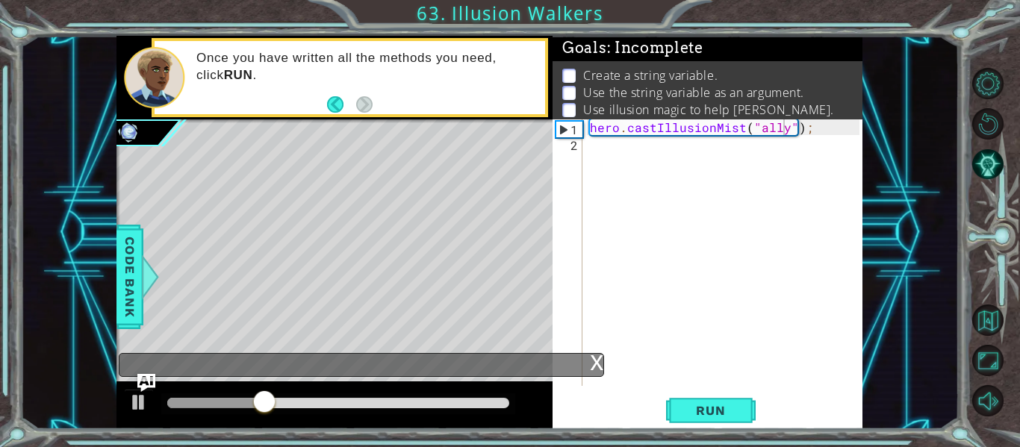
click at [171, 361] on div "x" at bounding box center [361, 365] width 485 height 24
click at [131, 303] on span "Code Bank" at bounding box center [130, 276] width 24 height 91
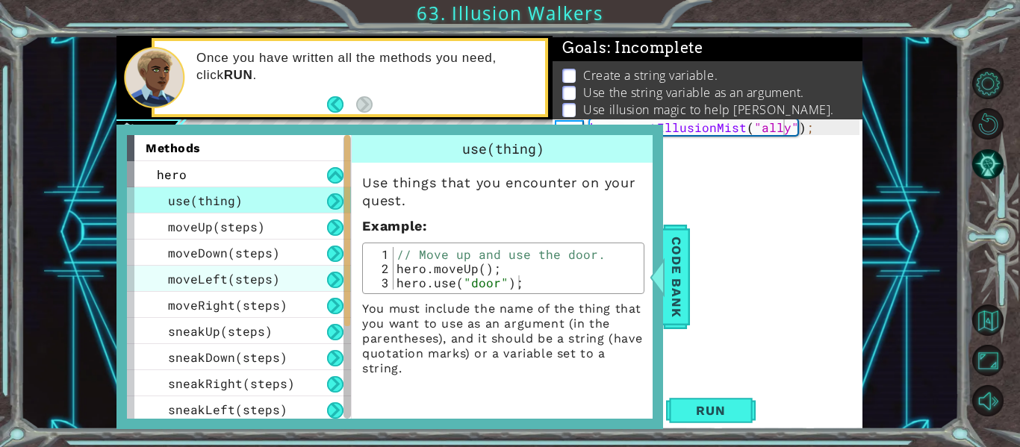
click at [250, 275] on span "moveLeft(steps)" at bounding box center [224, 279] width 112 height 16
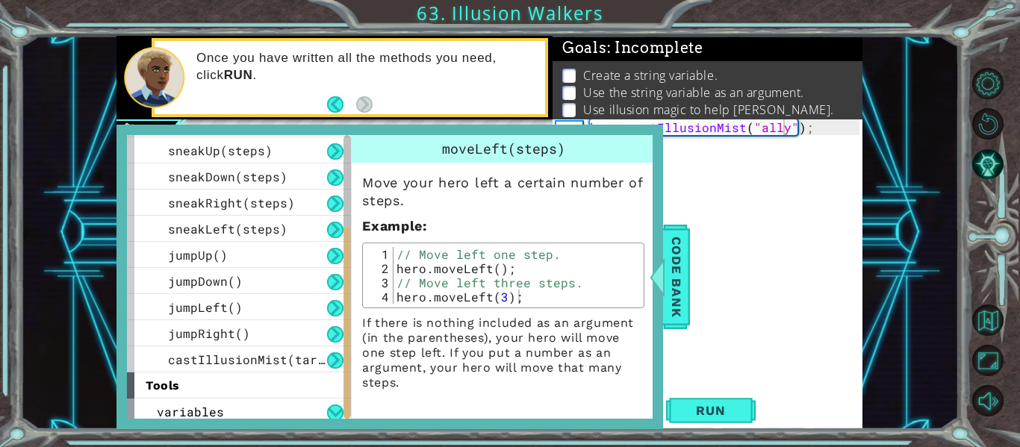
scroll to position [187, 0]
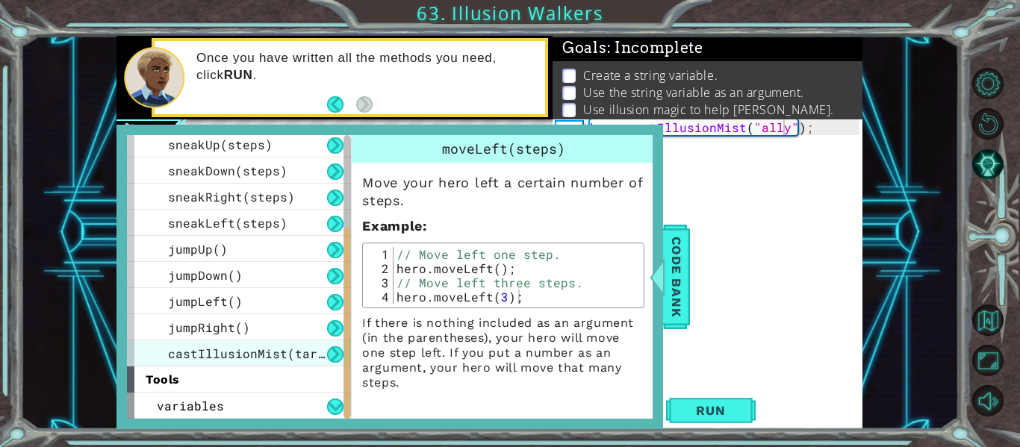
click at [264, 351] on span "castIllusionMist(target)" at bounding box center [257, 354] width 179 height 16
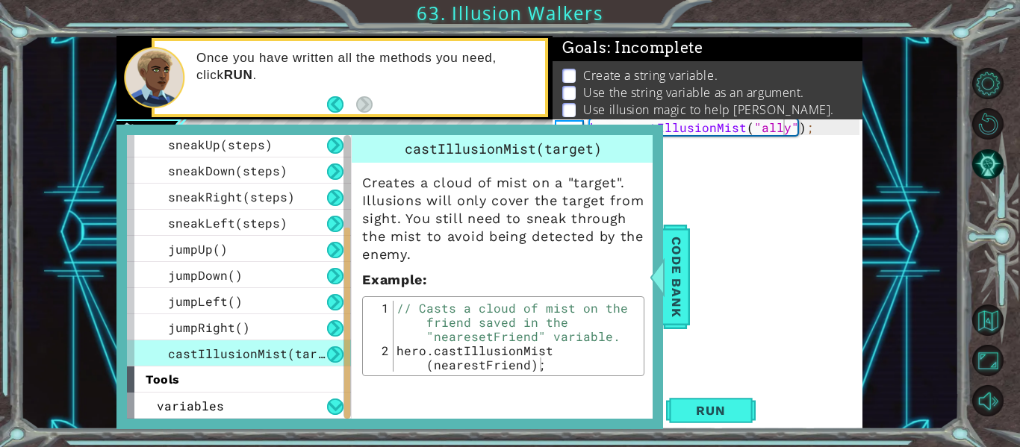
click at [785, 129] on div "hero . castIllusionMist ( "ally" ) ;" at bounding box center [727, 268] width 280 height 298
type textarea "hero.castIllusionMist("target");"
click at [732, 414] on span "Run" at bounding box center [710, 410] width 59 height 15
click at [112, 376] on div "1 ההההההההההההההההההההההההההההההההההההההההההההההההההההההההההההההההההההההההההההה…" at bounding box center [489, 233] width 939 height 394
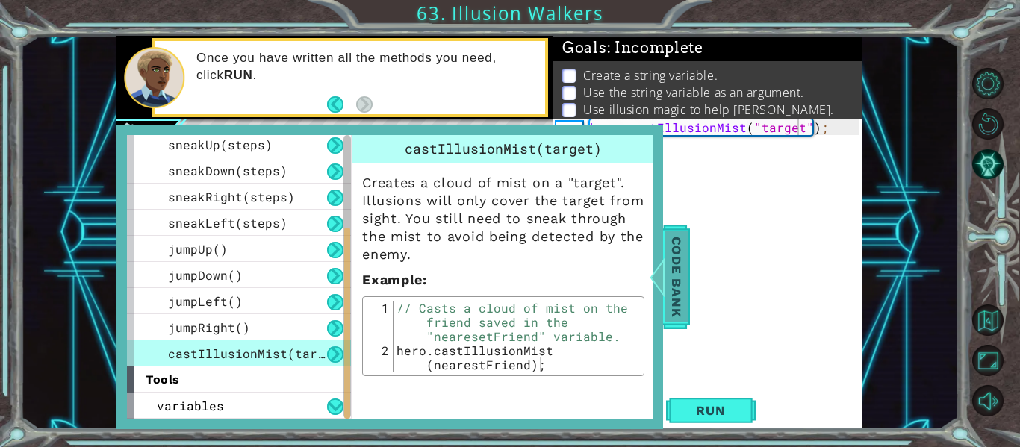
click at [668, 293] on span "Code Bank" at bounding box center [677, 276] width 24 height 91
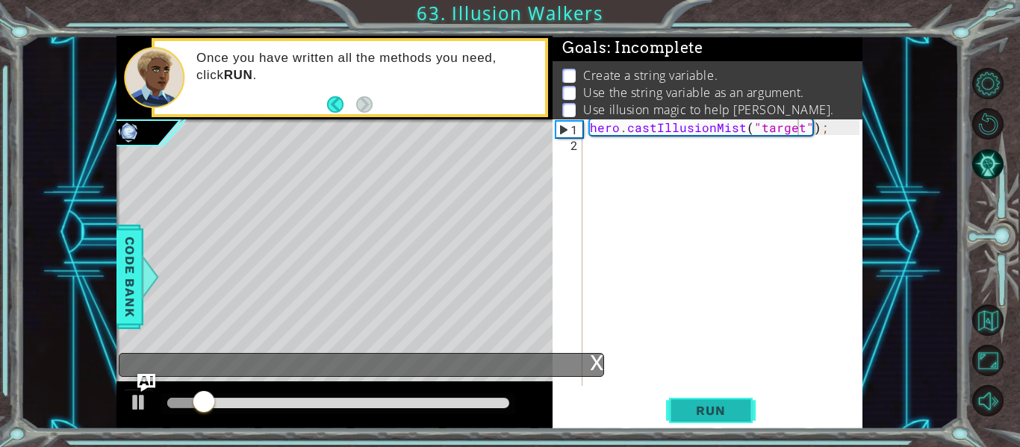
click at [691, 404] on span "Run" at bounding box center [710, 410] width 59 height 15
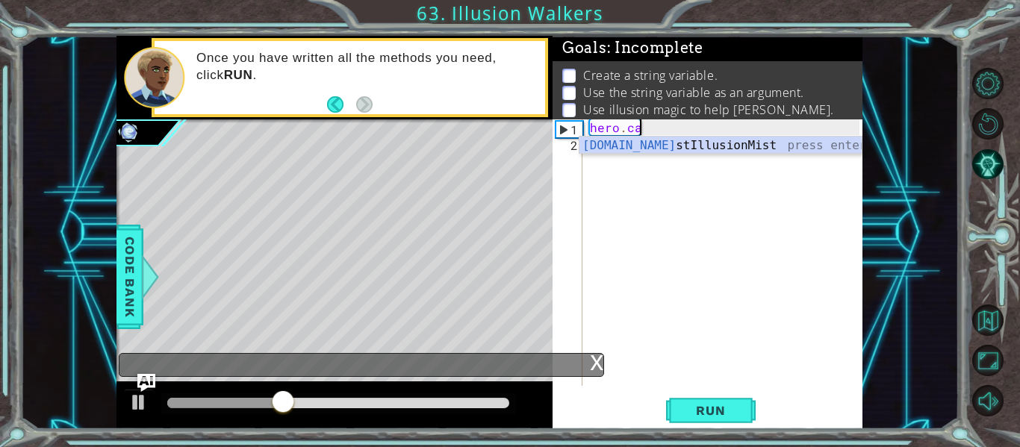
type textarea "hero."
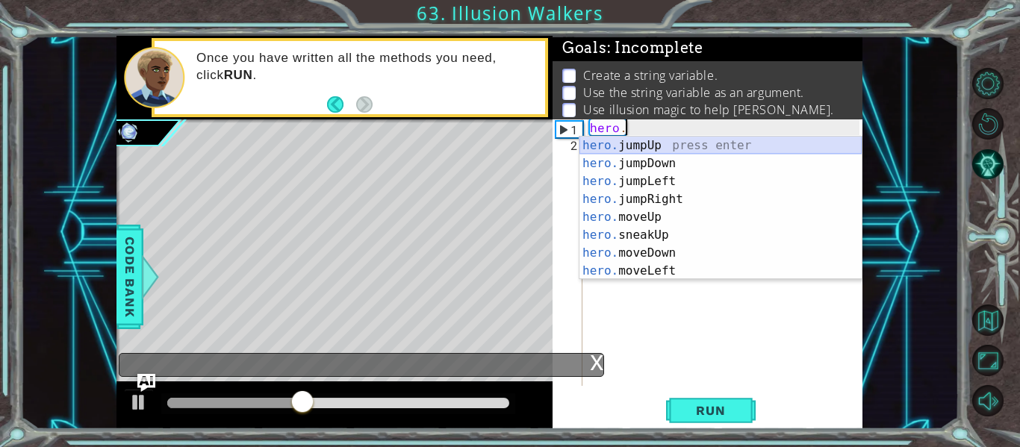
click at [709, 147] on div "hero. jumpUp press enter hero. jumpDown press enter hero. jumpLeft press enter …" at bounding box center [720, 226] width 282 height 179
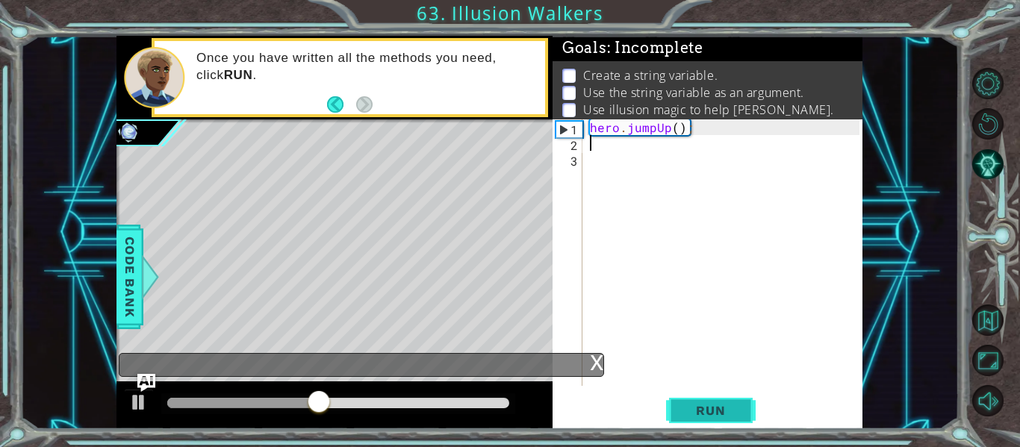
click at [698, 403] on span "Run" at bounding box center [710, 410] width 59 height 15
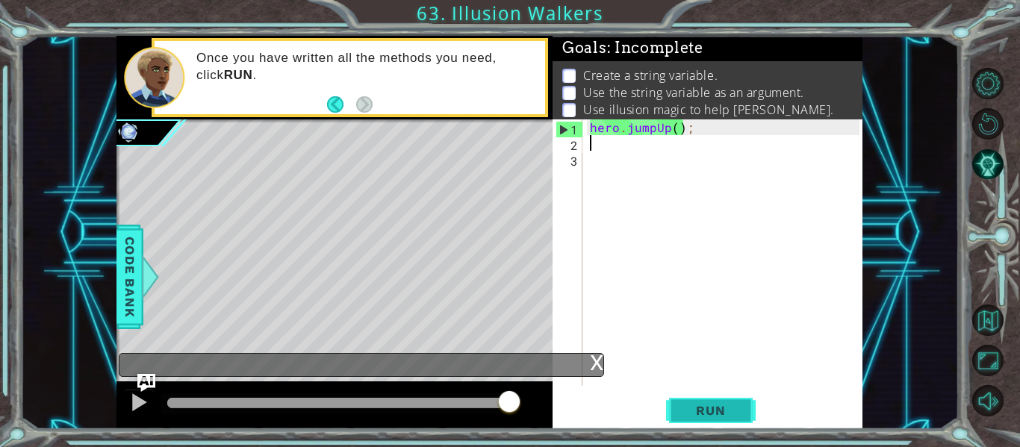
click at [698, 403] on span "Run" at bounding box center [710, 410] width 59 height 15
click at [338, 110] on button "Back" at bounding box center [341, 104] width 29 height 16
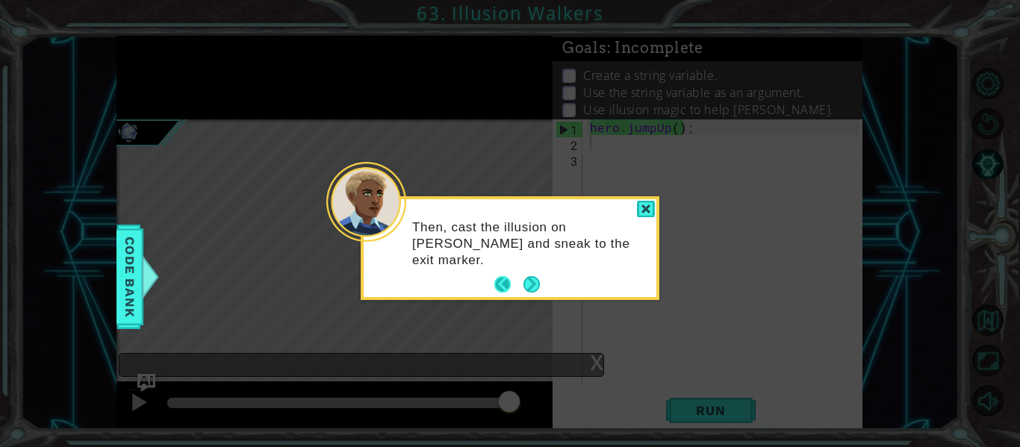
click at [495, 285] on button "Back" at bounding box center [508, 284] width 29 height 16
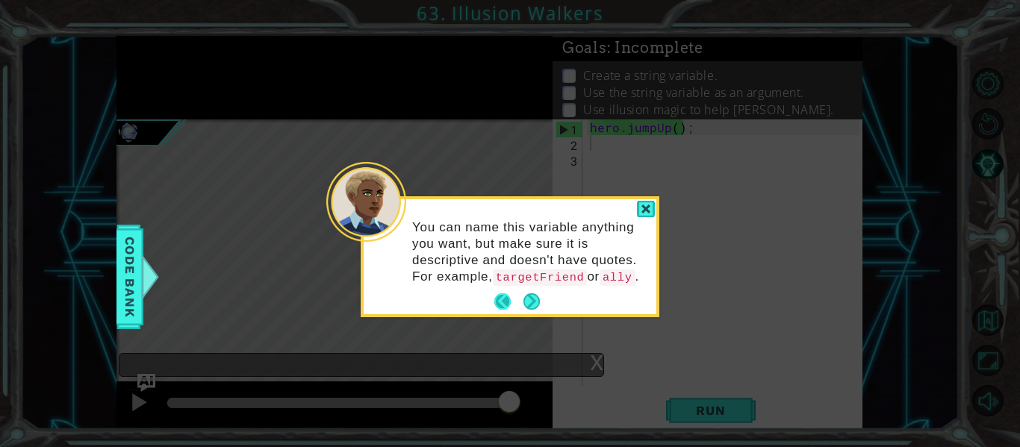
click at [503, 310] on button "Back" at bounding box center [508, 301] width 29 height 16
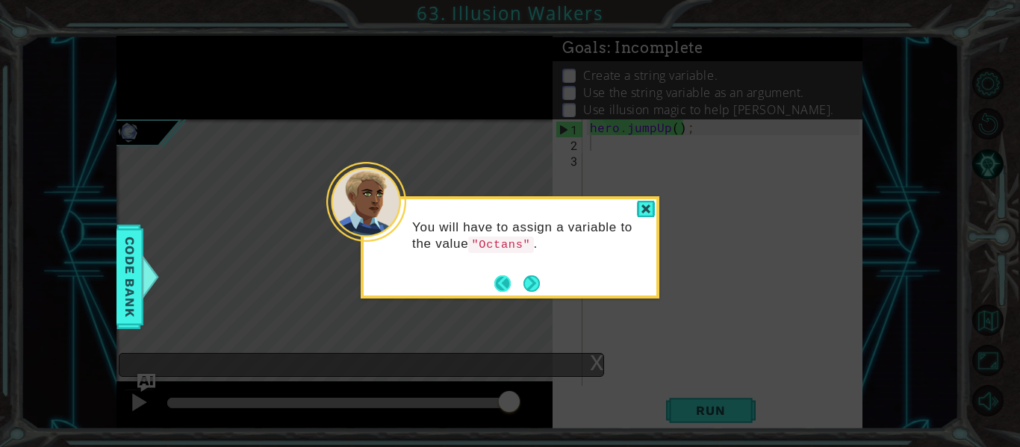
click at [499, 283] on button "Back" at bounding box center [508, 284] width 29 height 16
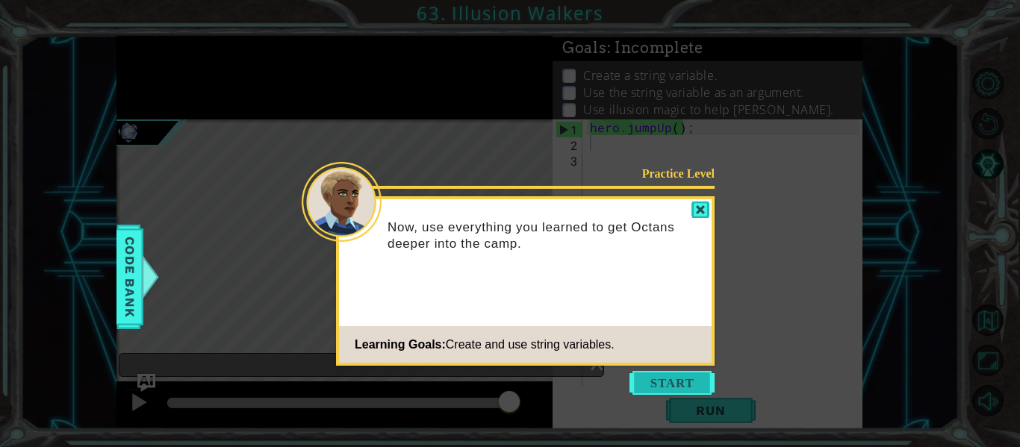
click at [665, 382] on button "Start" at bounding box center [672, 383] width 85 height 24
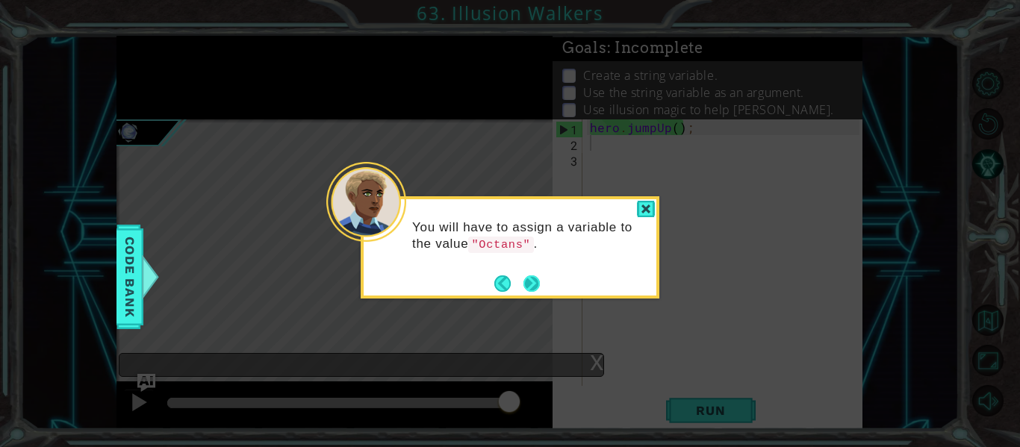
click at [530, 288] on button "Next" at bounding box center [531, 284] width 16 height 16
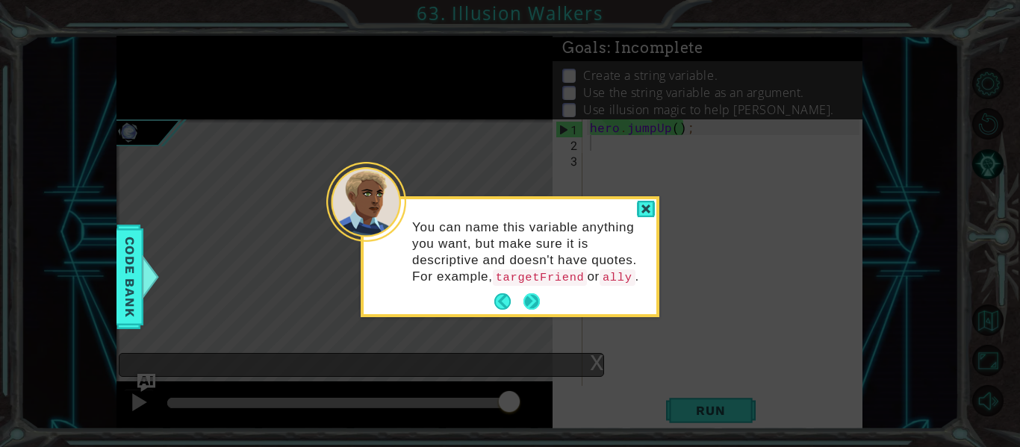
click at [537, 311] on button "Next" at bounding box center [531, 301] width 17 height 17
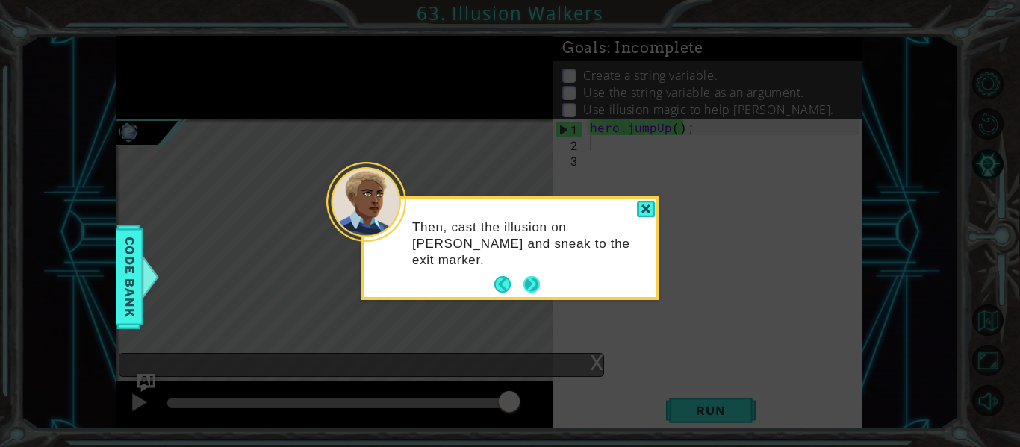
click at [529, 285] on button "Next" at bounding box center [531, 284] width 16 height 16
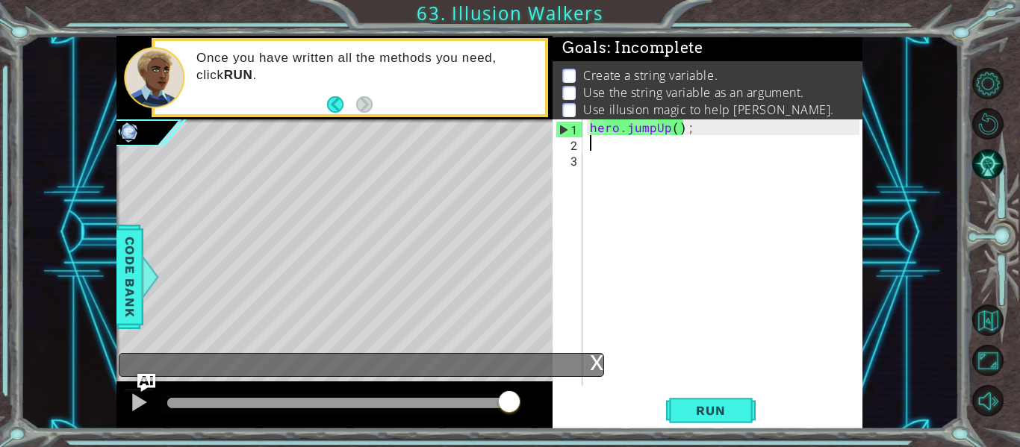
click at [676, 143] on div "hero . jumpUp ( ) ;" at bounding box center [727, 268] width 280 height 298
click at [699, 420] on button "Run" at bounding box center [711, 411] width 90 height 31
click at [674, 128] on div "hero . jumpUp ( ) ;" at bounding box center [727, 268] width 280 height 298
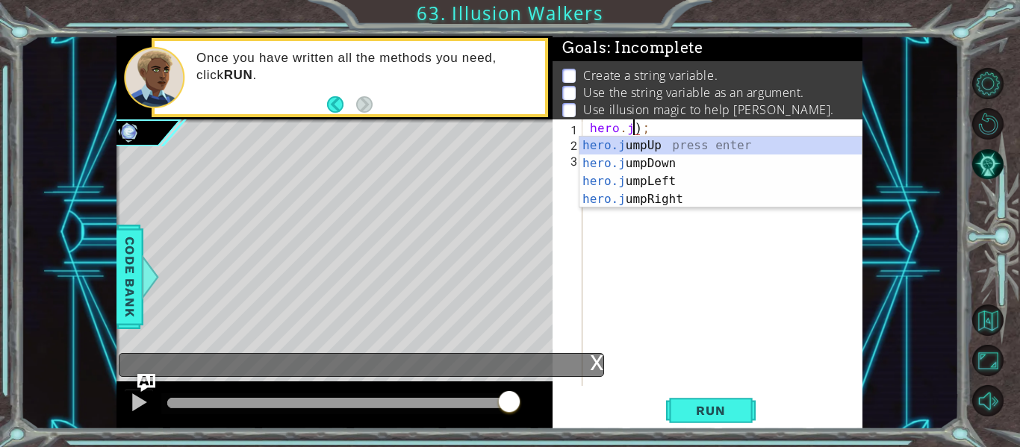
type textarea "hero.);"
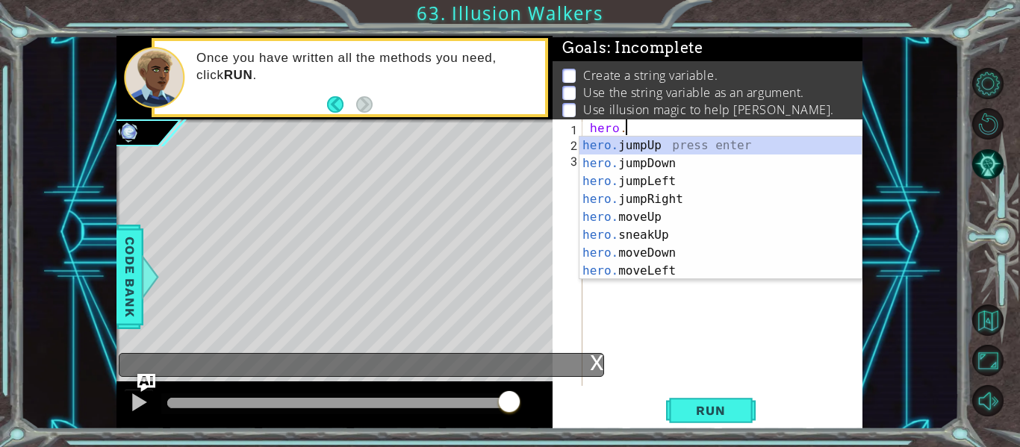
scroll to position [0, 2]
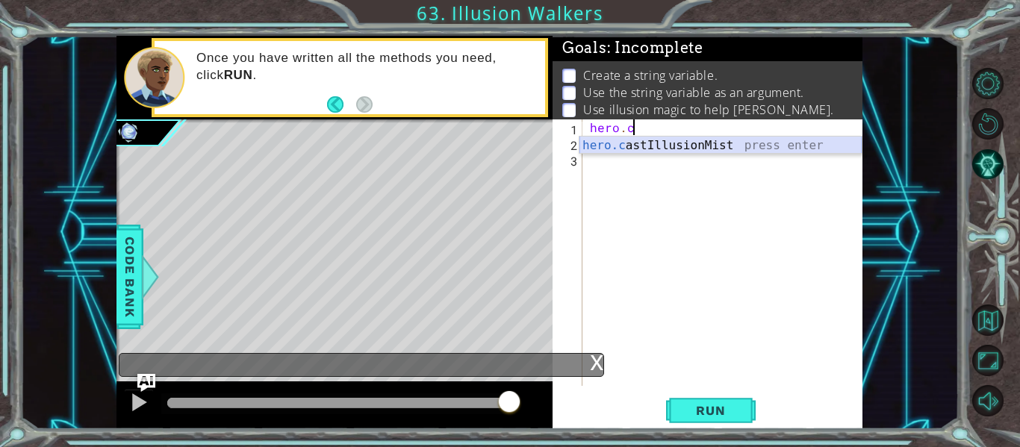
click at [681, 152] on div "hero.c astIllusionMist press enter" at bounding box center [720, 164] width 282 height 54
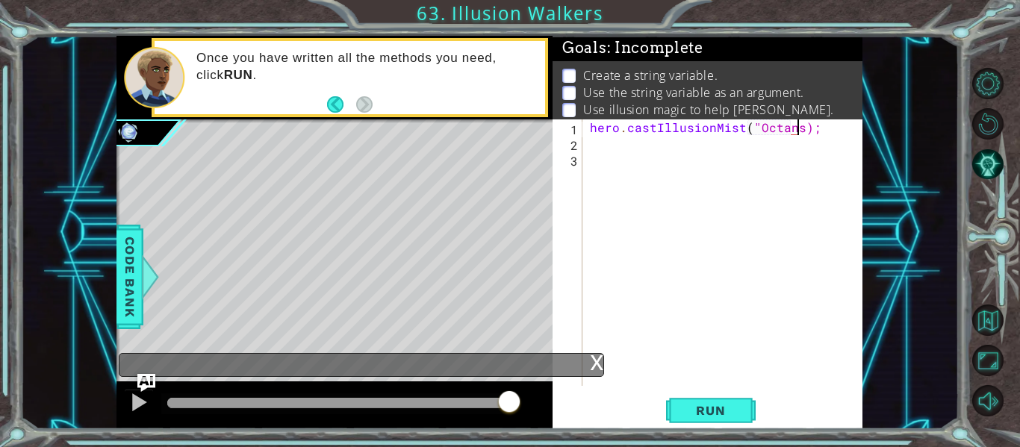
scroll to position [0, 13]
type textarea "hero.castIllusionMist("Octans");"
click at [686, 412] on span "Run" at bounding box center [710, 410] width 59 height 15
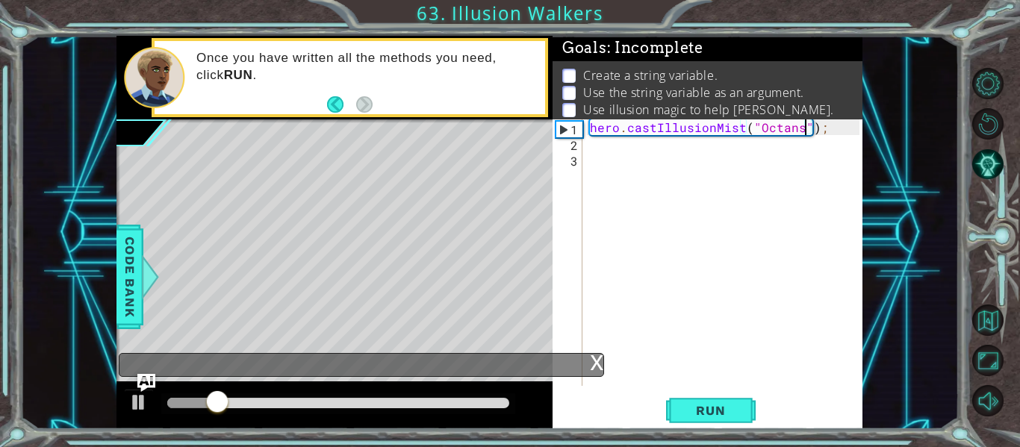
click at [623, 172] on div "hero . castIllusionMist ( "Octans" ) ;" at bounding box center [727, 268] width 280 height 298
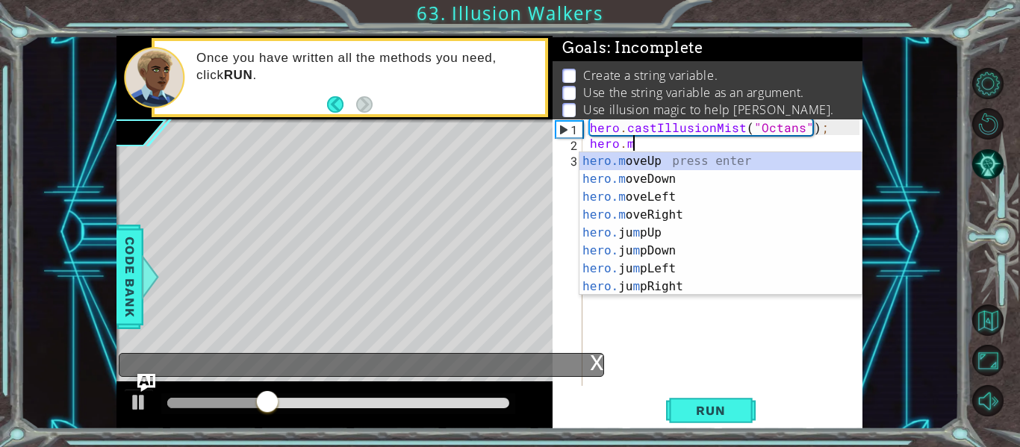
scroll to position [0, 2]
click at [662, 158] on div "hero.m oveUp press enter hero.m oveDown press enter hero.m oveLeft press enter …" at bounding box center [720, 241] width 282 height 179
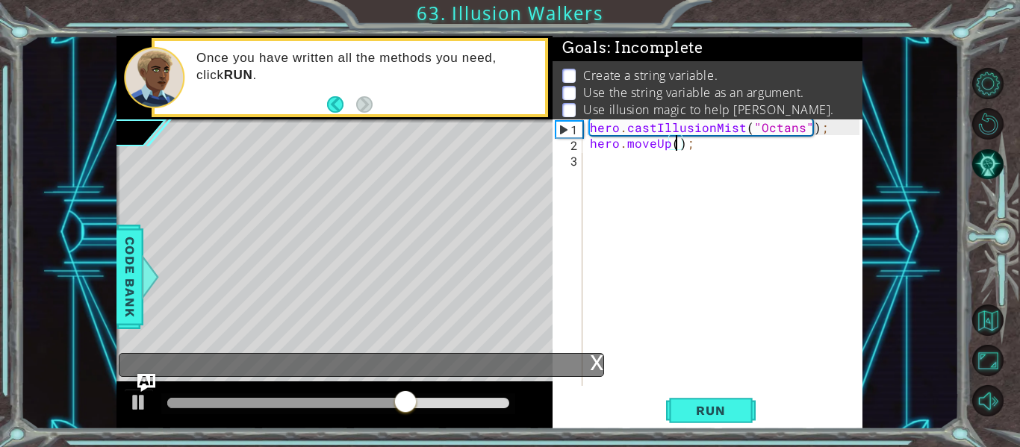
scroll to position [0, 6]
click at [700, 408] on span "Run" at bounding box center [710, 410] width 59 height 15
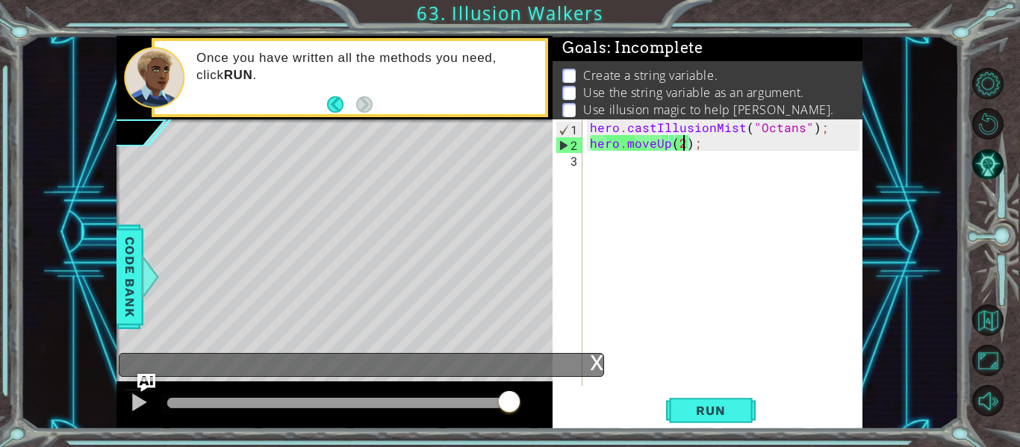
click at [650, 150] on div "hero . castIllusionMist ( "Octans" ) ; hero . moveUp ( 2 ) ;" at bounding box center [727, 268] width 280 height 298
click at [653, 151] on div "hero . castIllusionMist ( "Octans" ) ; hero . moveUp ( 2 ) ;" at bounding box center [727, 268] width 280 height 298
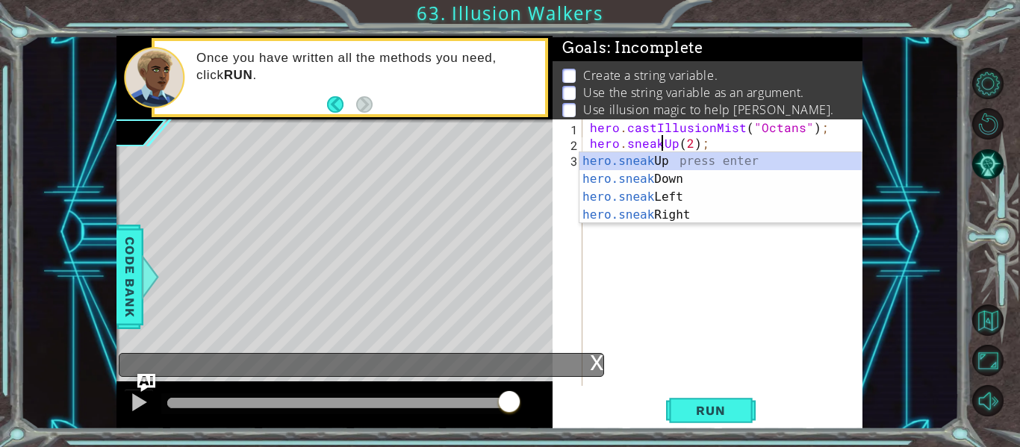
scroll to position [0, 5]
click at [689, 160] on div "hero.sneak Up press enter hero.sneak Down press enter hero.sneak Left press ent…" at bounding box center [720, 206] width 282 height 108
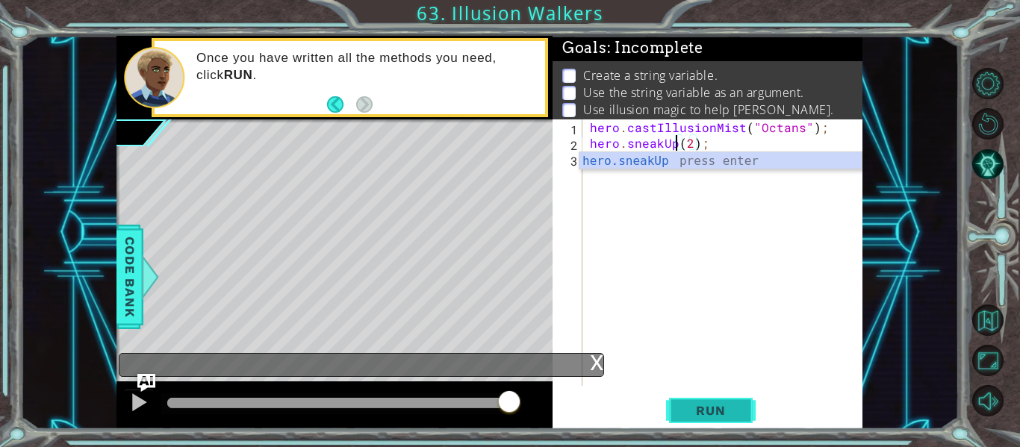
type textarea "hero.sneakUp(2);"
click at [709, 417] on span "Run" at bounding box center [710, 410] width 59 height 15
